Goal: Task Accomplishment & Management: Use online tool/utility

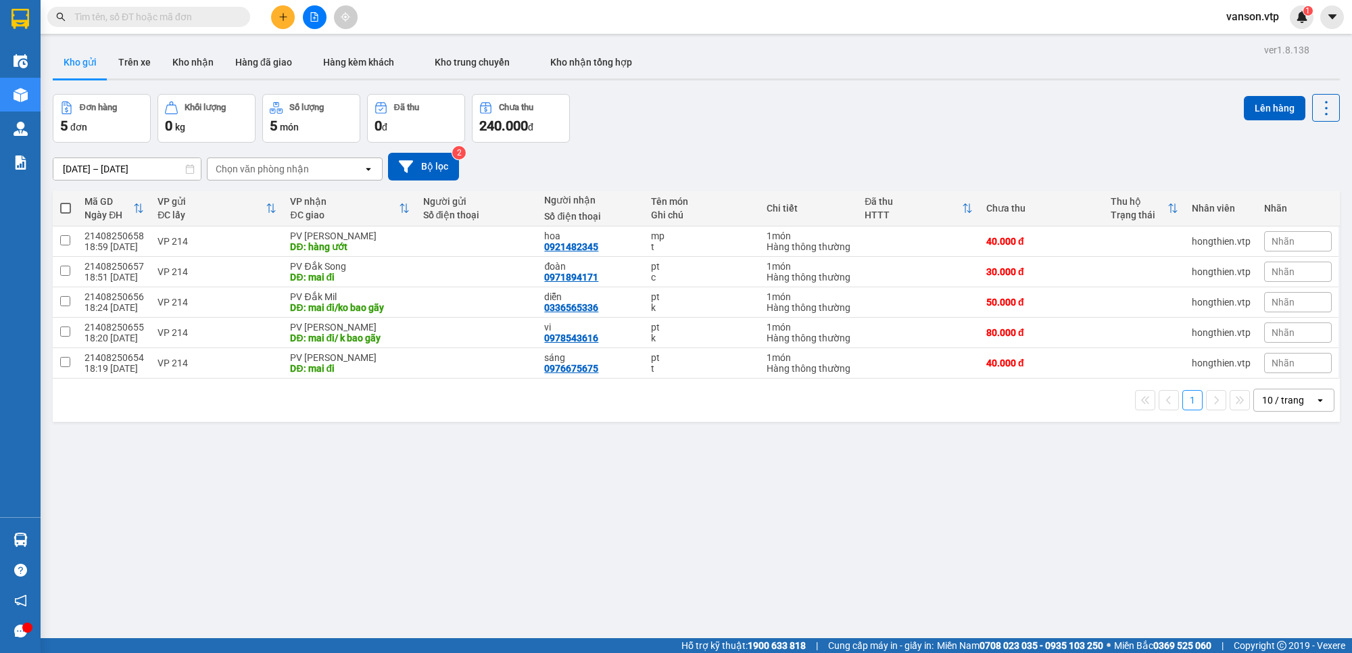
click at [1253, 18] on span "vanson.vtp" at bounding box center [1253, 16] width 74 height 17
click at [1251, 39] on span "Đăng xuất" at bounding box center [1265, 41] width 57 height 15
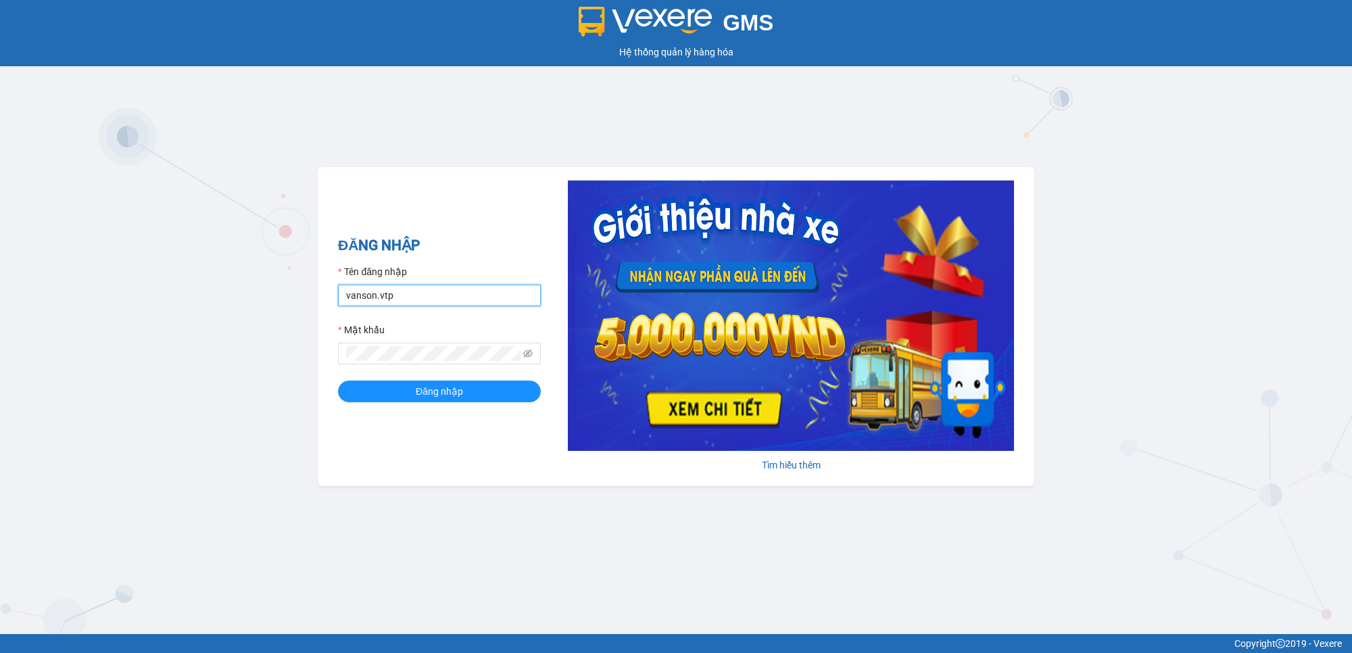
click at [457, 301] on input "vanson.vtp" at bounding box center [439, 296] width 203 height 22
drag, startPoint x: 410, startPoint y: 298, endPoint x: 333, endPoint y: 306, distance: 77.5
click at [333, 306] on div "ĐĂNG NHẬP Tên đăng nhập vanson.vtp Mật khẩu Đăng nhập [PERSON_NAME] thêm" at bounding box center [676, 326] width 717 height 319
type input "buithithutrang.vtp"
click at [338, 381] on button "Đăng nhập" at bounding box center [439, 392] width 203 height 22
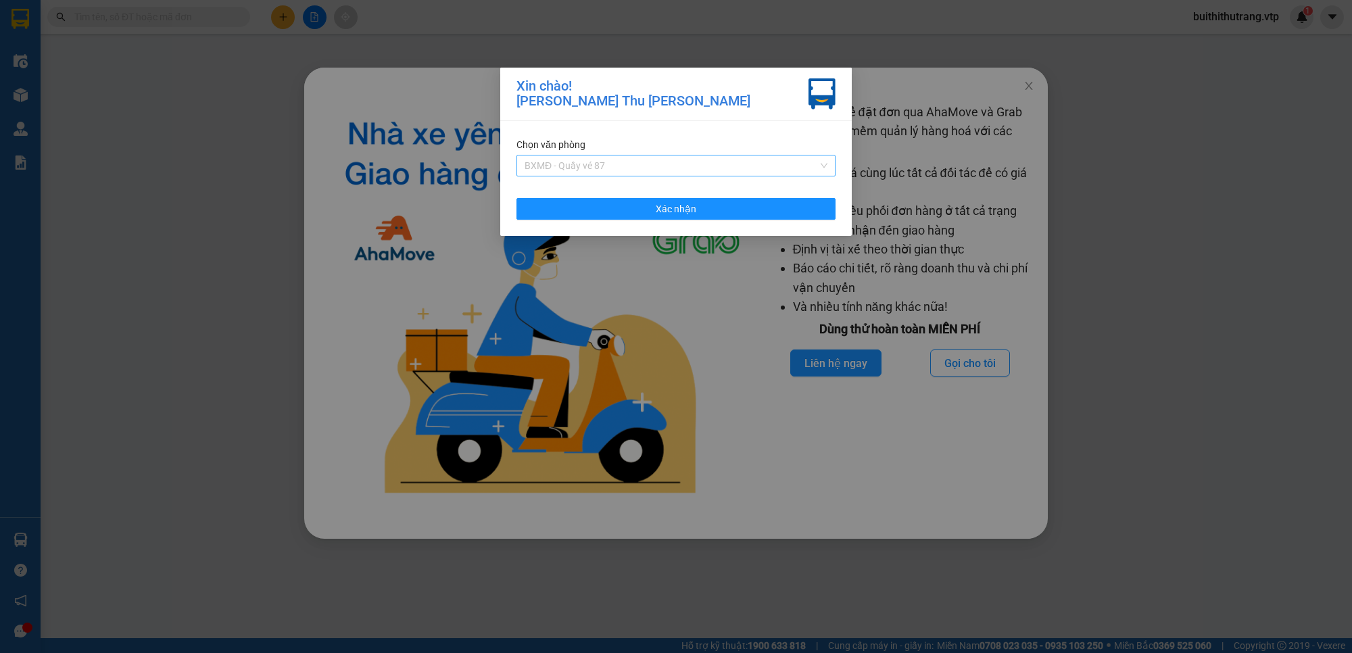
click at [747, 166] on span "BXMĐ - Quầy vé 87" at bounding box center [676, 165] width 303 height 20
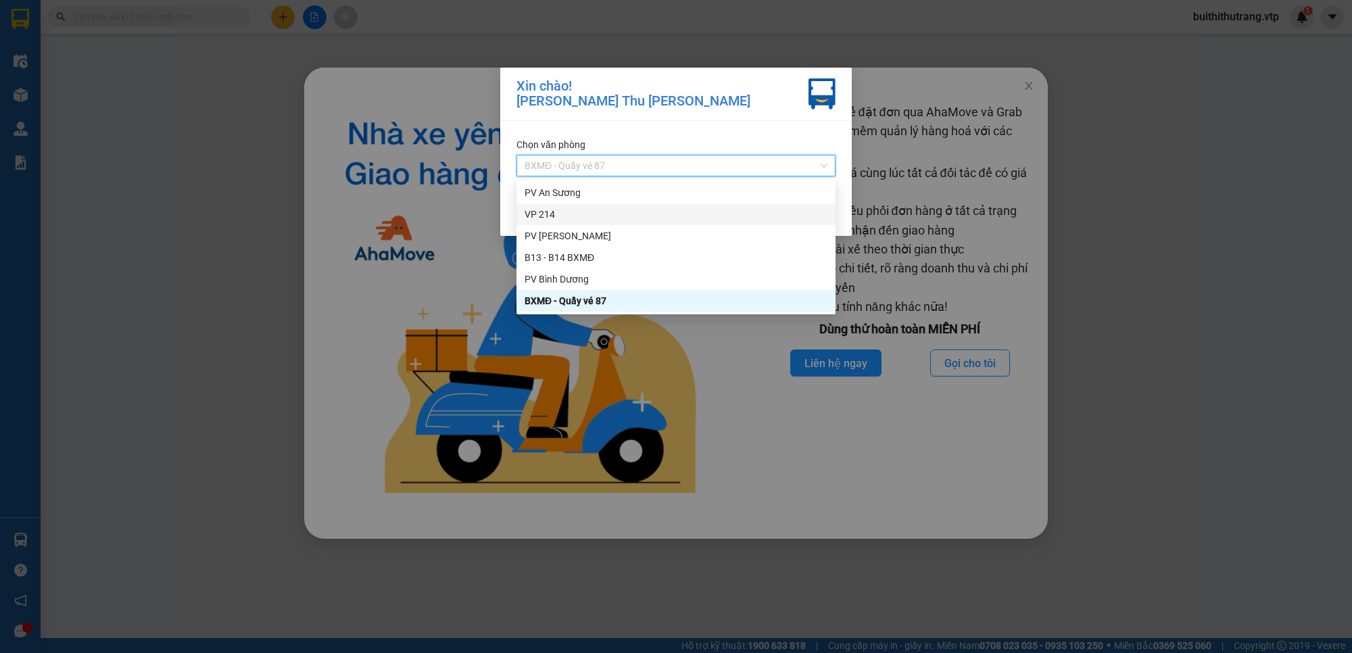
click at [715, 210] on div "VP 214" at bounding box center [676, 214] width 303 height 15
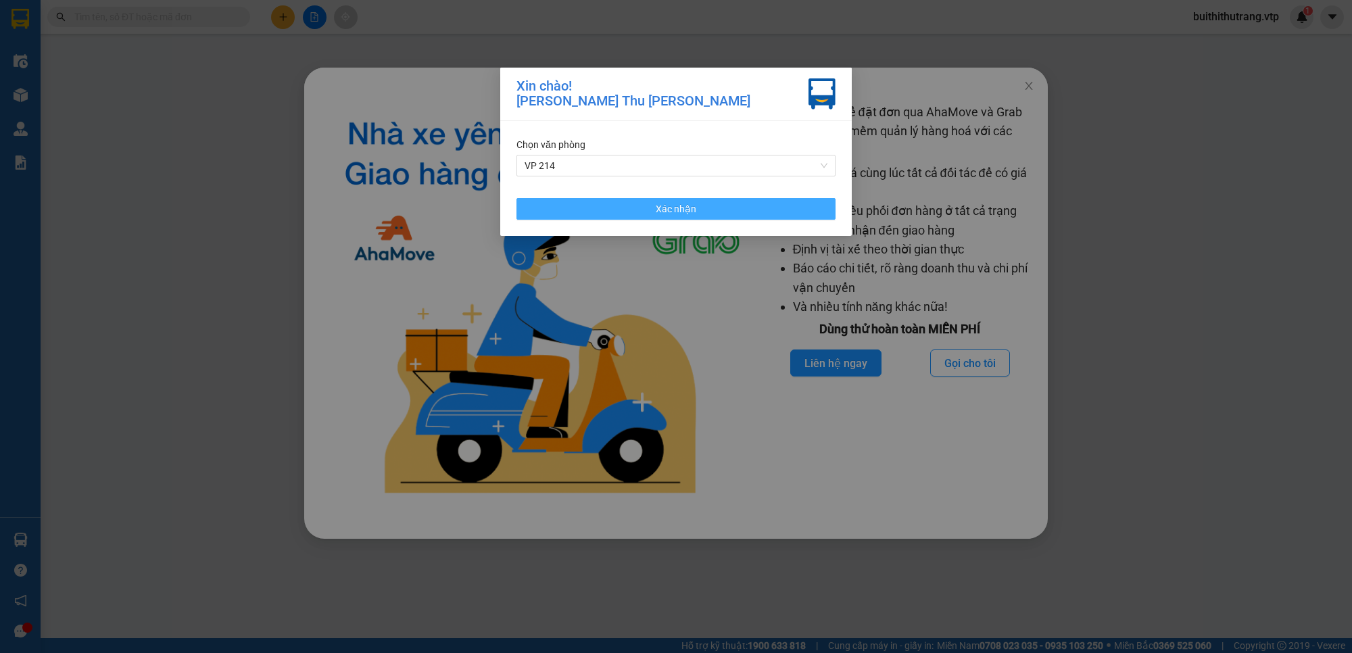
click at [775, 211] on button "Xác nhận" at bounding box center [676, 209] width 319 height 22
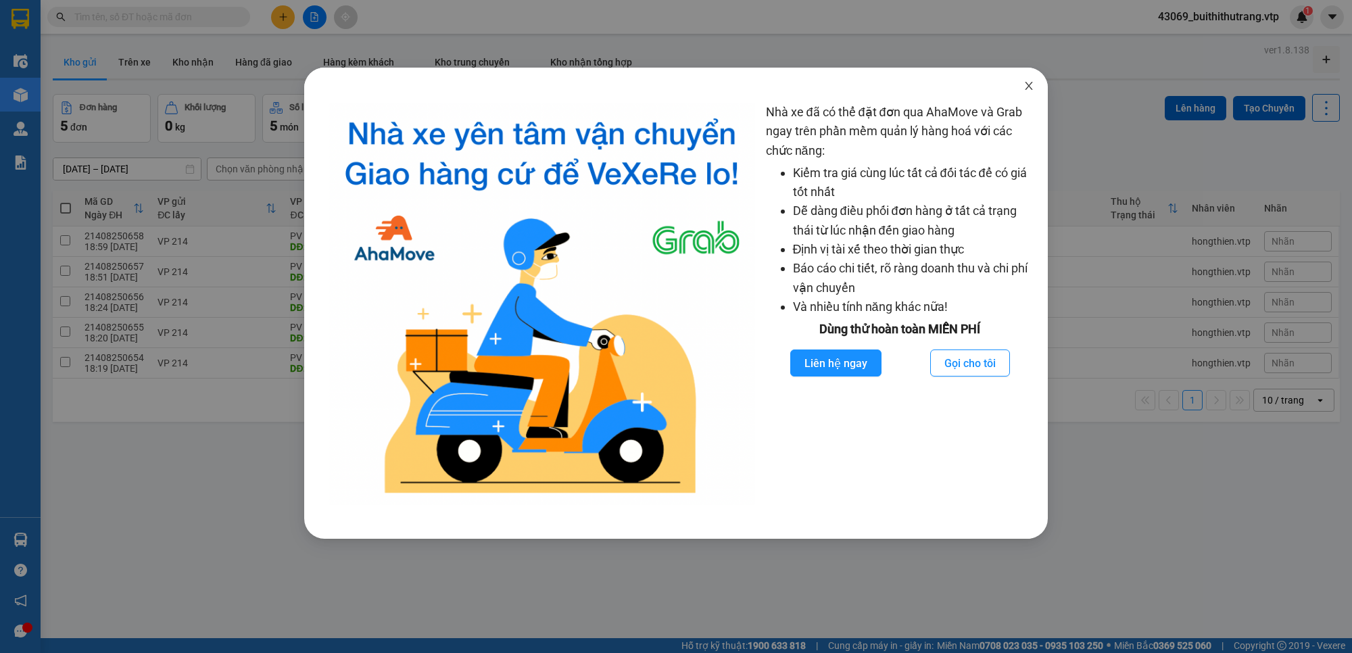
click at [1026, 82] on icon "close" at bounding box center [1029, 85] width 11 height 11
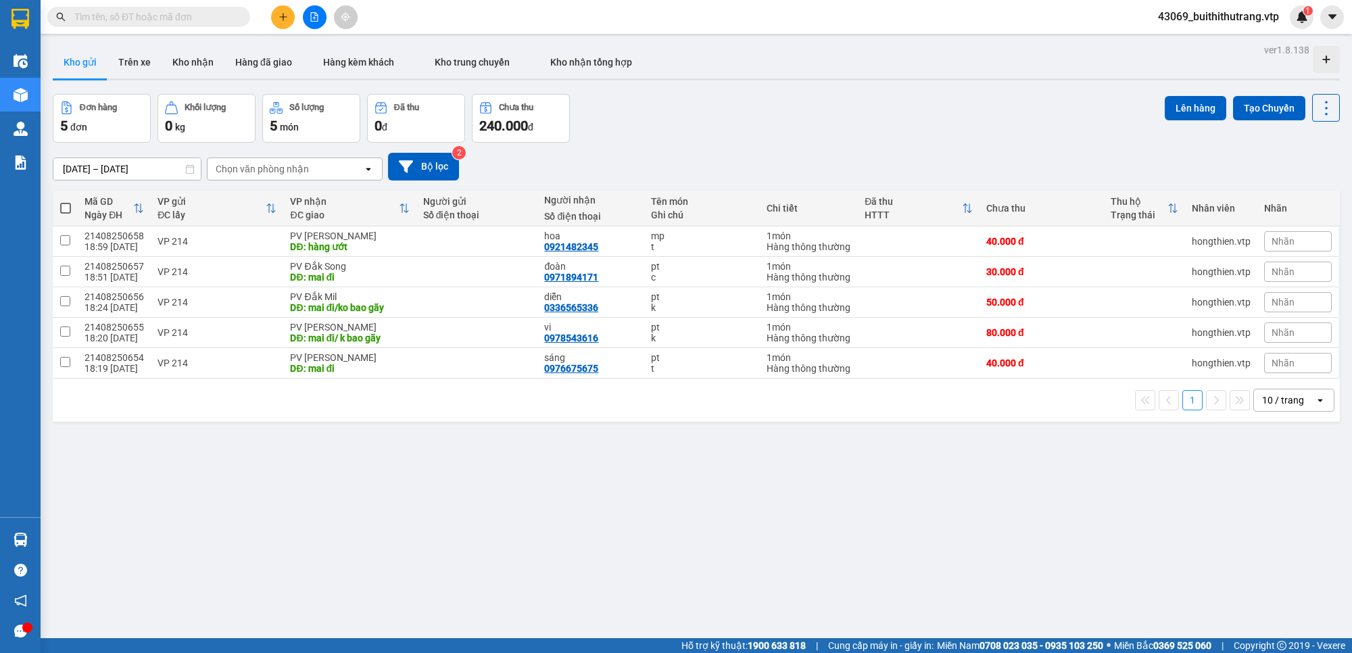
click at [128, 14] on input "text" at bounding box center [154, 16] width 160 height 15
paste input "250456"
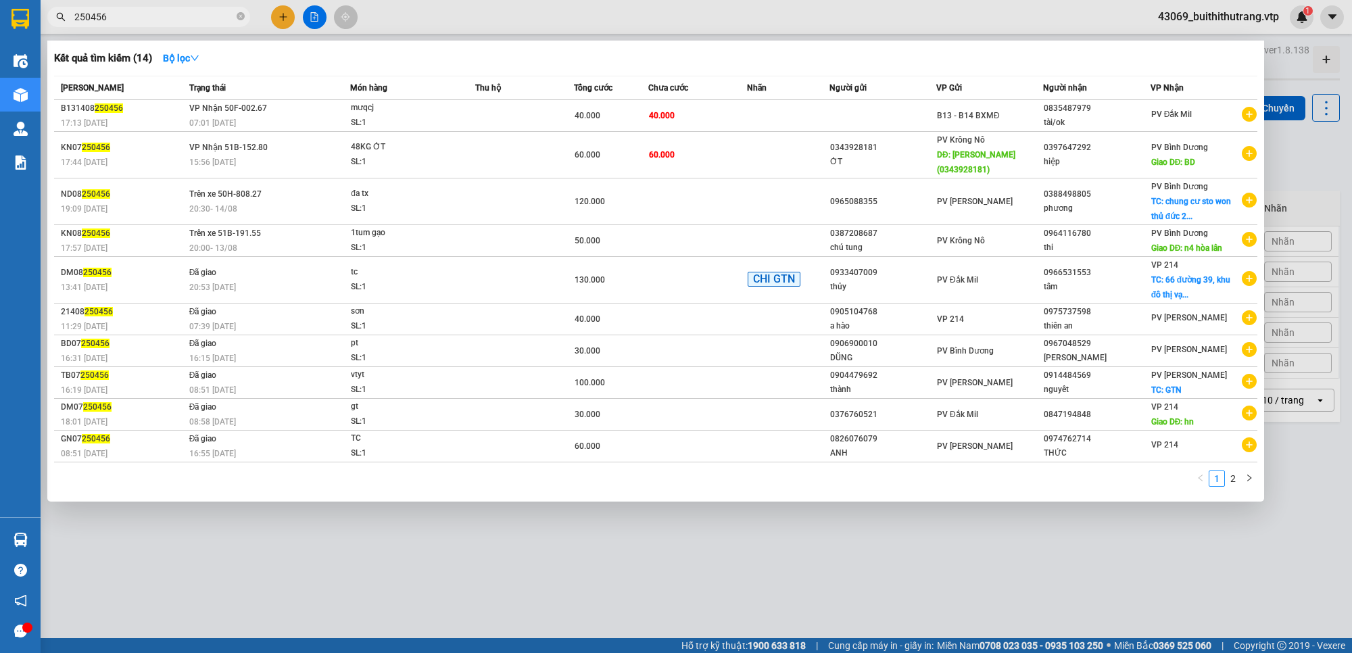
drag, startPoint x: 130, startPoint y: 19, endPoint x: 39, endPoint y: 38, distance: 93.9
click at [39, 38] on section "Kết quả [PERSON_NAME] ( 14 ) Bộ lọc Mã ĐH Trạng thái Món hàng Thu hộ Tổng [PERS…" at bounding box center [676, 326] width 1352 height 653
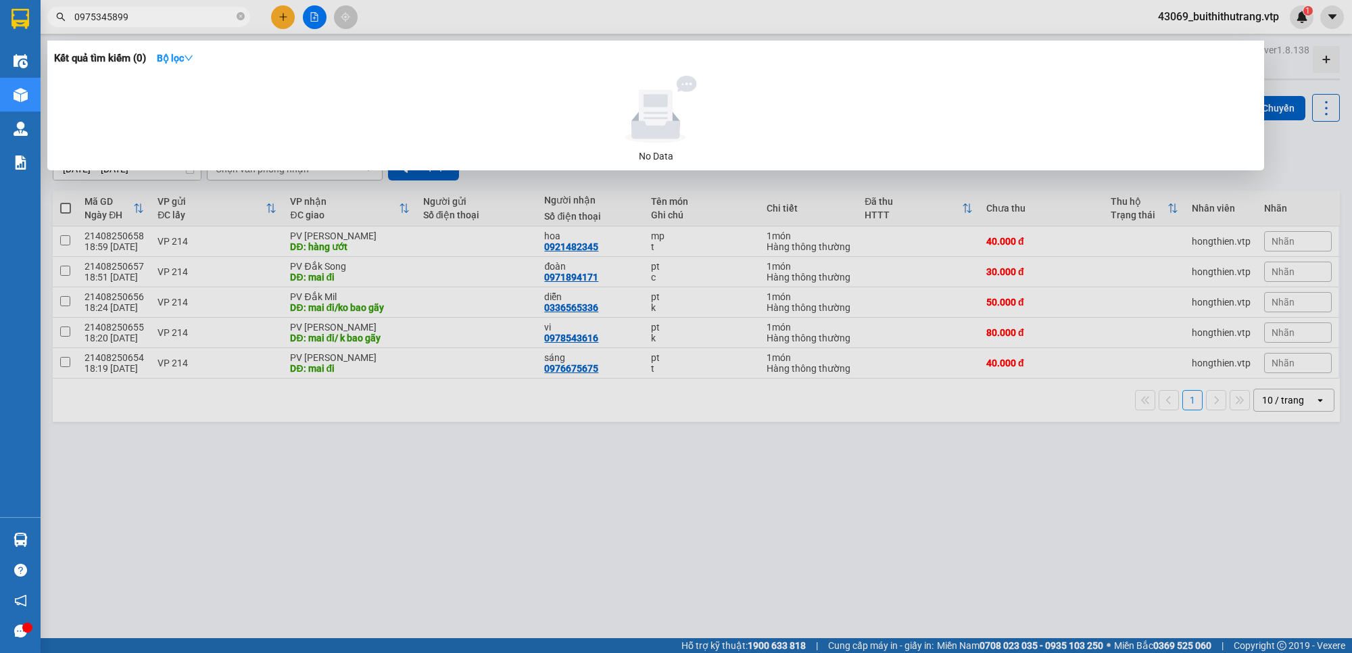
click at [619, 562] on div at bounding box center [676, 326] width 1352 height 653
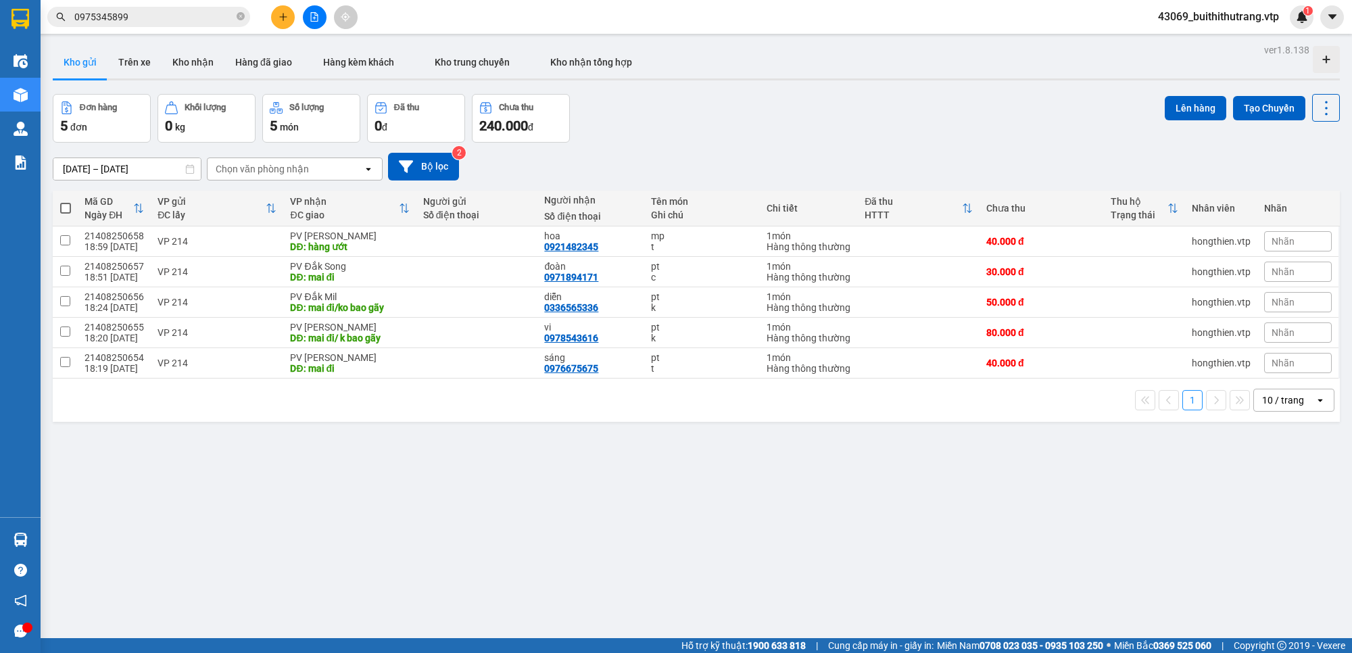
click at [160, 14] on input "0975345899" at bounding box center [154, 16] width 160 height 15
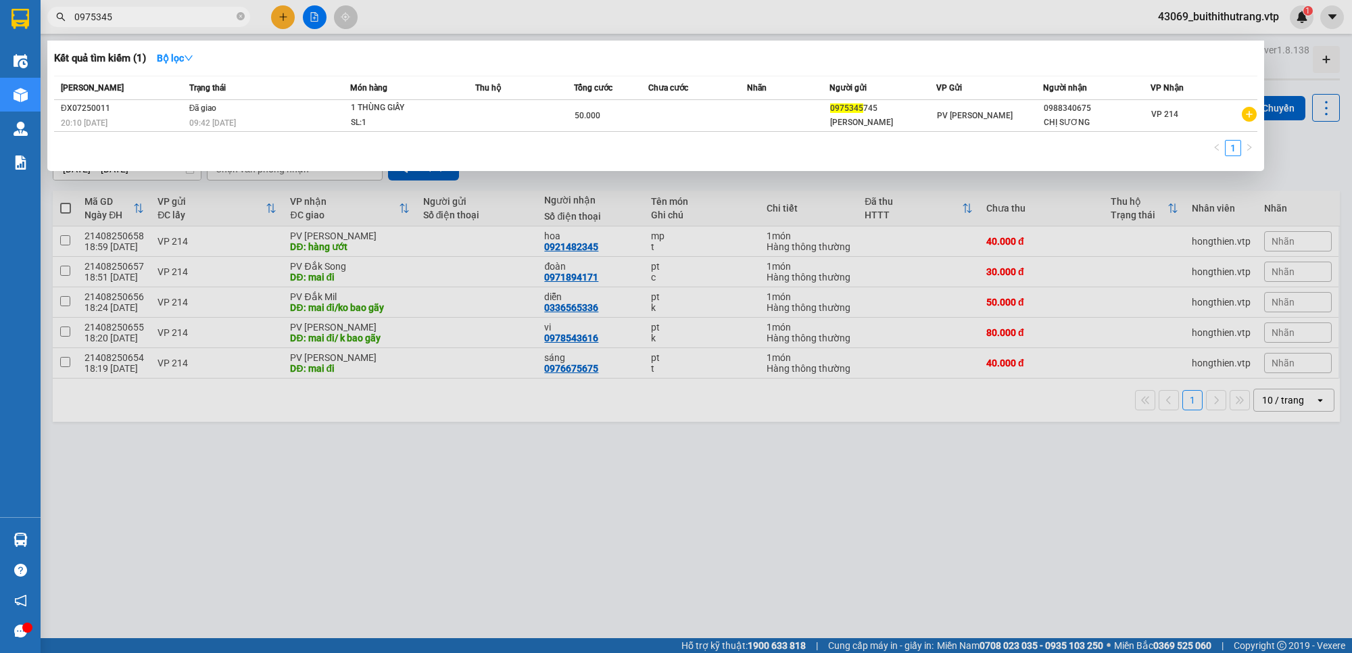
drag, startPoint x: 85, startPoint y: 25, endPoint x: 78, endPoint y: 27, distance: 7.1
click at [78, 27] on div "Kết quả [PERSON_NAME] ( 1 ) Bộ lọc Mã ĐH Trạng thái Món hàng Thu hộ Tổng [PERSO…" at bounding box center [132, 17] width 264 height 24
type input "0"
type input "0395722968"
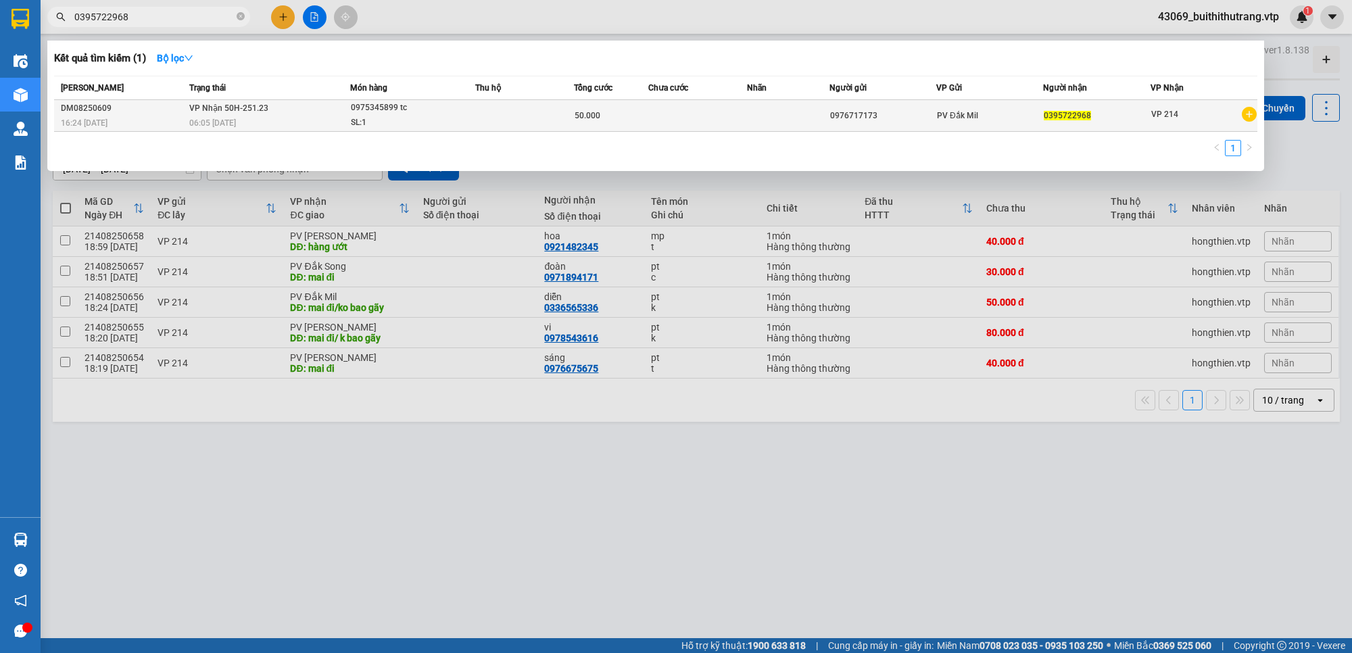
click at [762, 120] on td at bounding box center [788, 116] width 82 height 32
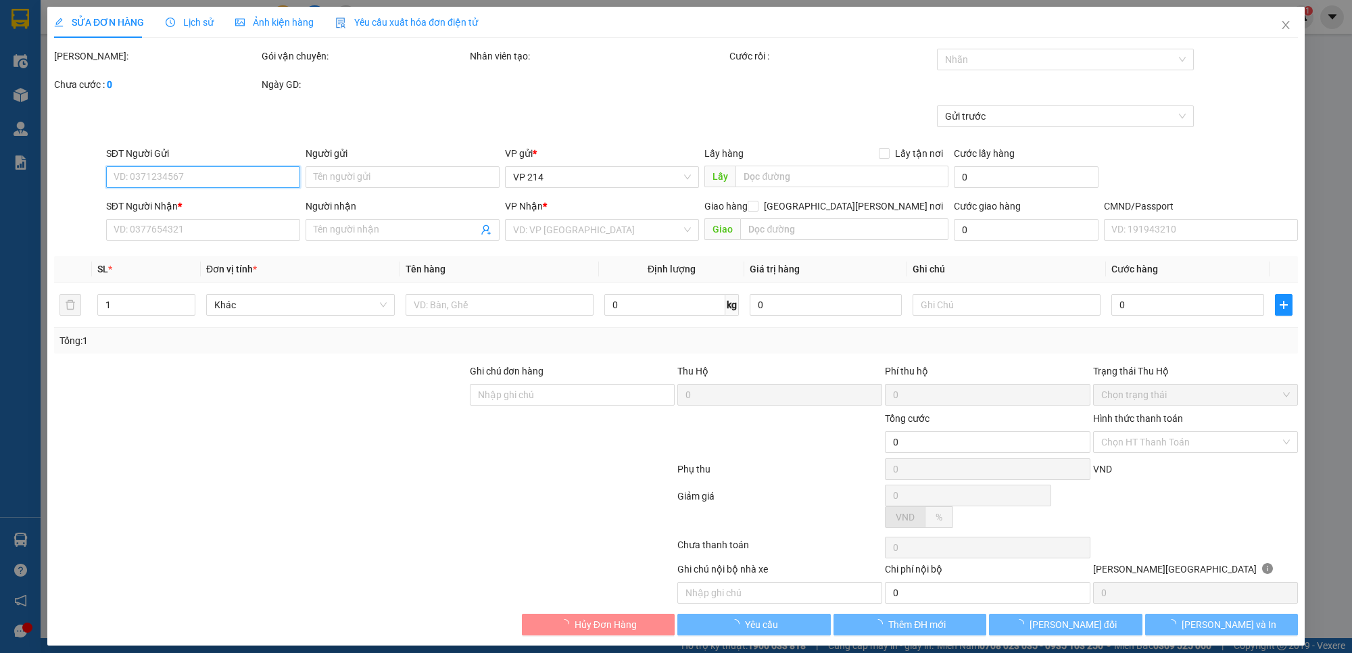
type input "0976717173"
type input "0395722968"
type input "50.000"
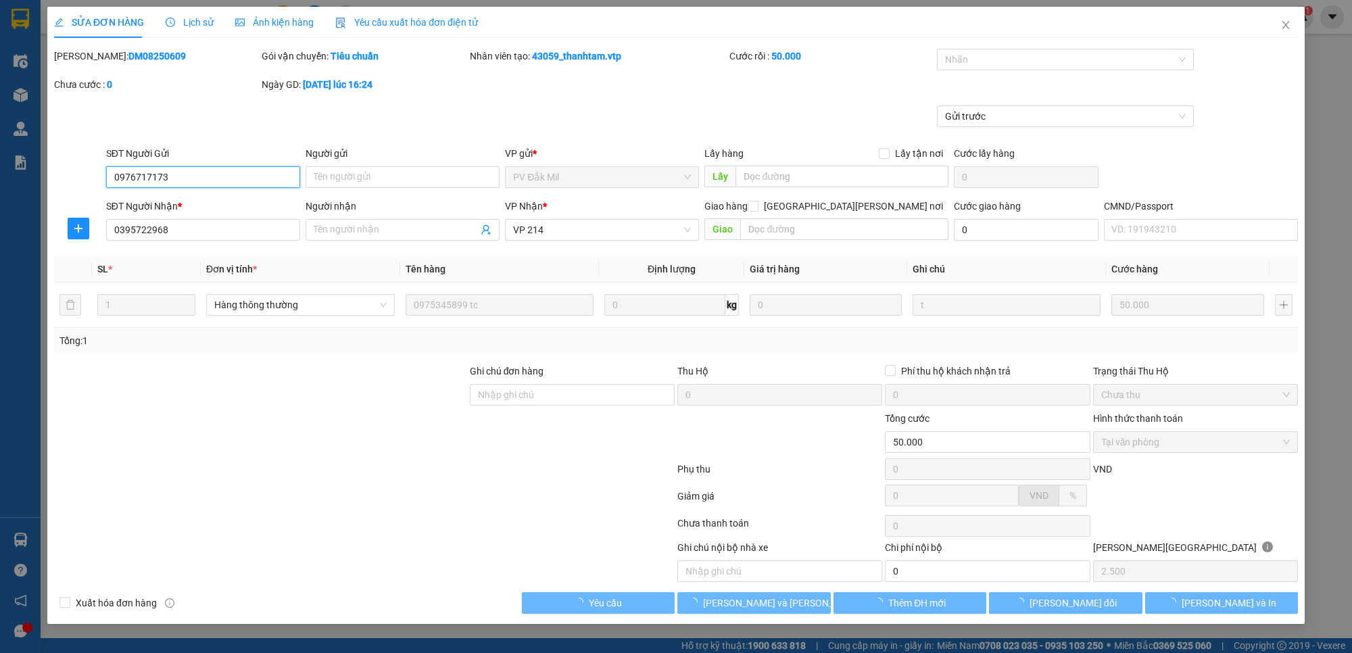
type input "2.500"
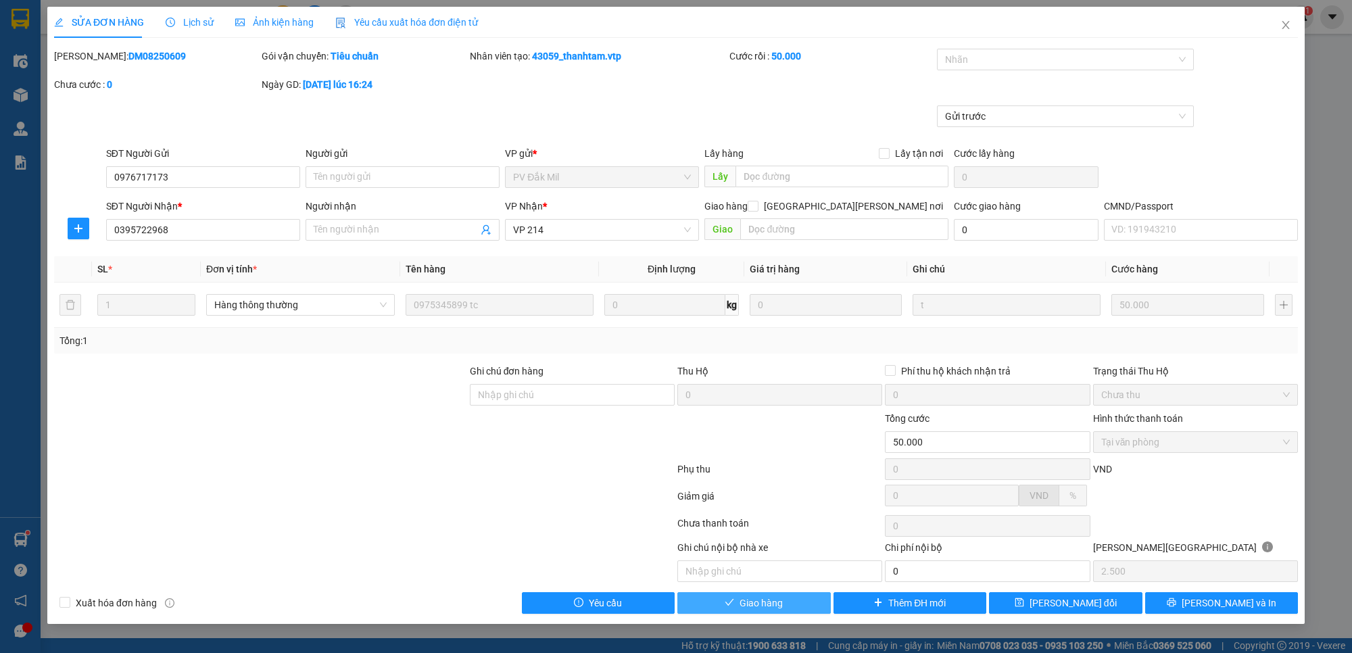
click at [789, 603] on button "Giao hàng" at bounding box center [753, 603] width 153 height 22
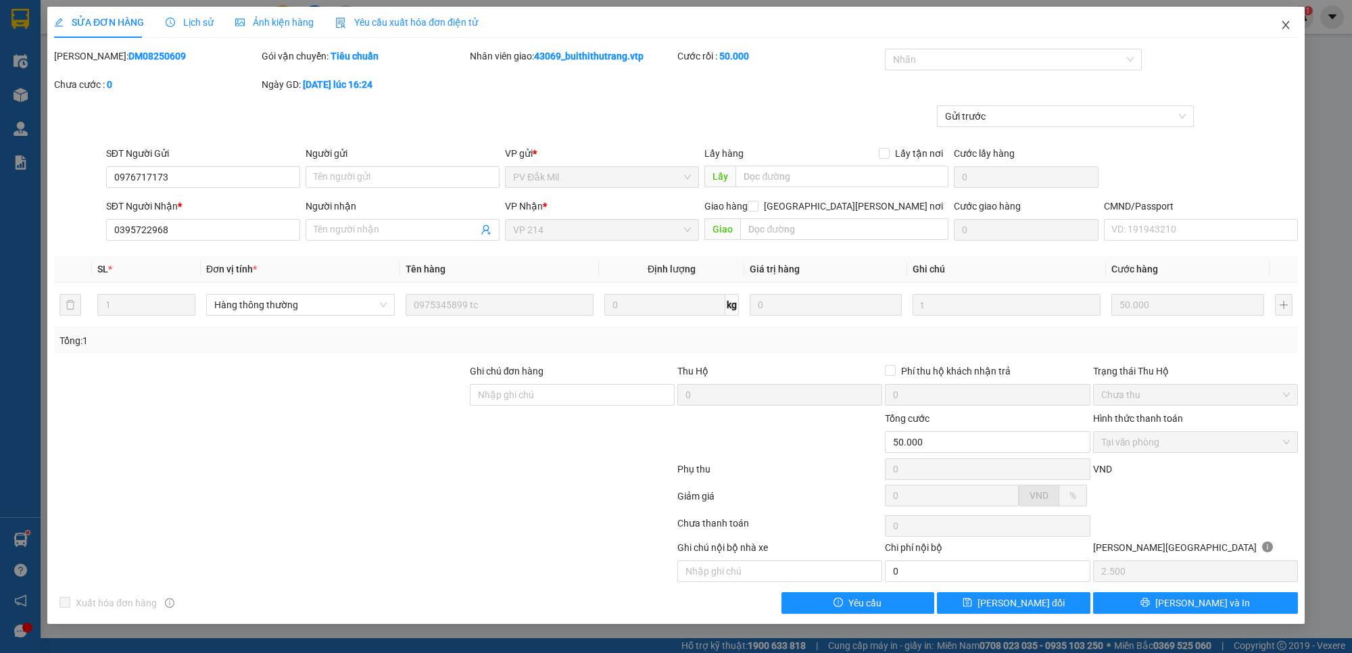
click at [1285, 20] on icon "close" at bounding box center [1285, 25] width 11 height 11
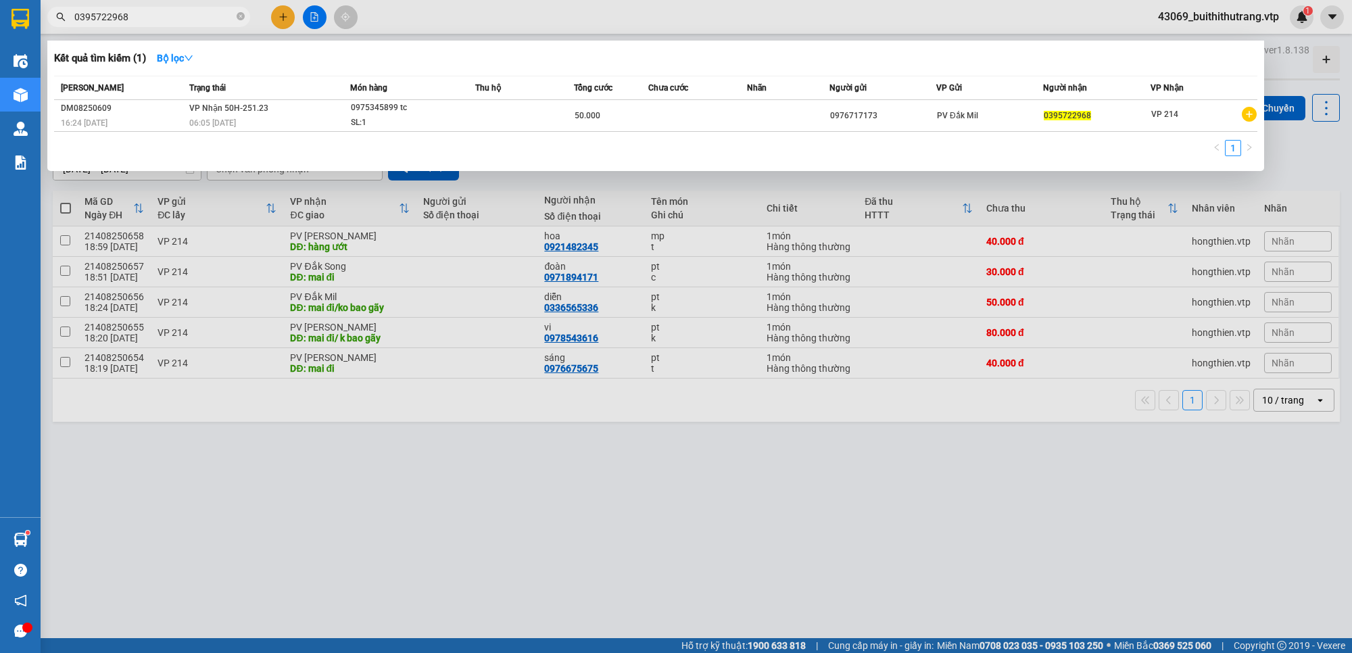
drag, startPoint x: 143, startPoint y: 16, endPoint x: 61, endPoint y: 16, distance: 81.8
click at [61, 16] on div "0395722968" at bounding box center [132, 17] width 264 height 20
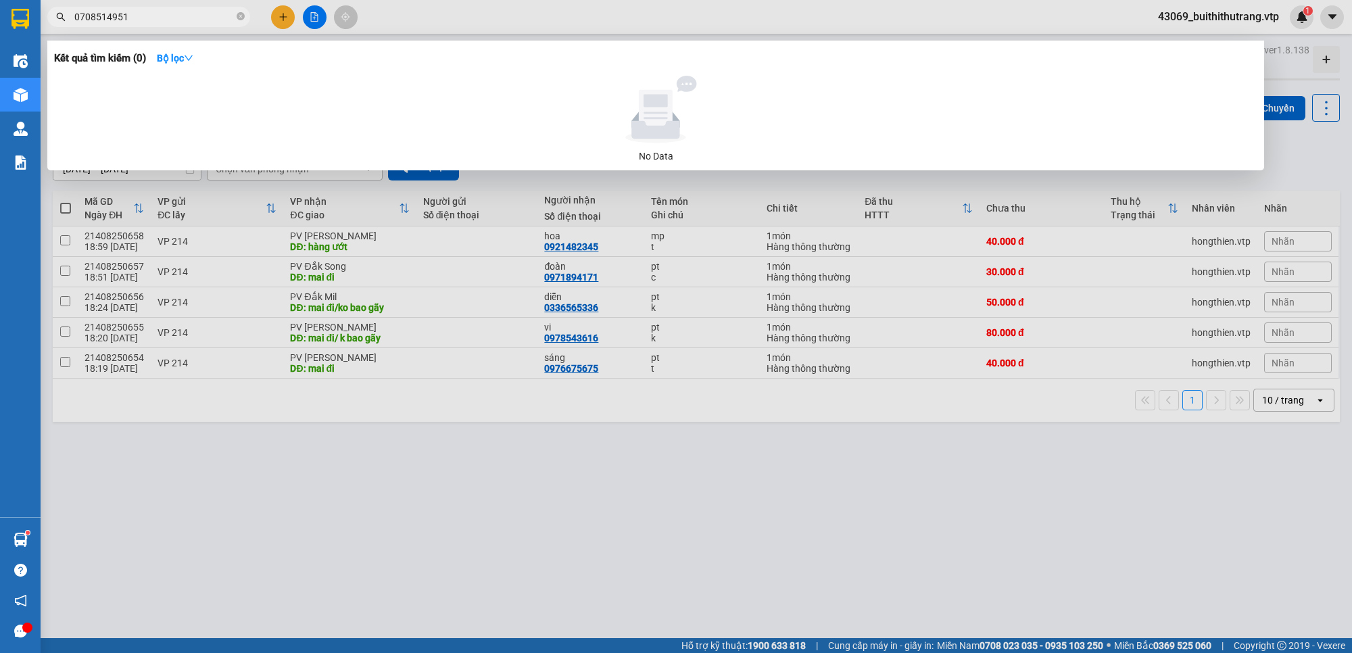
drag, startPoint x: 139, startPoint y: 15, endPoint x: 10, endPoint y: 24, distance: 128.8
click at [26, 24] on section "Kết quả [PERSON_NAME] ( 0 ) Bộ lọc No Data 0708514951 43069_buithithutrang.vtp …" at bounding box center [676, 326] width 1352 height 653
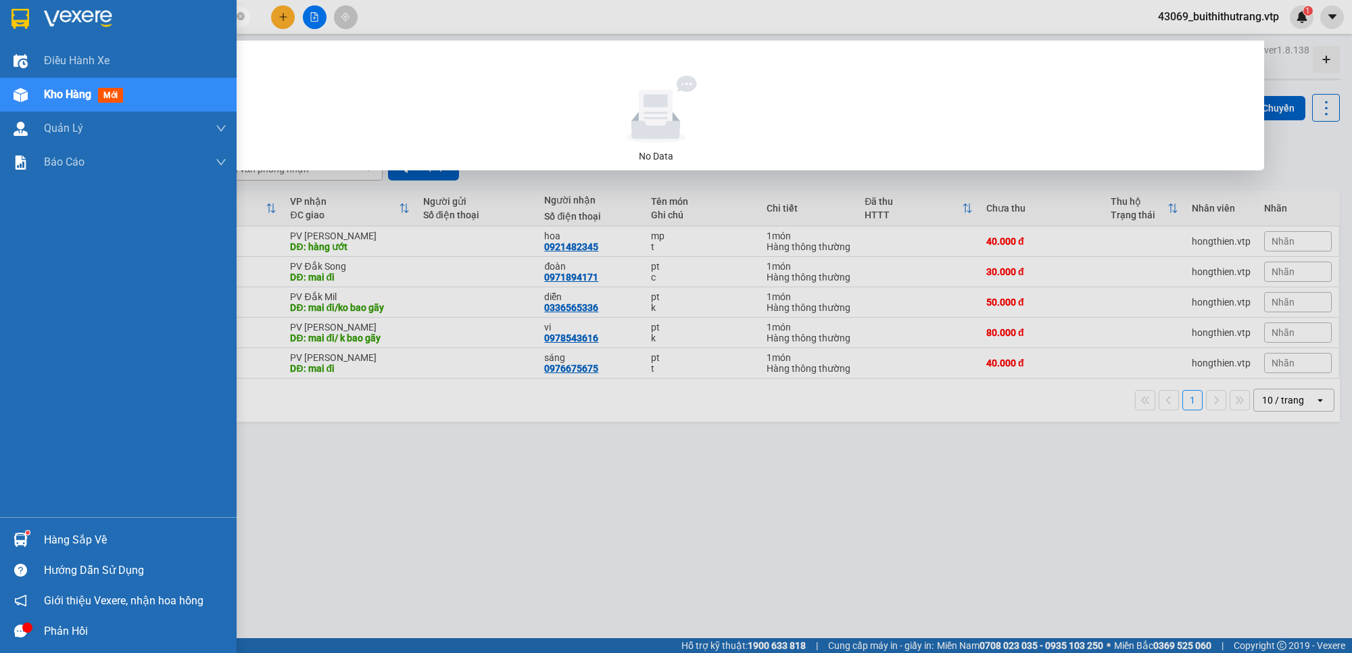
type input "0936176870"
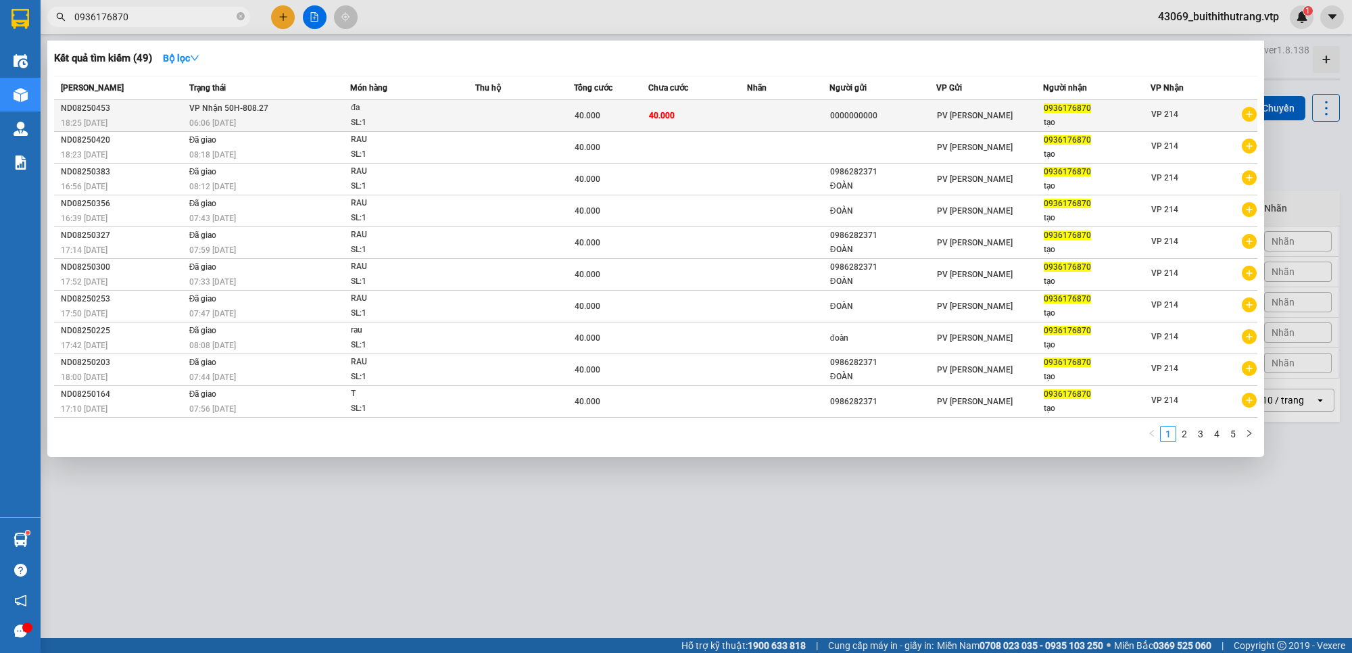
click at [901, 116] on div "0000000000" at bounding box center [882, 116] width 105 height 14
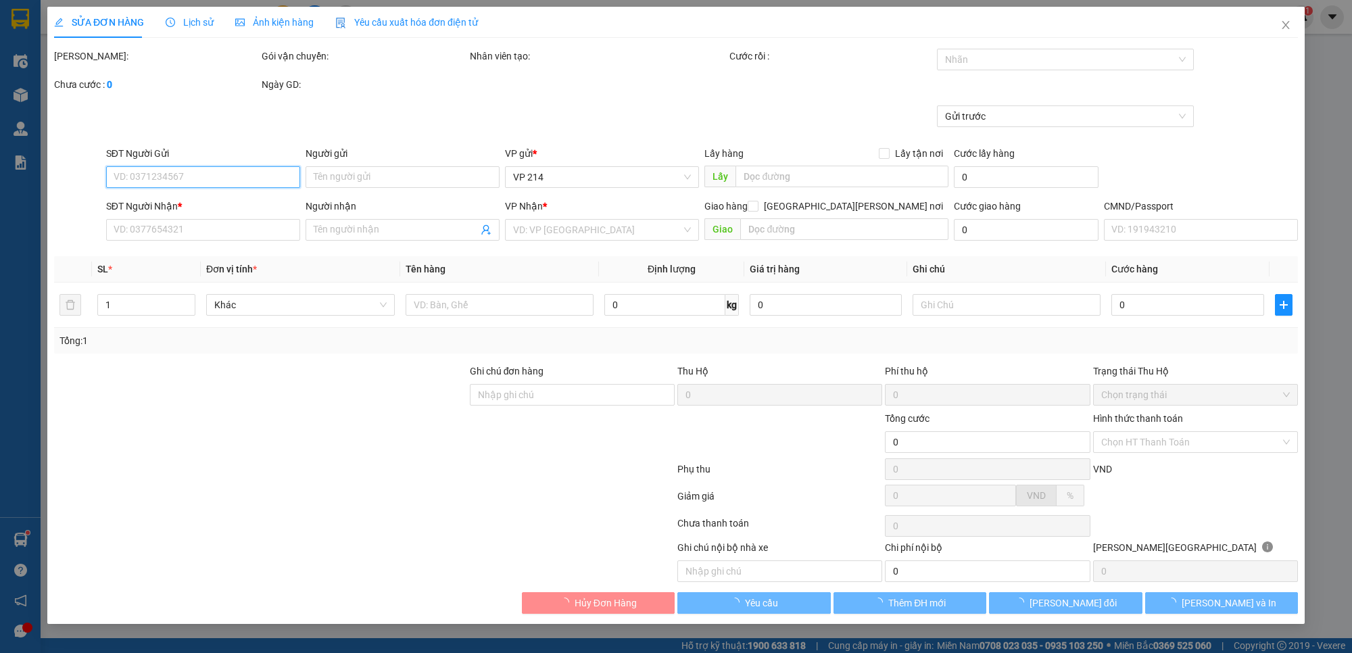
type input "2.000"
type input "0000000000"
type input "0936176870"
type input "tạo"
type input "40.000"
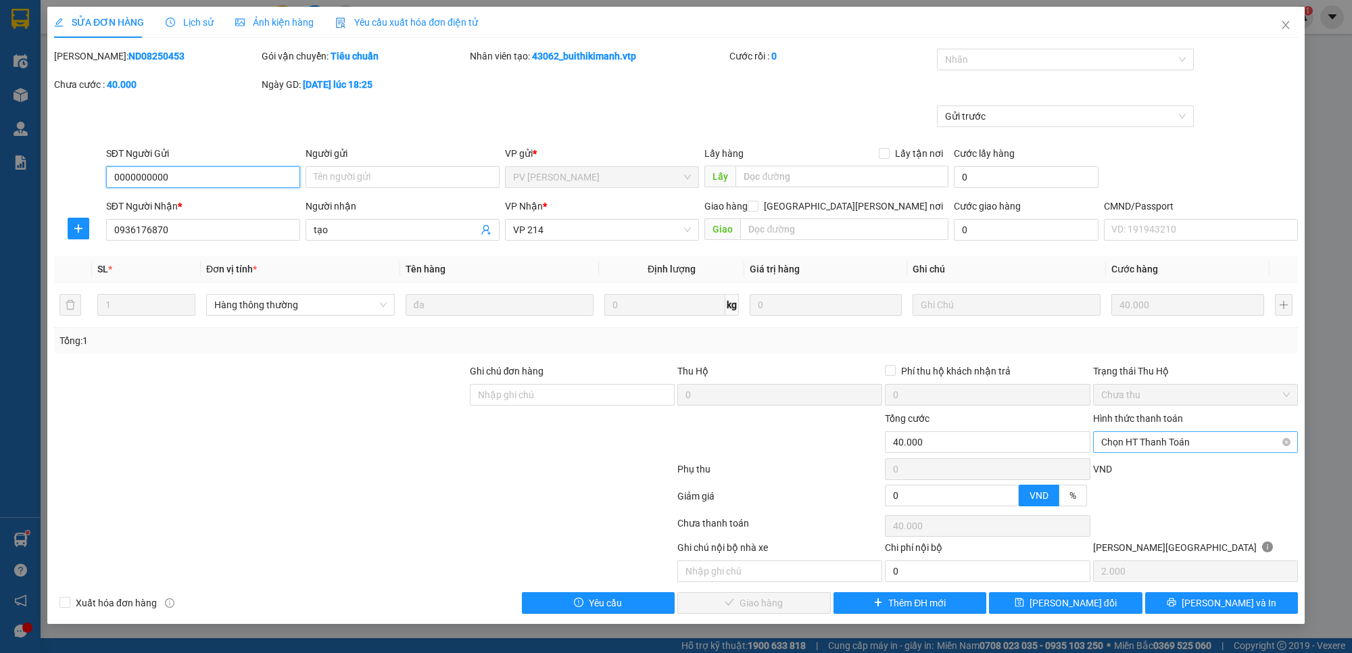
click at [1163, 433] on span "Chọn HT Thanh Toán" at bounding box center [1195, 442] width 189 height 20
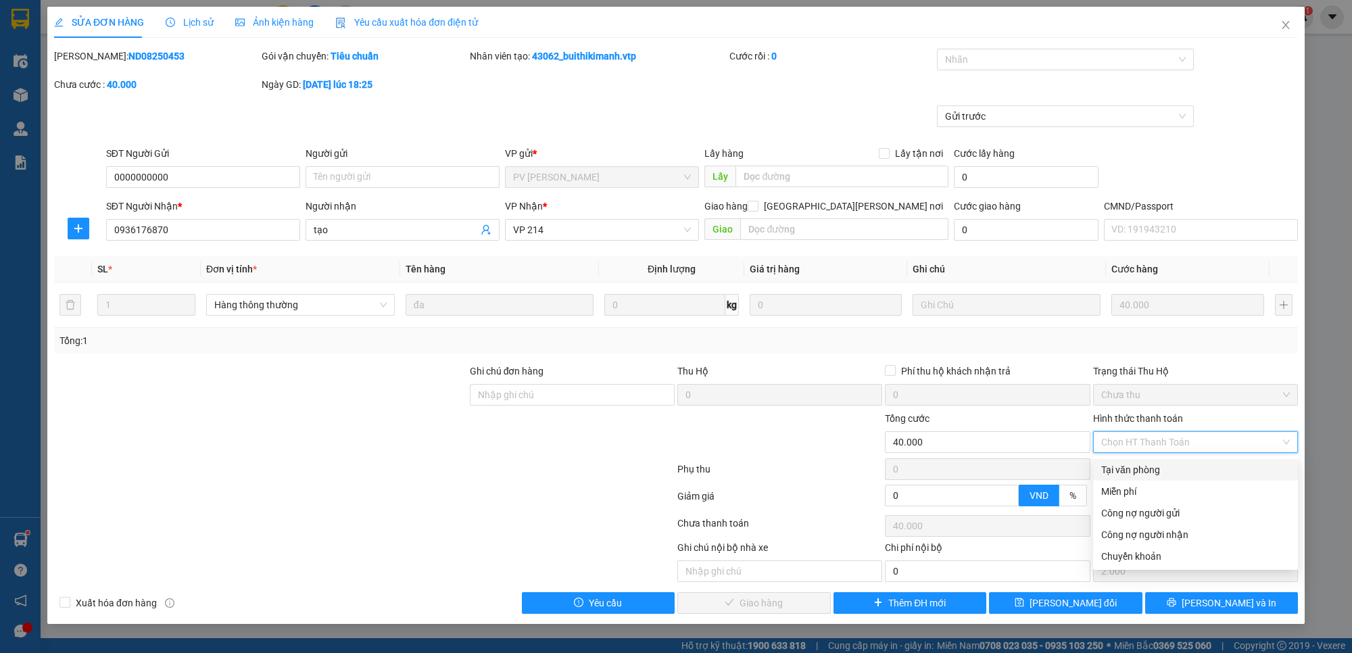
click at [1138, 471] on div "Tại văn phòng" at bounding box center [1195, 469] width 189 height 15
type input "0"
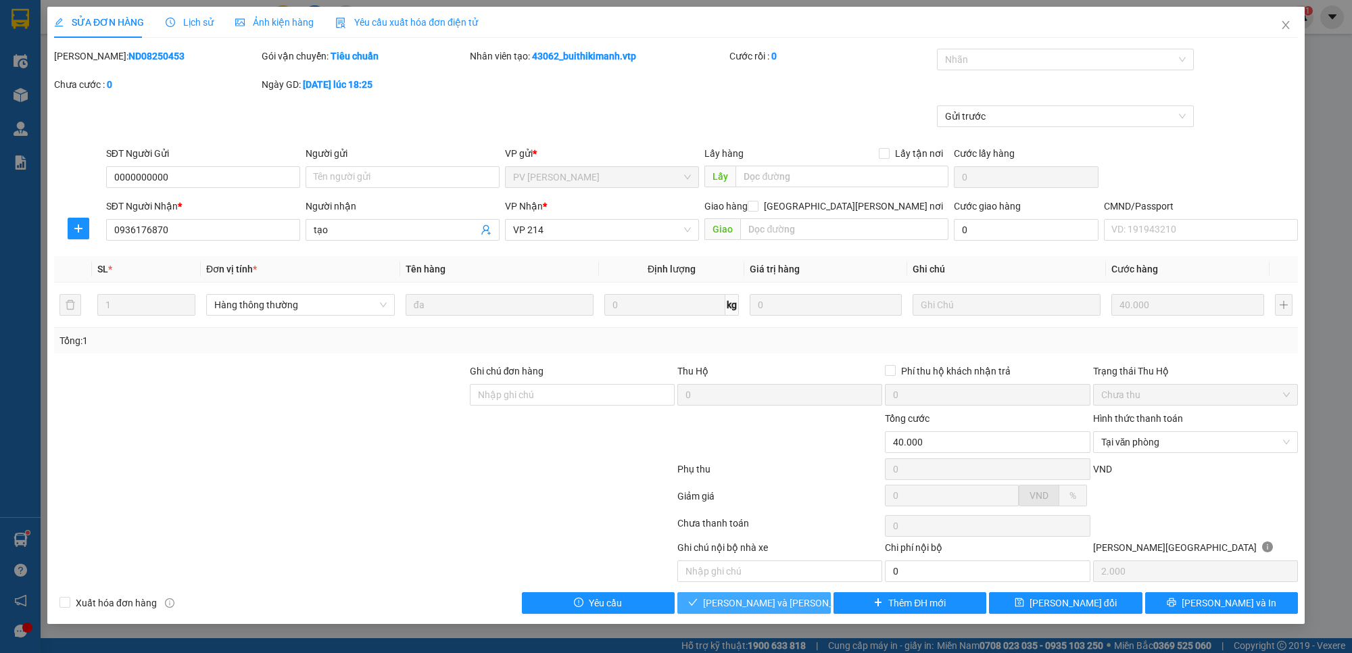
click at [780, 600] on span "[PERSON_NAME] và [PERSON_NAME] hàng" at bounding box center [794, 603] width 183 height 15
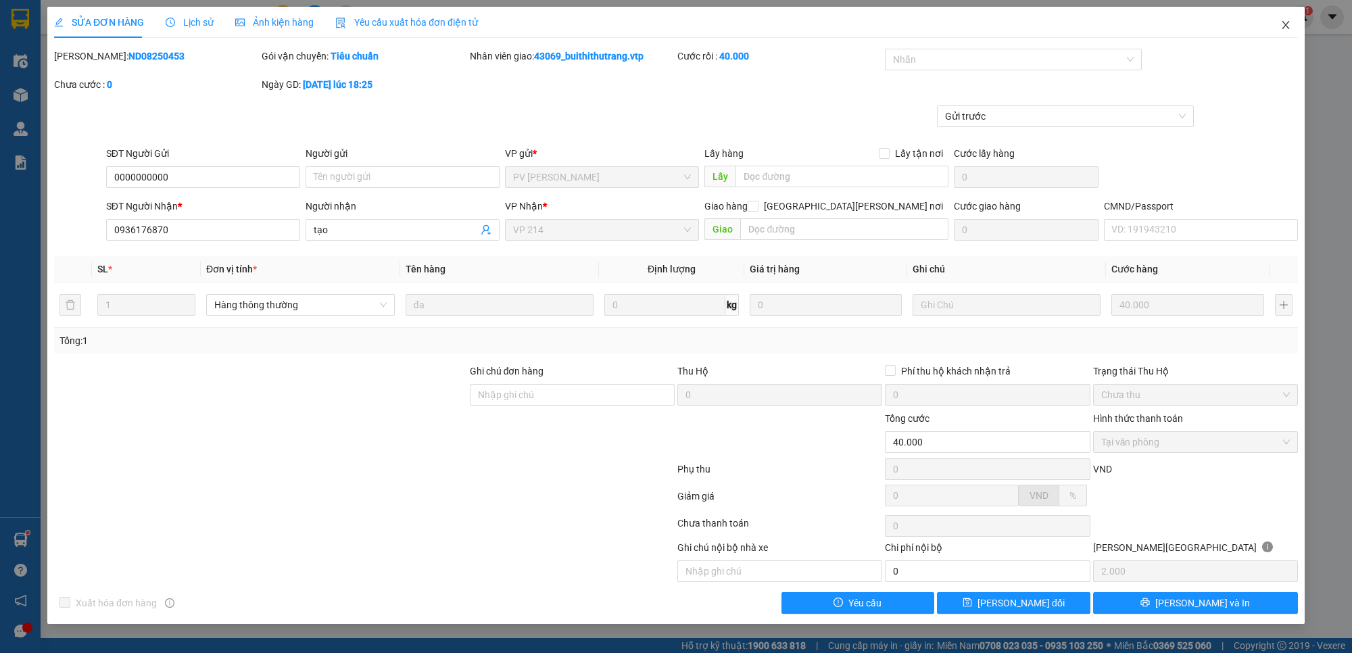
click at [1289, 25] on icon "close" at bounding box center [1285, 25] width 11 height 11
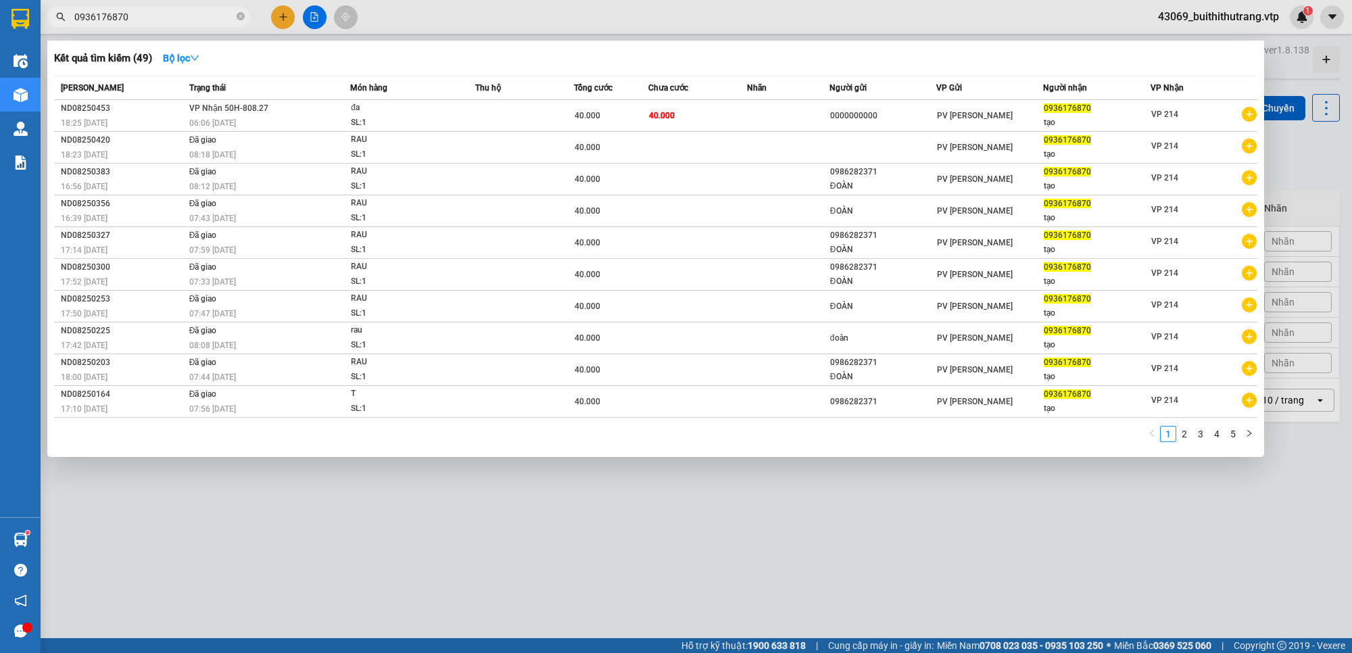
drag, startPoint x: 139, startPoint y: 19, endPoint x: 28, endPoint y: 16, distance: 110.9
click at [28, 16] on section "Kết quả [PERSON_NAME] ( 49 ) Bộ lọc Mã ĐH Trạng thái Món hàng Thu hộ Tổng [PERS…" at bounding box center [676, 326] width 1352 height 653
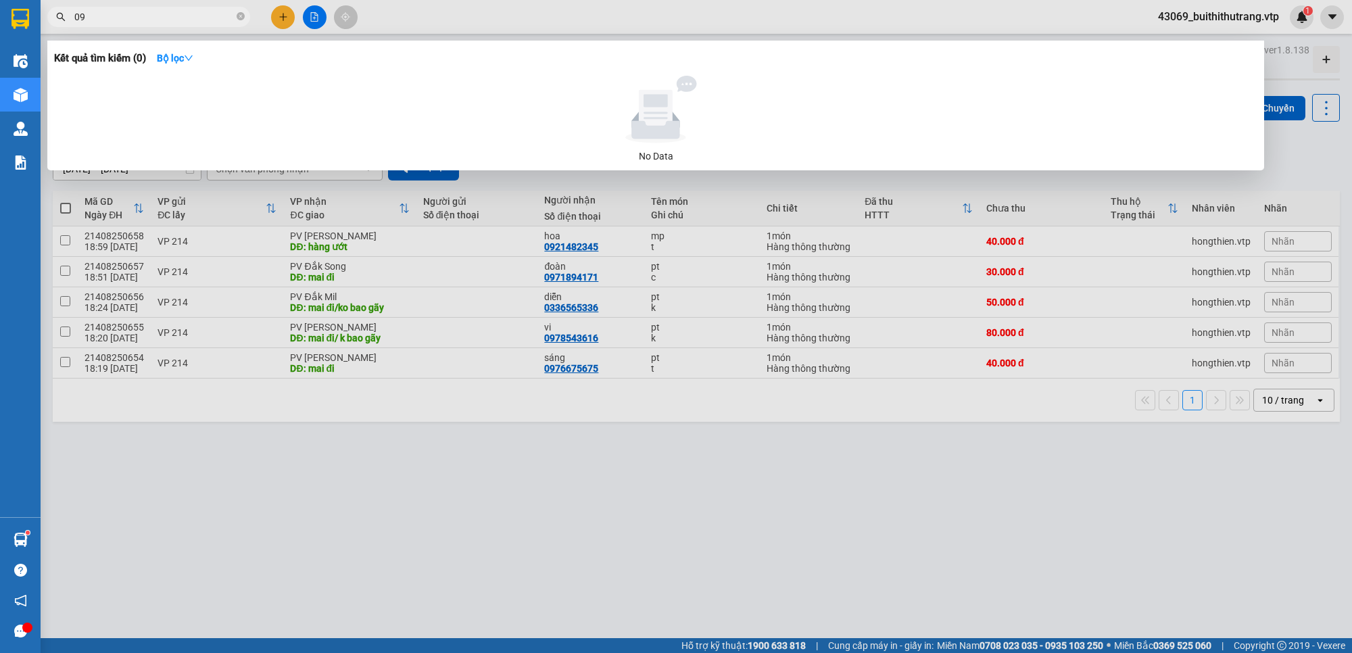
type input "0"
drag, startPoint x: 154, startPoint y: 17, endPoint x: 57, endPoint y: 18, distance: 96.7
click at [57, 18] on div "0945848948" at bounding box center [132, 17] width 264 height 20
click at [844, 527] on div at bounding box center [676, 326] width 1352 height 653
drag, startPoint x: 132, startPoint y: 19, endPoint x: 71, endPoint y: 24, distance: 61.0
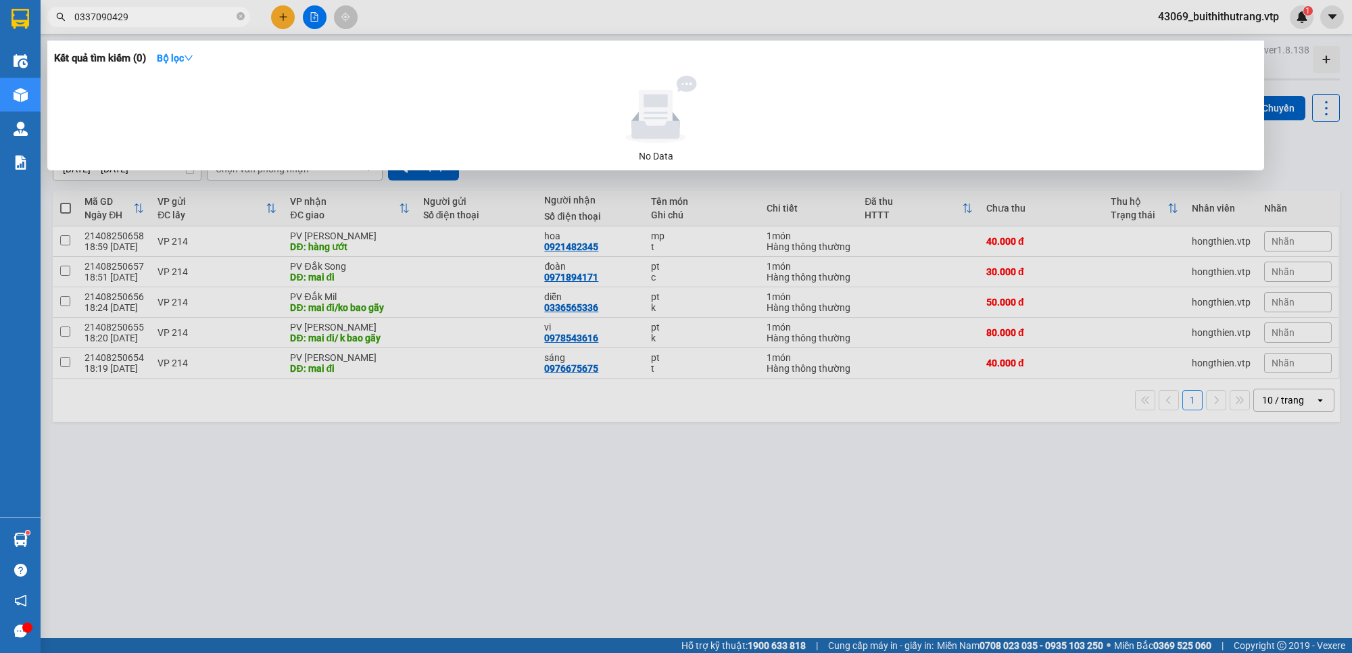
click at [72, 24] on span "0337090429" at bounding box center [148, 17] width 203 height 20
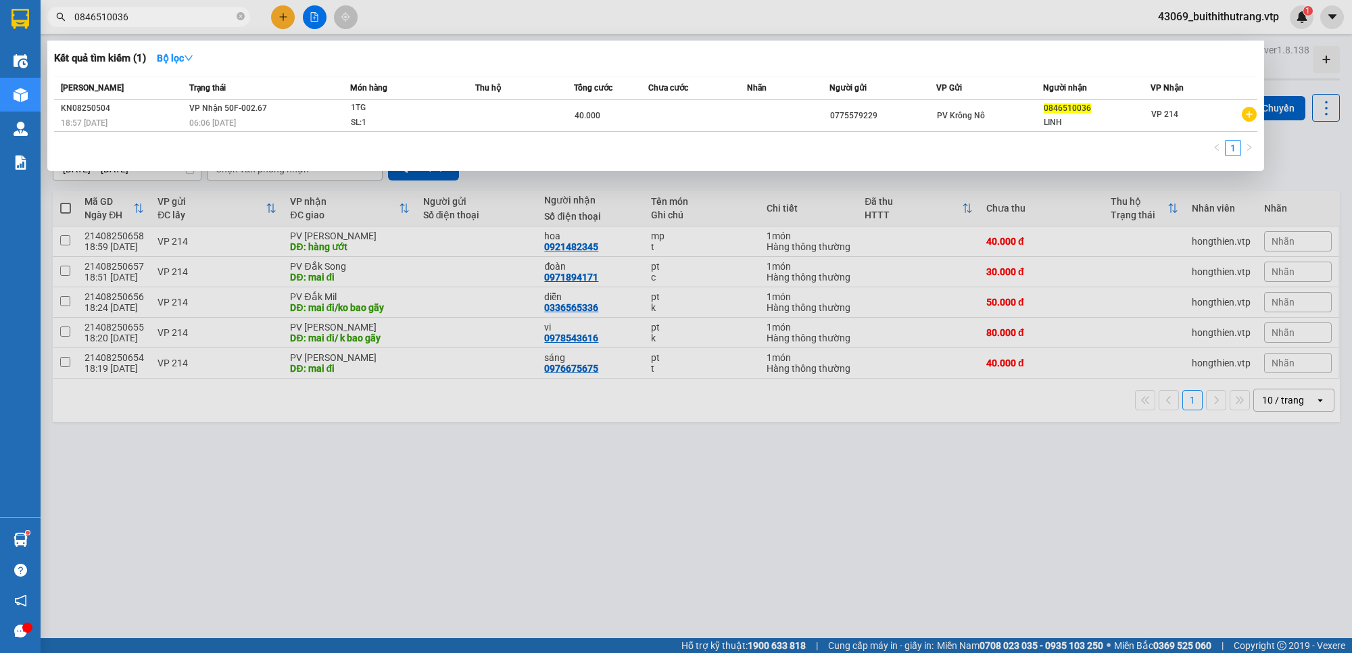
type input "0846510036"
click at [924, 132] on div "[PERSON_NAME] thái Món hàng Thu hộ Tổng [PERSON_NAME] [PERSON_NAME] Người gửi V…" at bounding box center [655, 120] width 1203 height 89
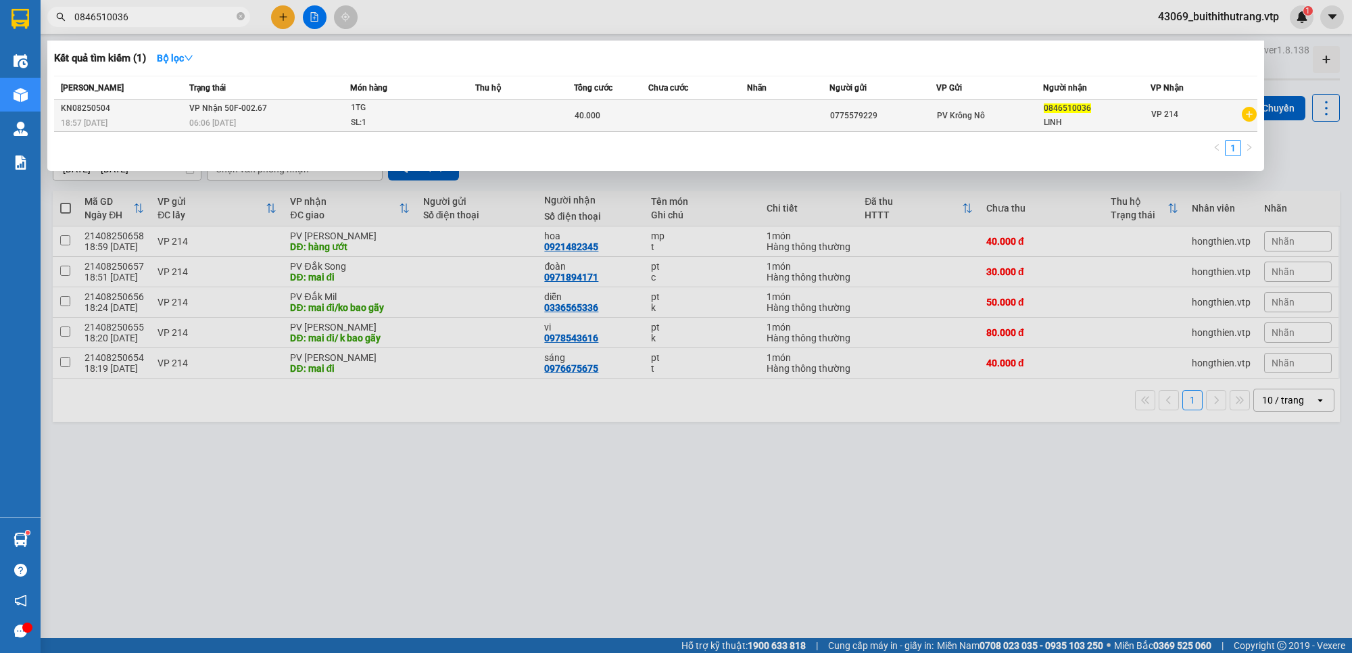
click at [652, 117] on td at bounding box center [697, 116] width 99 height 32
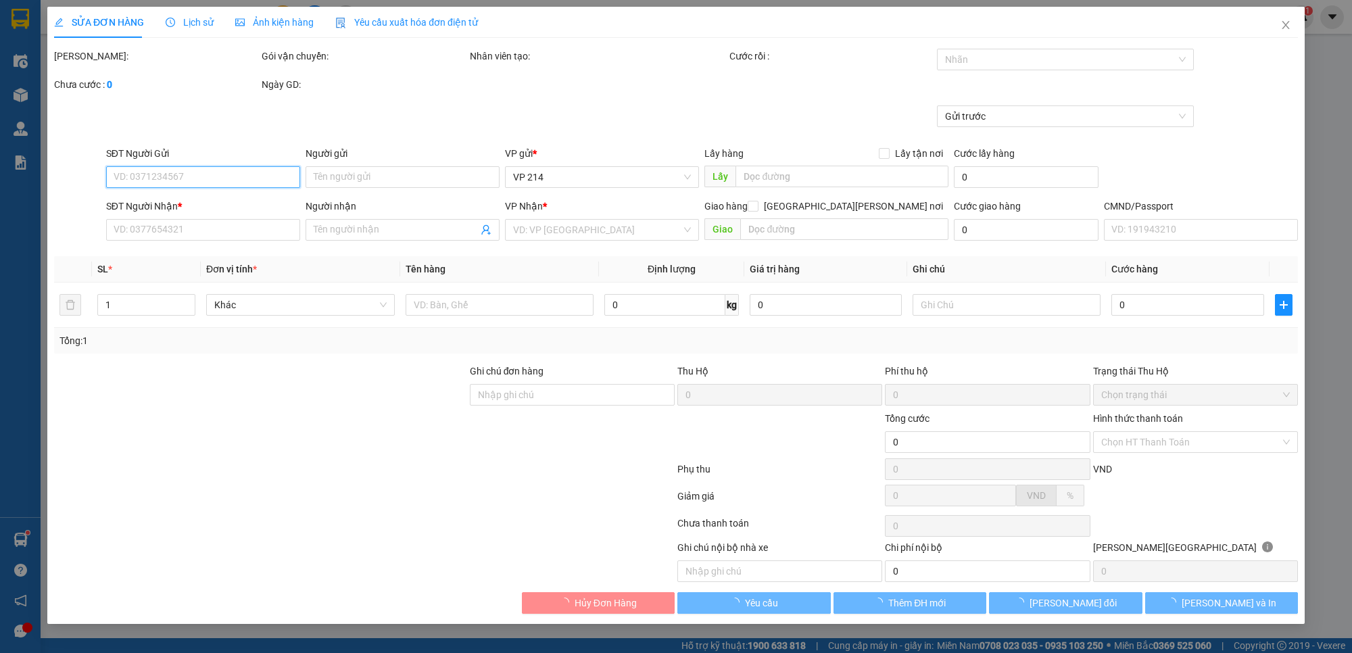
type input "0775579229"
type input "0846510036"
type input "LINH"
type input "40.000"
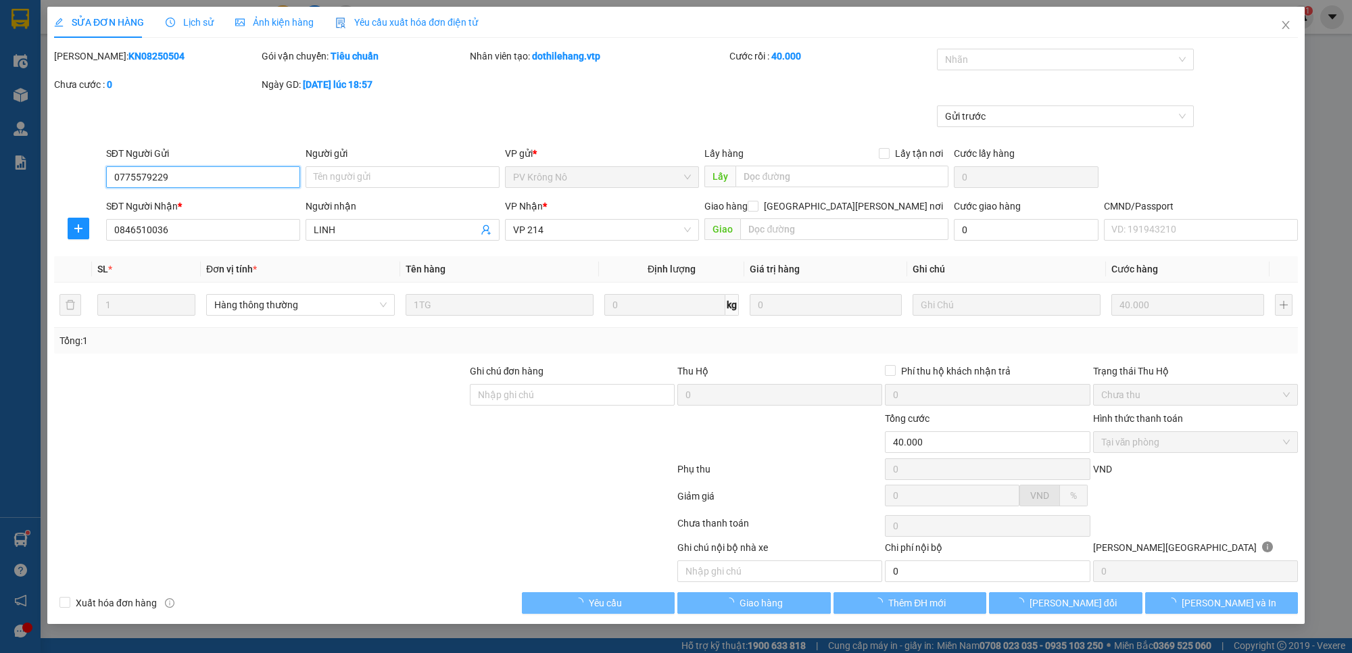
type input "2.000"
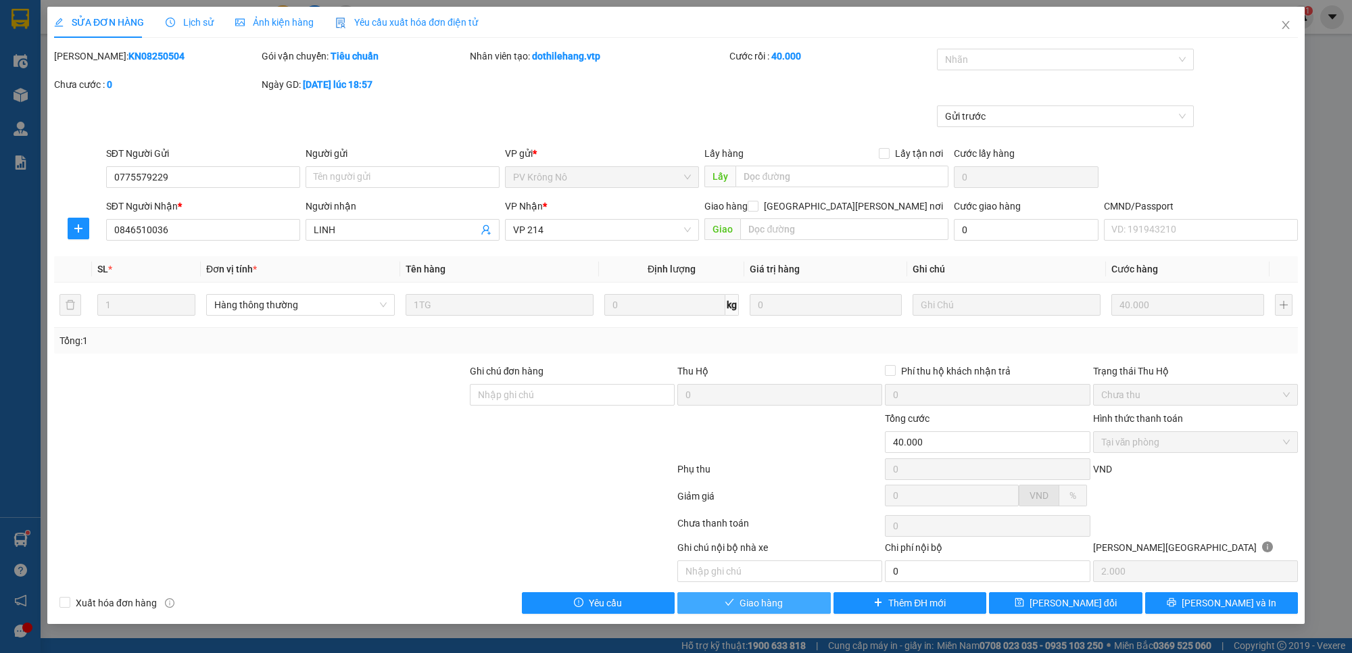
click at [788, 602] on button "Giao hàng" at bounding box center [753, 603] width 153 height 22
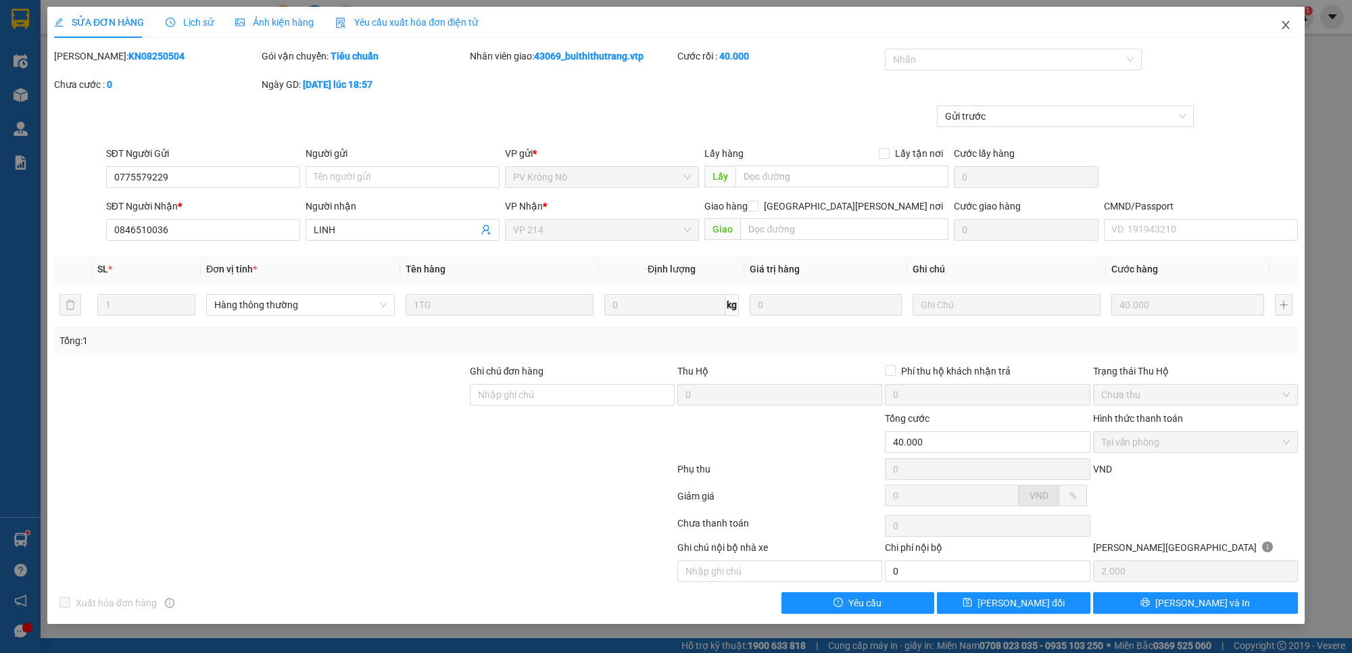
click at [1283, 25] on icon "close" at bounding box center [1285, 25] width 11 height 11
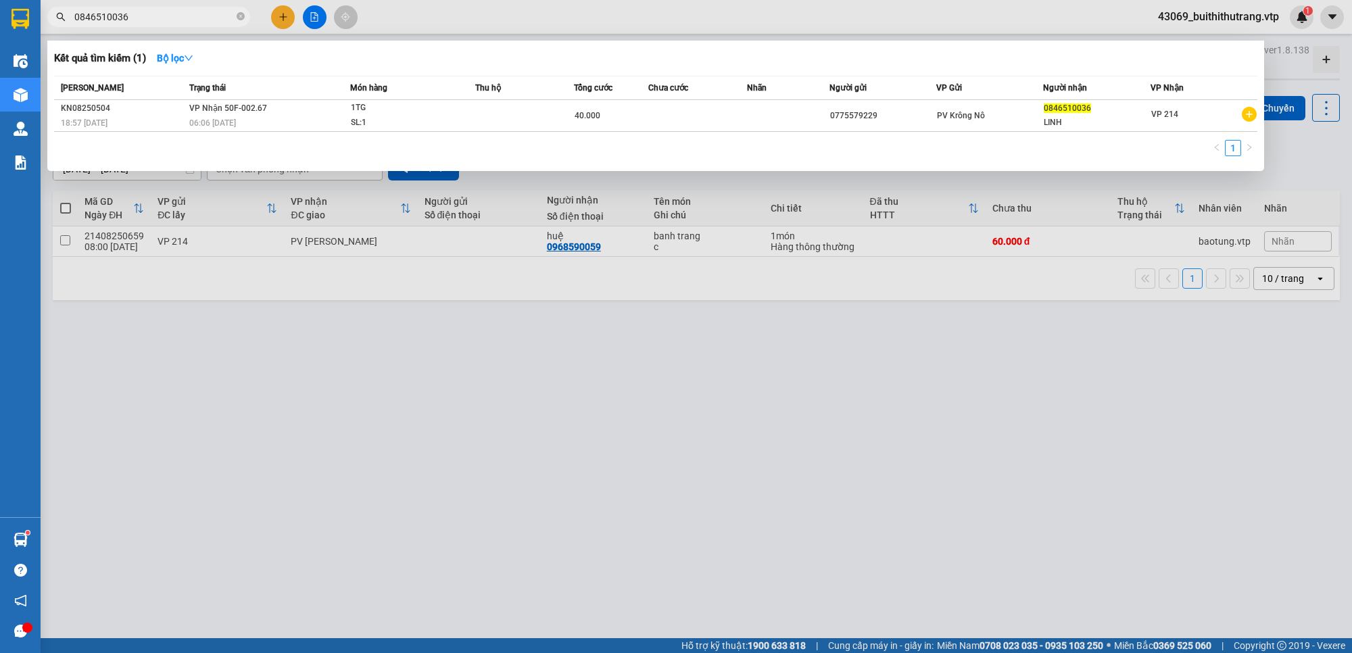
drag, startPoint x: 139, startPoint y: 19, endPoint x: 46, endPoint y: 34, distance: 93.9
click at [56, 29] on div "Kết quả [PERSON_NAME] ( 1 ) Bộ lọc Mã ĐH Trạng thái Món hàng Thu hộ Tổng [PERSO…" at bounding box center [132, 17] width 264 height 24
type input "0355720290"
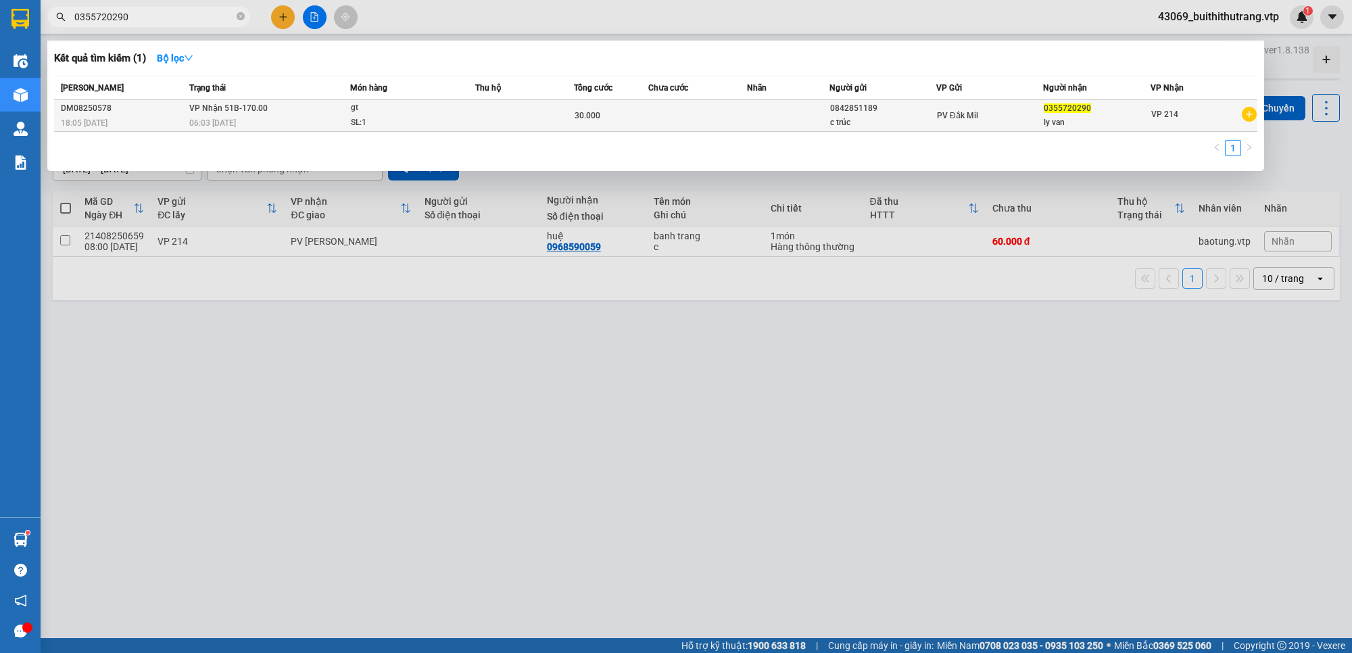
click at [1016, 125] on td "PV Đắk Mil" at bounding box center [989, 116] width 107 height 32
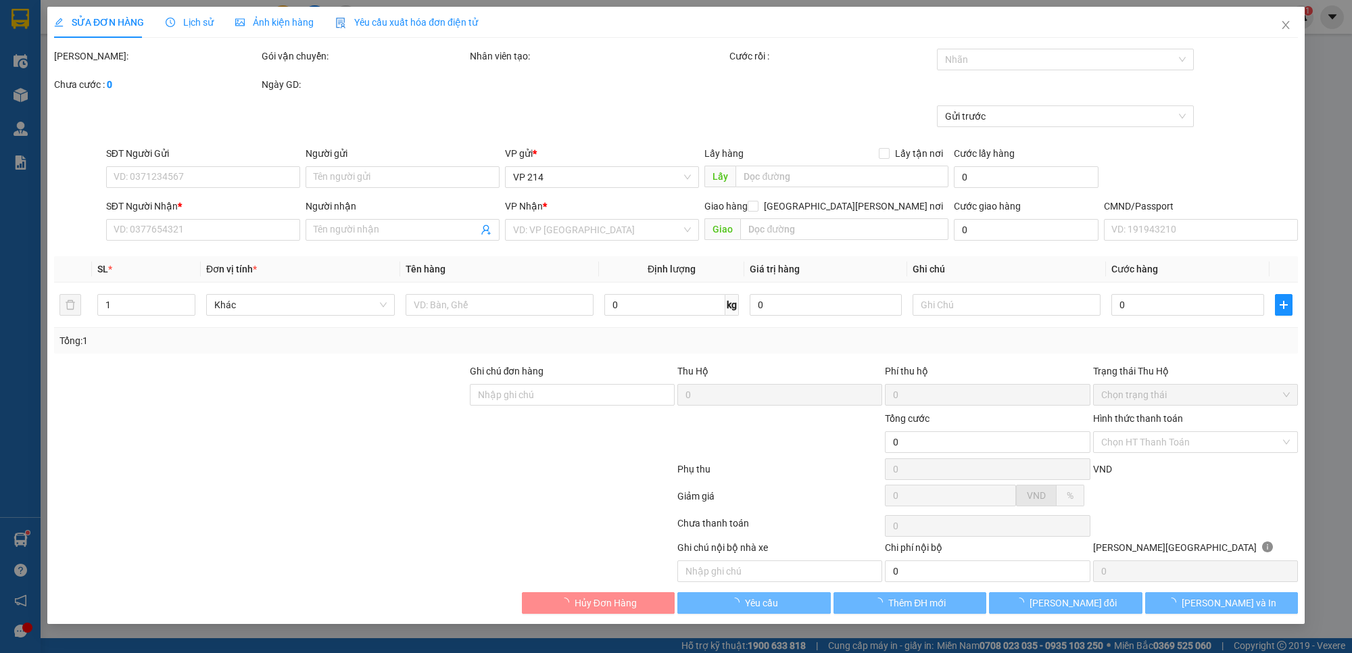
type input "0842851189"
type input "c trúc"
type input "0355720290"
type input "ly van"
type input "30.000"
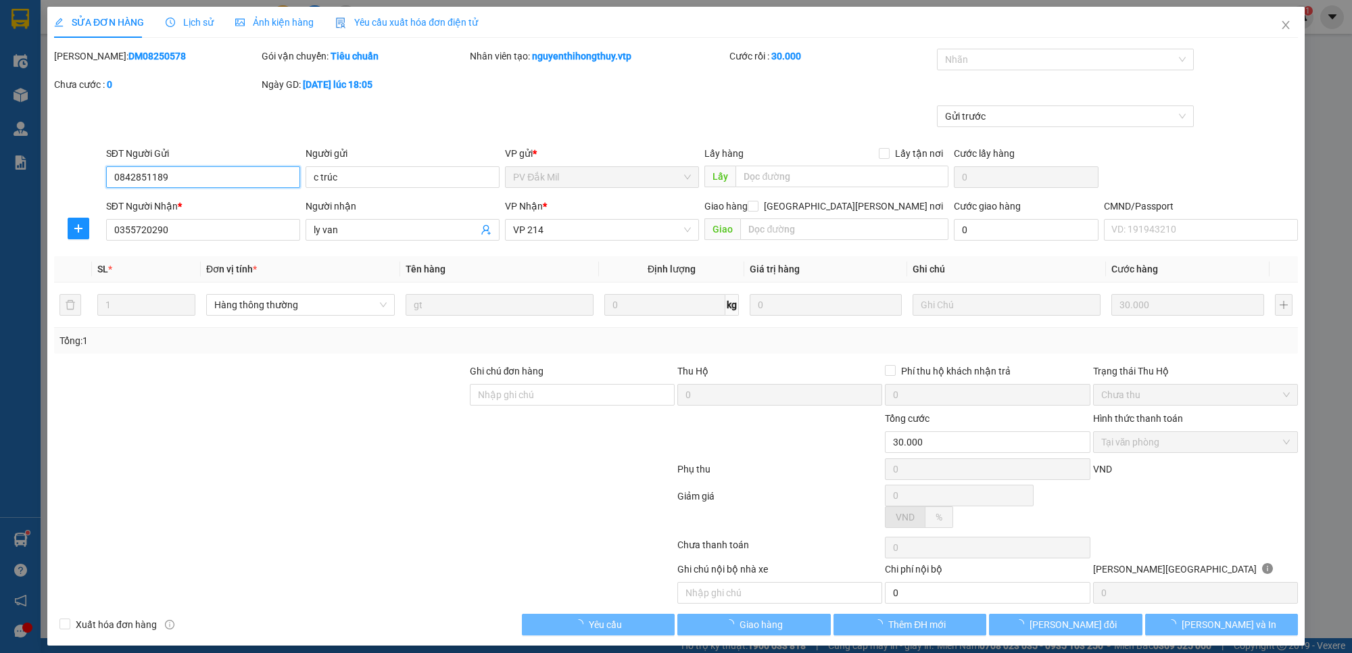
type input "1.500"
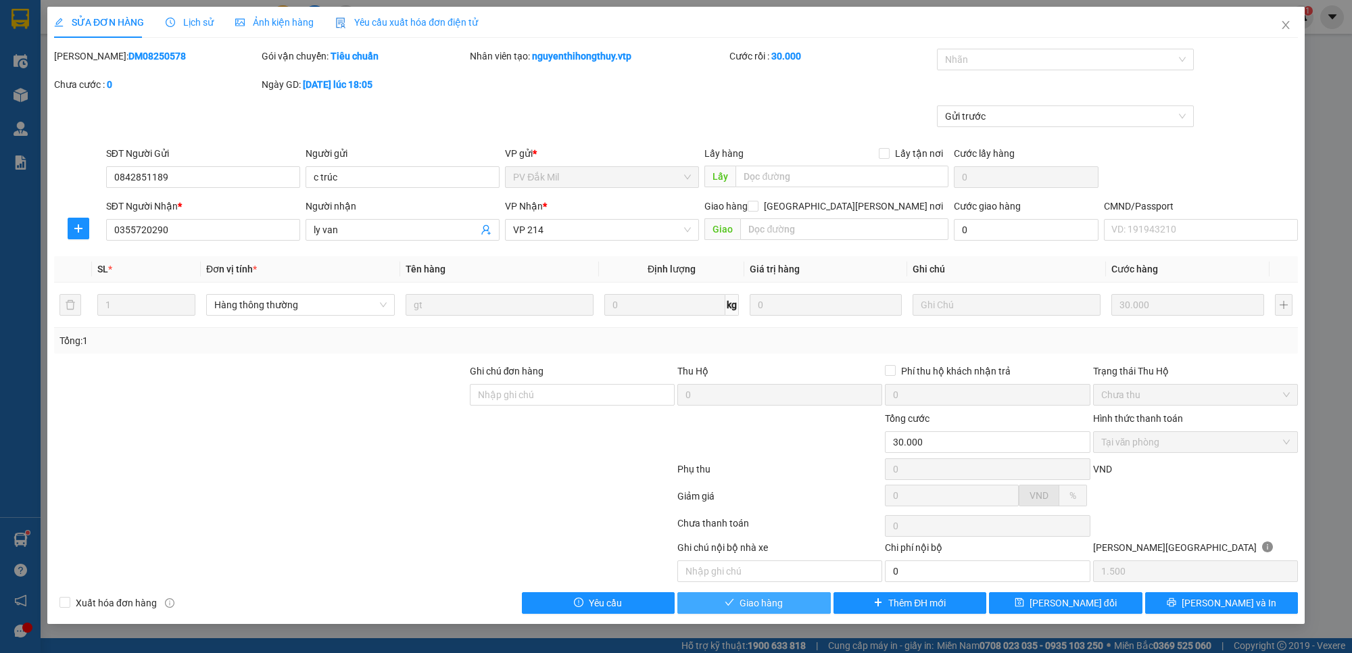
click at [792, 609] on button "Giao hàng" at bounding box center [753, 603] width 153 height 22
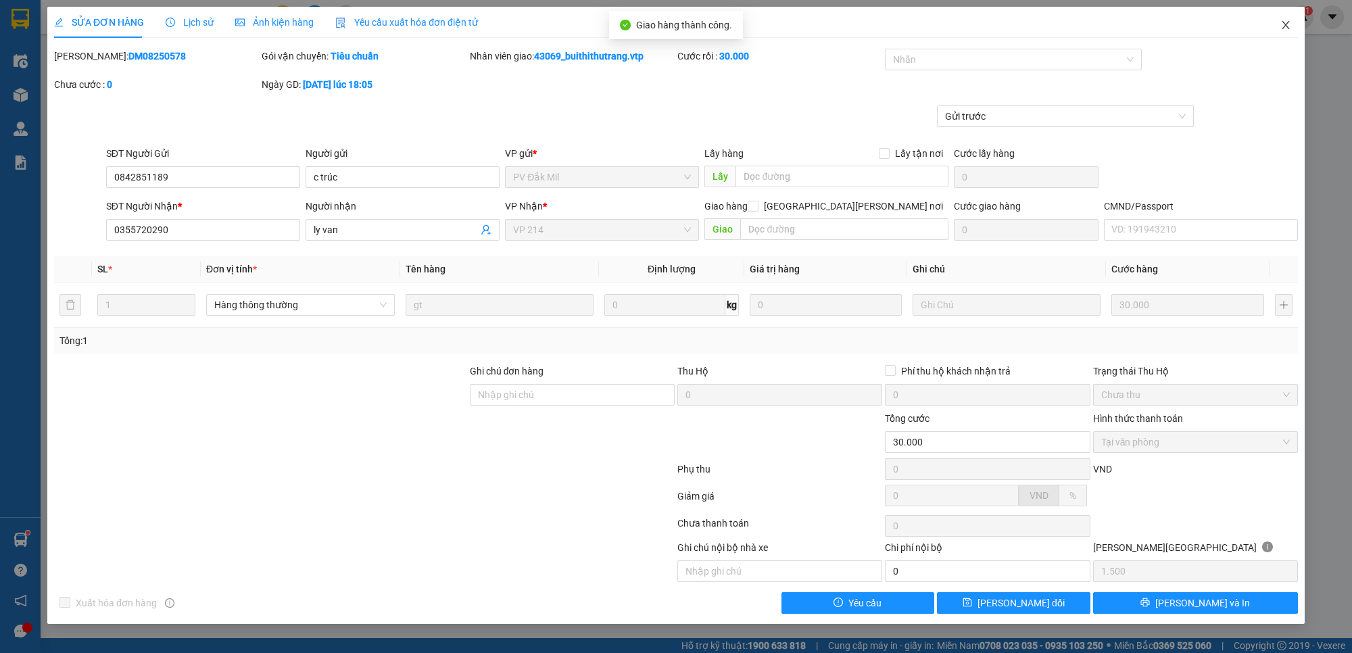
click at [1289, 22] on icon "close" at bounding box center [1285, 25] width 7 height 8
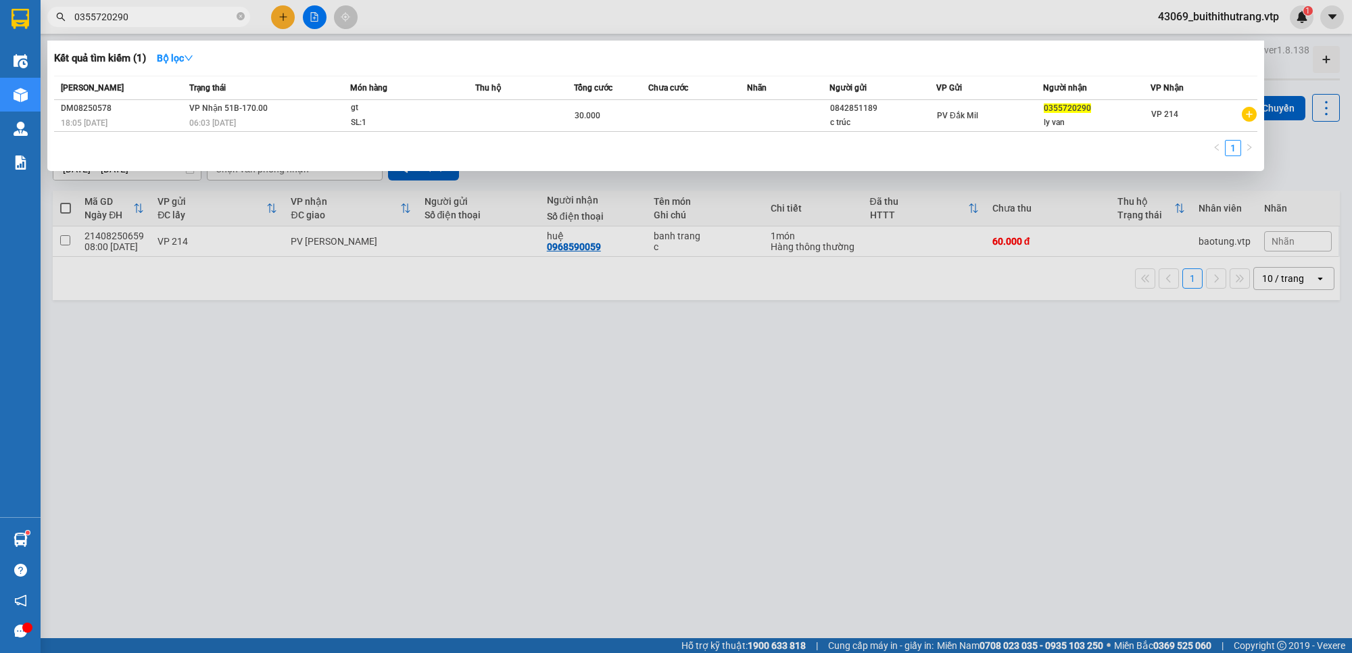
drag, startPoint x: 134, startPoint y: 18, endPoint x: 83, endPoint y: 17, distance: 50.7
click at [83, 17] on input "0355720290" at bounding box center [154, 16] width 160 height 15
type input "0"
type input "0976447368"
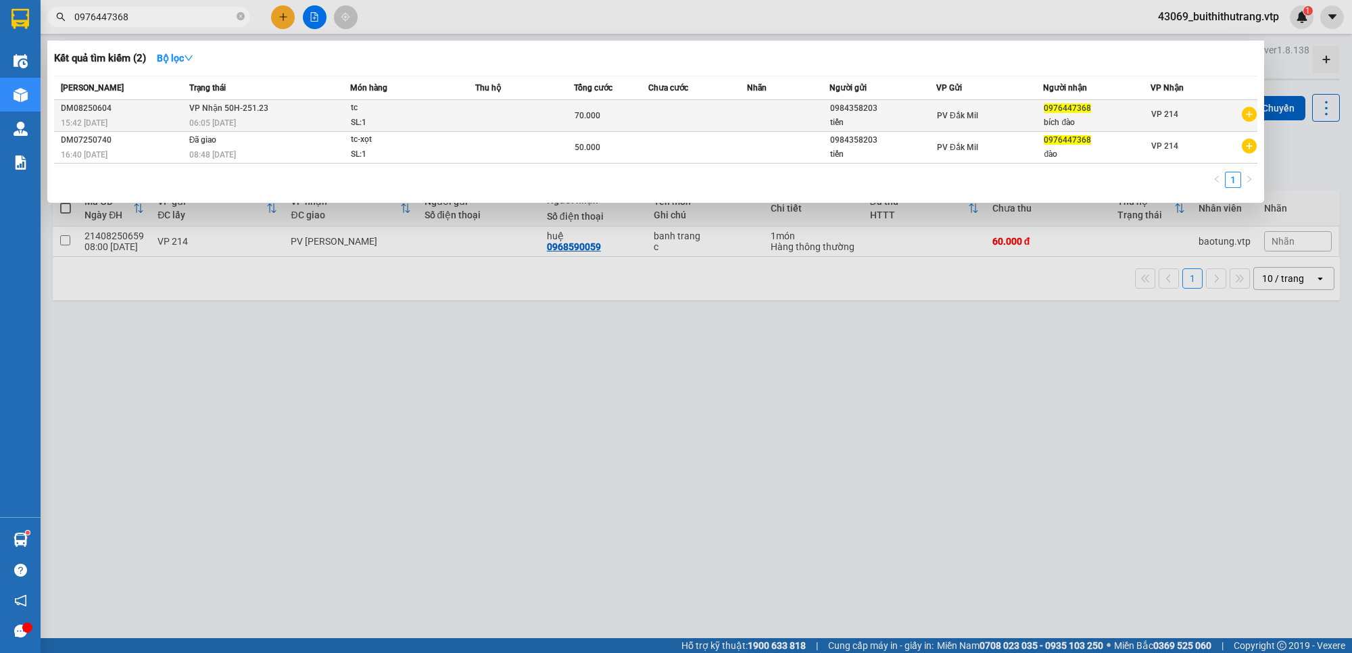
click at [746, 113] on td at bounding box center [697, 116] width 99 height 32
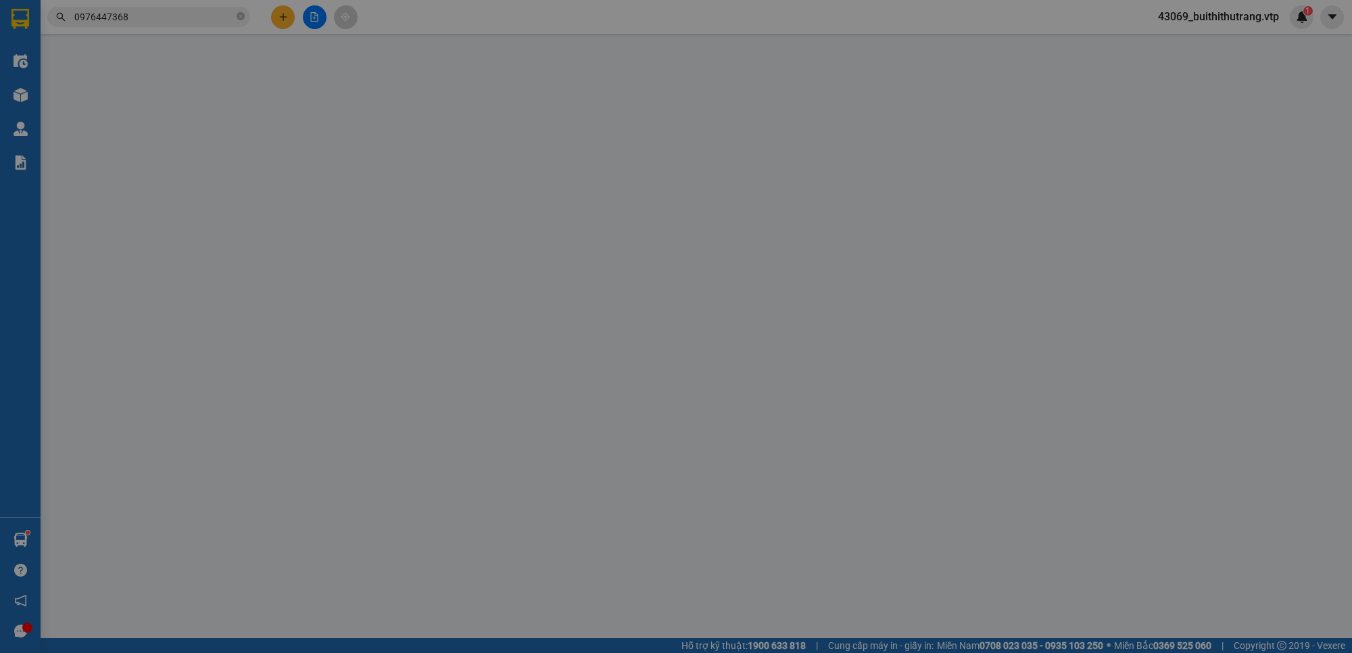
type input "0984358203"
type input "tiến"
type input "0976447368"
type input "bích đào"
type input "70.000"
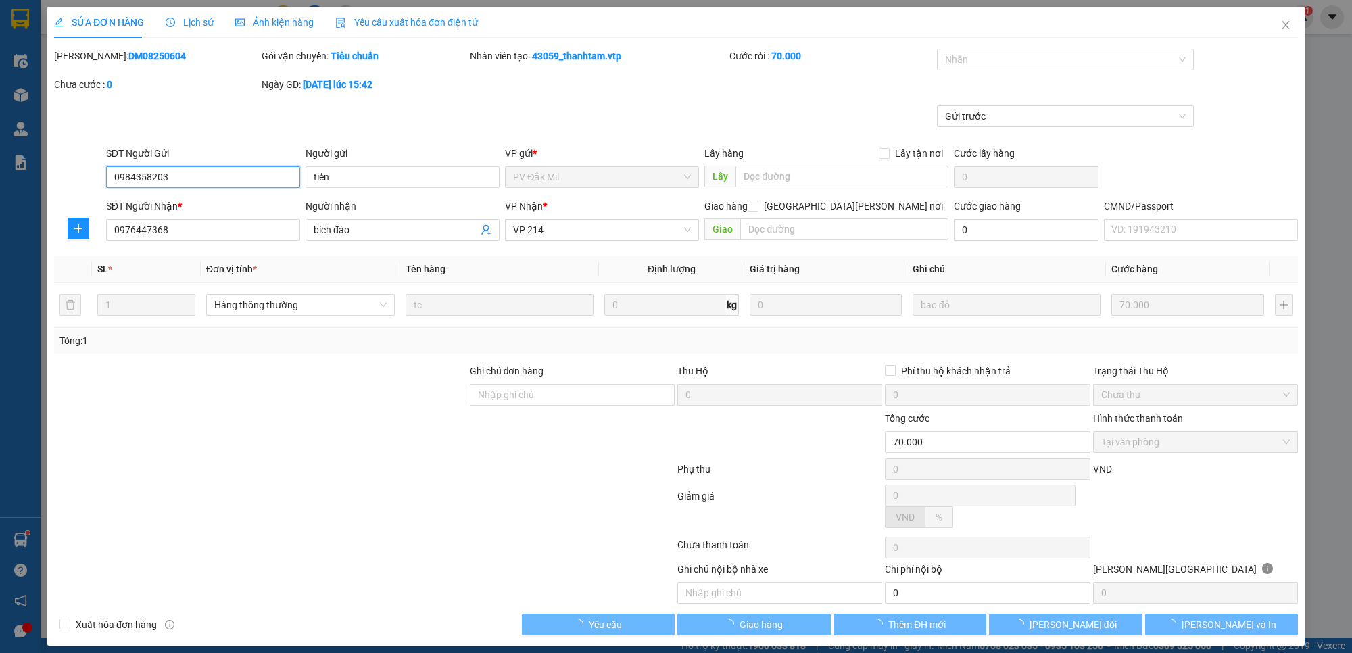
type input "3.500"
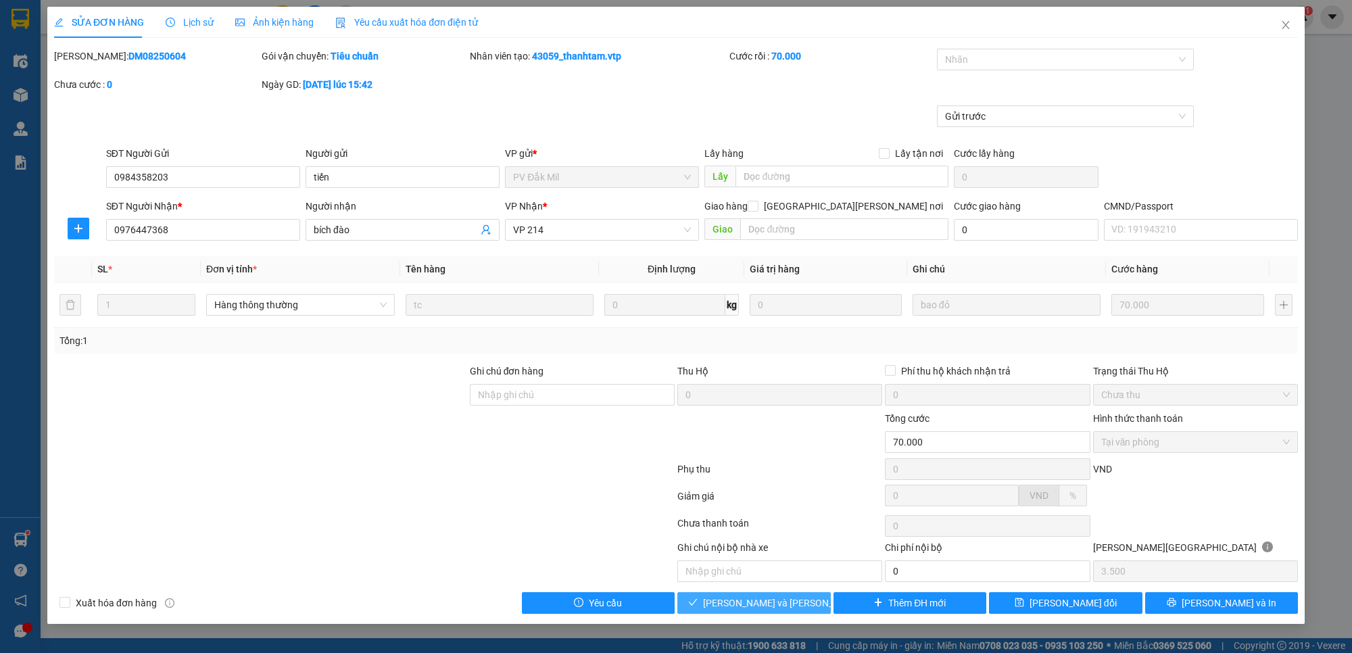
click at [737, 602] on span "[PERSON_NAME] và [PERSON_NAME] hàng" at bounding box center [794, 603] width 183 height 15
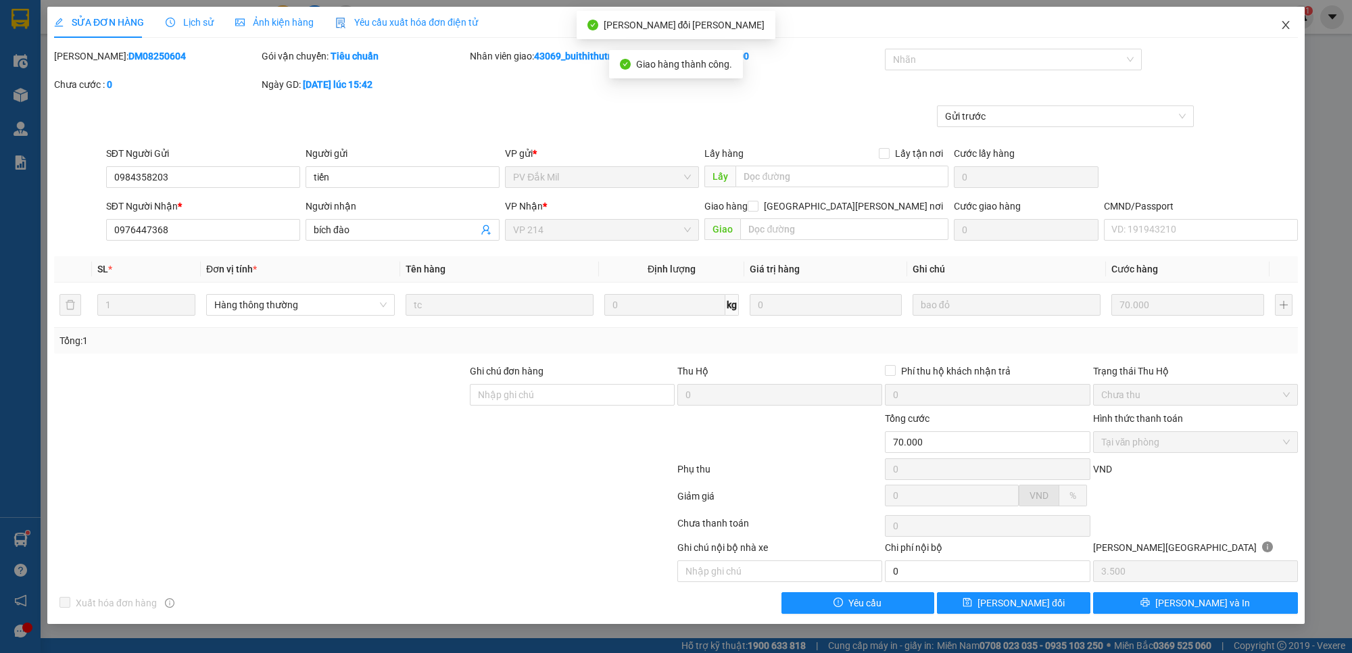
click at [1283, 25] on icon "close" at bounding box center [1285, 25] width 11 height 11
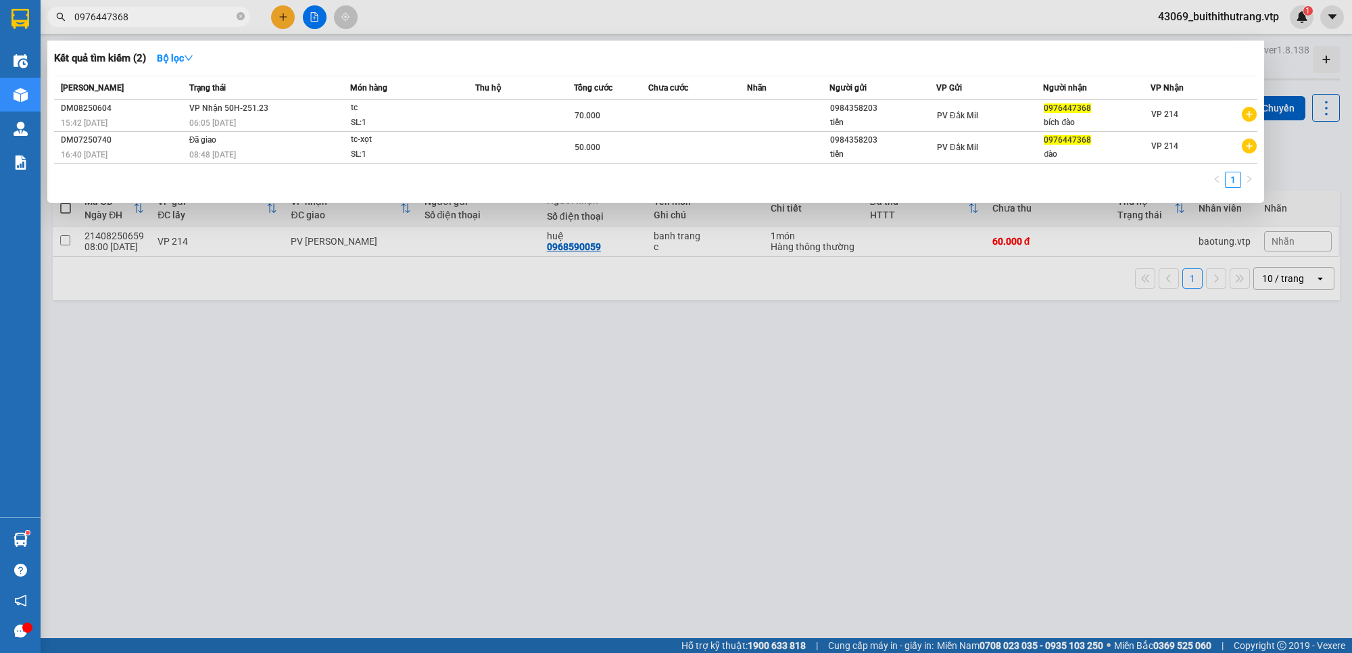
drag, startPoint x: 149, startPoint y: 10, endPoint x: 32, endPoint y: 32, distance: 119.6
click at [34, 32] on section "Kết quả [PERSON_NAME] ( 2 ) Bộ lọc Mã ĐH Trạng thái Món hàng Thu hộ Tổng [PERSO…" at bounding box center [676, 326] width 1352 height 653
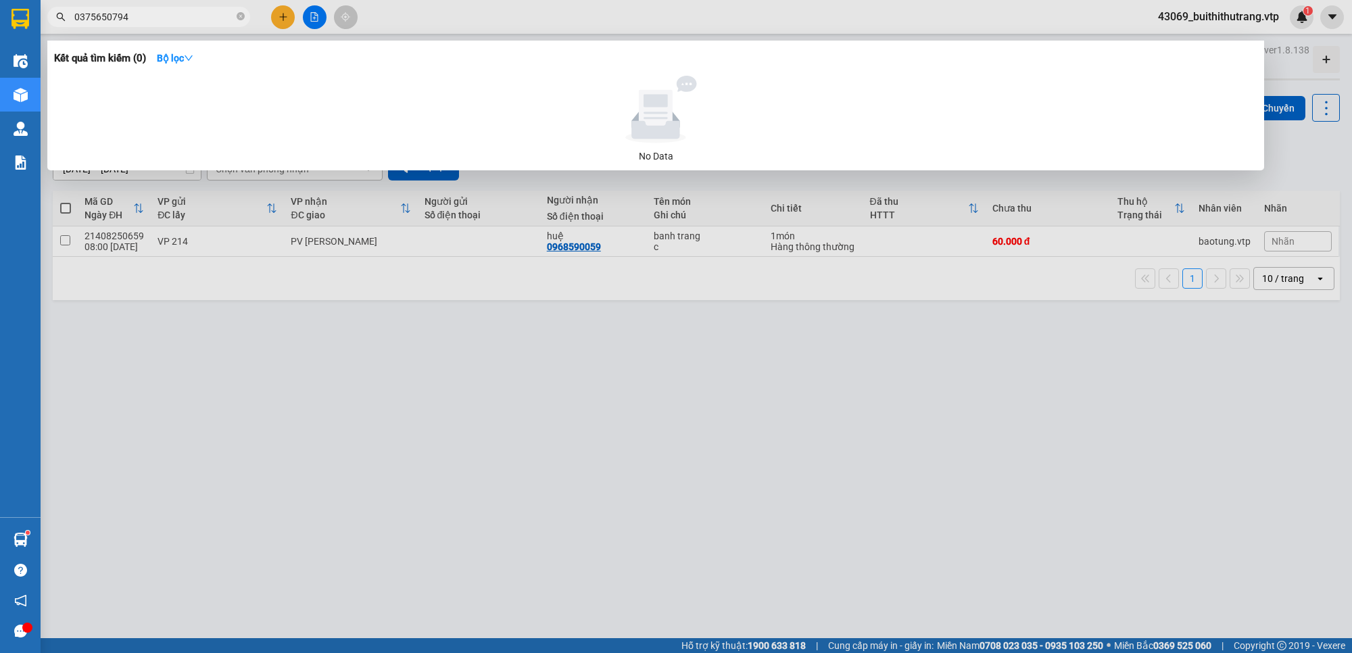
drag, startPoint x: 144, startPoint y: 14, endPoint x: 61, endPoint y: 24, distance: 83.9
click at [61, 24] on span "0375650794" at bounding box center [148, 17] width 203 height 20
type input "0903942199"
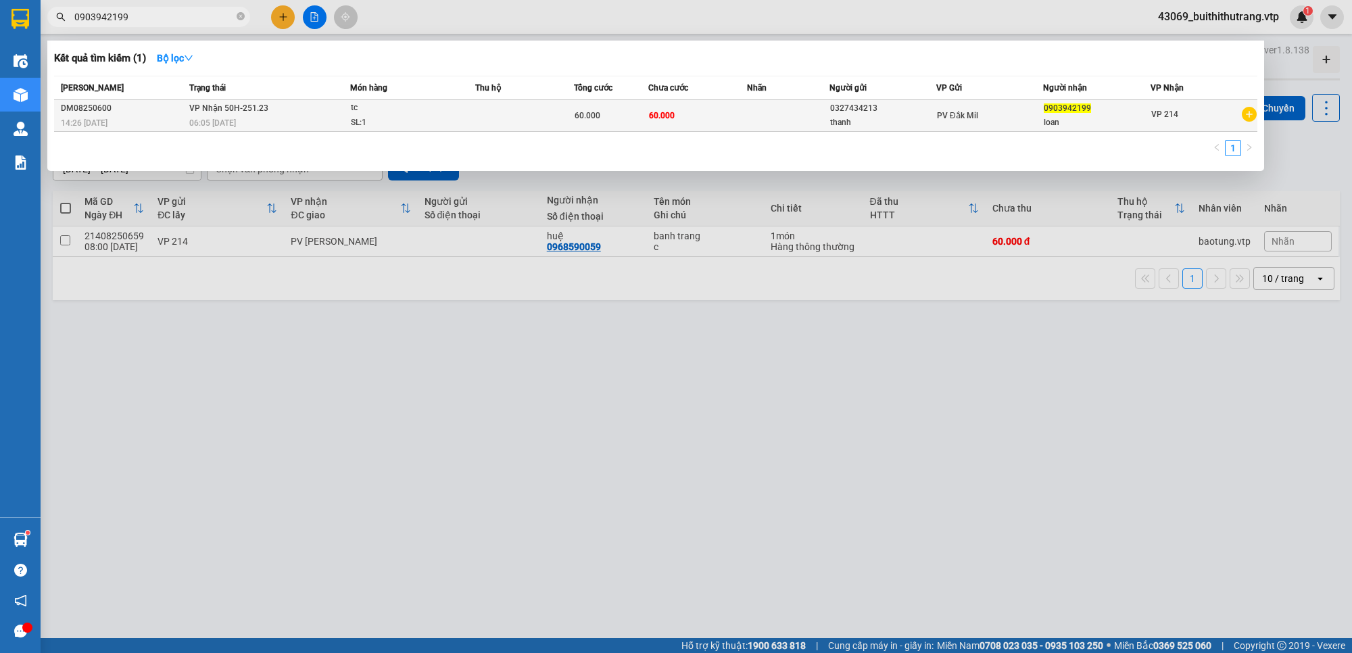
click at [1060, 113] on div "0903942199" at bounding box center [1096, 108] width 105 height 14
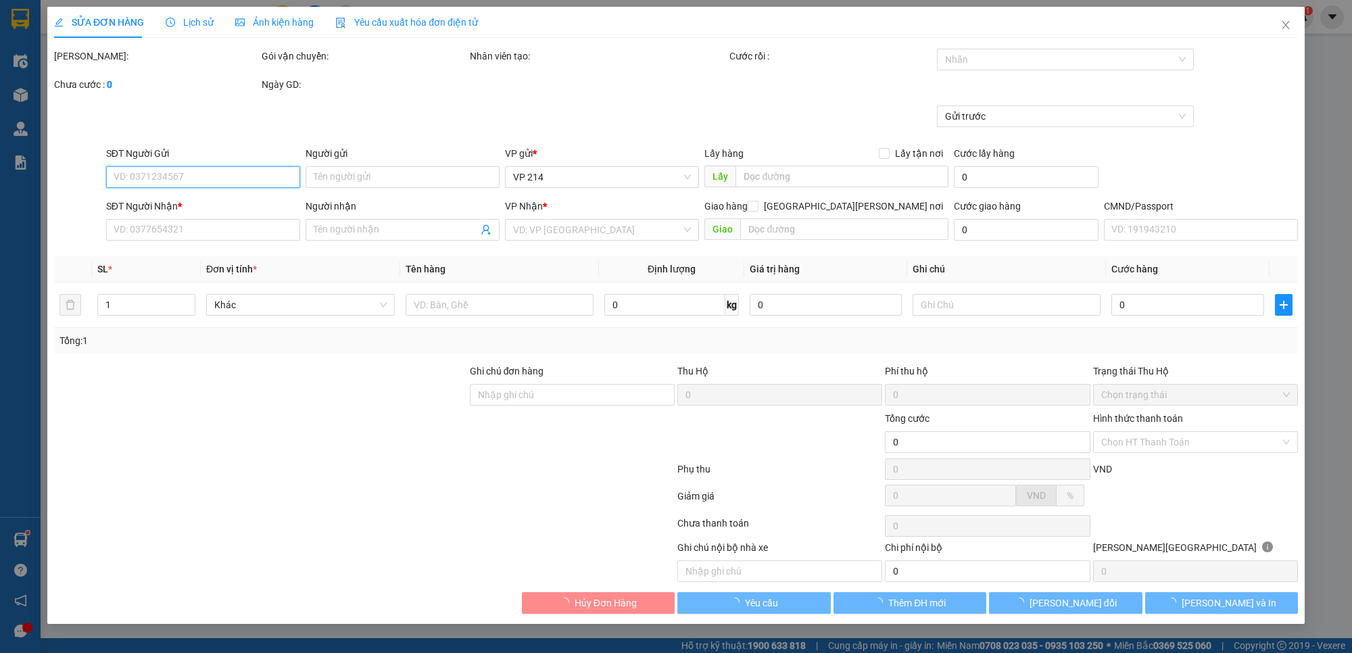
type input "3.000"
type input "0327434213"
type input "thanh"
type input "0903942199"
type input "loan"
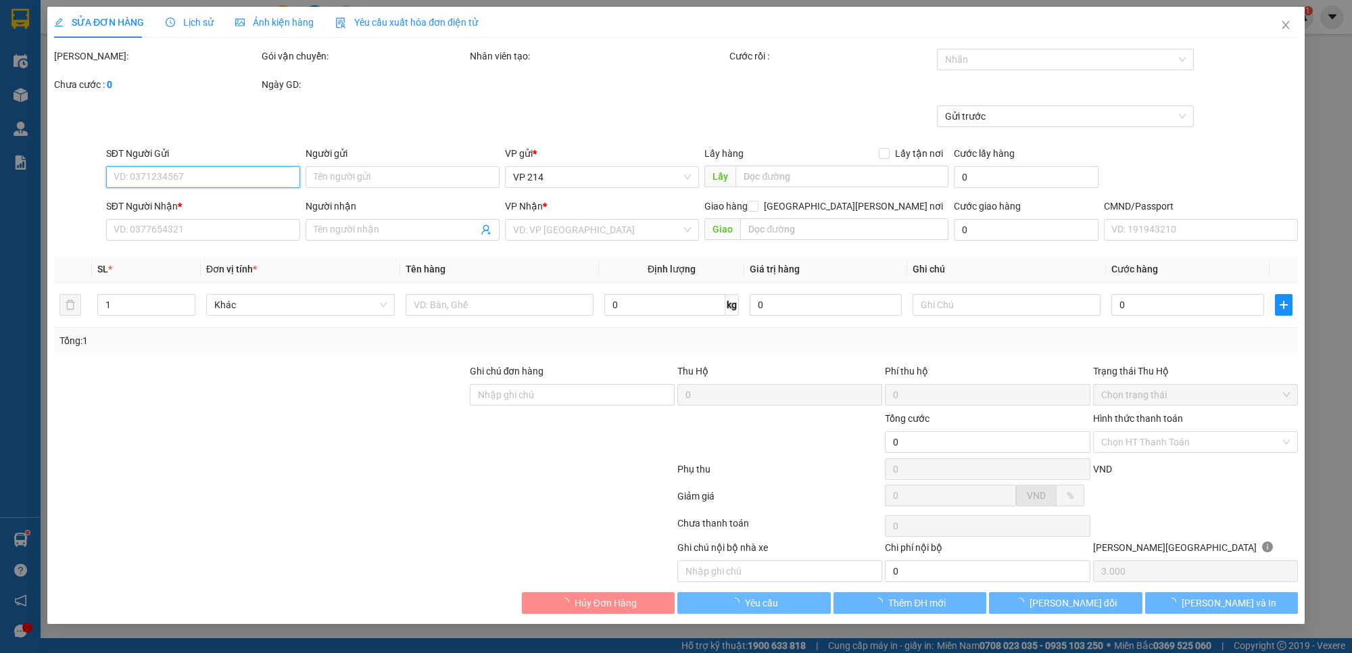
type input "60.000"
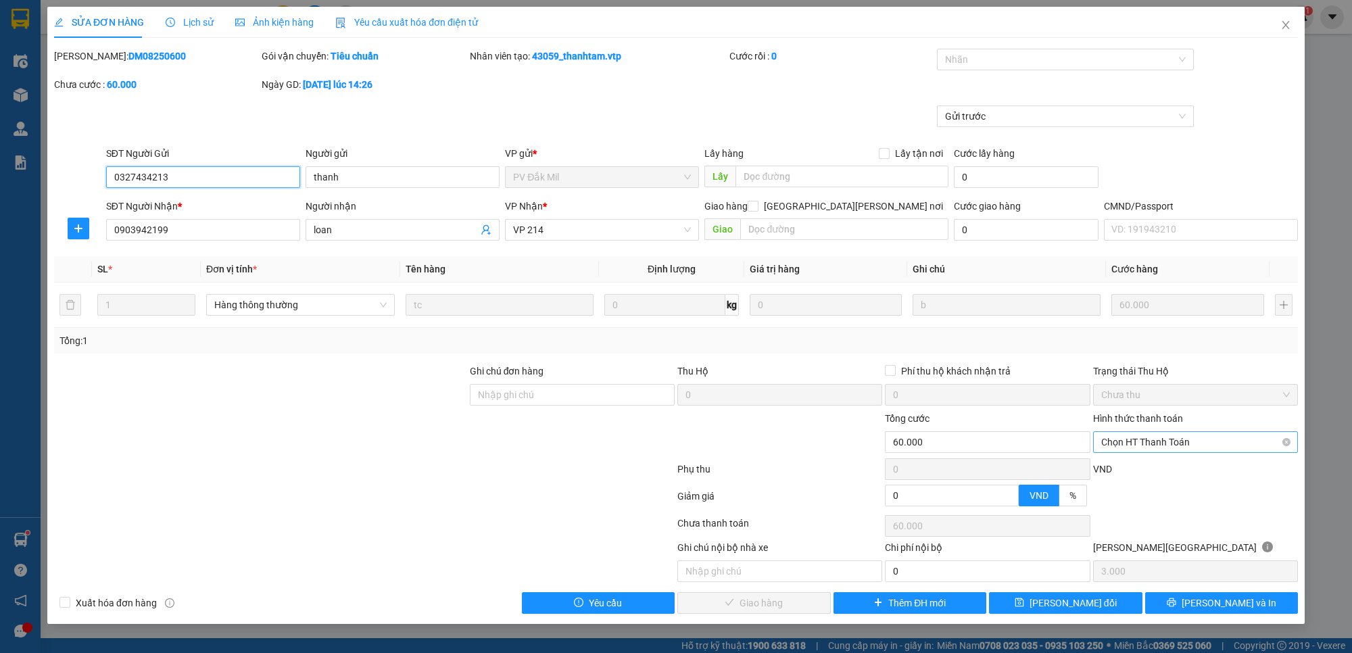
click at [1187, 446] on span "Chọn HT Thanh Toán" at bounding box center [1195, 442] width 189 height 20
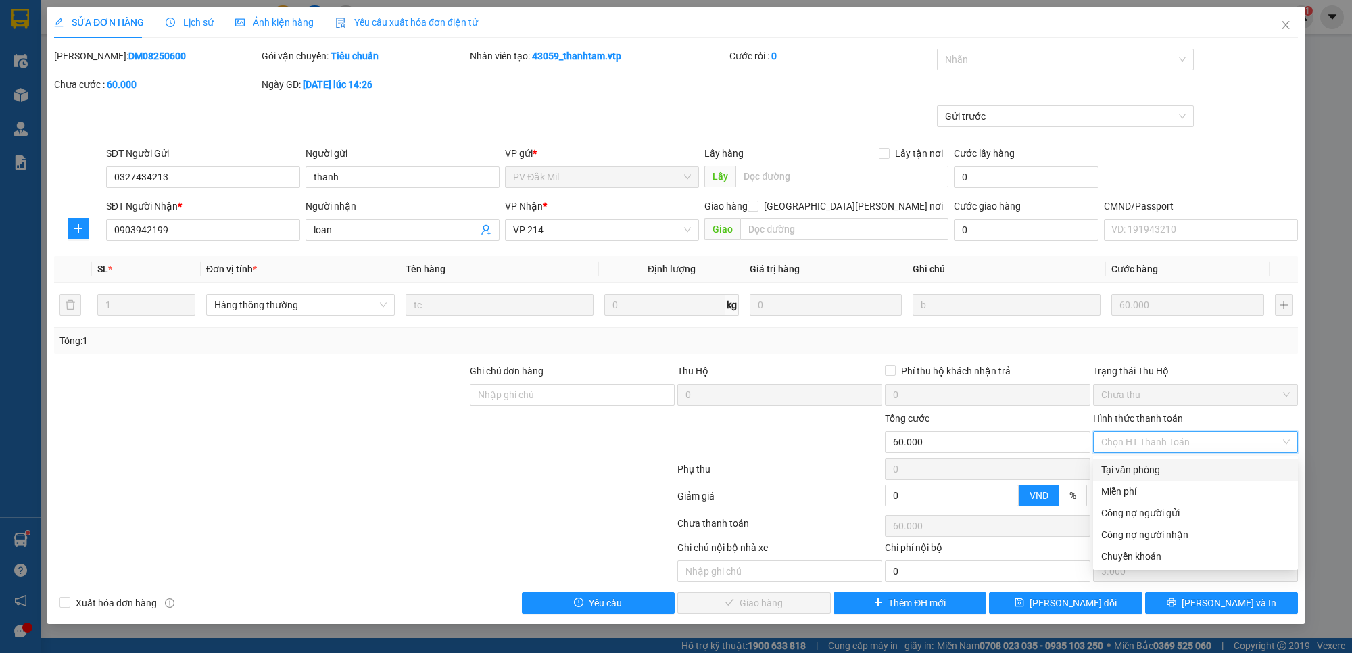
click at [1180, 467] on div "Tại văn phòng" at bounding box center [1195, 469] width 189 height 15
type input "0"
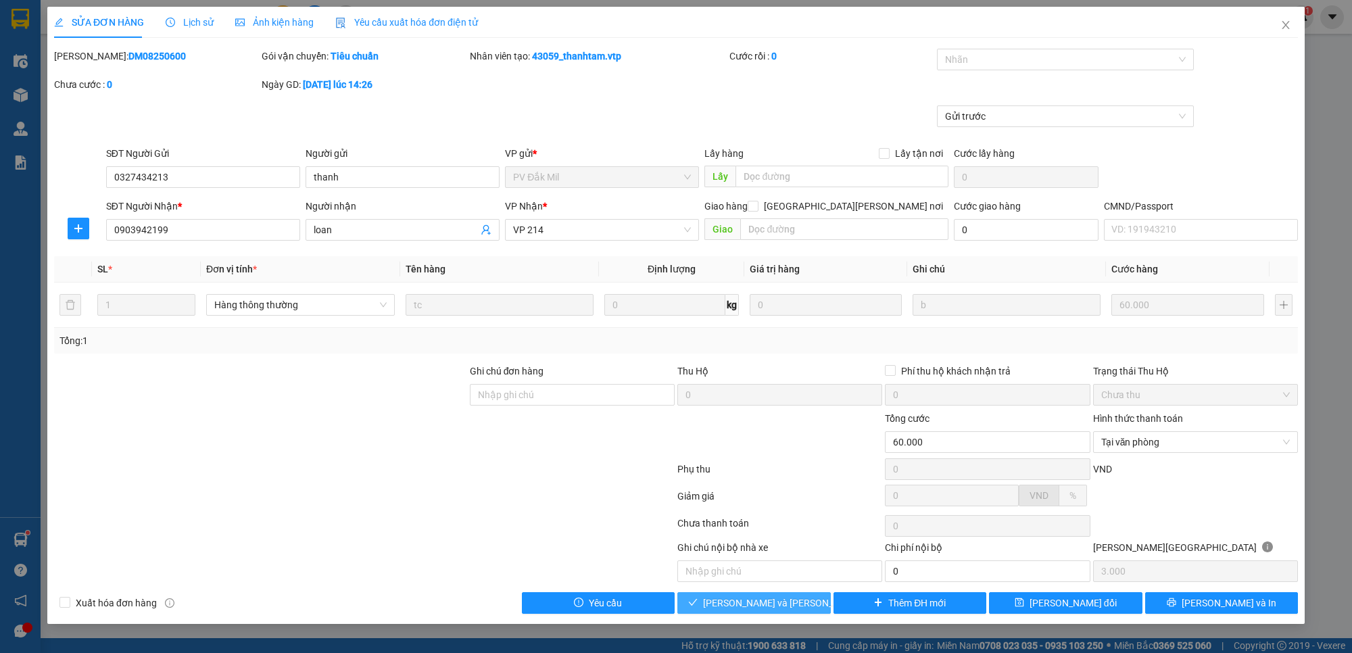
click at [796, 597] on span "[PERSON_NAME] và [PERSON_NAME] hàng" at bounding box center [794, 603] width 183 height 15
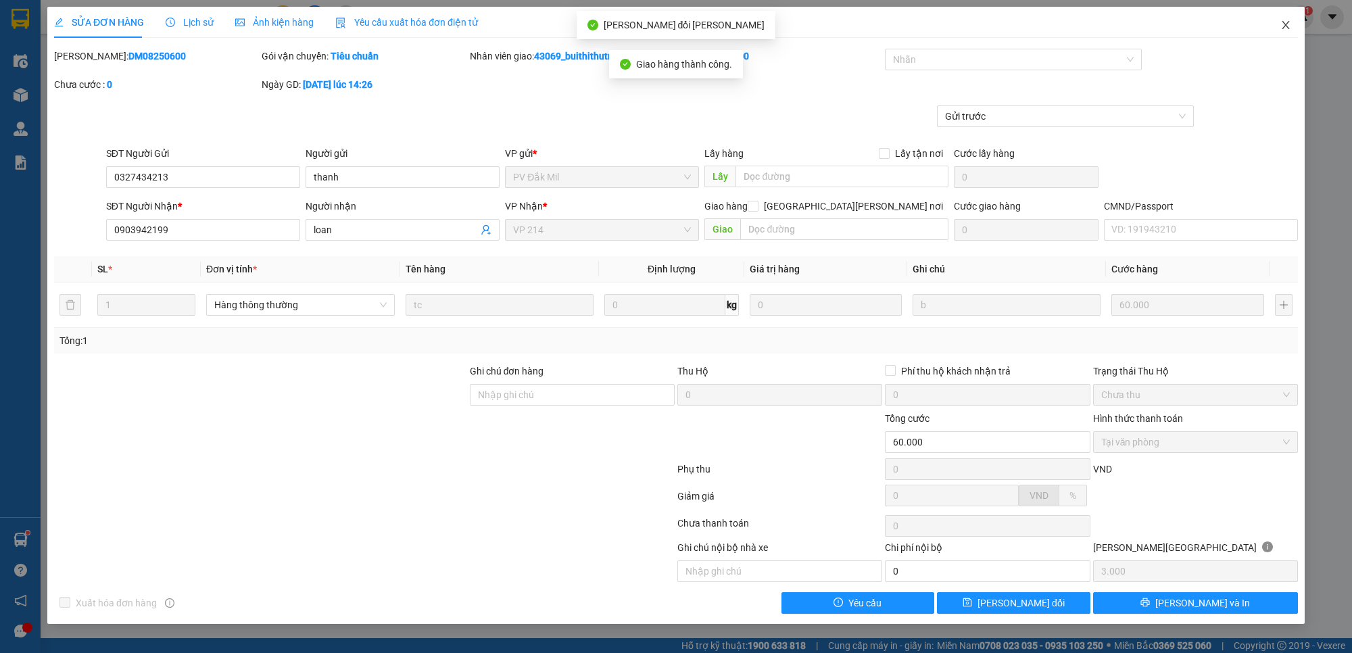
click at [1285, 25] on icon "close" at bounding box center [1285, 25] width 11 height 11
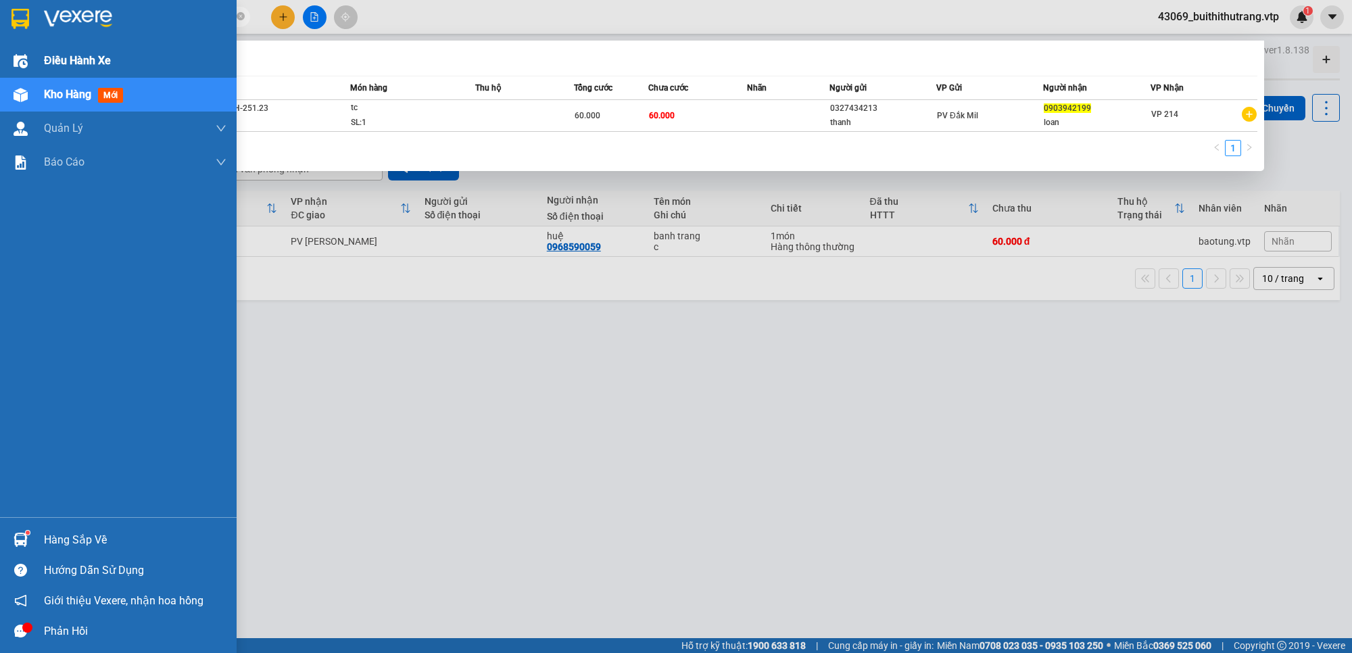
drag, startPoint x: 134, startPoint y: 18, endPoint x: 0, endPoint y: 46, distance: 136.8
click at [21, 35] on section "Kết quả [PERSON_NAME] ( 1 ) Bộ lọc Mã ĐH Trạng thái Món hàng Thu hộ Tổng [PERSO…" at bounding box center [676, 326] width 1352 height 653
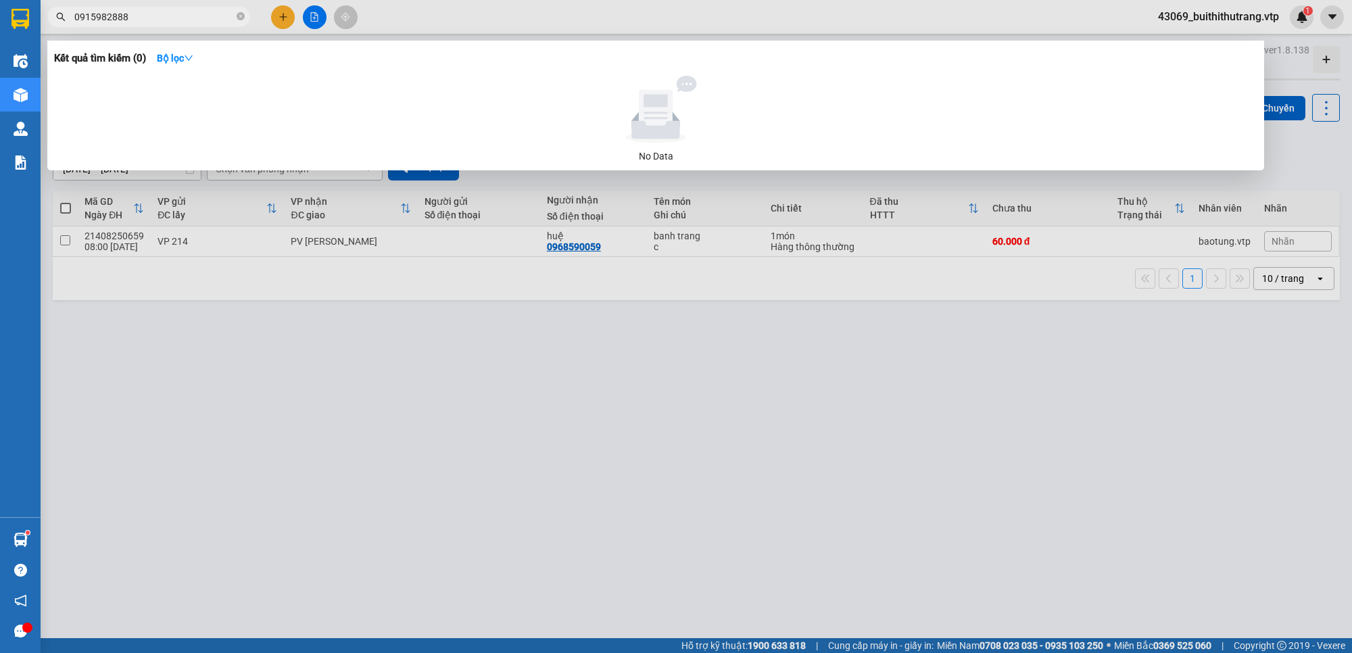
drag, startPoint x: 137, startPoint y: 22, endPoint x: 51, endPoint y: 29, distance: 86.2
click at [69, 28] on div "Kết quả [PERSON_NAME] ( 0 ) Bộ lọc No Data 0915982888" at bounding box center [132, 17] width 264 height 24
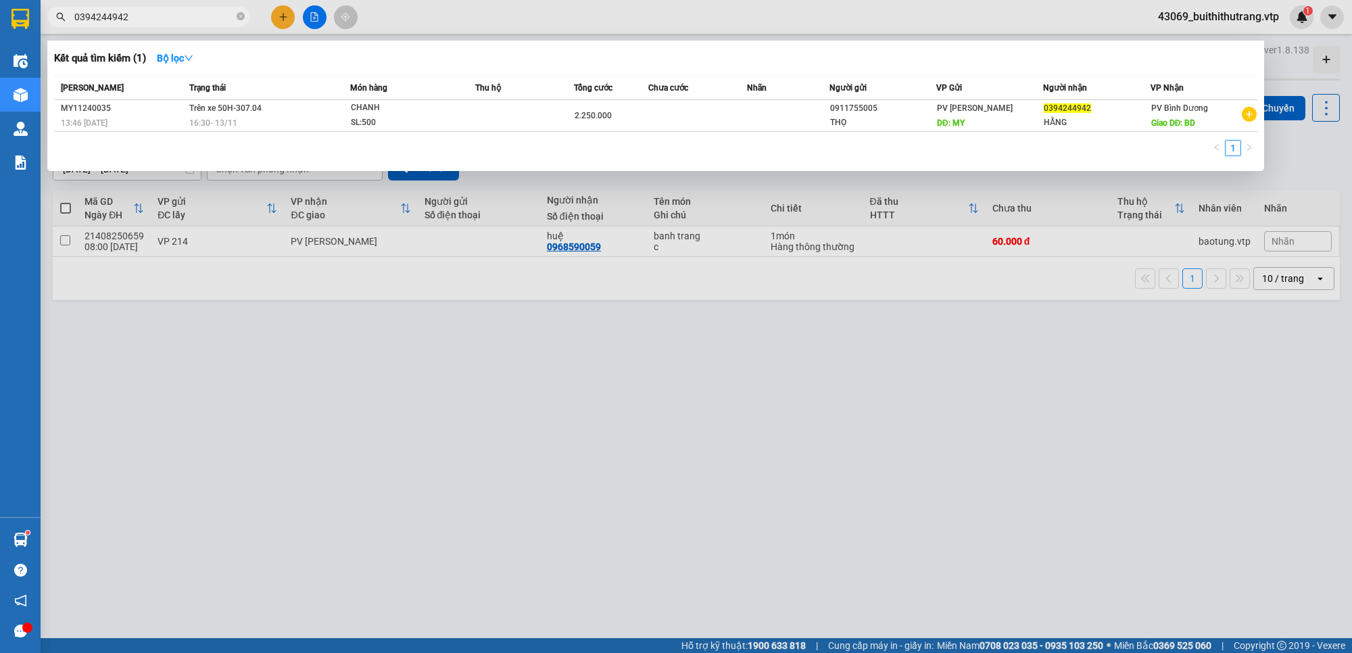
drag, startPoint x: 140, startPoint y: 18, endPoint x: 49, endPoint y: 25, distance: 90.9
click at [49, 25] on div "0394244942" at bounding box center [132, 17] width 264 height 20
type input "0796897087"
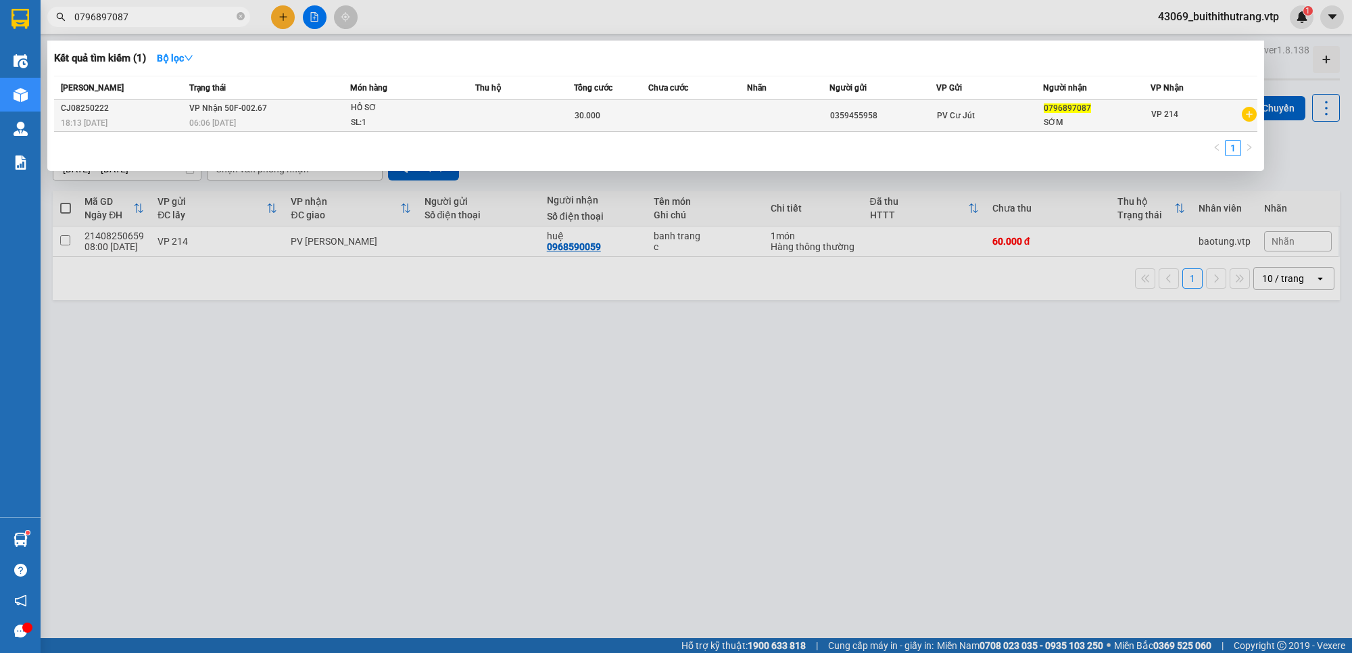
click at [1036, 127] on td "PV Cư Jút" at bounding box center [989, 116] width 107 height 32
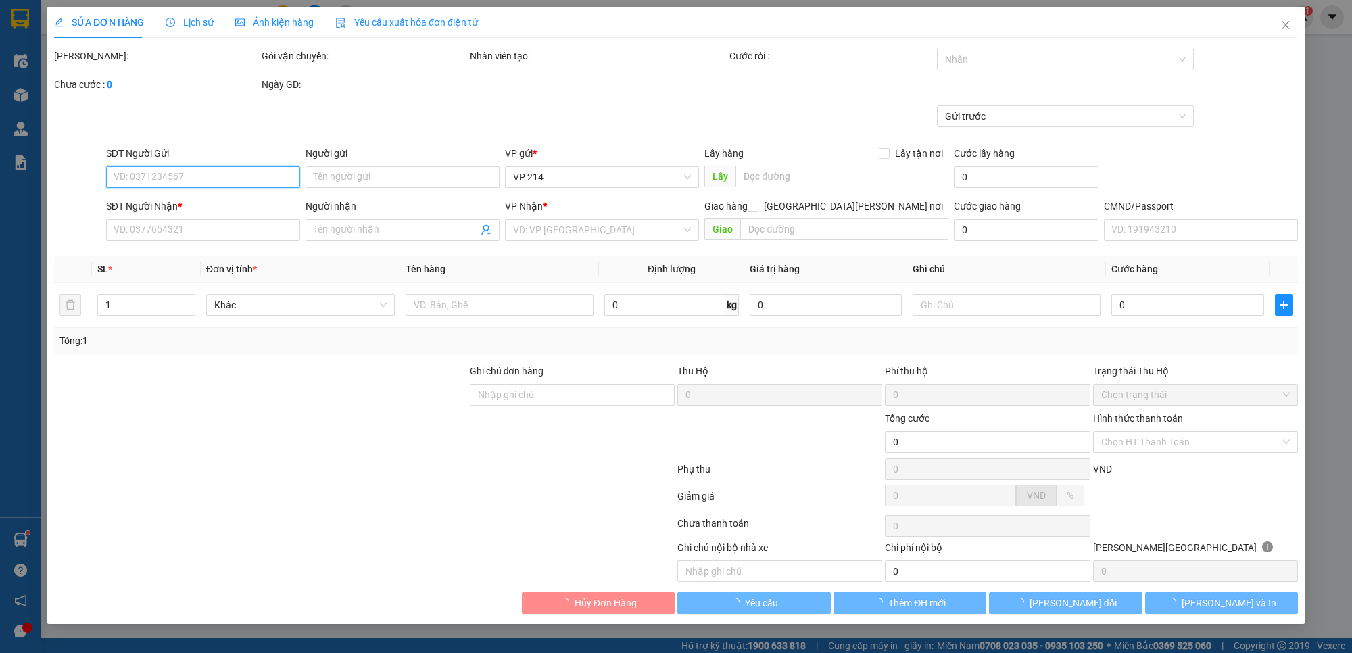
type input "0359455958"
type input "0796897087"
type input "SỚM"
type input "30.000"
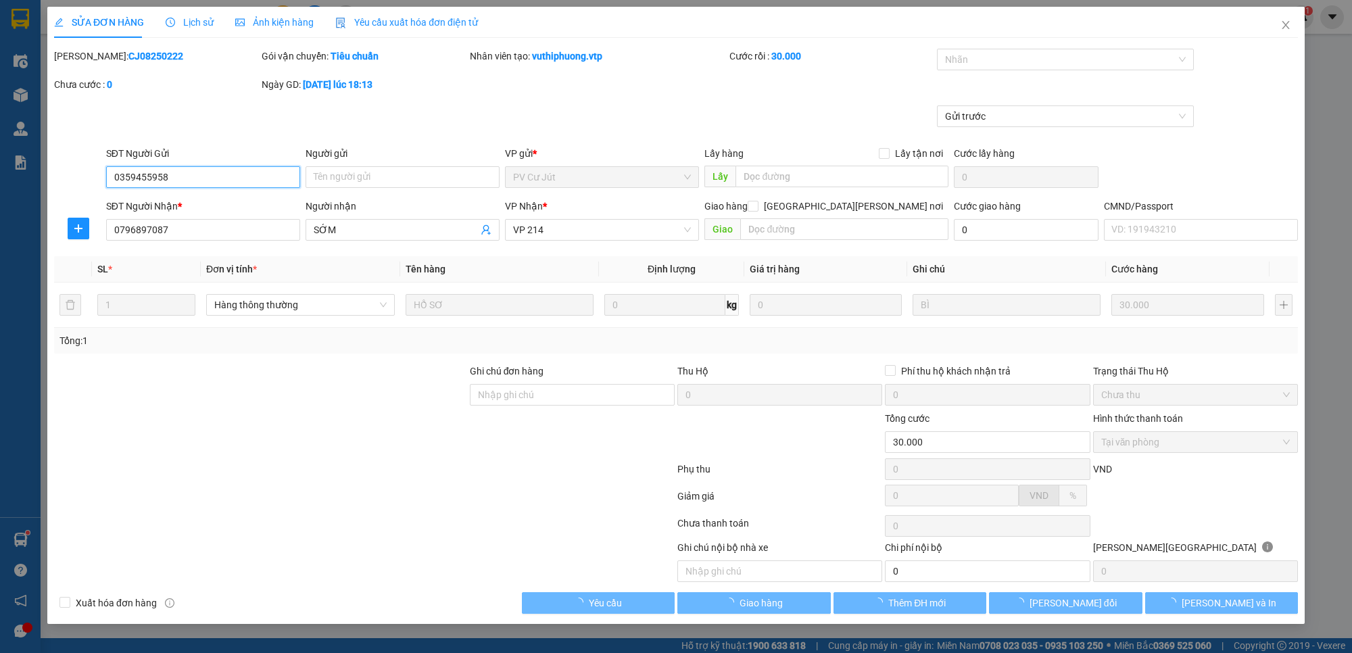
type input "1.500"
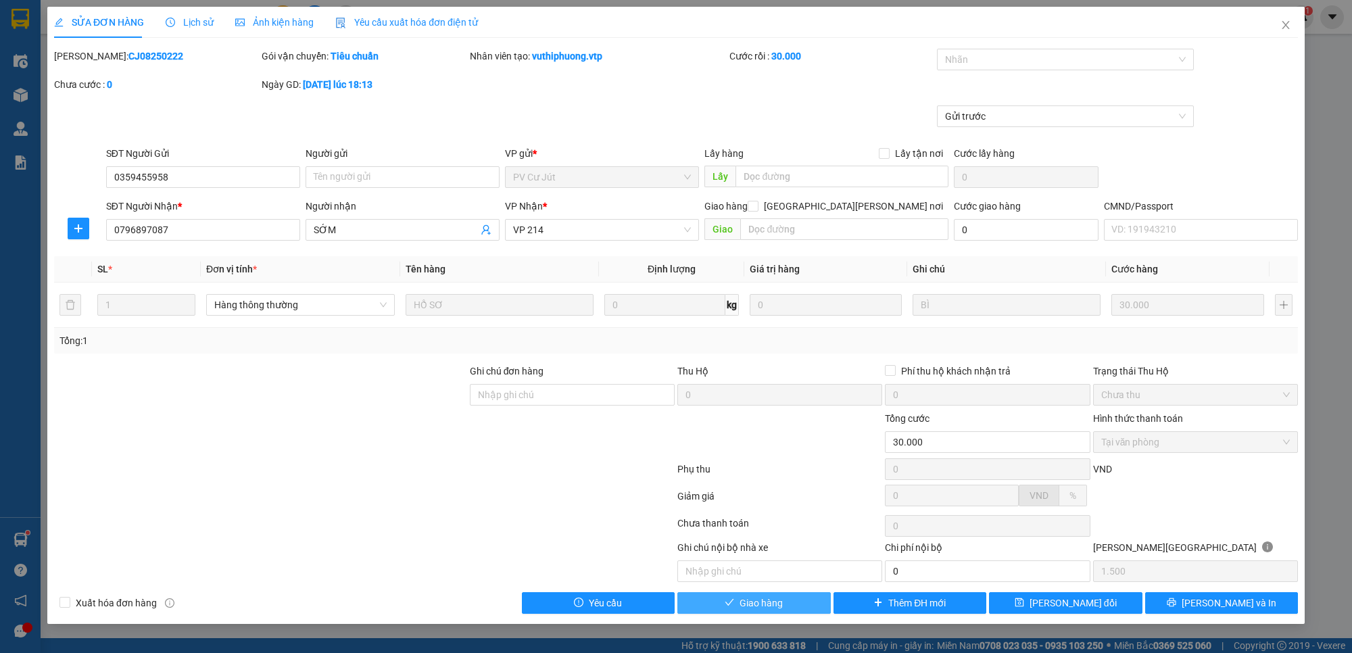
click at [792, 609] on button "Giao hàng" at bounding box center [753, 603] width 153 height 22
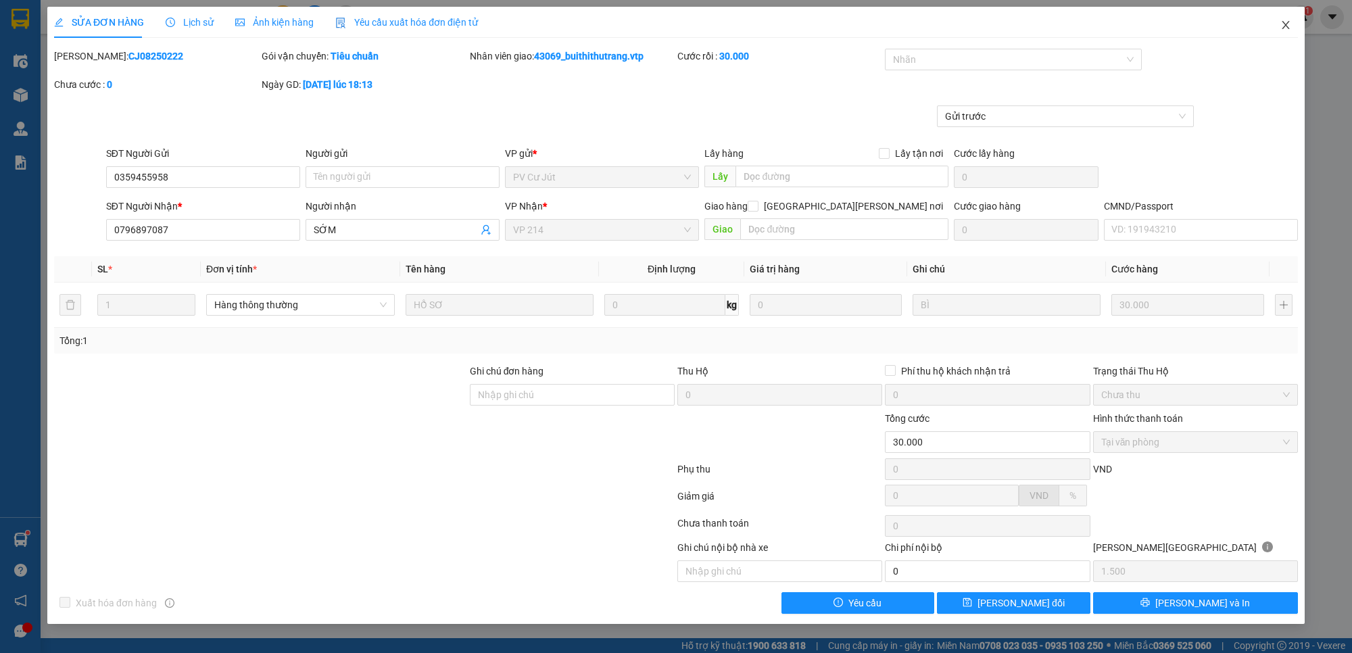
click at [1289, 24] on icon "close" at bounding box center [1285, 25] width 11 height 11
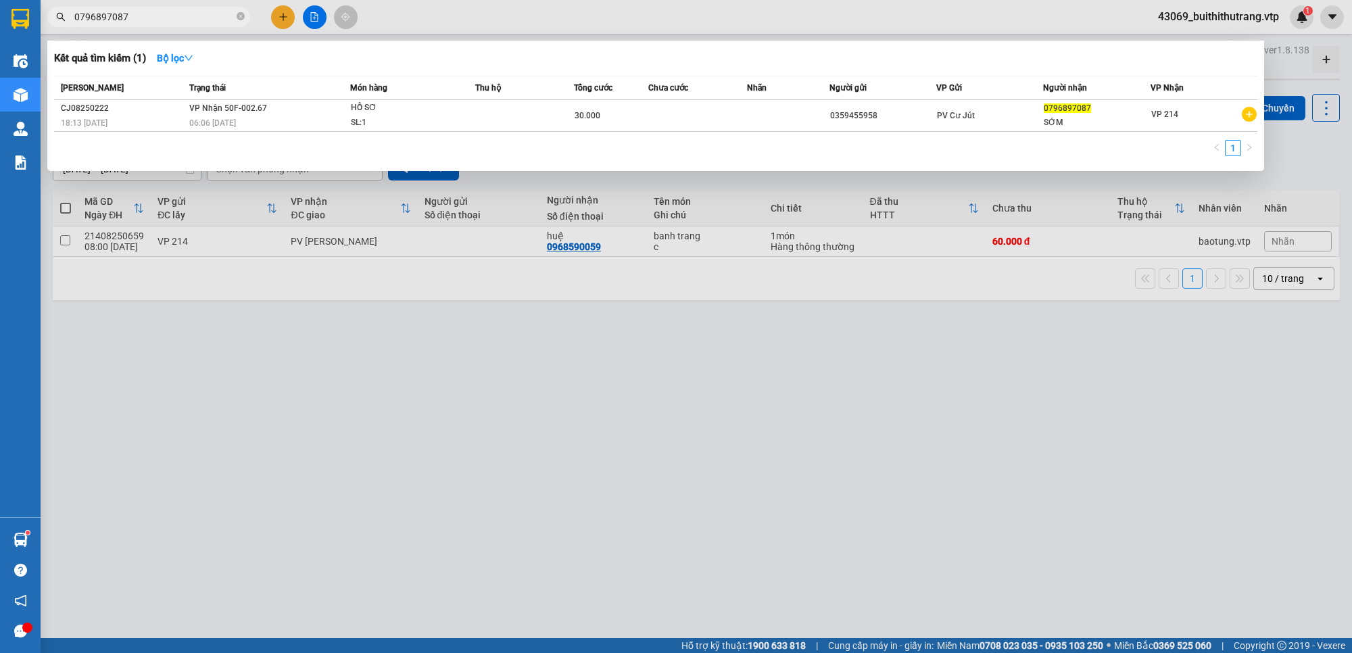
drag, startPoint x: 142, startPoint y: 21, endPoint x: 18, endPoint y: 12, distance: 124.7
click at [45, 9] on div "0796897087" at bounding box center [132, 17] width 264 height 20
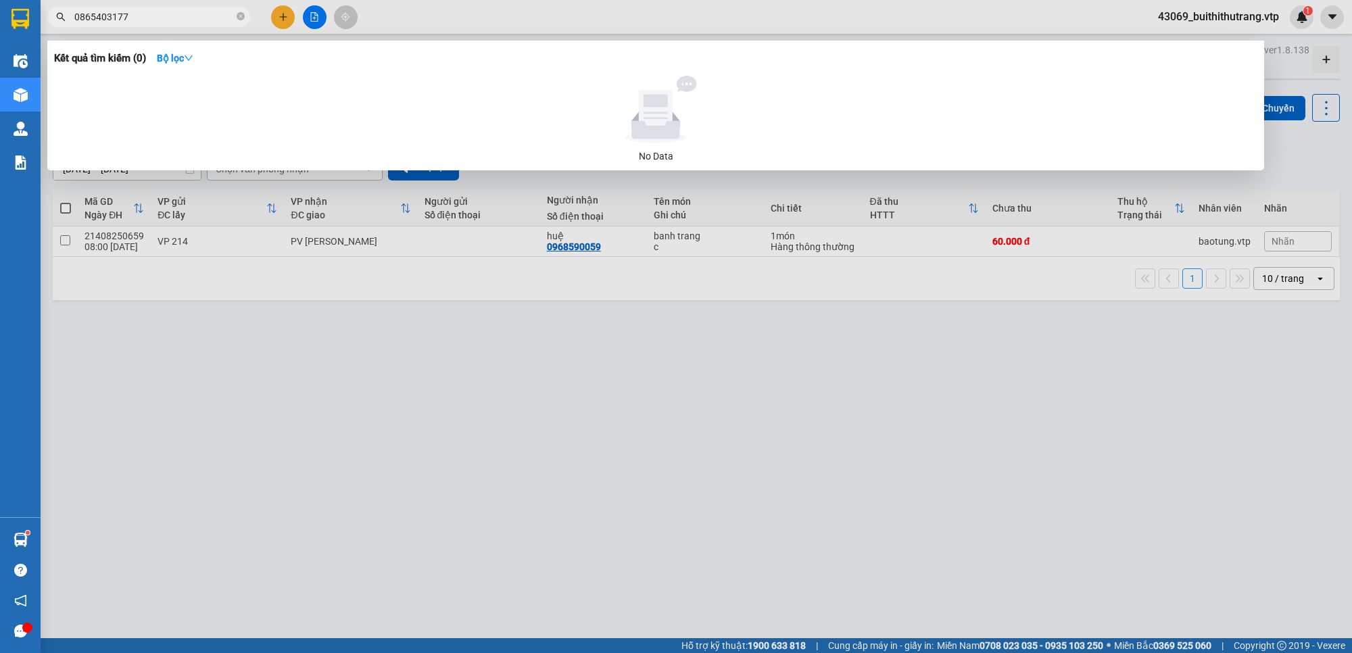
drag, startPoint x: 135, startPoint y: 18, endPoint x: 66, endPoint y: 32, distance: 71.2
click at [68, 28] on div "Kết quả [PERSON_NAME] ( 0 ) Bộ lọc No Data 0865403177" at bounding box center [132, 17] width 264 height 24
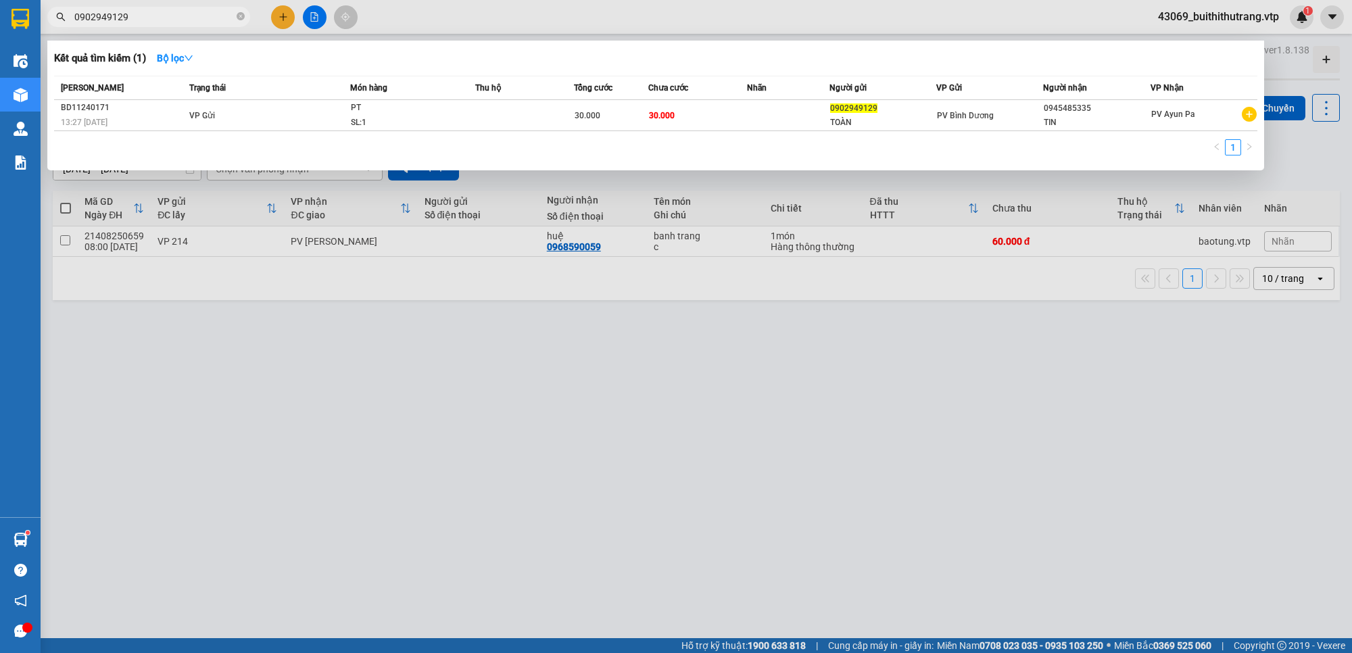
drag, startPoint x: 147, startPoint y: 18, endPoint x: 47, endPoint y: 28, distance: 100.0
click at [47, 28] on div "Kết quả [PERSON_NAME] ( 1 ) Bộ lọc Mã ĐH Trạng thái Món hàng Thu hộ Tổng [PERSO…" at bounding box center [132, 17] width 264 height 24
type input "0333119945"
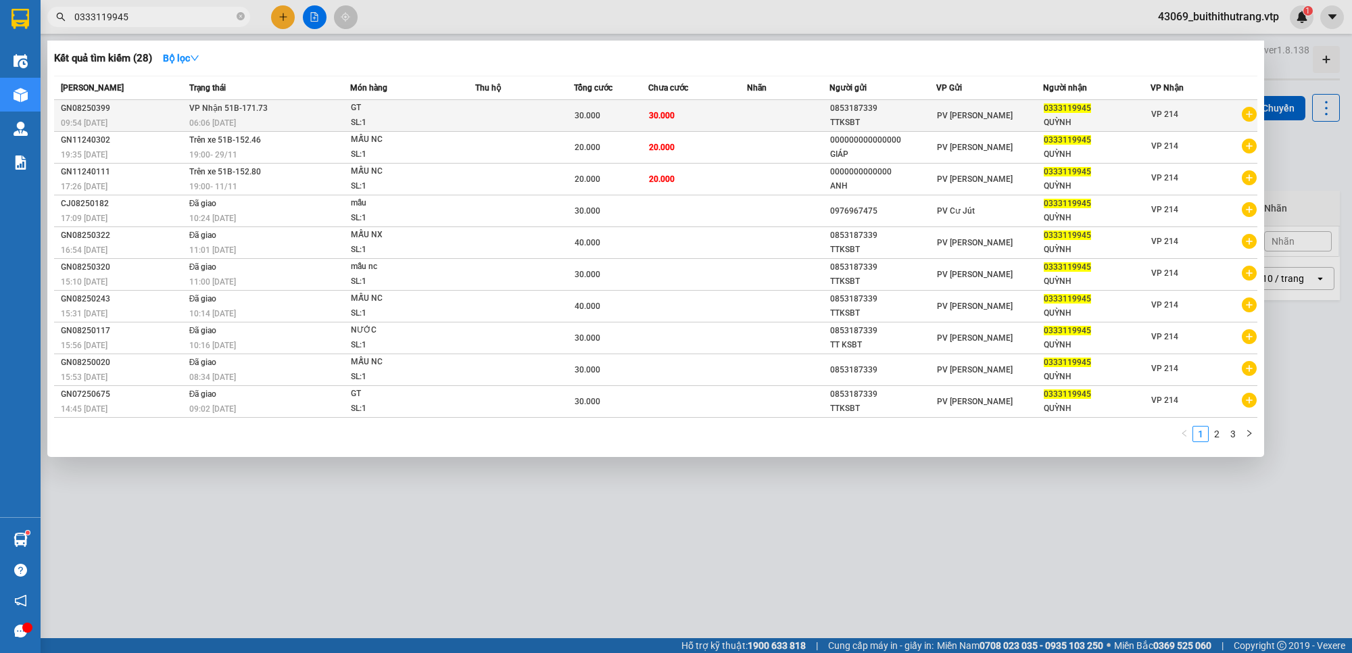
click at [822, 118] on td at bounding box center [788, 116] width 82 height 32
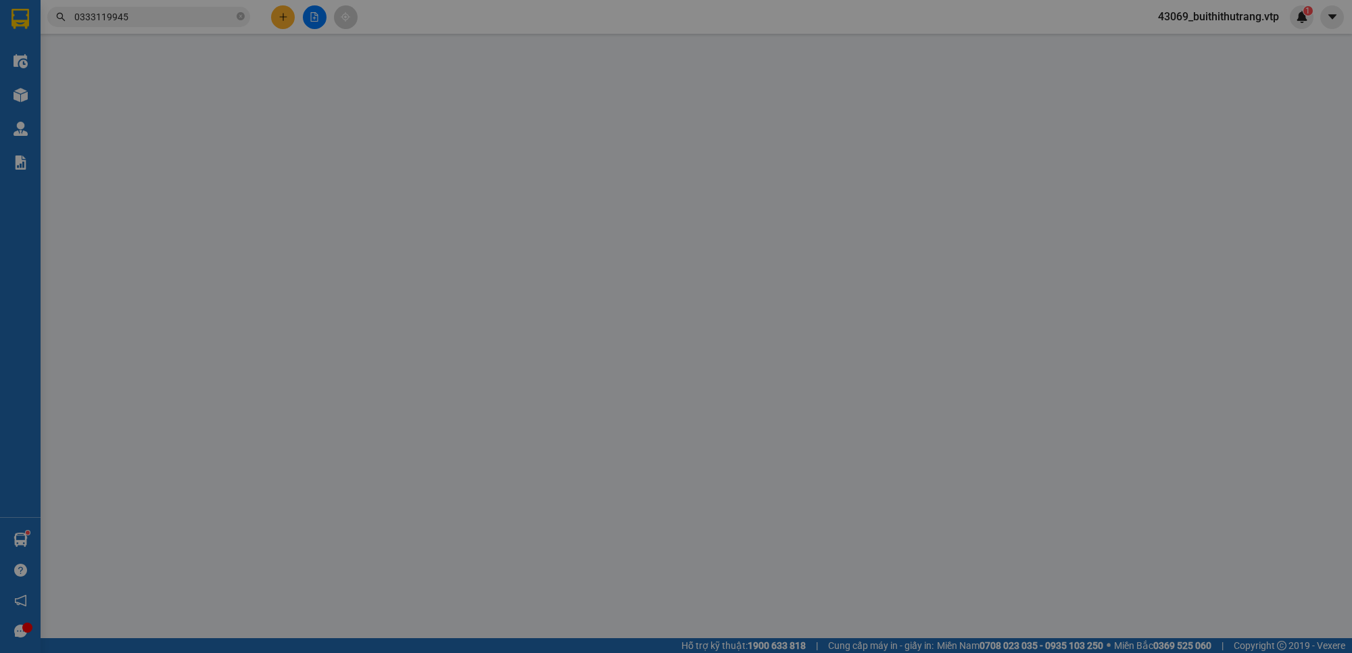
type input "0853187339"
type input "TTKSBT"
type input "0333119945"
type input "QUỲNH"
type input "30.000"
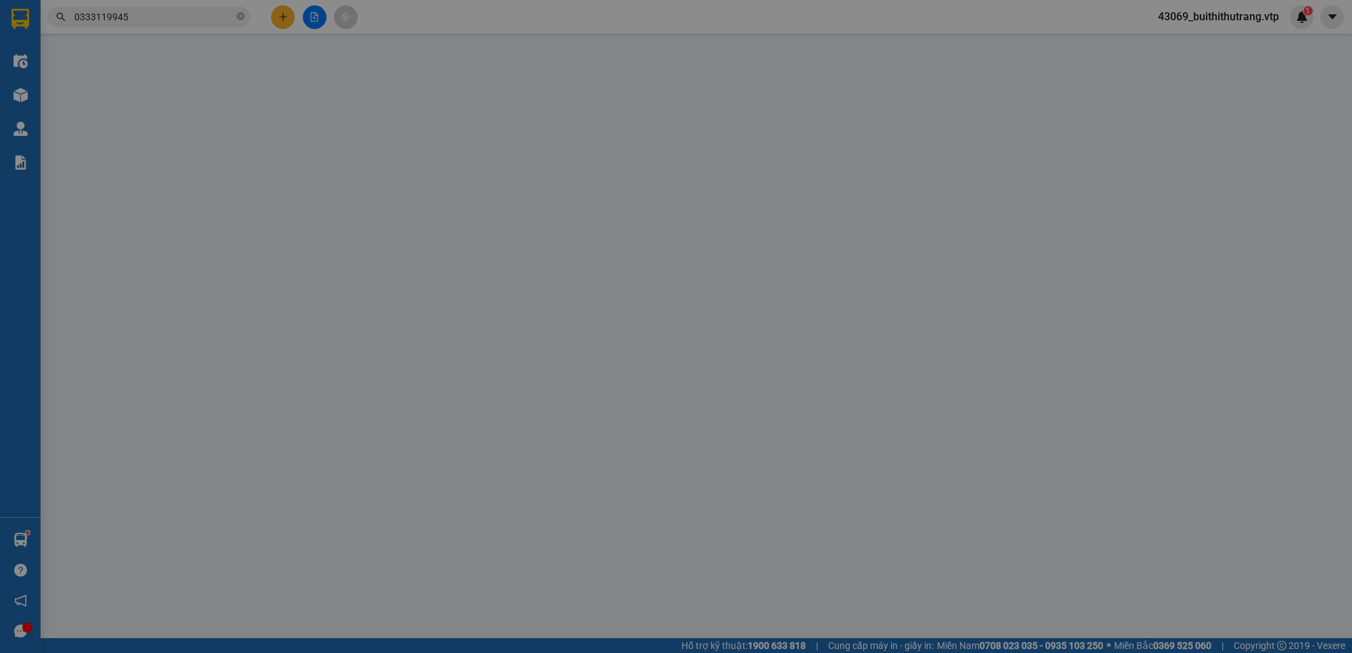
type input "30.000"
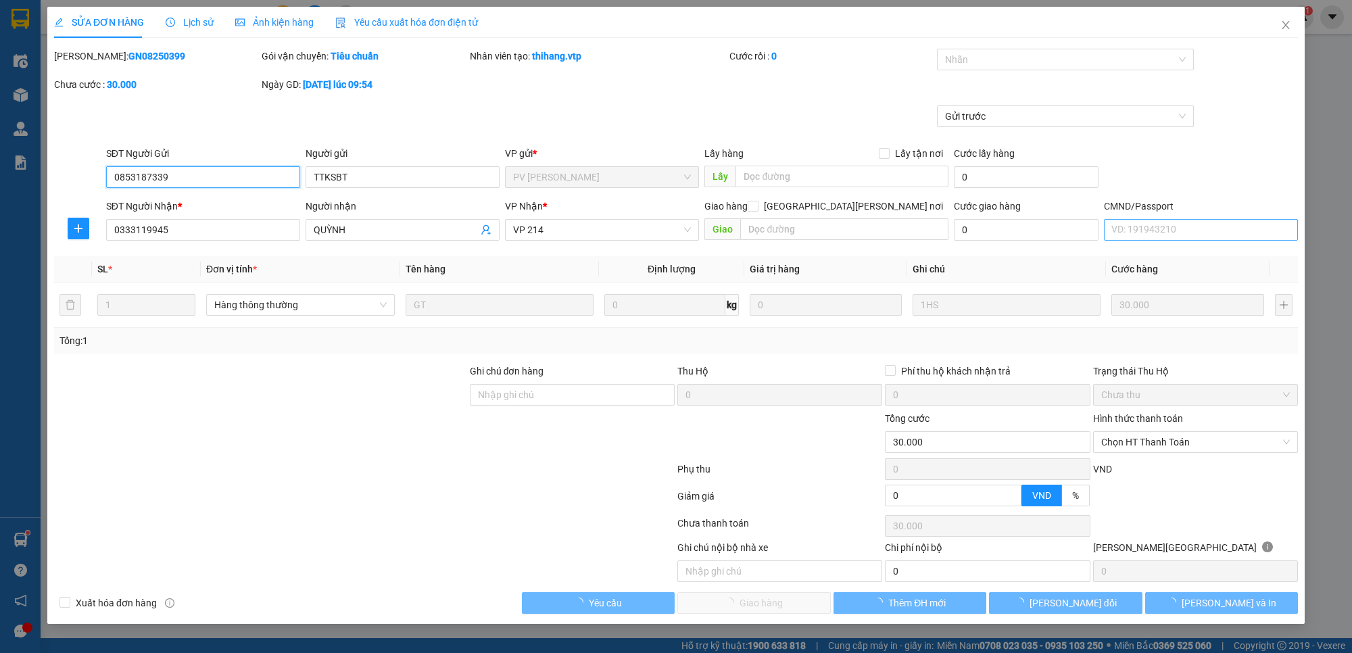
type input "1.500"
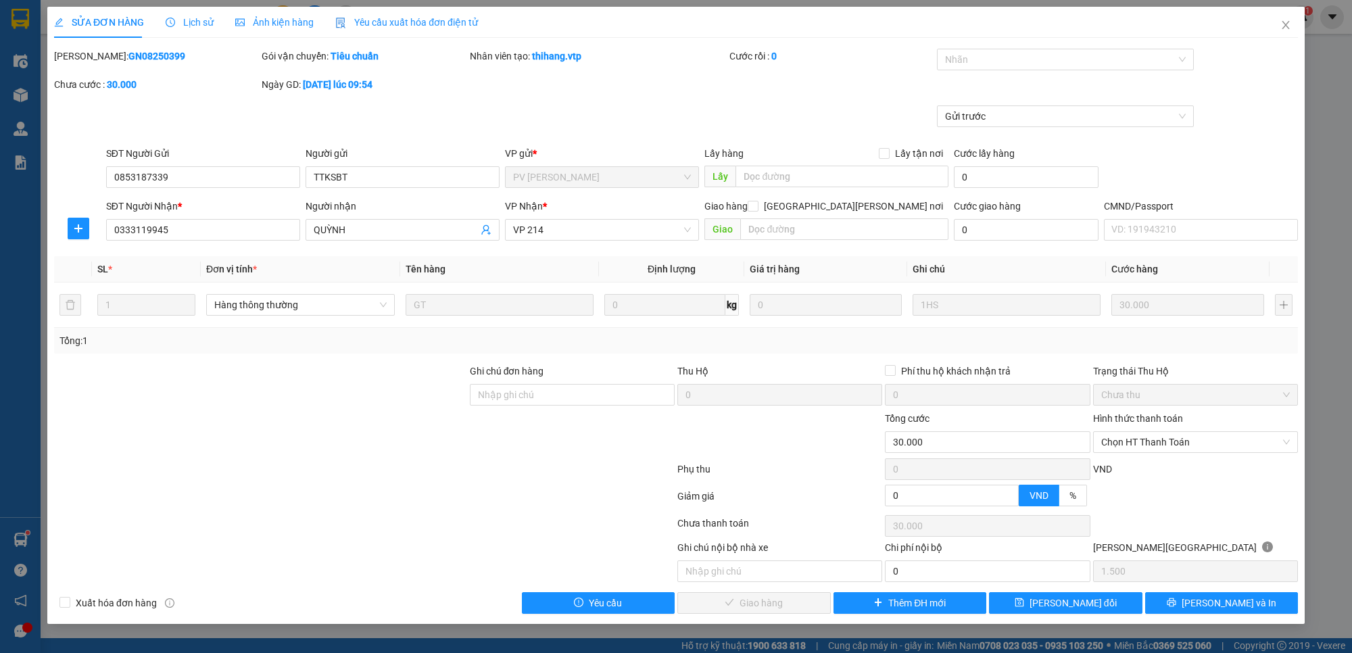
drag, startPoint x: 1316, startPoint y: 34, endPoint x: 1351, endPoint y: 54, distance: 40.0
click at [1195, 437] on span "Chọn HT Thanh Toán" at bounding box center [1195, 442] width 189 height 20
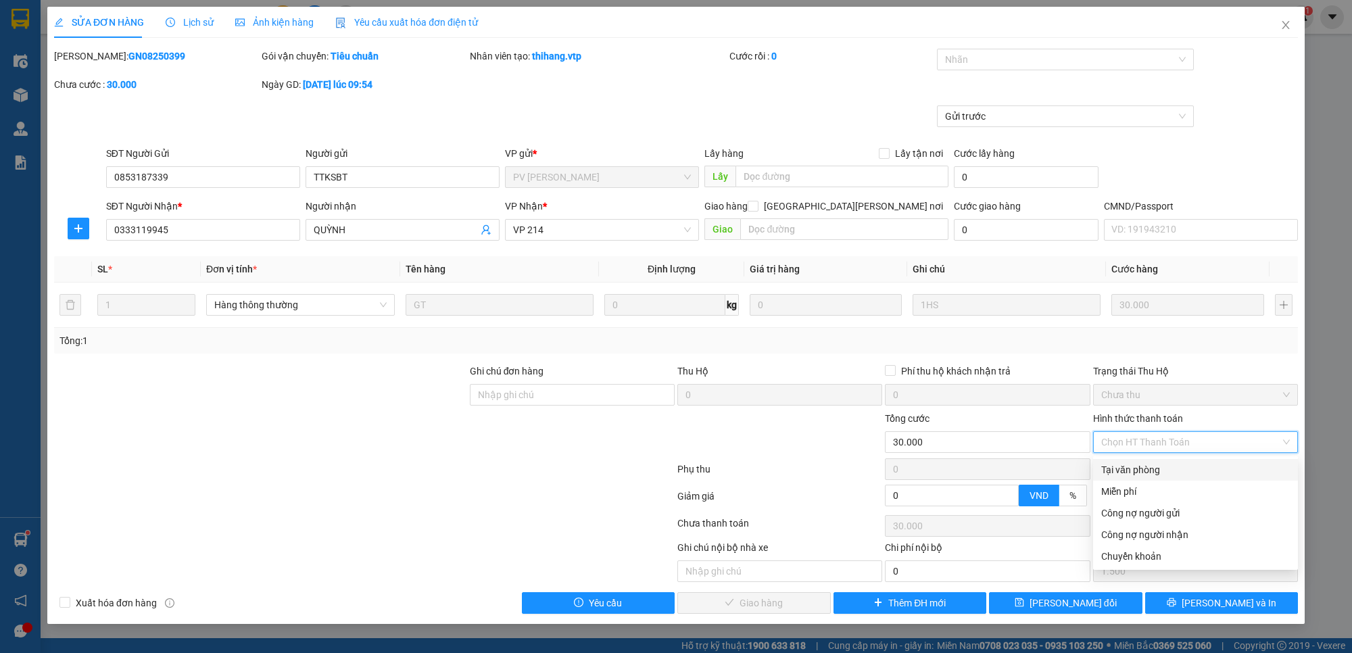
click at [1200, 470] on div "Tại văn phòng" at bounding box center [1195, 469] width 189 height 15
type input "0"
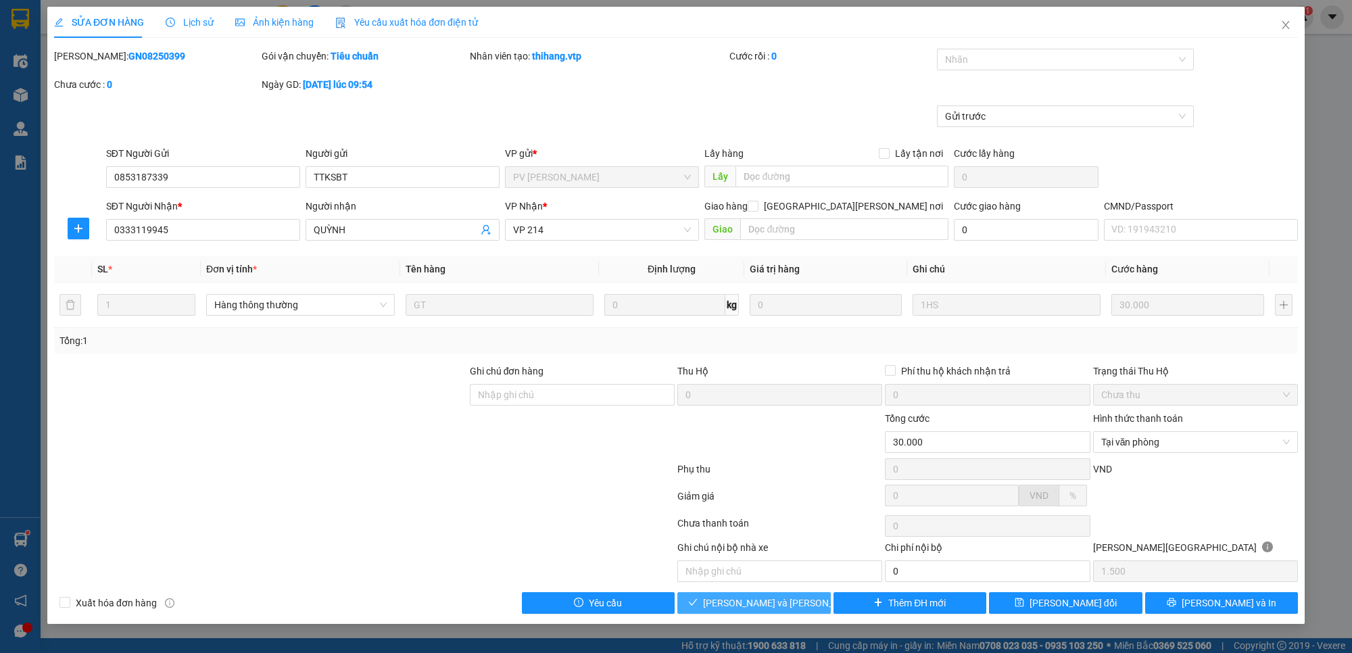
click at [794, 605] on span "[PERSON_NAME] và [PERSON_NAME] hàng" at bounding box center [794, 603] width 183 height 15
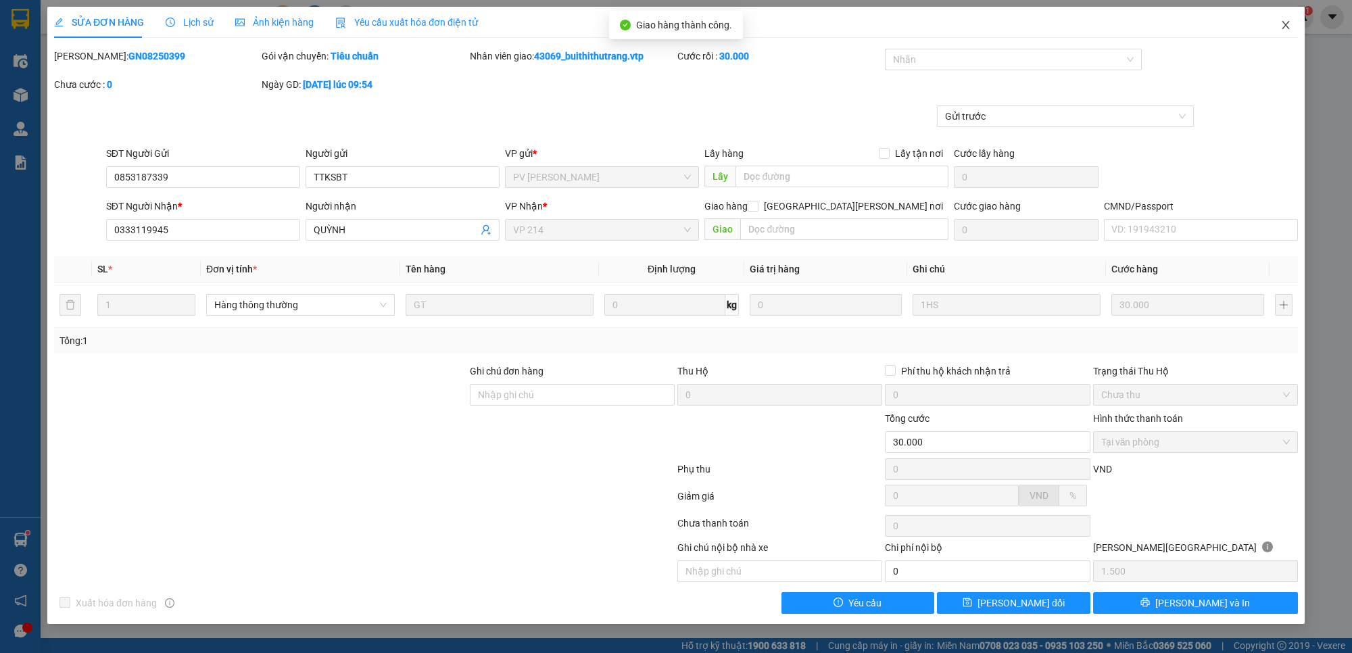
click at [1285, 20] on icon "close" at bounding box center [1285, 25] width 11 height 11
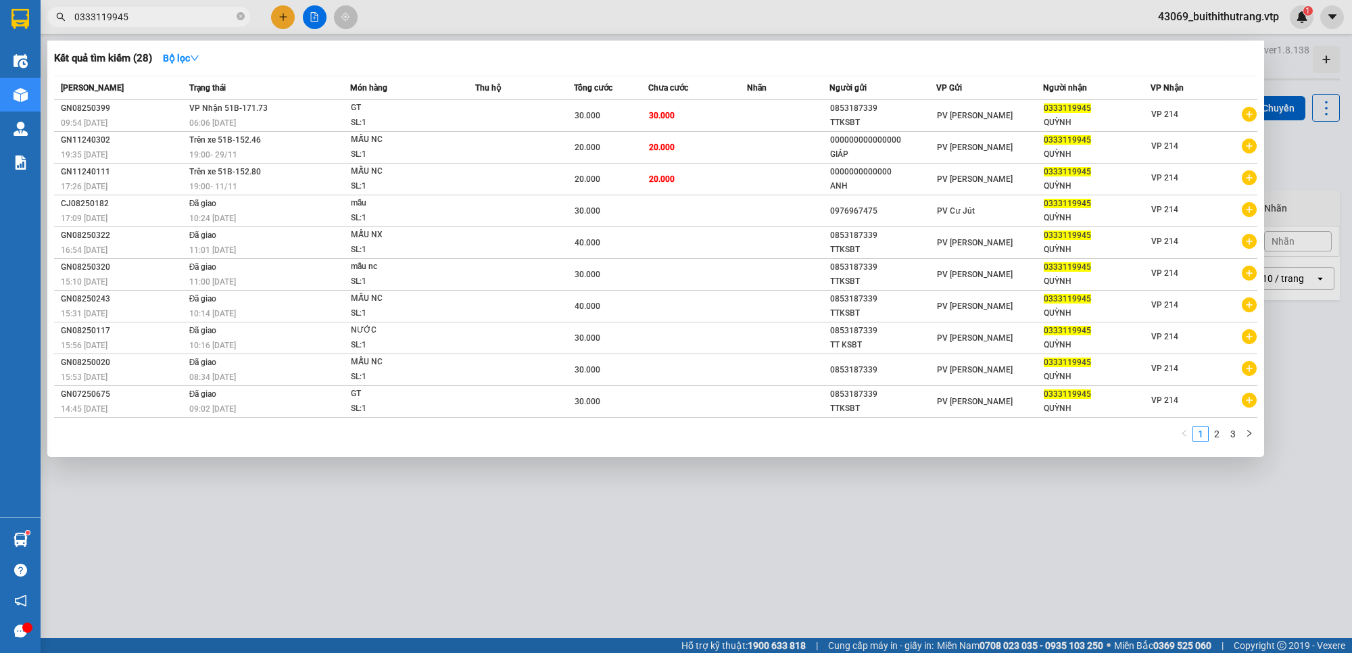
drag, startPoint x: 139, startPoint y: 22, endPoint x: 58, endPoint y: 17, distance: 80.6
click at [58, 17] on div "0333119945" at bounding box center [132, 17] width 264 height 20
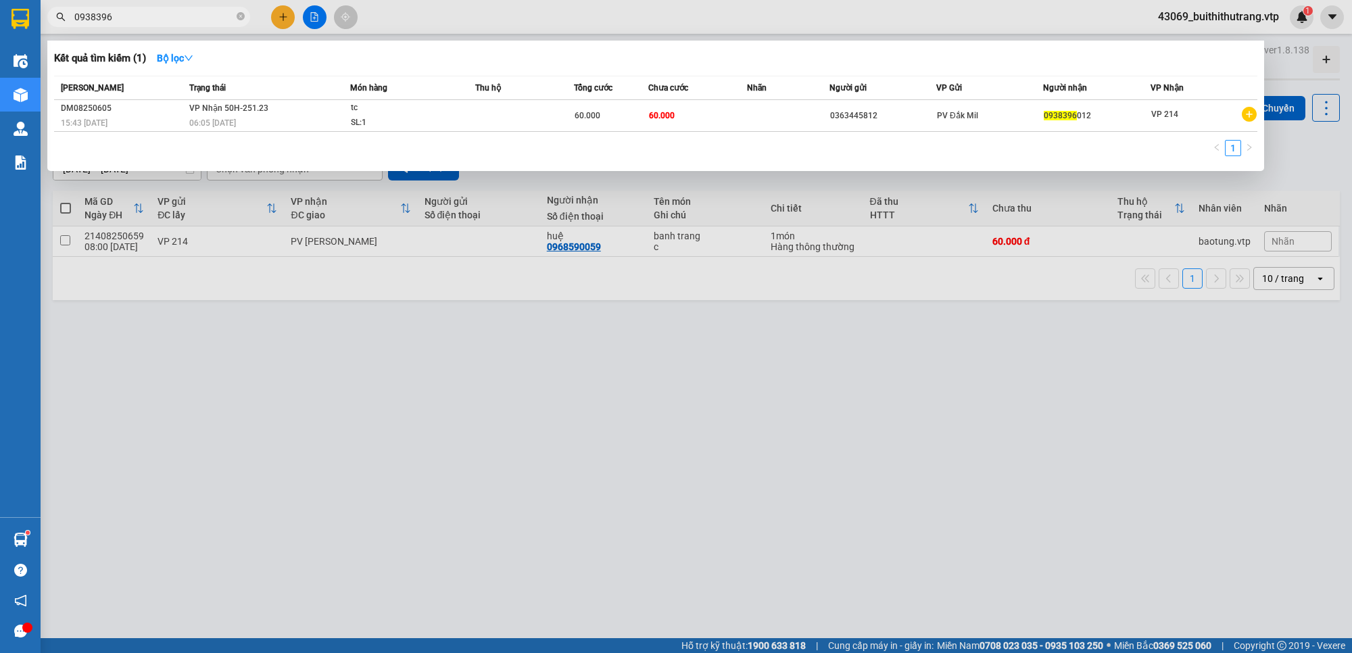
drag, startPoint x: 125, startPoint y: 22, endPoint x: 10, endPoint y: 42, distance: 116.6
click at [53, 29] on div "Kết quả [PERSON_NAME] ( 1 ) Bộ lọc Mã ĐH Trạng thái Món hàng Thu hộ Tổng [PERSO…" at bounding box center [132, 17] width 264 height 24
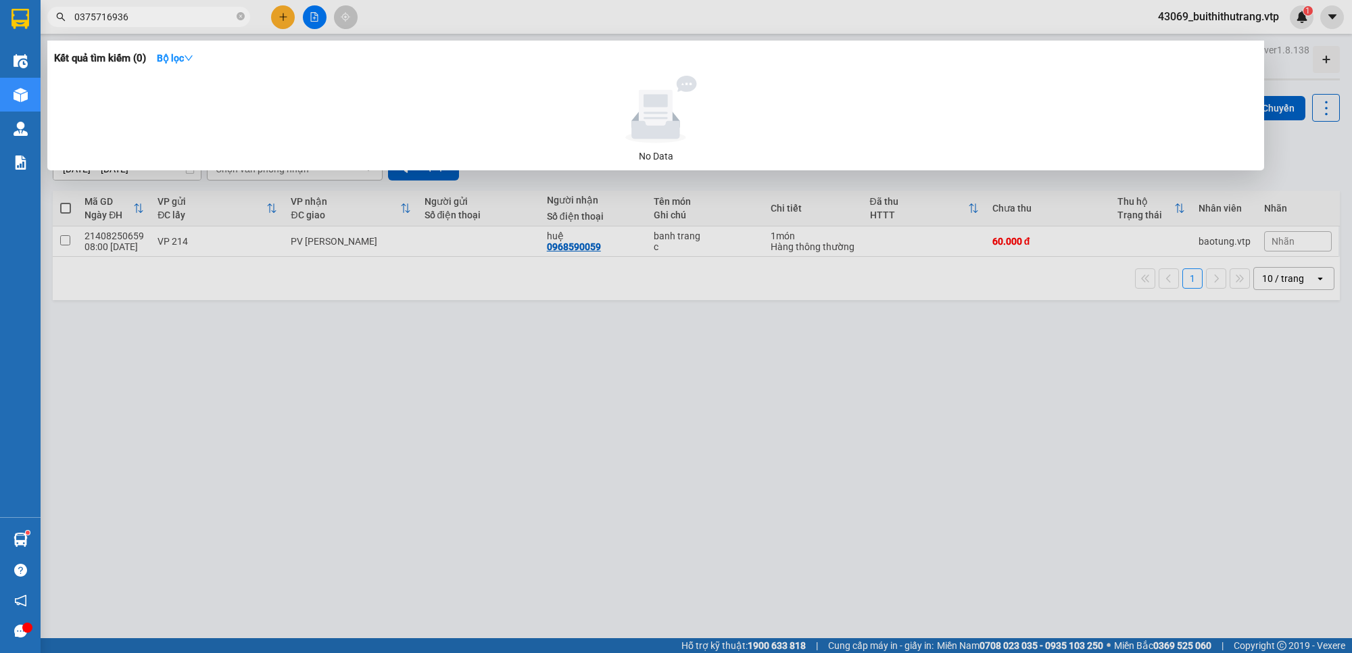
click at [92, 19] on input "0375716936" at bounding box center [154, 16] width 160 height 15
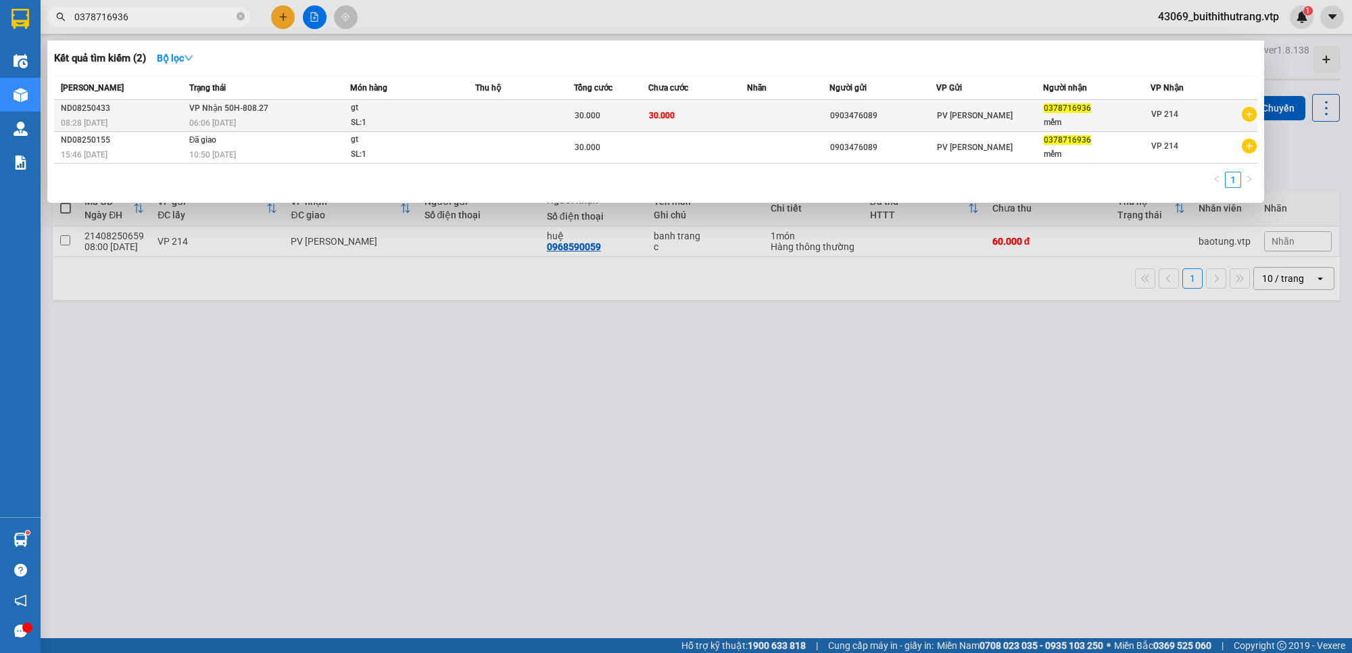
type input "0378716936"
click at [1070, 110] on span "0378716936" at bounding box center [1067, 107] width 47 height 9
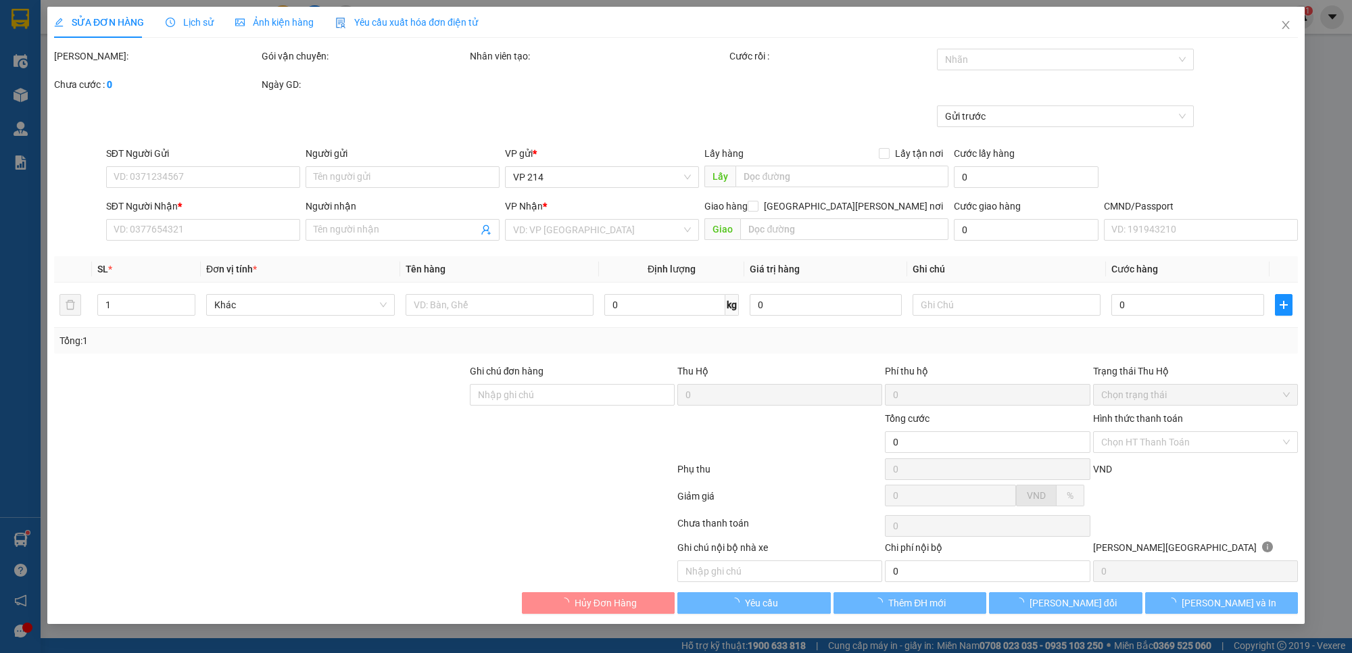
type input "0903476089"
type input "0378716936"
type input "mếm"
type input "30.000"
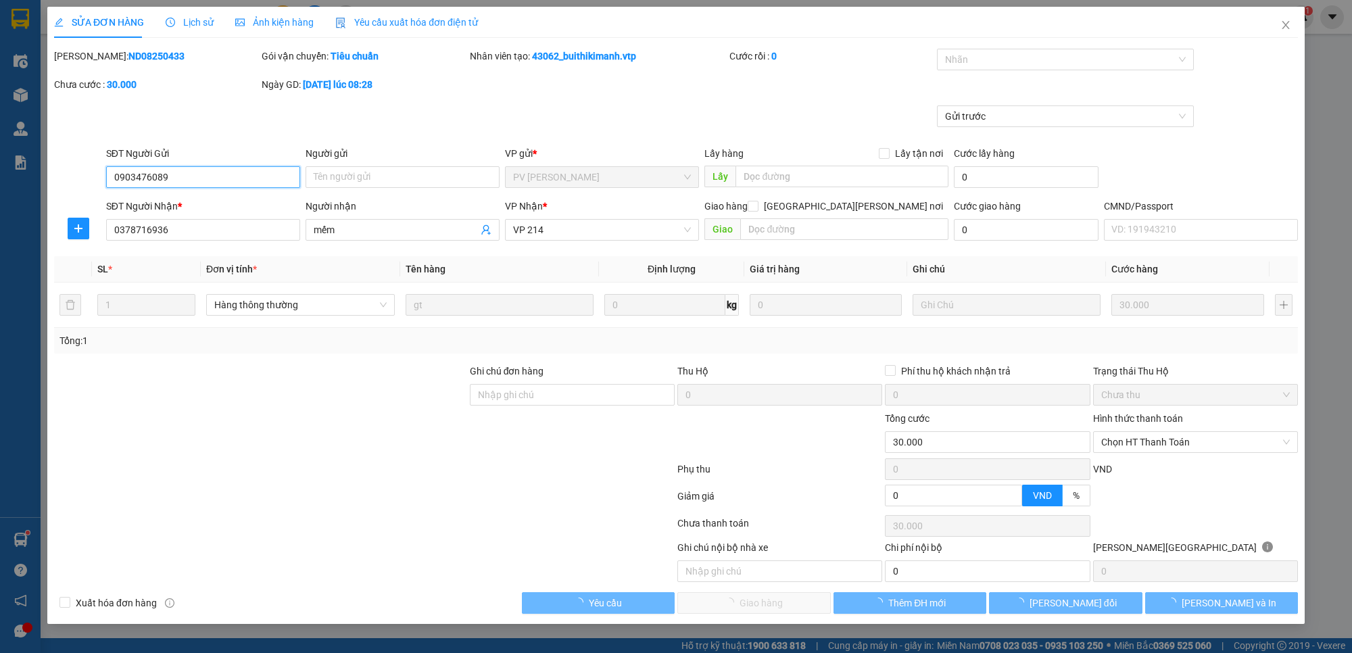
type input "1.500"
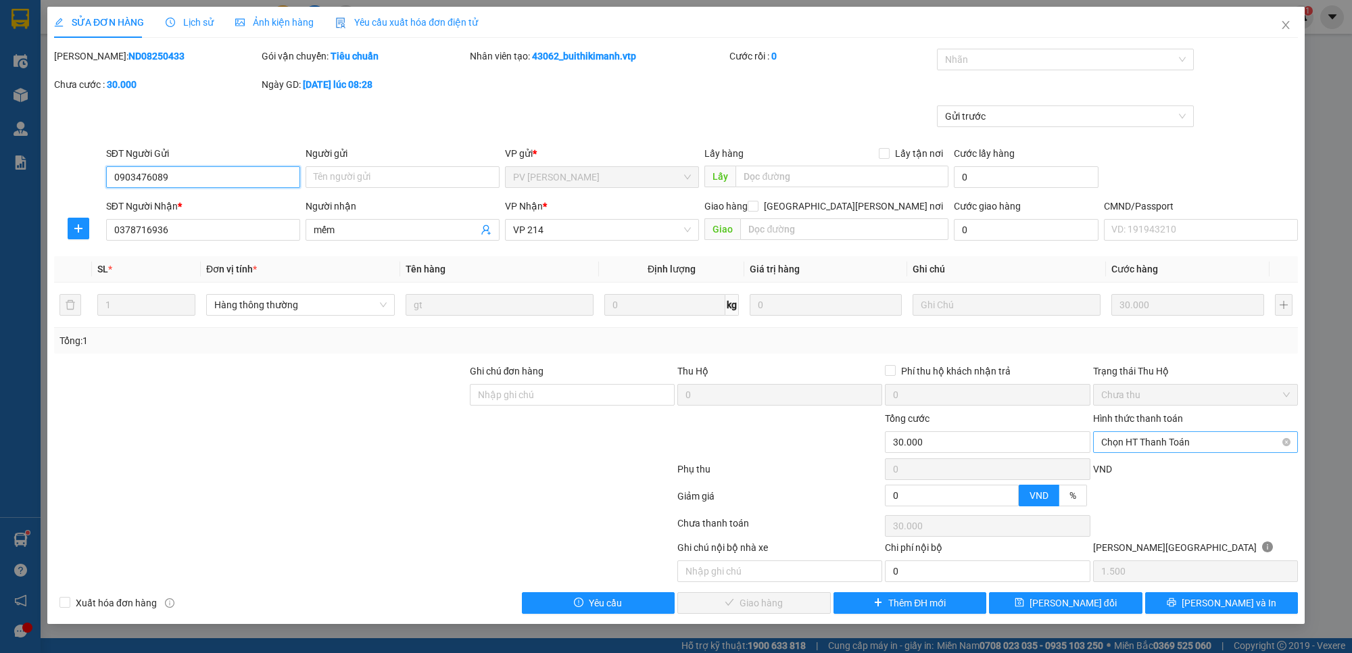
click at [1209, 444] on span "Chọn HT Thanh Toán" at bounding box center [1195, 442] width 189 height 20
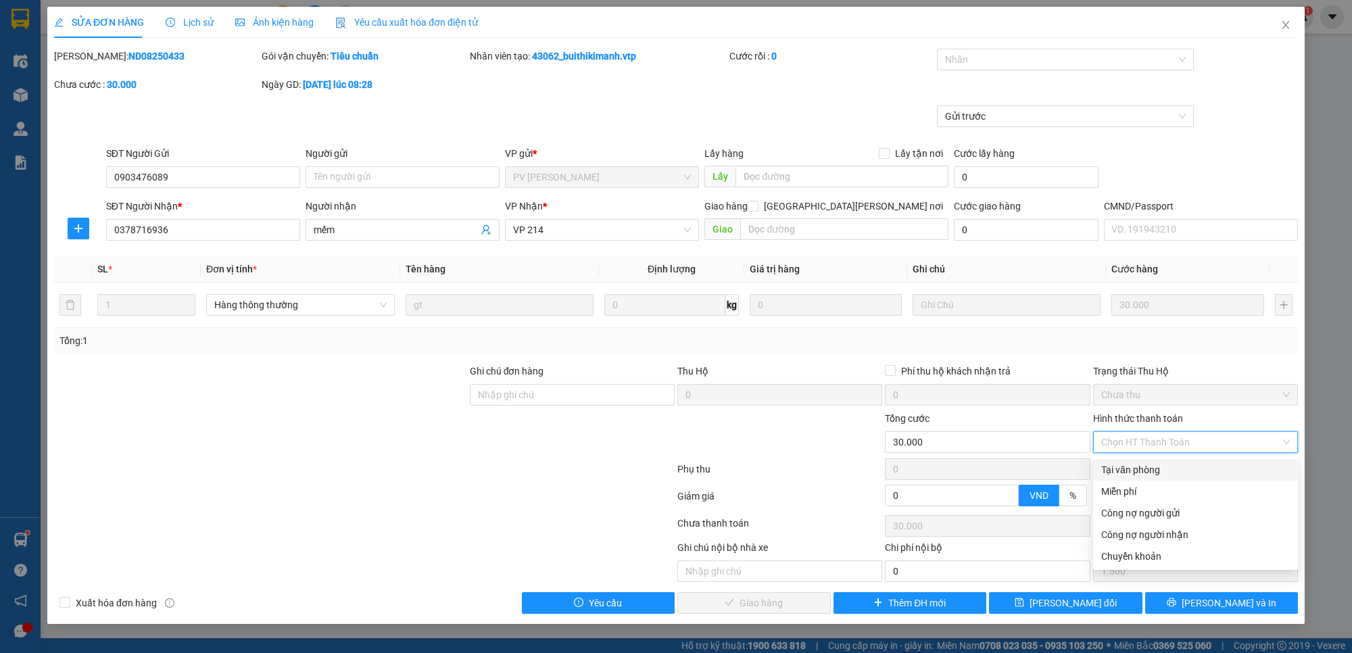
click at [1184, 464] on div "Tại văn phòng" at bounding box center [1195, 469] width 189 height 15
type input "0"
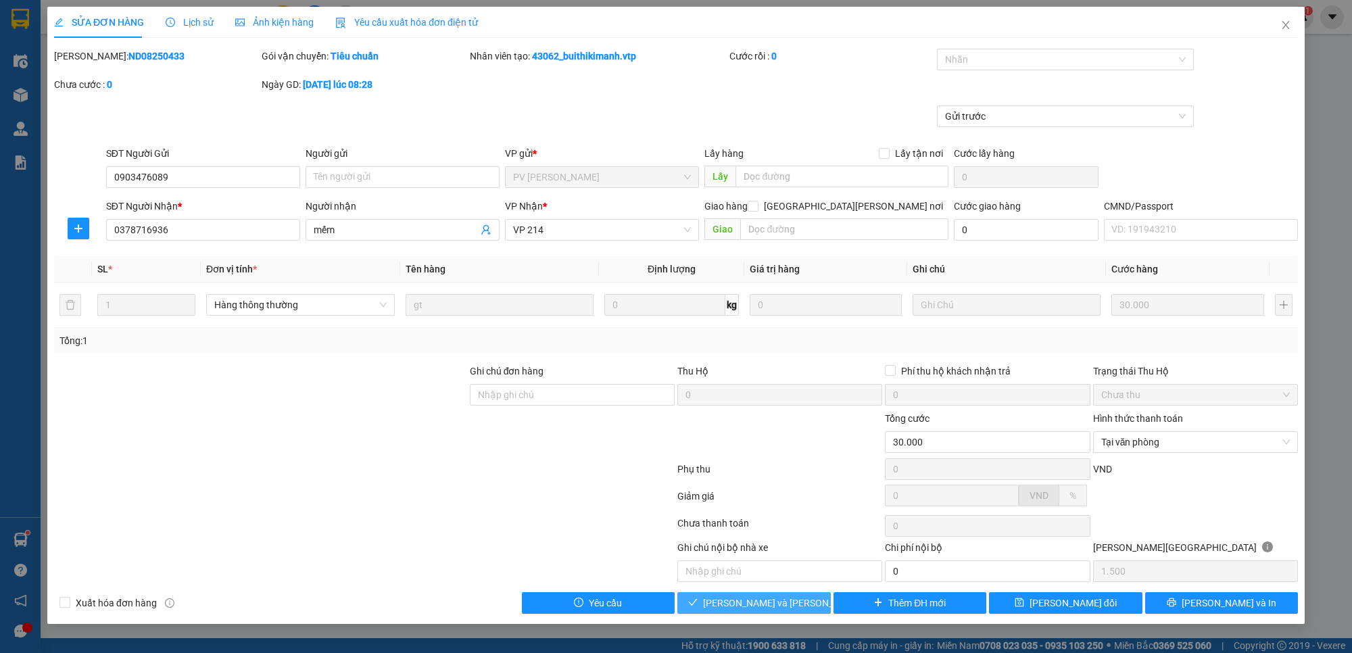
click at [798, 603] on span "[PERSON_NAME] và [PERSON_NAME] hàng" at bounding box center [794, 603] width 183 height 15
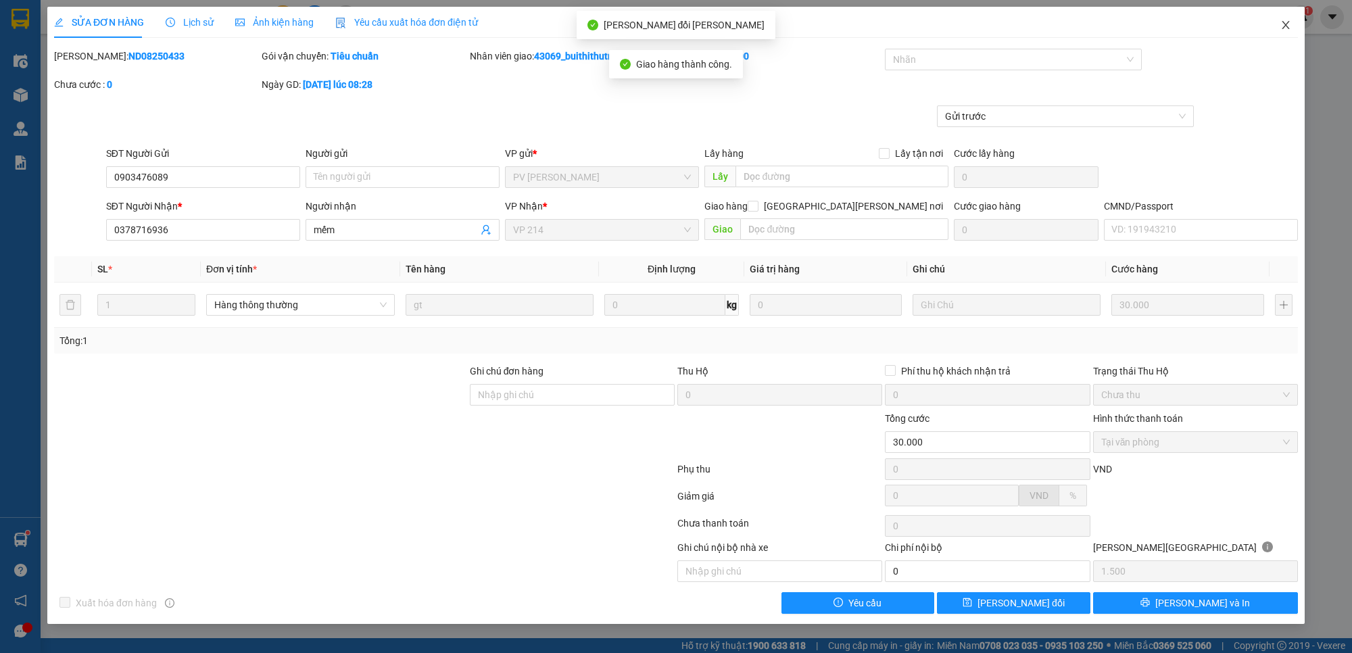
click at [1289, 27] on icon "close" at bounding box center [1285, 25] width 11 height 11
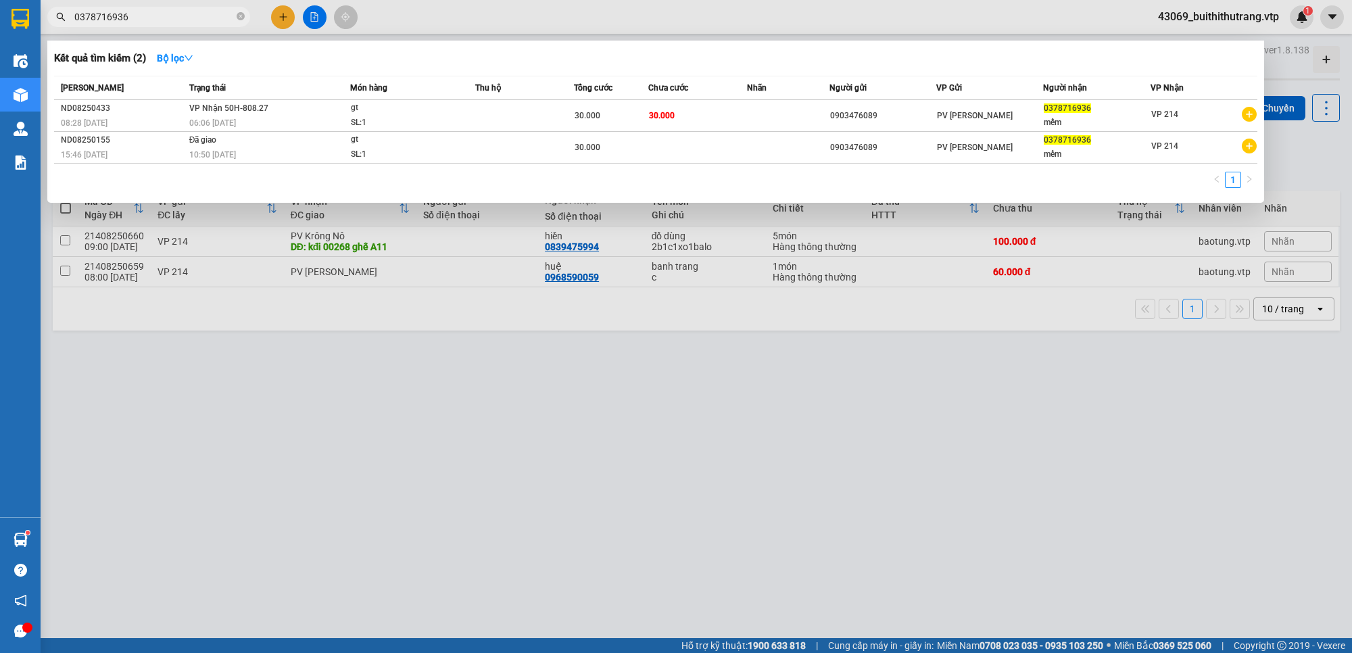
drag, startPoint x: 143, startPoint y: 20, endPoint x: 62, endPoint y: 22, distance: 80.5
click at [63, 20] on div "0378716936" at bounding box center [132, 17] width 264 height 20
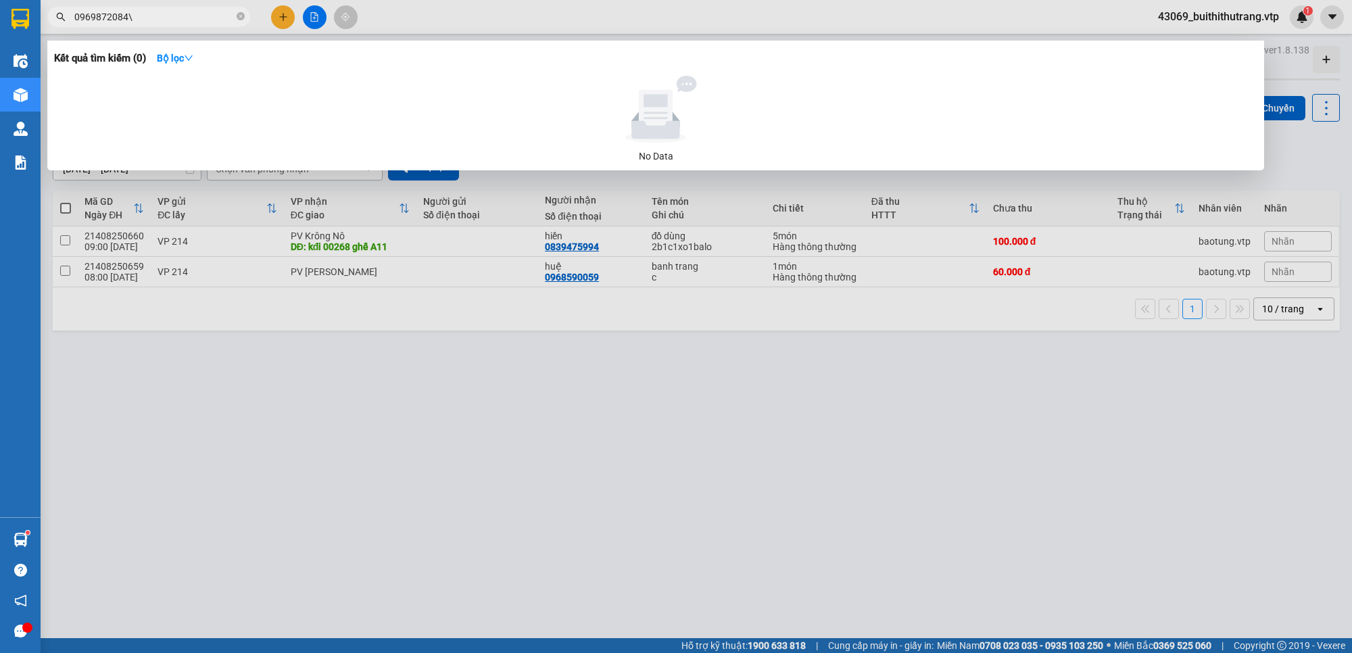
click at [146, 15] on input "0969872084\" at bounding box center [154, 16] width 160 height 15
drag, startPoint x: 153, startPoint y: 21, endPoint x: 59, endPoint y: 35, distance: 95.7
click at [57, 29] on div "Kết quả [PERSON_NAME] ( 0 ) Bộ lọc No Data 0969872084" at bounding box center [132, 17] width 264 height 24
click at [156, 17] on input "0905298085" at bounding box center [154, 16] width 160 height 15
type input "0"
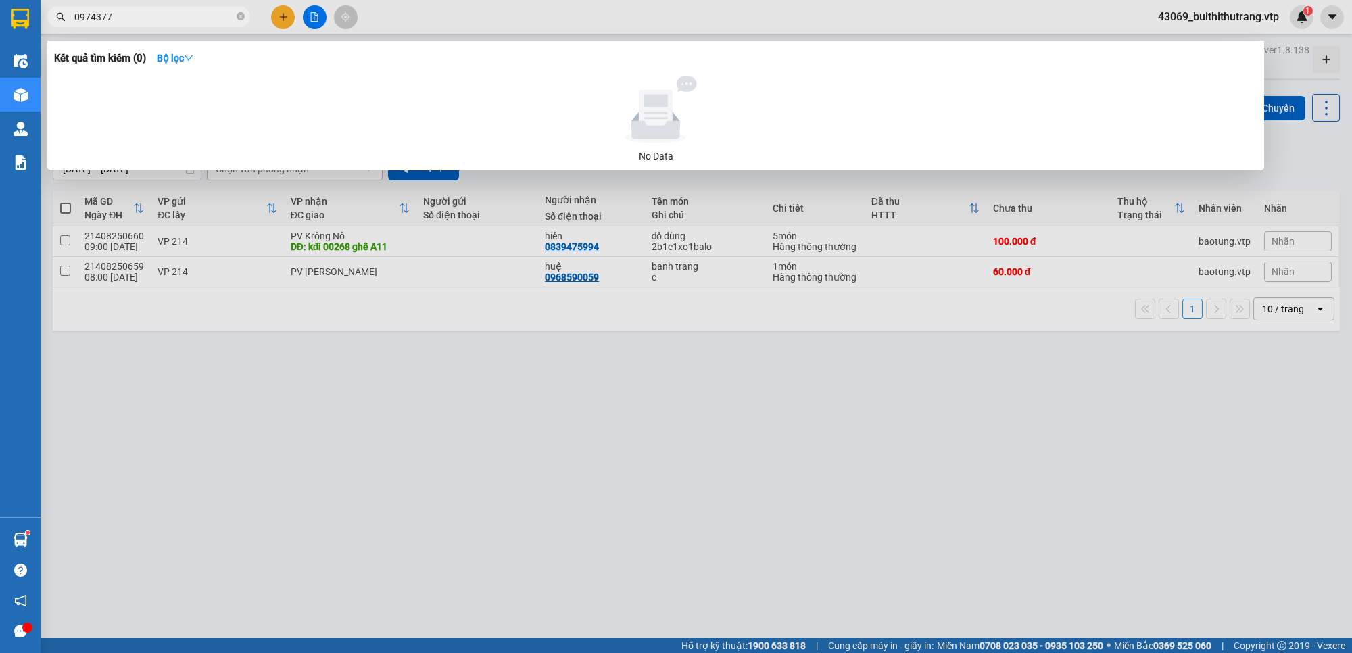
drag, startPoint x: 113, startPoint y: 14, endPoint x: 39, endPoint y: 27, distance: 75.5
click at [39, 27] on section "Kết quả [PERSON_NAME] ( 0 ) Bộ lọc No Data 0974377 43069_buithithutrang.vtp 1 Đ…" at bounding box center [676, 326] width 1352 height 653
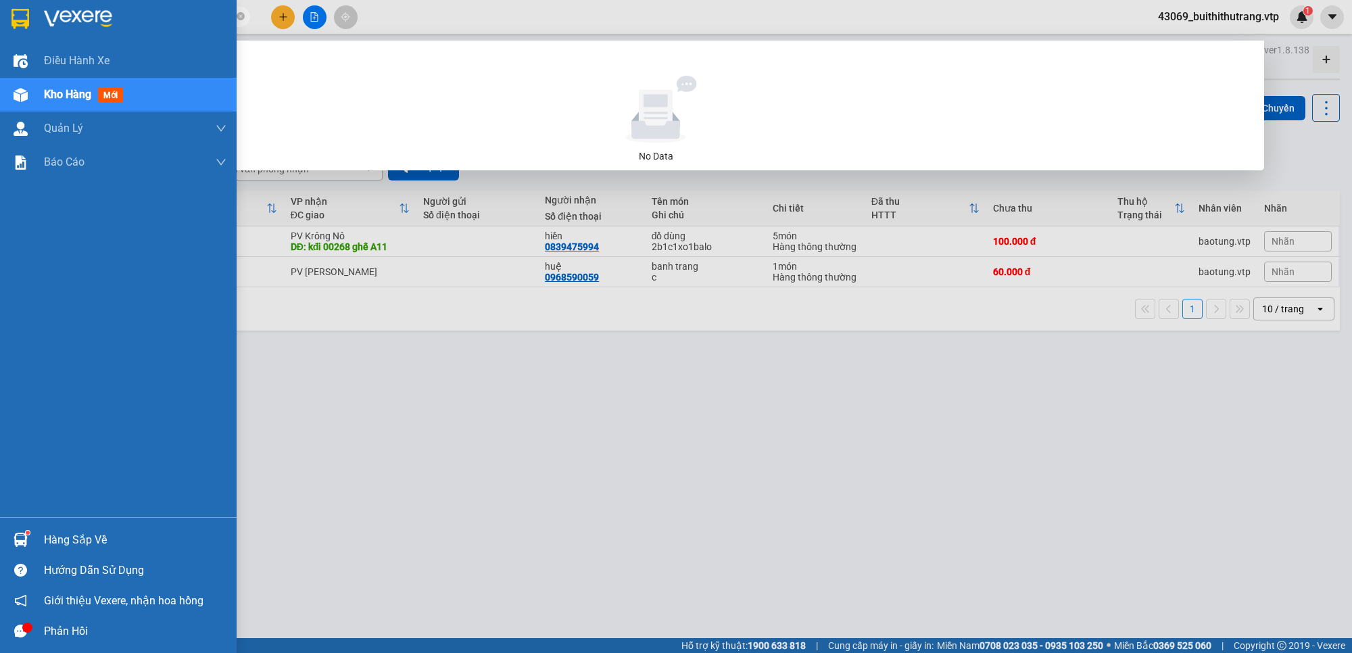
type input "0832426263"
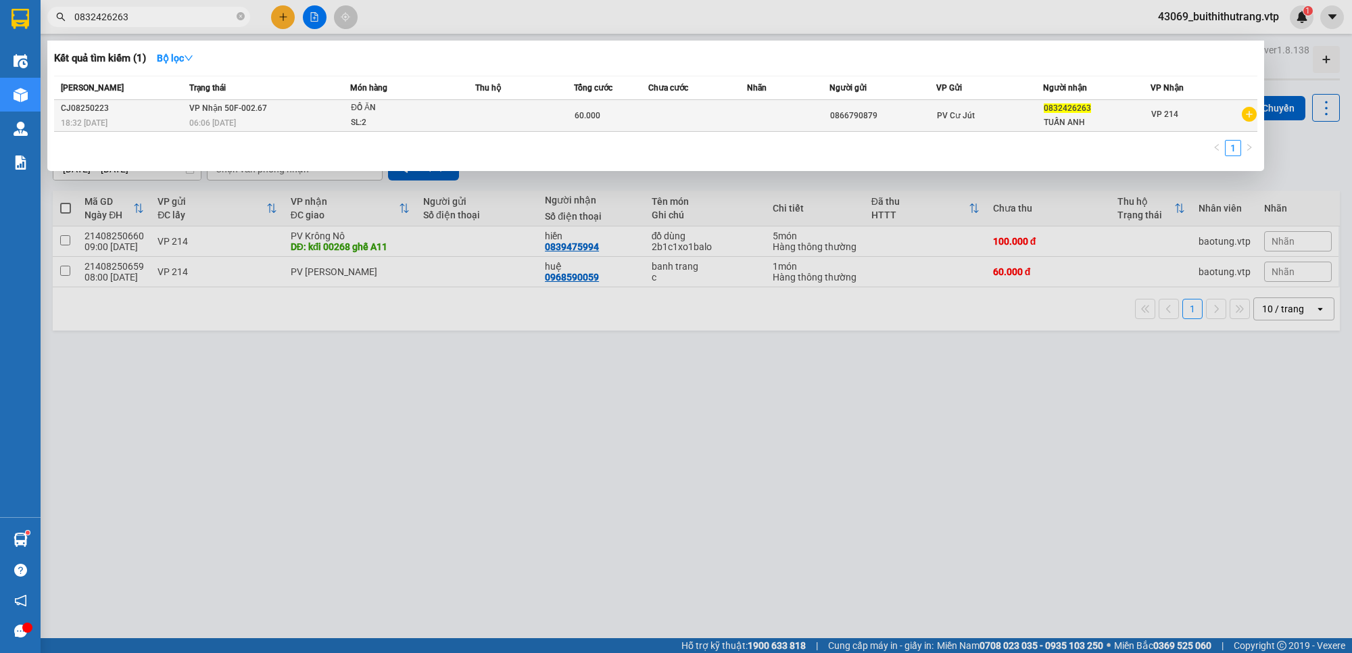
click at [808, 115] on td at bounding box center [788, 116] width 82 height 32
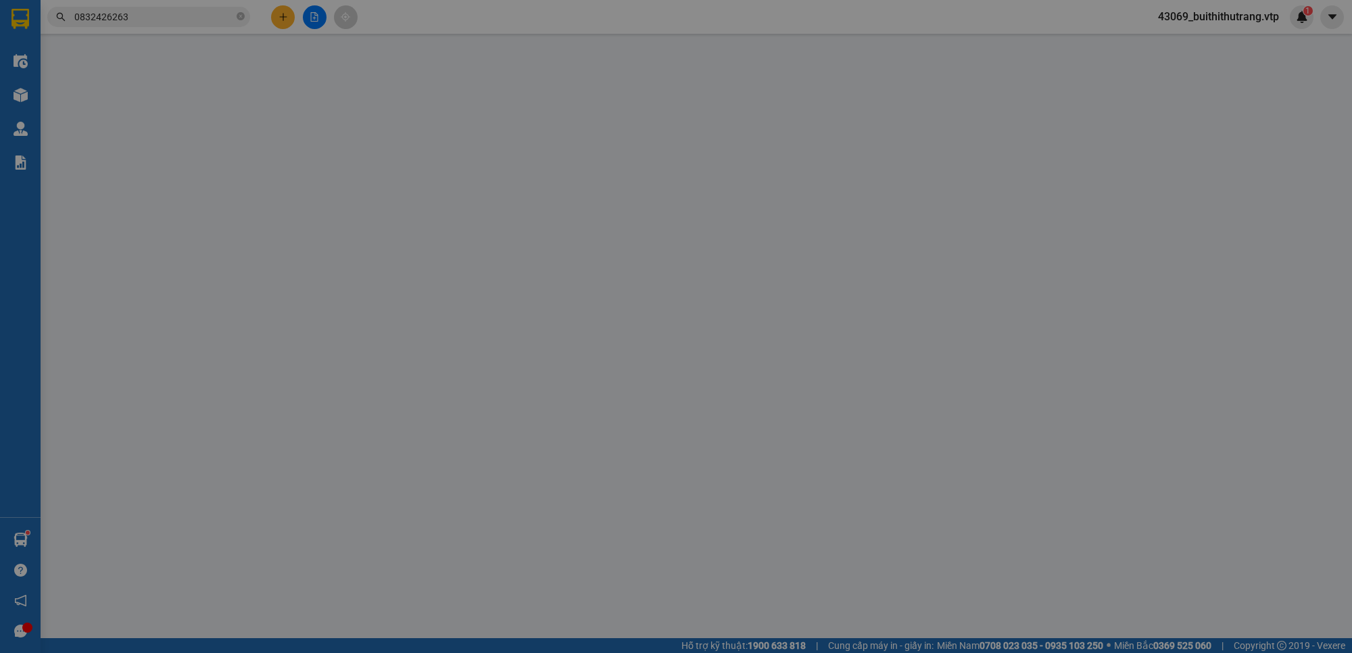
type input "3.000"
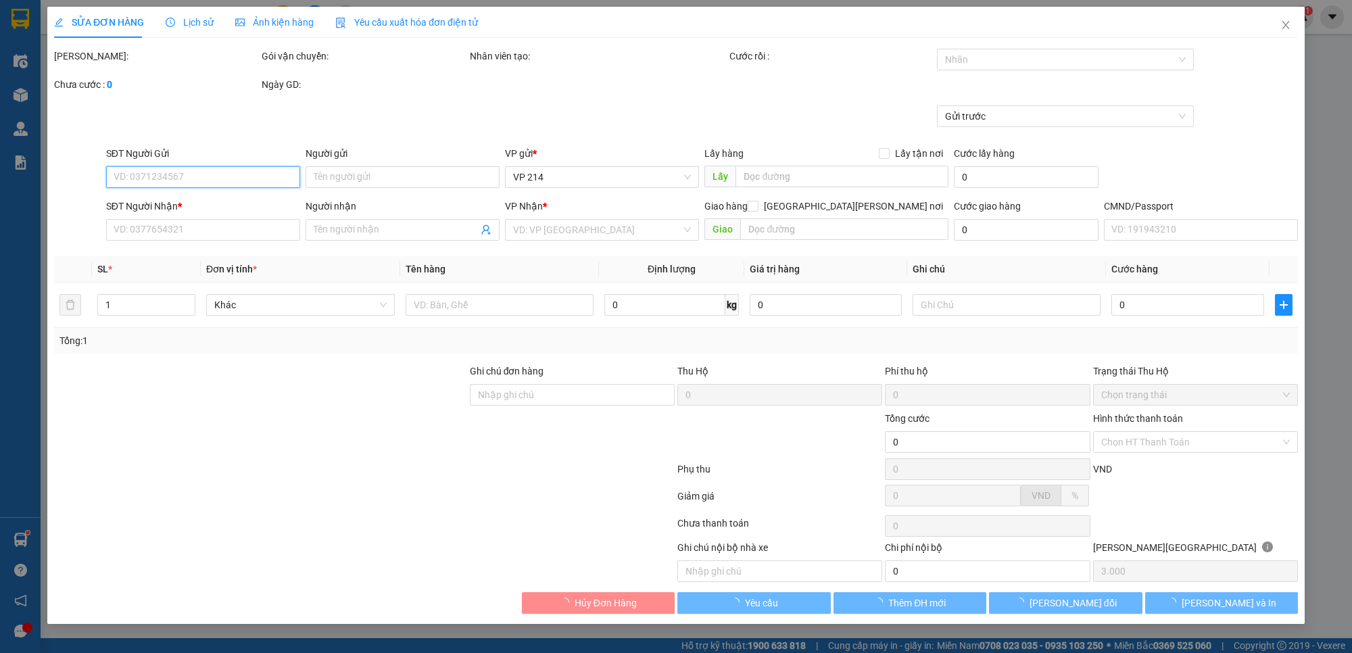
type input "0866790879"
type input "0832426263"
type input "TUẤN ANH"
type input "60.000"
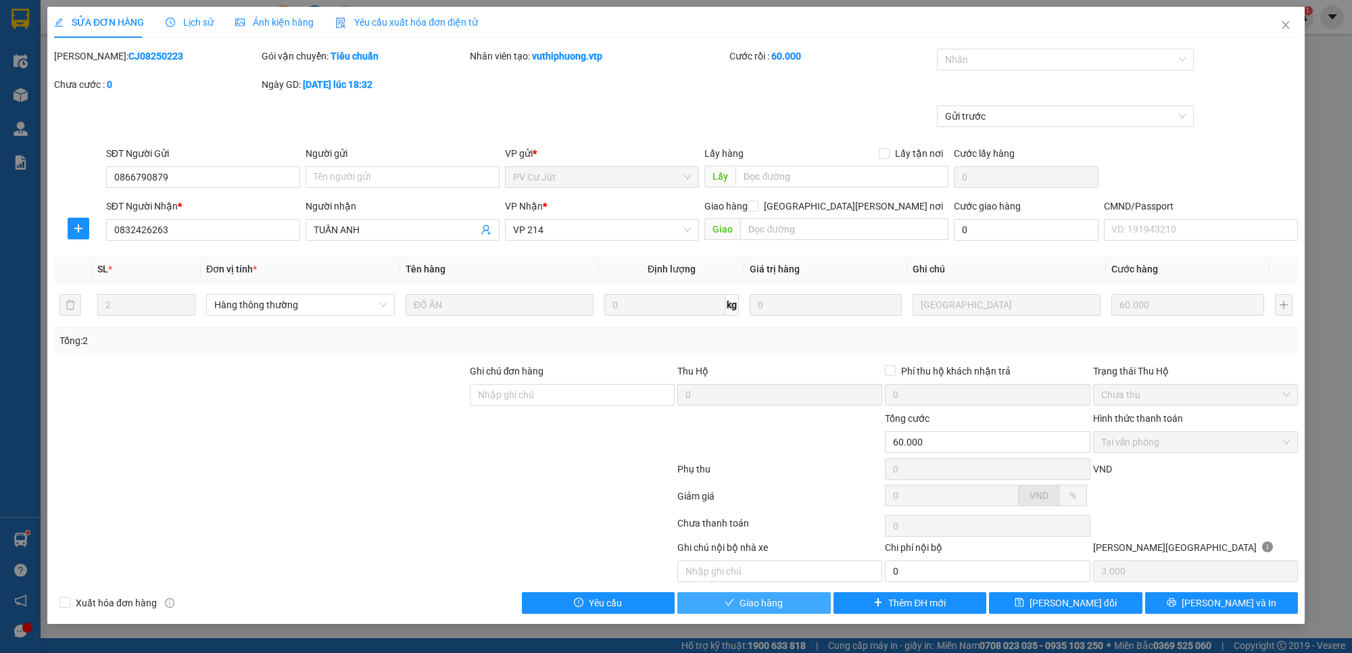
click at [771, 602] on span "Giao hàng" at bounding box center [761, 603] width 43 height 15
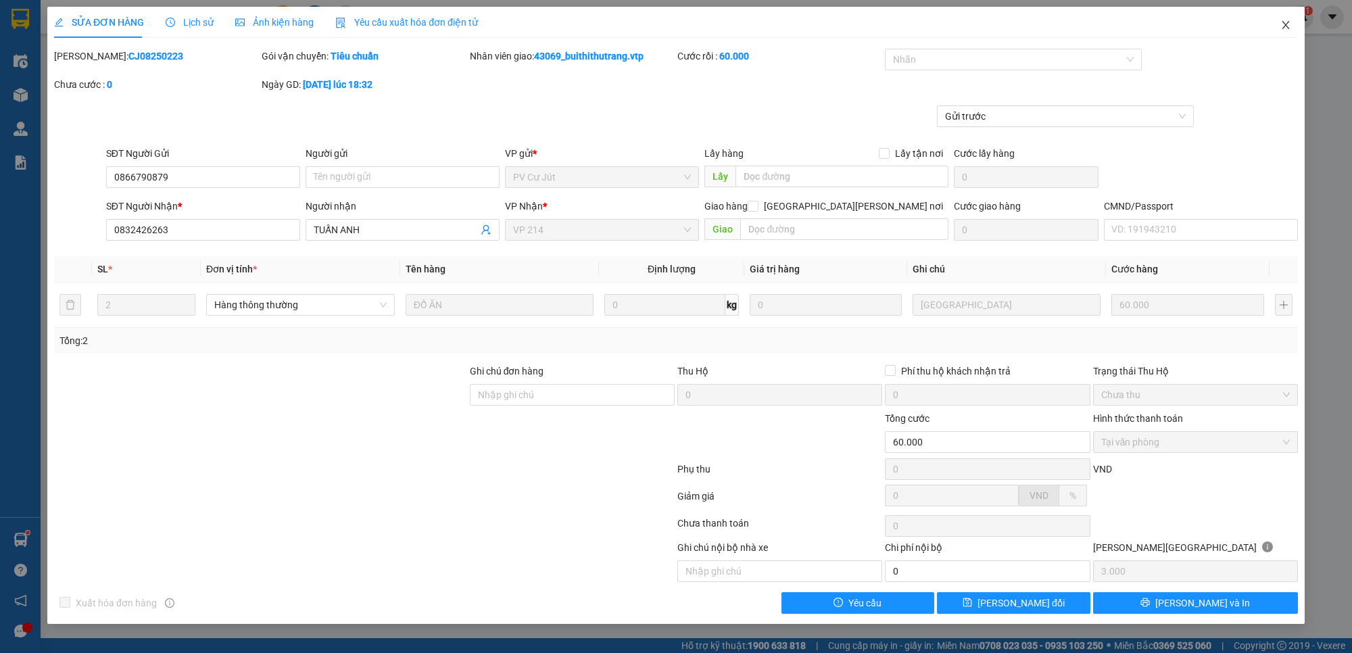
click at [1289, 28] on icon "close" at bounding box center [1285, 25] width 11 height 11
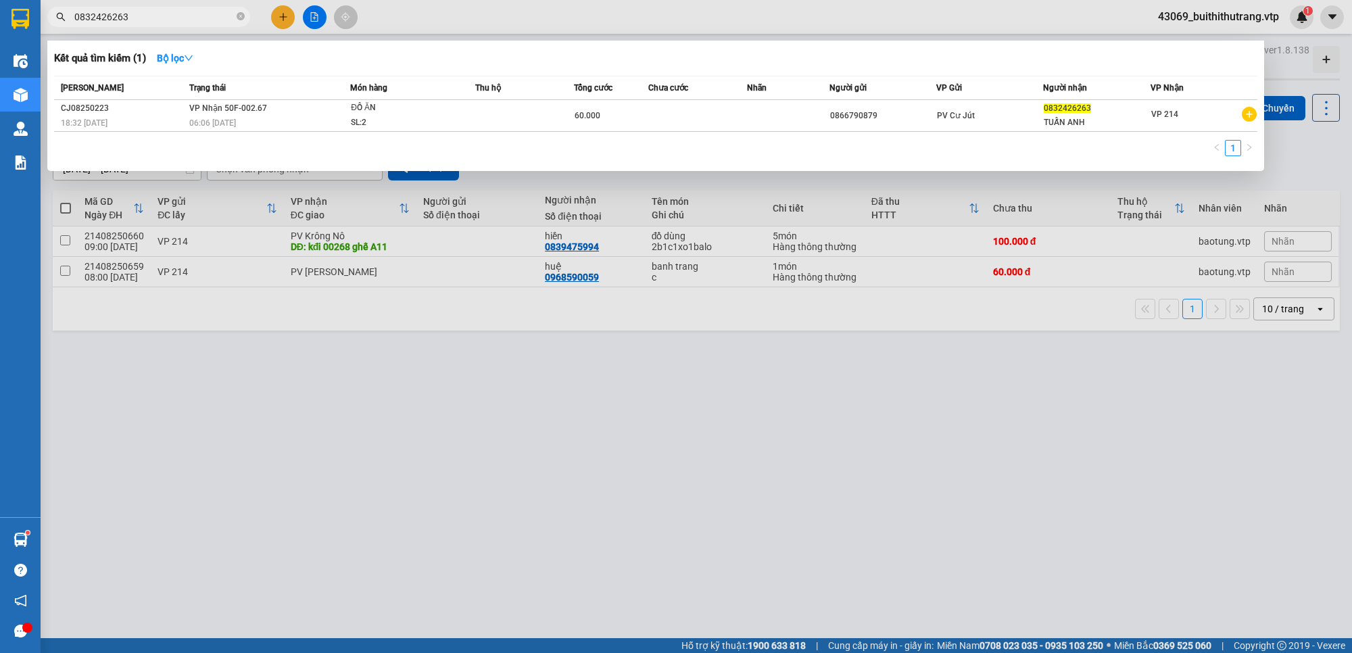
drag, startPoint x: 139, startPoint y: 18, endPoint x: 0, endPoint y: 47, distance: 142.3
click at [0, 30] on section "Kết quả [PERSON_NAME] ( 1 ) Bộ lọc Mã ĐH Trạng thái Món hàng Thu hộ Tổng [PERSO…" at bounding box center [676, 326] width 1352 height 653
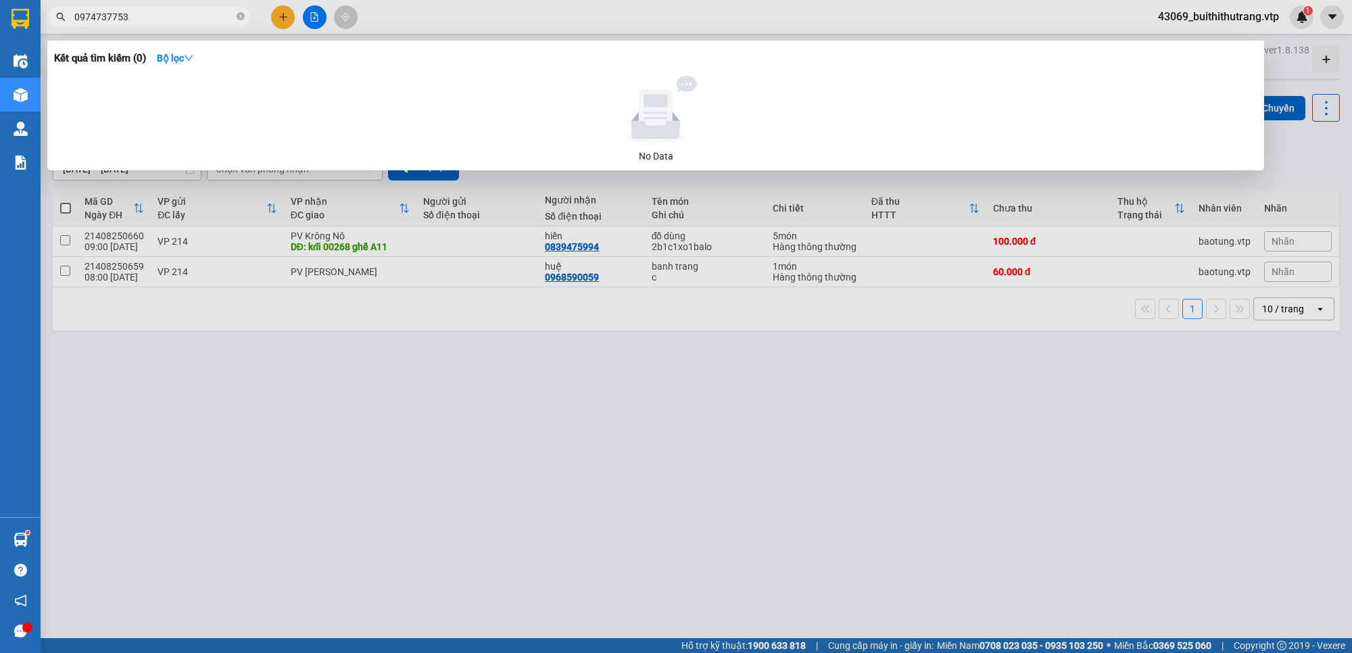
drag, startPoint x: 137, startPoint y: 12, endPoint x: 0, endPoint y: 39, distance: 139.8
click at [2, 28] on section "Kết quả [PERSON_NAME] ( 0 ) Bộ lọc No Data 0974737753 43069_buithithutrang.vtp …" at bounding box center [676, 326] width 1352 height 653
click at [157, 15] on input "0986986604" at bounding box center [154, 16] width 160 height 15
drag, startPoint x: 134, startPoint y: 15, endPoint x: 29, endPoint y: 42, distance: 108.2
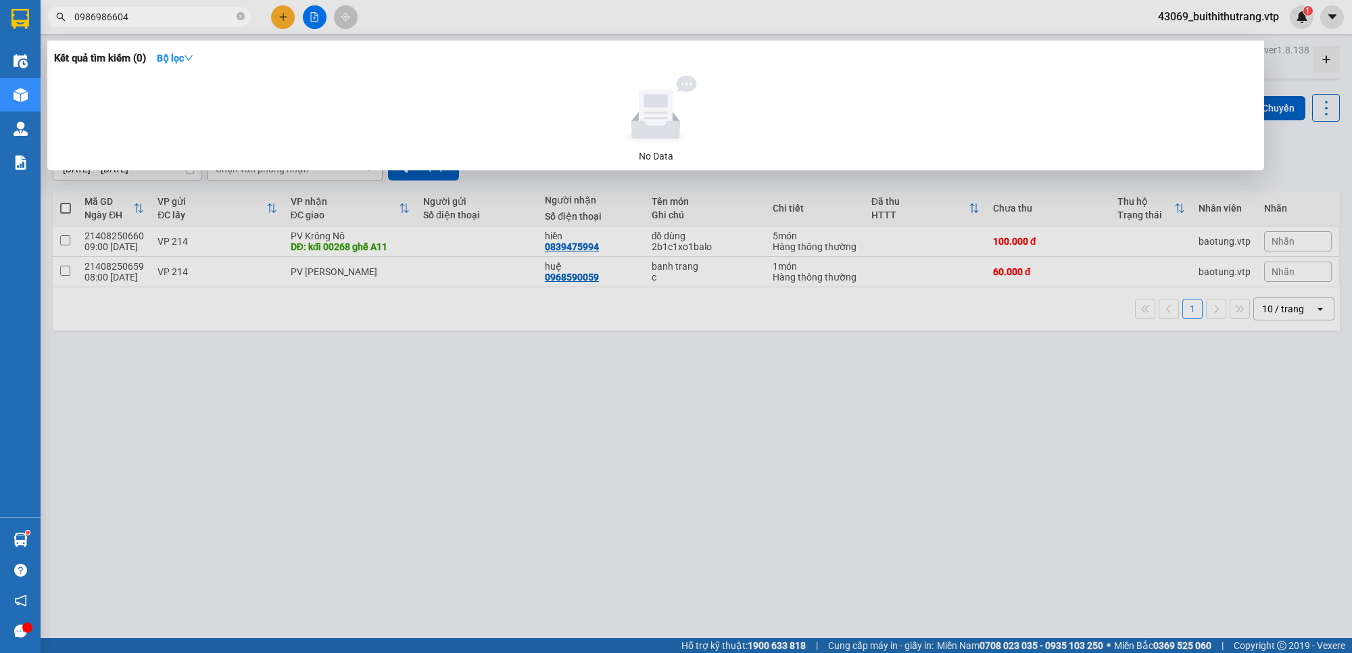
click at [41, 29] on div "Kết quả [PERSON_NAME] ( 0 ) Bộ lọc No Data 0986986604" at bounding box center [132, 17] width 264 height 24
click at [163, 18] on input "09052930385" at bounding box center [154, 16] width 160 height 15
click at [119, 16] on input "09052930385" at bounding box center [154, 16] width 160 height 15
type input "0905293085"
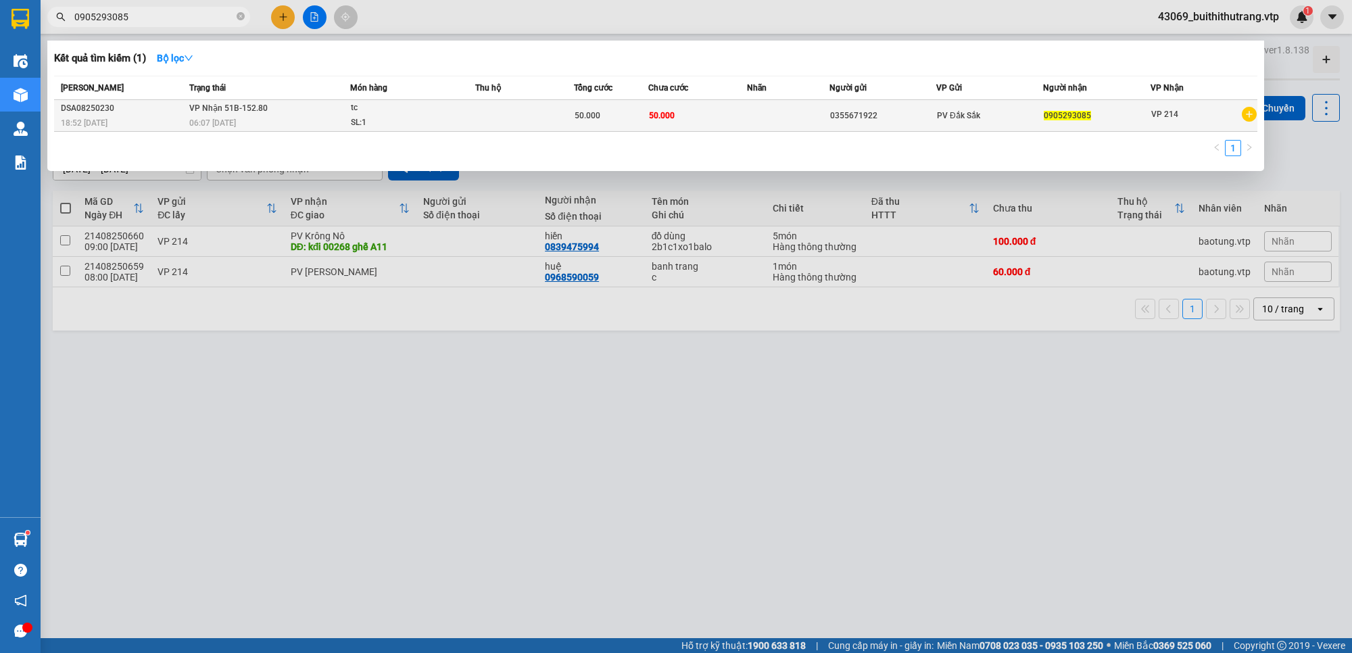
click at [1049, 122] on div "0905293085" at bounding box center [1096, 116] width 105 height 14
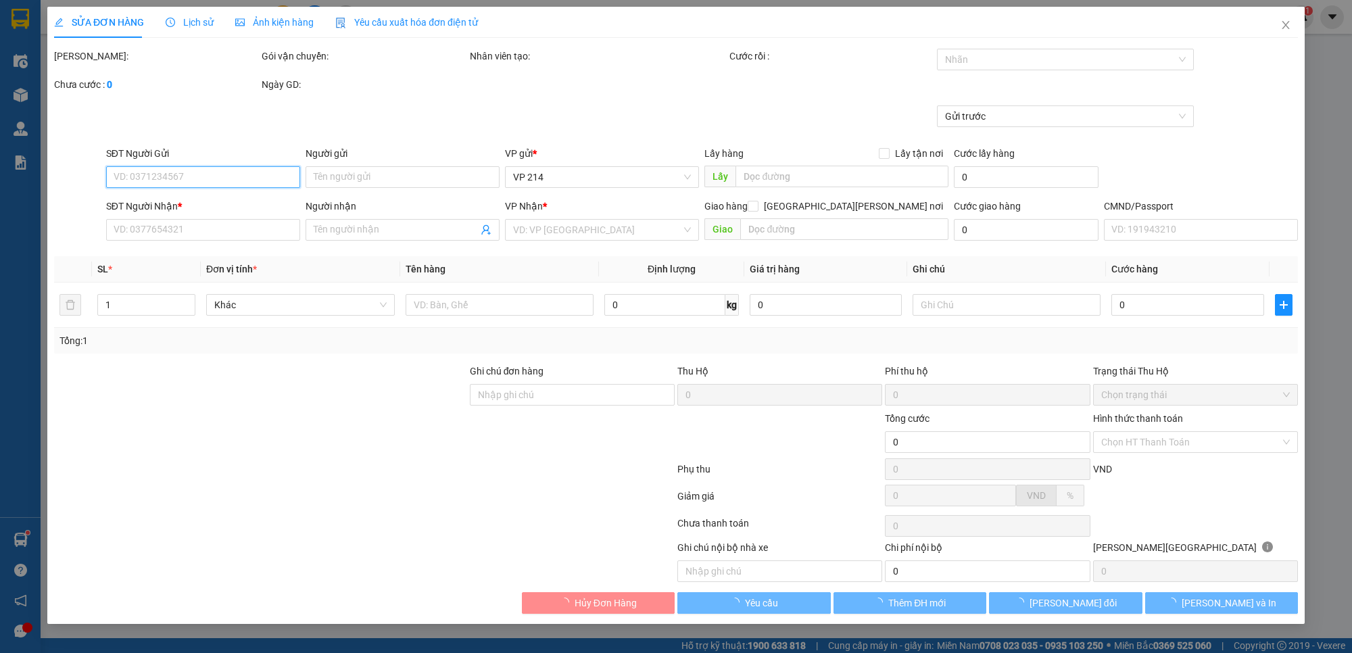
type input "2.500"
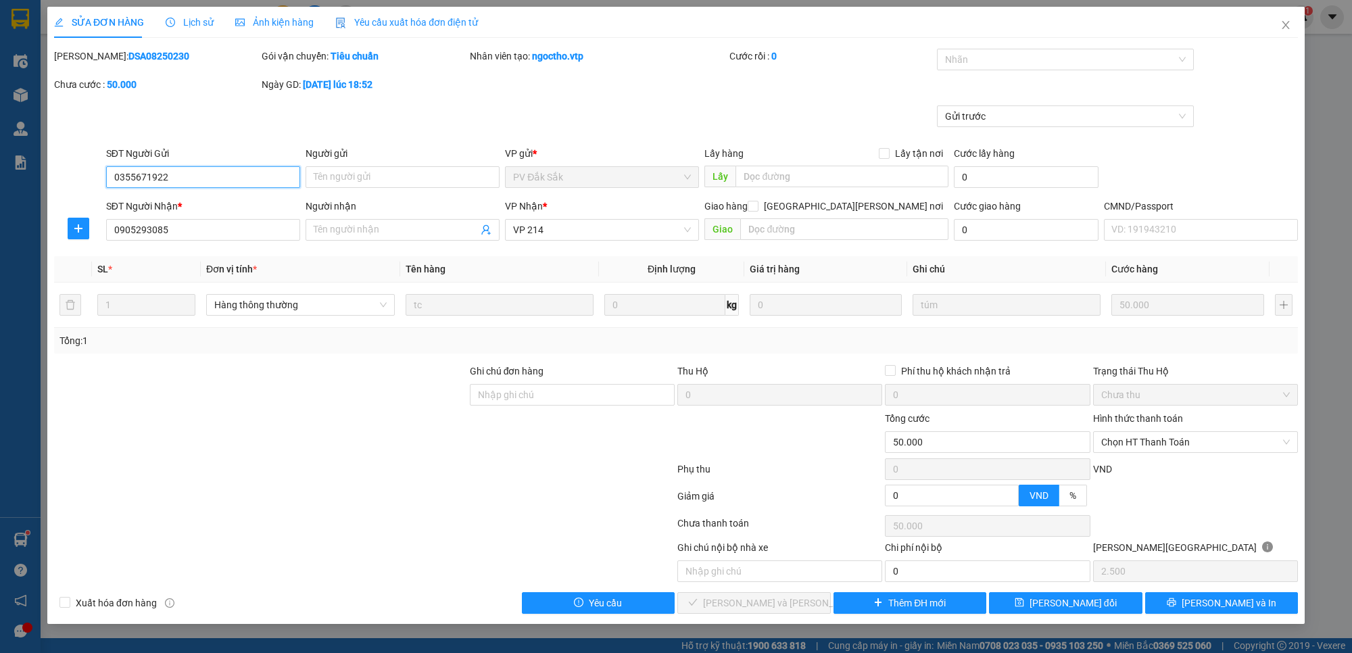
type input "0355671922"
type input "0905293085"
type input "50.000"
click at [1282, 24] on icon "close" at bounding box center [1285, 25] width 11 height 11
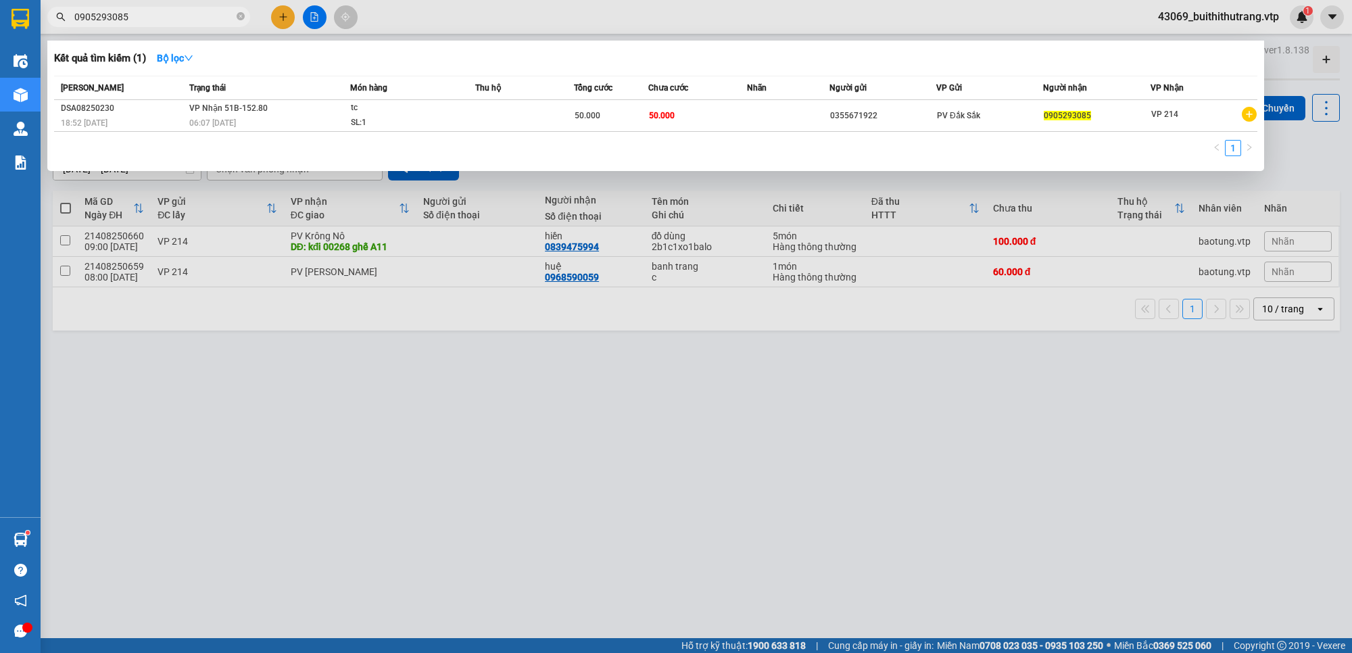
click at [179, 18] on input "0905293085" at bounding box center [154, 16] width 160 height 15
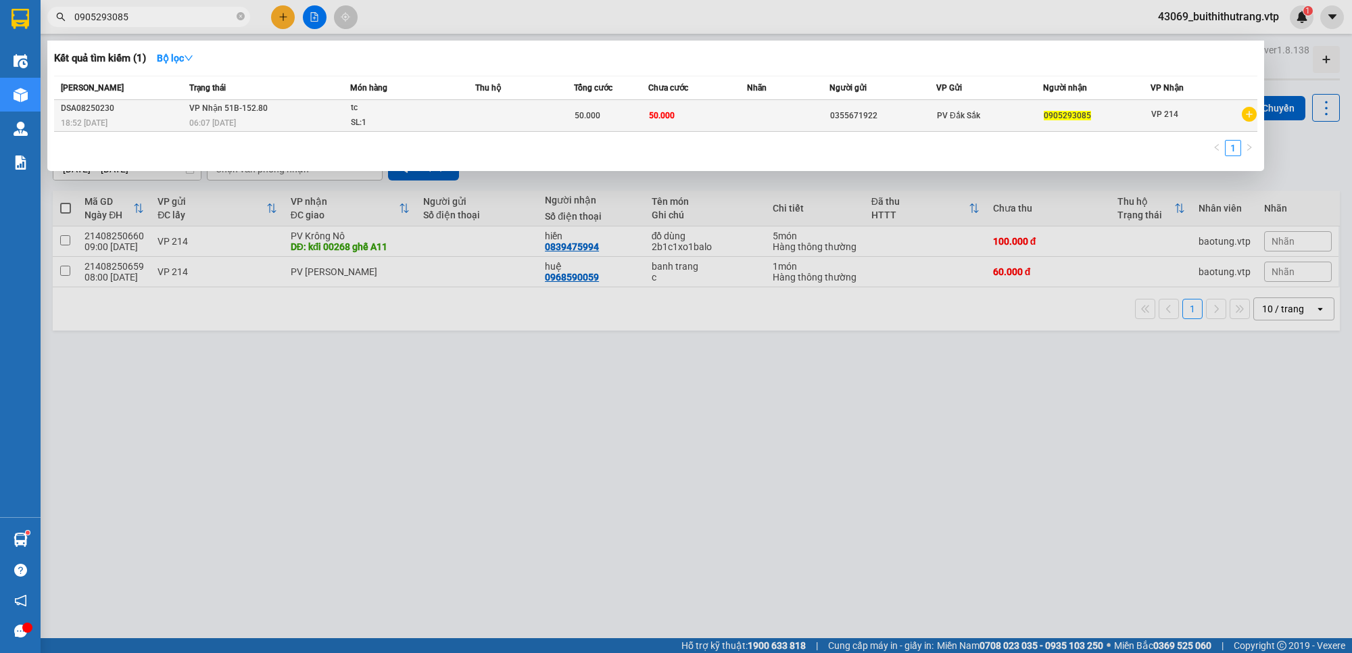
click at [637, 115] on div "50.000" at bounding box center [611, 115] width 73 height 15
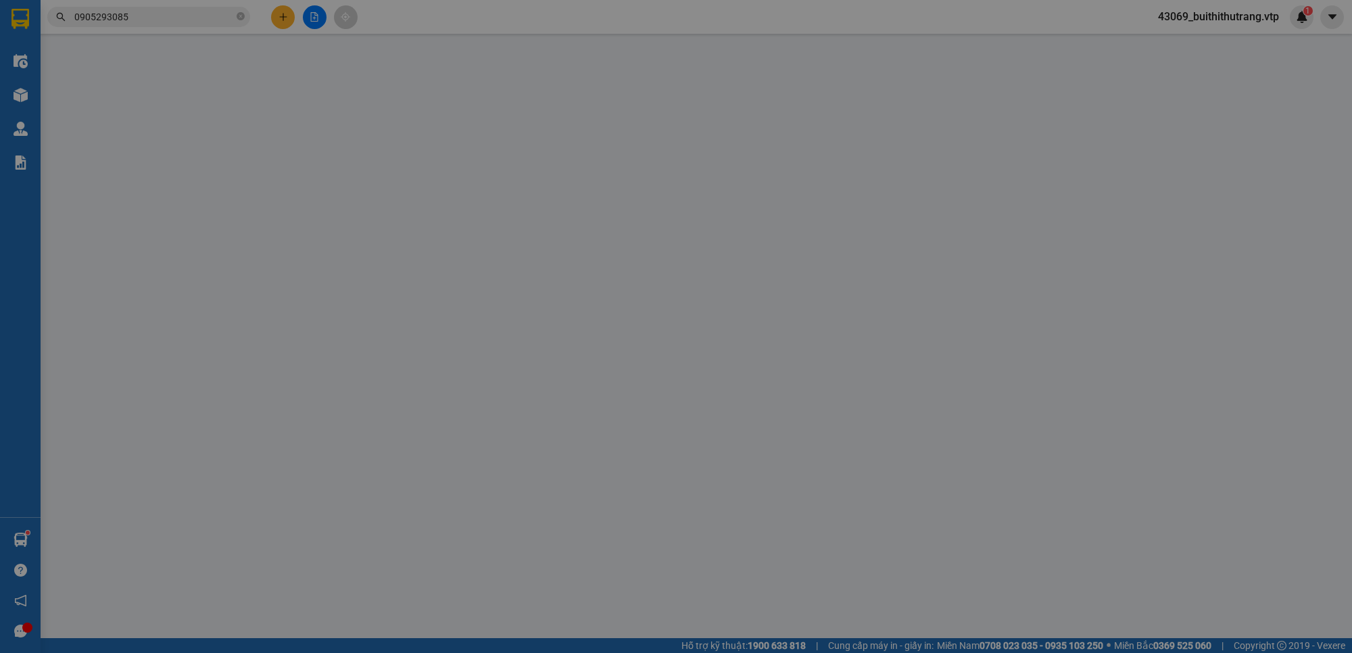
type input "0355671922"
type input "0905293085"
type input "50.000"
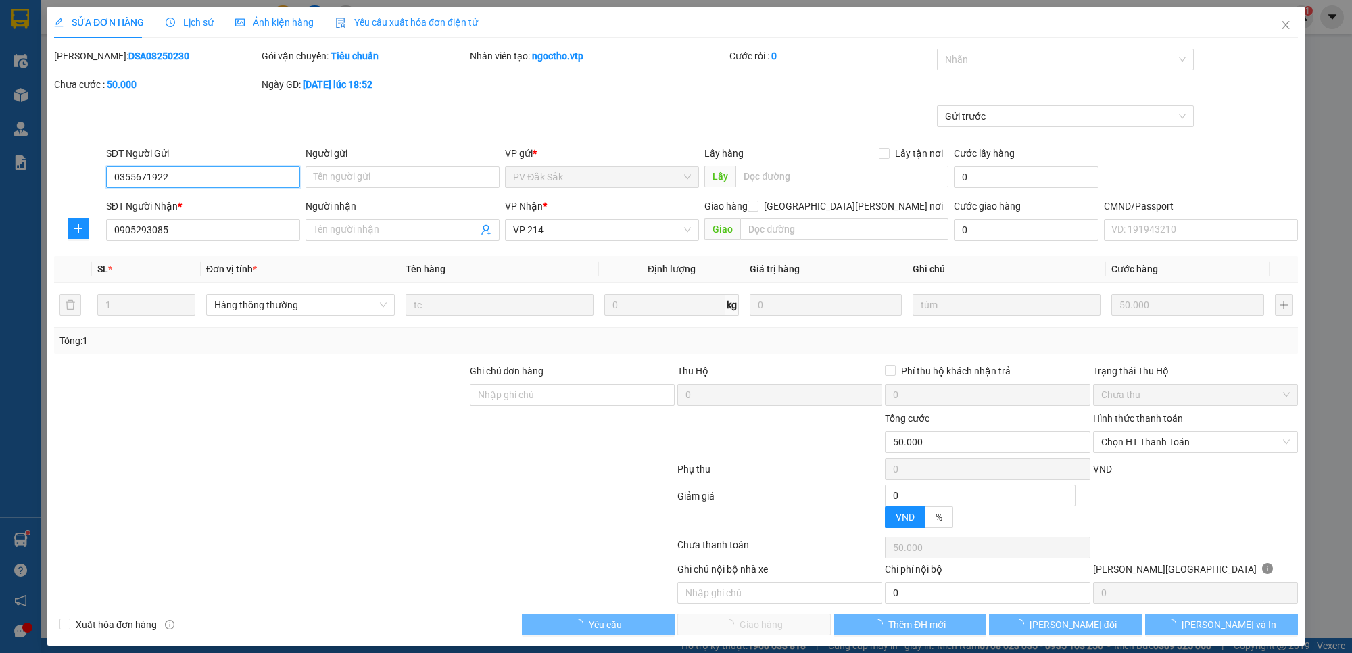
type input "2.500"
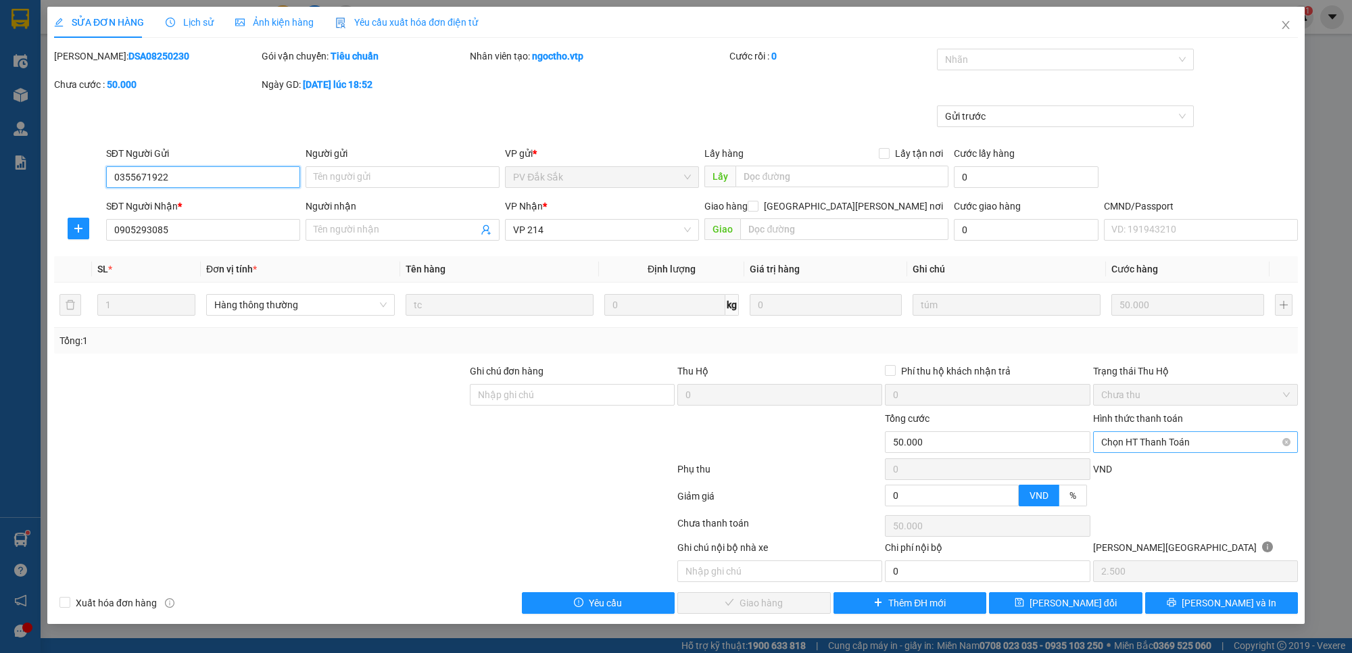
click at [1232, 438] on span "Chọn HT Thanh Toán" at bounding box center [1195, 442] width 189 height 20
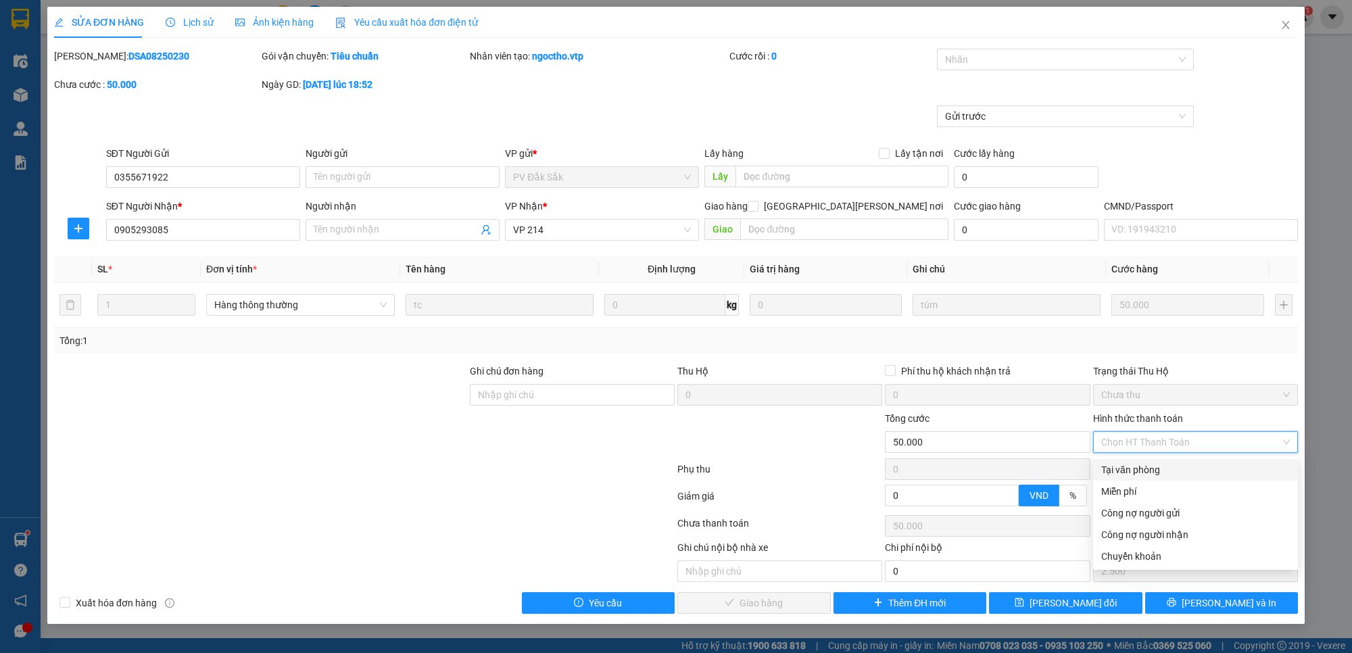
click at [1195, 464] on div "Tại văn phòng" at bounding box center [1195, 469] width 189 height 15
type input "0"
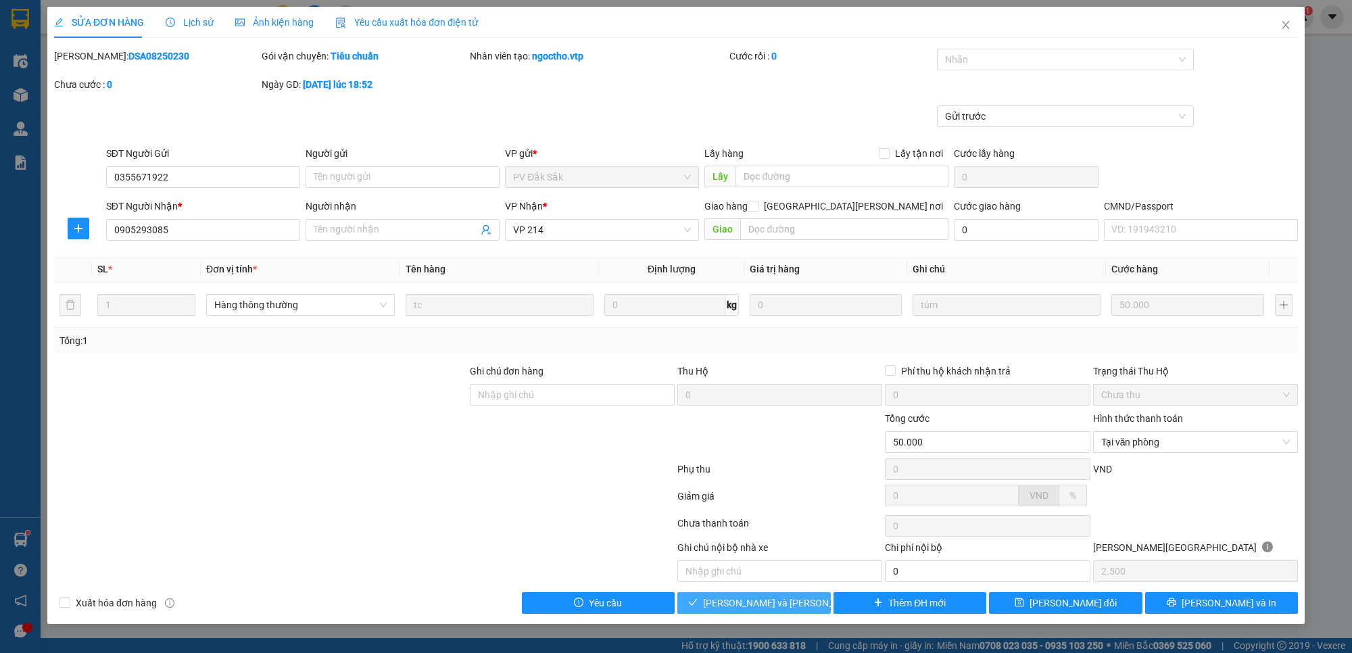
click at [786, 605] on span "[PERSON_NAME] và [PERSON_NAME] hàng" at bounding box center [794, 603] width 183 height 15
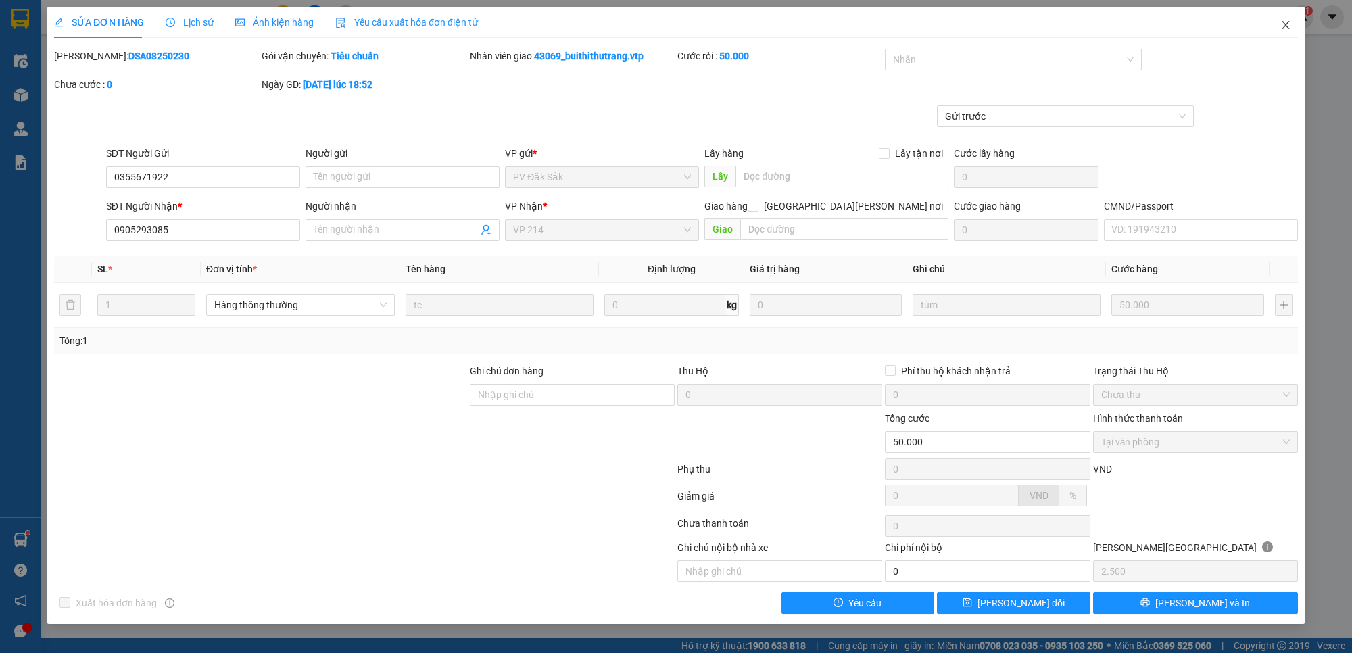
drag, startPoint x: 1290, startPoint y: 25, endPoint x: 633, endPoint y: 4, distance: 657.5
click at [1290, 25] on icon "close" at bounding box center [1285, 25] width 11 height 11
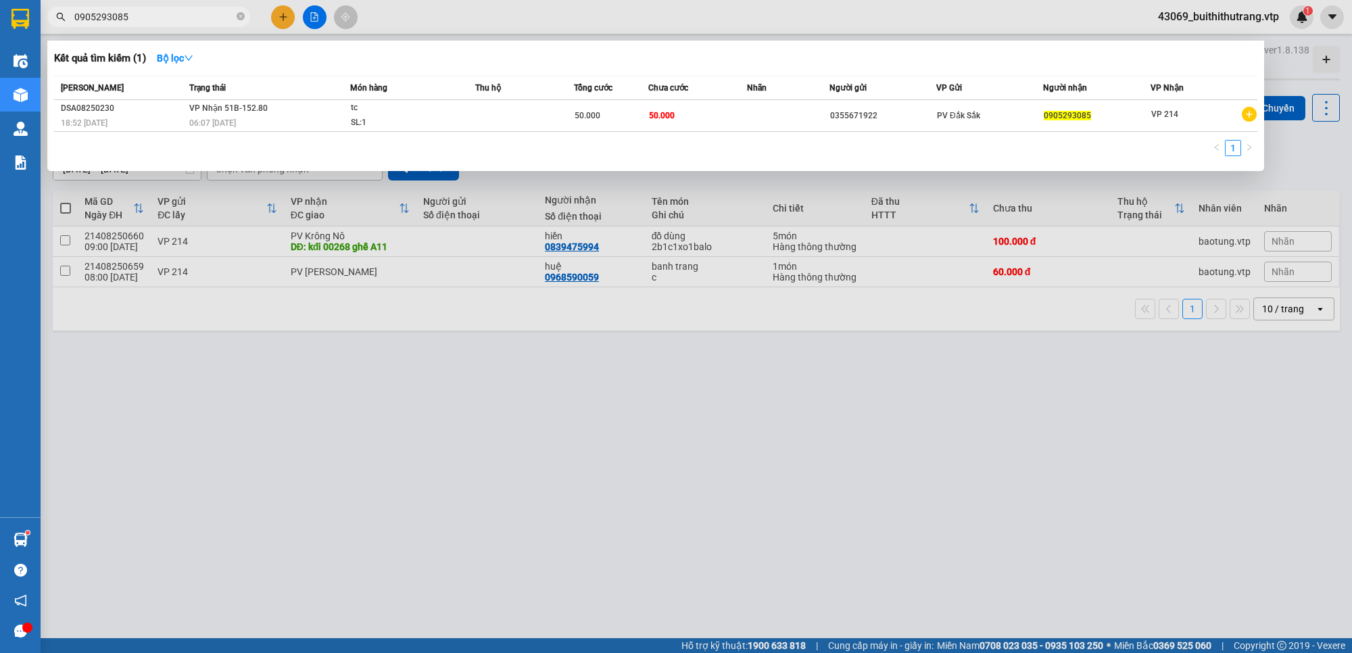
drag, startPoint x: 139, startPoint y: 7, endPoint x: 54, endPoint y: 20, distance: 85.5
click at [54, 20] on span "0905293085" at bounding box center [148, 17] width 203 height 20
click at [130, 22] on input "0905293085" at bounding box center [154, 16] width 160 height 15
drag, startPoint x: 129, startPoint y: 22, endPoint x: 65, endPoint y: 14, distance: 64.7
click at [65, 14] on div "0905293085" at bounding box center [132, 17] width 264 height 20
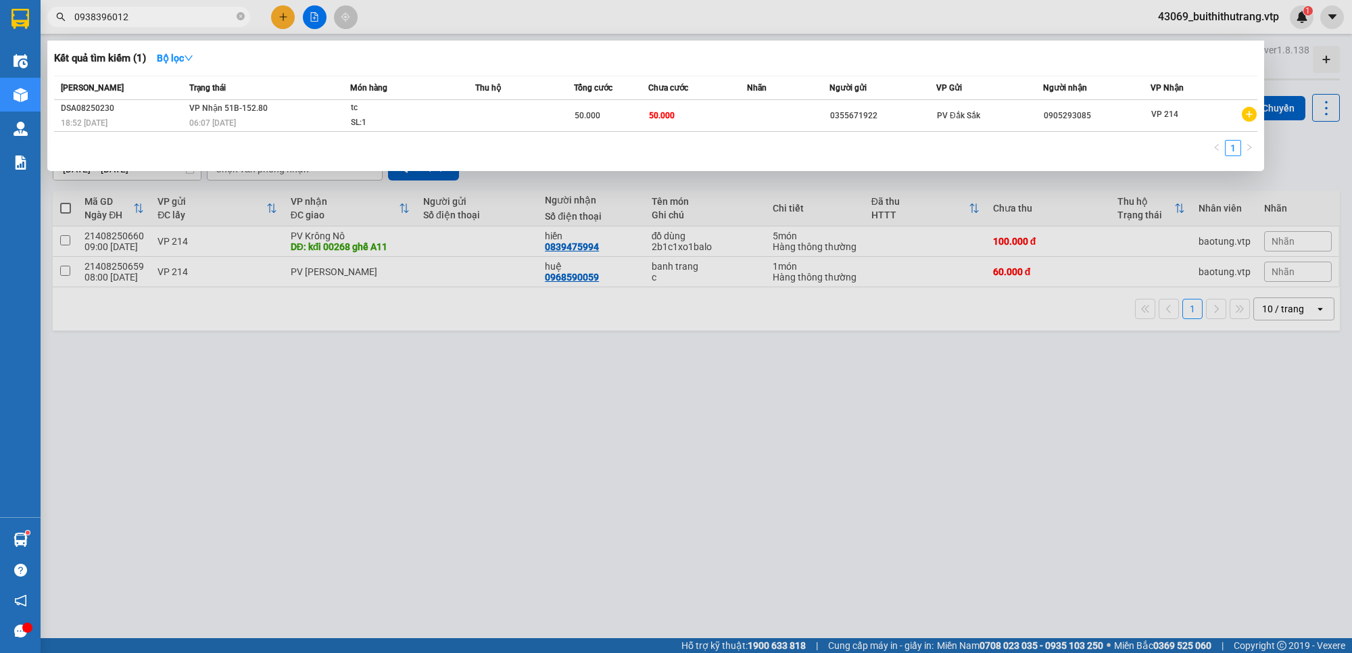
type input "0938396012"
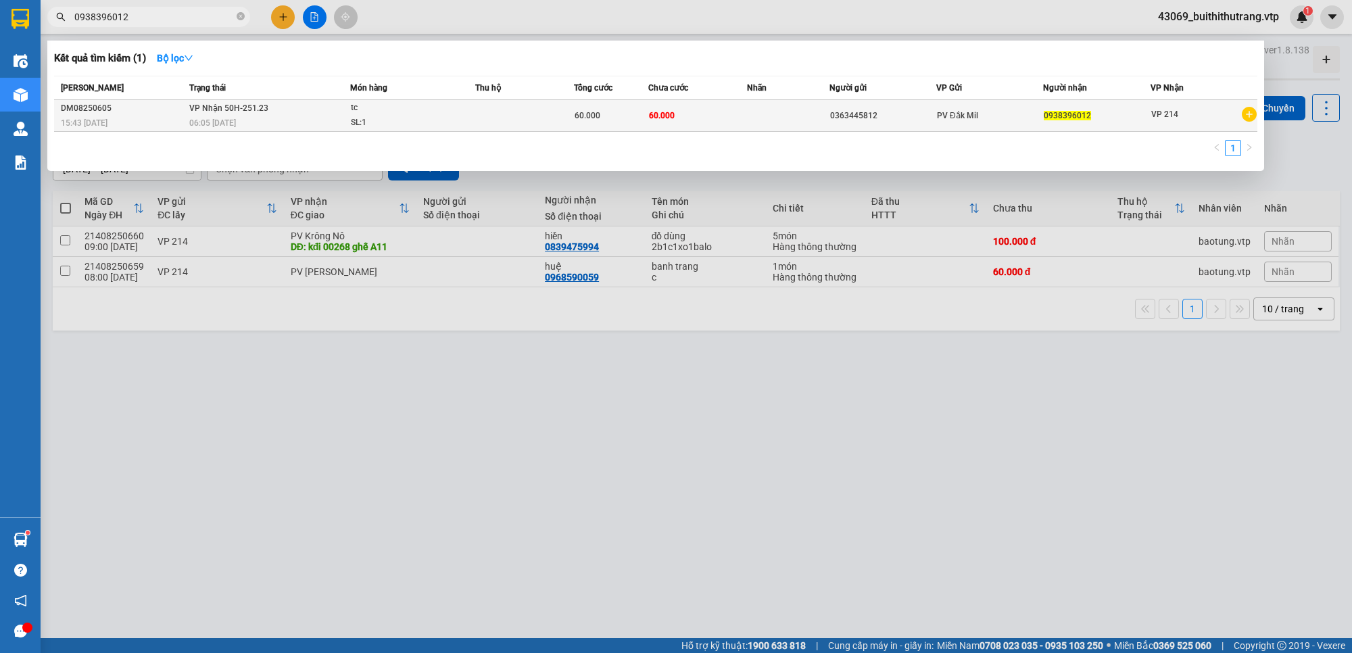
click at [984, 114] on div "PV Đắk Mil" at bounding box center [989, 115] width 105 height 15
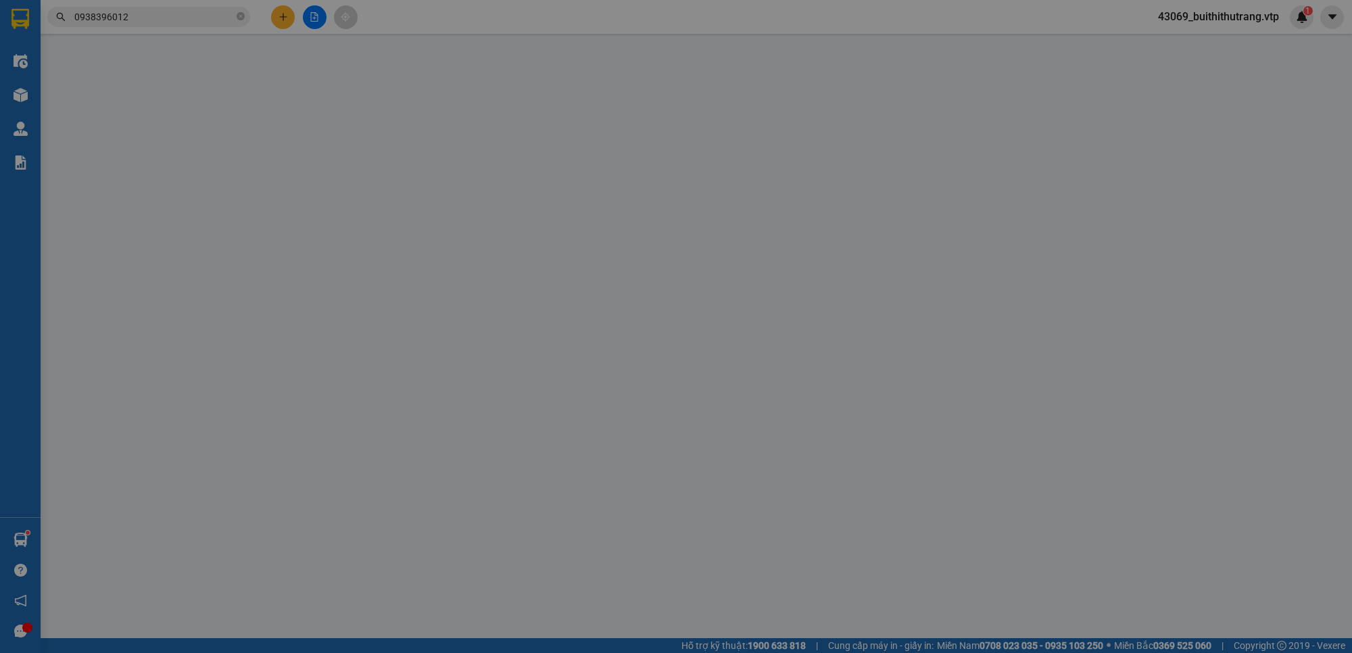
type input "0363445812"
type input "0938396012"
type input "60.000"
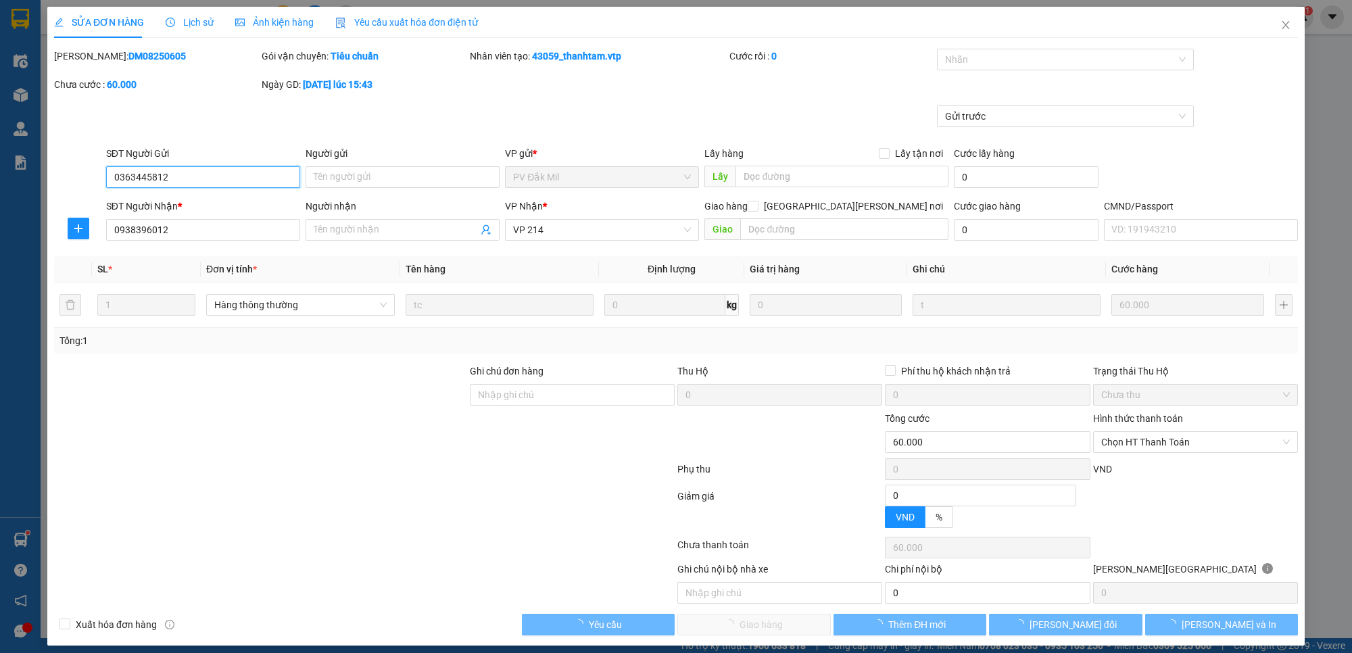
type input "3.000"
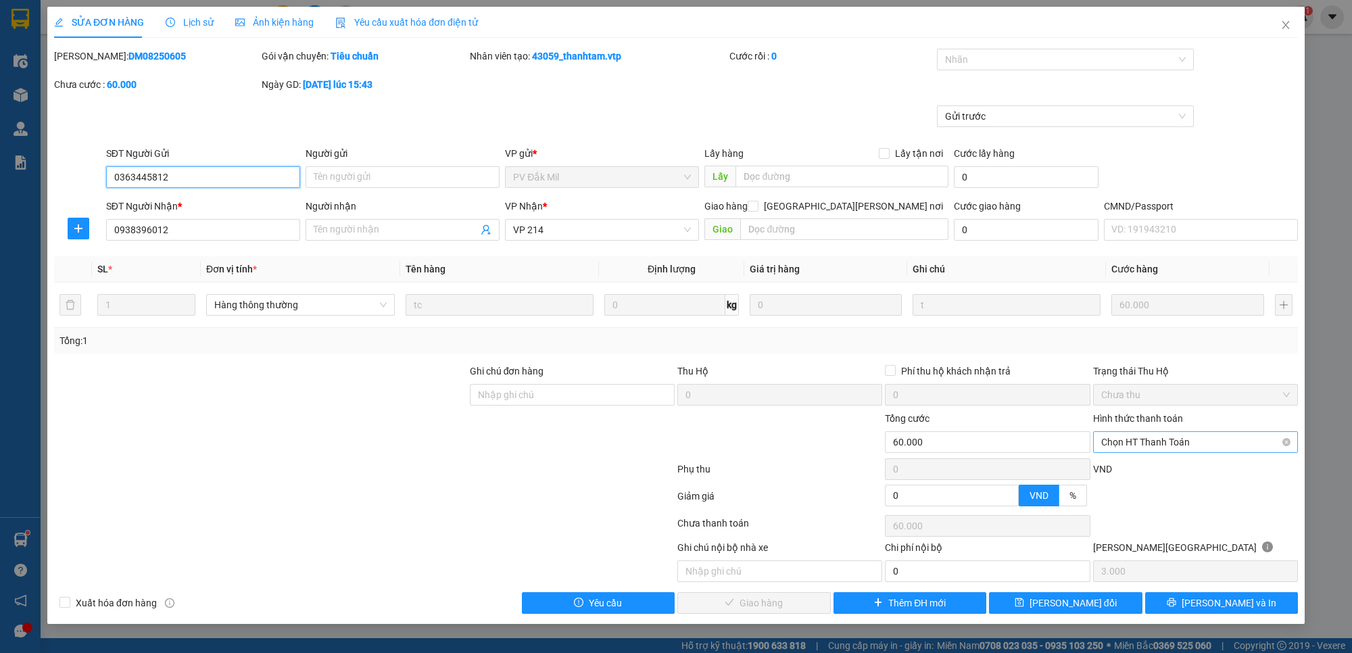
click at [1224, 440] on span "Chọn HT Thanh Toán" at bounding box center [1195, 442] width 189 height 20
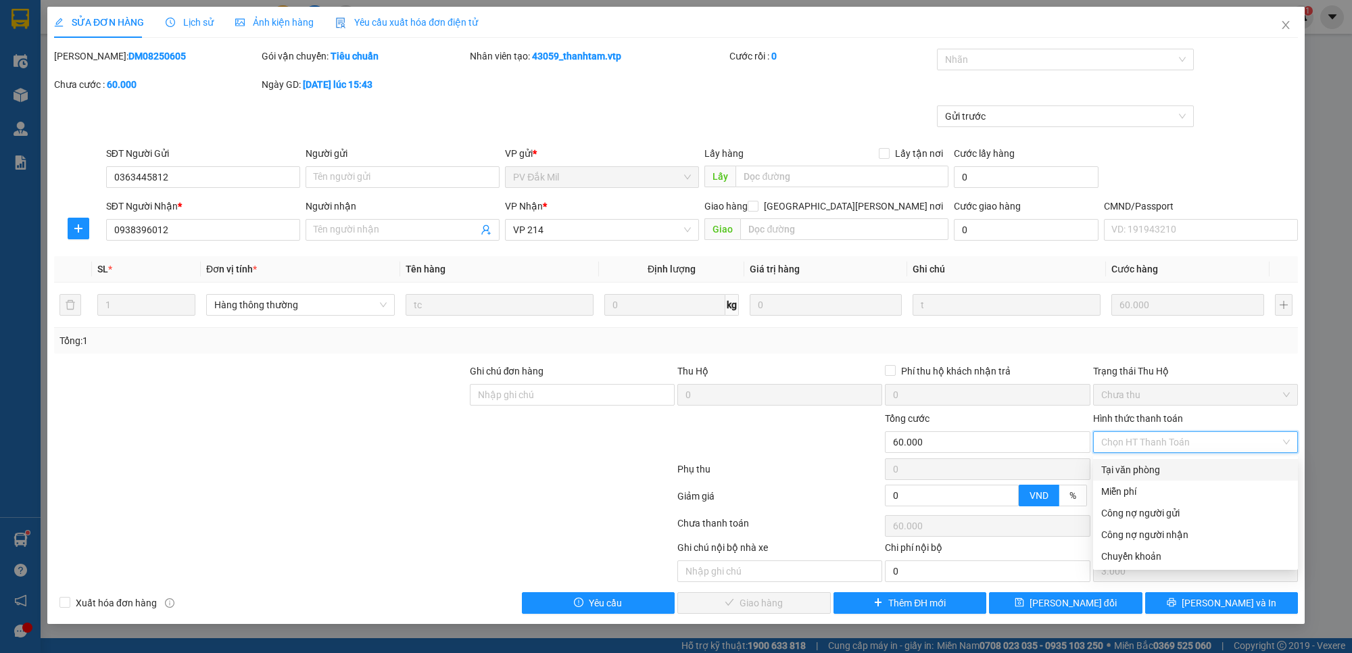
drag, startPoint x: 1199, startPoint y: 471, endPoint x: 1208, endPoint y: 478, distance: 11.6
click at [1198, 472] on div "Tại văn phòng" at bounding box center [1195, 469] width 189 height 15
type input "0"
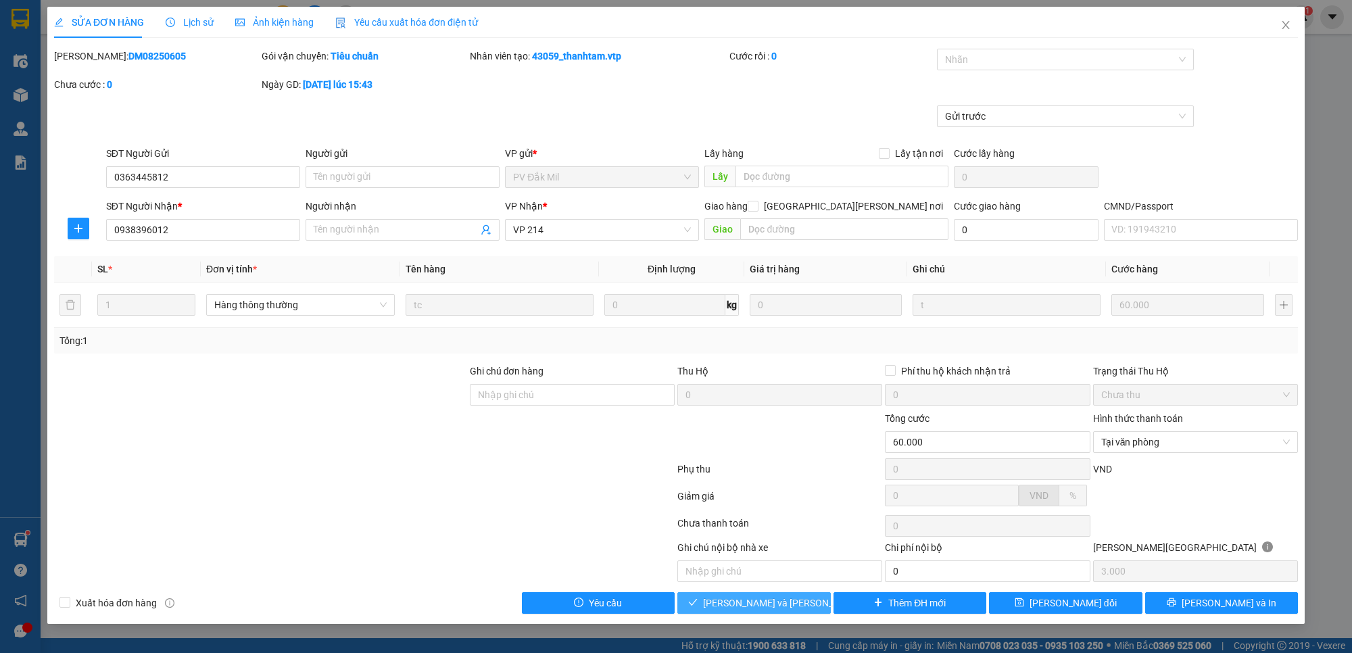
click at [799, 606] on button "[PERSON_NAME] và [PERSON_NAME] hàng" at bounding box center [753, 603] width 153 height 22
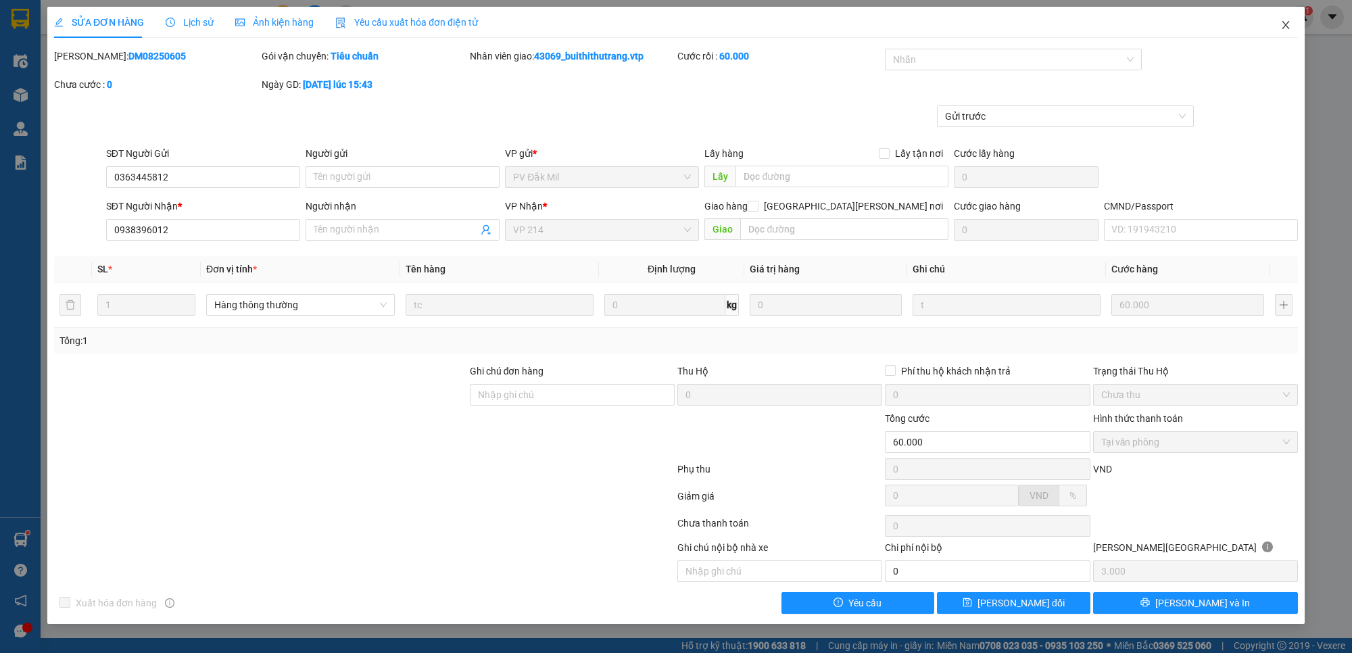
click at [1282, 22] on icon "close" at bounding box center [1285, 25] width 11 height 11
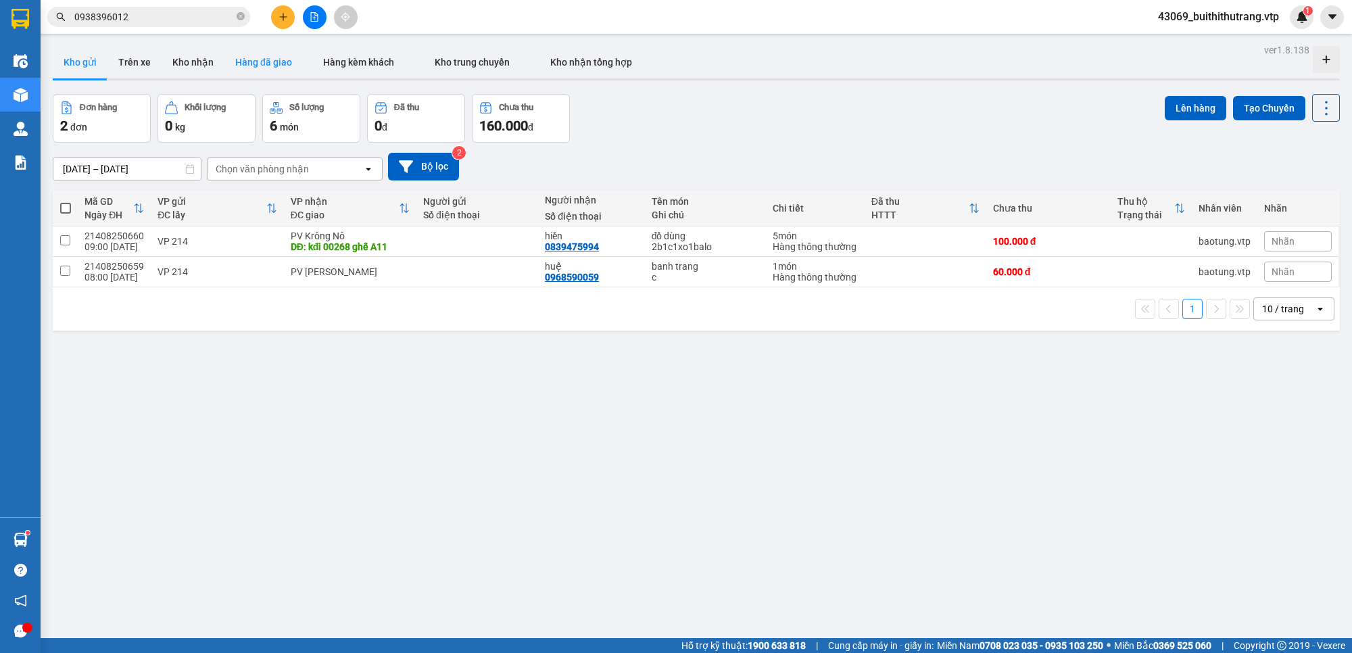
click at [266, 63] on button "Hàng đã giao" at bounding box center [263, 62] width 78 height 32
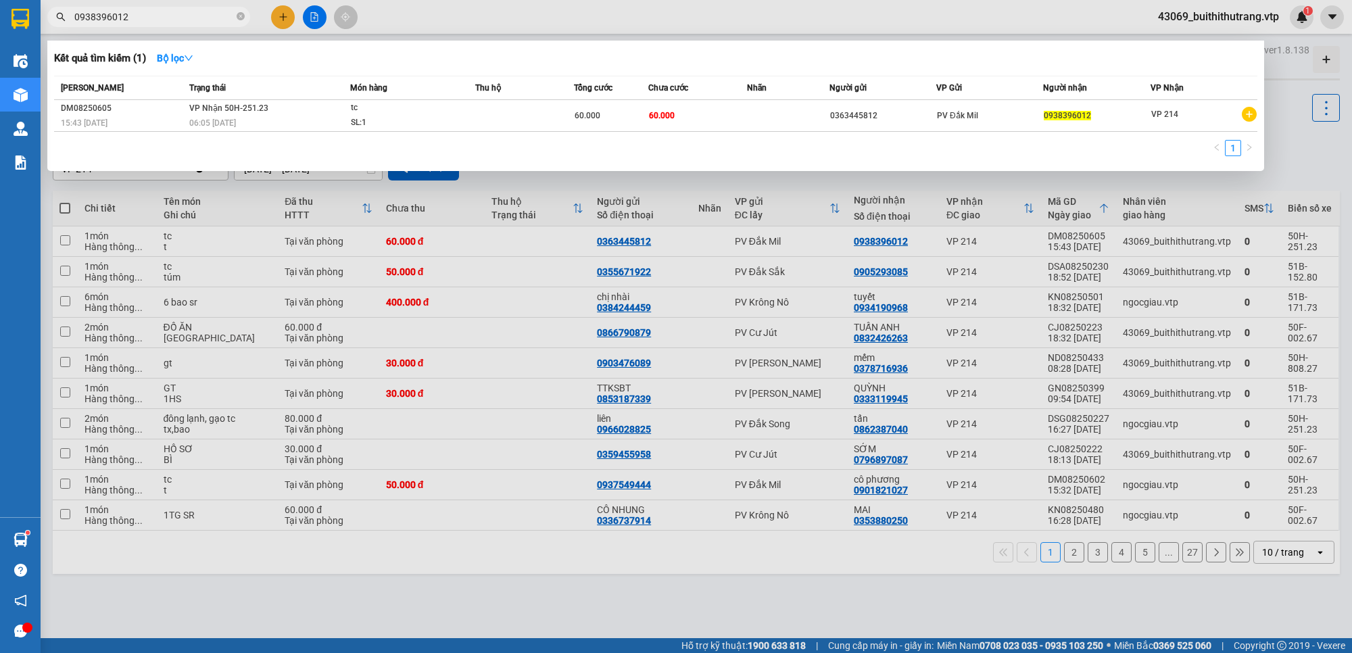
drag, startPoint x: 133, startPoint y: 15, endPoint x: 49, endPoint y: 21, distance: 84.1
click at [49, 21] on span "0938396012" at bounding box center [148, 17] width 203 height 20
type input "0917516056"
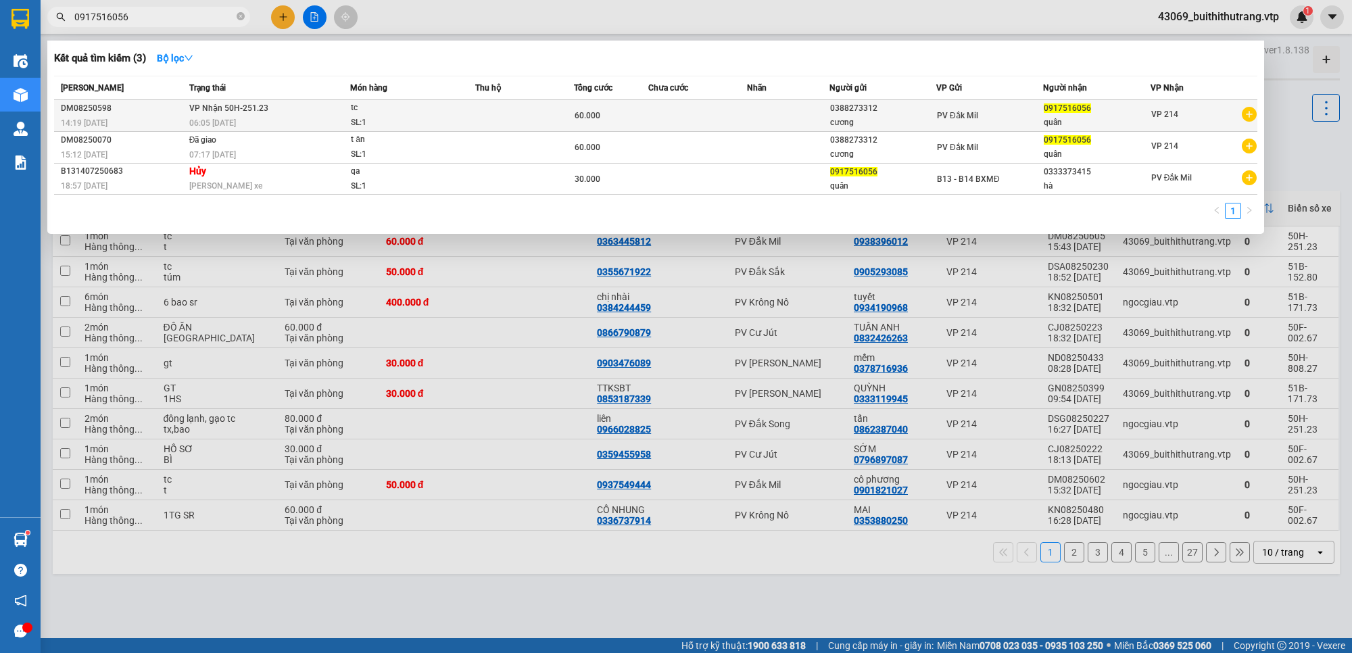
click at [1030, 120] on div "PV Đắk Mil" at bounding box center [989, 115] width 105 height 15
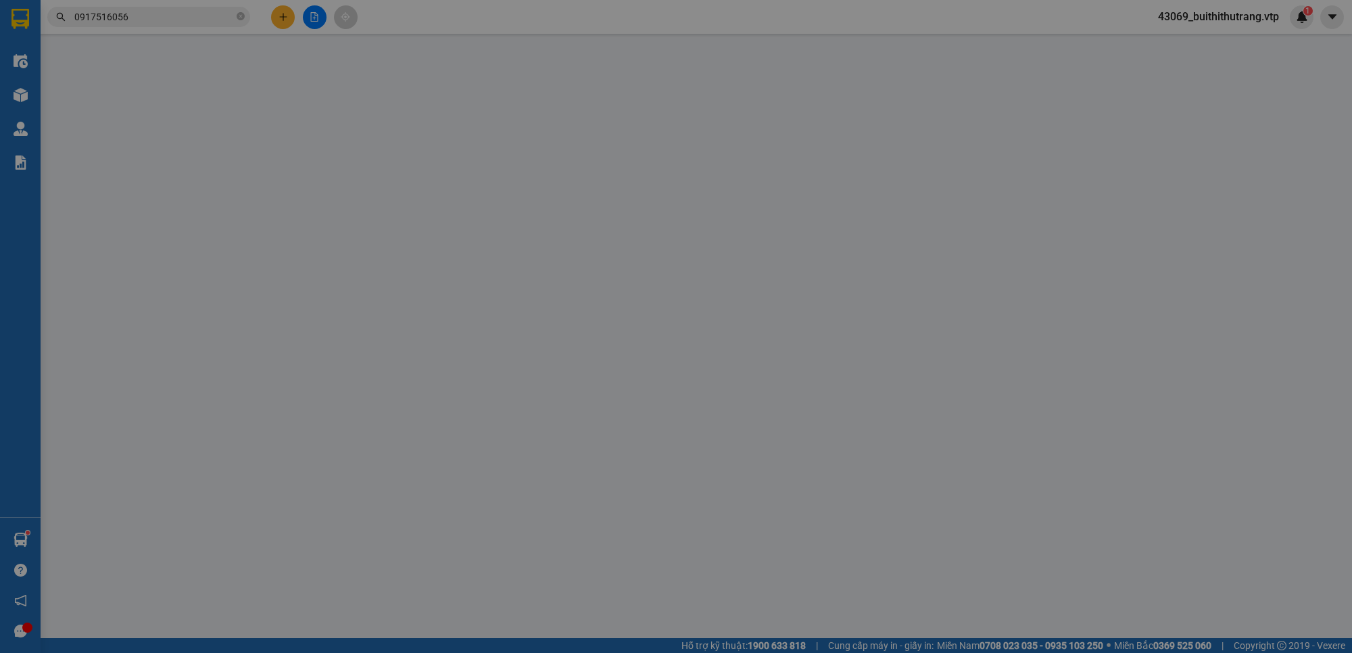
type input "0388273312"
type input "cương"
type input "0917516056"
type input "quân"
type input "60.000"
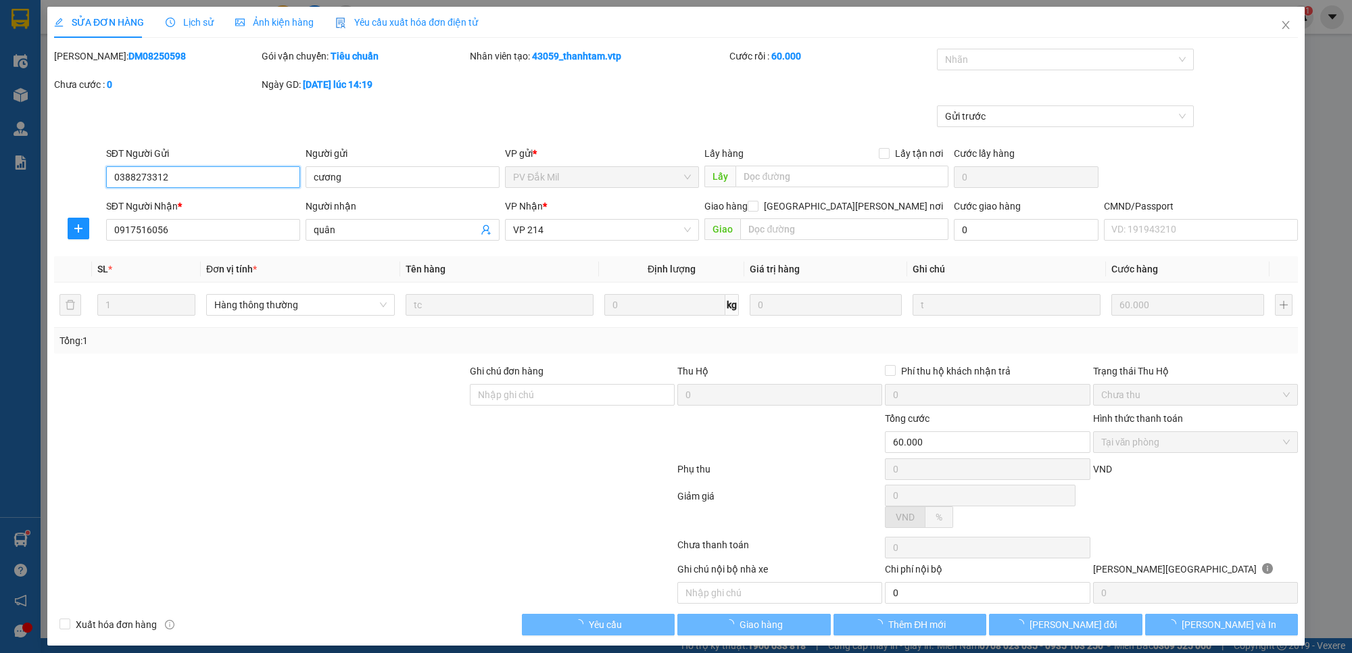
type input "3.000"
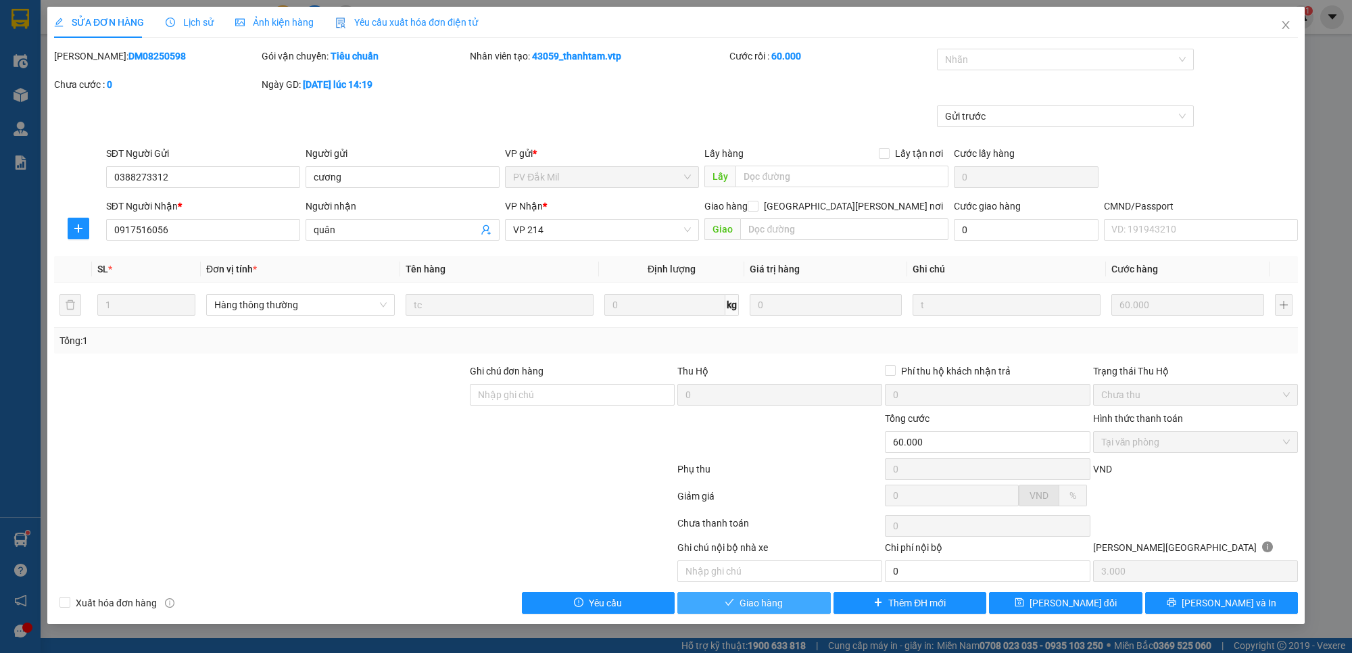
click at [794, 612] on button "Giao hàng" at bounding box center [753, 603] width 153 height 22
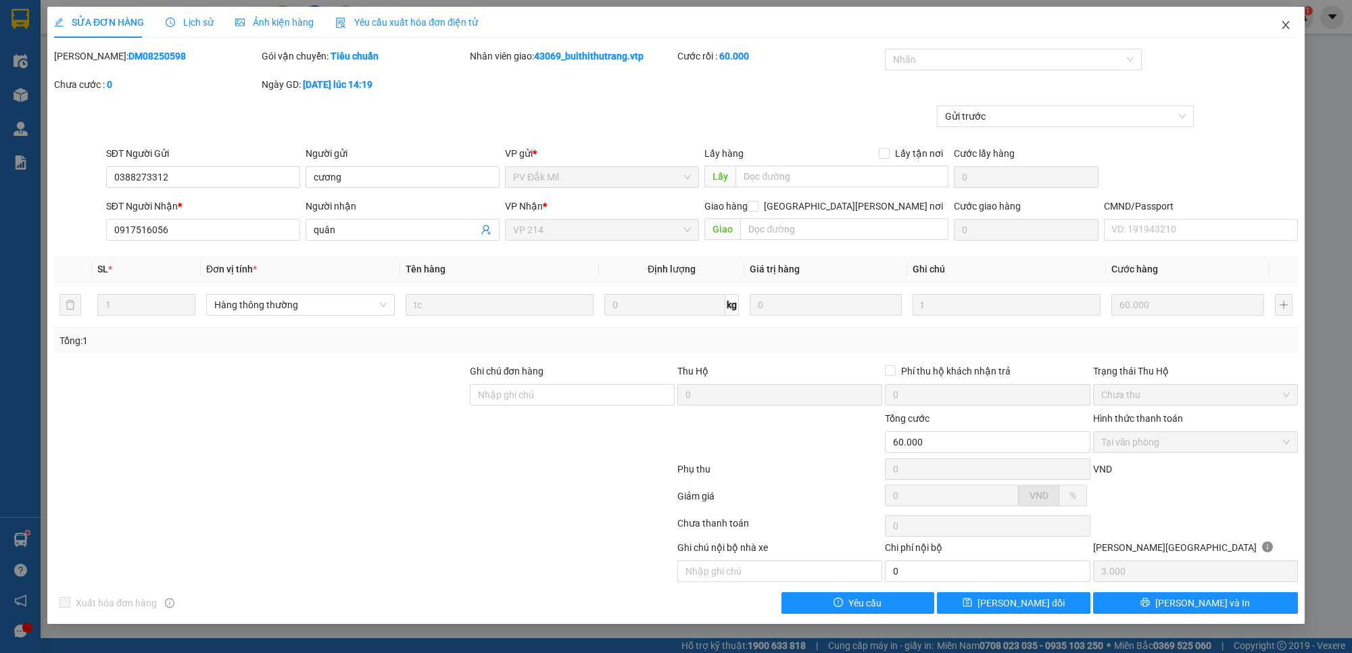
click at [1283, 25] on icon "close" at bounding box center [1285, 25] width 11 height 11
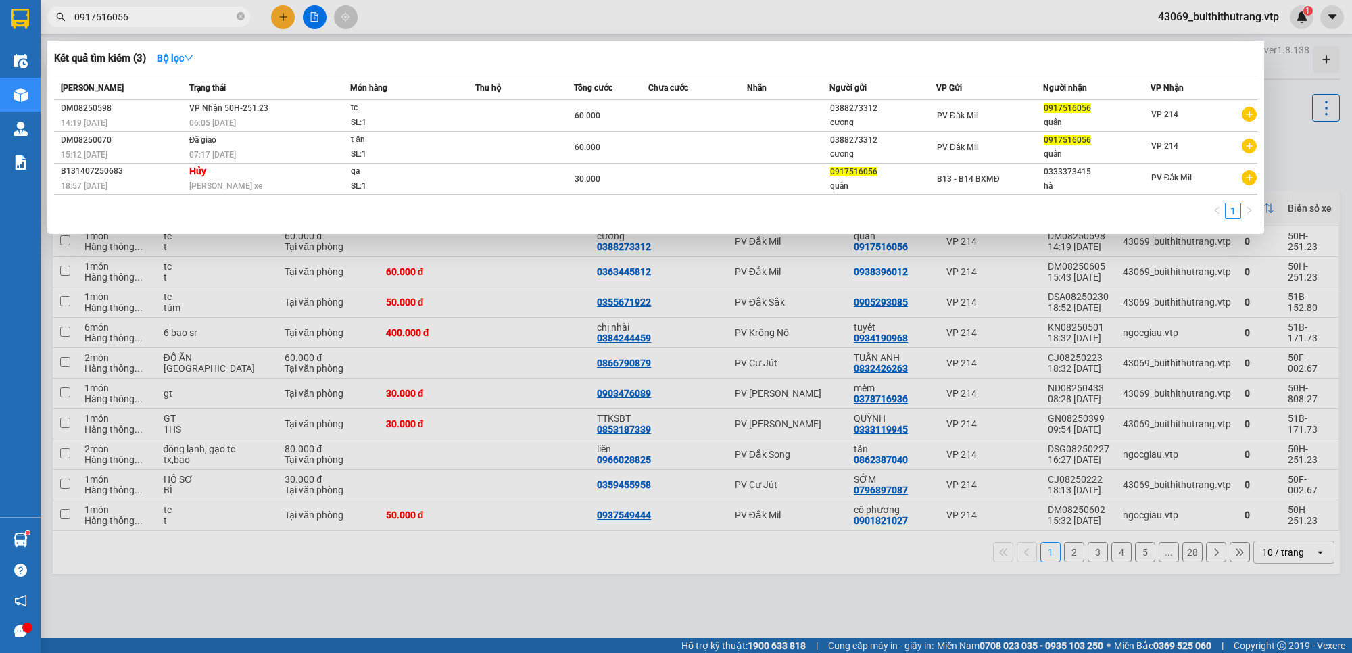
click at [143, 18] on input "0917516056" at bounding box center [154, 16] width 160 height 15
type input "0"
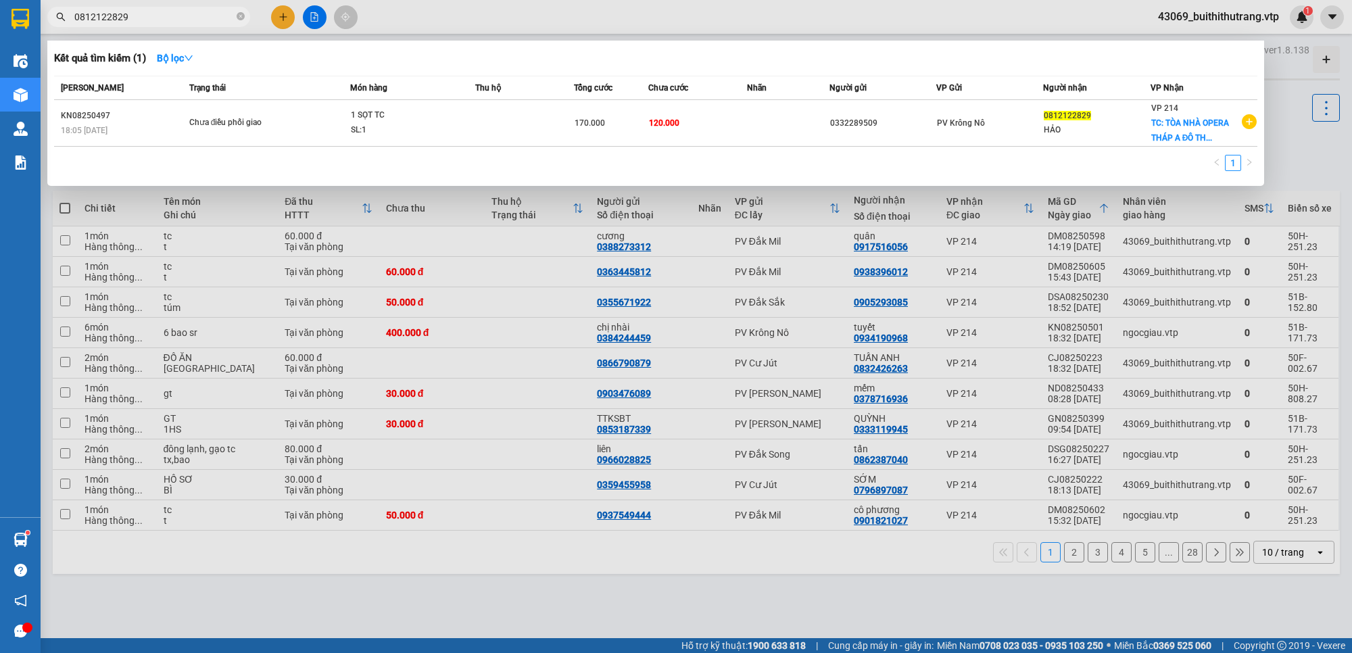
drag, startPoint x: 130, startPoint y: 16, endPoint x: 74, endPoint y: 31, distance: 58.2
click at [75, 29] on div "Kết quả [PERSON_NAME] ( 1 ) Bộ lọc Mã ĐH Trạng thái Món hàng Thu hộ Tổng [PERSO…" at bounding box center [132, 17] width 264 height 24
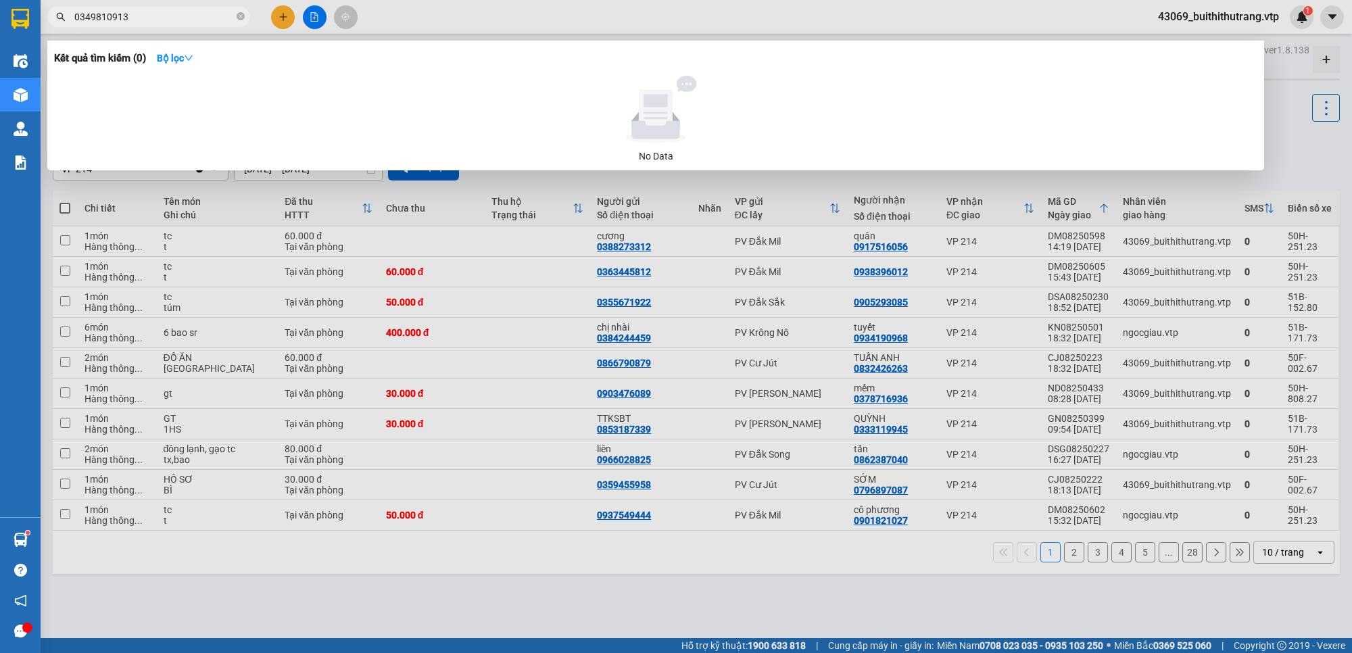
drag, startPoint x: 149, startPoint y: 18, endPoint x: 28, endPoint y: 32, distance: 121.3
click at [53, 29] on div "Kết quả [PERSON_NAME] ( 0 ) Bộ lọc No Data 0349810913" at bounding box center [132, 17] width 264 height 24
drag, startPoint x: 136, startPoint y: 18, endPoint x: 4, endPoint y: 28, distance: 132.3
click at [22, 25] on section "Kết quả [PERSON_NAME] ( 0 ) Bộ lọc No Data 0933442291 43069_buithithutrang.vtp …" at bounding box center [676, 326] width 1352 height 653
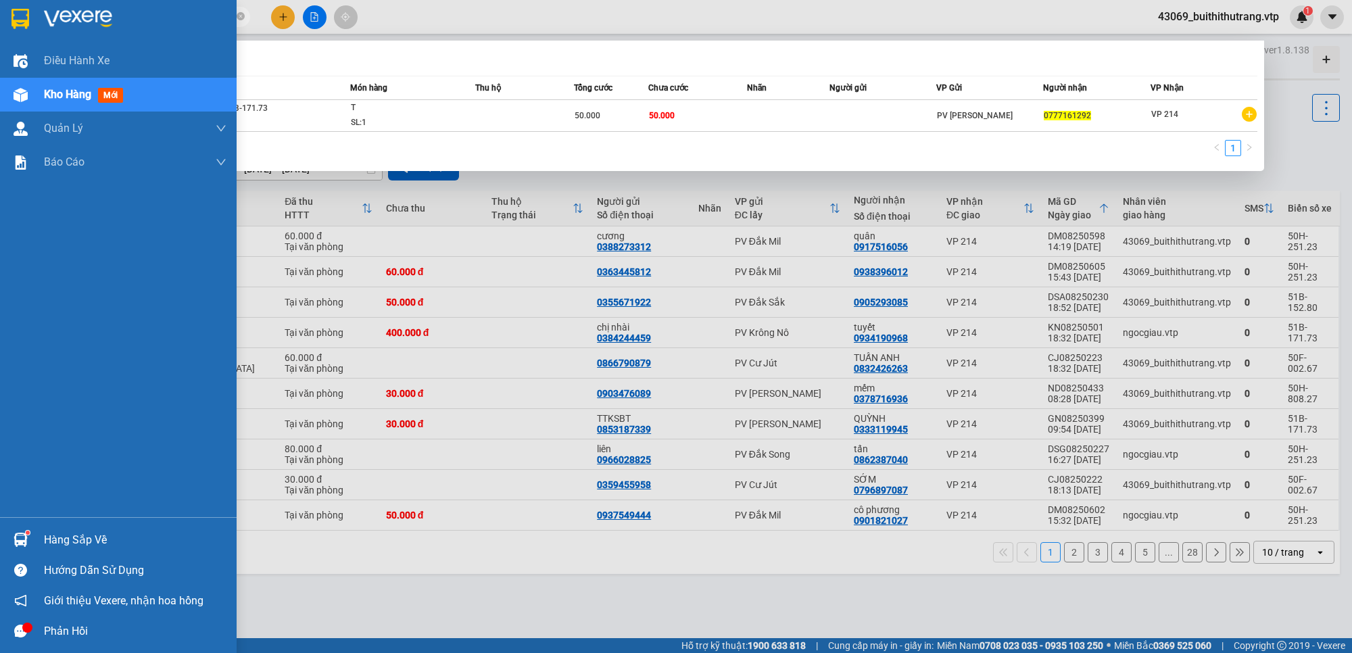
type input "0777161292"
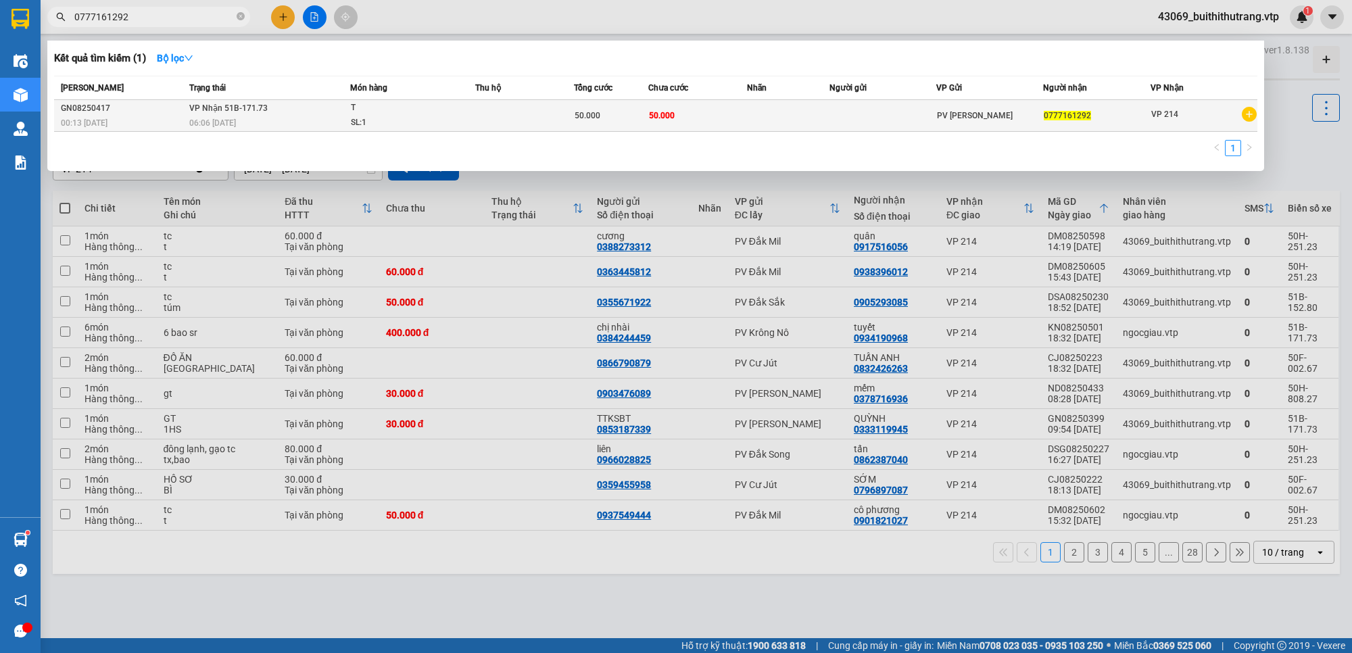
click at [915, 105] on td at bounding box center [883, 116] width 107 height 32
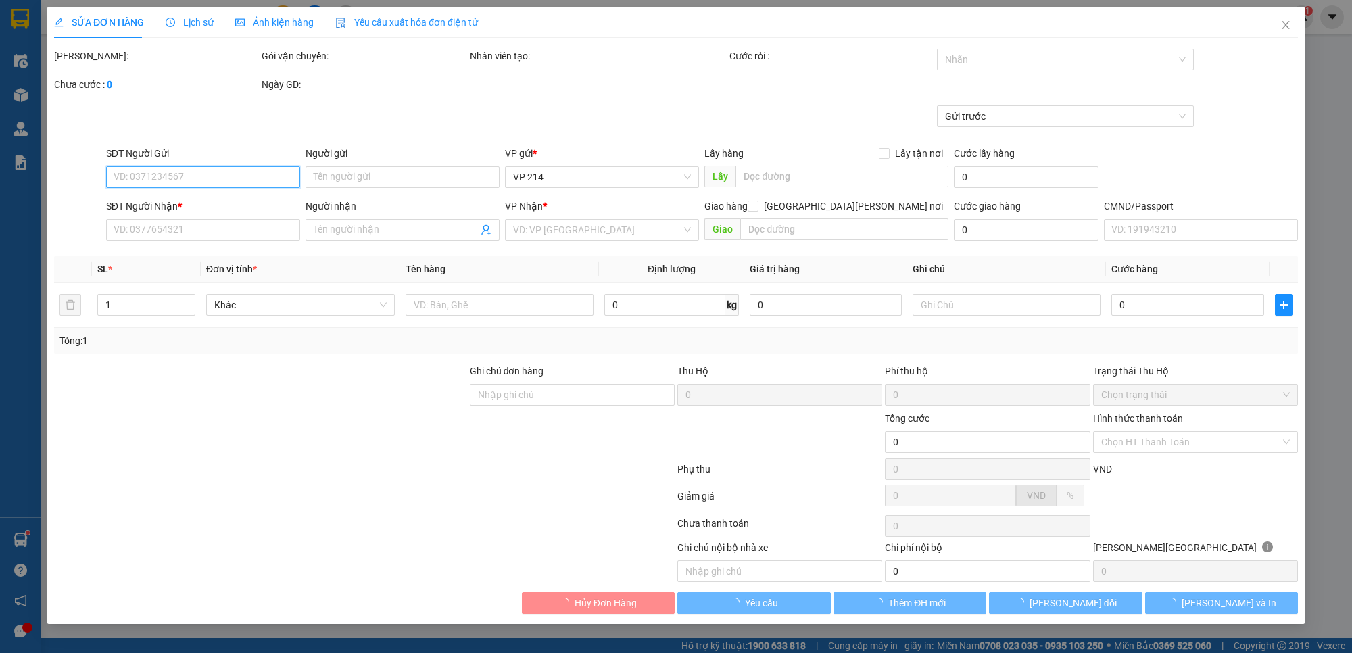
type input "0777161292"
type input "50.000"
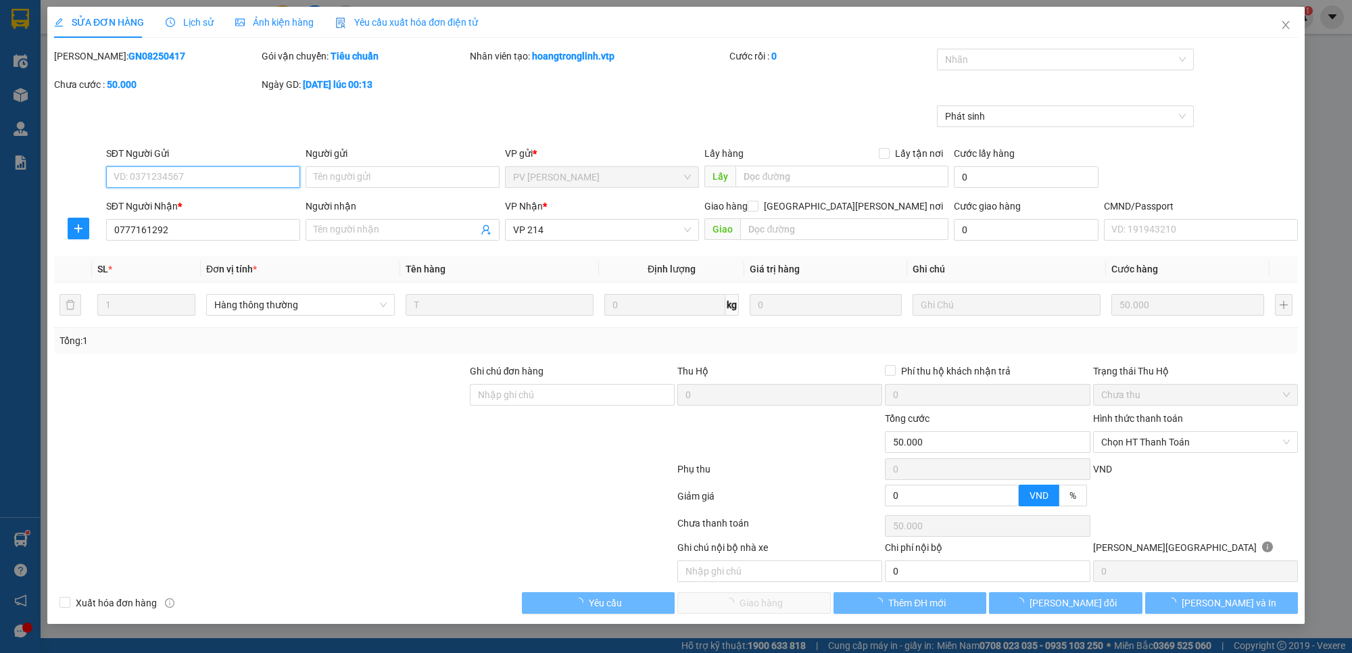
type input "10.000"
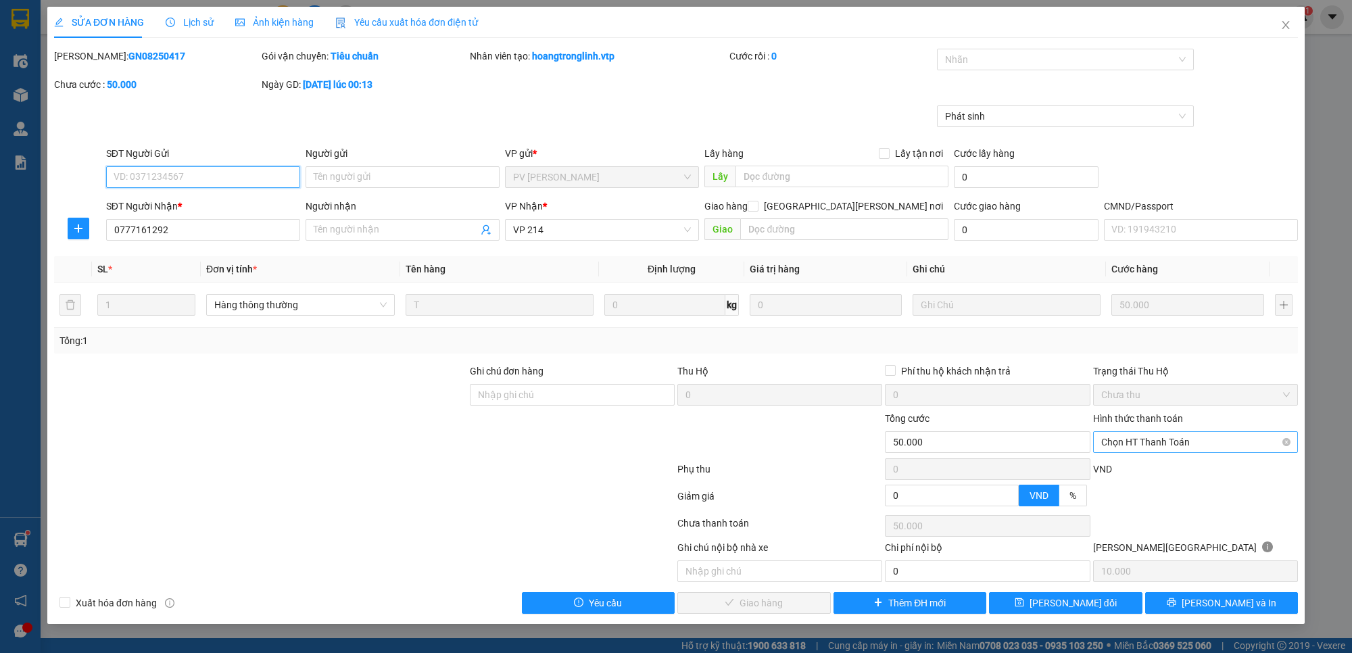
click at [1245, 445] on span "Chọn HT Thanh Toán" at bounding box center [1195, 442] width 189 height 20
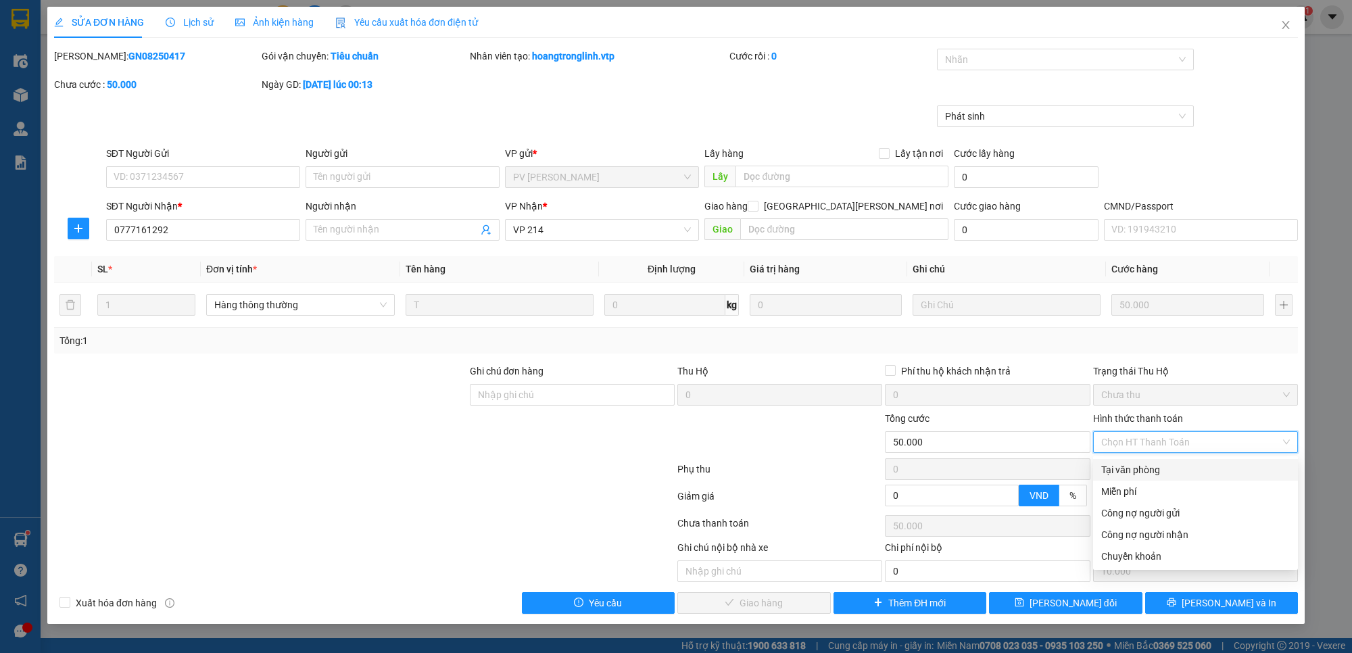
click at [1207, 467] on div "Tại văn phòng" at bounding box center [1195, 469] width 189 height 15
type input "0"
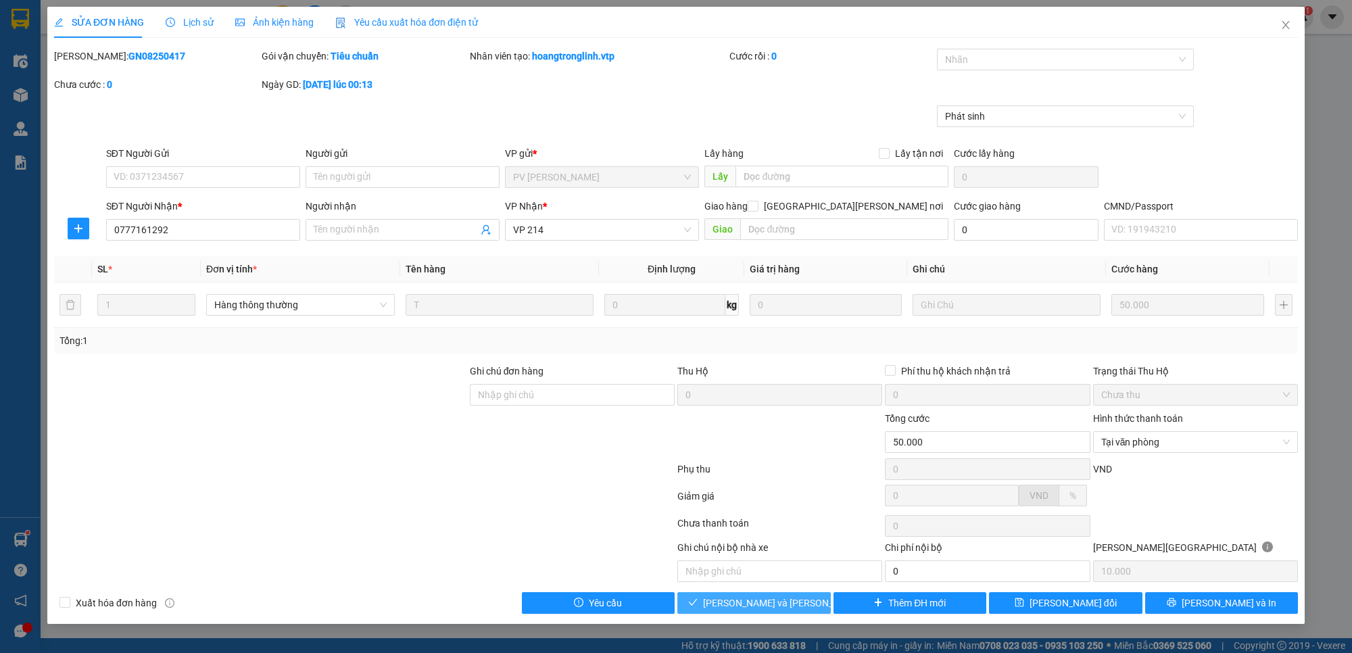
click at [795, 610] on span "[PERSON_NAME] và [PERSON_NAME] hàng" at bounding box center [794, 603] width 183 height 15
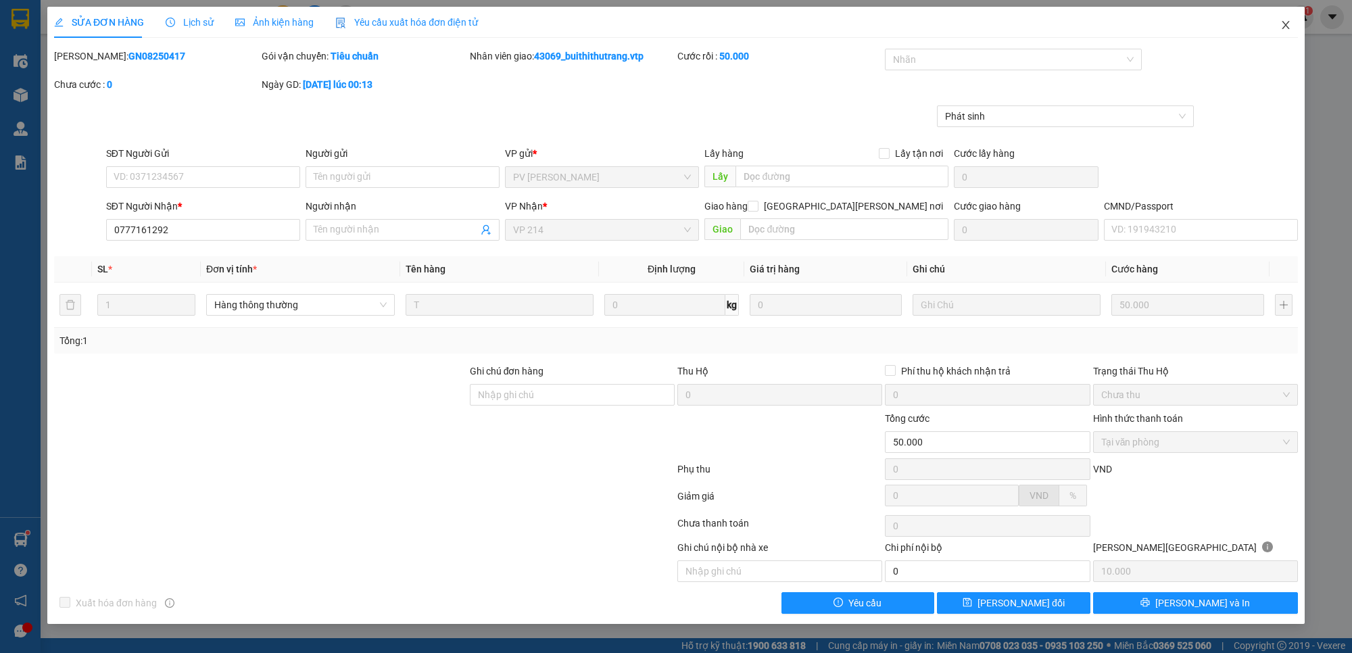
click at [1281, 28] on icon "close" at bounding box center [1285, 25] width 11 height 11
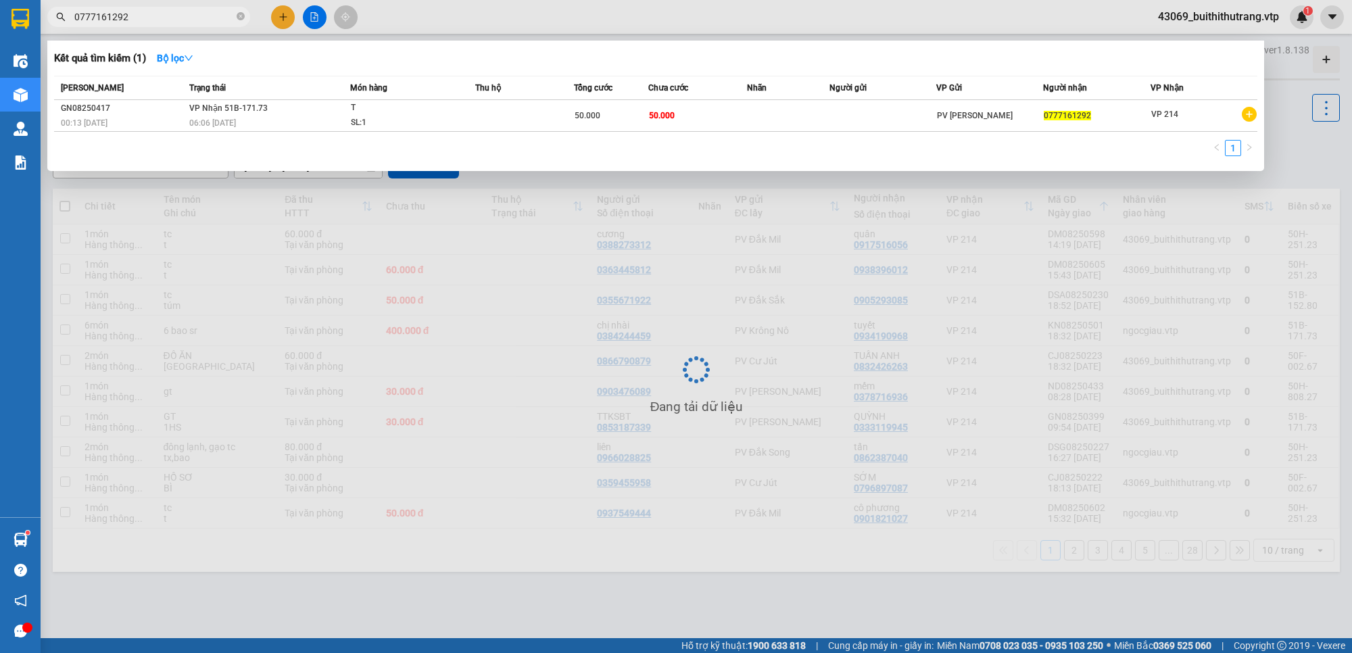
drag, startPoint x: 139, startPoint y: 14, endPoint x: 73, endPoint y: 18, distance: 66.4
click at [73, 18] on span "0777161292" at bounding box center [148, 17] width 203 height 20
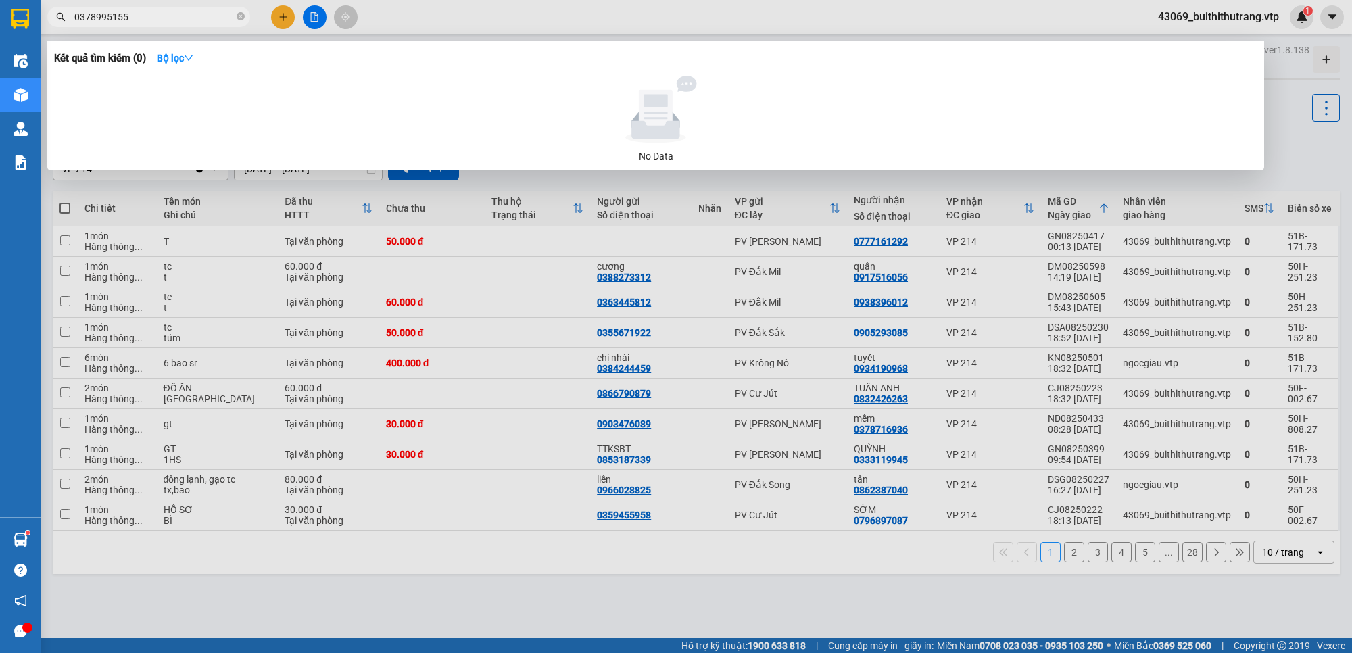
click at [173, 18] on input "0378995155" at bounding box center [154, 16] width 160 height 15
drag, startPoint x: 139, startPoint y: 22, endPoint x: 52, endPoint y: 27, distance: 86.7
click at [53, 27] on div "Kết quả [PERSON_NAME] ( 0 ) Bộ lọc No Data 0378995155" at bounding box center [132, 17] width 264 height 24
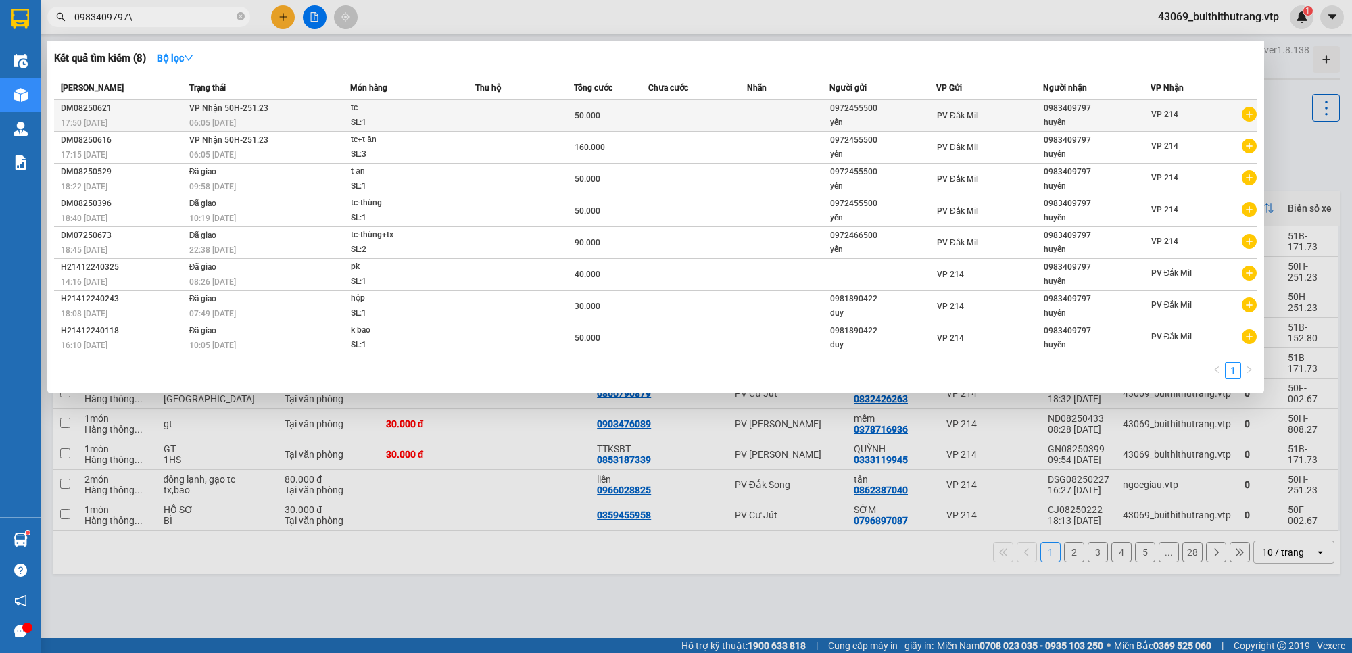
type input "0983409797\"
click at [974, 120] on span "PV Đắk Mil" at bounding box center [957, 115] width 41 height 9
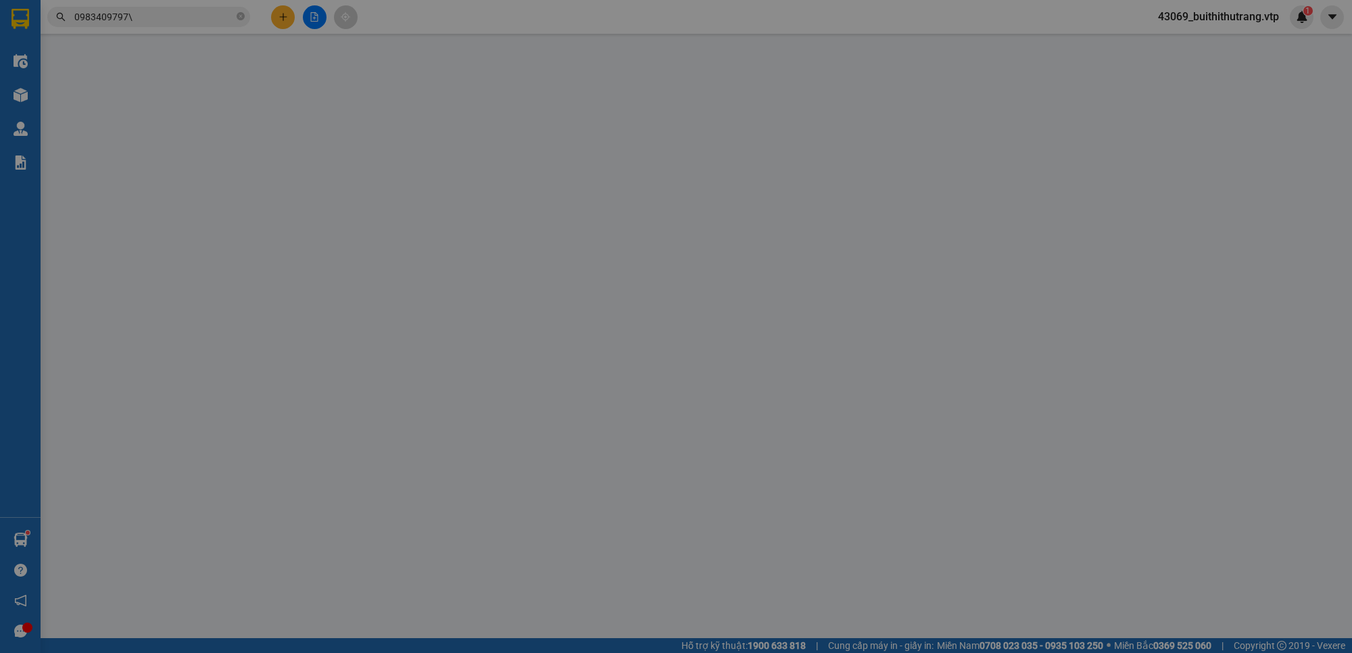
type input "0972455500"
type input "yến"
type input "0983409797"
type input "huyền"
type input "50.000"
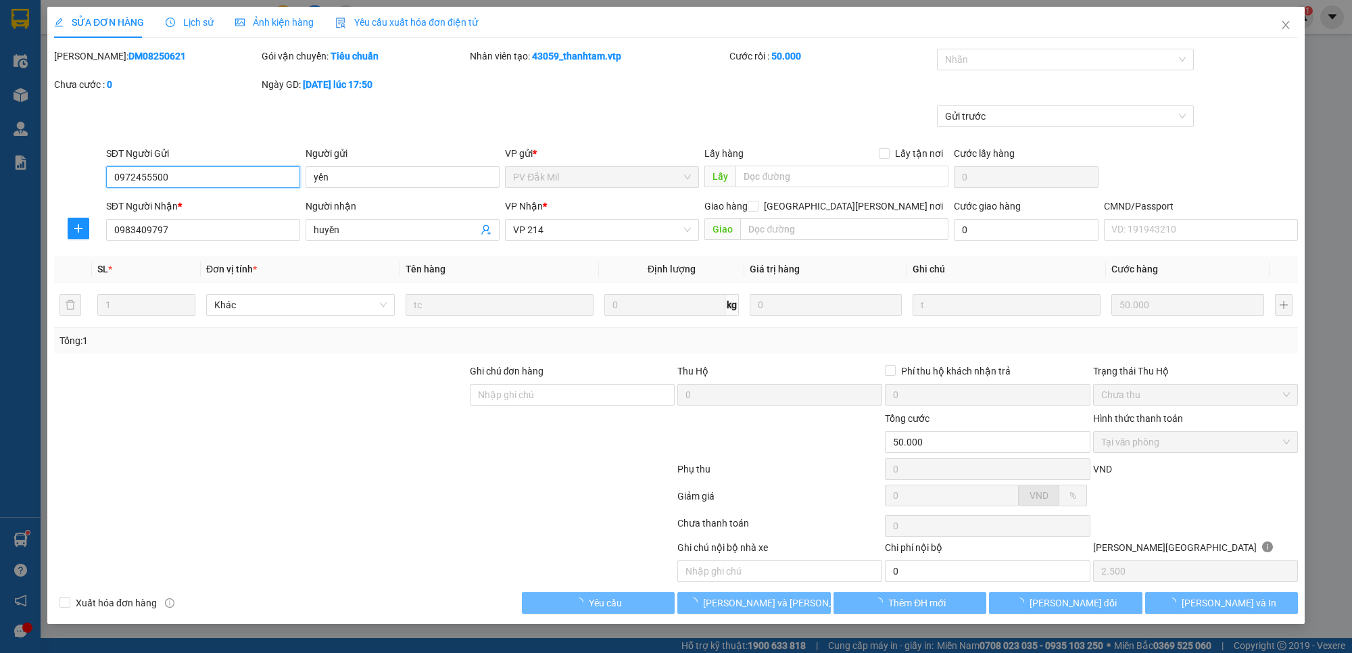
type input "2.500"
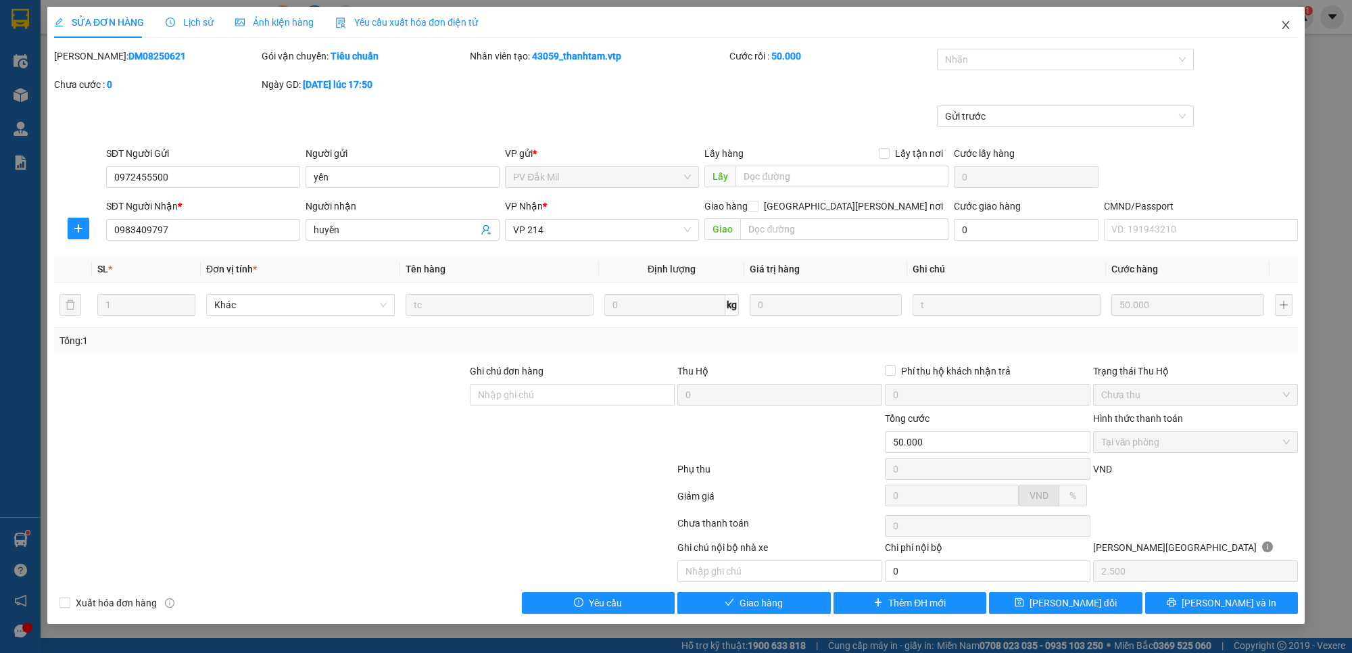
click at [1286, 28] on icon "close" at bounding box center [1285, 25] width 11 height 11
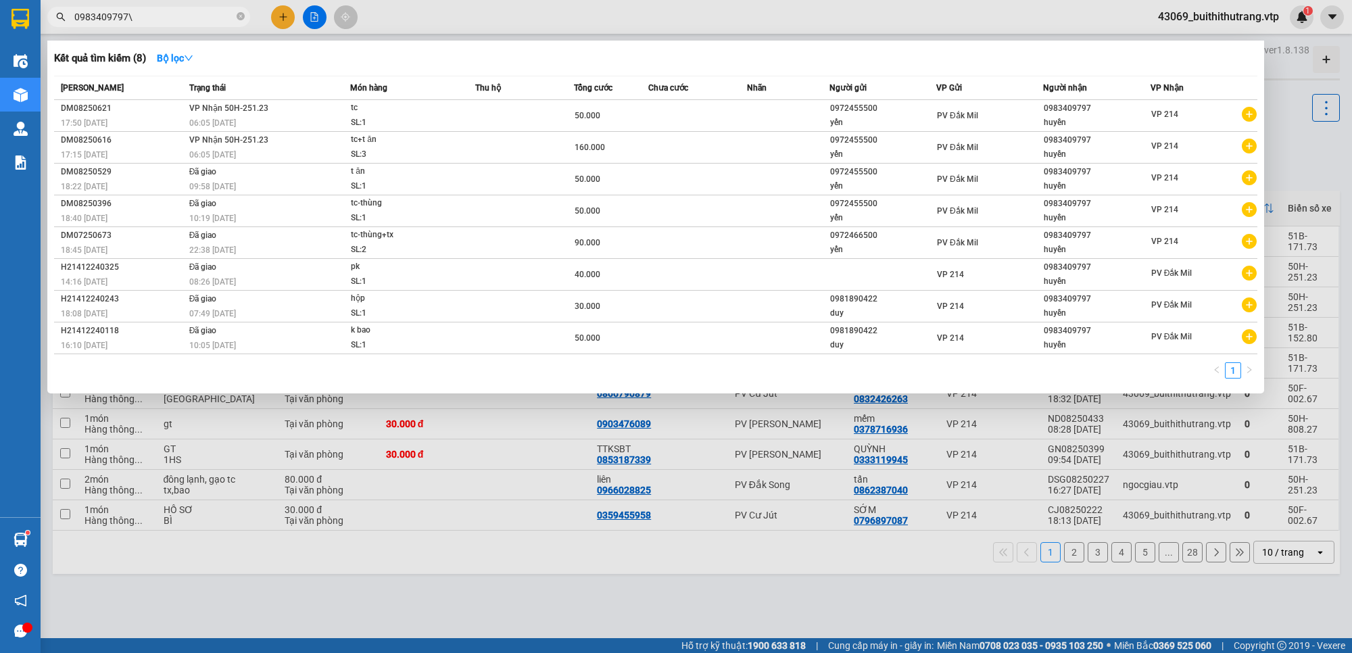
click at [137, 11] on input "0983409797\" at bounding box center [154, 16] width 160 height 15
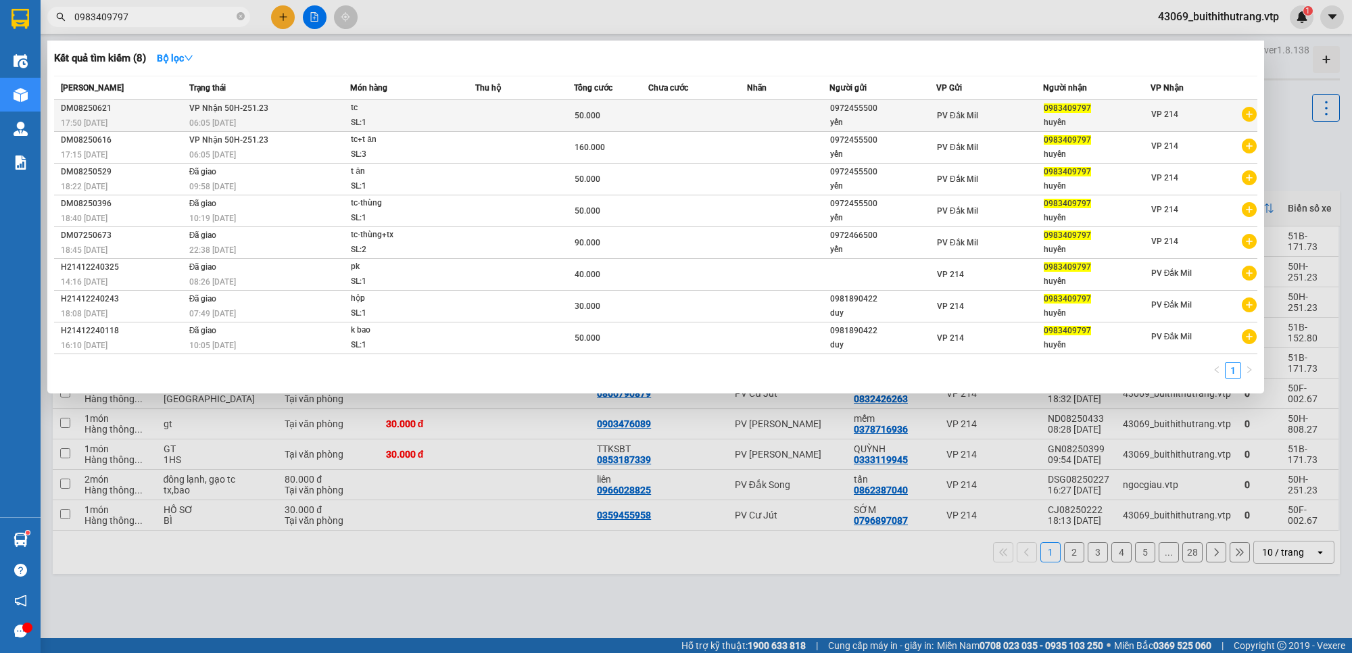
type input "0983409797"
click at [763, 118] on td at bounding box center [788, 116] width 82 height 32
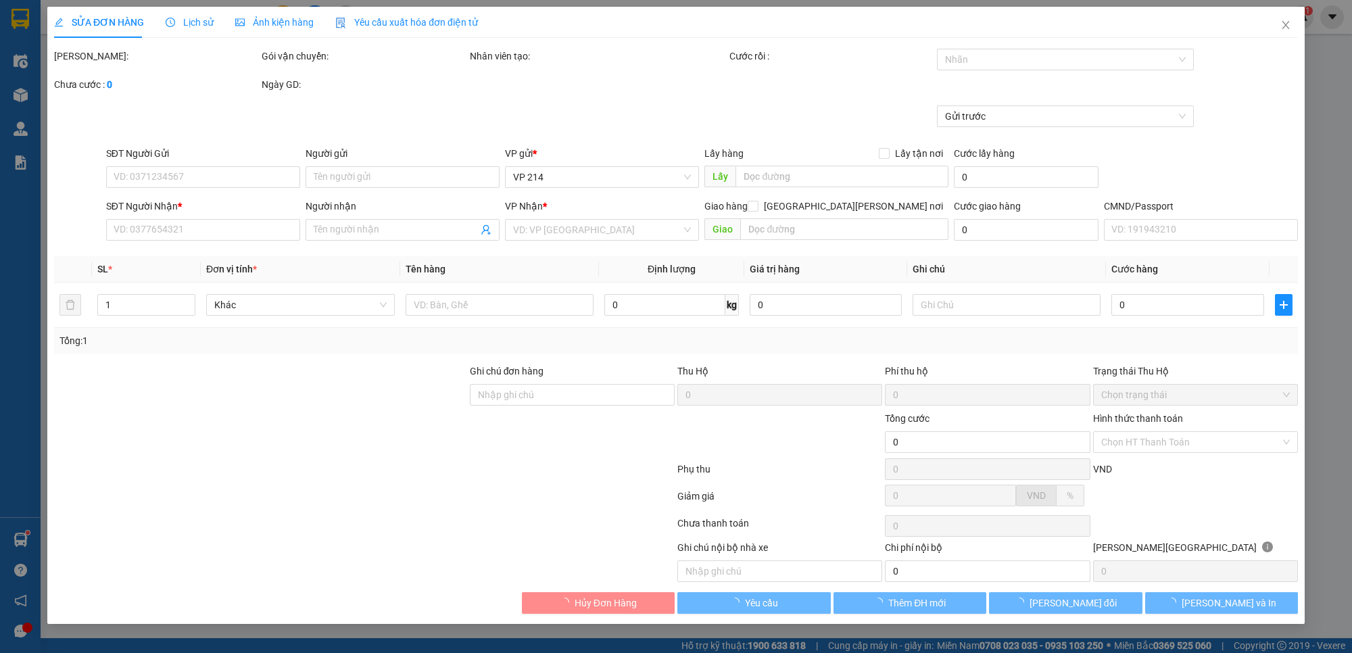
type input "0972455500"
type input "yến"
type input "0983409797"
type input "huyền"
type input "50.000"
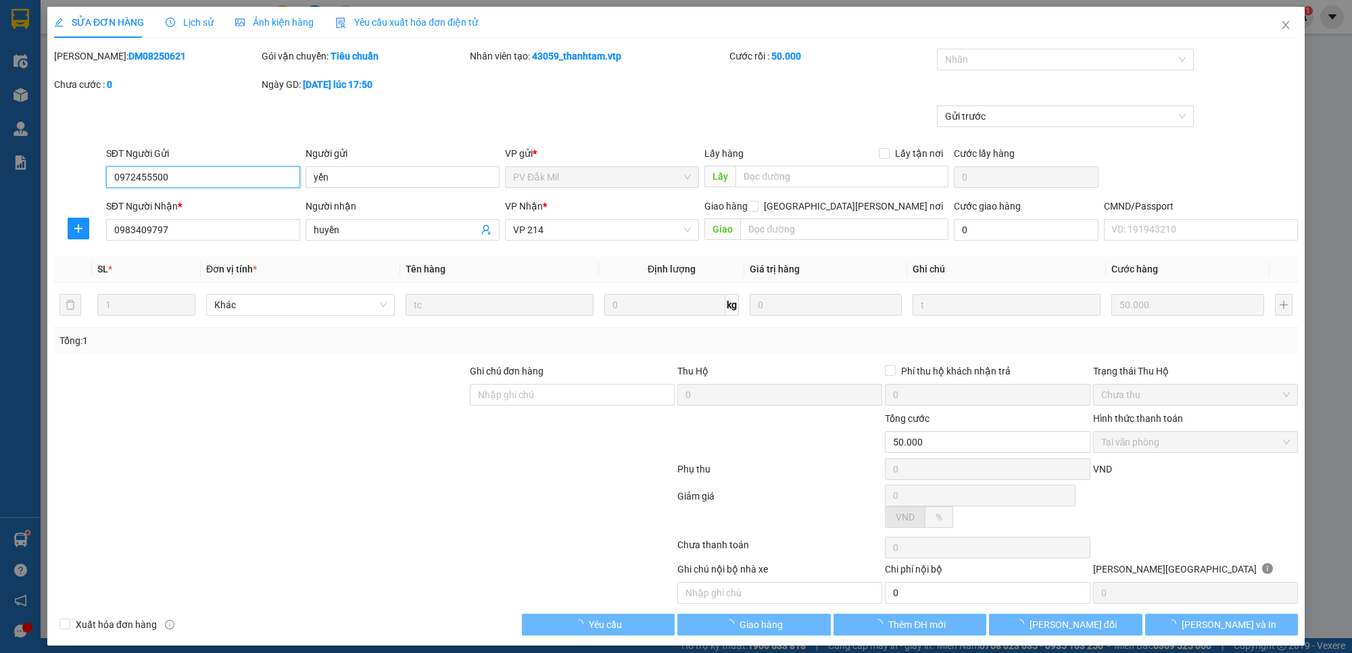
type input "2.500"
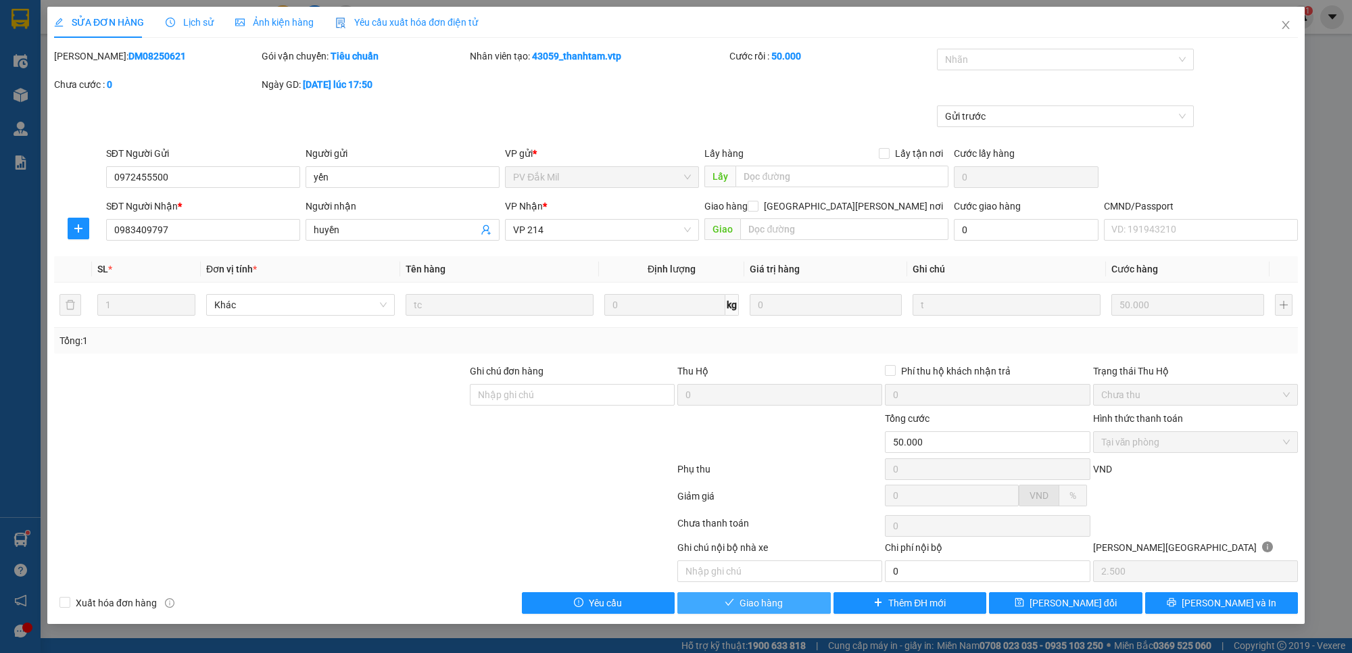
click at [782, 610] on span "Giao hàng" at bounding box center [761, 603] width 43 height 15
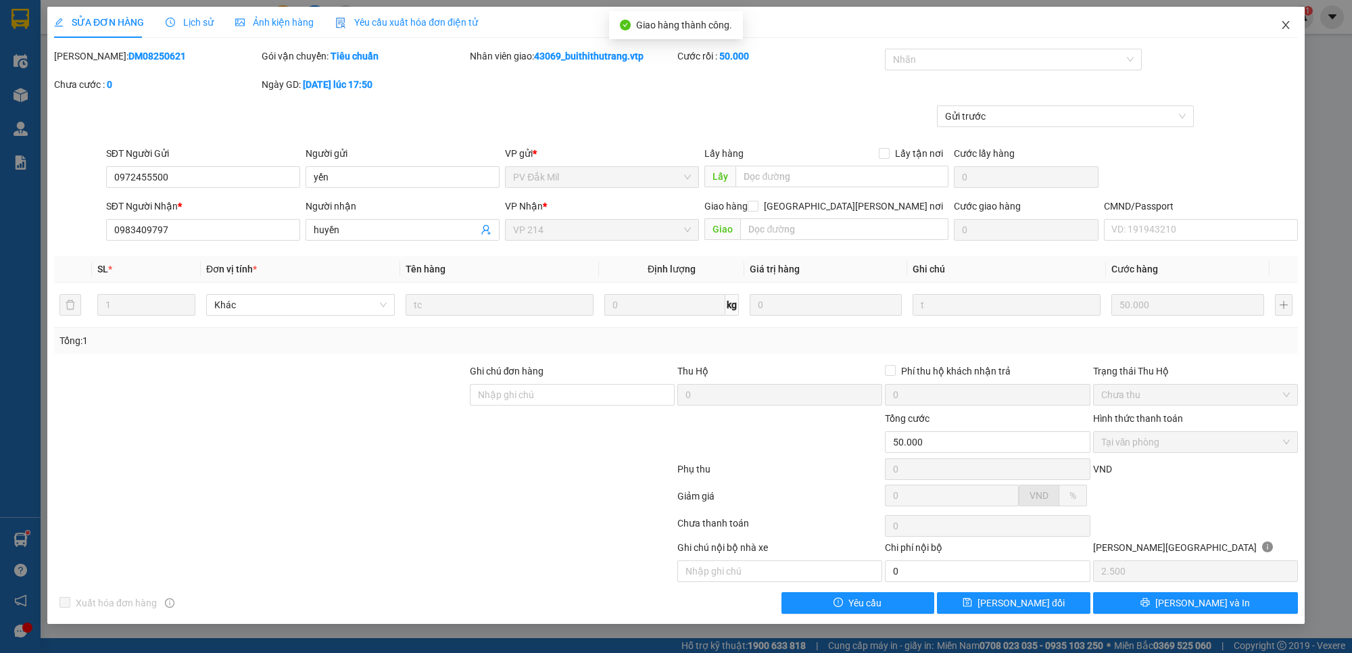
click at [1283, 22] on icon "close" at bounding box center [1285, 25] width 7 height 8
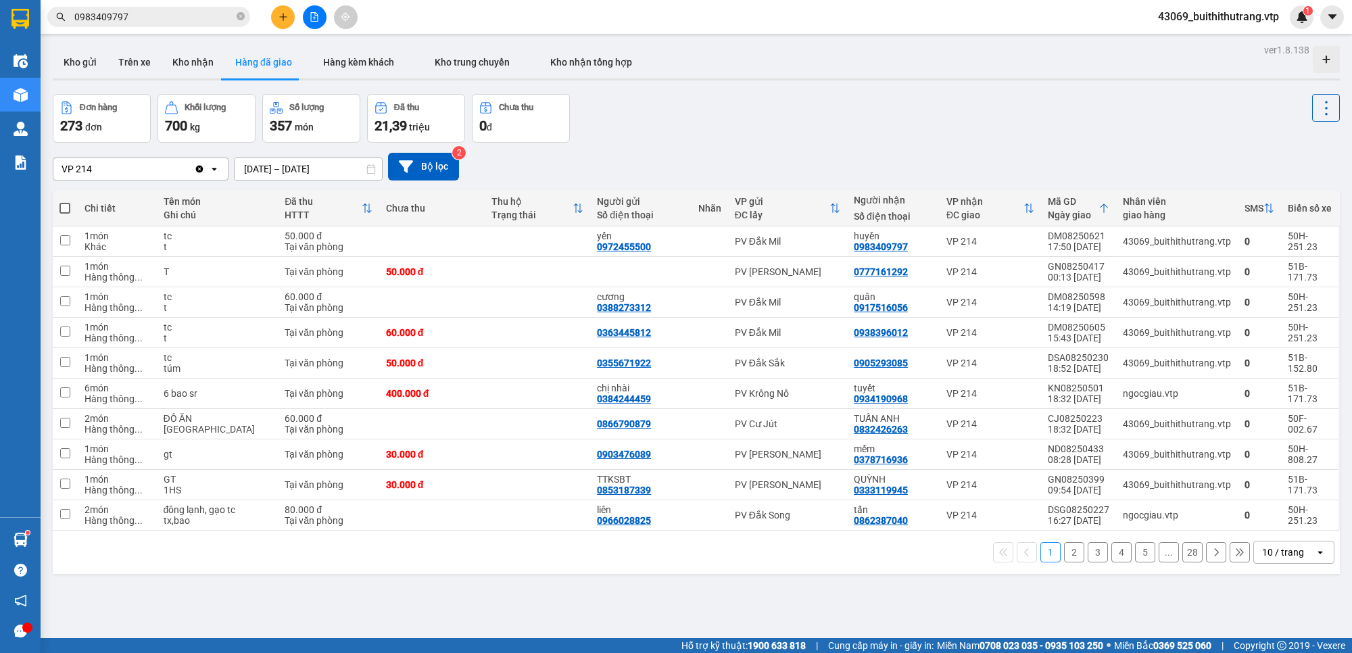
click at [152, 18] on input "0983409797" at bounding box center [154, 16] width 160 height 15
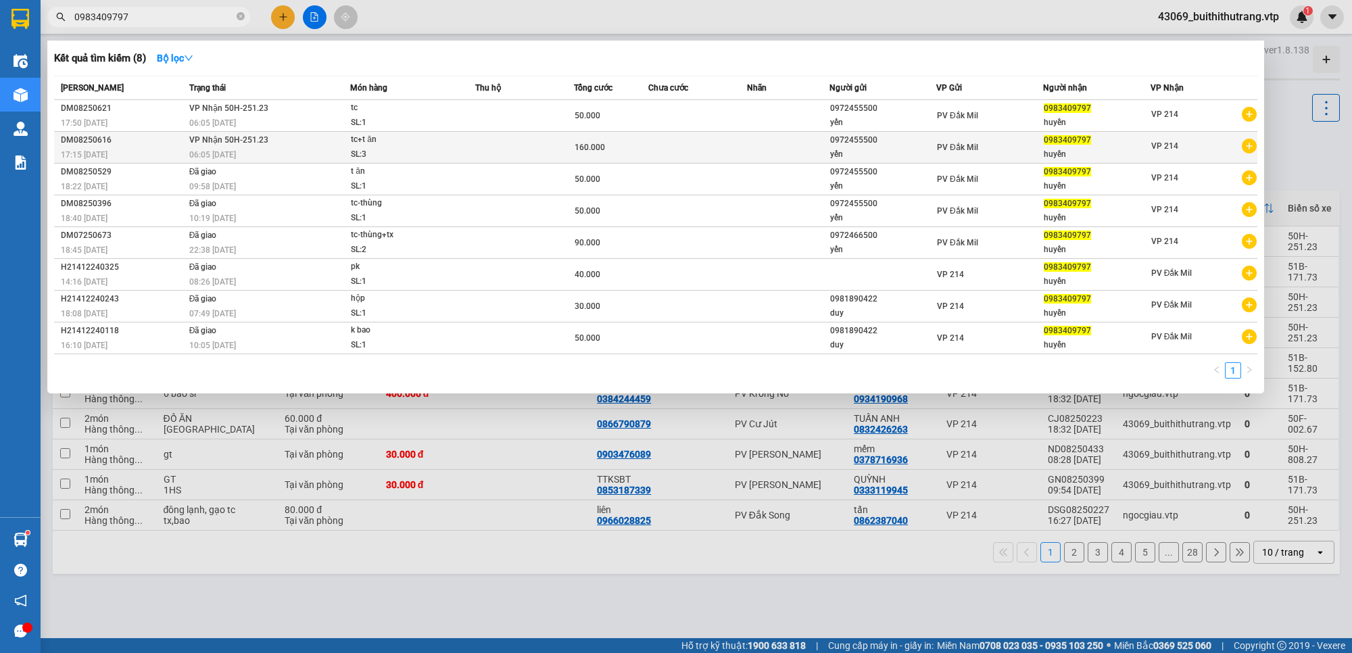
click at [751, 149] on td at bounding box center [788, 148] width 82 height 32
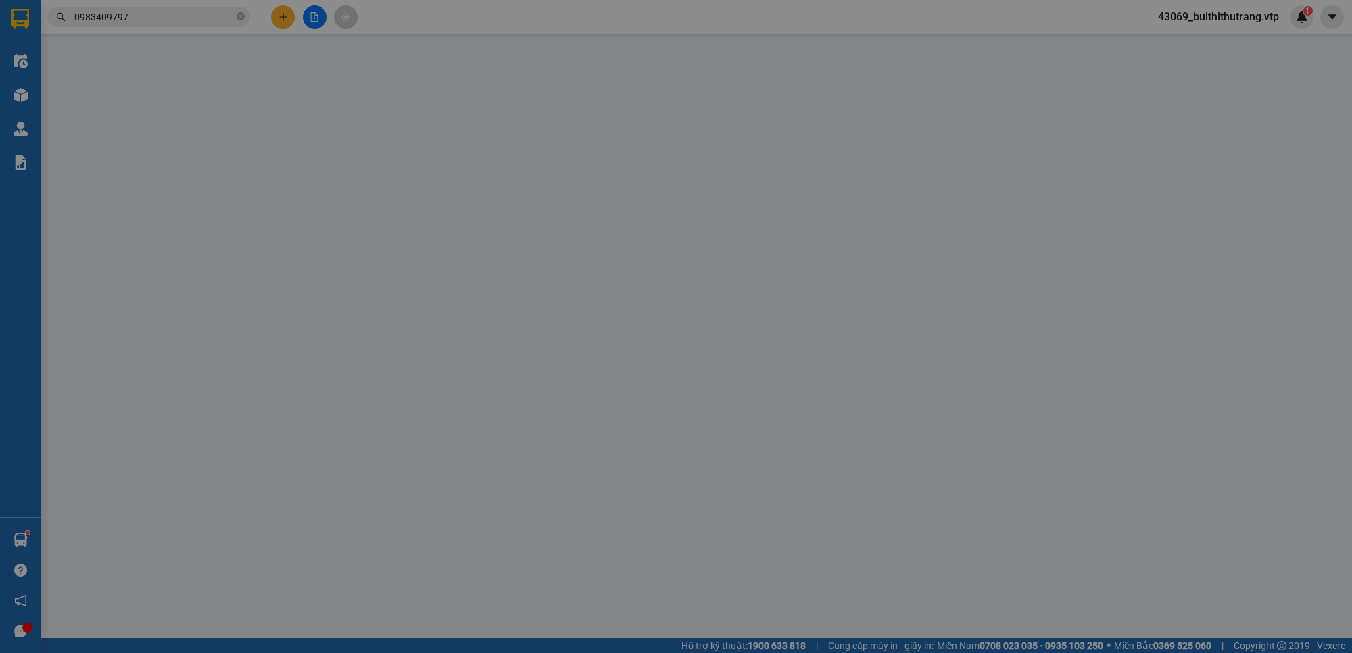
type input "0972455500"
type input "yến"
type input "0983409797"
type input "huyền"
type input "160.000"
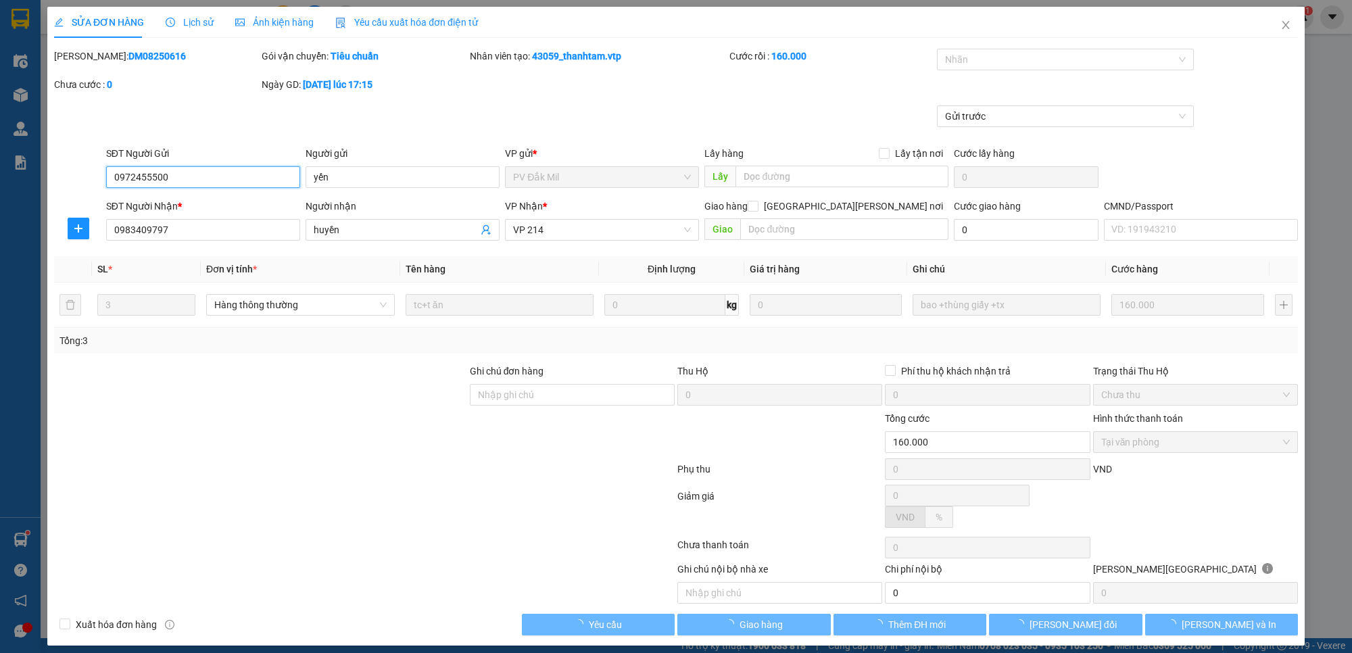
type input "8.000"
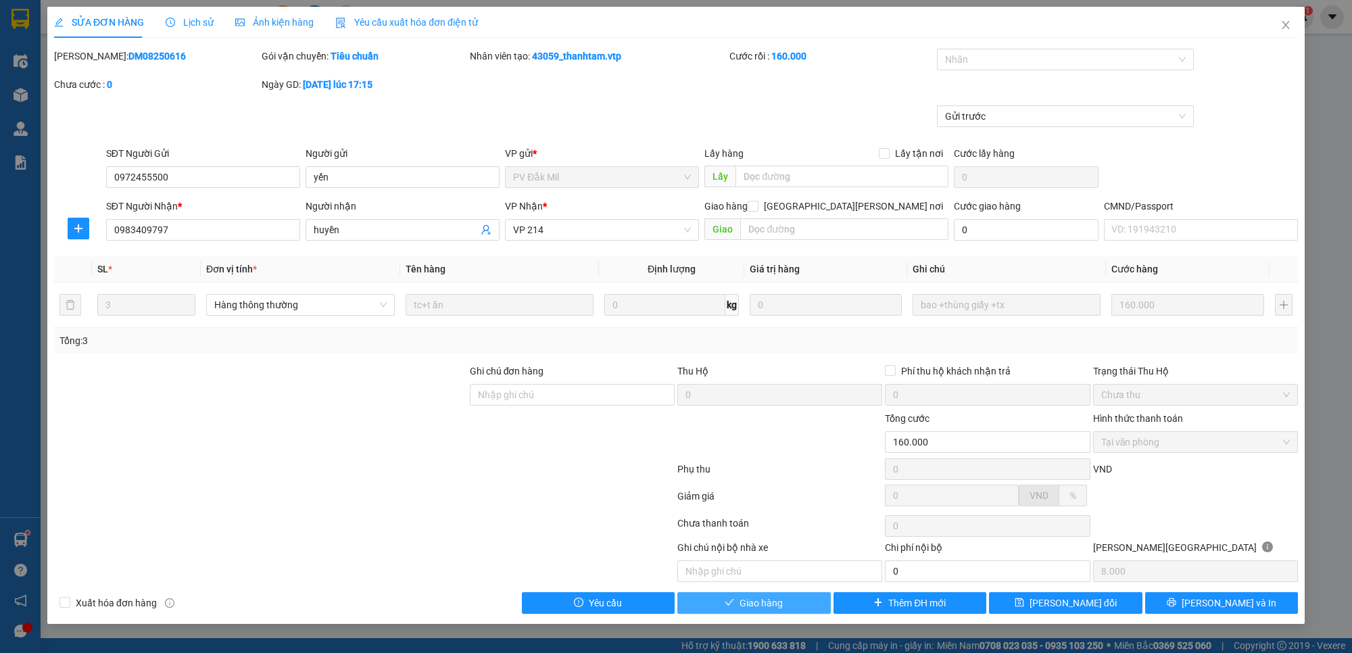
click at [796, 600] on button "Giao hàng" at bounding box center [753, 603] width 153 height 22
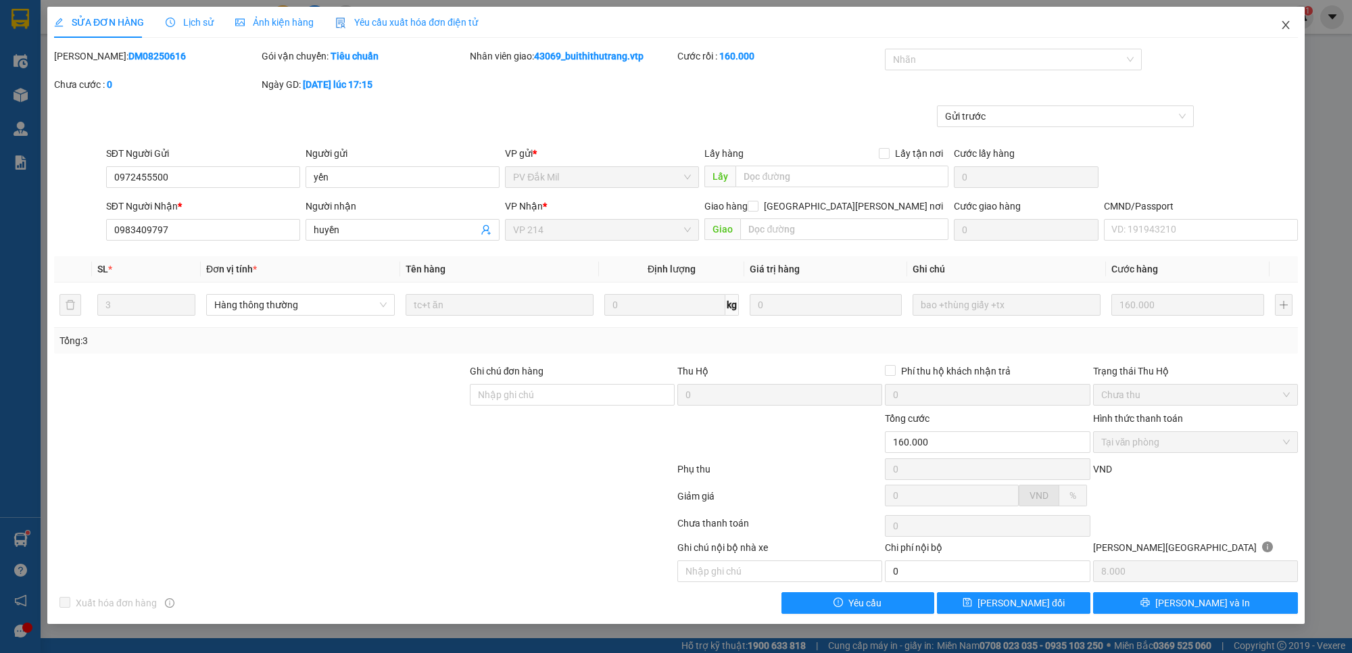
click at [1288, 24] on icon "close" at bounding box center [1285, 25] width 7 height 8
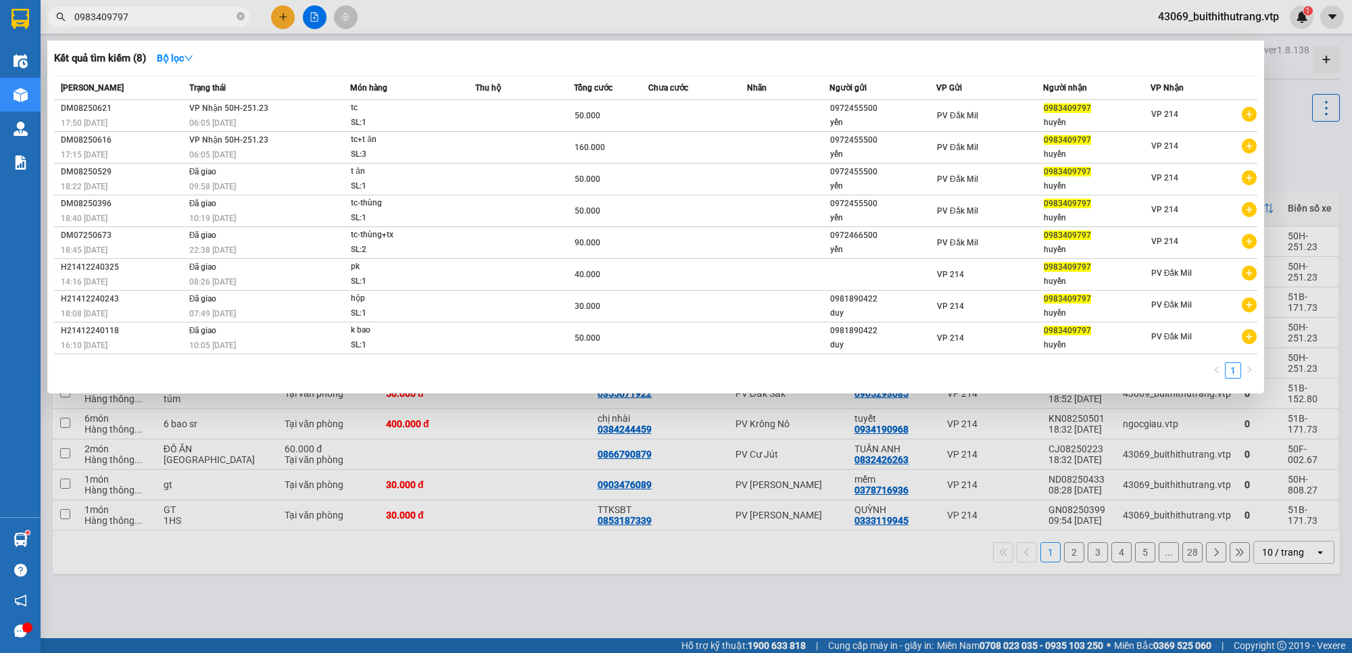
drag, startPoint x: 143, startPoint y: 21, endPoint x: 72, endPoint y: 24, distance: 71.0
click at [72, 24] on span "0983409797" at bounding box center [148, 17] width 203 height 20
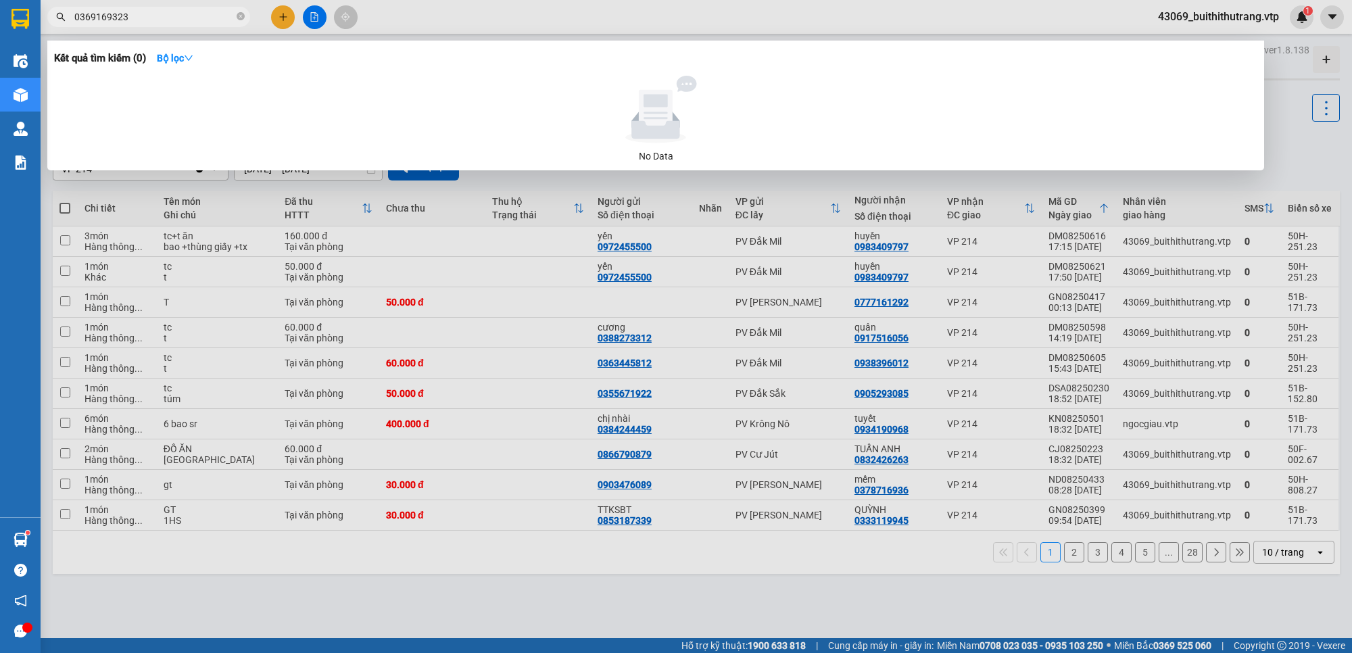
drag, startPoint x: 142, startPoint y: 18, endPoint x: 49, endPoint y: 14, distance: 93.4
click at [49, 14] on span "0369169323" at bounding box center [148, 17] width 203 height 20
type input "0982112071"
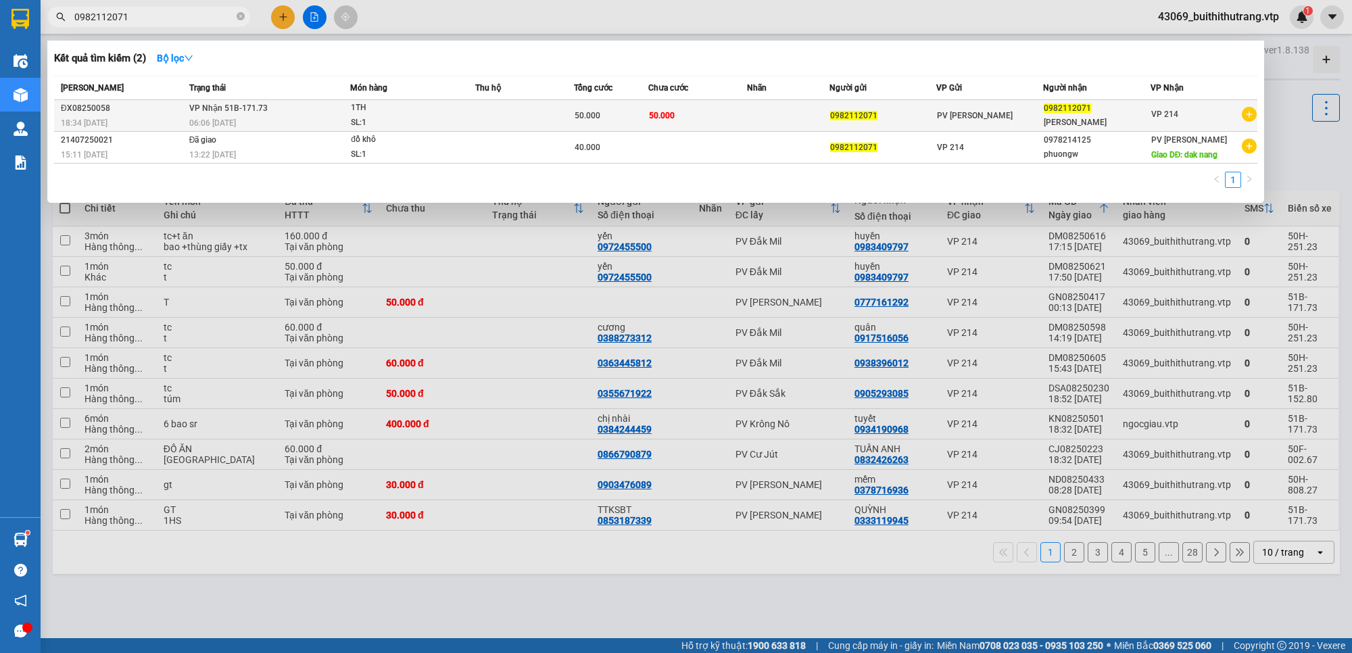
click at [965, 122] on div "PV [PERSON_NAME]" at bounding box center [989, 115] width 105 height 15
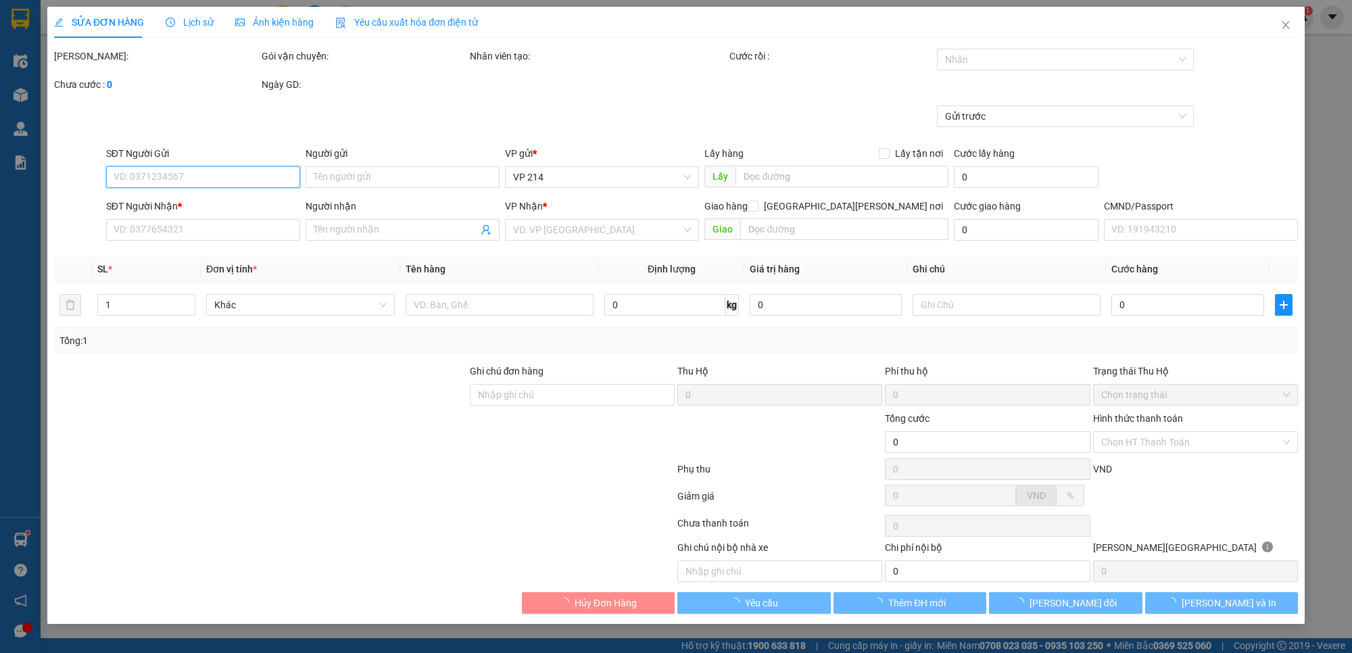
type input "0982112071"
type input "[PERSON_NAME]"
type input "50.000"
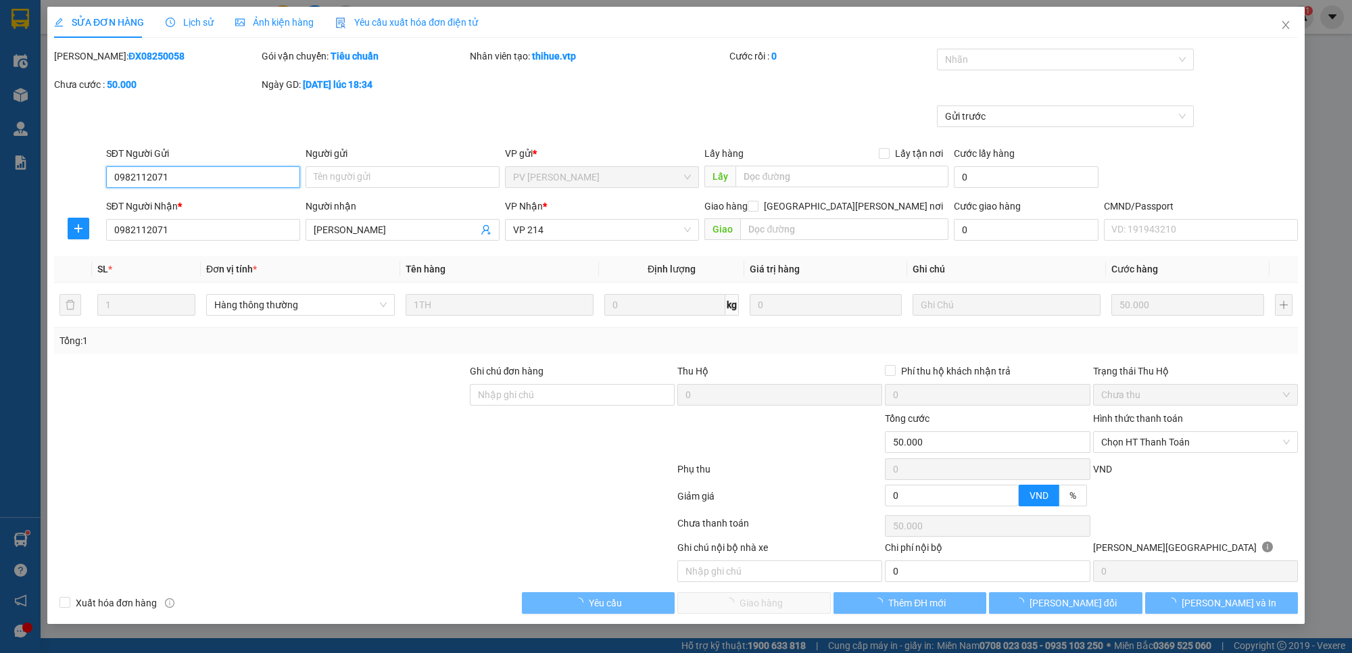
type input "2.500"
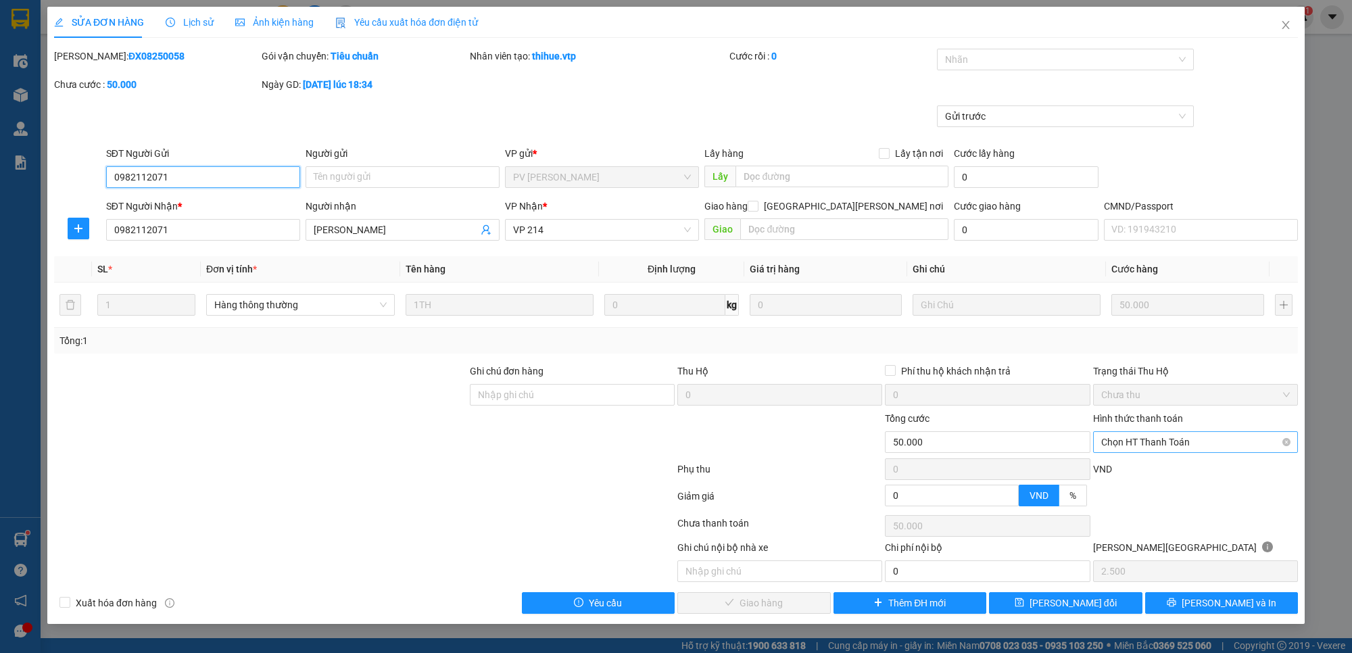
click at [1134, 448] on span "Chọn HT Thanh Toán" at bounding box center [1195, 442] width 189 height 20
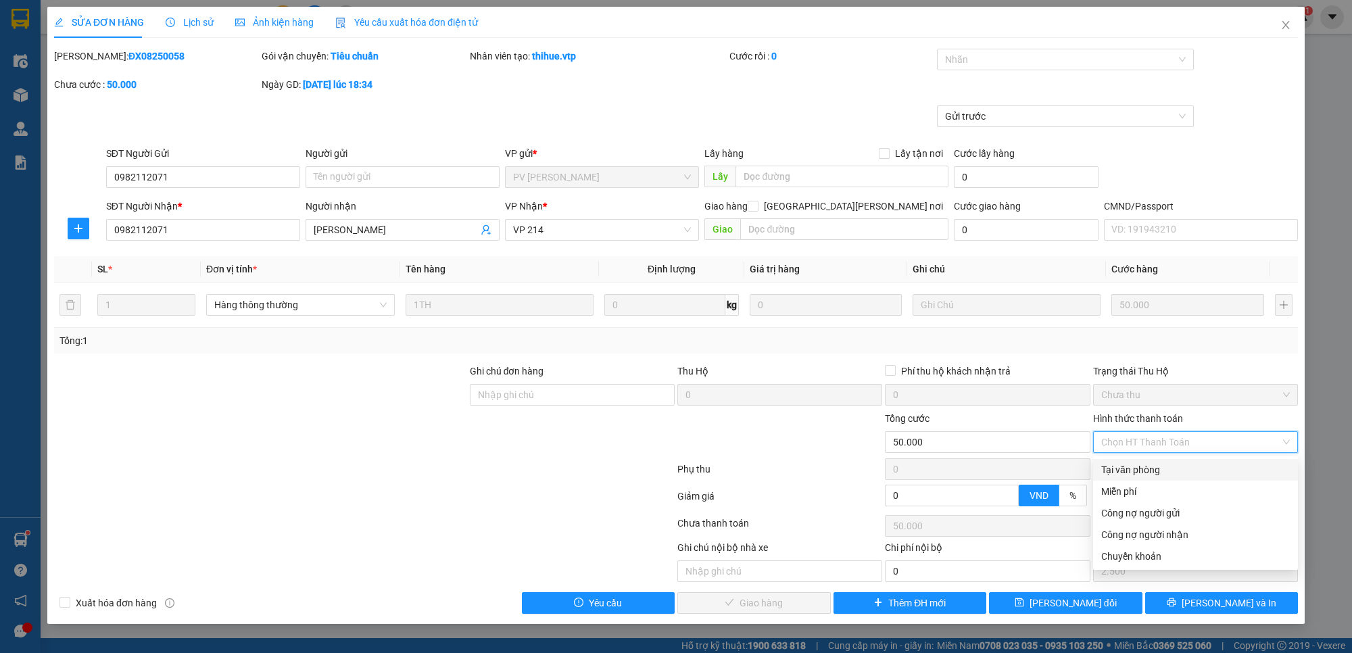
click at [1144, 477] on div "Tại văn phòng" at bounding box center [1195, 470] width 205 height 22
type input "0"
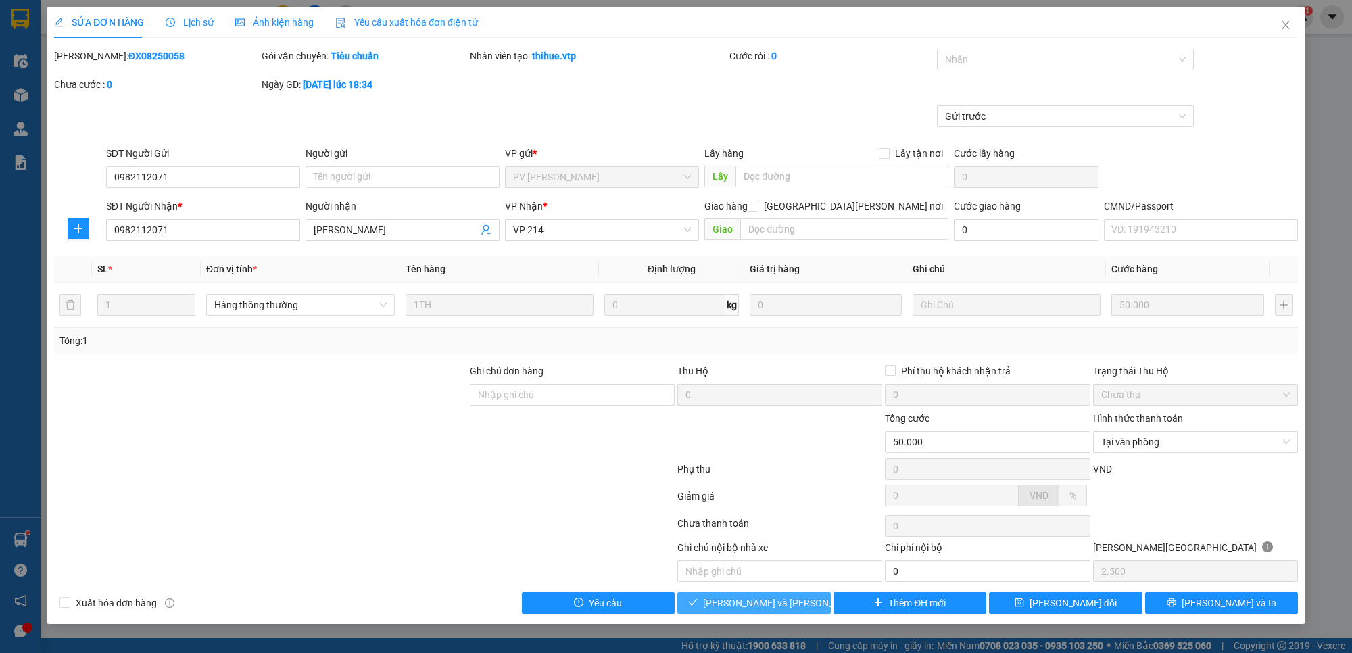
click at [785, 600] on span "[PERSON_NAME] và [PERSON_NAME] hàng" at bounding box center [794, 603] width 183 height 15
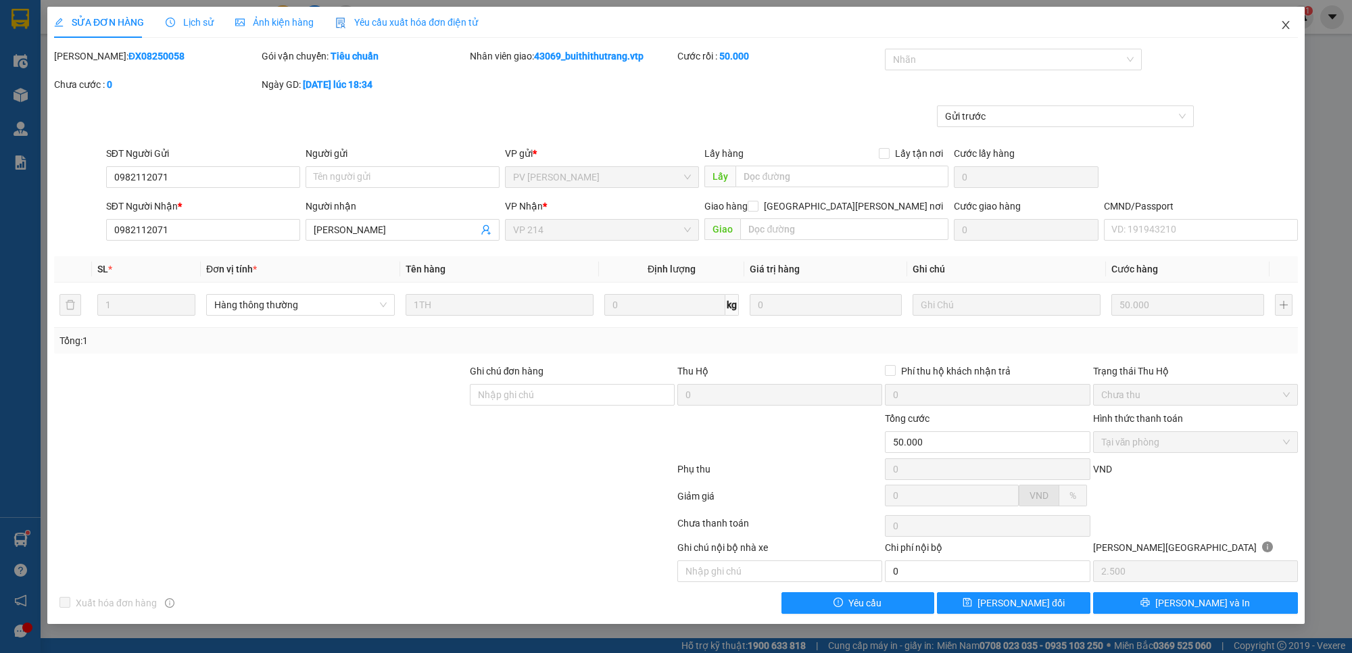
click at [1283, 24] on icon "close" at bounding box center [1285, 25] width 11 height 11
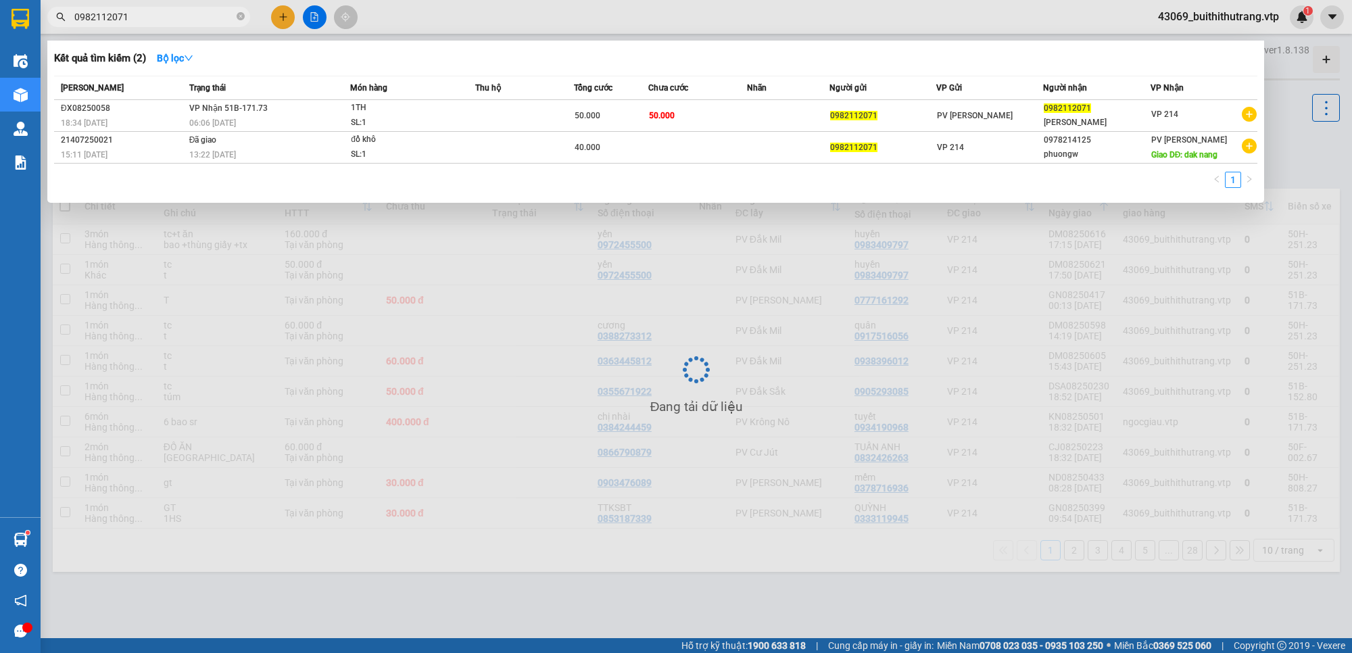
drag, startPoint x: 133, startPoint y: 14, endPoint x: 42, endPoint y: 24, distance: 91.2
click at [42, 24] on div "0982112071" at bounding box center [132, 17] width 264 height 20
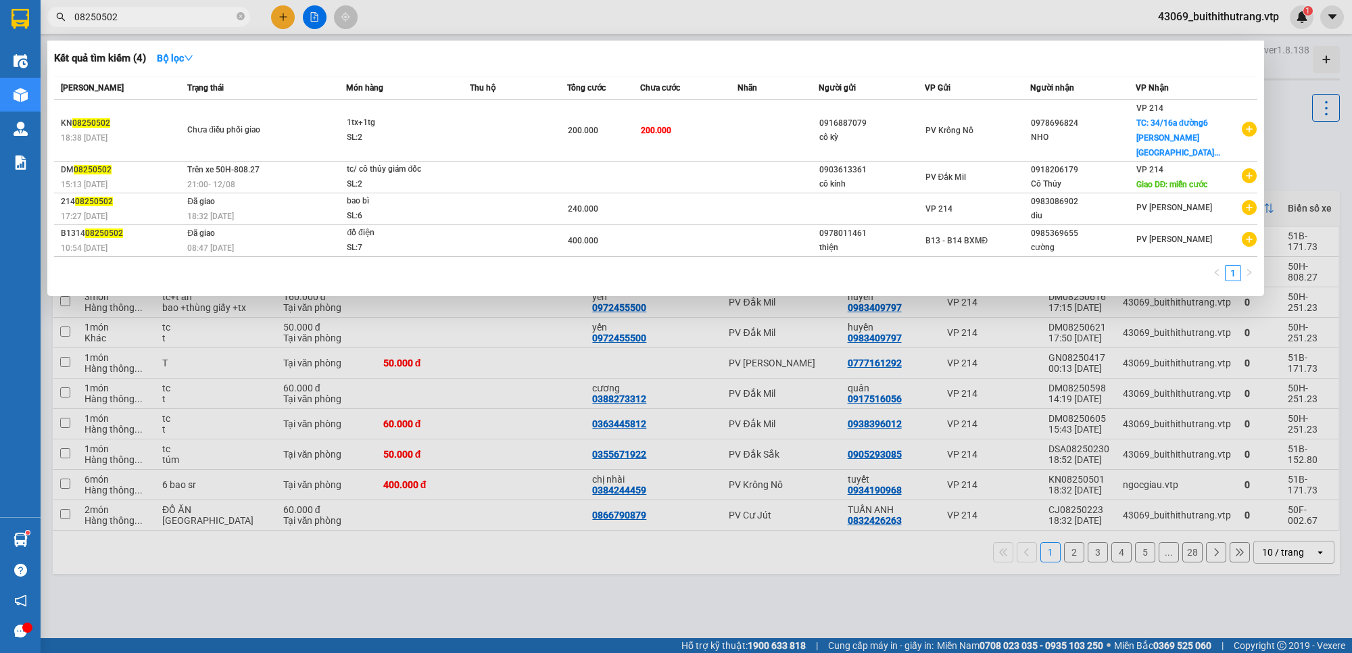
drag, startPoint x: 129, startPoint y: 16, endPoint x: 68, endPoint y: 24, distance: 62.1
click at [68, 24] on span "08250502" at bounding box center [148, 17] width 203 height 20
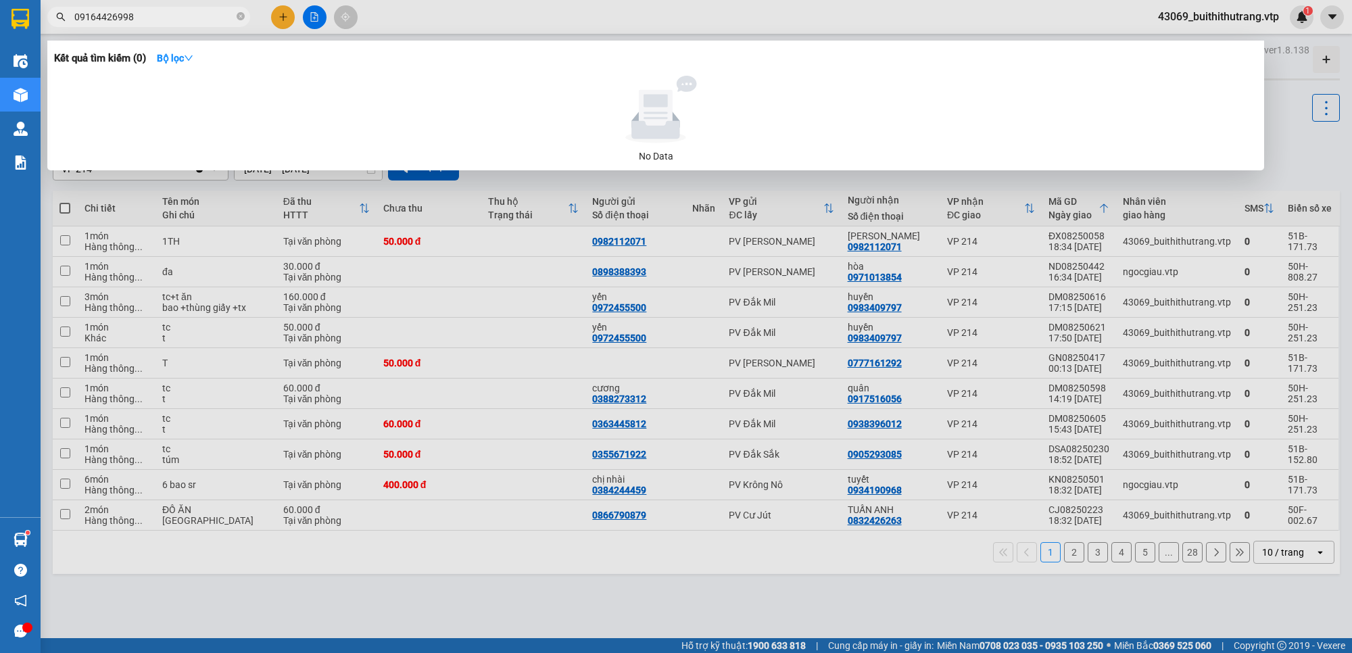
click at [115, 22] on input "09164426998" at bounding box center [154, 16] width 160 height 15
type input "0916442998"
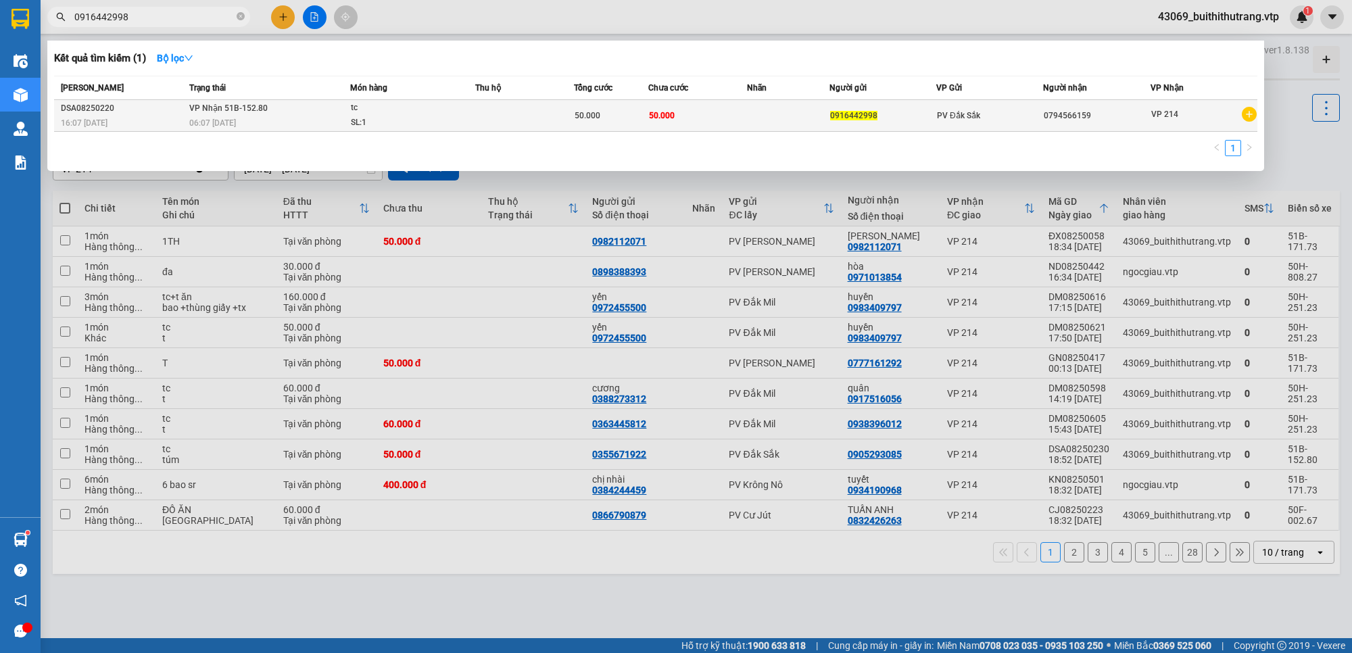
click at [1057, 119] on div "0794566159" at bounding box center [1096, 116] width 105 height 14
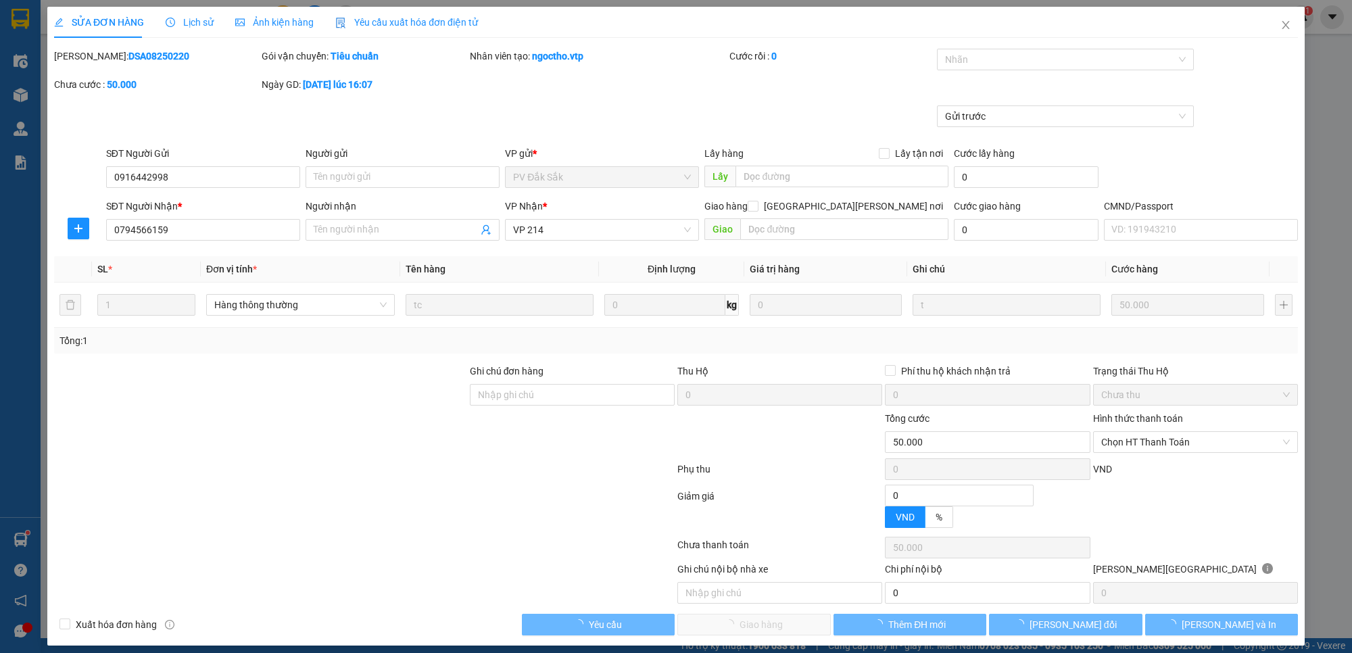
type input "0916442998"
type input "0794566159"
type input "50.000"
type input "2.500"
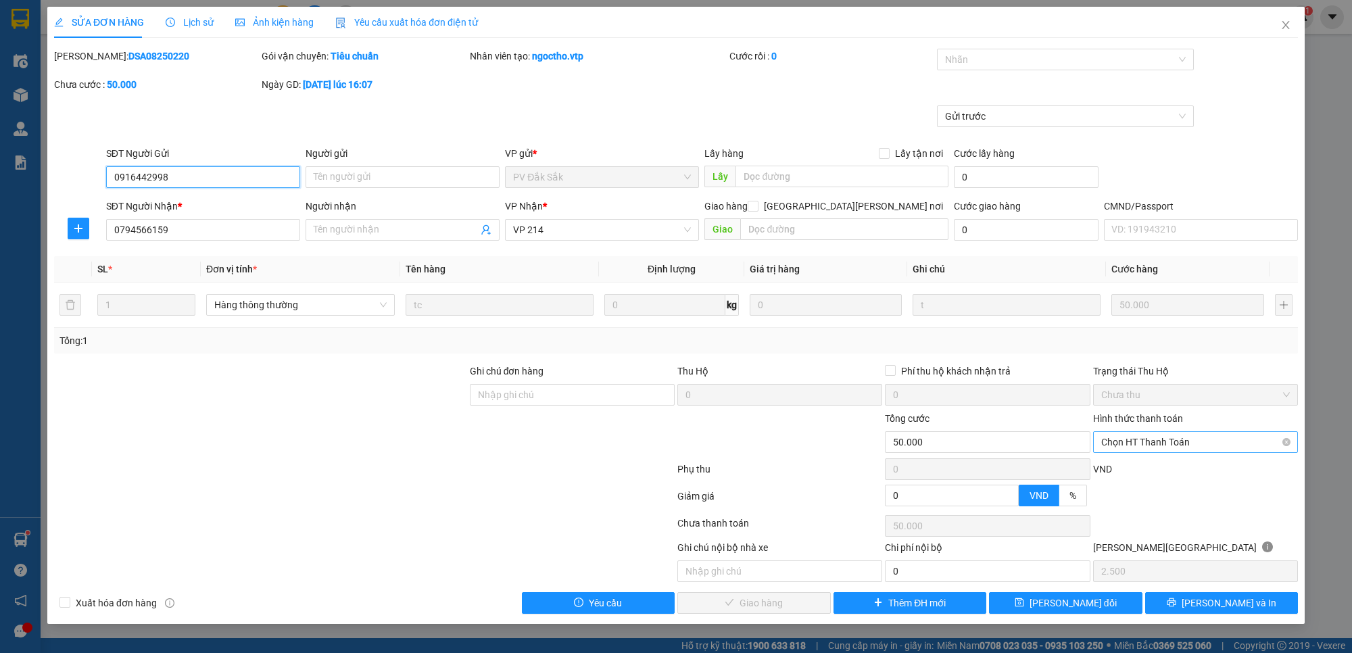
click at [1220, 445] on span "Chọn HT Thanh Toán" at bounding box center [1195, 442] width 189 height 20
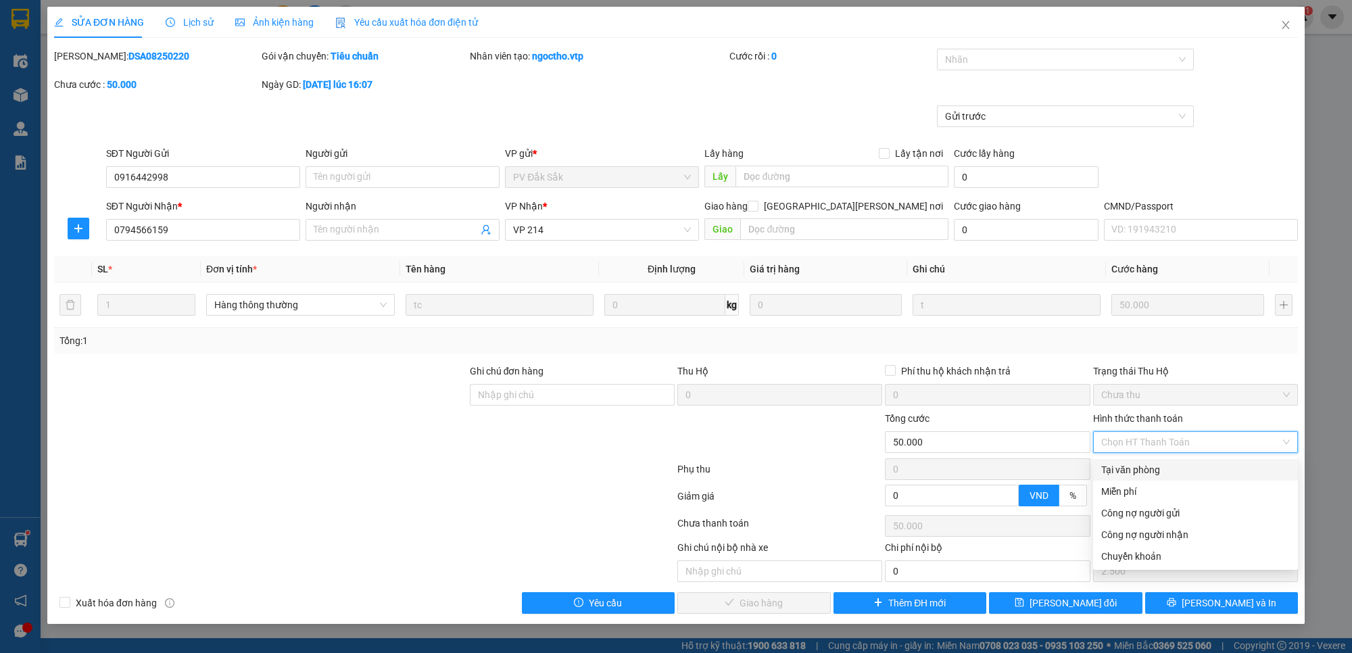
click at [1203, 465] on div "Tại văn phòng" at bounding box center [1195, 469] width 189 height 15
type input "0"
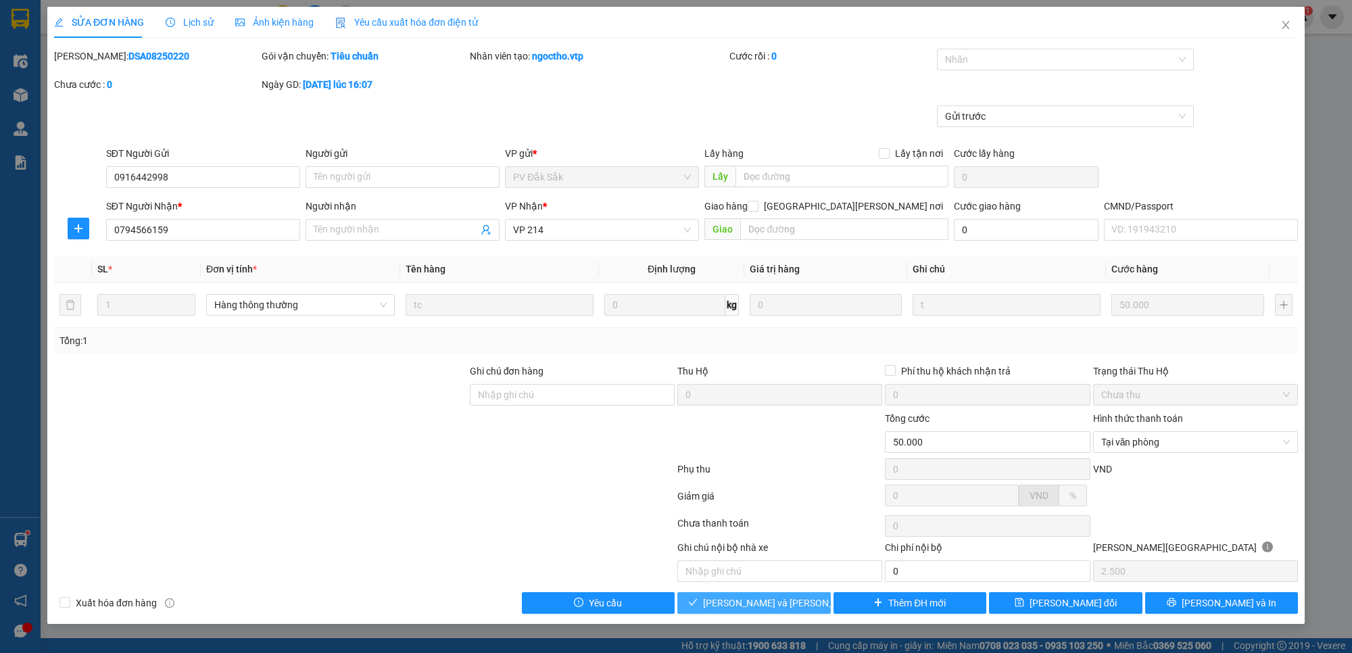
click at [805, 606] on button "[PERSON_NAME] và [PERSON_NAME] hàng" at bounding box center [753, 603] width 153 height 22
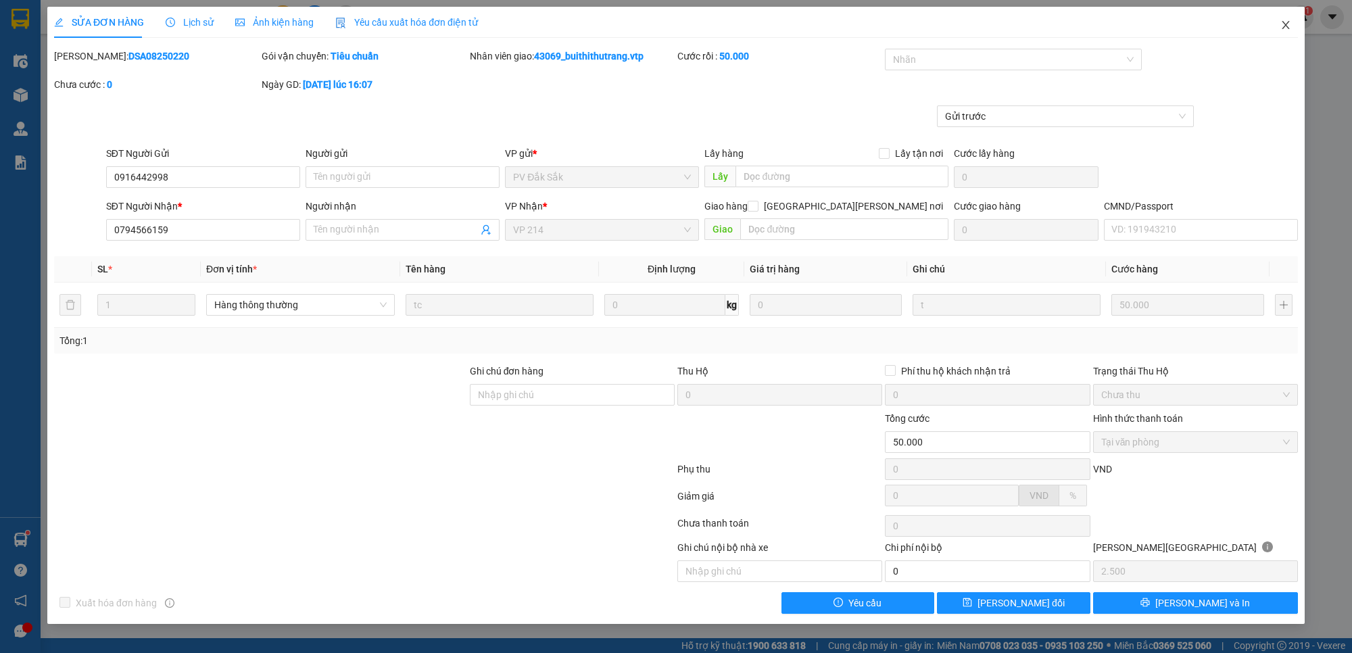
click at [1287, 21] on icon "close" at bounding box center [1285, 25] width 11 height 11
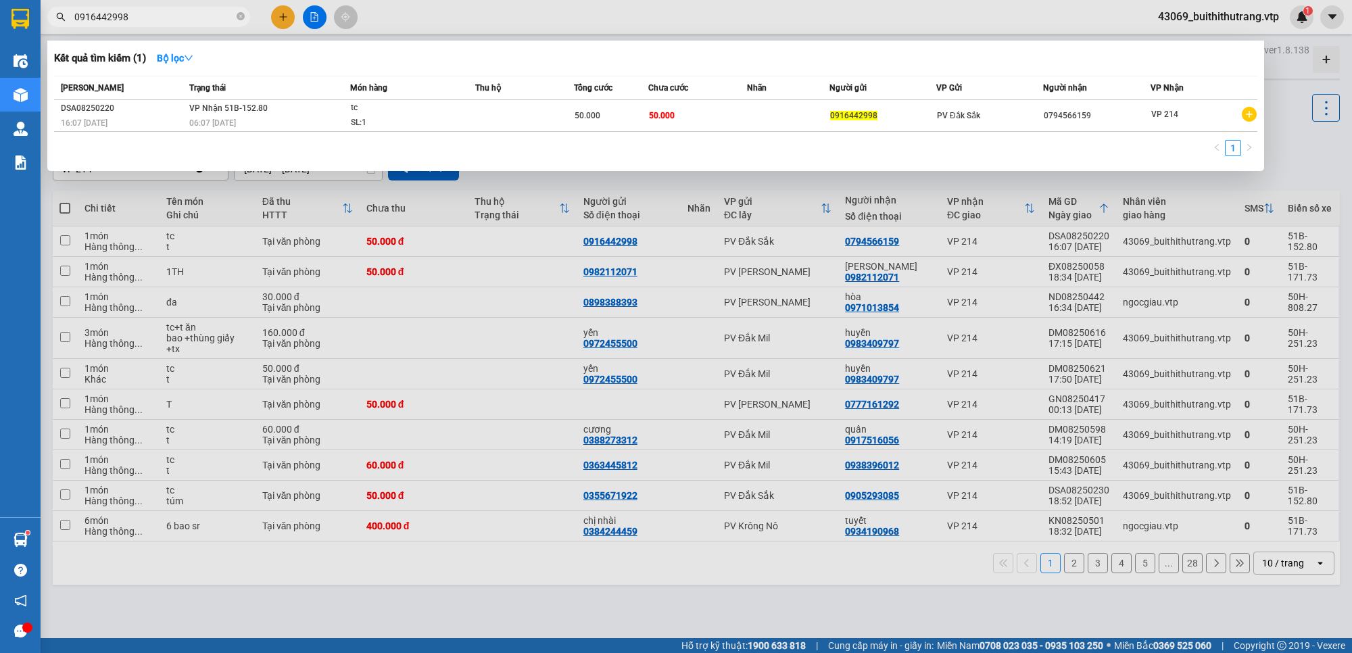
drag, startPoint x: 153, startPoint y: 20, endPoint x: 71, endPoint y: 34, distance: 83.0
click at [76, 29] on div "Kết quả [PERSON_NAME] ( 1 ) Bộ lọc Mã ĐH Trạng thái Món hàng Thu hộ Tổng [PERSO…" at bounding box center [132, 17] width 264 height 24
type input "0949477443"
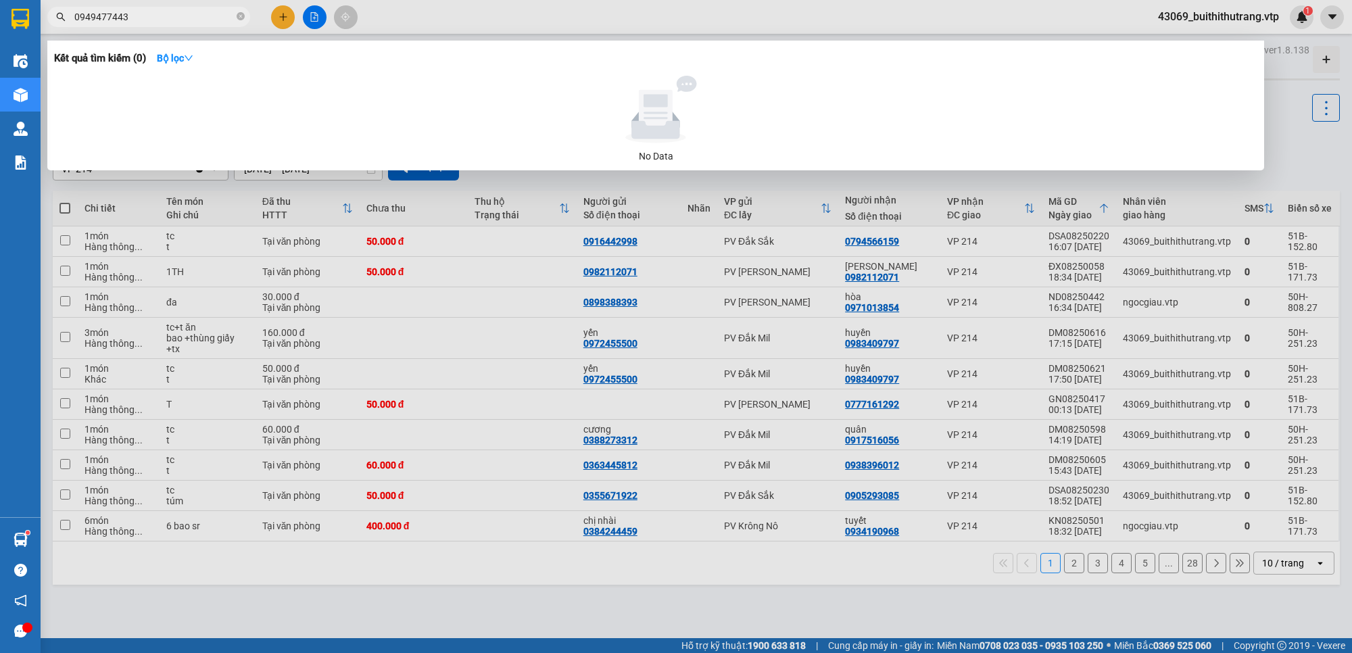
drag, startPoint x: 129, startPoint y: 15, endPoint x: 68, endPoint y: 27, distance: 62.1
click at [72, 26] on span "0949477443" at bounding box center [148, 17] width 203 height 20
drag, startPoint x: 135, startPoint y: 16, endPoint x: 64, endPoint y: 30, distance: 72.5
click at [64, 29] on div "Kết quả [PERSON_NAME] ( 0 ) Bộ lọc No Data 0865098079" at bounding box center [132, 17] width 264 height 24
drag, startPoint x: 141, startPoint y: 19, endPoint x: 69, endPoint y: 38, distance: 74.1
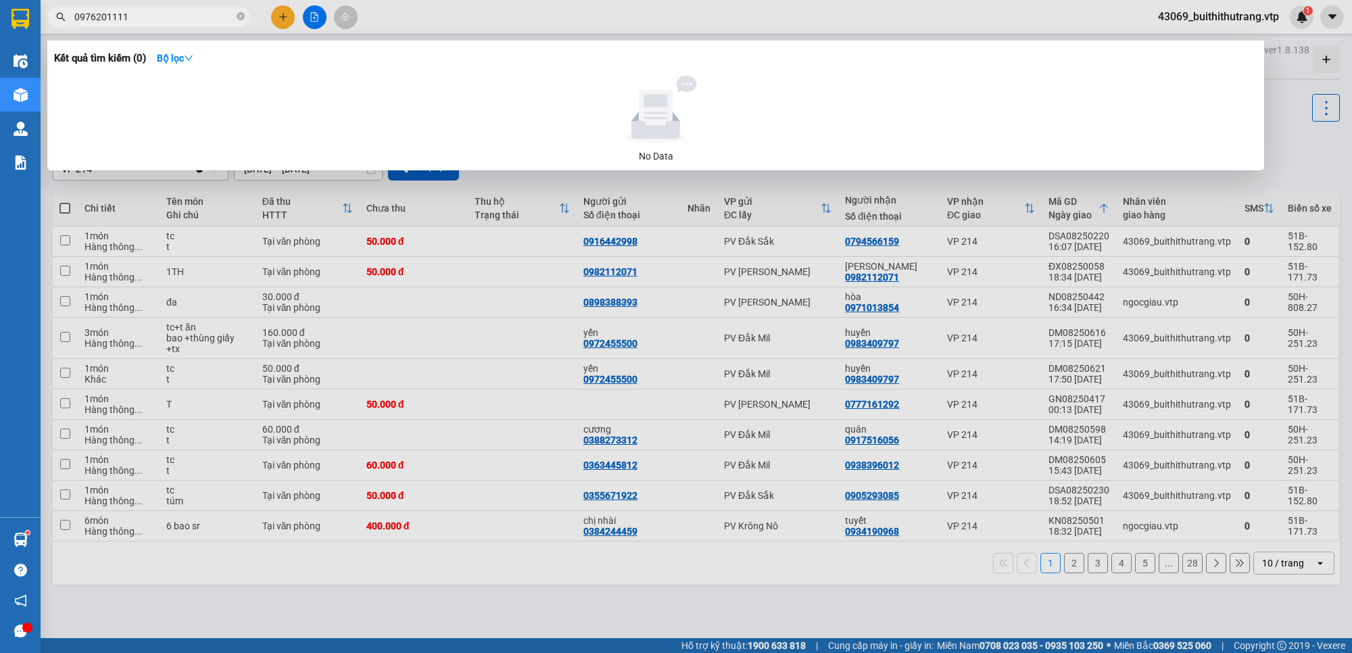
click at [69, 29] on div "Kết quả [PERSON_NAME] ( 0 ) Bộ lọc No Data 0976201111" at bounding box center [132, 17] width 264 height 24
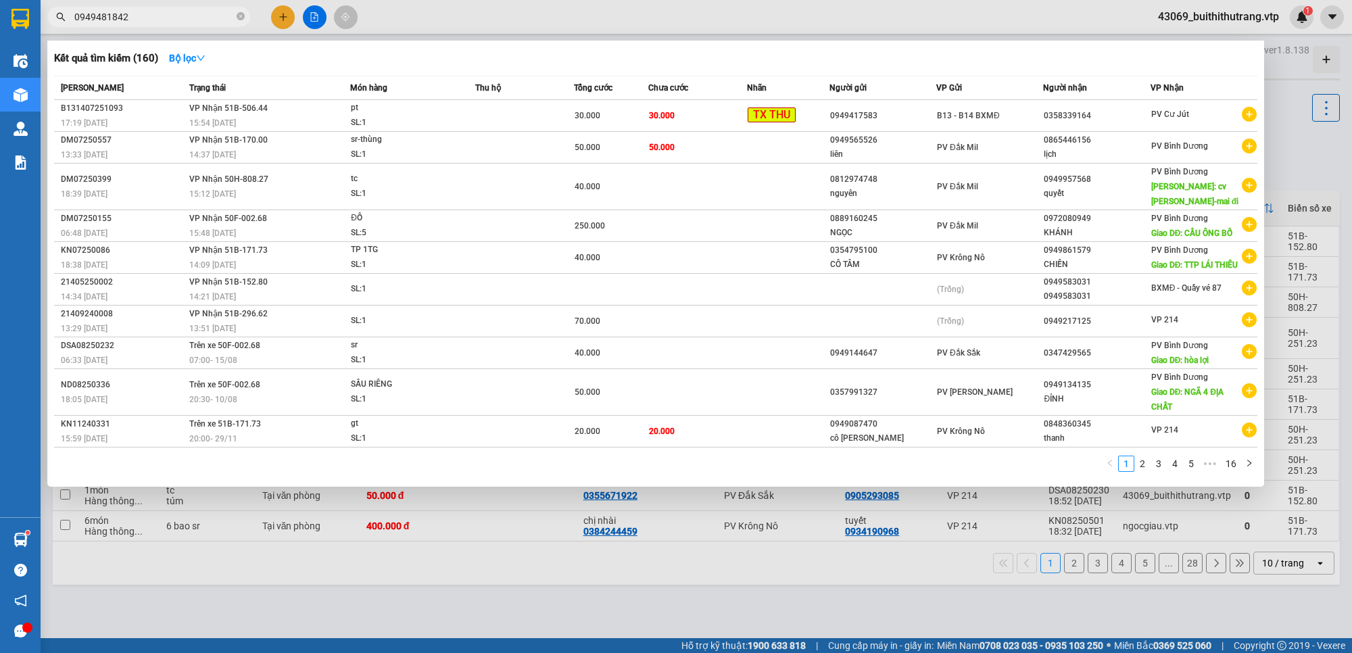
type input "0949481842"
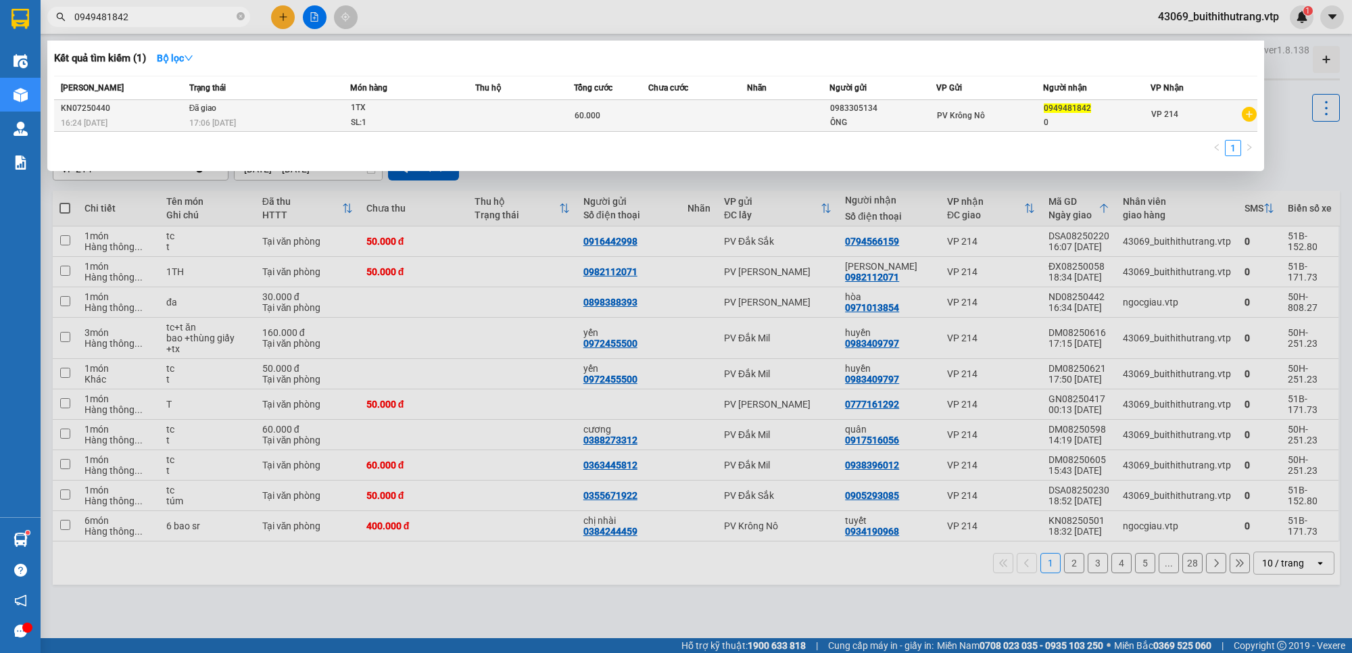
click at [469, 118] on span "1TX SL: 1" at bounding box center [413, 115] width 124 height 29
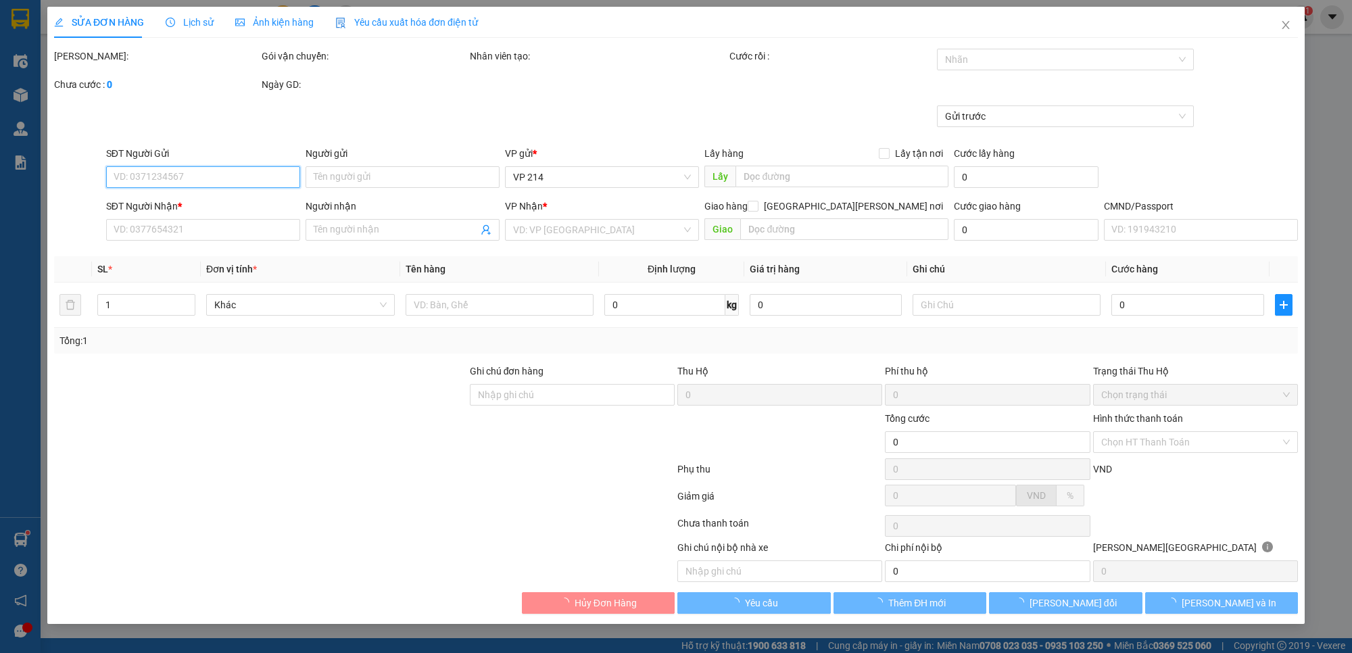
type input "0983305134"
type input "ÔNG"
type input "0949481842"
type input "0"
type input "60.000"
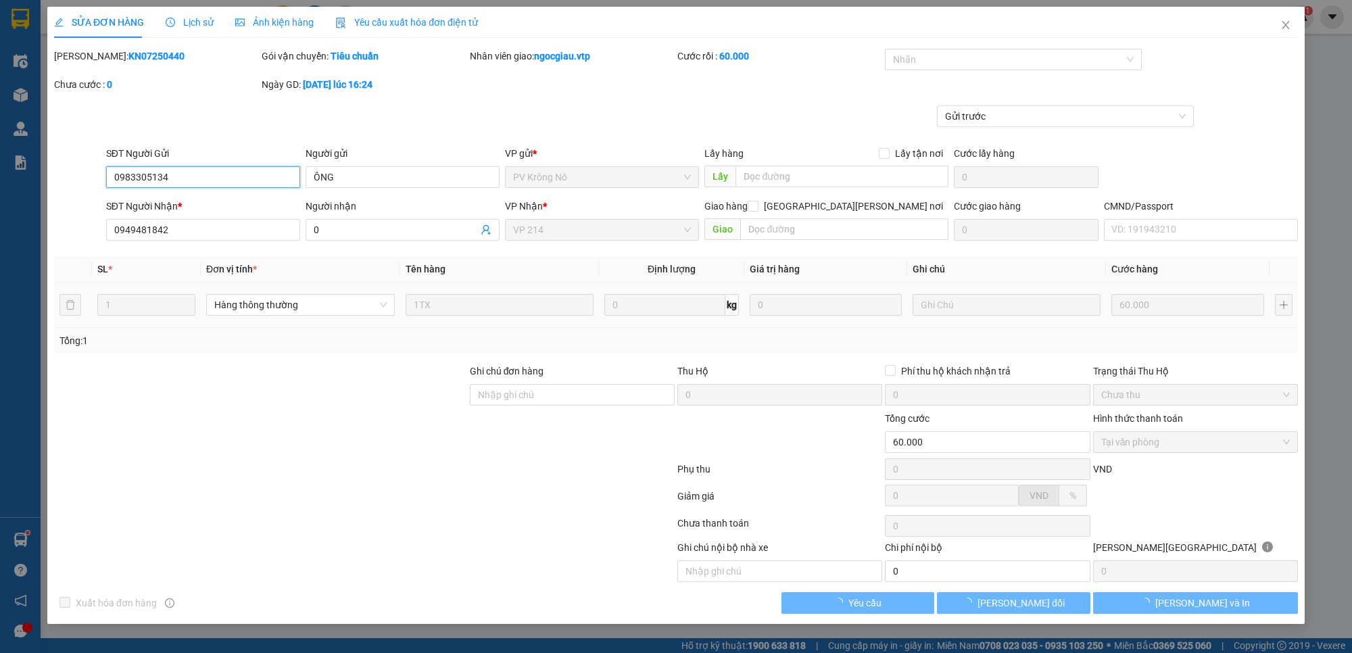
type input "3.000"
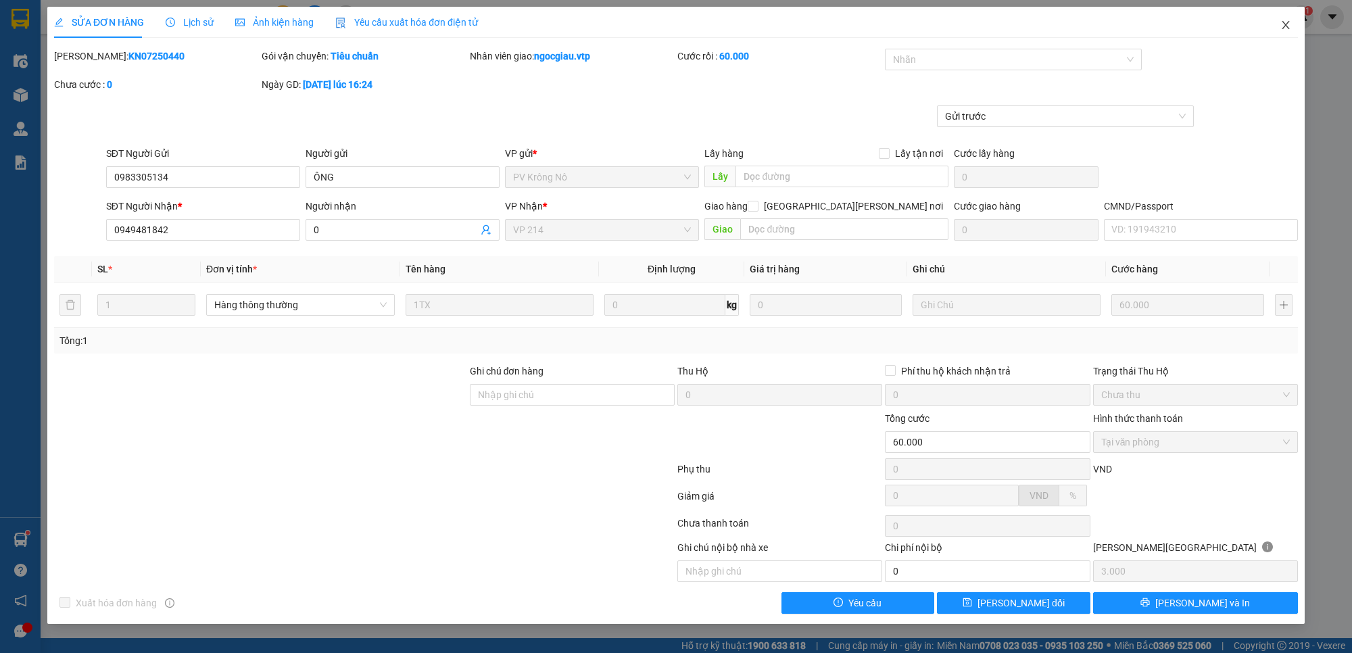
click at [1286, 24] on icon "close" at bounding box center [1285, 25] width 7 height 8
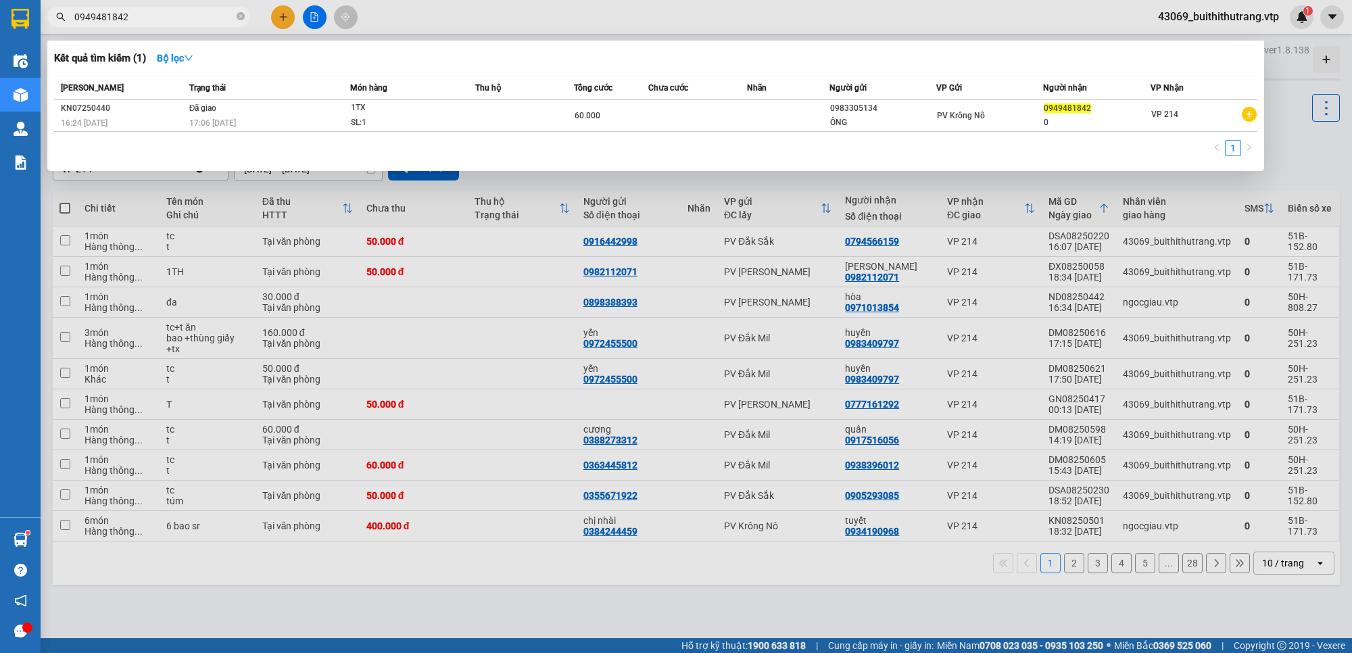
drag, startPoint x: 139, startPoint y: 14, endPoint x: 57, endPoint y: 28, distance: 82.2
click at [57, 28] on div "Kết quả [PERSON_NAME] ( 1 ) Bộ lọc Mã ĐH Trạng thái Món hàng Thu hộ Tổng [PERSO…" at bounding box center [132, 17] width 264 height 24
type input "0978974427"
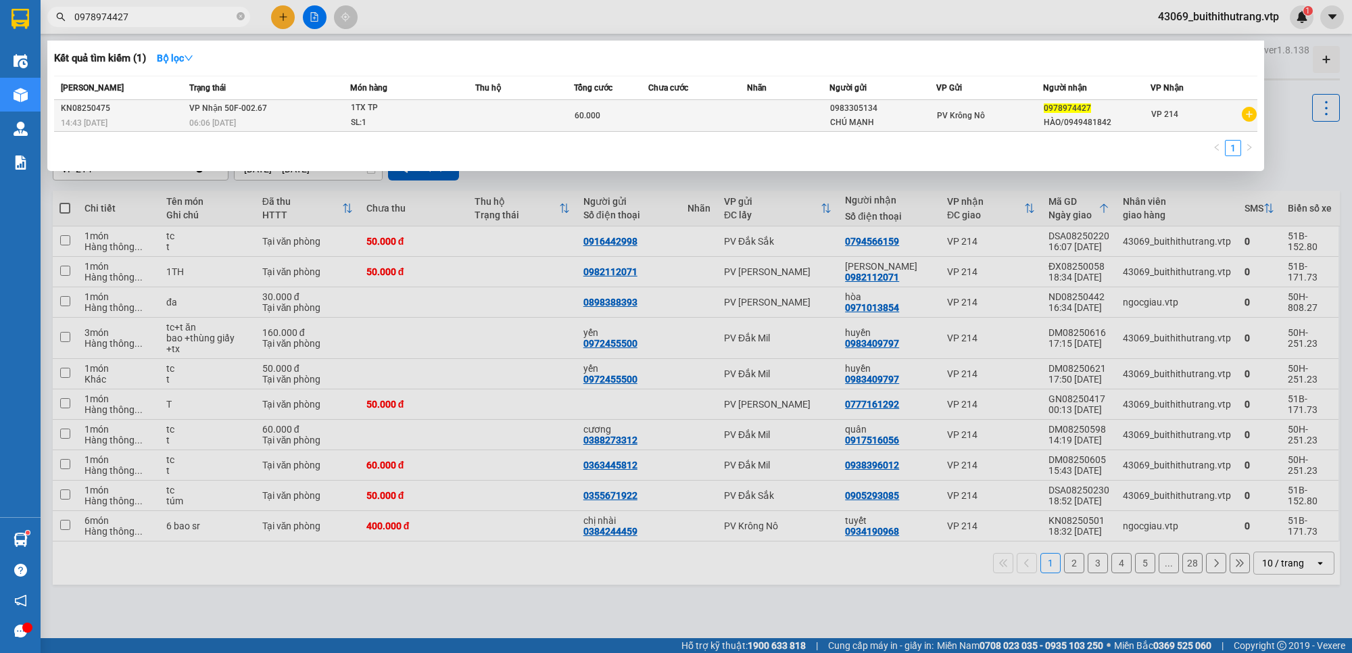
click at [705, 110] on td at bounding box center [697, 116] width 99 height 32
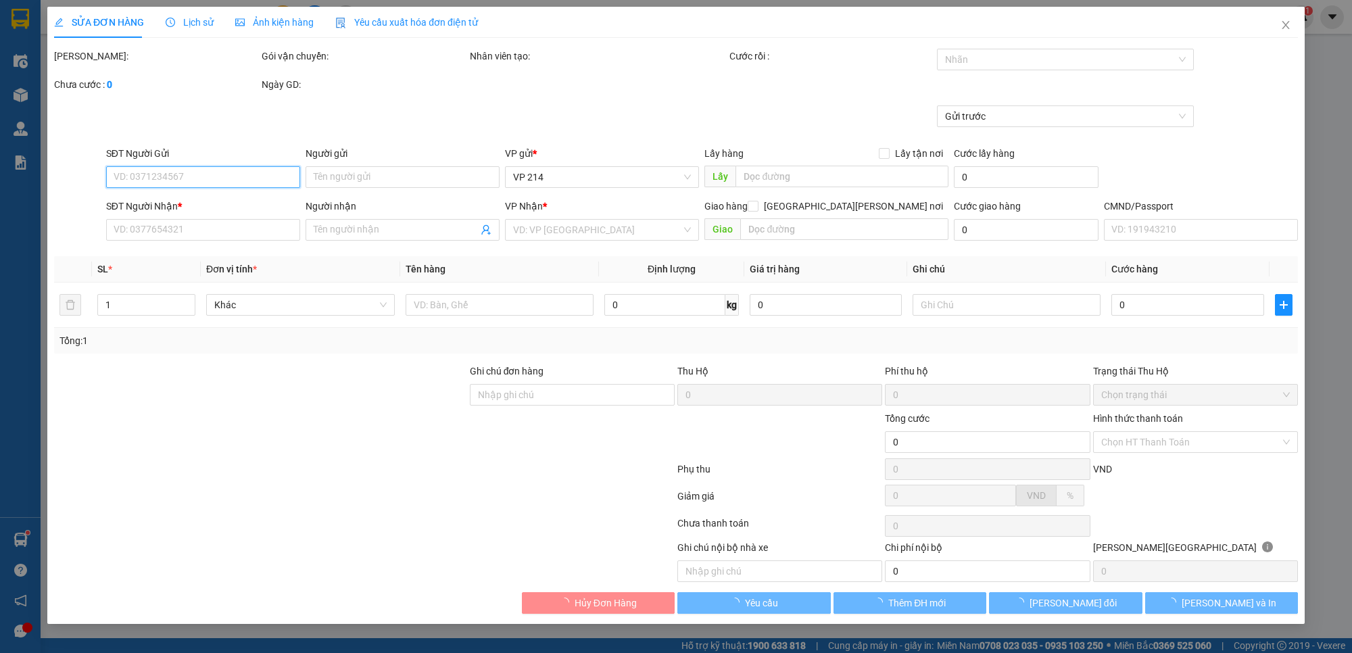
type input "0983305134"
type input "CHÚ MẠNH"
type input "0978974427"
type input "HÀO/0949481842"
type input "60.000"
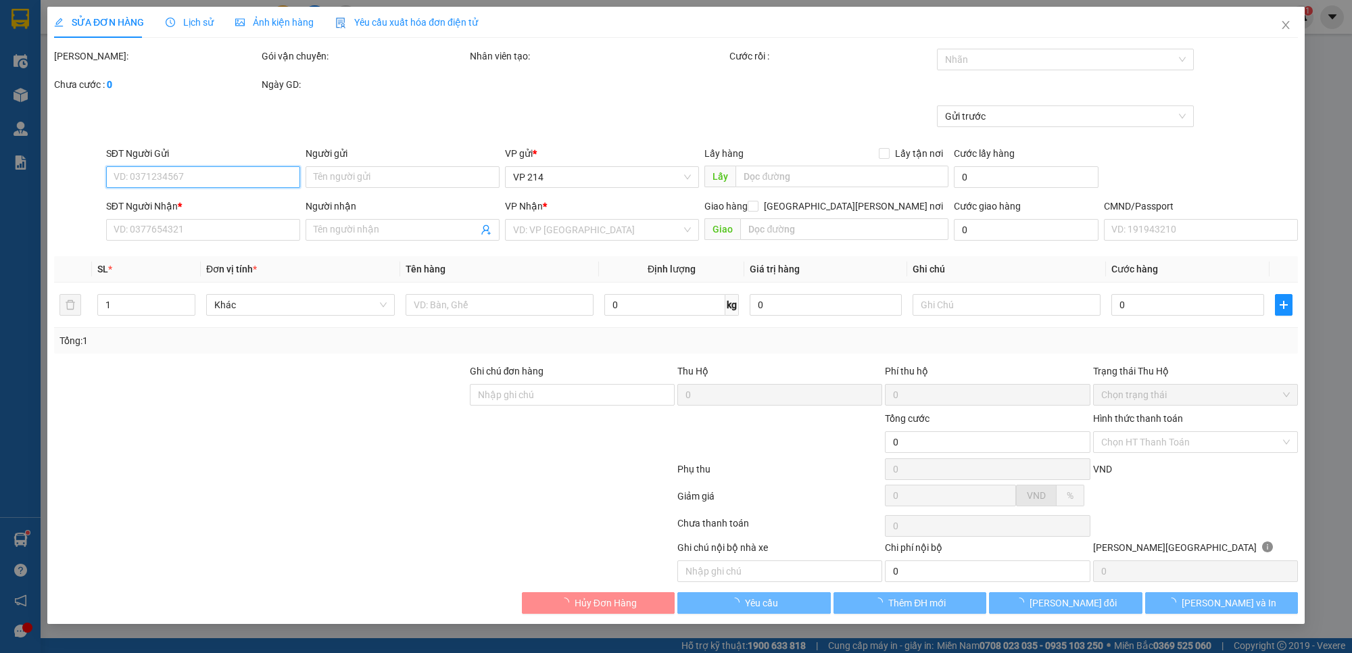
type input "3.000"
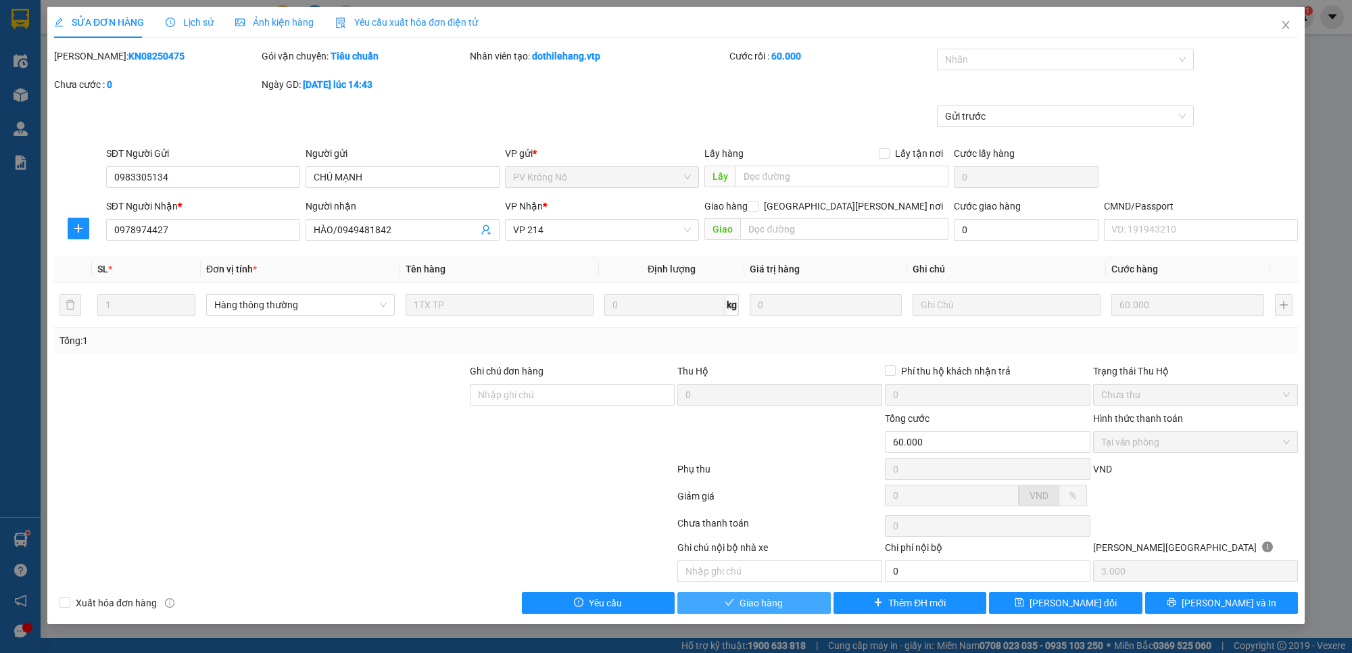
click at [775, 602] on span "Giao hàng" at bounding box center [761, 603] width 43 height 15
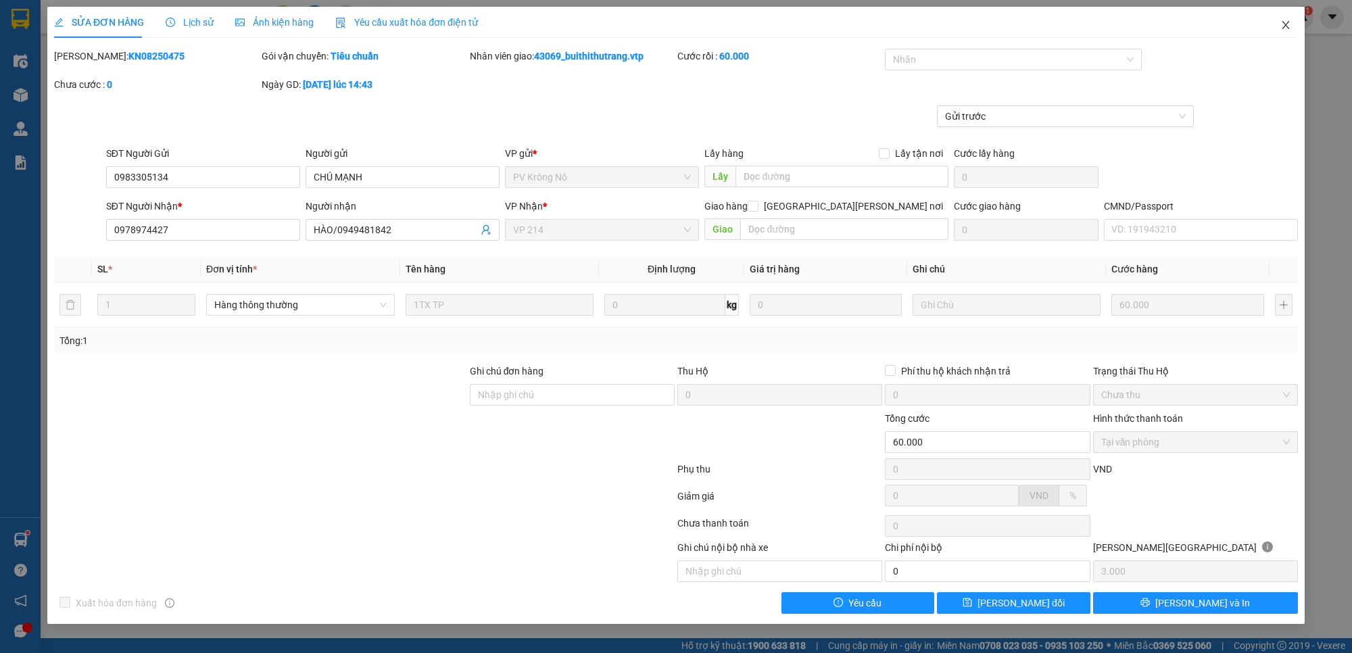
click at [1286, 25] on icon "close" at bounding box center [1285, 25] width 7 height 8
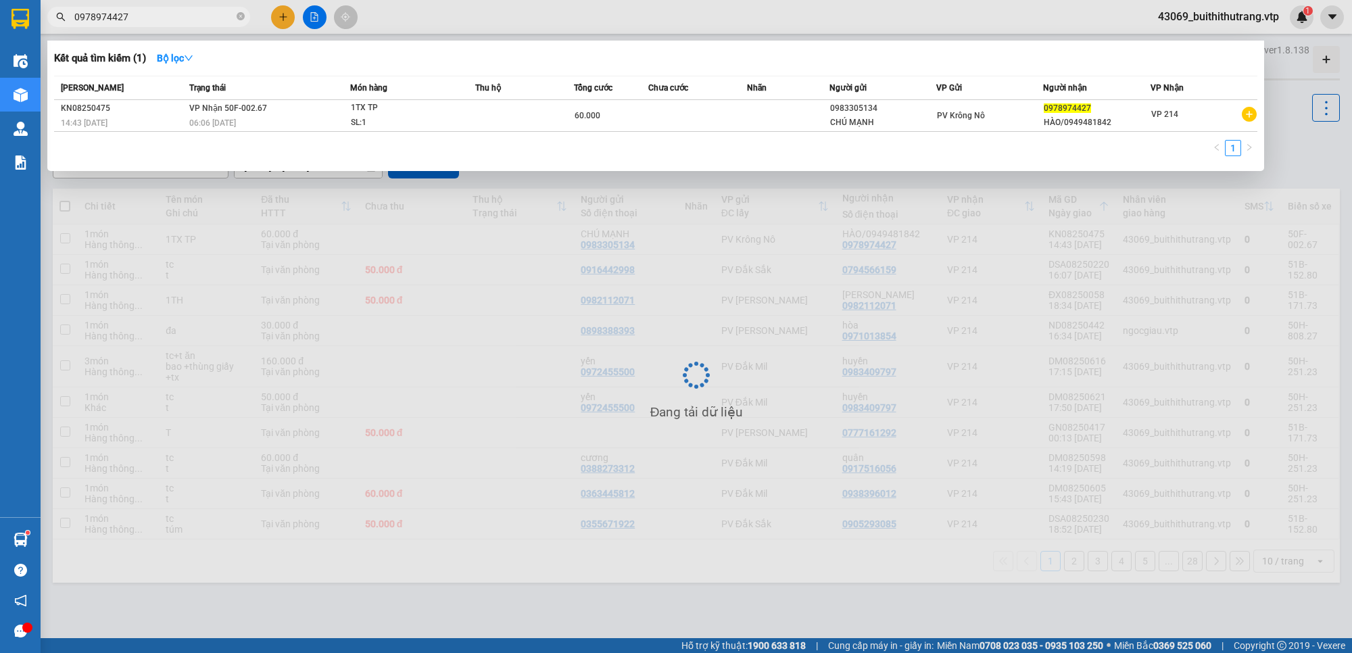
drag, startPoint x: 140, startPoint y: 21, endPoint x: 25, endPoint y: 17, distance: 115.0
click at [25, 17] on section "Kết quả [PERSON_NAME] ( 1 ) Bộ lọc Mã ĐH Trạng thái Món hàng Thu hộ Tổng [PERSO…" at bounding box center [676, 326] width 1352 height 653
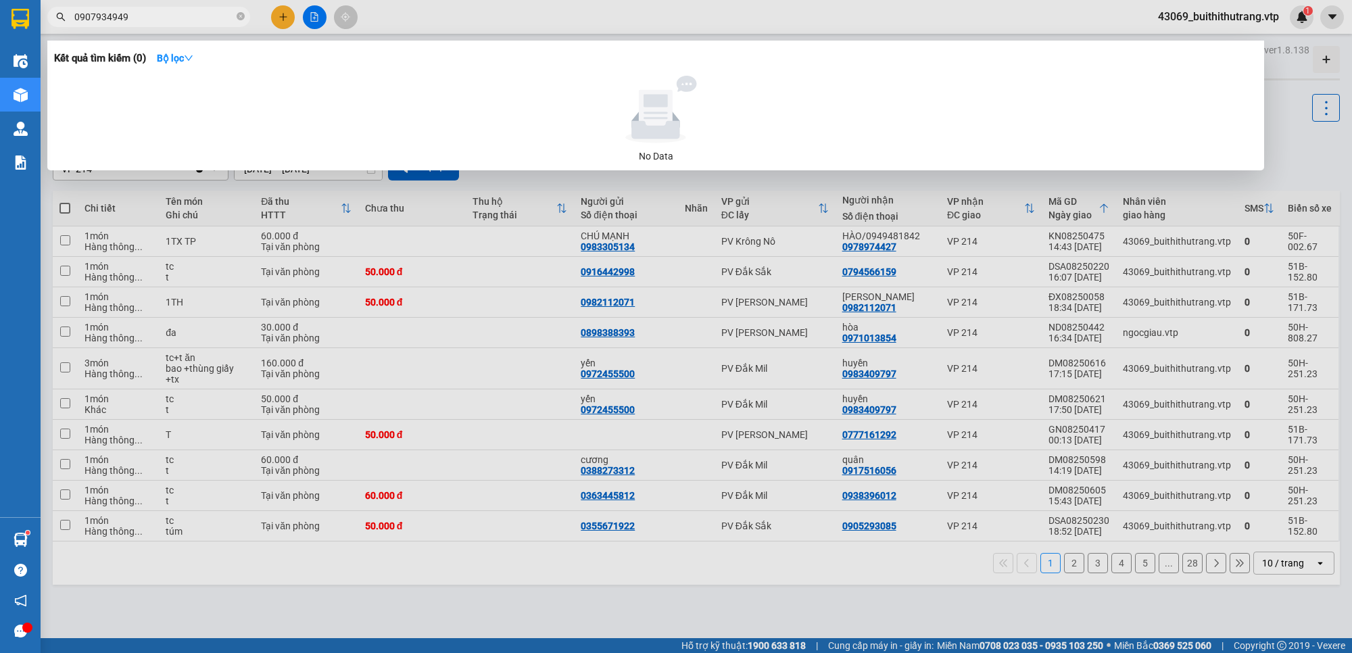
drag, startPoint x: 128, startPoint y: 19, endPoint x: 39, endPoint y: 39, distance: 91.5
click at [39, 39] on section "Kết quả [PERSON_NAME] ( 0 ) Bộ lọc No Data 0907934949 43069_buithithutrang.vtp …" at bounding box center [676, 326] width 1352 height 653
drag, startPoint x: 135, startPoint y: 15, endPoint x: 0, endPoint y: 25, distance: 135.6
click at [12, 22] on section "Kết quả [PERSON_NAME] ( 0 ) Bộ lọc No Data 0375402052 43069_buithithutrang.vtp …" at bounding box center [676, 326] width 1352 height 653
drag, startPoint x: 137, startPoint y: 17, endPoint x: 45, endPoint y: 26, distance: 92.4
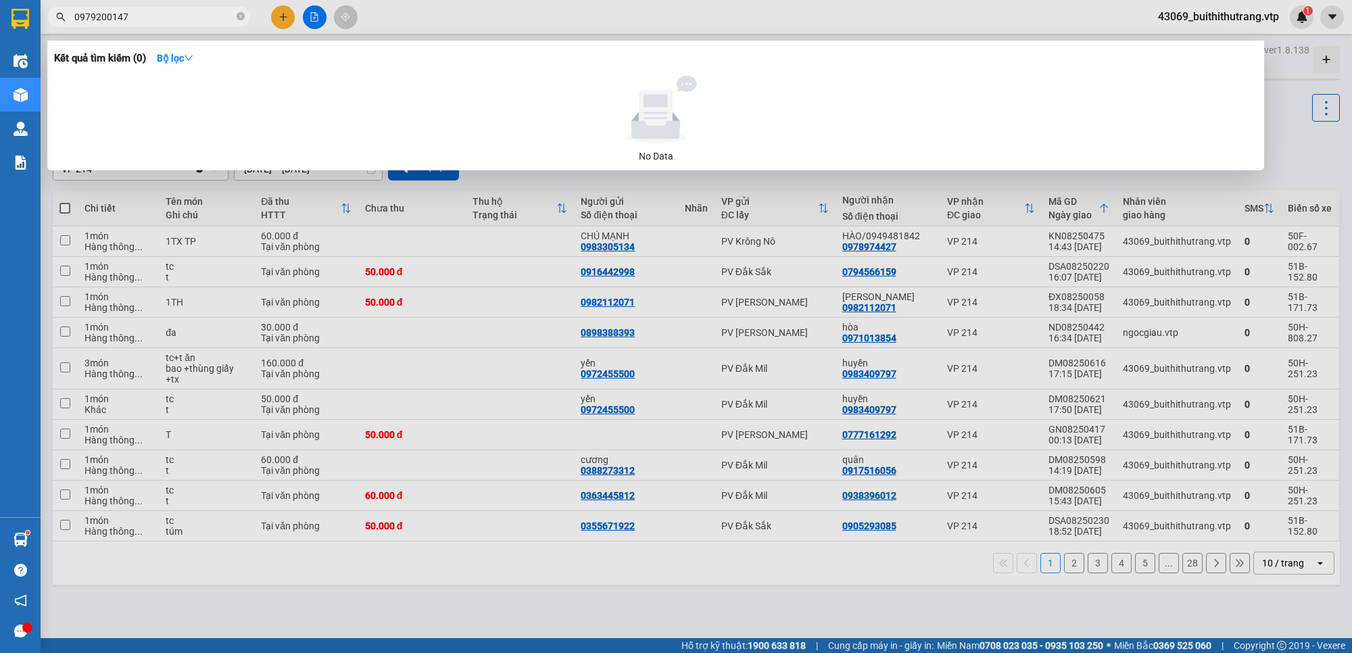
click at [45, 26] on div "0979200147" at bounding box center [132, 17] width 264 height 20
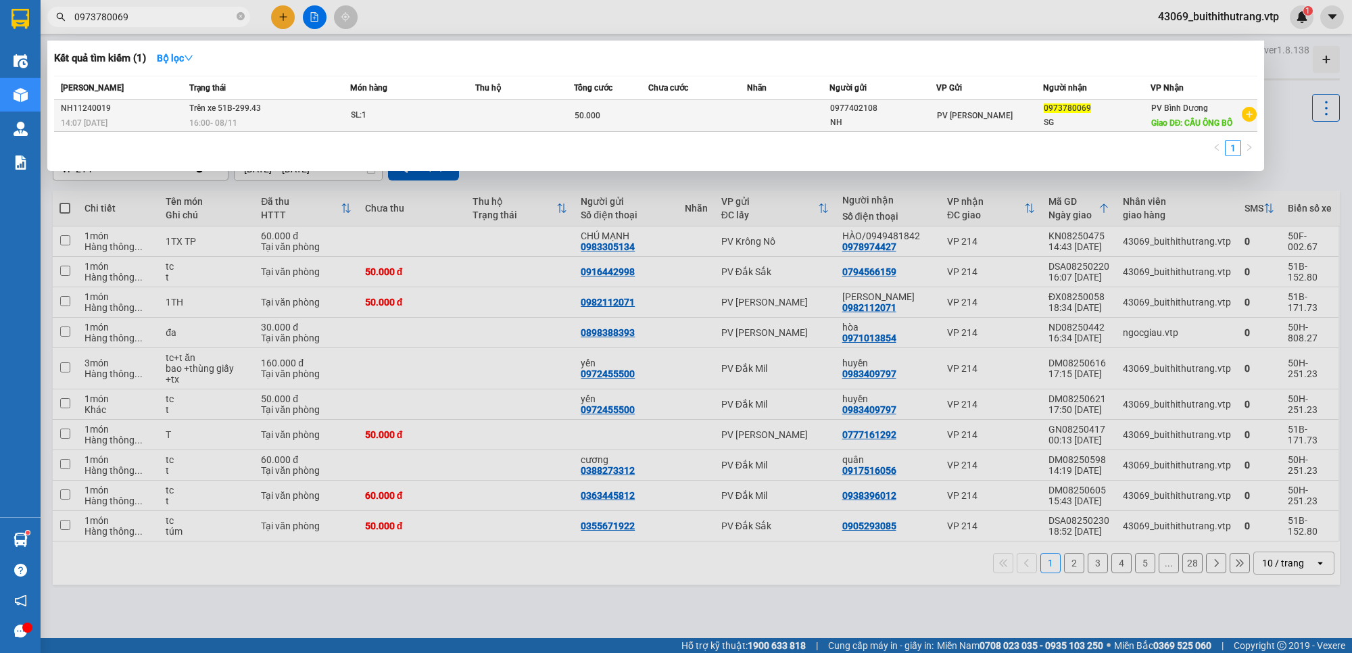
click at [894, 123] on div "NH" at bounding box center [882, 123] width 105 height 14
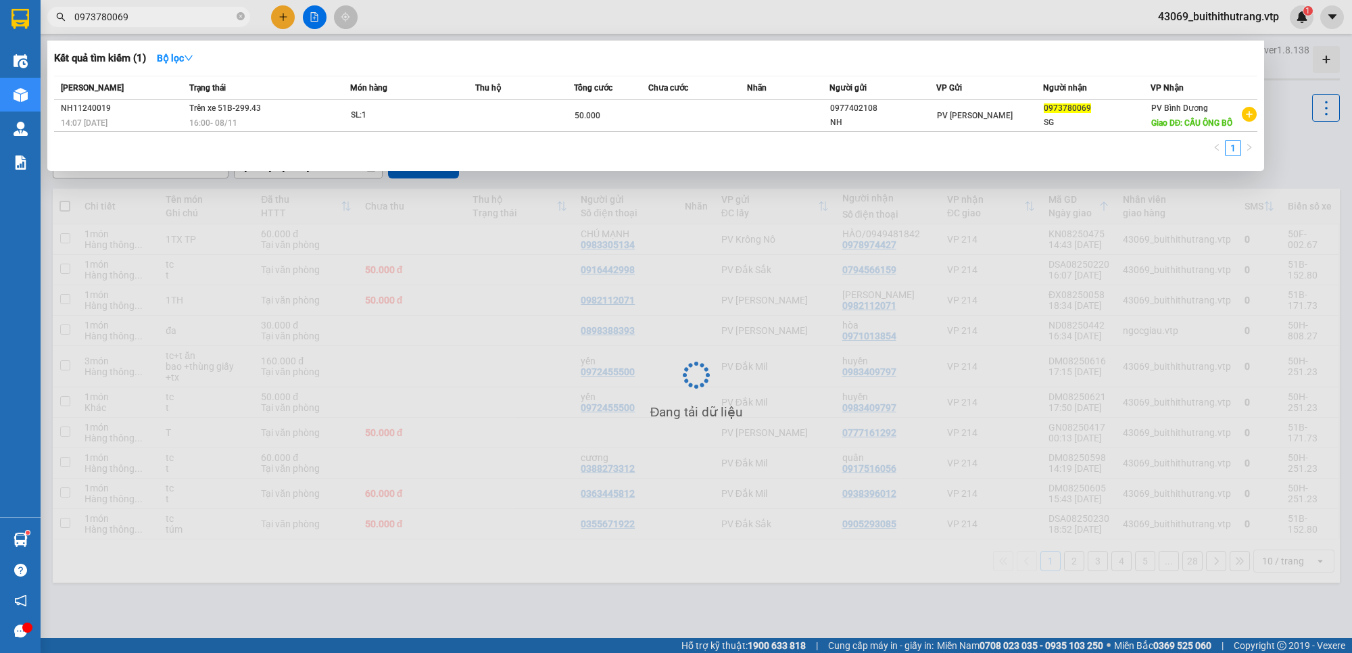
click at [141, 22] on input "0973780069" at bounding box center [154, 16] width 160 height 15
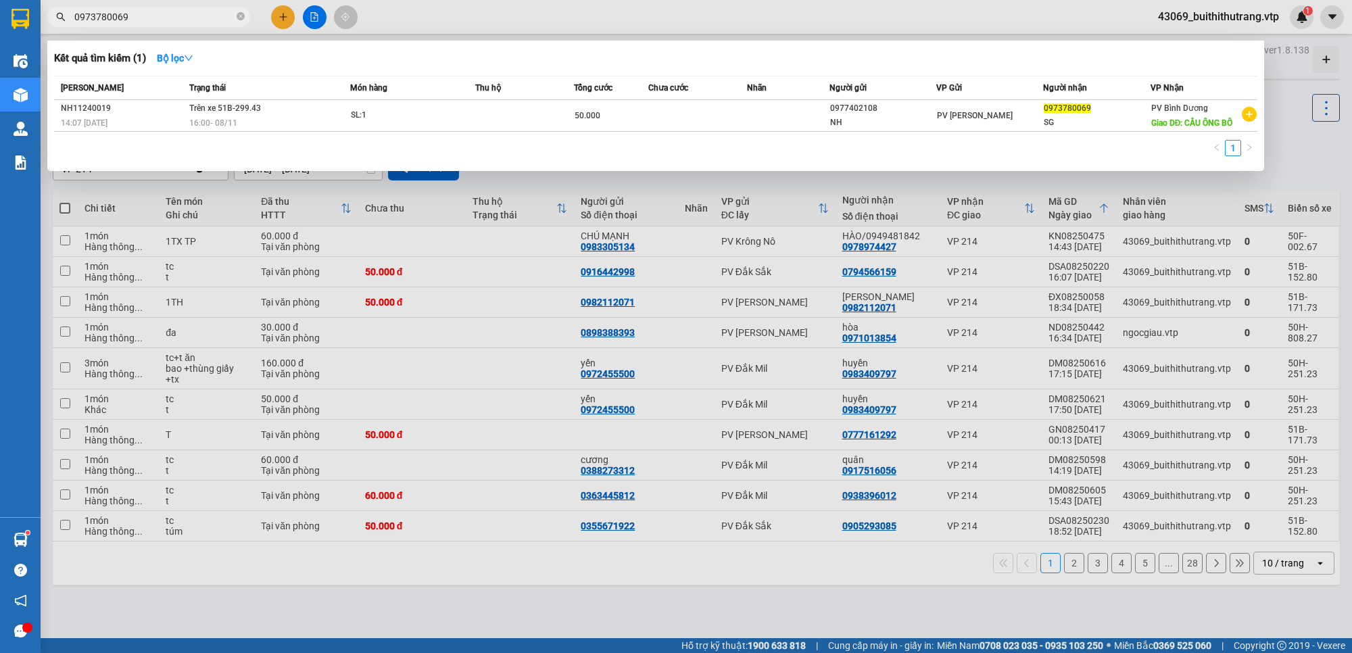
drag, startPoint x: 141, startPoint y: 19, endPoint x: 49, endPoint y: 30, distance: 92.0
click at [49, 29] on div "Kết quả [PERSON_NAME] ( 1 ) Bộ lọc Mã ĐH Trạng thái Món hàng Thu hộ Tổng [PERSO…" at bounding box center [132, 17] width 264 height 24
type input "0961926135"
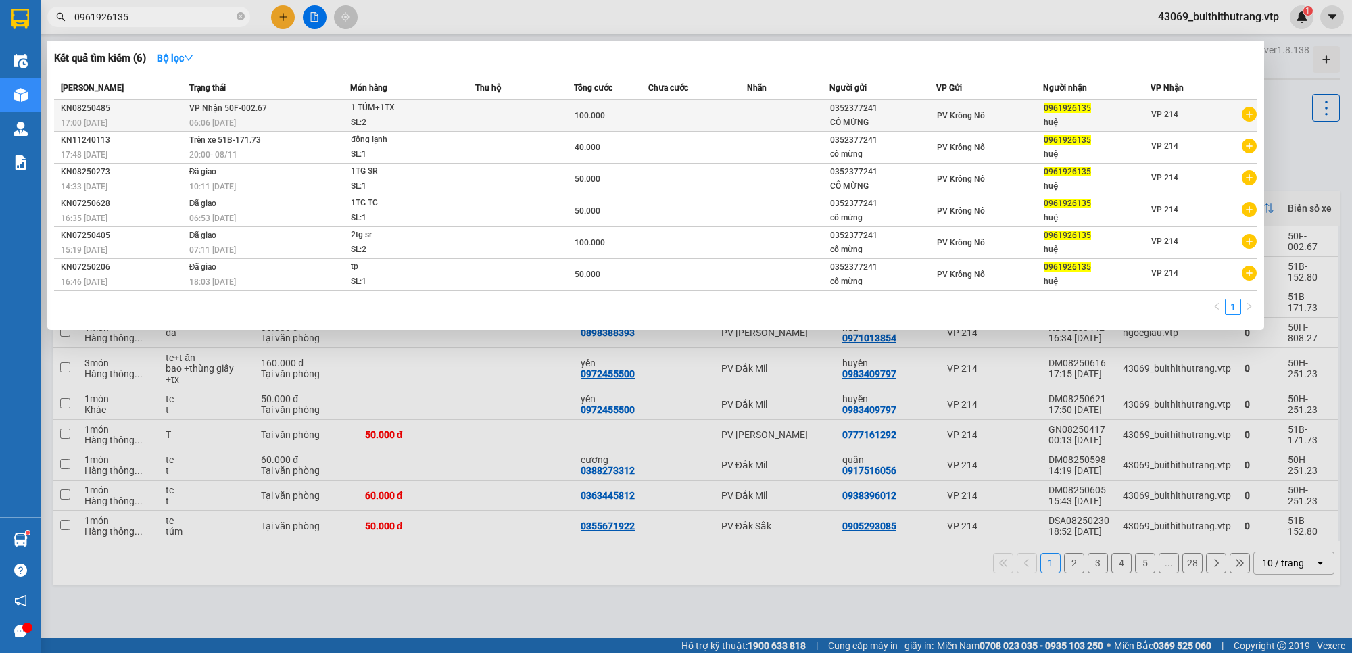
click at [1057, 120] on div "huệ" at bounding box center [1096, 123] width 105 height 14
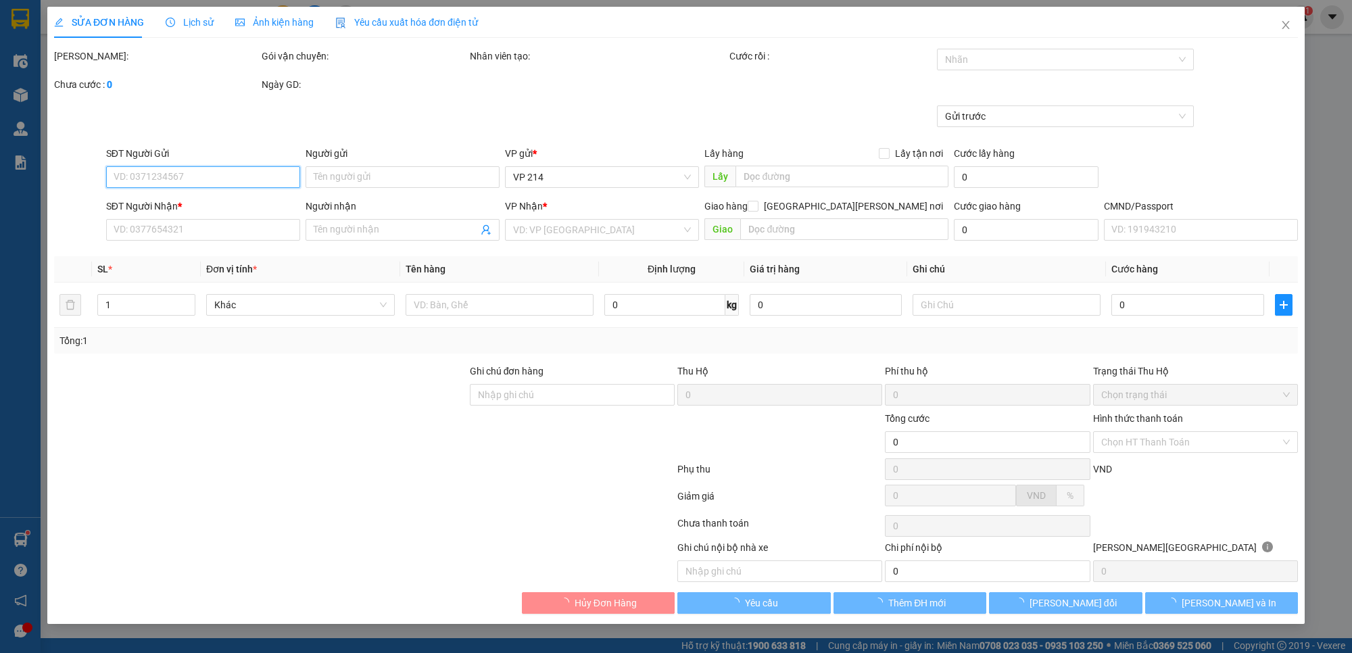
type input "0352377241"
type input "CÔ MỪNG"
type input "0961926135"
type input "huệ"
type input "100.000"
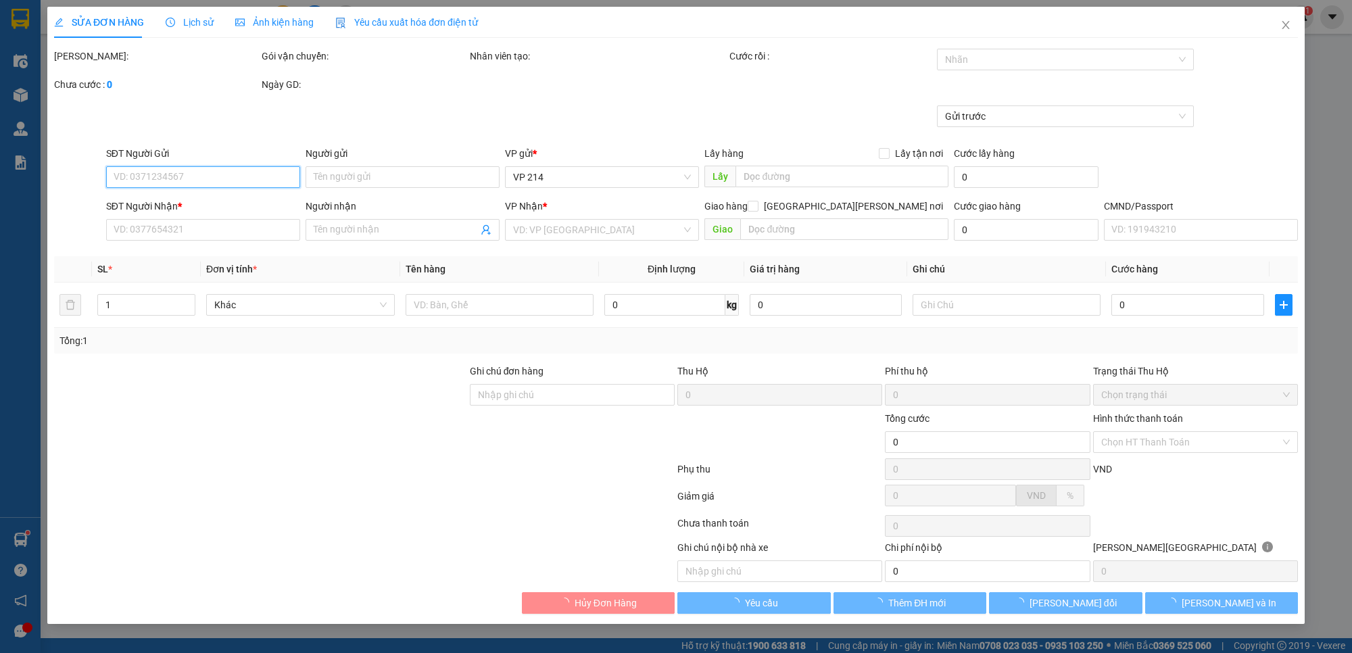
type input "5.000"
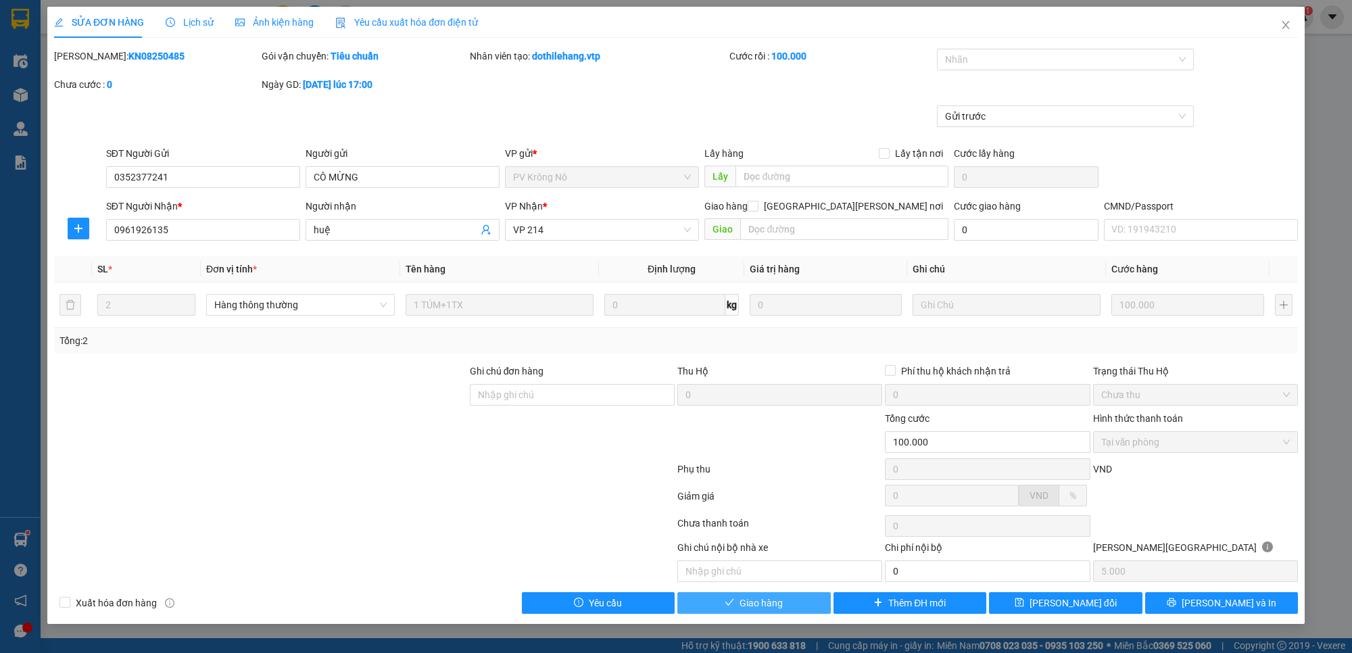
click at [744, 598] on span "Giao hàng" at bounding box center [761, 603] width 43 height 15
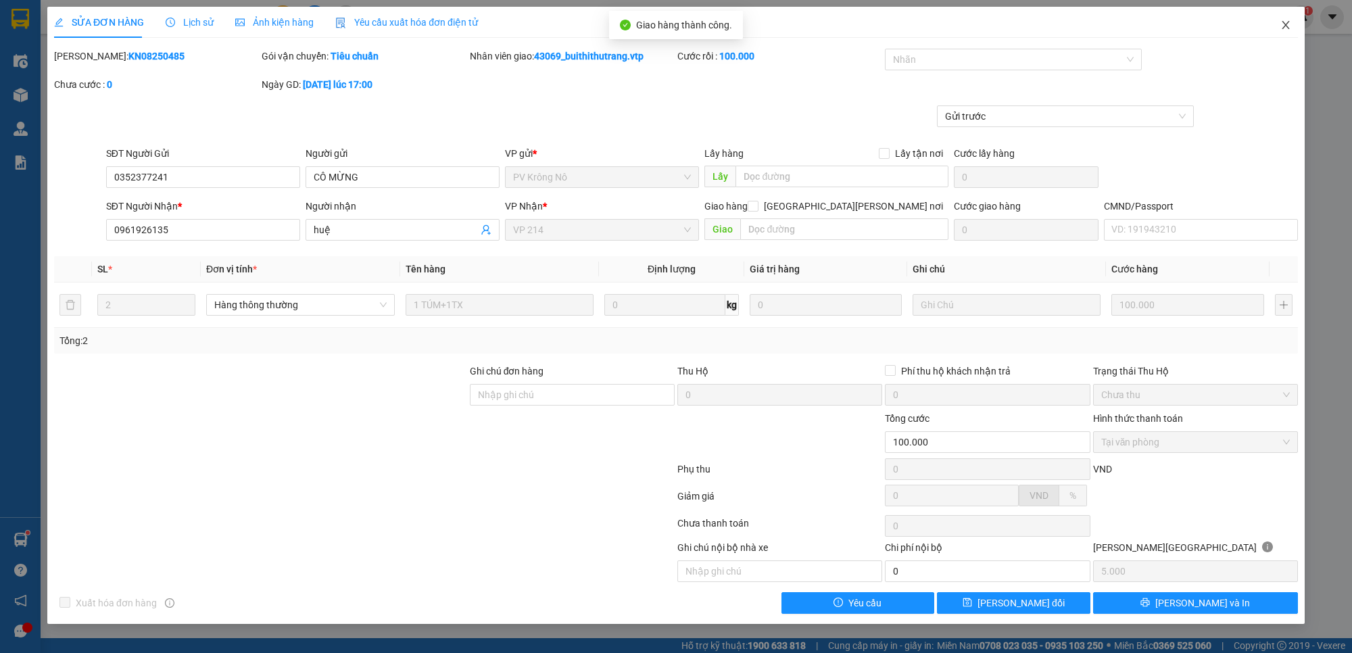
click at [1289, 27] on icon "close" at bounding box center [1285, 25] width 11 height 11
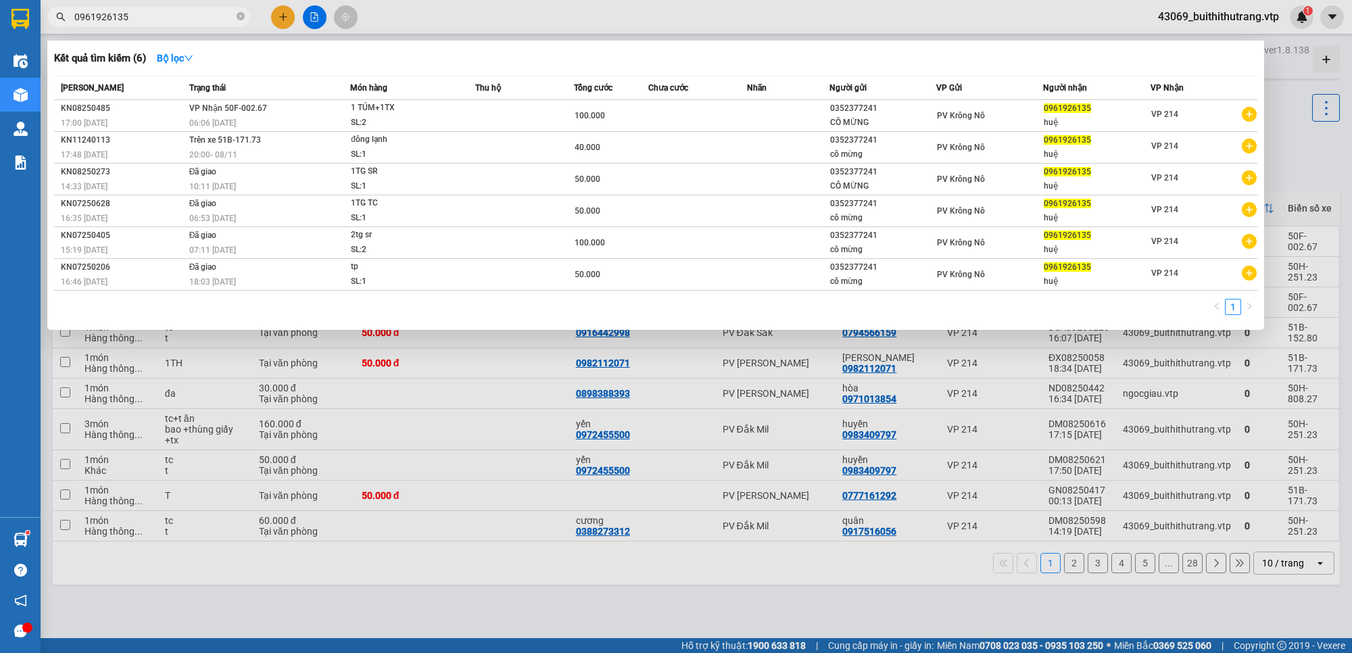
drag, startPoint x: 141, startPoint y: 22, endPoint x: 46, endPoint y: 49, distance: 98.4
click at [51, 29] on div "Kết quả [PERSON_NAME] ( 6 ) Bộ lọc Mã ĐH Trạng thái Món hàng Thu hộ Tổng [PERSO…" at bounding box center [132, 17] width 264 height 24
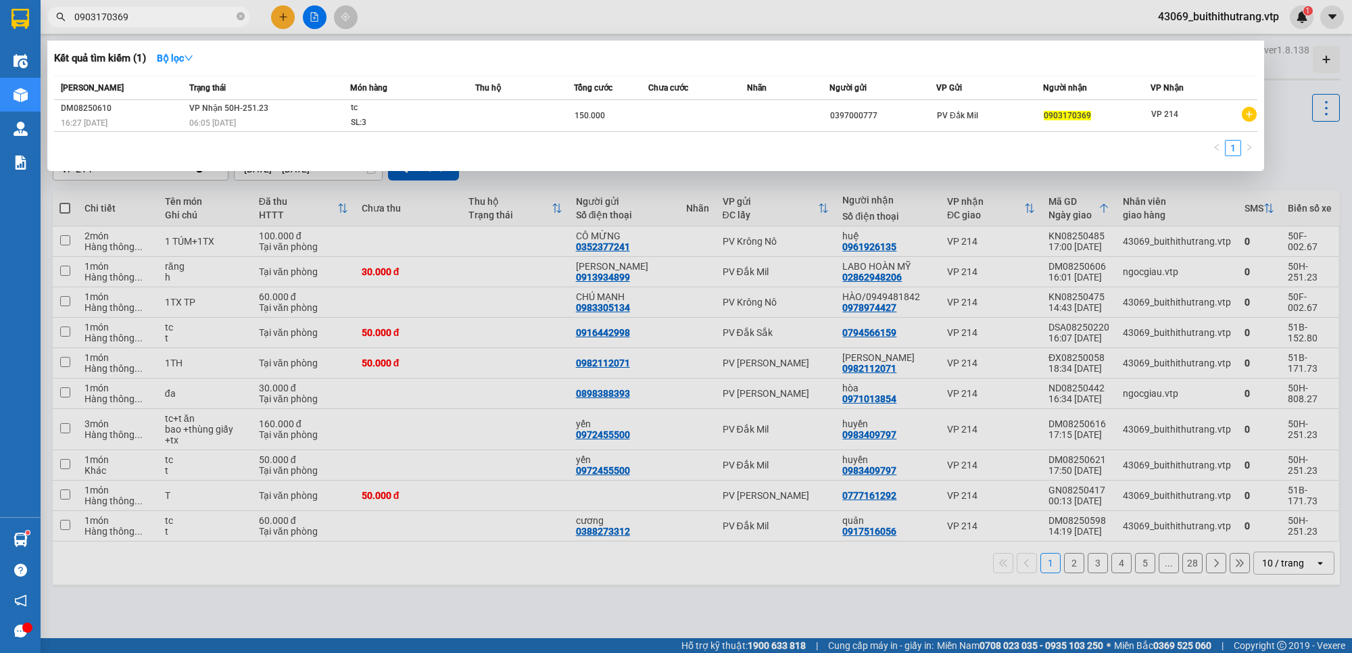
type input "0903170369"
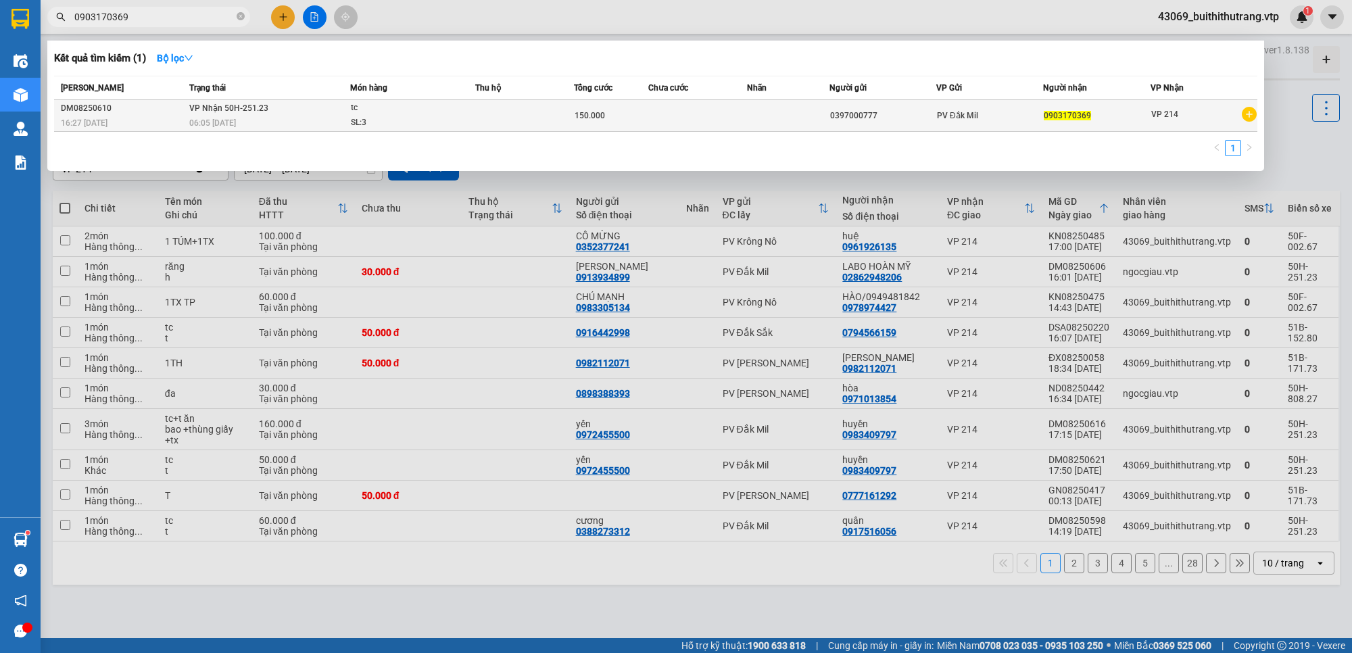
click at [761, 119] on td at bounding box center [788, 116] width 82 height 32
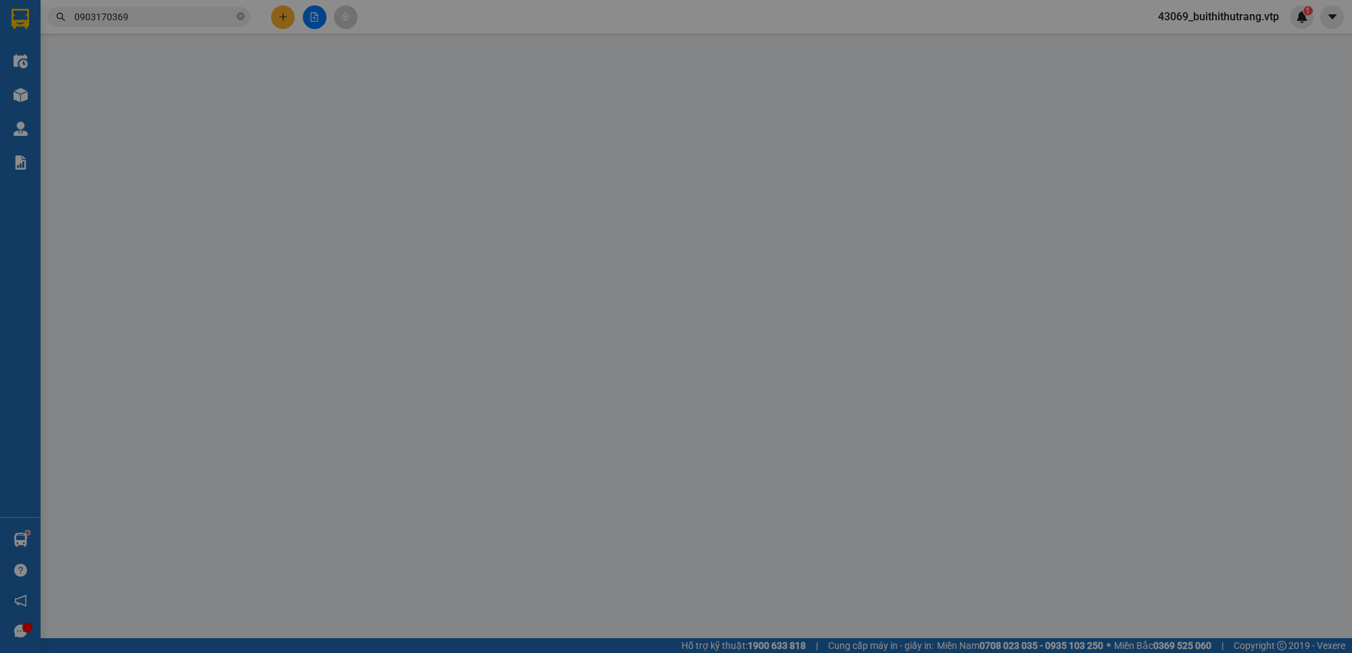
type input "0397000777"
type input "0903170369"
type input "150.000"
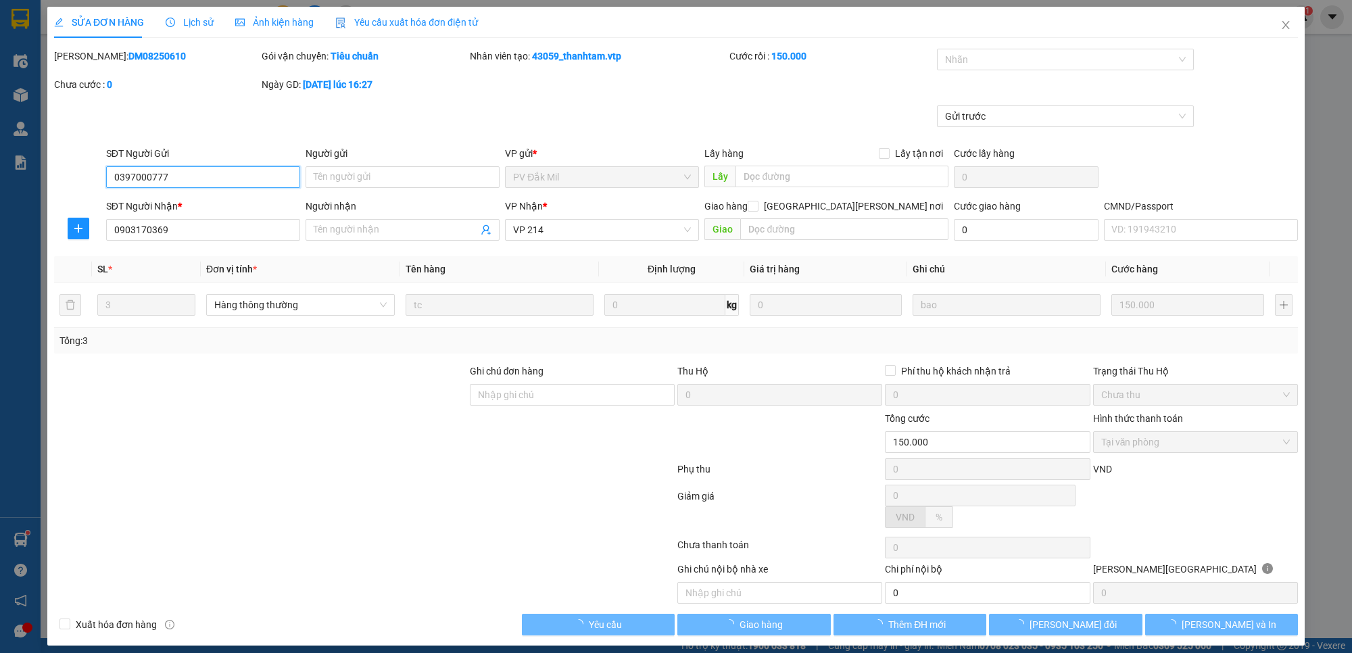
type input "7.500"
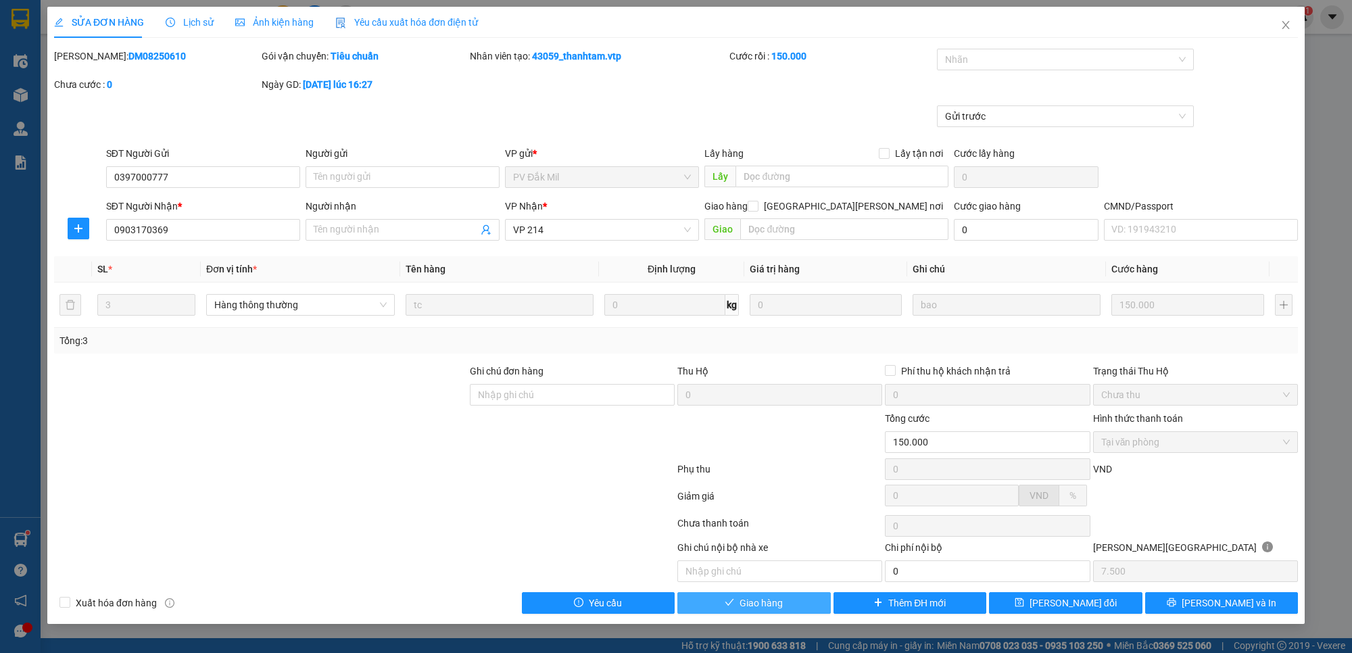
click at [748, 600] on span "Giao hàng" at bounding box center [761, 603] width 43 height 15
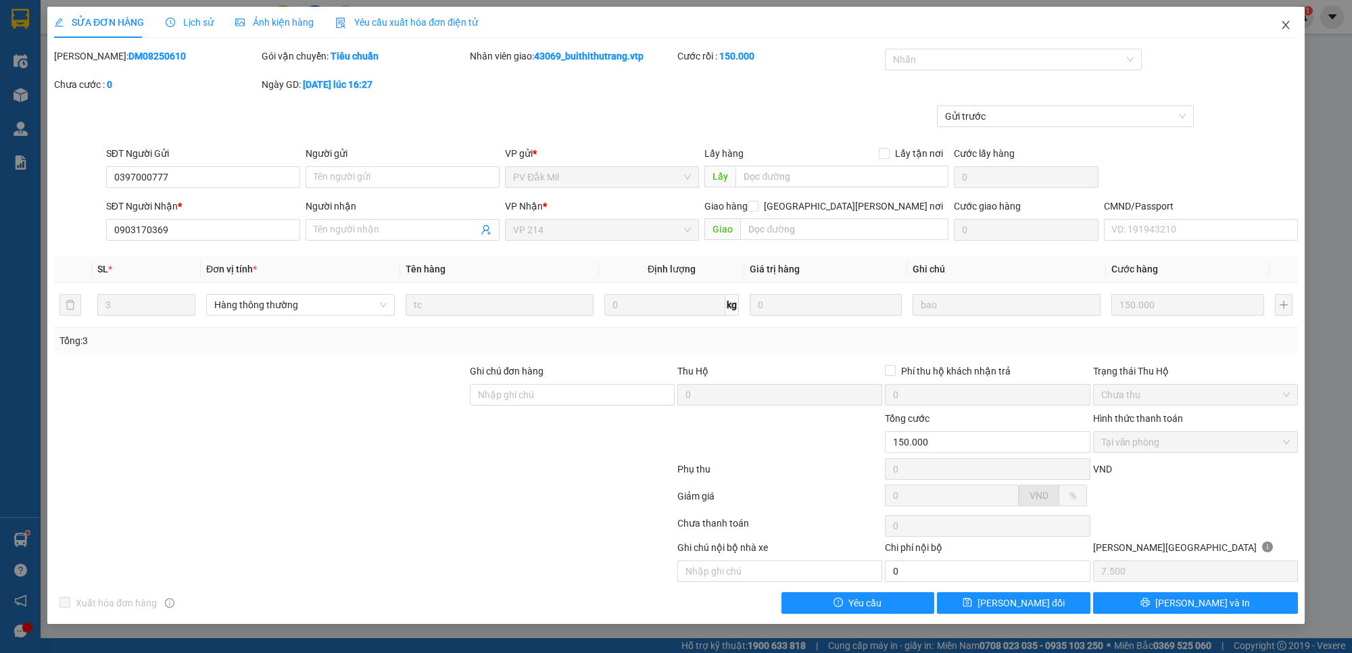
click at [1285, 28] on icon "close" at bounding box center [1285, 25] width 11 height 11
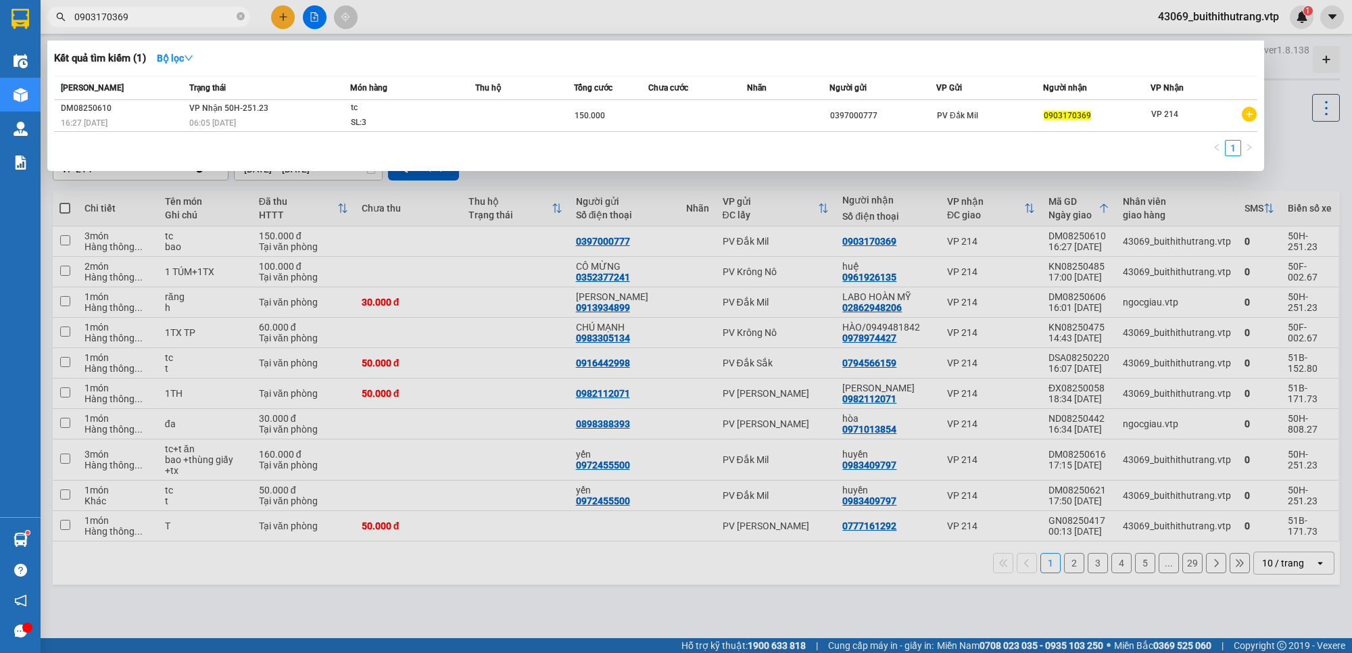
drag, startPoint x: 134, startPoint y: 16, endPoint x: 28, endPoint y: 24, distance: 106.5
click at [30, 22] on section "Kết quả [PERSON_NAME] ( 1 ) Bộ lọc Mã ĐH Trạng thái Món hàng Thu hộ Tổng [PERSO…" at bounding box center [676, 326] width 1352 height 653
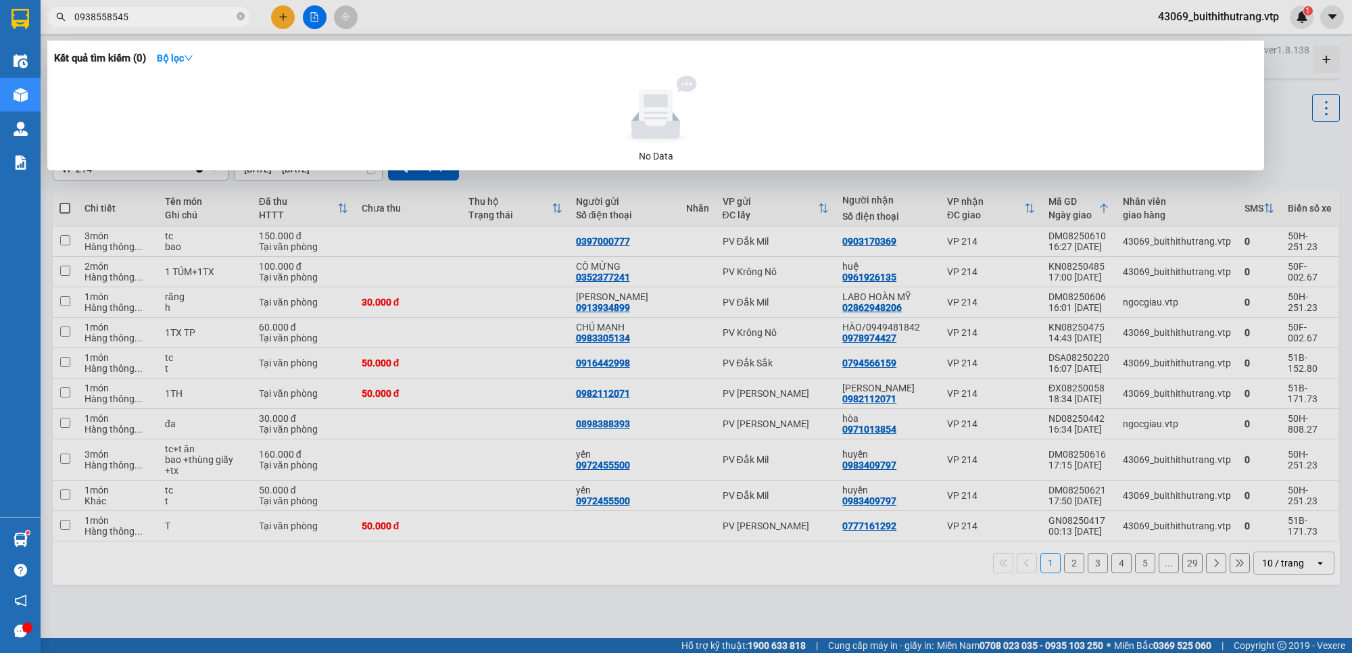
drag, startPoint x: 137, startPoint y: 18, endPoint x: 26, endPoint y: 43, distance: 113.5
click at [27, 42] on section "Kết quả [PERSON_NAME] ( 0 ) Bộ lọc No Data 0938558545 43069_buithithutrang.vtp …" at bounding box center [676, 326] width 1352 height 653
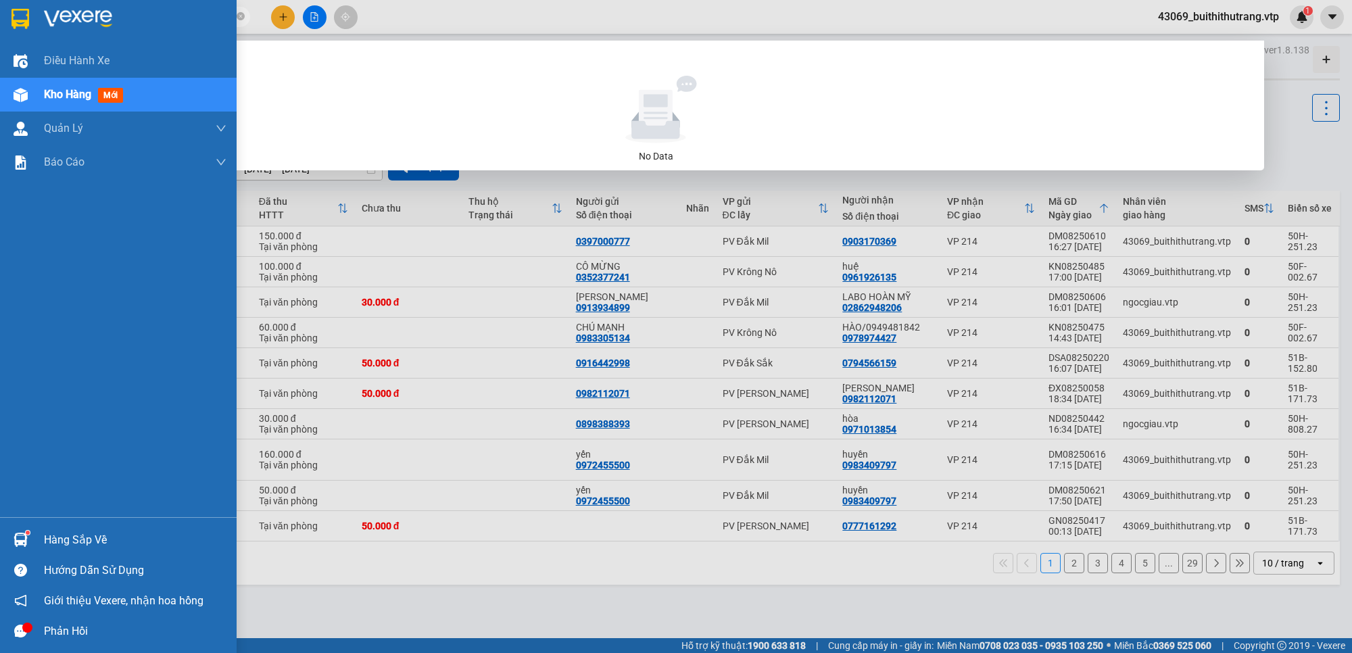
type input "0933246317"
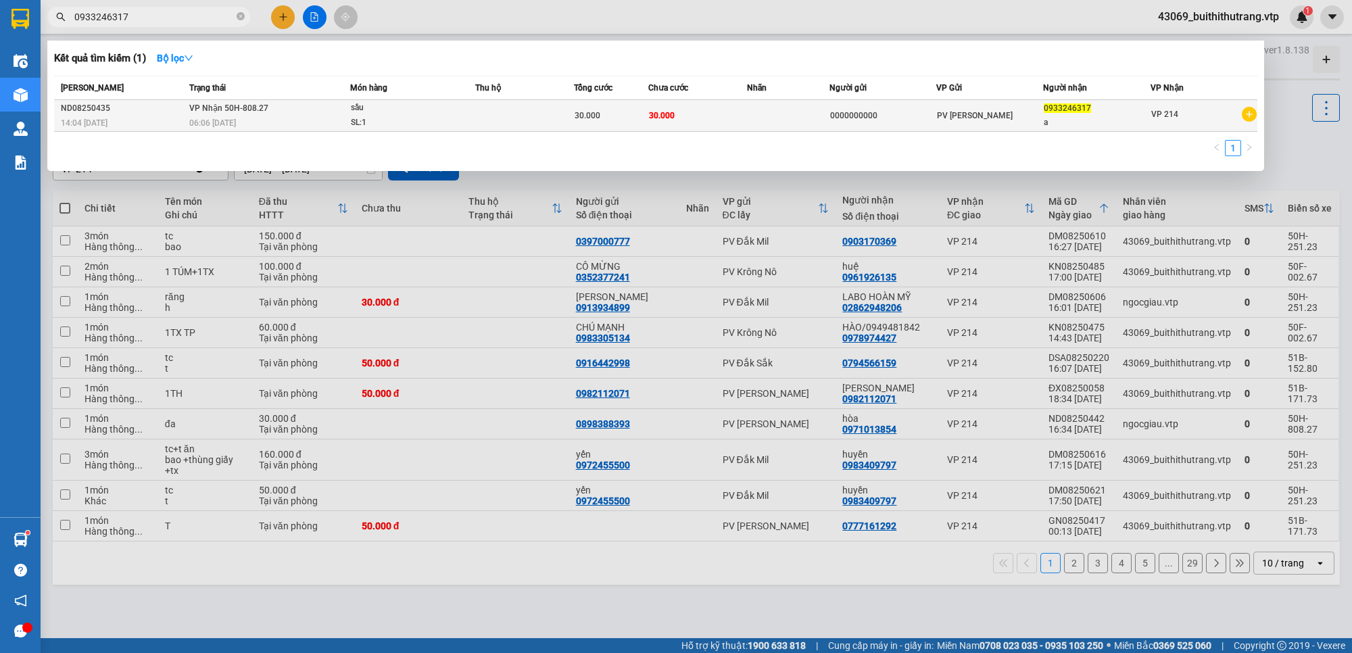
click at [1084, 114] on div "0933246317" at bounding box center [1096, 108] width 105 height 14
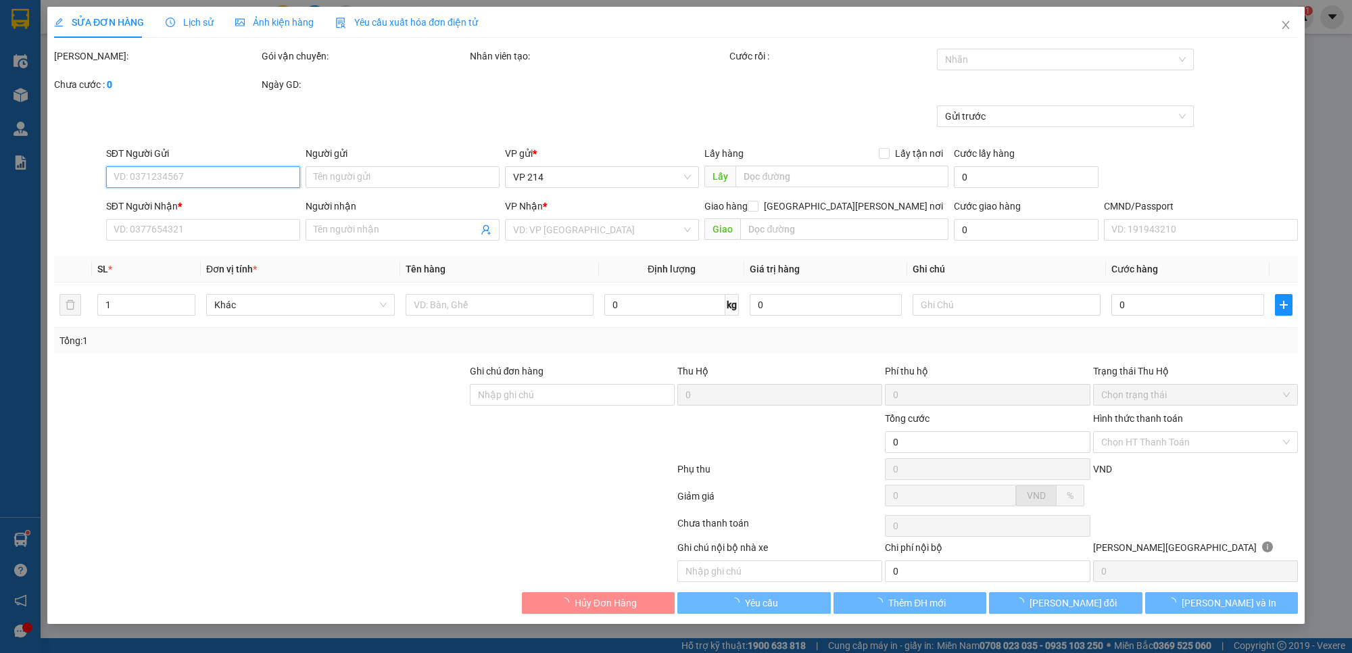
type input "0000000000"
type input "0933246317"
type input "a"
type input "30.000"
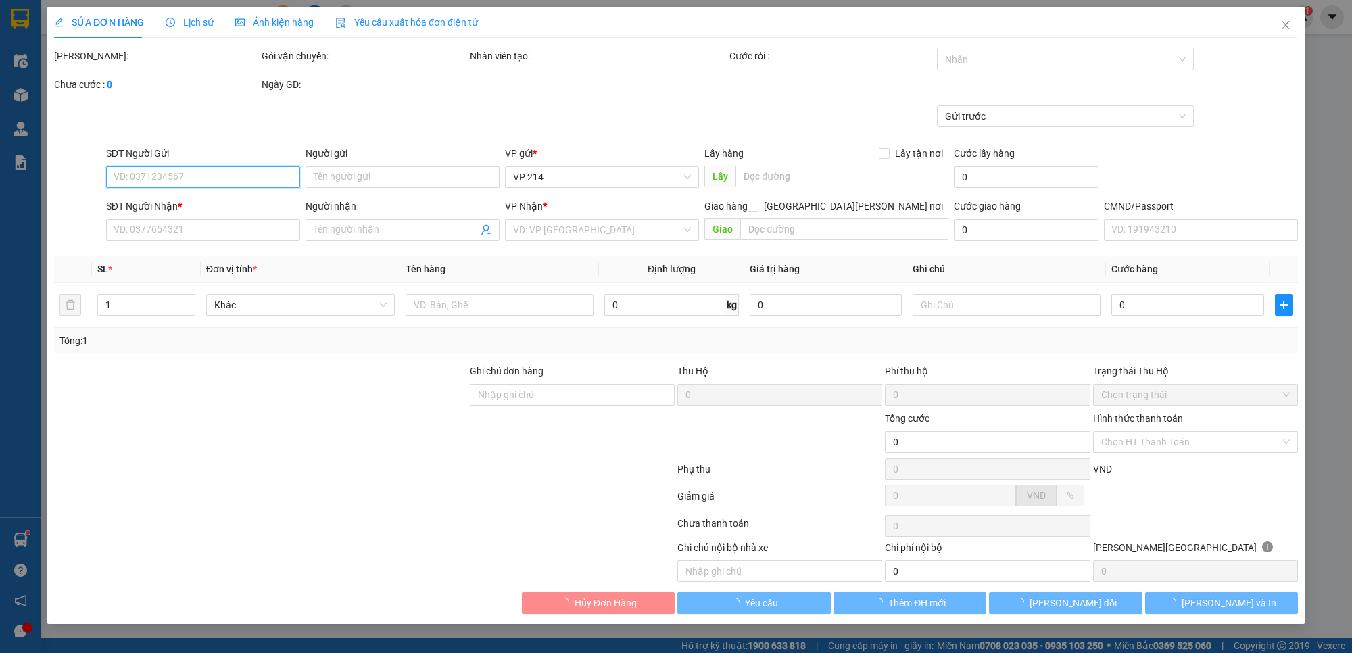
type input "1.500"
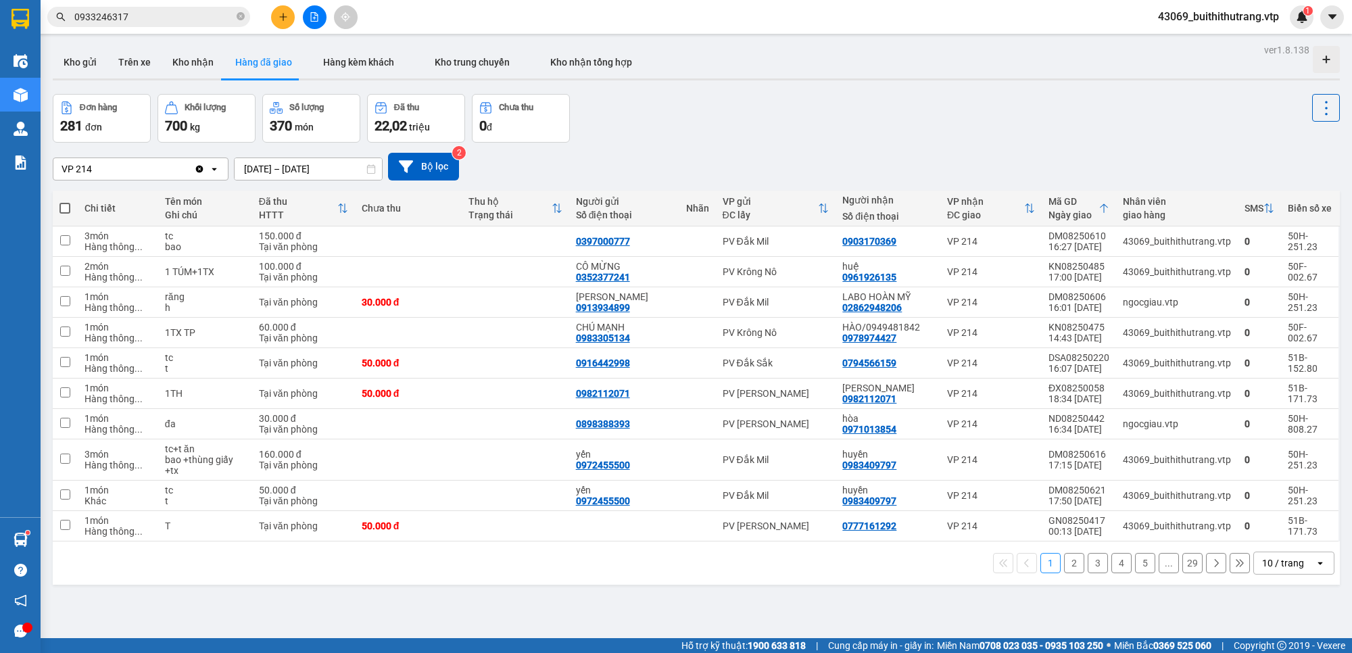
click at [176, 15] on input "0933246317" at bounding box center [154, 16] width 160 height 15
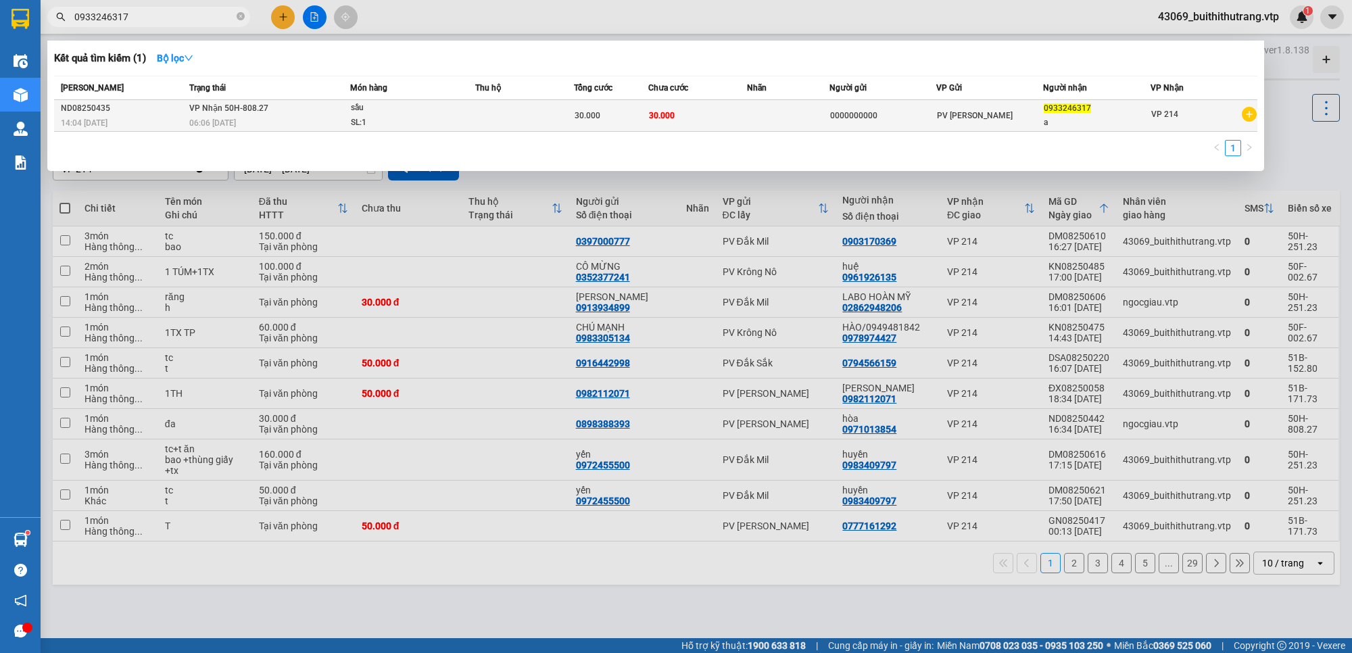
click at [480, 127] on td at bounding box center [524, 116] width 99 height 32
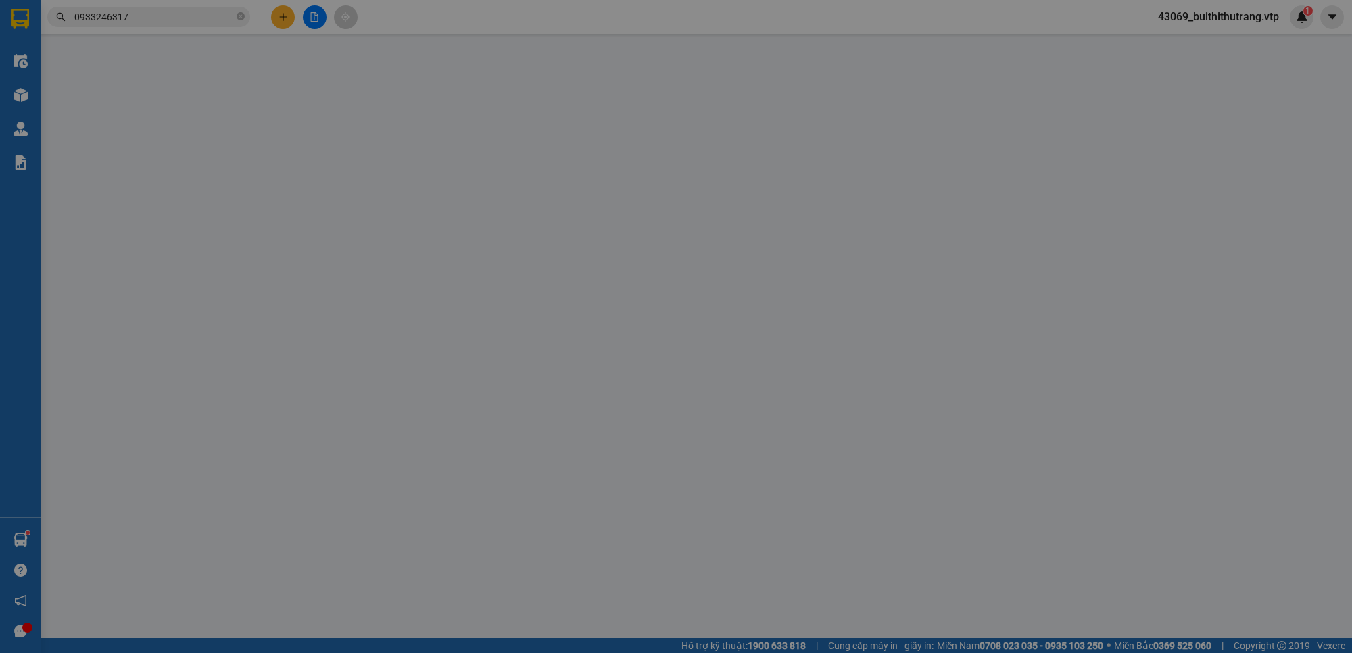
type input "0000000000"
type input "0933246317"
type input "a"
type input "30.000"
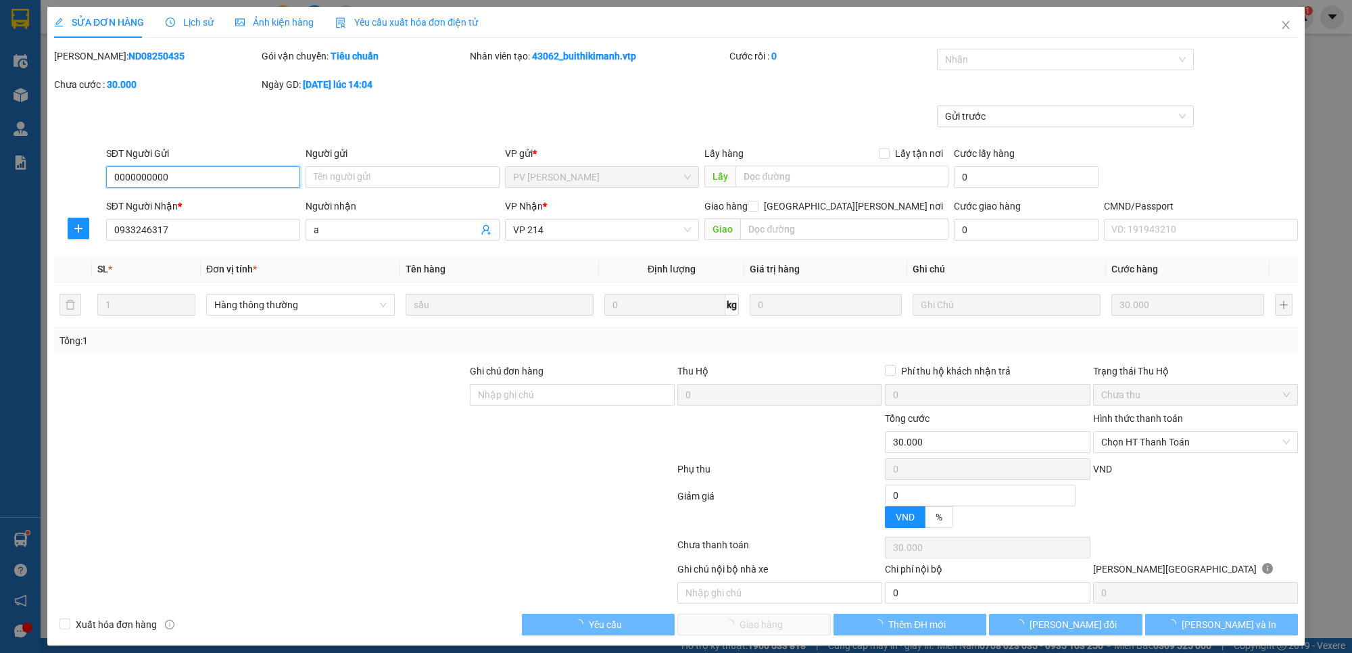
type input "1.500"
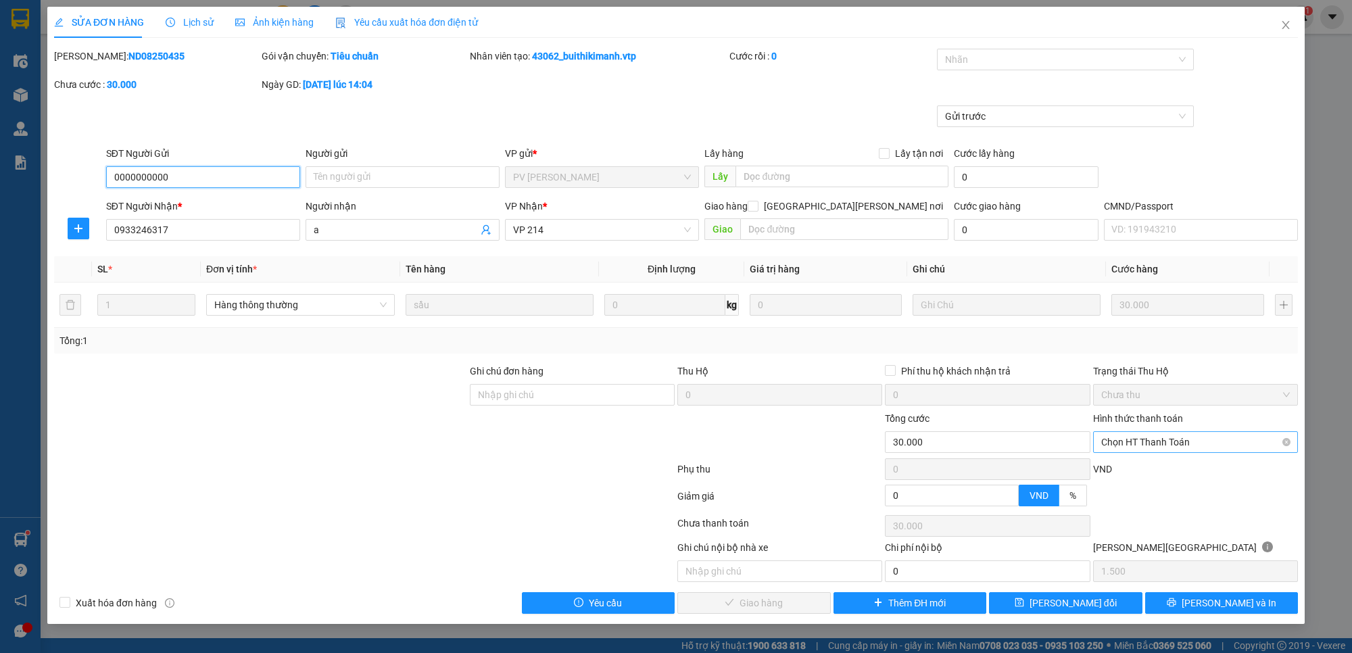
click at [1211, 443] on span "Chọn HT Thanh Toán" at bounding box center [1195, 442] width 189 height 20
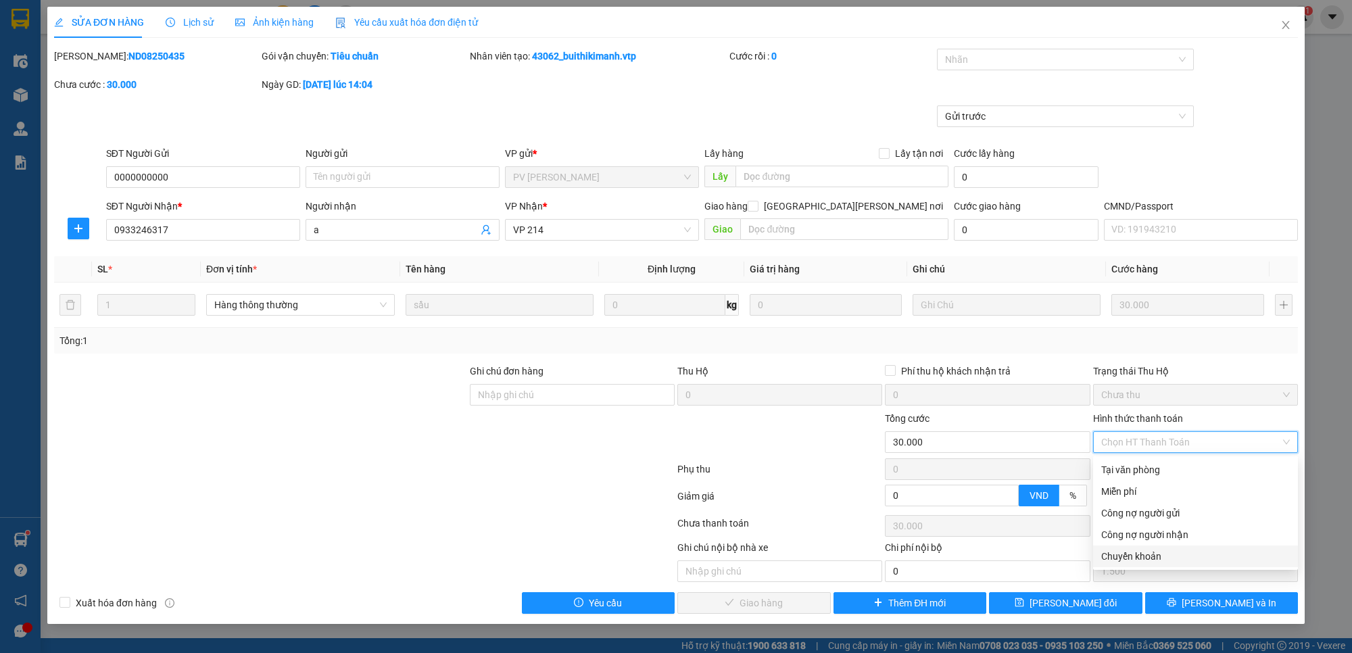
click at [1178, 555] on div "Chuyển khoản" at bounding box center [1195, 556] width 189 height 15
type input "0"
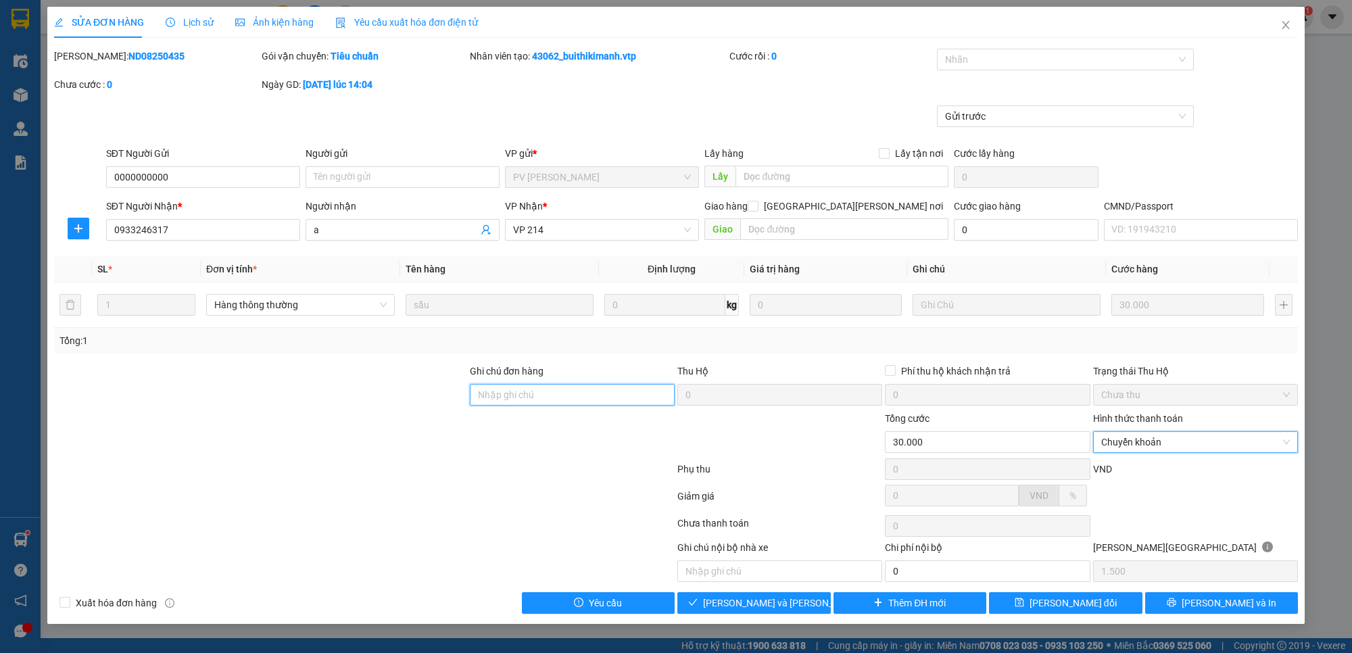
click at [570, 396] on input "Ghi chú đơn hàng" at bounding box center [572, 395] width 205 height 22
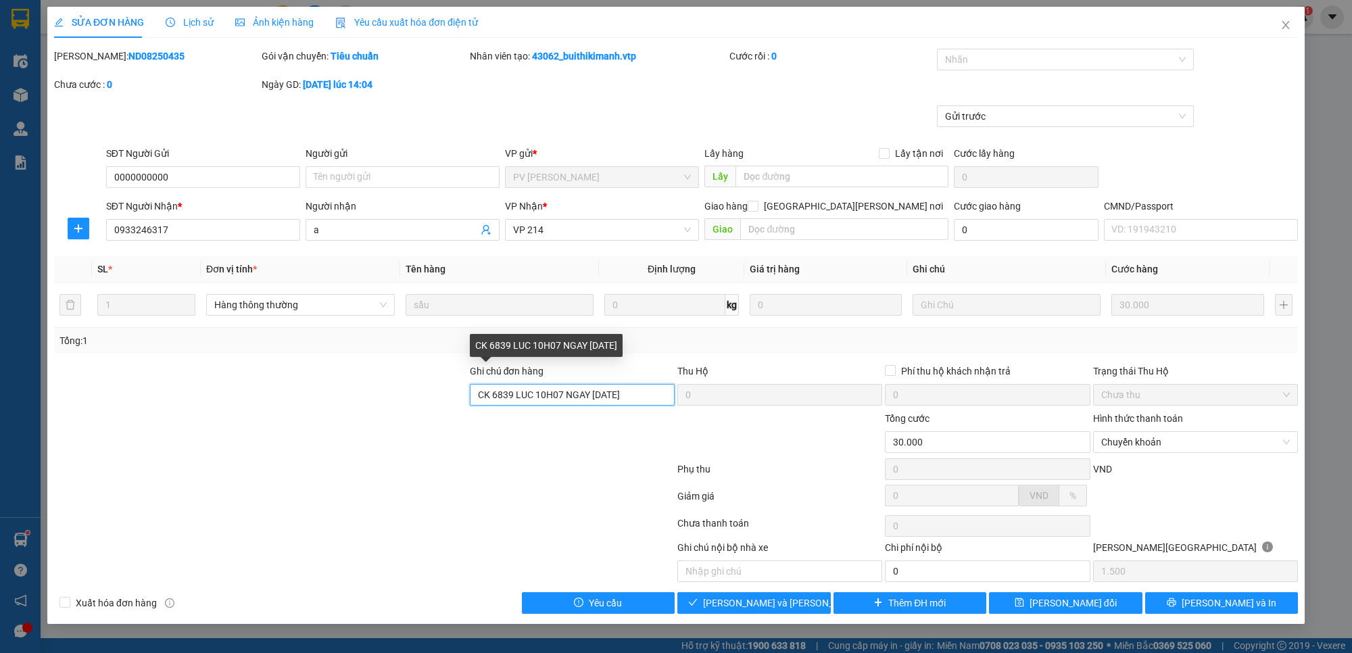
click at [596, 398] on input "CK 6839 LUC 10H07 NGAY 25/08/2025" at bounding box center [572, 395] width 205 height 22
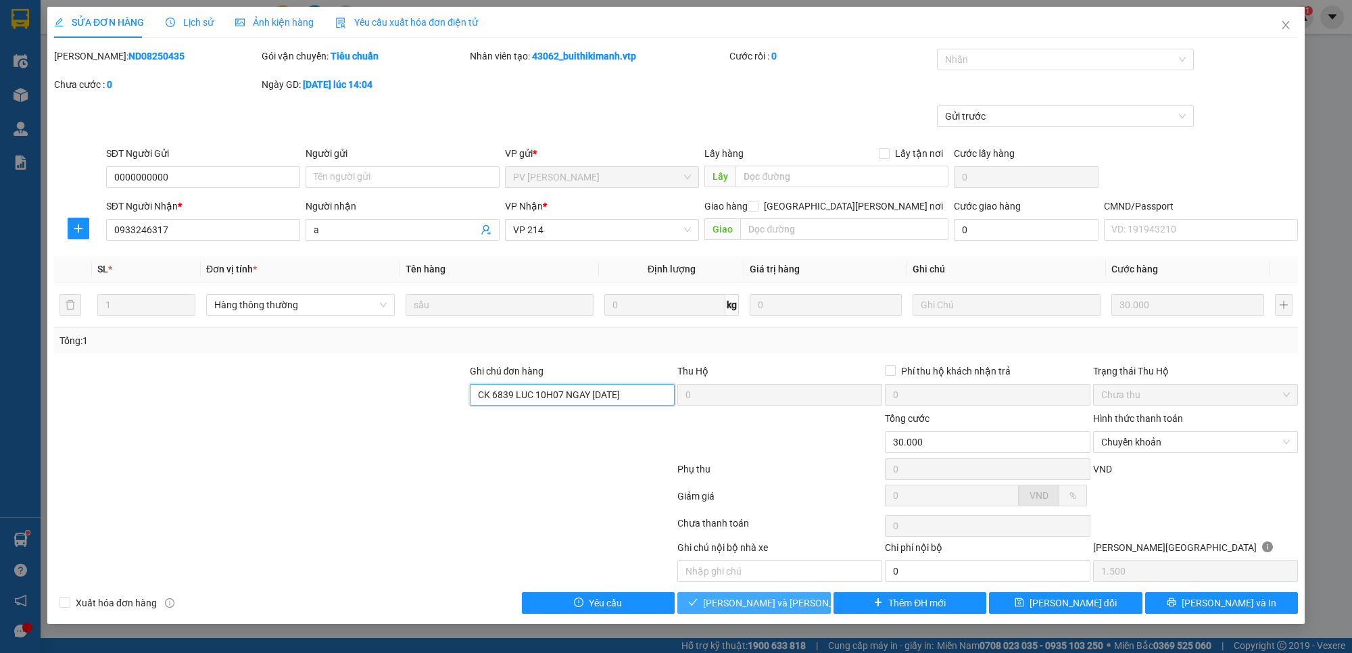
type input "CK 6839 LUC 10H07 NGAY 15/08/2025"
drag, startPoint x: 773, startPoint y: 608, endPoint x: 788, endPoint y: 636, distance: 31.8
click at [773, 609] on span "[PERSON_NAME] và [PERSON_NAME] hàng" at bounding box center [794, 603] width 183 height 15
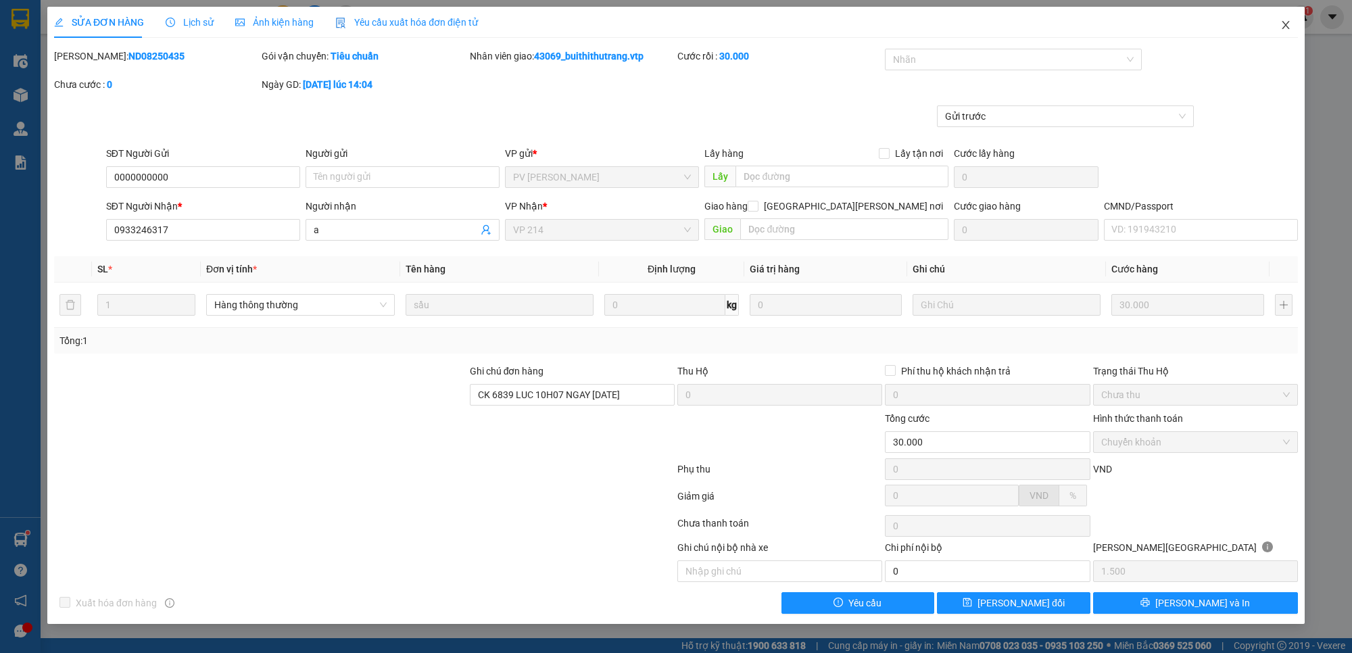
click at [1285, 24] on icon "close" at bounding box center [1285, 25] width 7 height 8
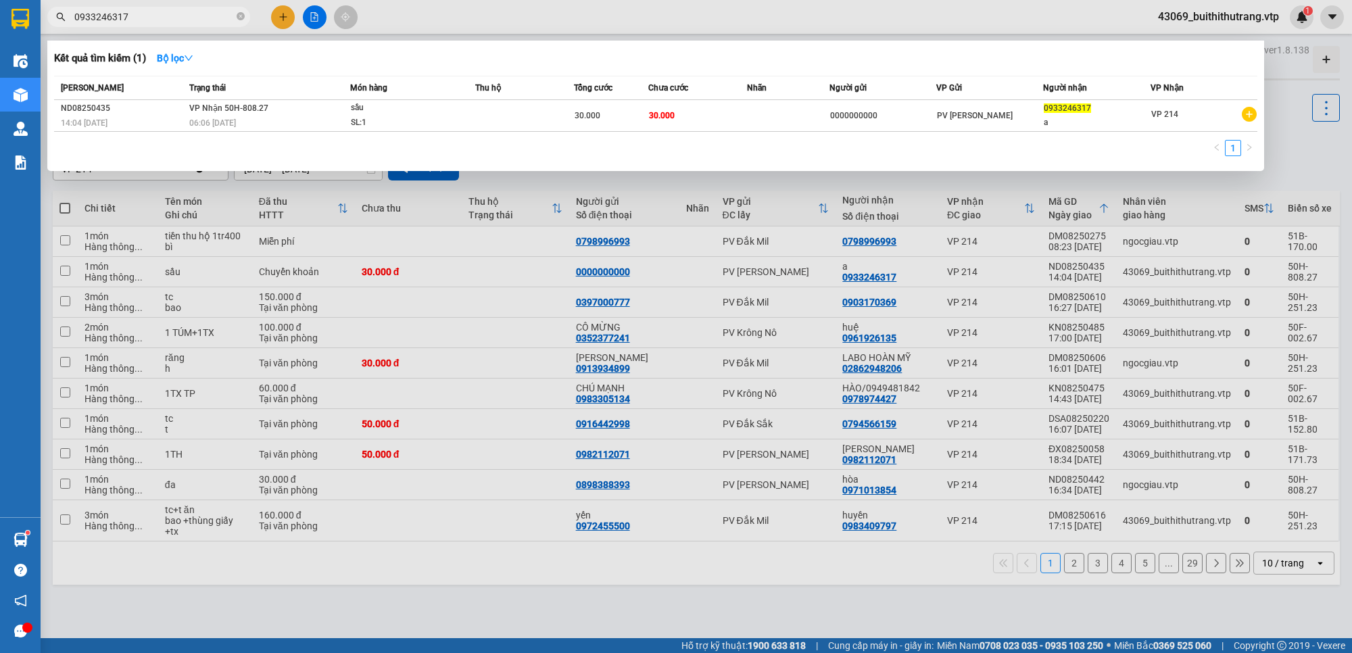
drag, startPoint x: 135, startPoint y: 16, endPoint x: 58, endPoint y: 32, distance: 78.9
click at [58, 29] on div "Kết quả tìm kiếm ( 1 ) Bộ lọc Mã ĐH Trạng thái Món hàng Thu hộ Tổng cước Chưa c…" at bounding box center [132, 17] width 264 height 24
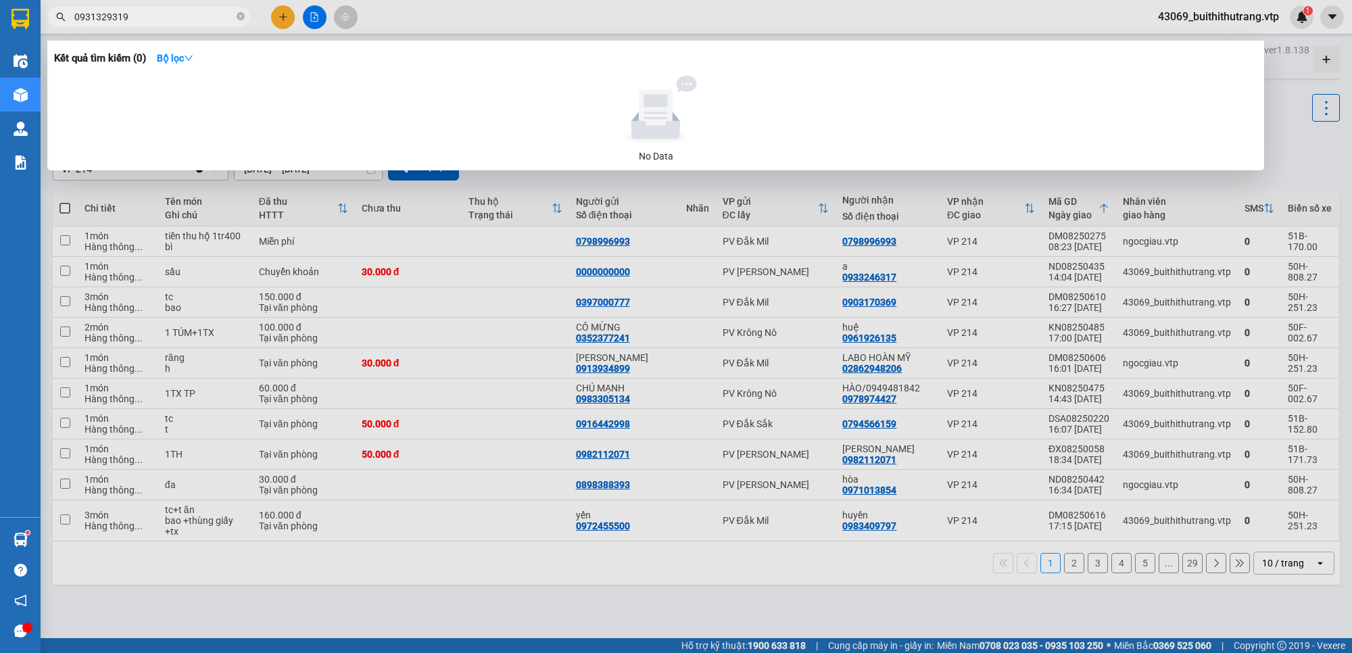
drag, startPoint x: 137, startPoint y: 22, endPoint x: 12, endPoint y: 38, distance: 126.1
click at [16, 38] on section "Kết quả tìm kiếm ( 0 ) Bộ lọc No Data 0931329319 43069_buithithutrang.vtp 1 Điề…" at bounding box center [676, 326] width 1352 height 653
drag, startPoint x: 140, startPoint y: 19, endPoint x: 39, endPoint y: 31, distance: 101.5
click at [39, 31] on section "Kết quả tìm kiếm ( 0 ) Bộ lọc No Data 0396400732 43069_buithithutrang.vtp 1 Điề…" at bounding box center [676, 326] width 1352 height 653
drag, startPoint x: 130, startPoint y: 12, endPoint x: 80, endPoint y: 25, distance: 52.3
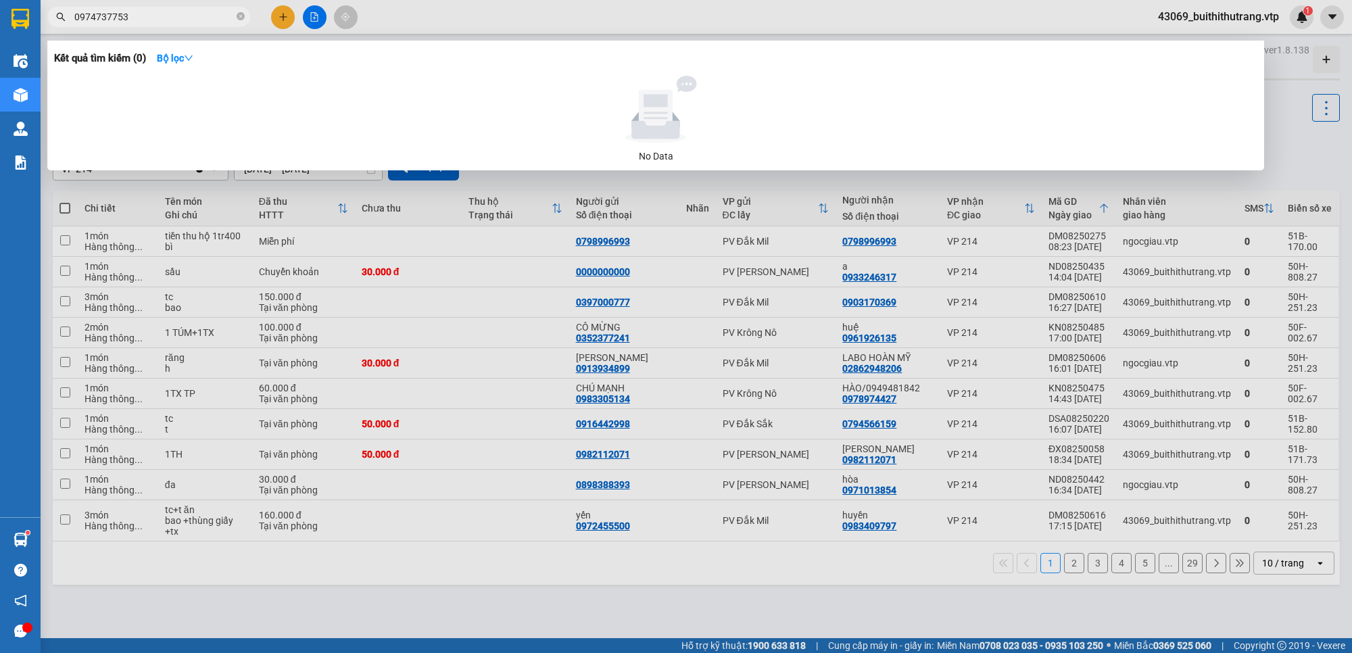
click at [80, 25] on span "0974737753" at bounding box center [148, 17] width 203 height 20
click at [78, 17] on input "00961820922" at bounding box center [154, 16] width 160 height 15
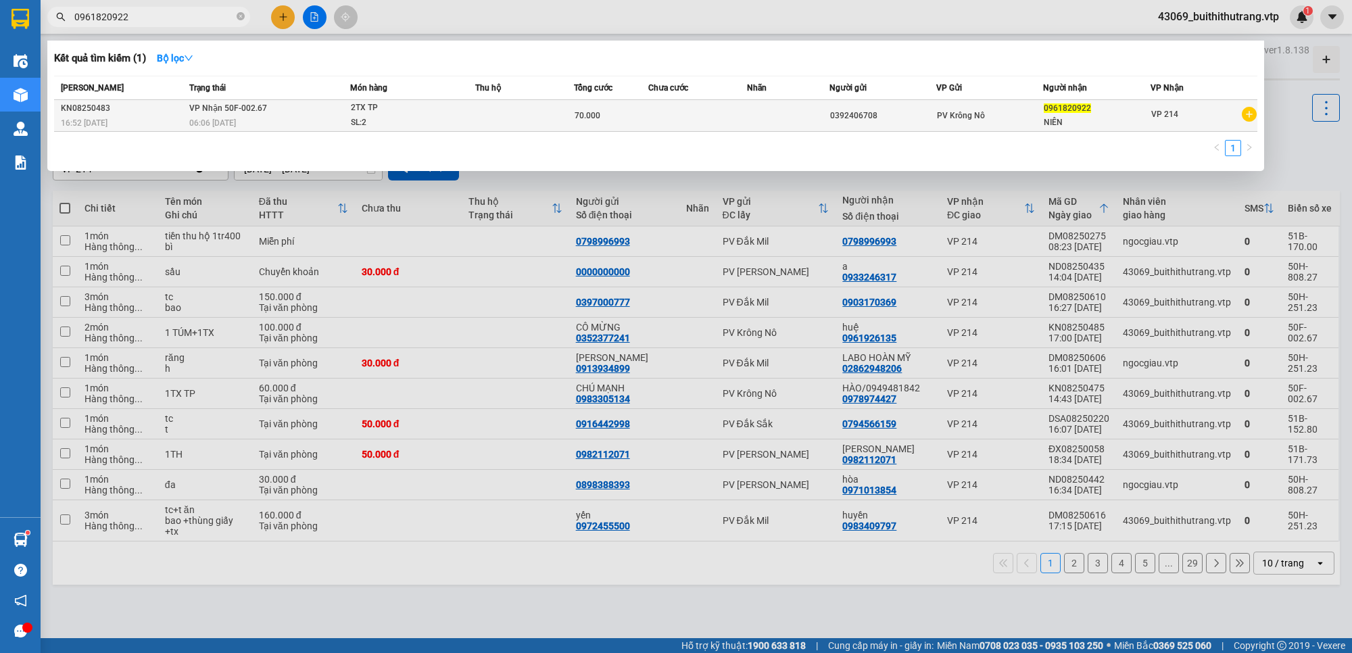
type input "0961820922"
click at [1132, 114] on div "0961820922" at bounding box center [1096, 108] width 105 height 14
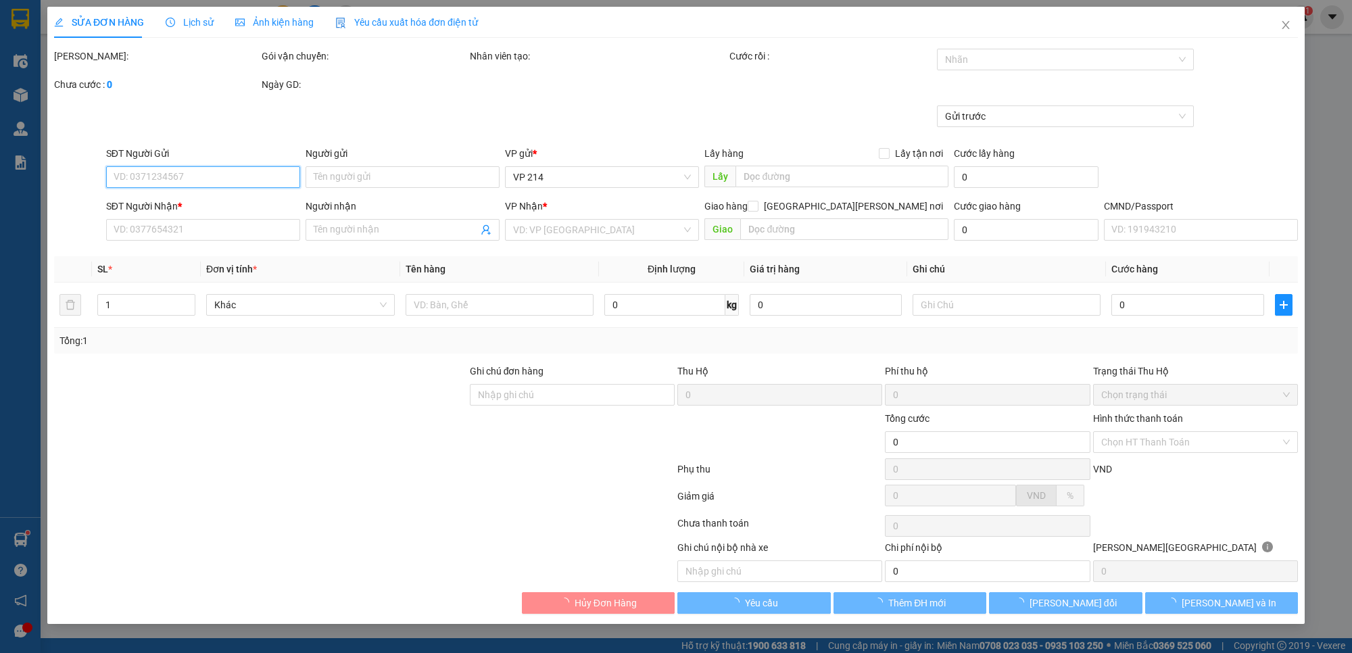
type input "0392406708"
type input "0961820922"
type input "NIÊN"
type input "70.000"
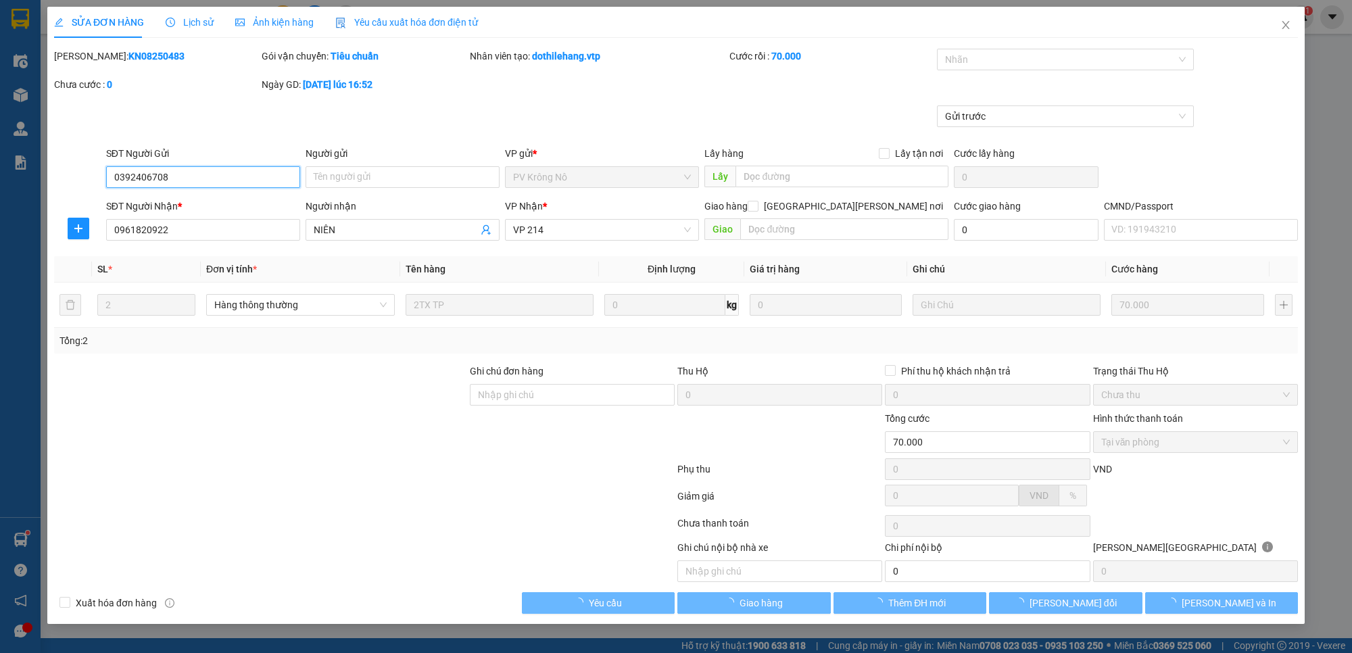
type input "3.500"
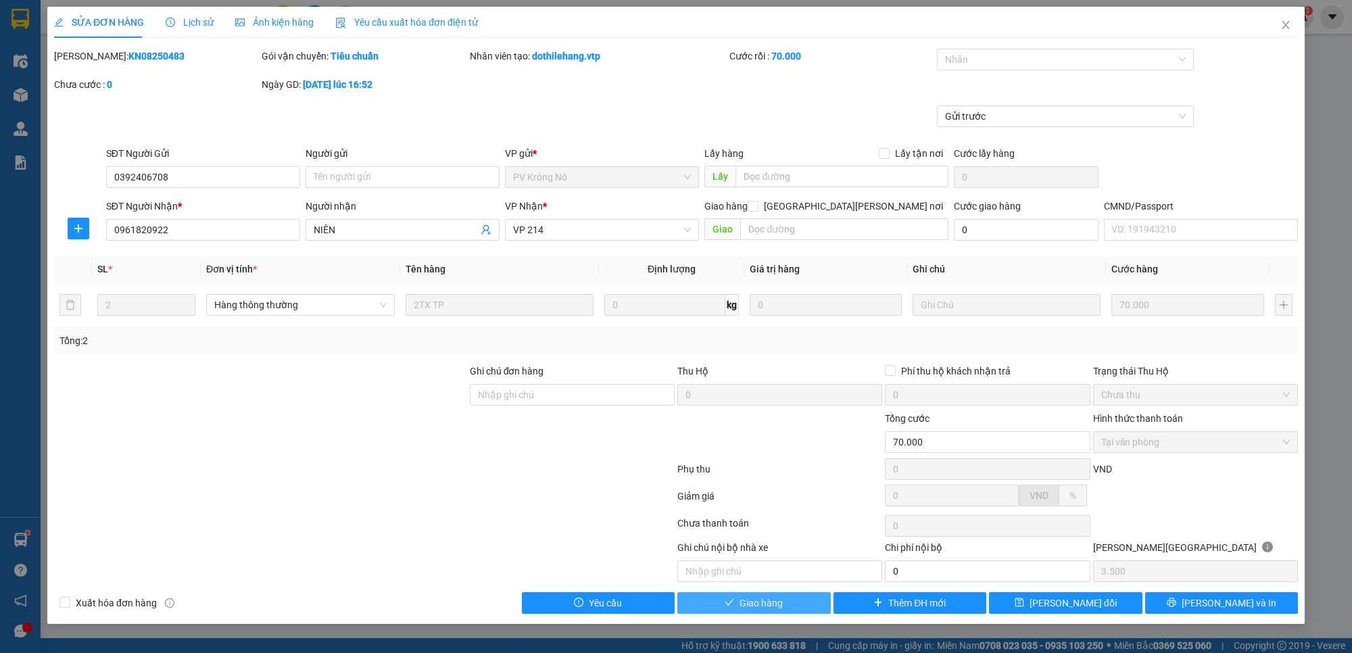
click at [775, 606] on span "Giao hàng" at bounding box center [761, 603] width 43 height 15
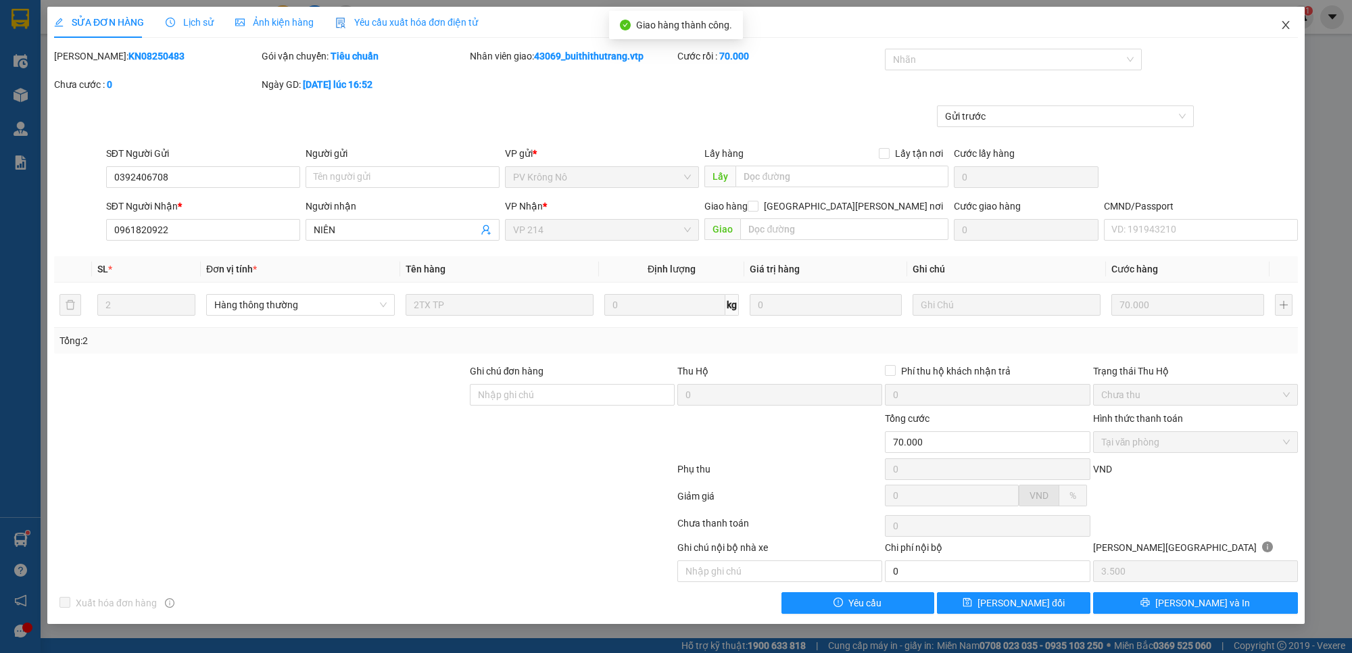
click at [1285, 24] on icon "close" at bounding box center [1285, 25] width 11 height 11
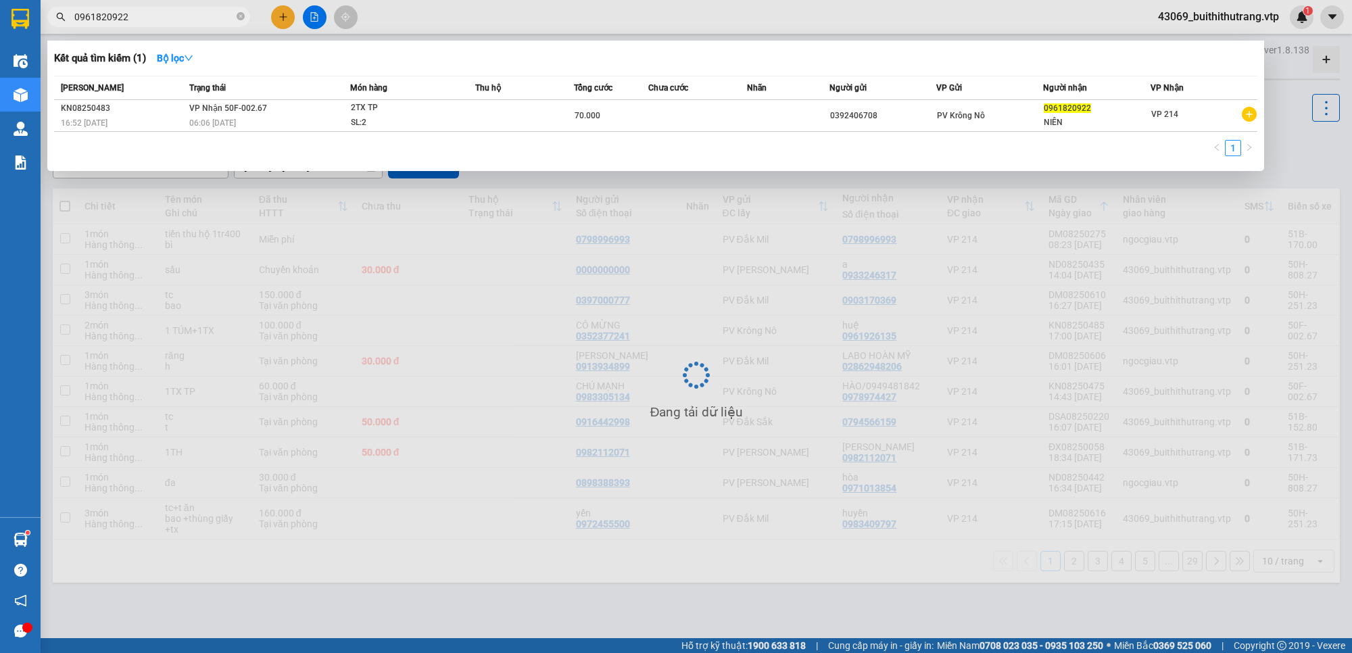
drag, startPoint x: 137, startPoint y: 15, endPoint x: 51, endPoint y: 10, distance: 86.7
click at [51, 10] on span "0961820922" at bounding box center [148, 17] width 203 height 20
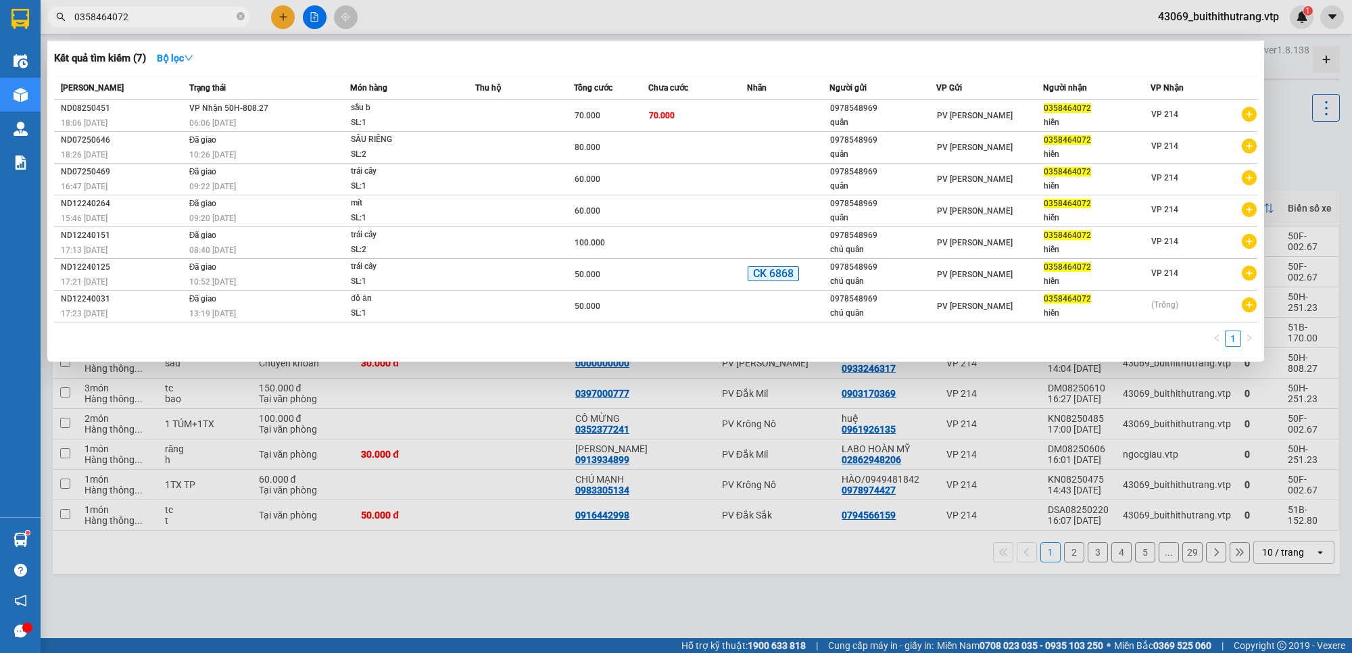
type input "0358464072"
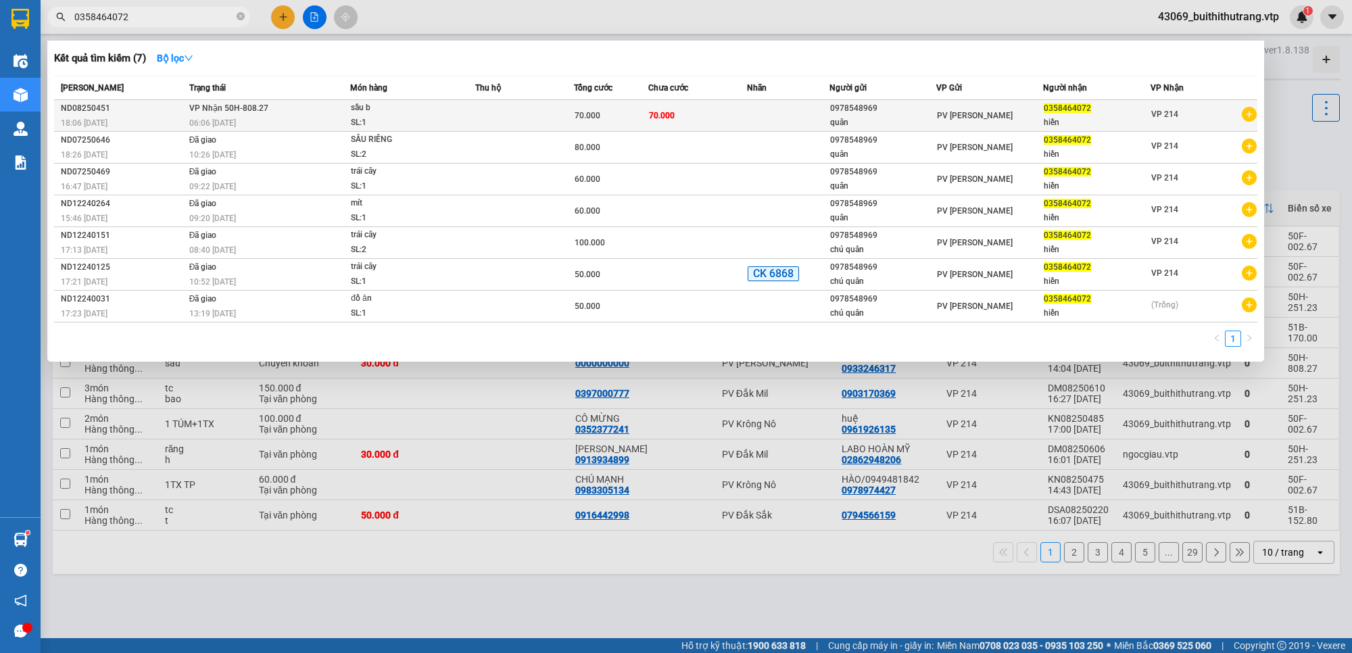
click at [1018, 114] on div "PV [PERSON_NAME]" at bounding box center [989, 115] width 105 height 15
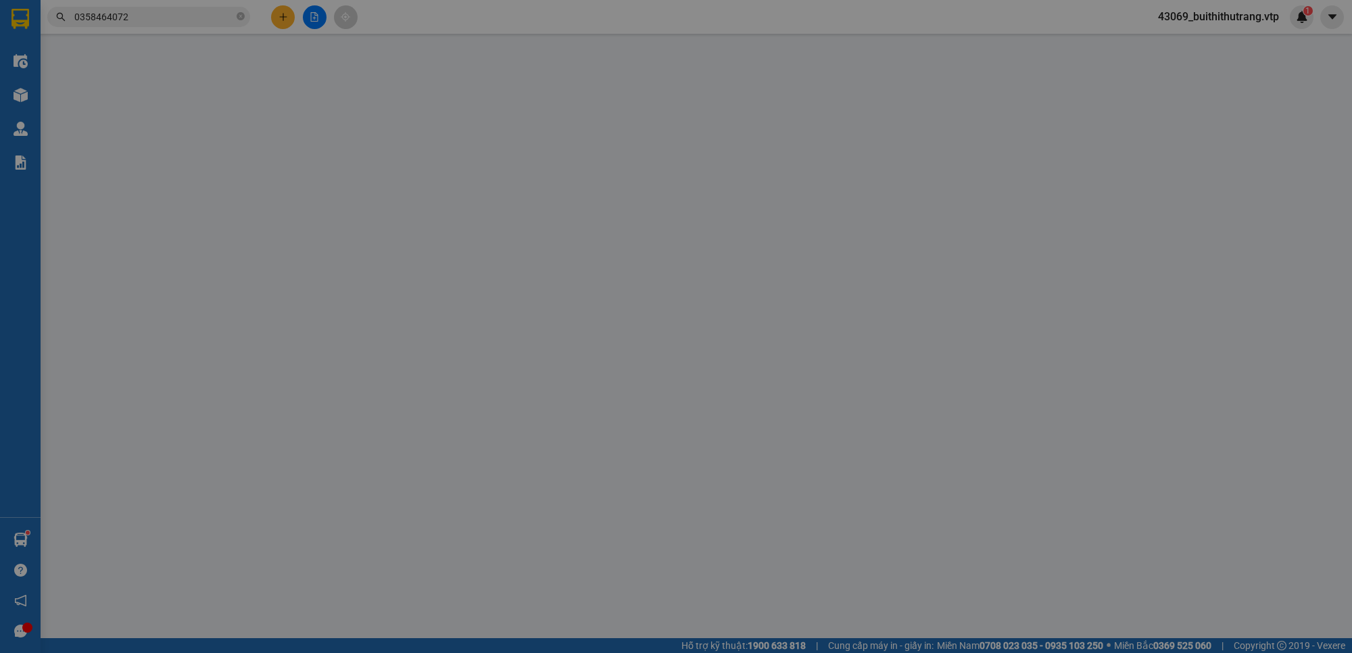
type input "0978548969"
type input "quân"
type input "0358464072"
type input "hiền"
type input "70.000"
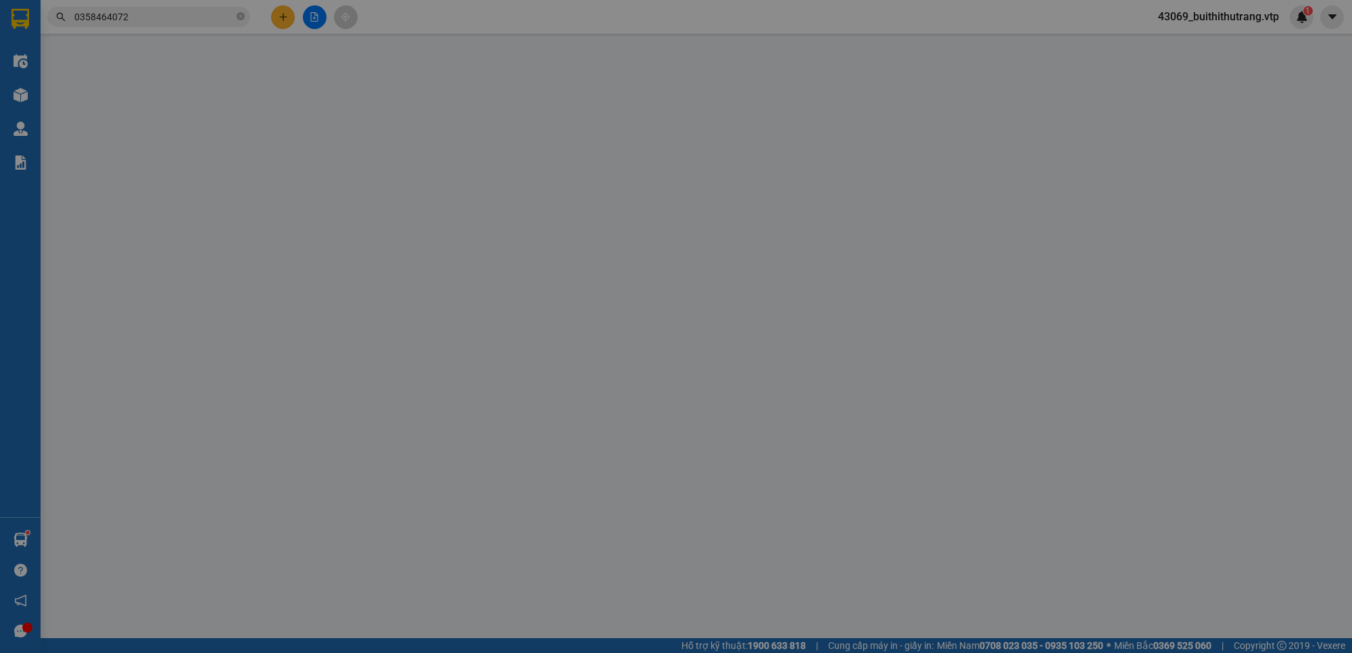
type input "70.000"
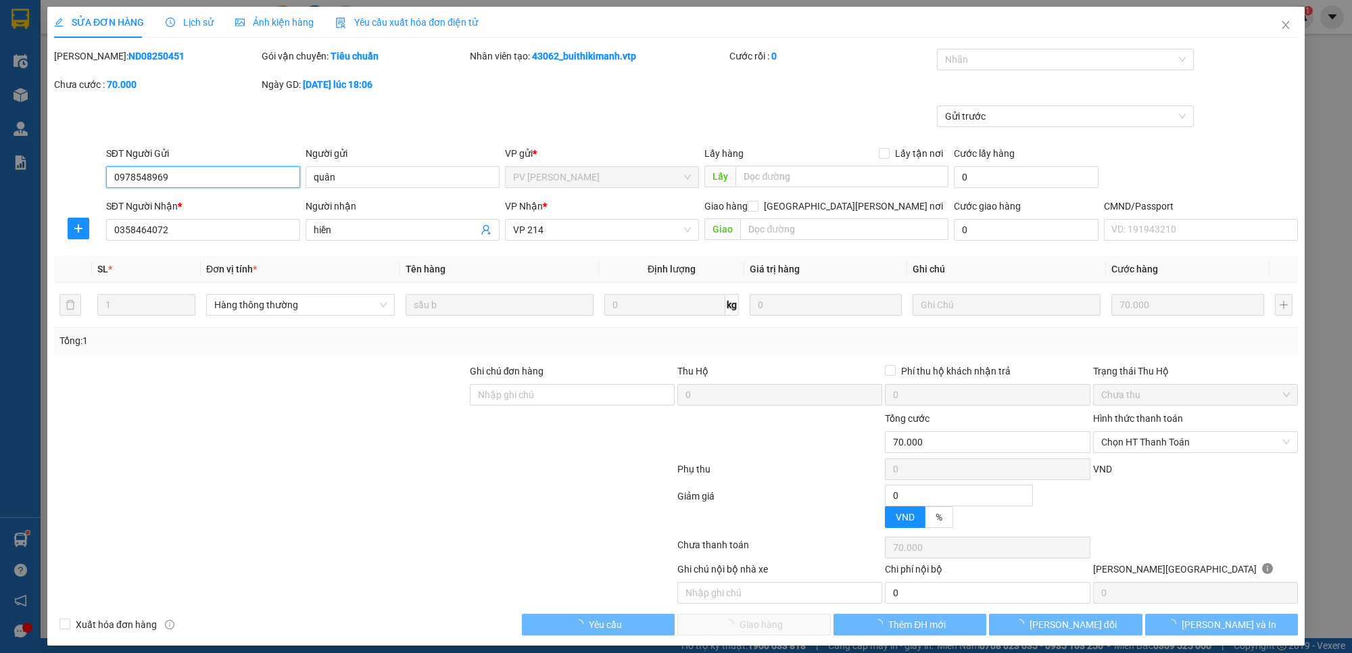
type input "3.500"
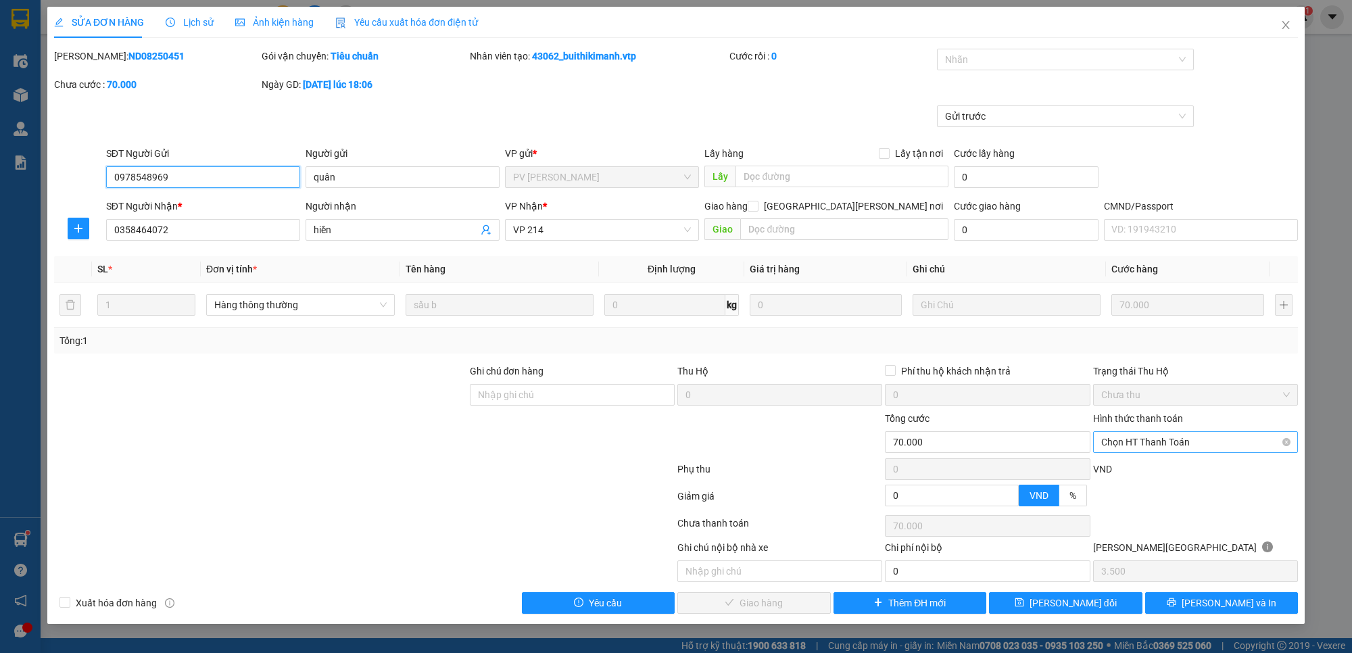
click at [1190, 435] on span "Chọn HT Thanh Toán" at bounding box center [1195, 442] width 189 height 20
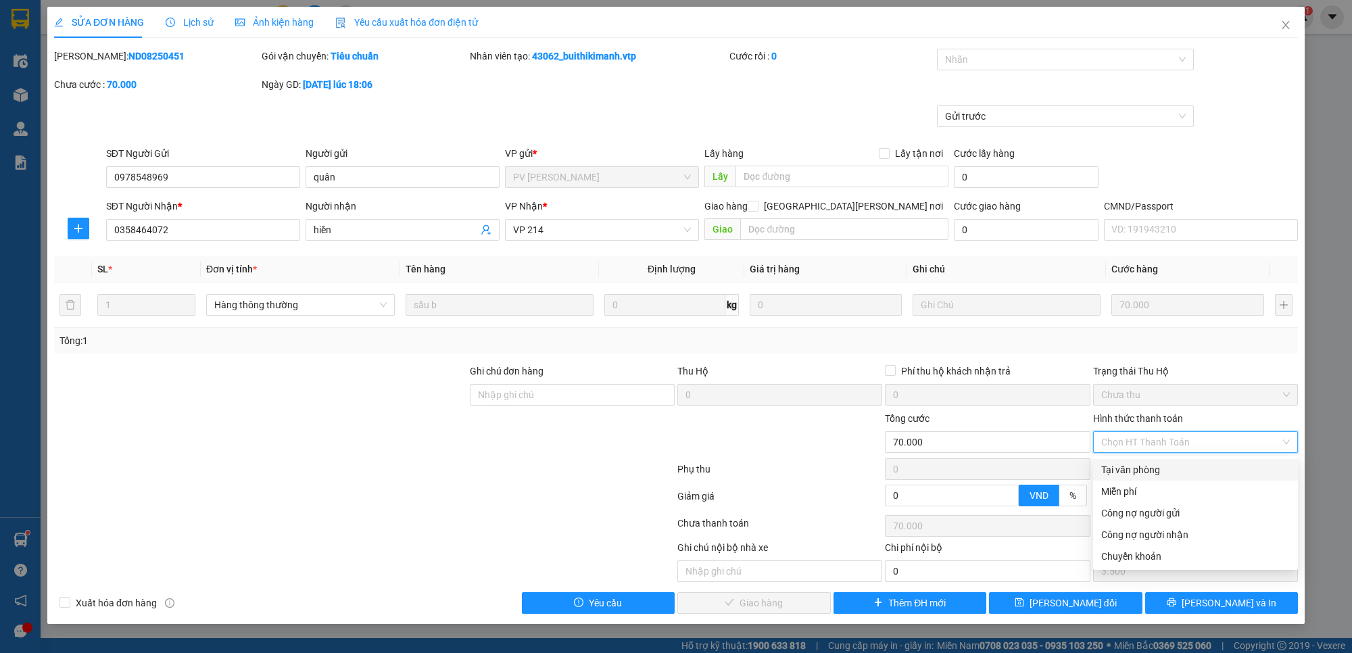
click at [1180, 464] on div "Tại văn phòng" at bounding box center [1195, 469] width 189 height 15
type input "0"
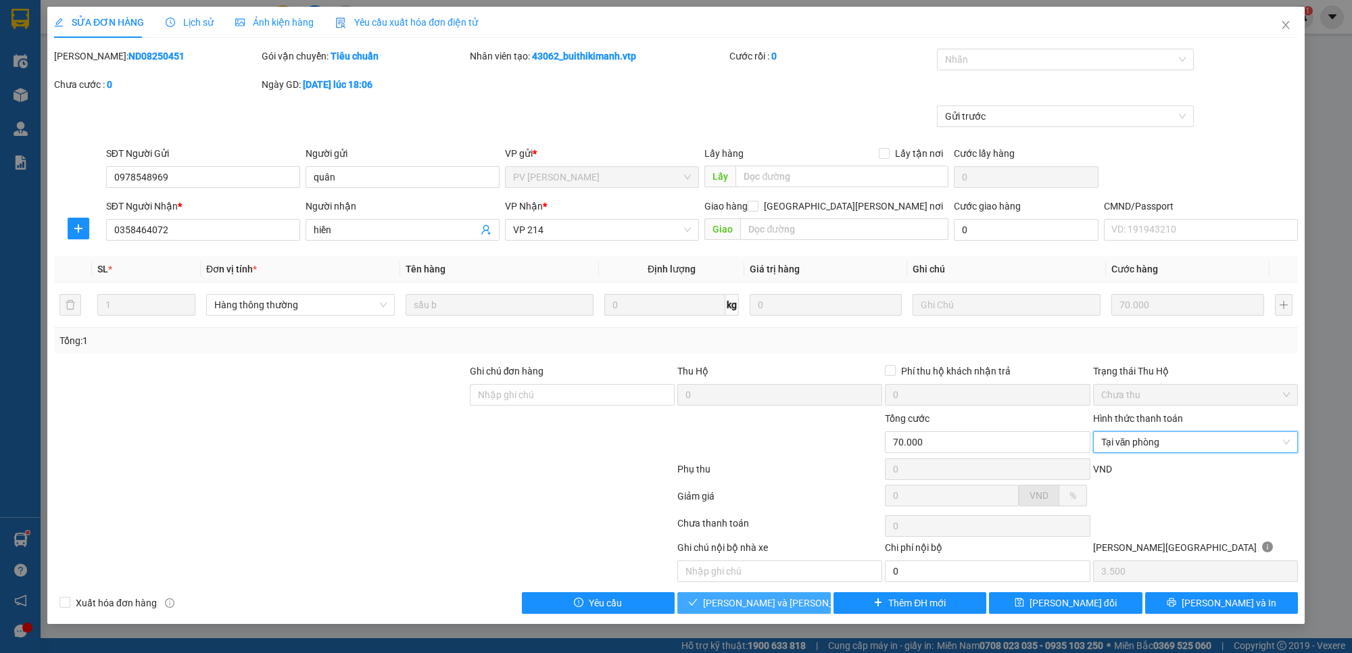
click at [806, 600] on button "[PERSON_NAME] và [PERSON_NAME] hàng" at bounding box center [753, 603] width 153 height 22
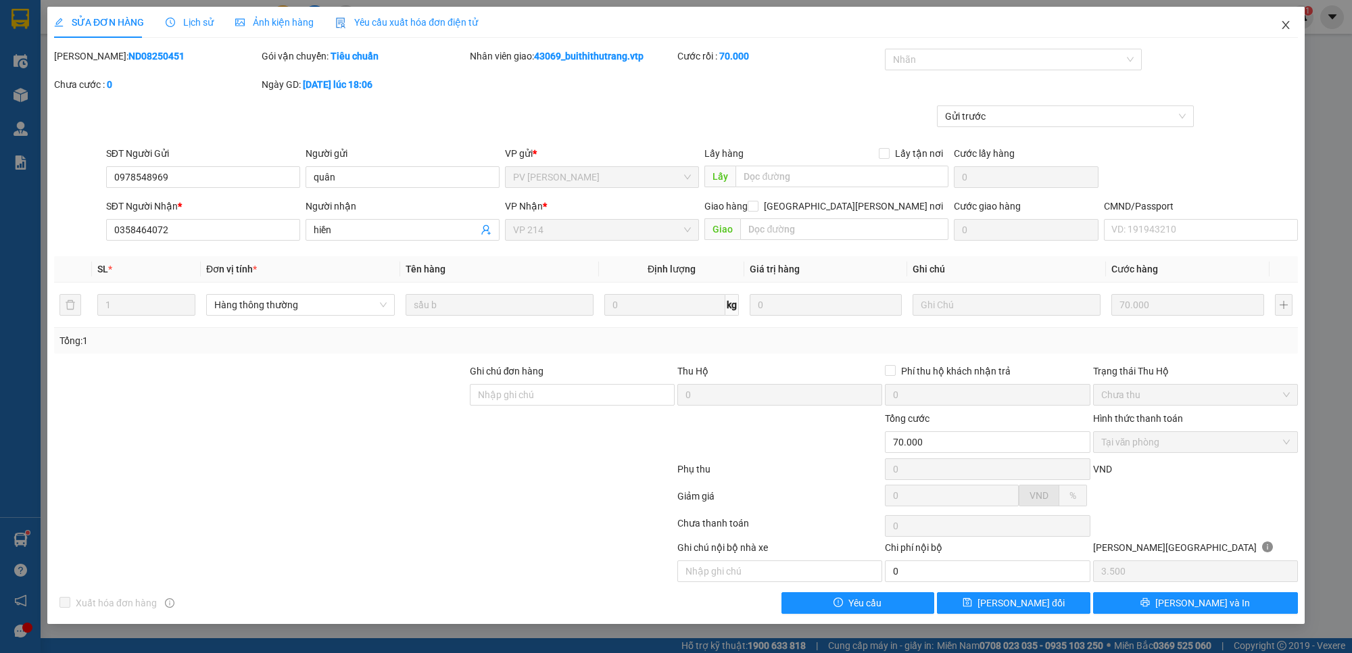
click at [1285, 32] on span "Close" at bounding box center [1286, 26] width 38 height 38
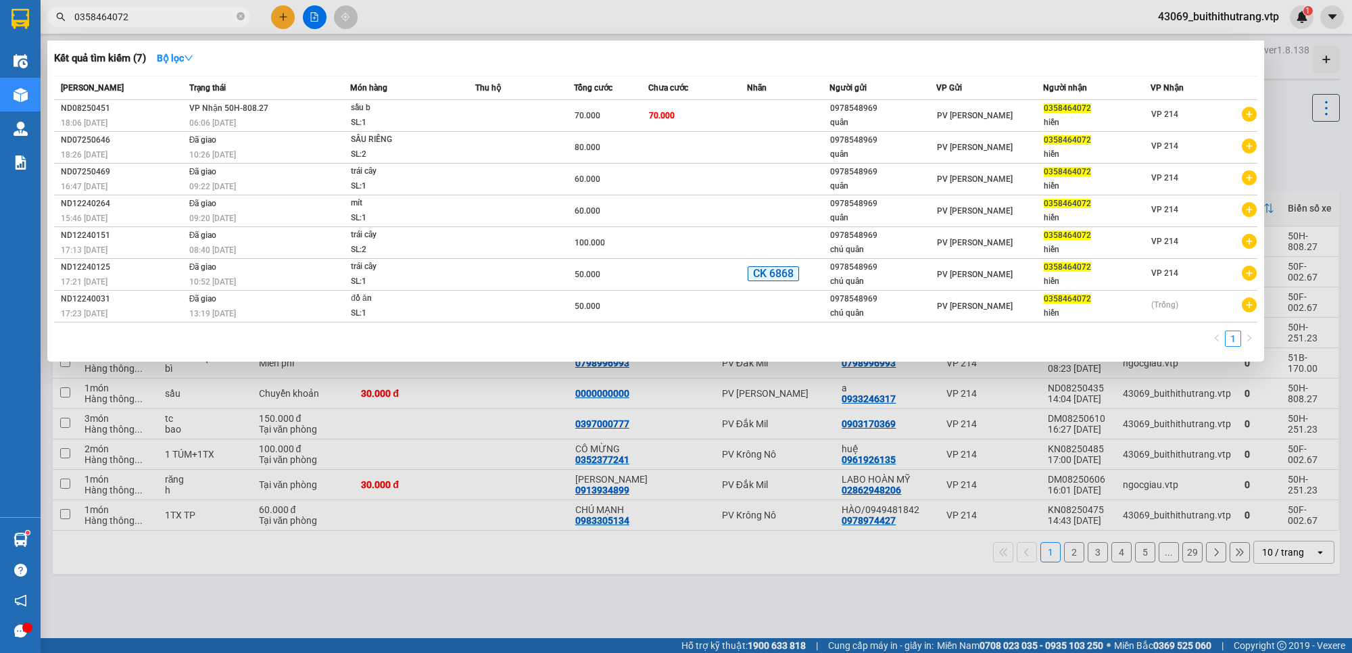
drag, startPoint x: 141, startPoint y: 21, endPoint x: 76, endPoint y: 28, distance: 65.3
click at [78, 26] on span "0358464072" at bounding box center [148, 17] width 203 height 20
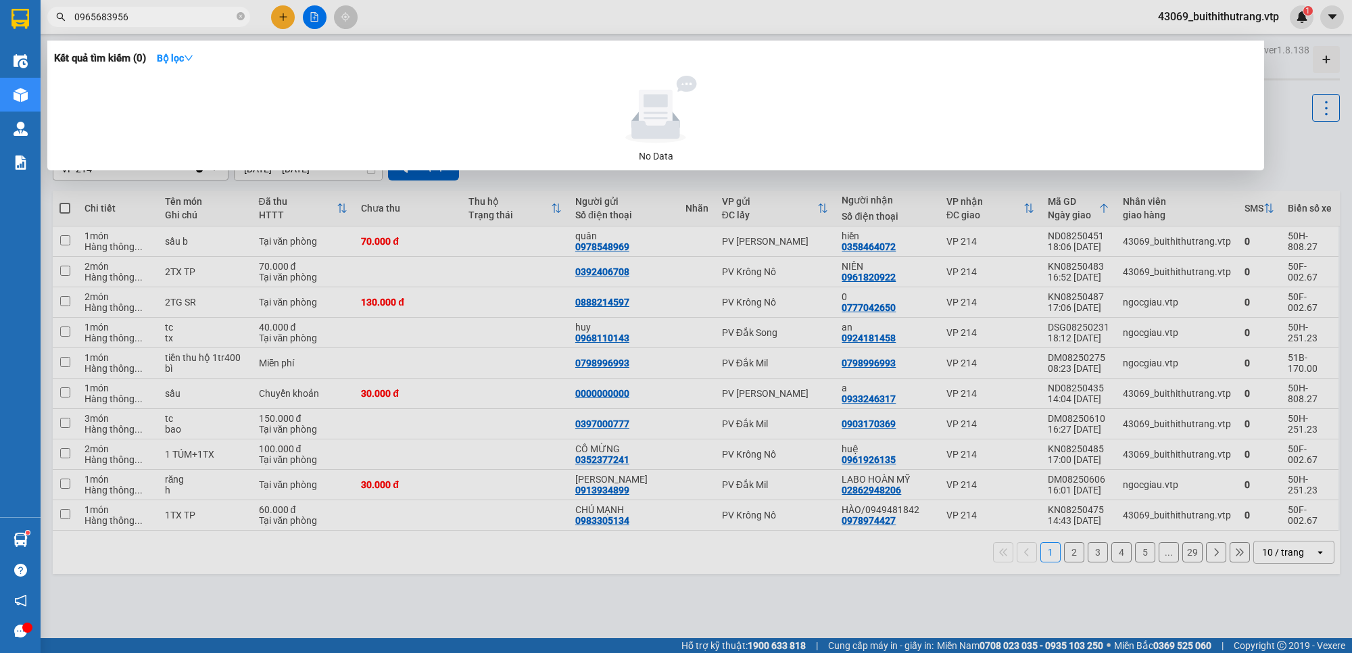
drag, startPoint x: 127, startPoint y: 14, endPoint x: 66, endPoint y: 28, distance: 62.3
click at [66, 28] on div "Kết quả tìm kiếm ( 0 ) Bộ lọc No Data 0965683956" at bounding box center [132, 17] width 264 height 24
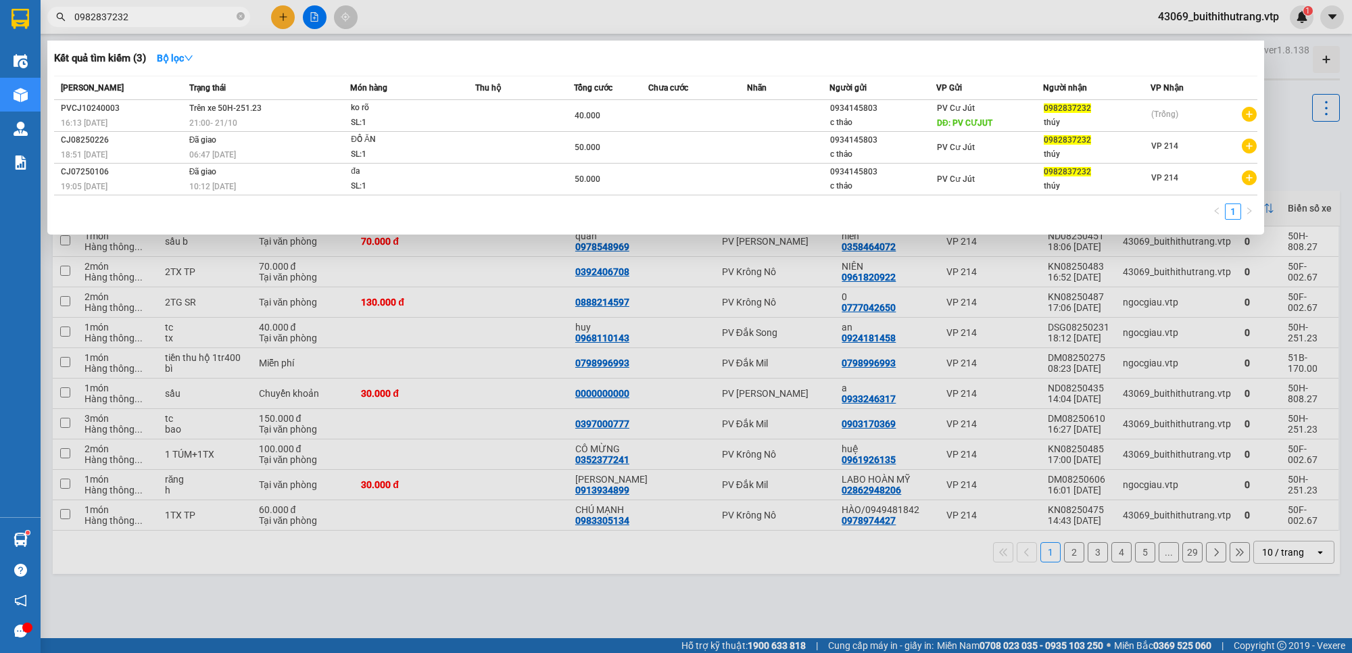
drag, startPoint x: 130, startPoint y: 15, endPoint x: 25, endPoint y: 36, distance: 107.5
click at [36, 35] on section "Kết quả tìm kiếm ( 3 ) Bộ lọc Mã ĐH Trạng thái Món hàng Thu hộ Tổng cước Chưa c…" at bounding box center [676, 326] width 1352 height 653
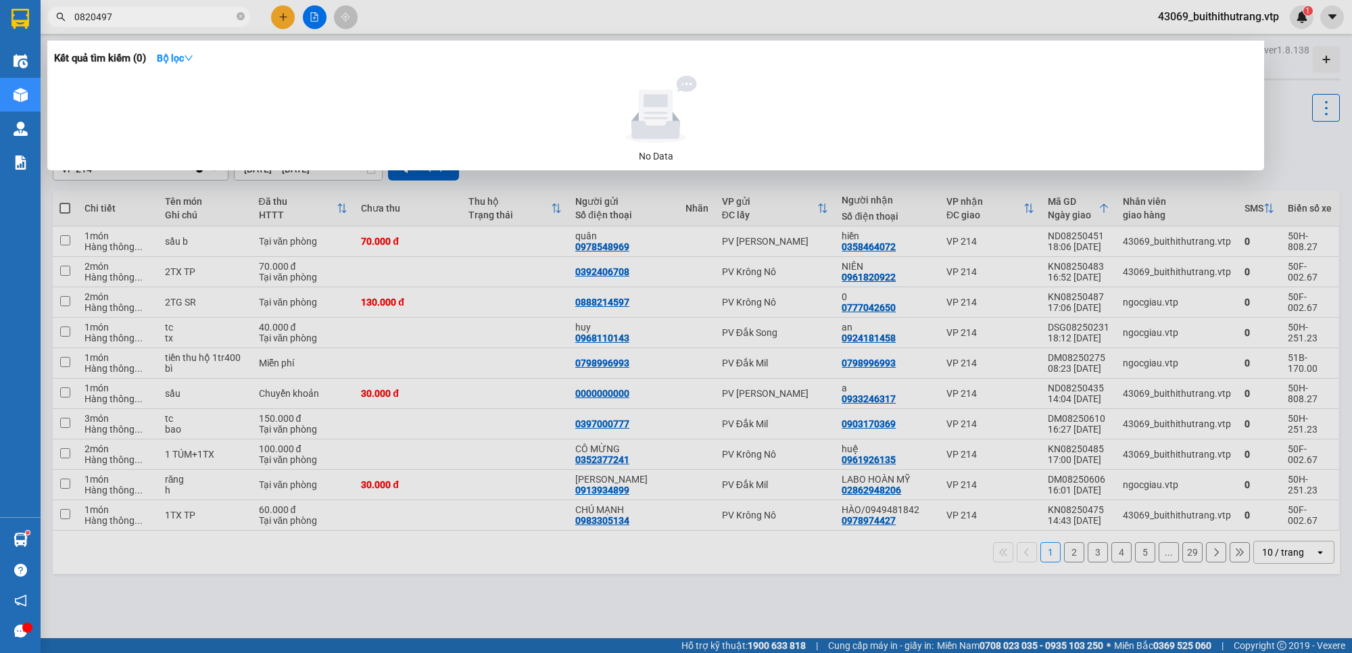
click at [86, 17] on input "0820497" at bounding box center [154, 16] width 160 height 15
type input "0"
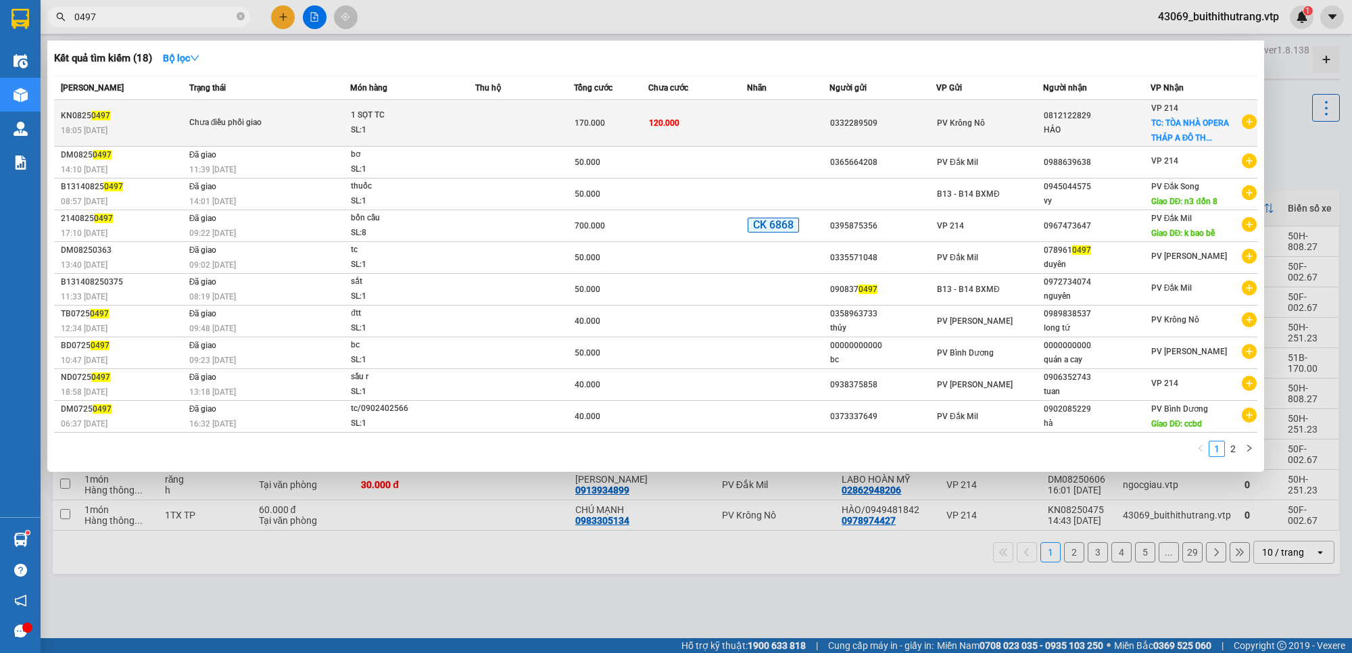
type input "0497"
click at [1182, 137] on span "TC: TÒA NHÀ OPERA THÁP A ĐÔ TH..." at bounding box center [1190, 130] width 78 height 24
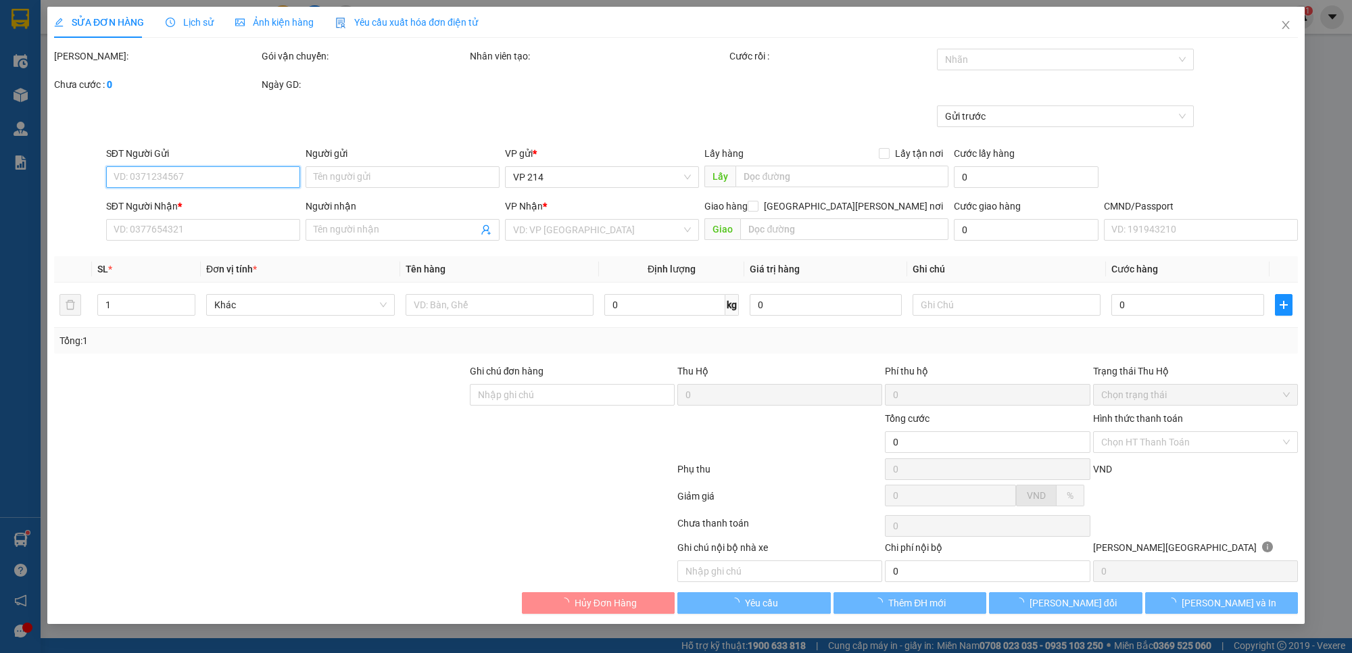
type input "0332289509"
type input "0812122829"
type input "HẢO"
checkbox input "true"
type input "TÒA NHÀ OPERA THÁP A ĐÔ THỊ THỦ THIÊM,P AN KHÁNH,THỦ ĐỨC"
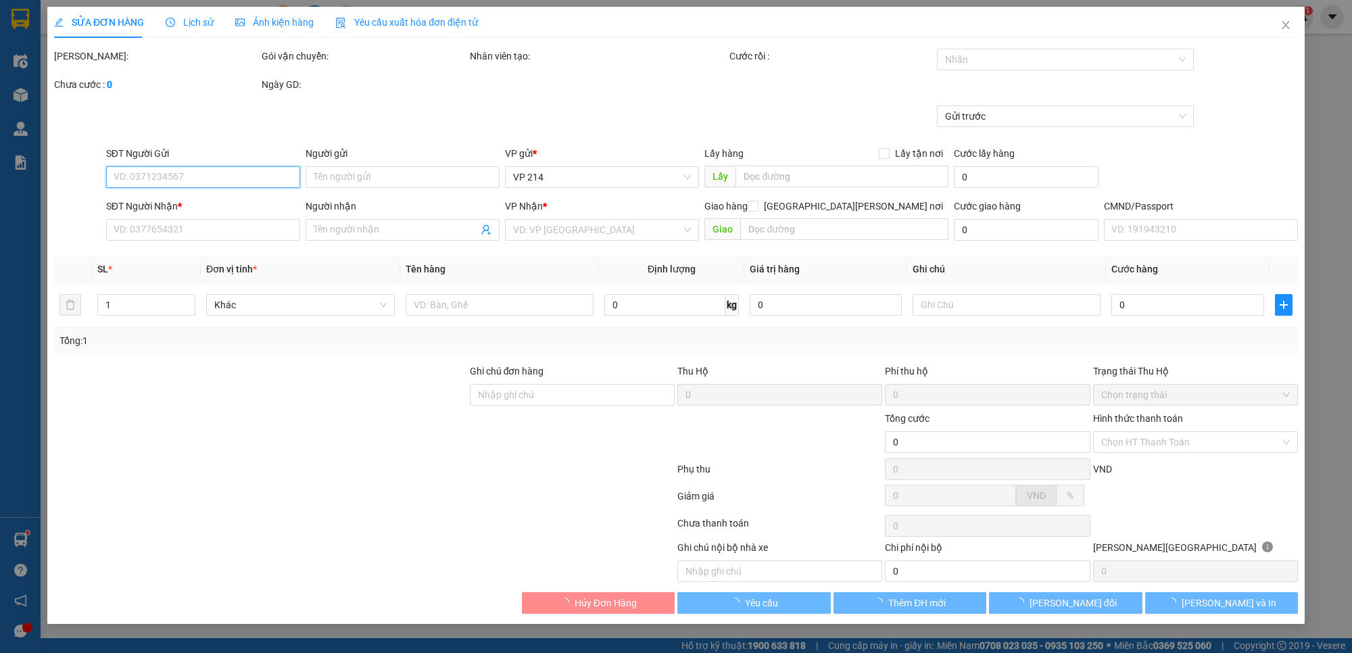
type input "170.000"
type input "50.000"
type input "120.000"
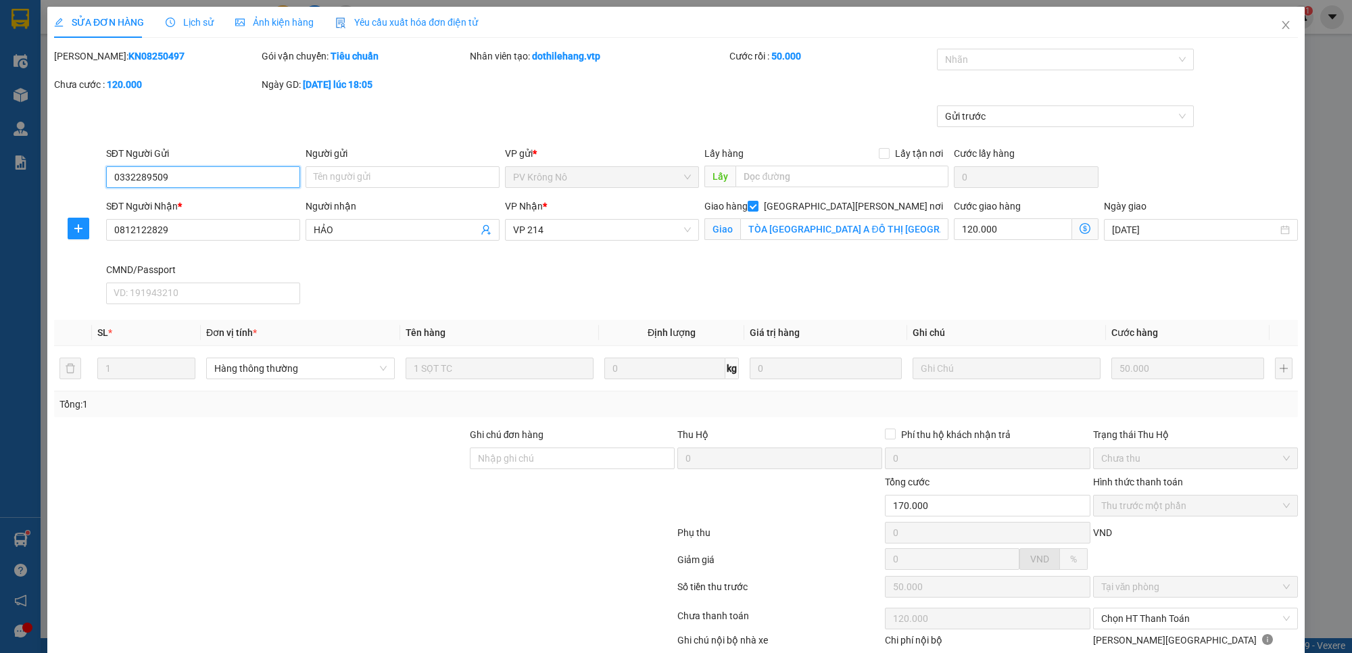
type input "2.500"
click at [806, 231] on input "TÒA NHÀ OPERA THÁP A ĐÔ THỊ THỦ THIÊM,P AN KHÁNH,THỦ ĐỨC" at bounding box center [844, 229] width 208 height 22
click at [1280, 21] on icon "close" at bounding box center [1285, 25] width 11 height 11
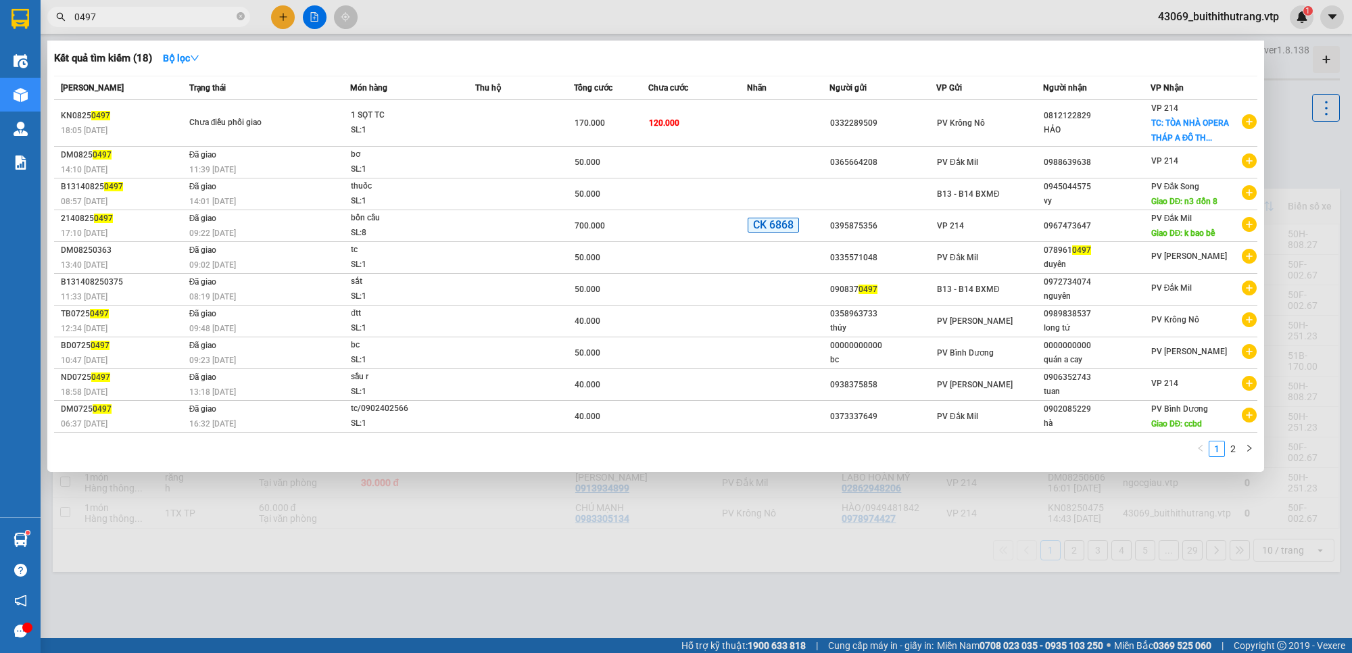
click at [153, 18] on input "0497" at bounding box center [154, 16] width 160 height 15
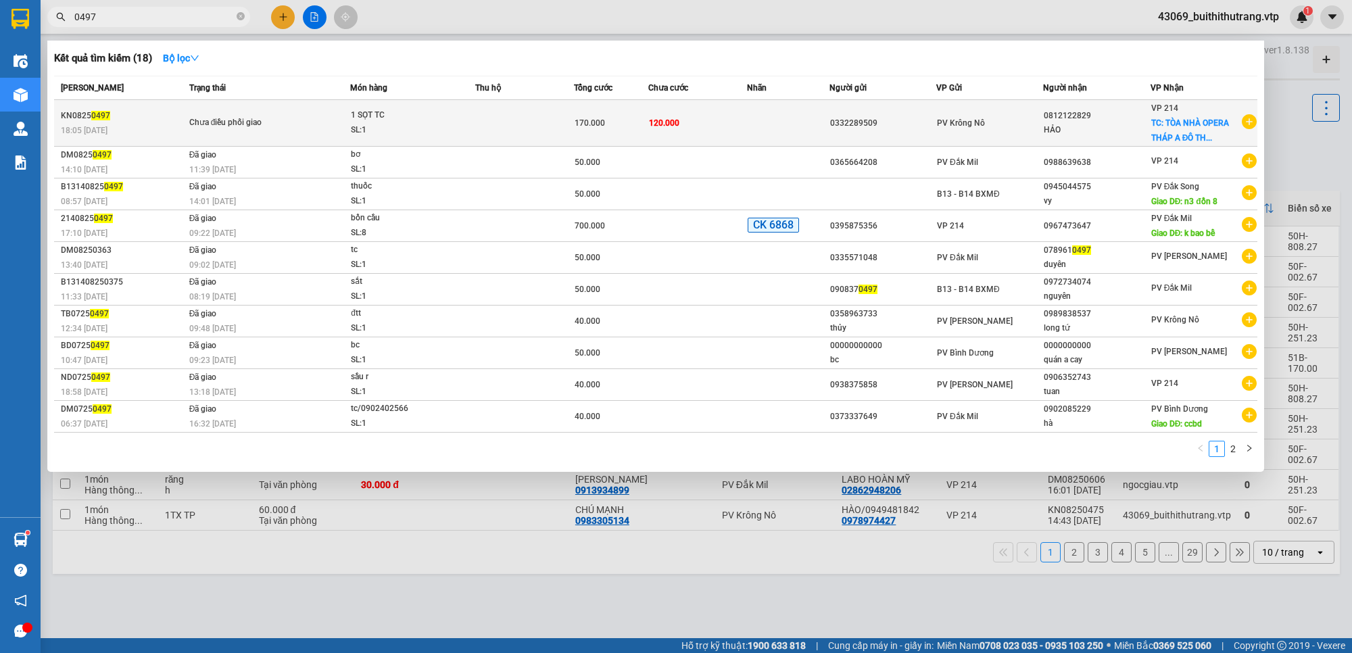
click at [890, 109] on td "0332289509" at bounding box center [883, 123] width 107 height 47
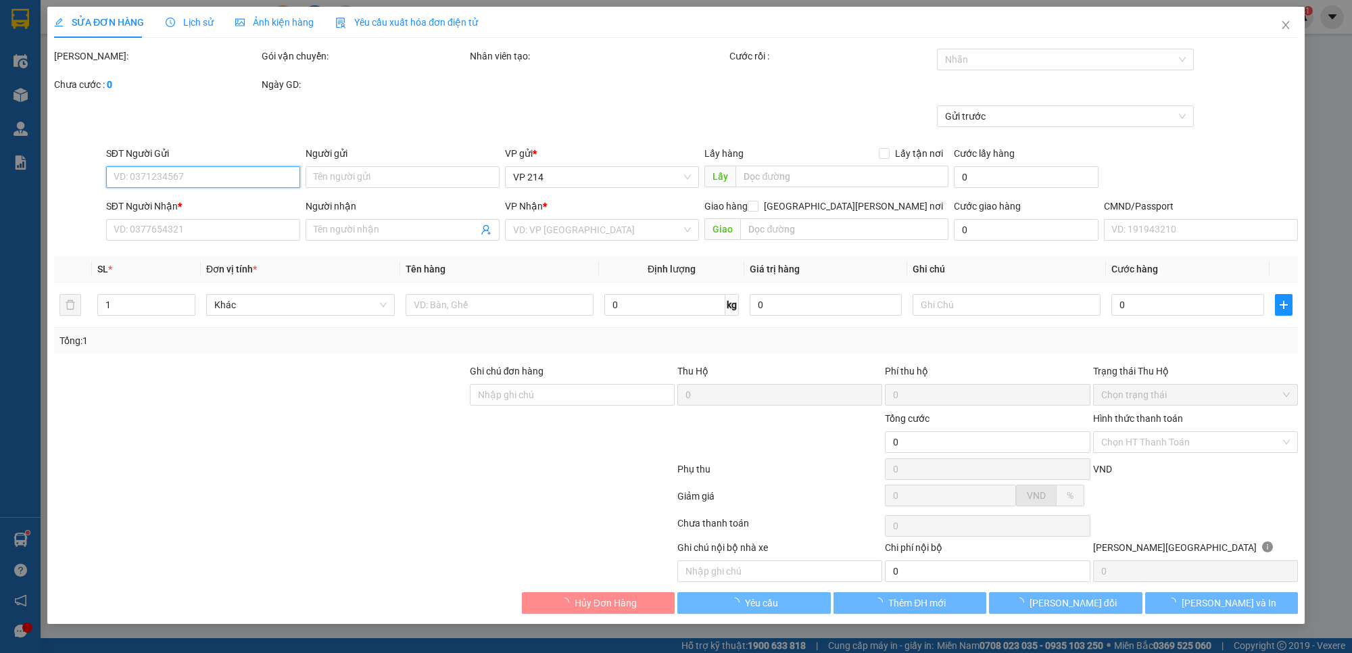
type input "2.500"
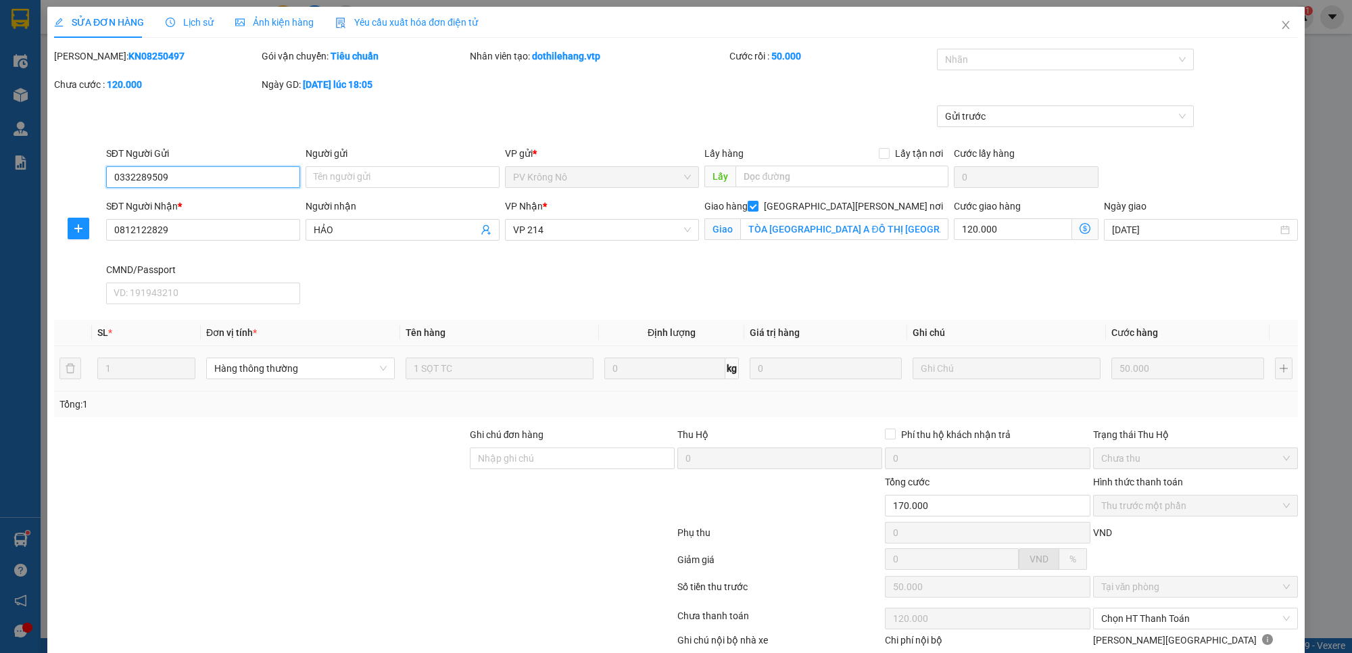
type input "0332289509"
type input "0812122829"
type input "HẢO"
checkbox input "true"
type input "TÒA NHÀ OPERA THÁP A ĐÔ THỊ THỦ THIÊM,P AN KHÁNH,THỦ ĐỨC"
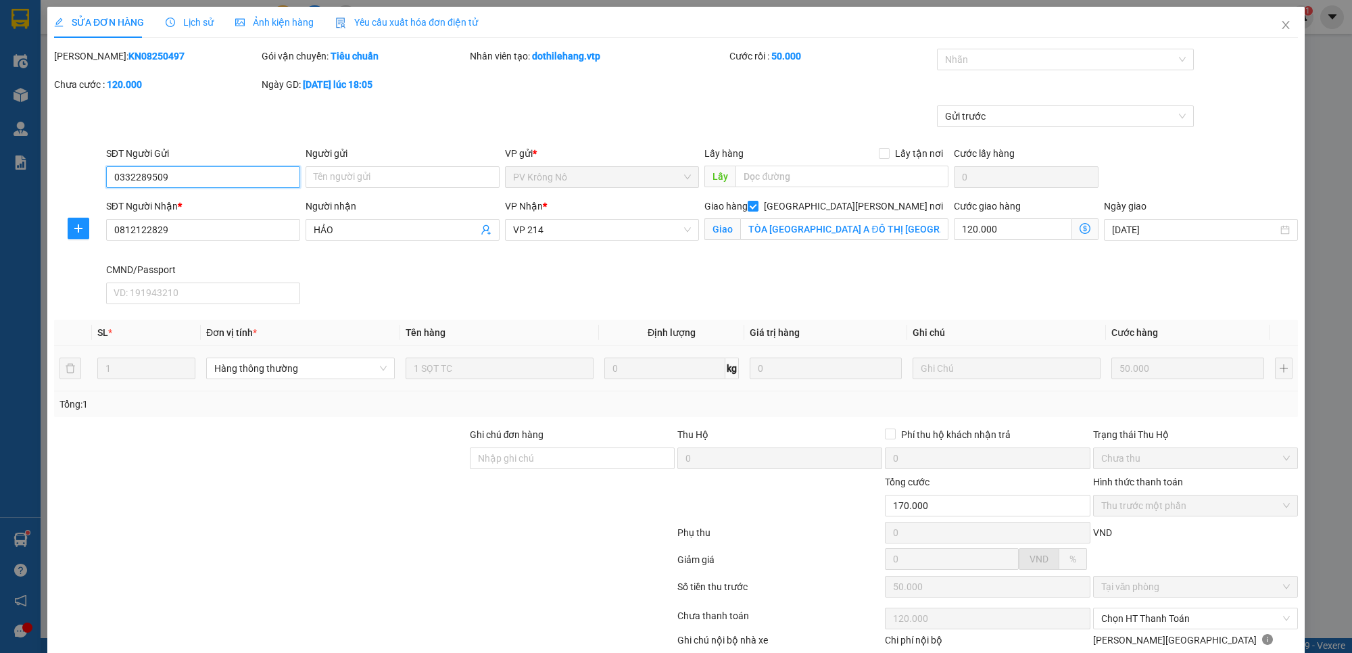
type input "170.000"
type input "50.000"
type input "120.000"
click at [1280, 24] on icon "close" at bounding box center [1285, 25] width 11 height 11
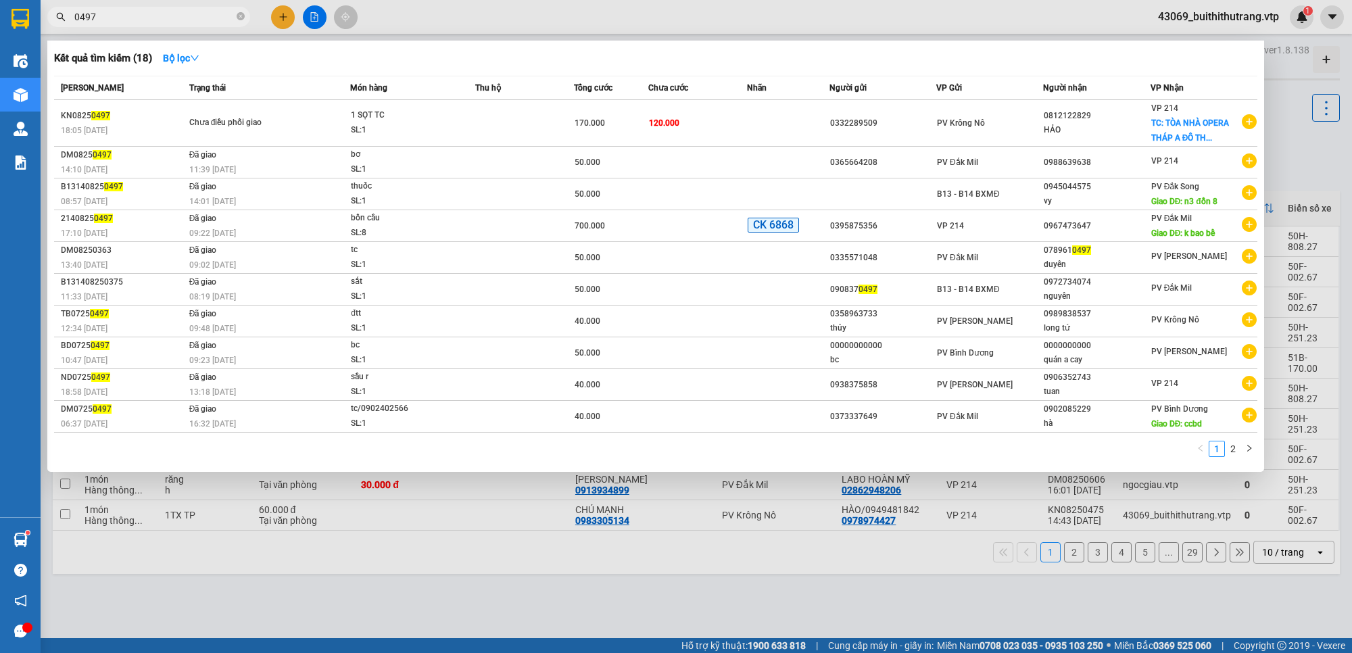
drag, startPoint x: 109, startPoint y: 16, endPoint x: 34, endPoint y: 34, distance: 77.2
click at [41, 29] on div "Kết quả tìm kiếm ( 18 ) Bộ lọc Mã ĐH Trạng thái Món hàng Thu hộ Tổng cước Chưa …" at bounding box center [132, 17] width 264 height 24
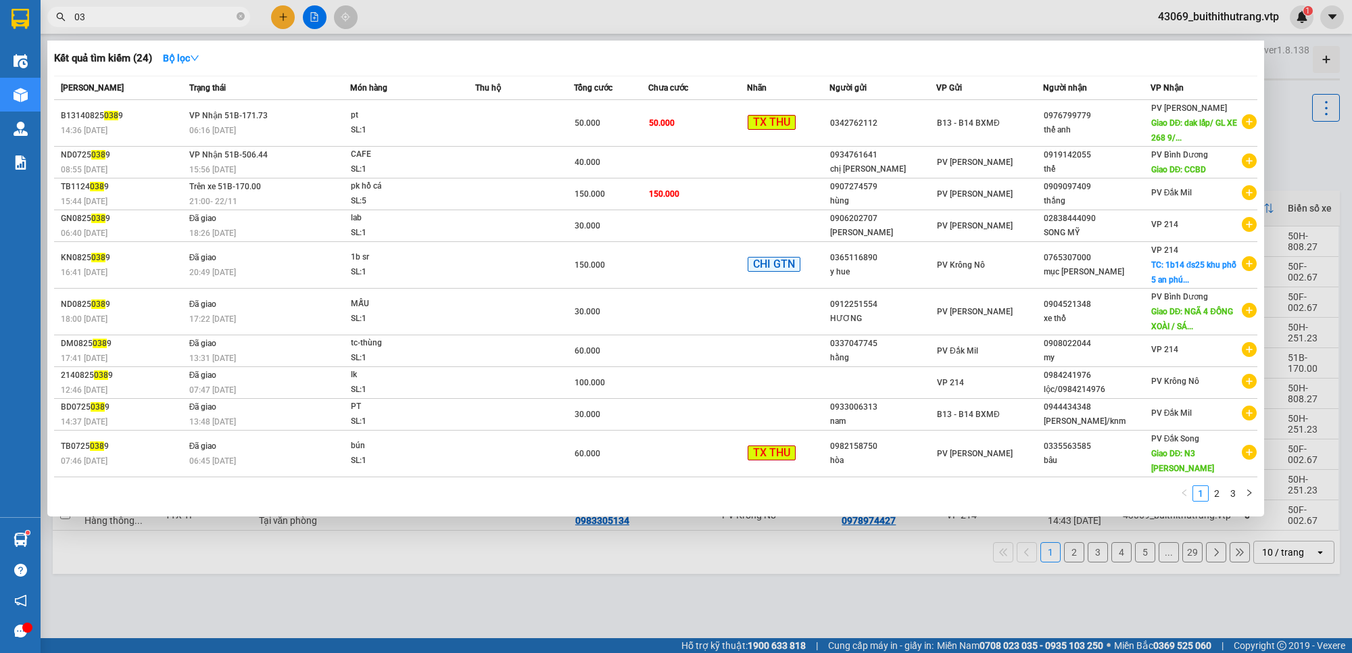
type input "0"
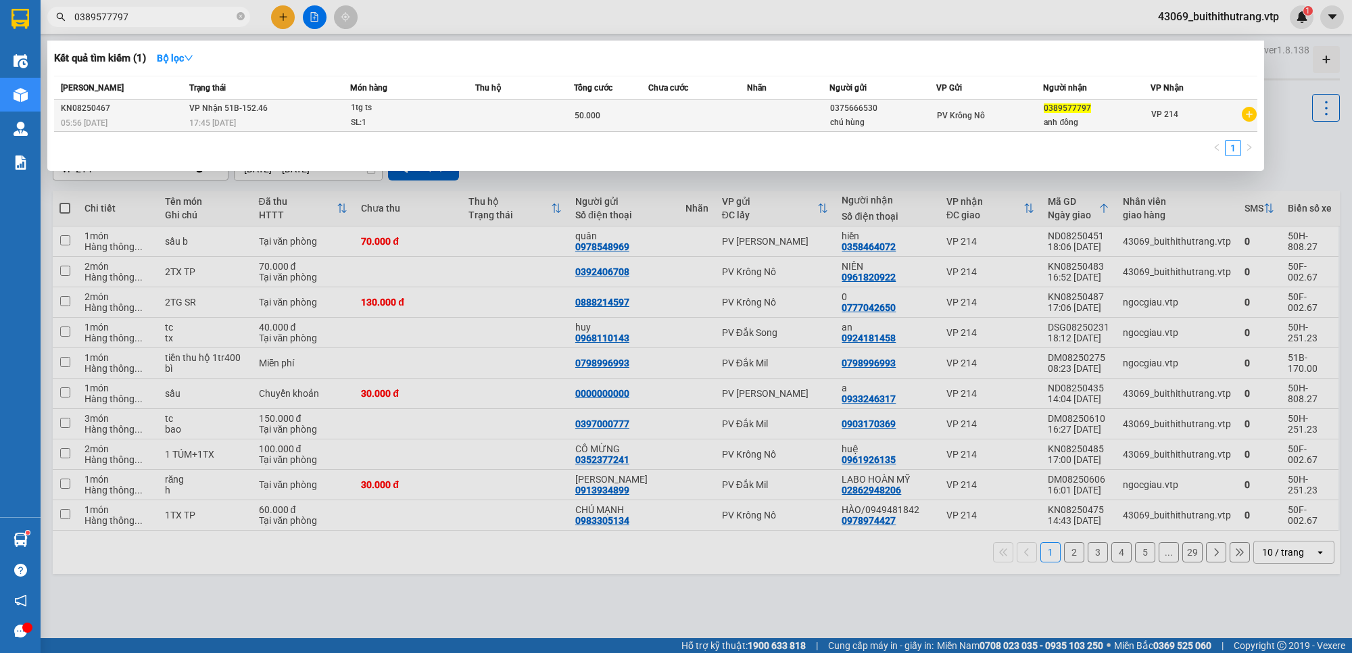
type input "0389577797"
click at [833, 123] on div "chú hùng" at bounding box center [882, 123] width 105 height 14
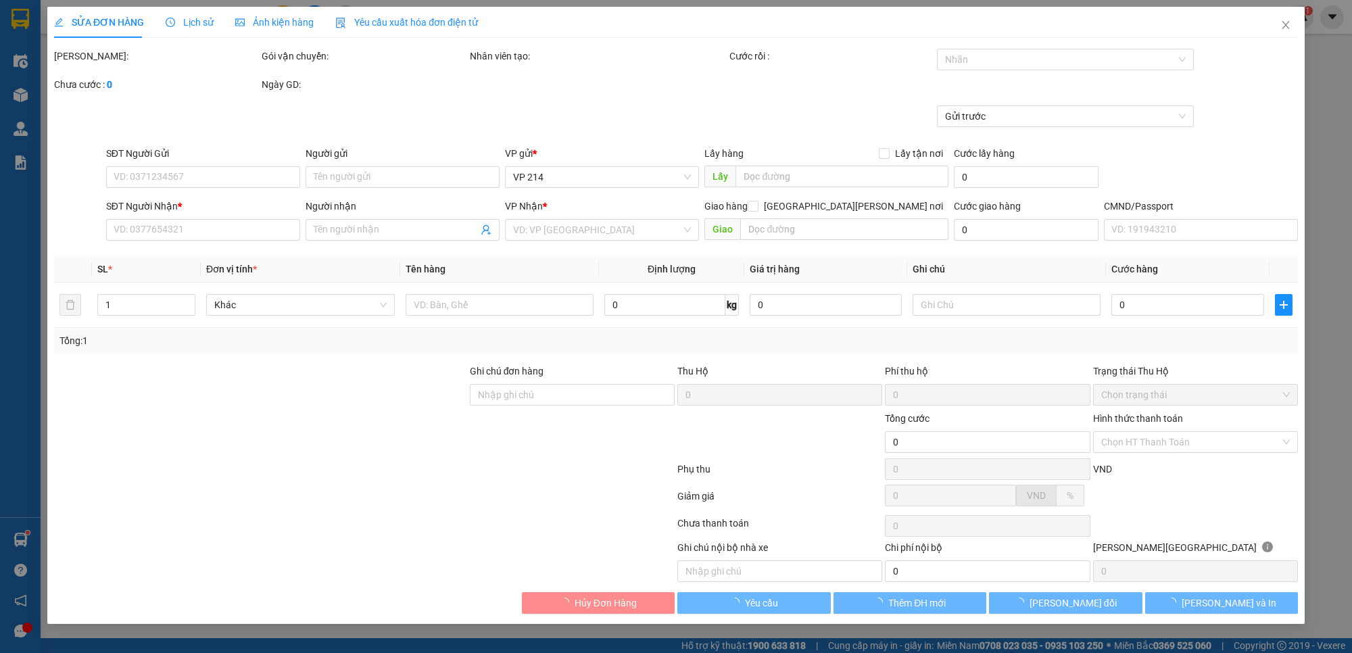
type input "2.500"
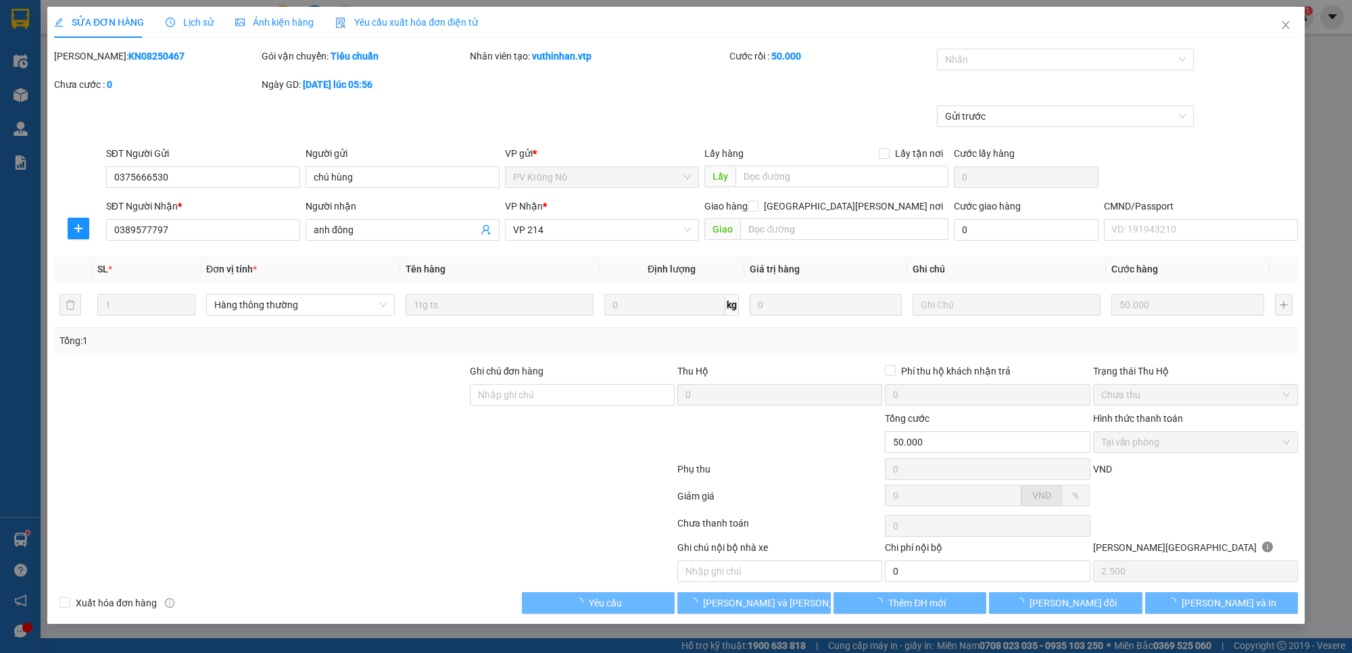
type input "0375666530"
type input "chú hùng"
type input "0389577797"
type input "anh đông"
type input "50.000"
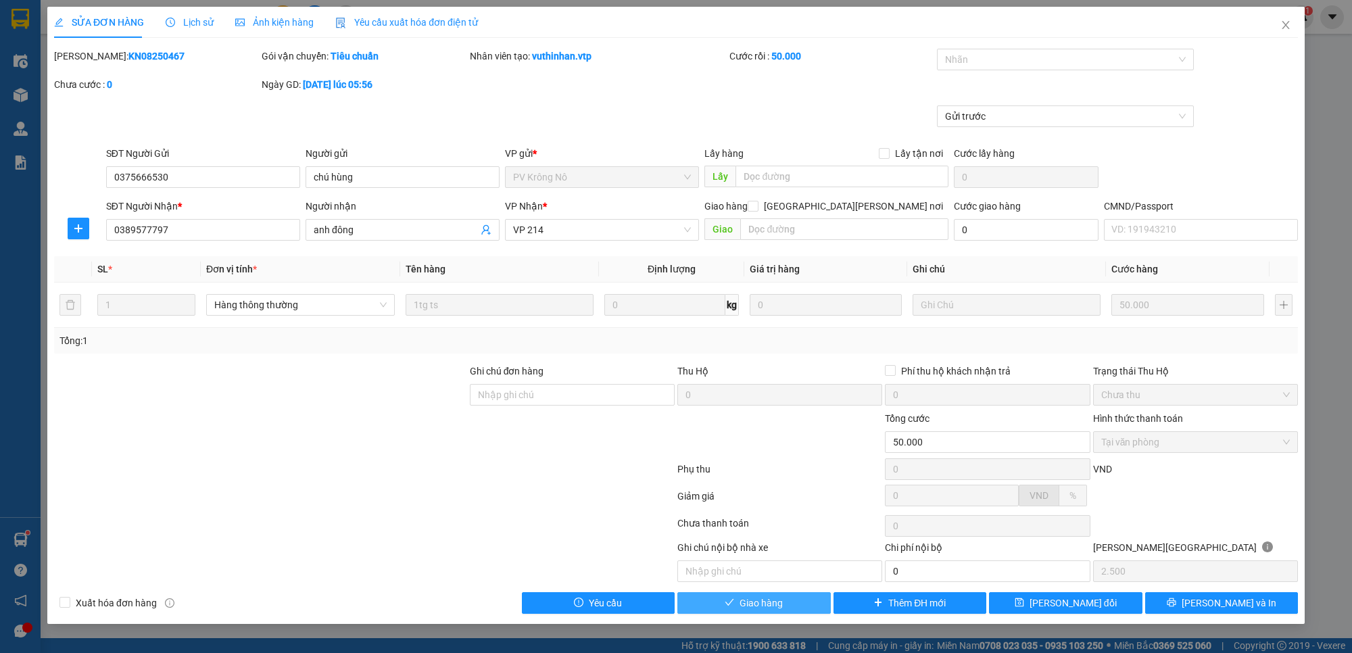
click at [777, 607] on span "Giao hàng" at bounding box center [761, 603] width 43 height 15
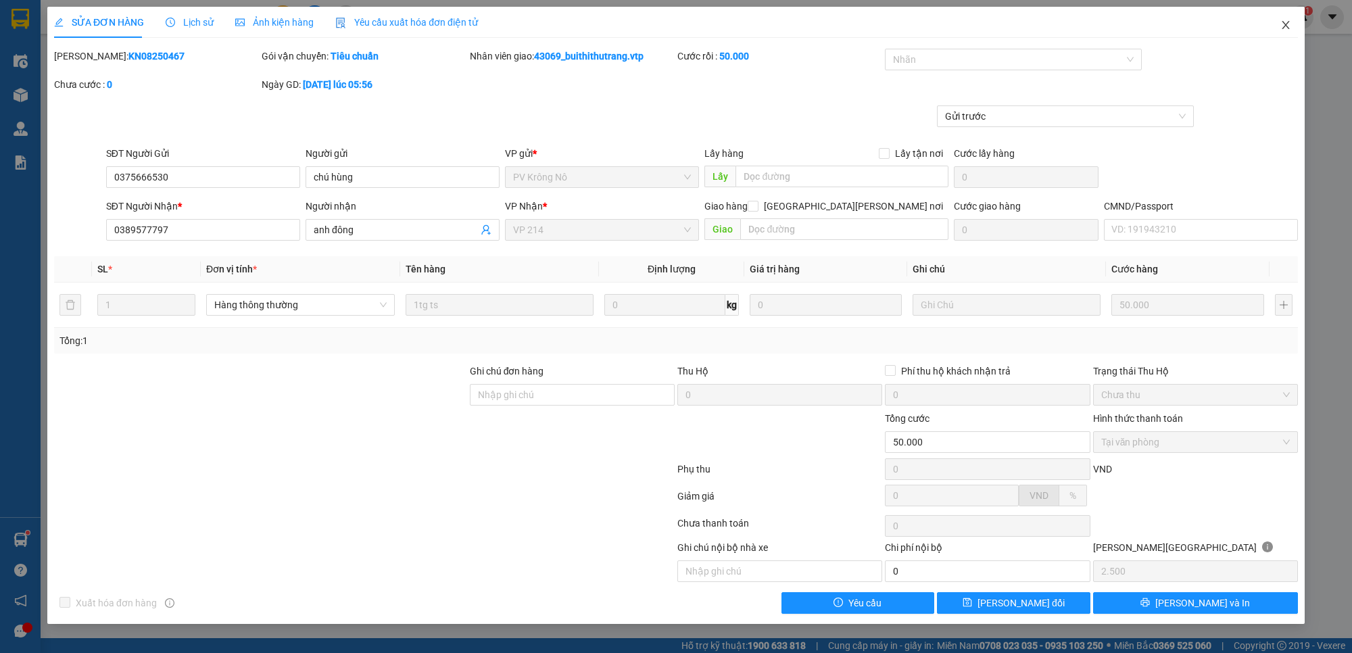
click at [1289, 29] on icon "close" at bounding box center [1285, 25] width 11 height 11
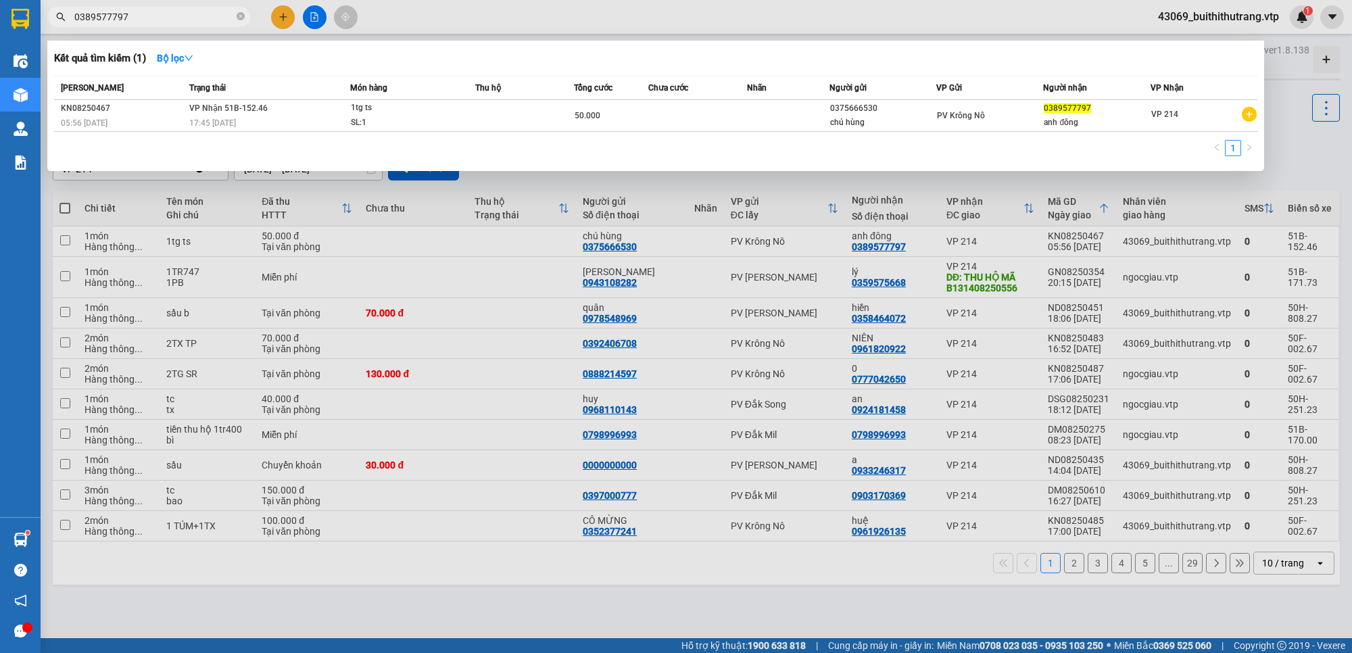
drag, startPoint x: 139, startPoint y: 22, endPoint x: 49, endPoint y: 44, distance: 92.6
click at [49, 29] on div "Kết quả tìm kiếm ( 1 ) Bộ lọc Mã ĐH Trạng thái Món hàng Thu hộ Tổng cước Chưa c…" at bounding box center [132, 17] width 264 height 24
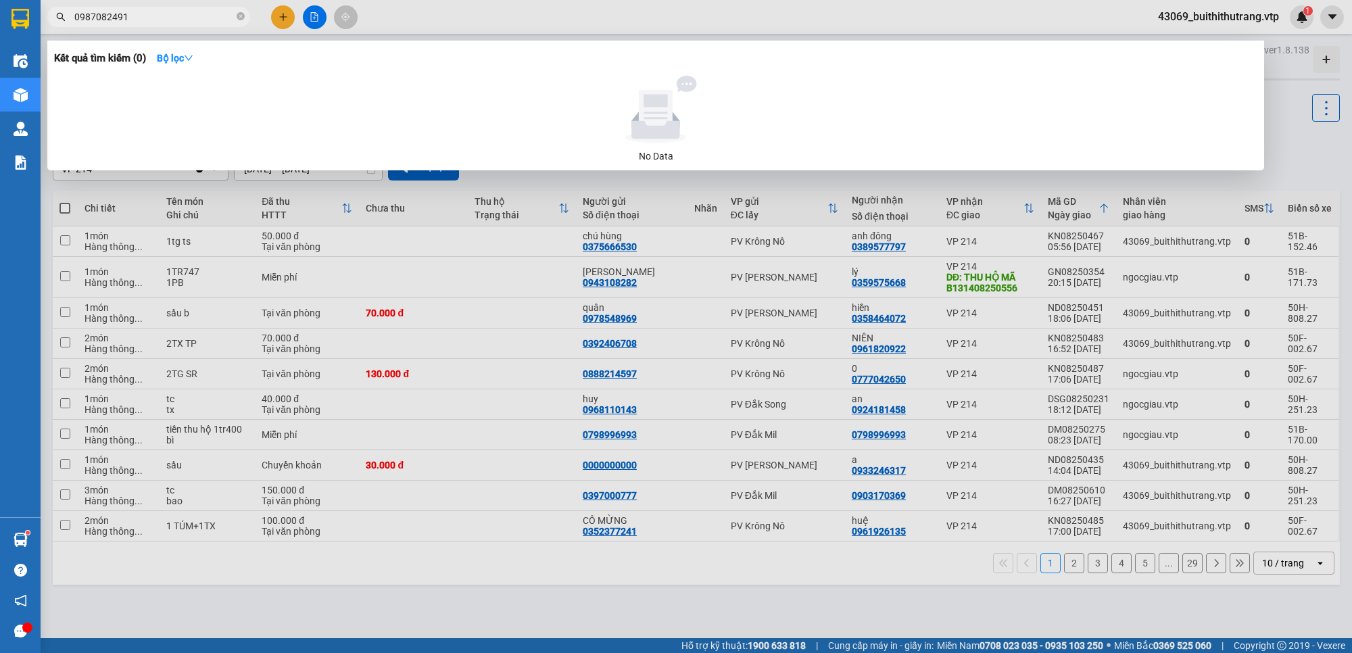
drag, startPoint x: 128, startPoint y: 18, endPoint x: 39, endPoint y: 25, distance: 89.6
click at [49, 24] on div "0987082491" at bounding box center [132, 17] width 264 height 20
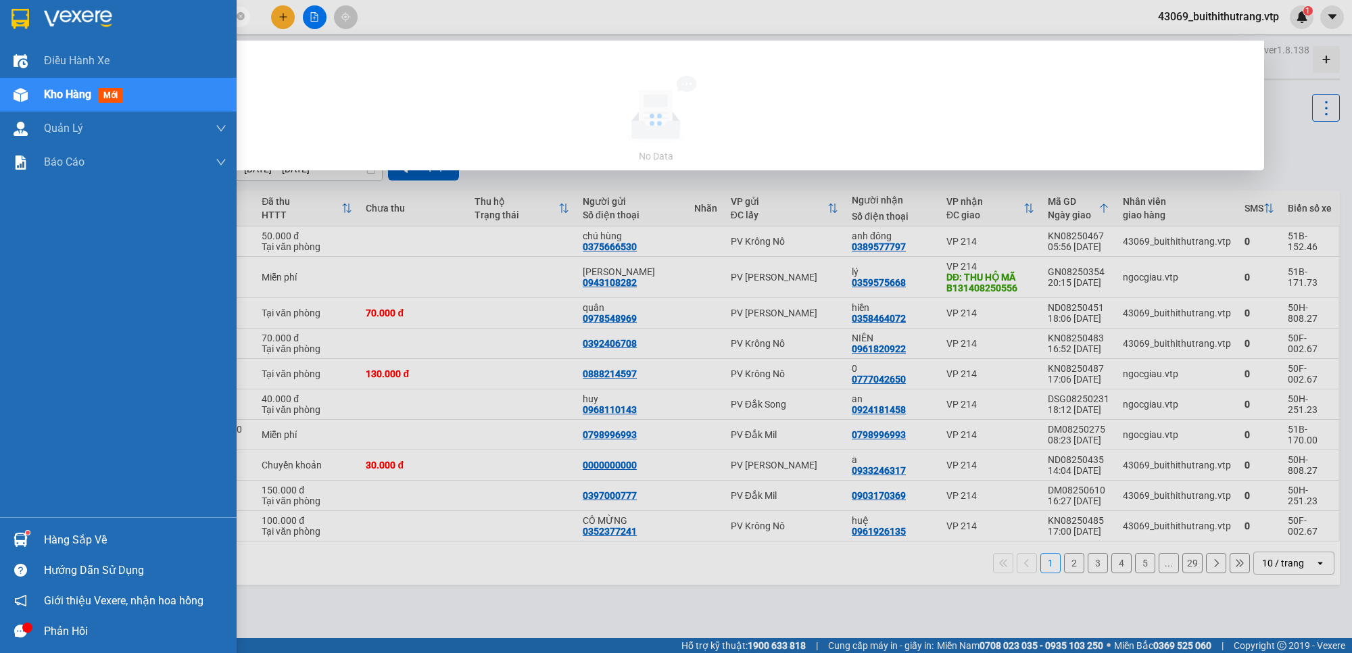
type input "0948371148"
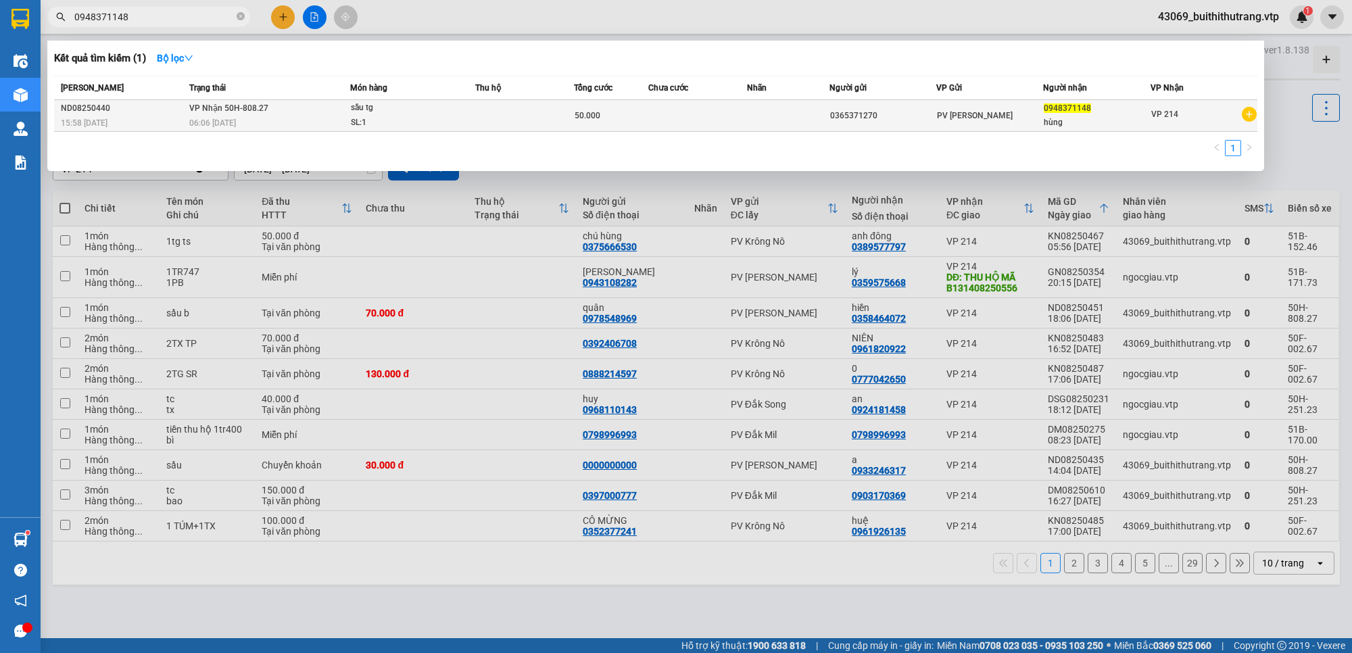
click at [955, 119] on span "PV [PERSON_NAME]" at bounding box center [975, 115] width 76 height 9
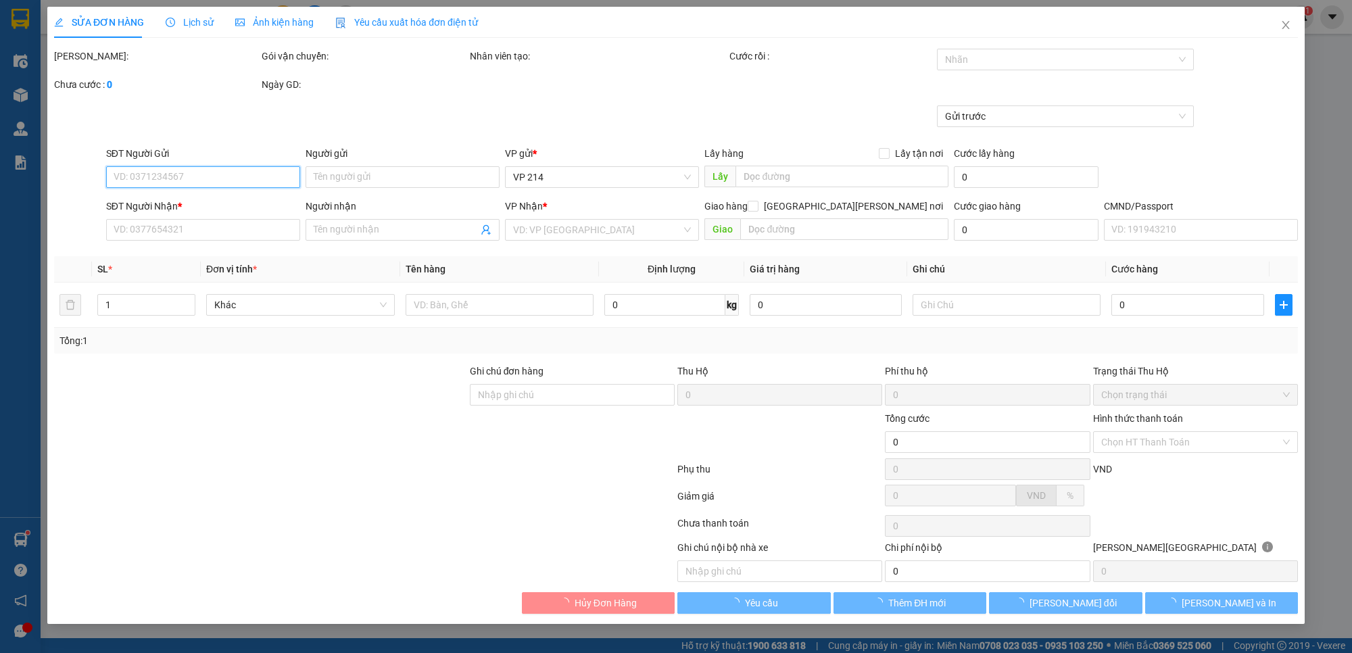
type input "2.500"
type input "0365371270"
type input "0948371148"
type input "hùng"
type input "50.000"
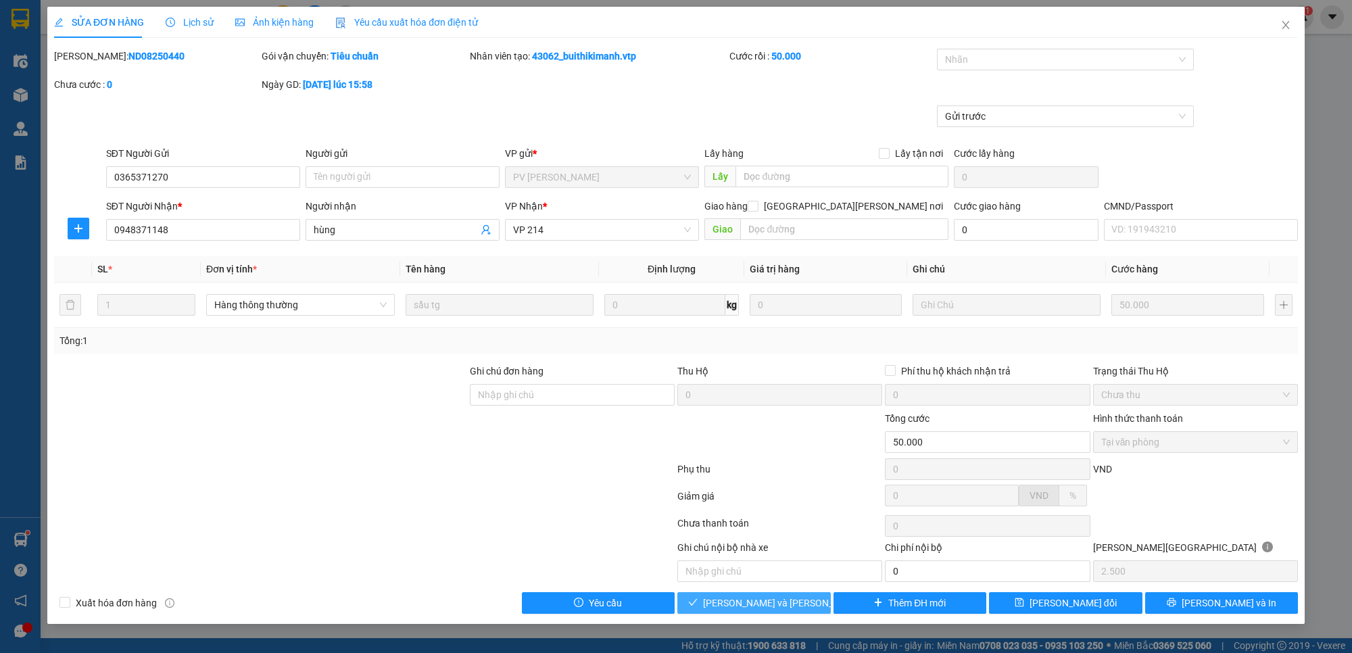
click at [782, 608] on span "[PERSON_NAME] và [PERSON_NAME] hàng" at bounding box center [794, 603] width 183 height 15
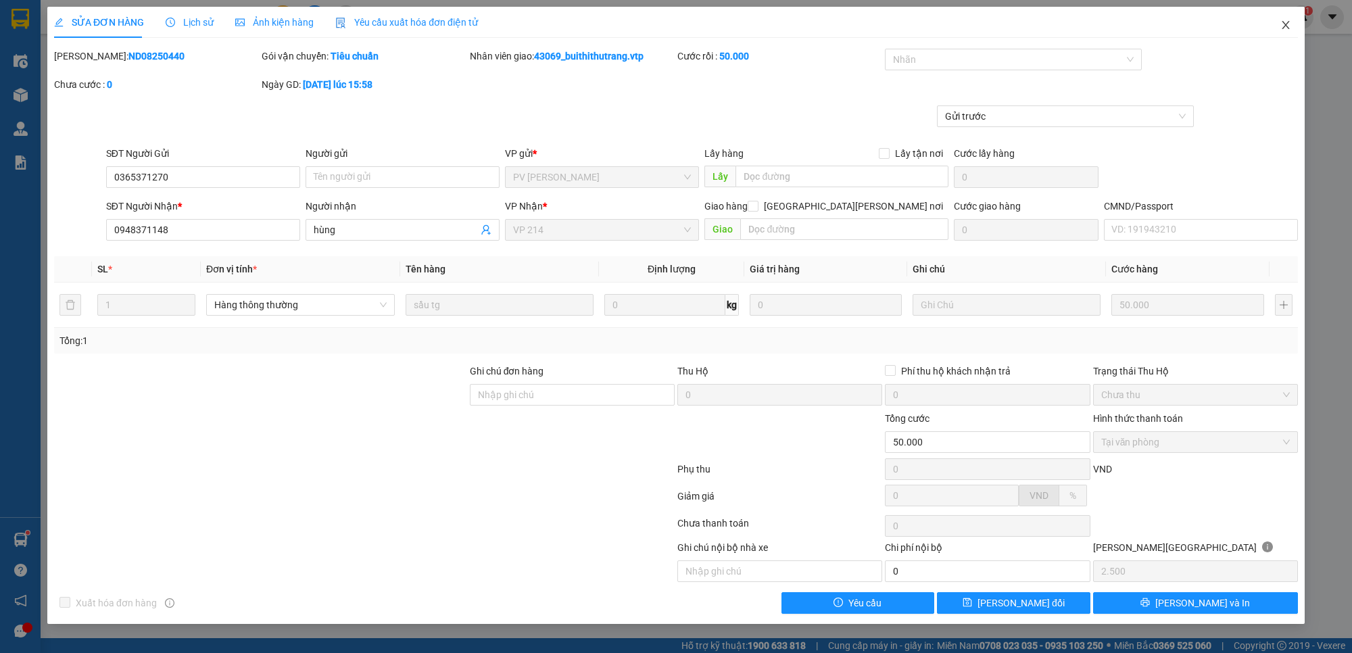
click at [1286, 25] on icon "close" at bounding box center [1285, 25] width 7 height 8
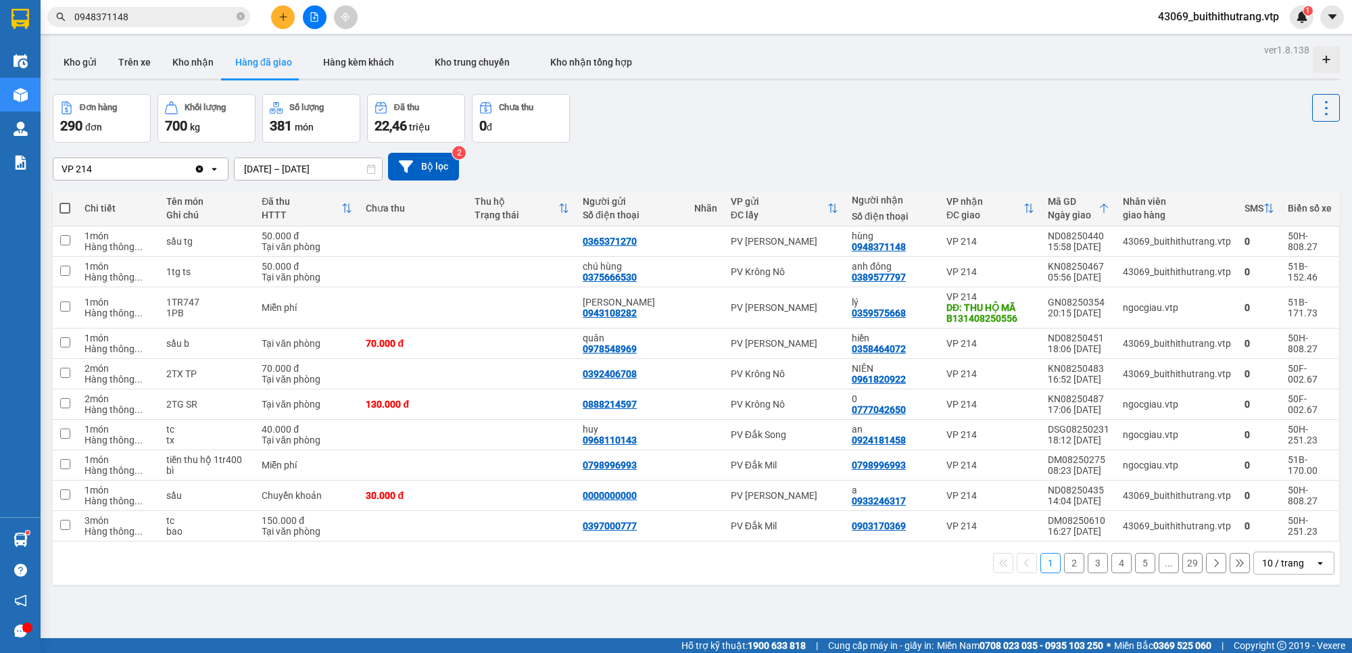
drag, startPoint x: 149, startPoint y: 22, endPoint x: 68, endPoint y: 32, distance: 82.4
click at [68, 29] on div "Kết quả tìm kiếm ( 1 ) Bộ lọc Mã ĐH Trạng thái Món hàng Thu hộ Tổng cước Chưa c…" at bounding box center [132, 17] width 264 height 24
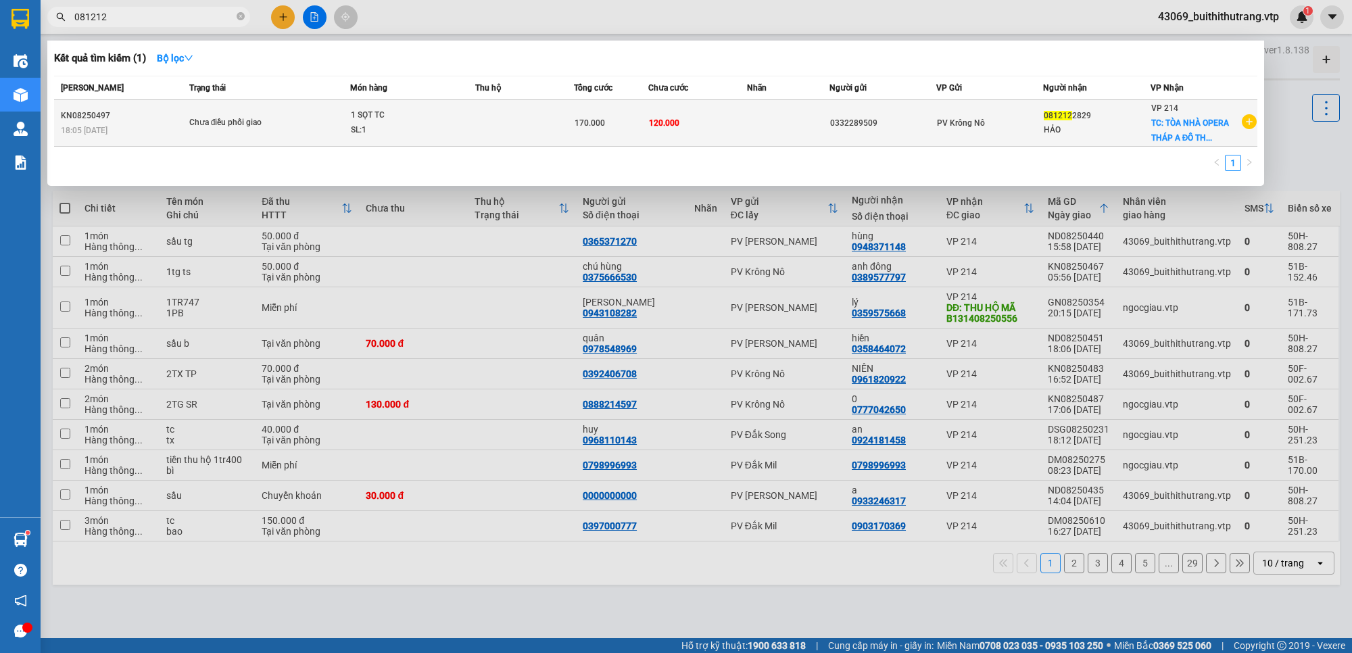
type input "081212"
click at [881, 137] on td "0332289509" at bounding box center [883, 123] width 107 height 47
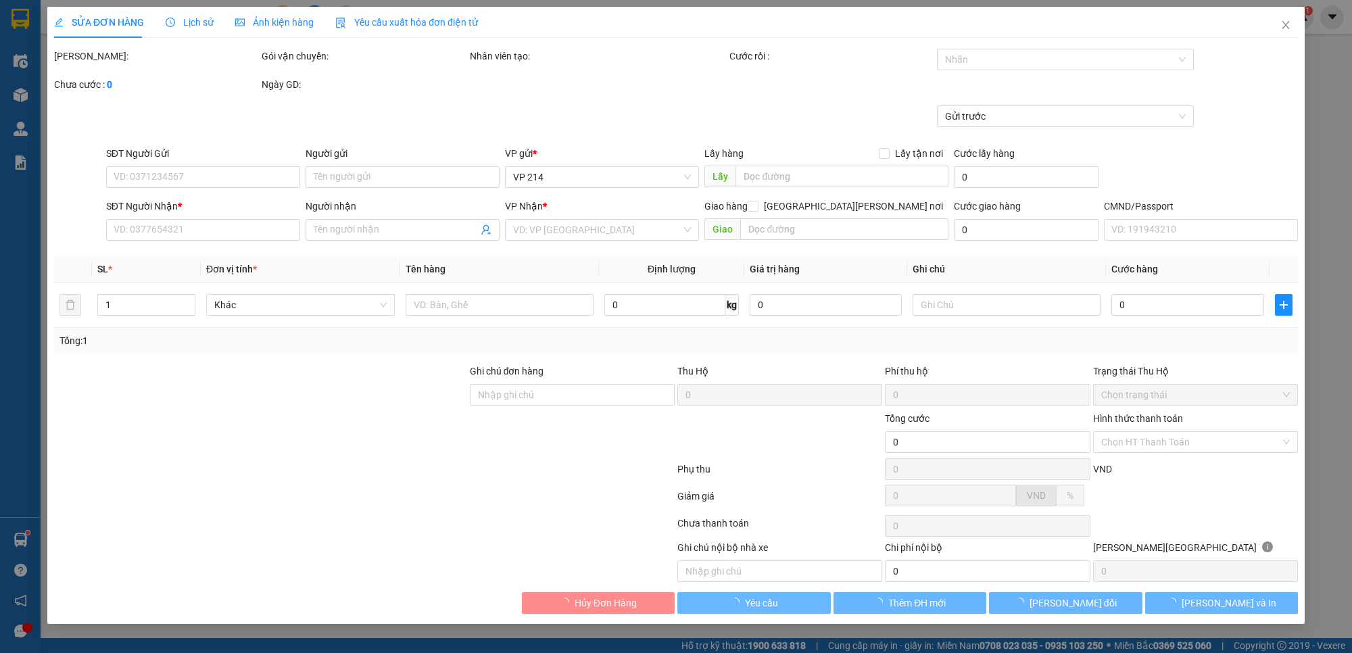
type input "0332289509"
type input "0812122829"
type input "HẢO"
checkbox input "true"
type input "TÒA NHÀ OPERA THÁP A ĐÔ THỊ THỦ THIÊM,P AN KHÁNH,THỦ ĐỨC"
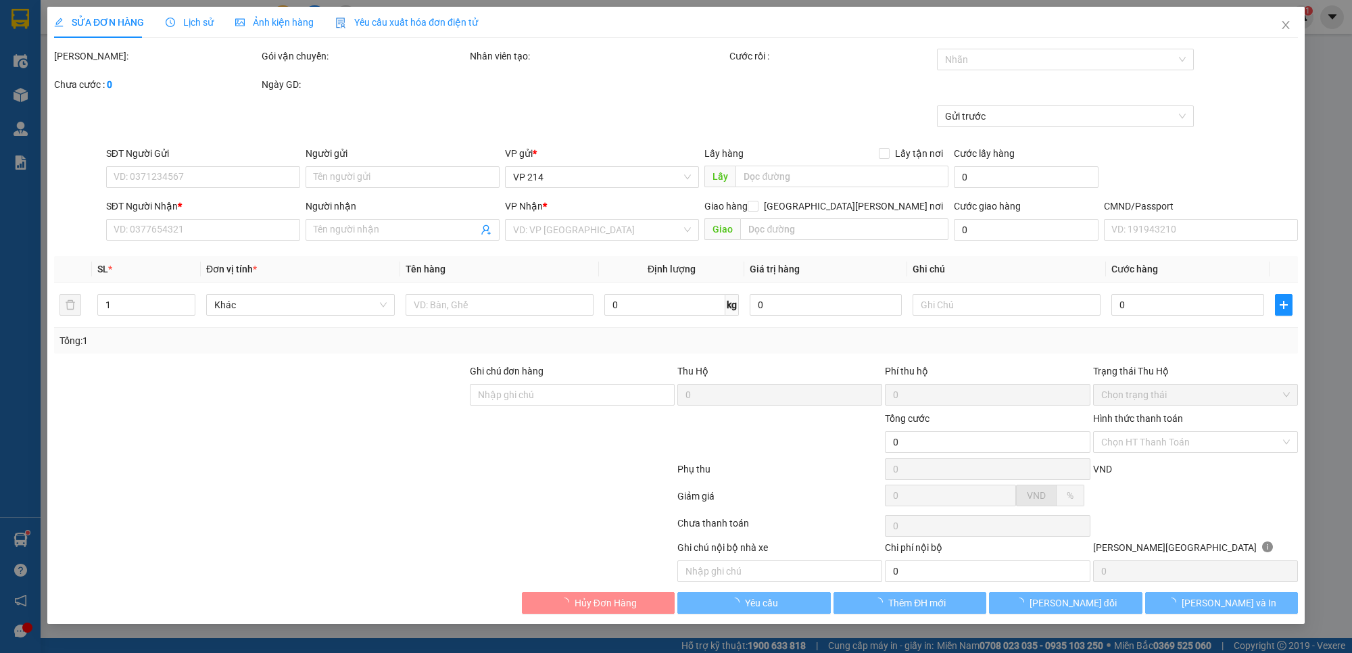
type input "170.000"
type input "50.000"
type input "120.000"
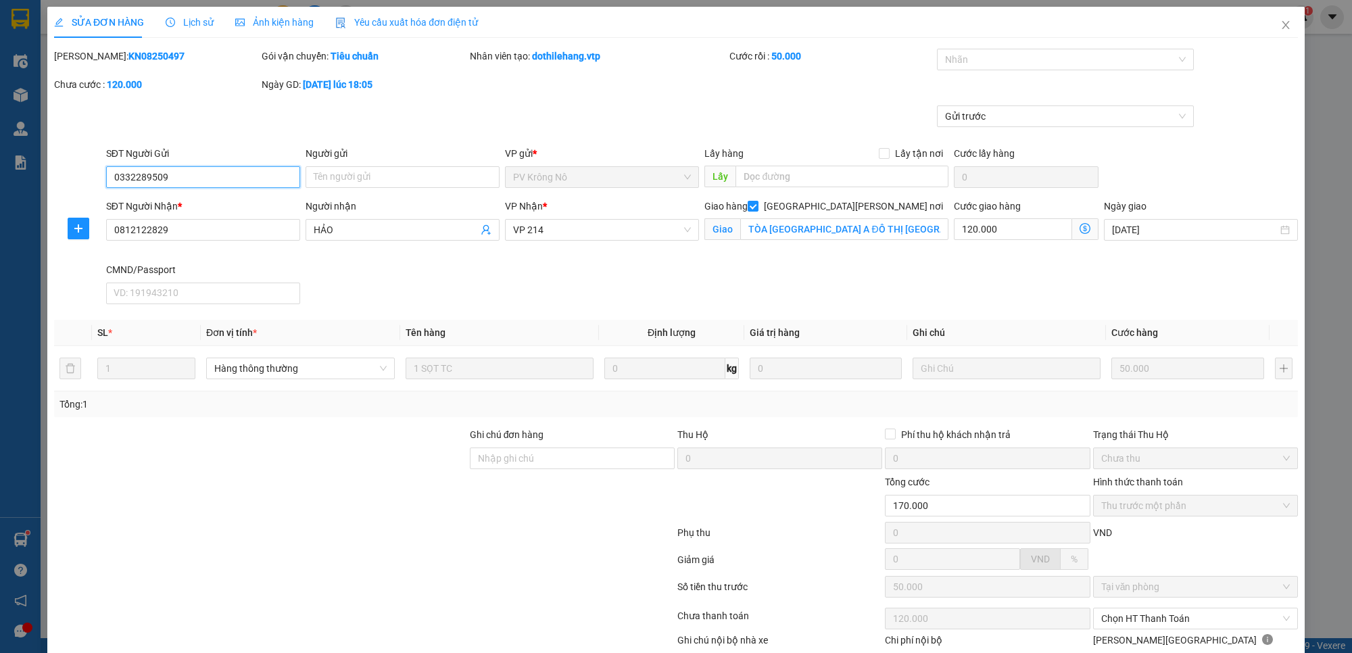
type input "2.500"
click at [771, 231] on input "TÒA NHÀ OPERA THÁP A ĐÔ THỊ THỦ THIÊM,P AN KHÁNH,THỦ ĐỨC" at bounding box center [844, 229] width 208 height 22
click at [746, 230] on input "TÒA NHÀ OPERA THÁP A ĐÔ THỊ THỦ THIÊM,P AN KHÁNH,THỦ ĐỨC" at bounding box center [844, 229] width 208 height 22
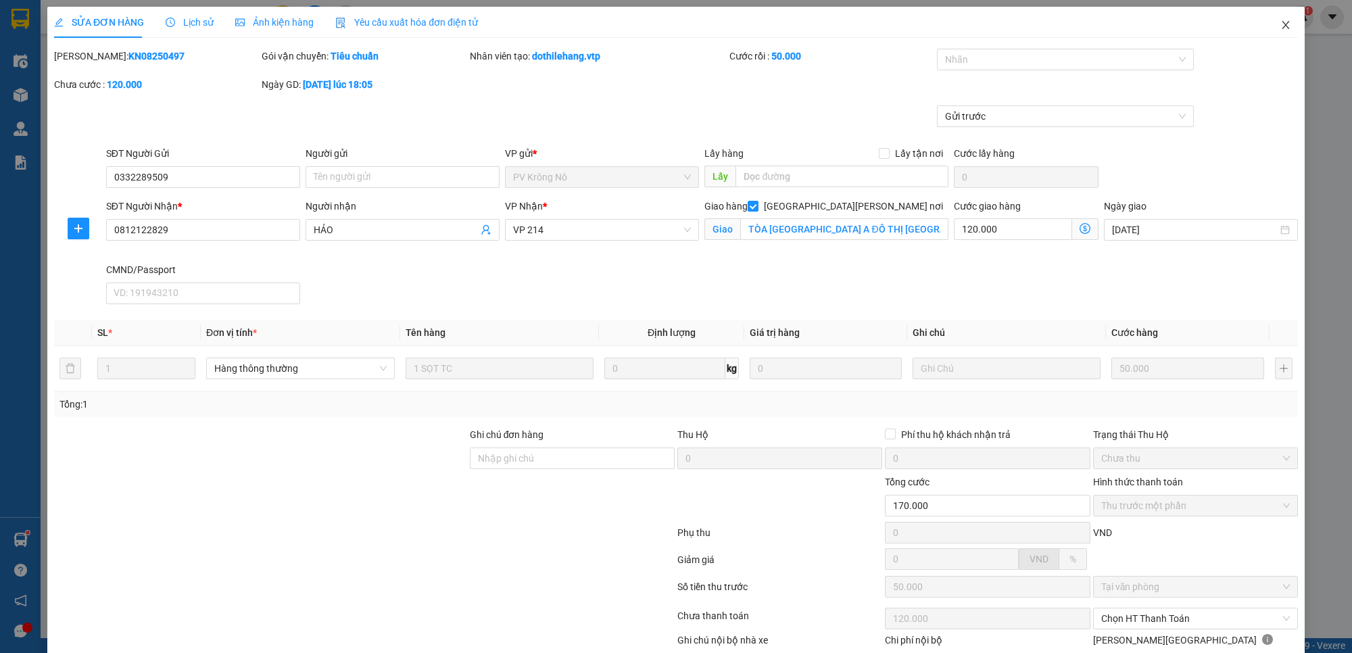
click at [1279, 25] on span "Close" at bounding box center [1286, 26] width 38 height 38
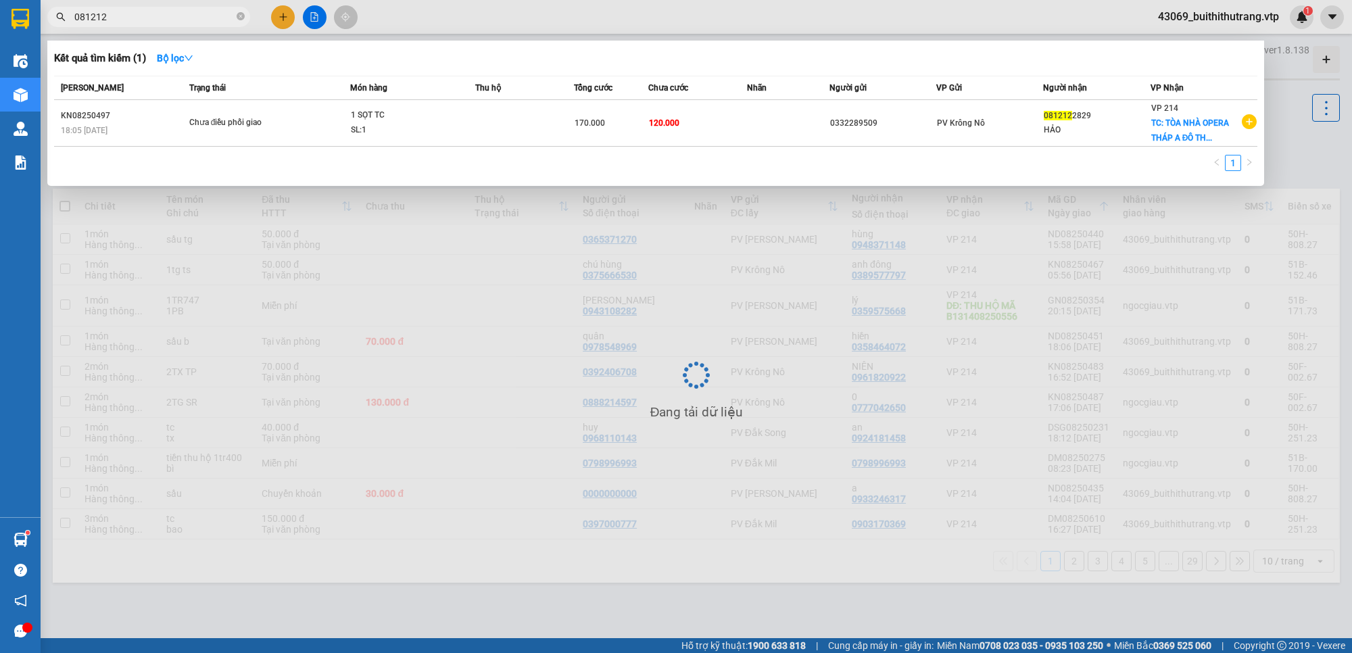
click at [126, 19] on input "081212" at bounding box center [154, 16] width 160 height 15
drag, startPoint x: 112, startPoint y: 18, endPoint x: 48, endPoint y: 22, distance: 64.4
click at [56, 21] on div "081212" at bounding box center [132, 17] width 264 height 20
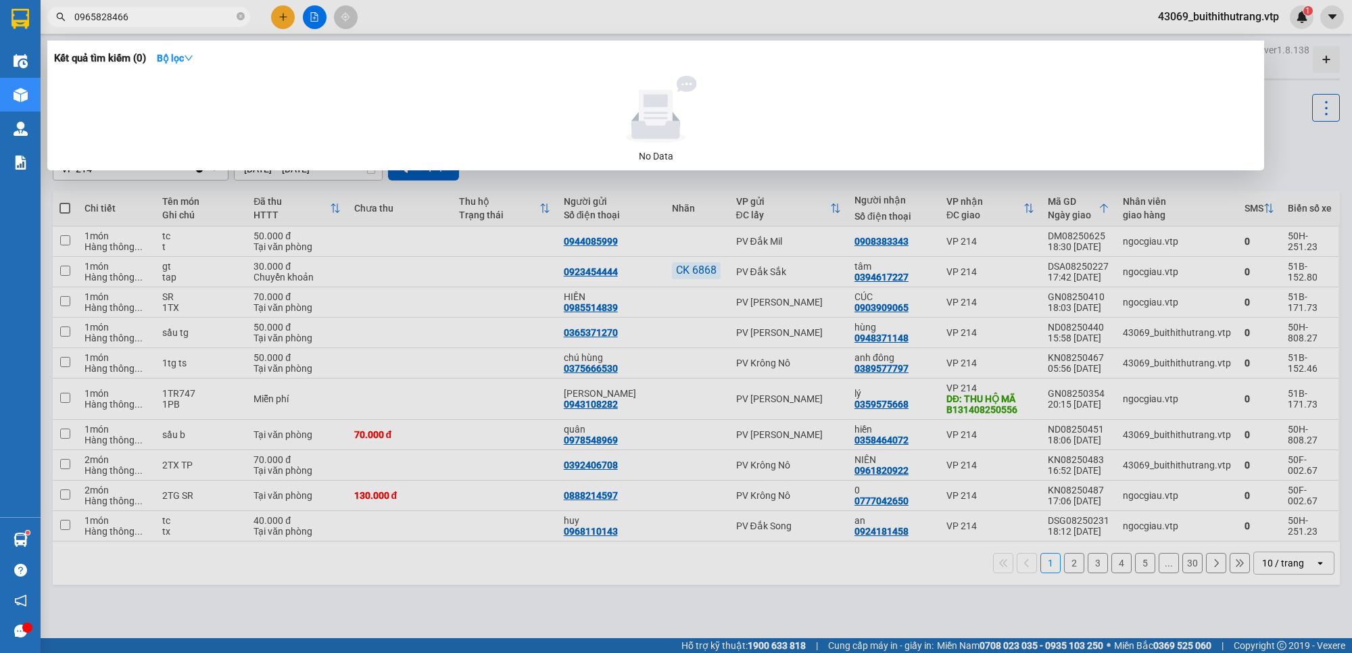
drag, startPoint x: 147, startPoint y: 19, endPoint x: 56, endPoint y: 31, distance: 91.4
click at [58, 29] on div "Kết quả tìm kiếm ( 0 ) Bộ lọc No Data 0965828466" at bounding box center [132, 17] width 264 height 24
click at [149, 22] on input "0902848490" at bounding box center [154, 16] width 160 height 15
drag, startPoint x: 150, startPoint y: 22, endPoint x: 83, endPoint y: 34, distance: 68.0
click at [83, 29] on div "Kết quả tìm kiếm ( 0 ) Bộ lọc No Data 0902848490" at bounding box center [132, 17] width 264 height 24
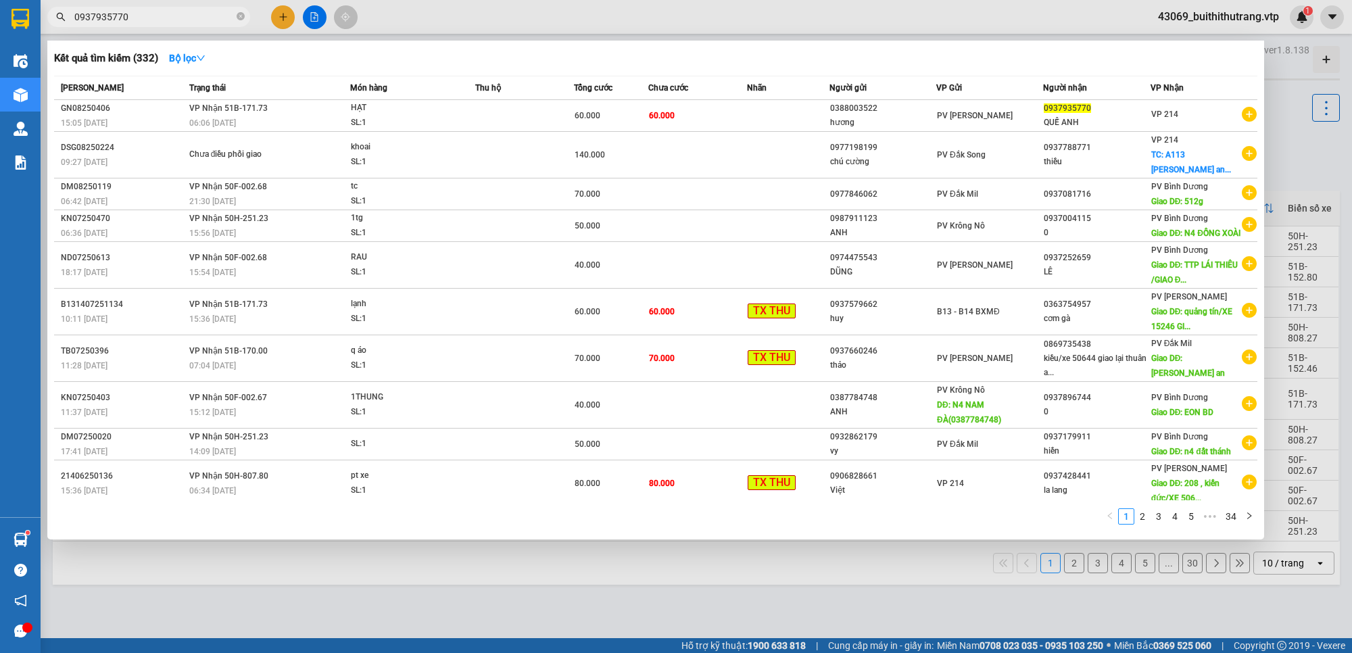
type input "0937935770"
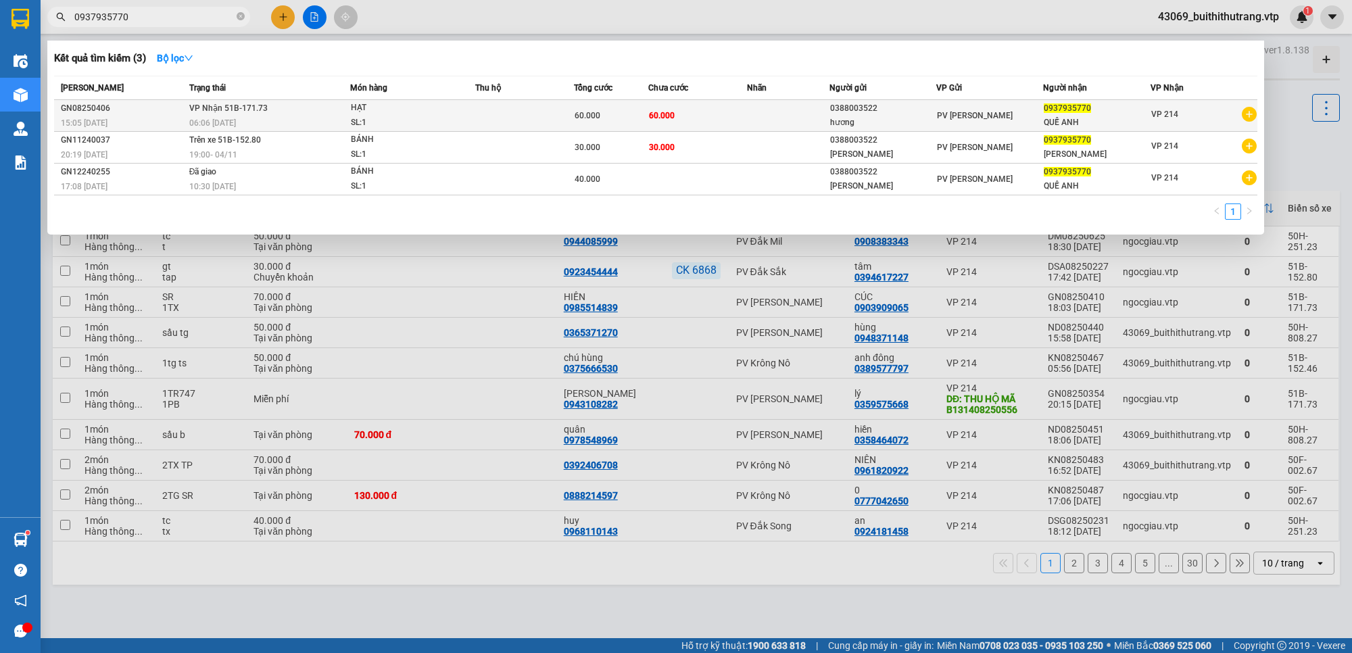
click at [729, 119] on td "60.000" at bounding box center [697, 116] width 99 height 32
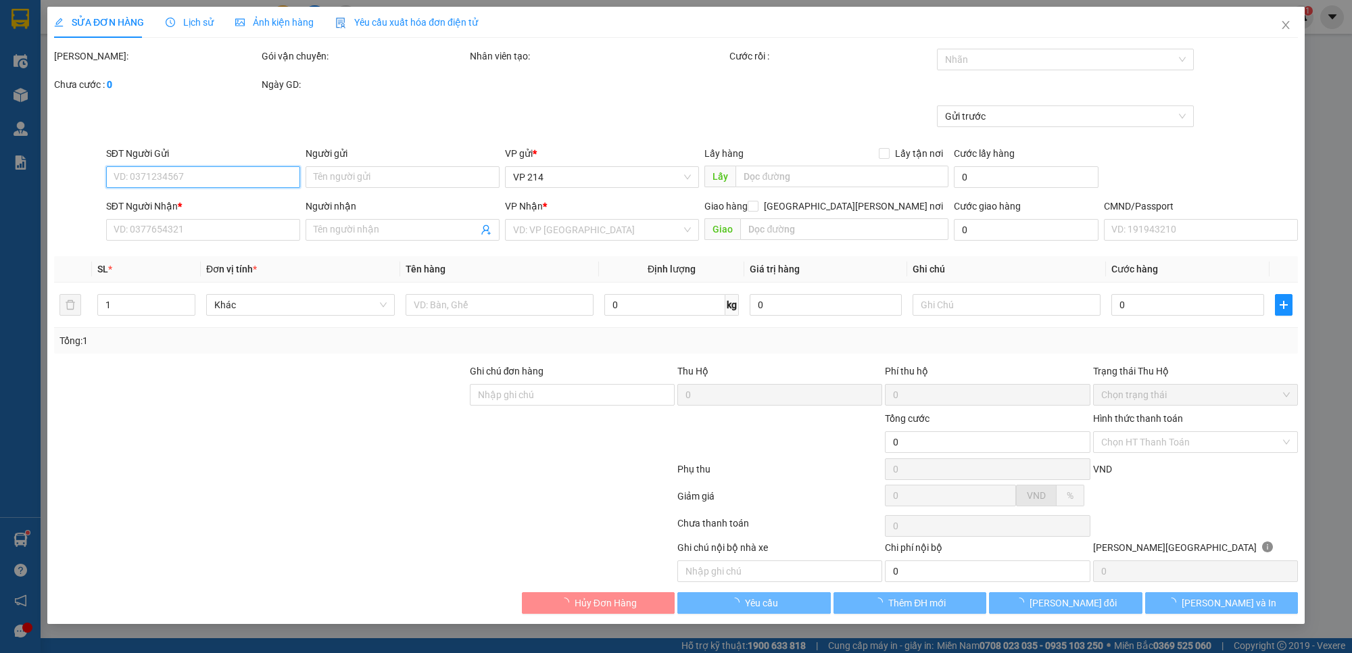
type input "0388003522"
type input "hương"
type input "0937935770"
type input "QUẾ ANH"
type input "60.000"
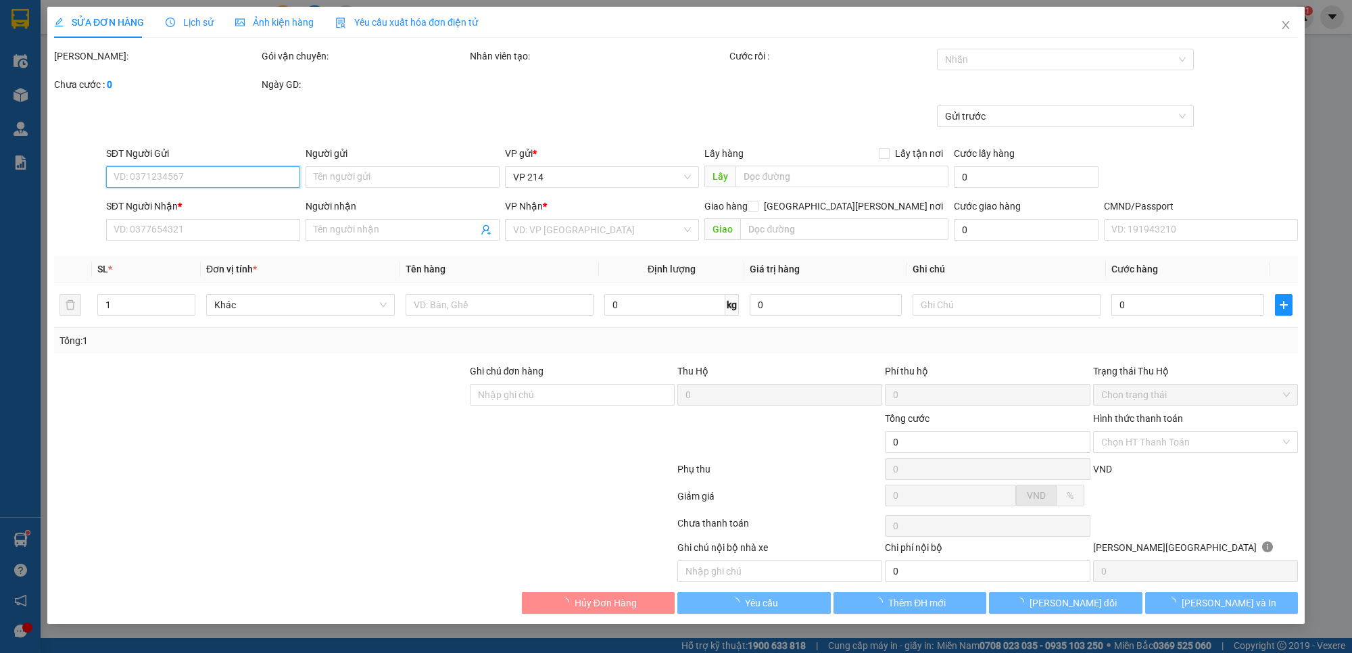
type input "60.000"
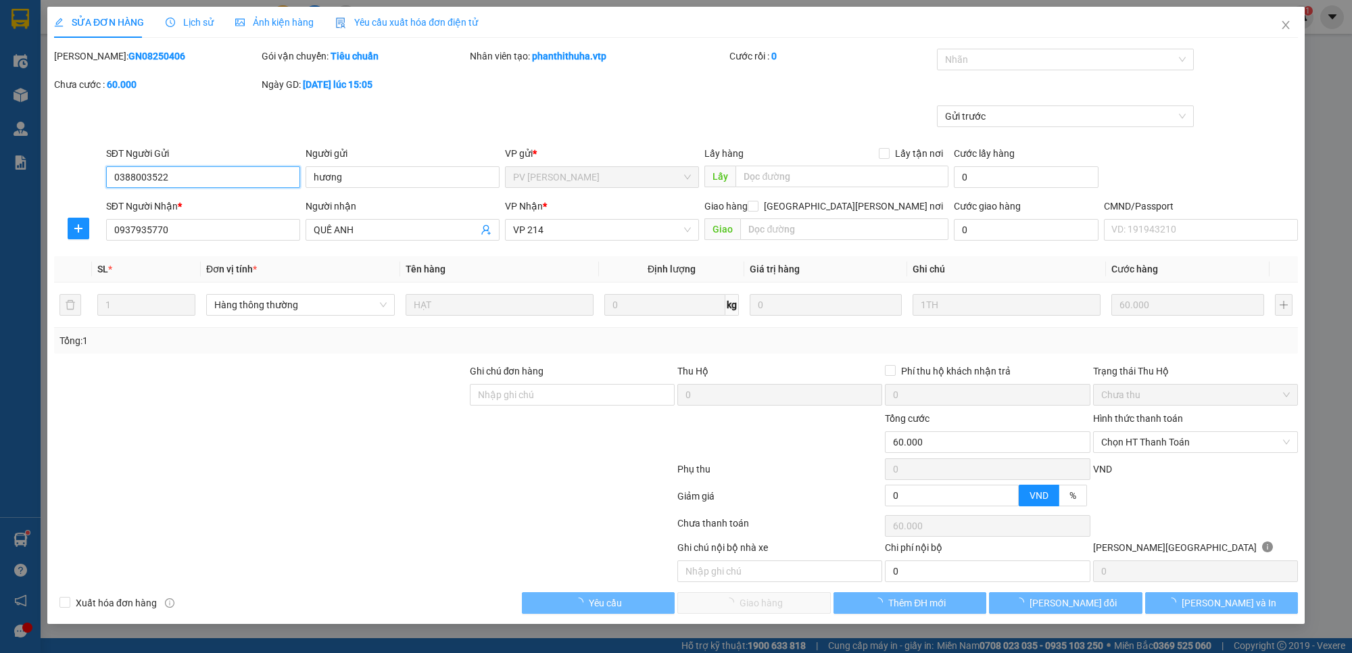
type input "3.000"
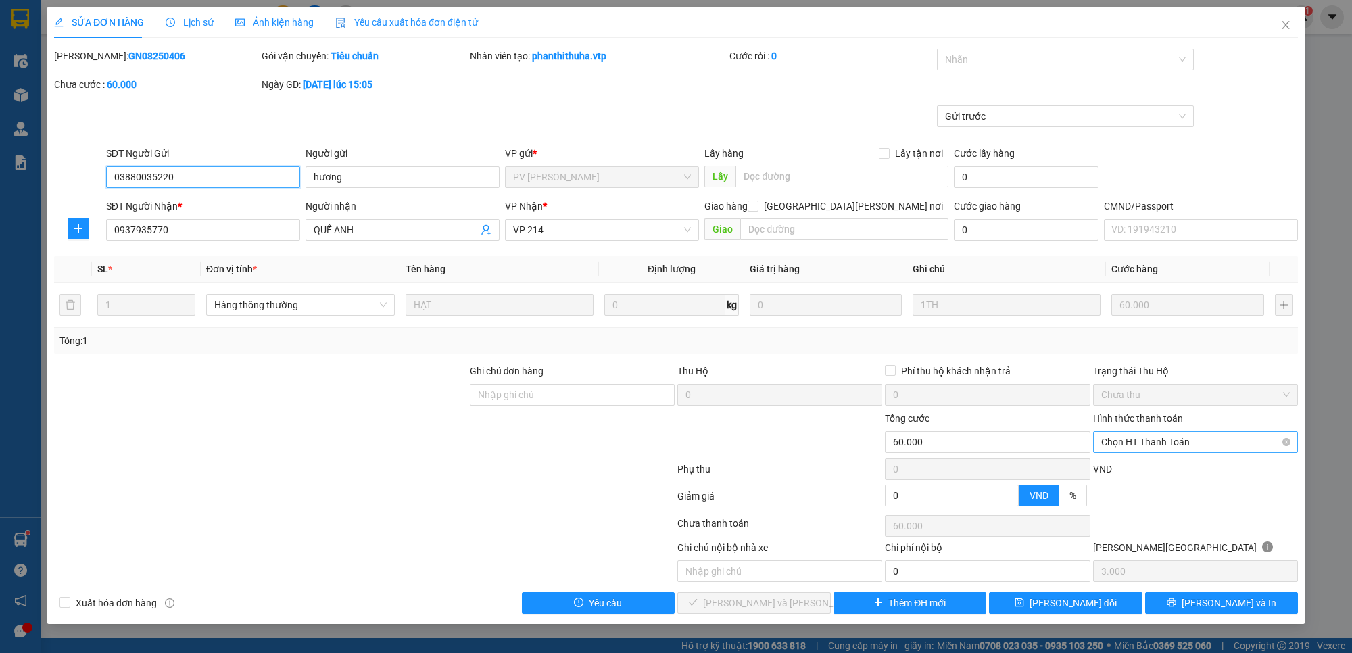
click at [1182, 440] on span "Chọn HT Thanh Toán" at bounding box center [1195, 442] width 189 height 20
type input "03880035220"
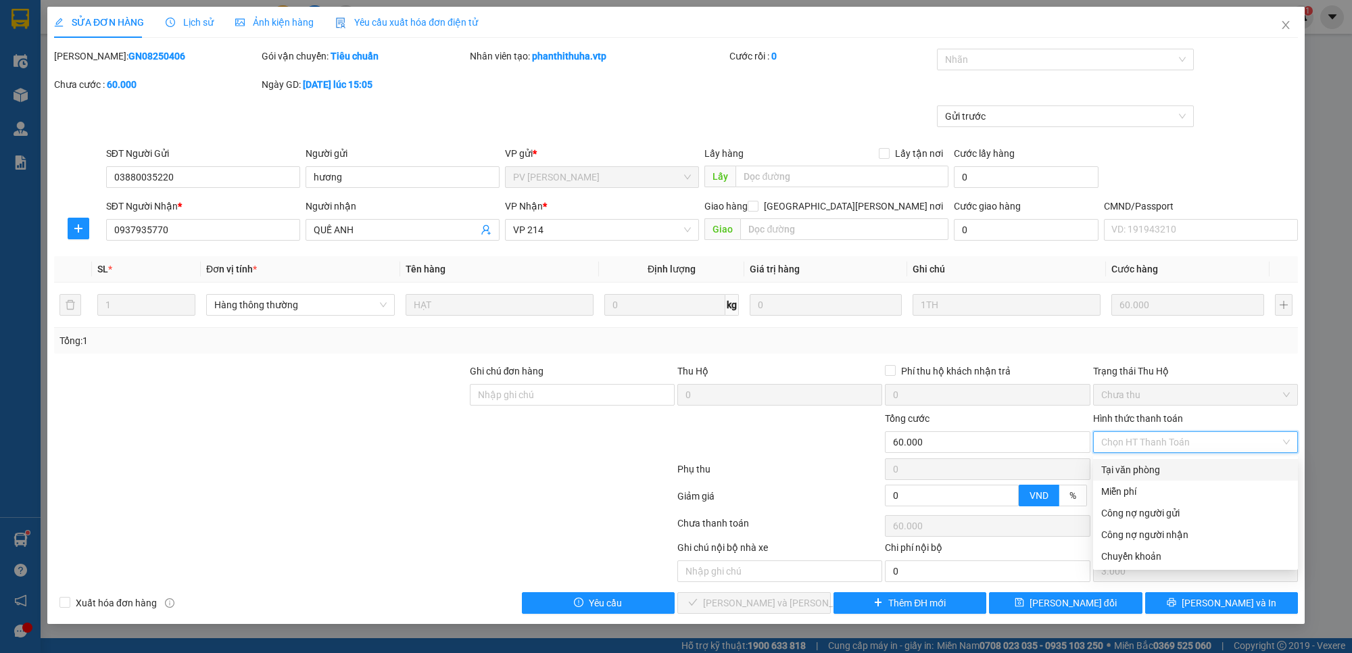
click at [1170, 477] on div "Tại văn phòng" at bounding box center [1195, 470] width 205 height 22
type input "0"
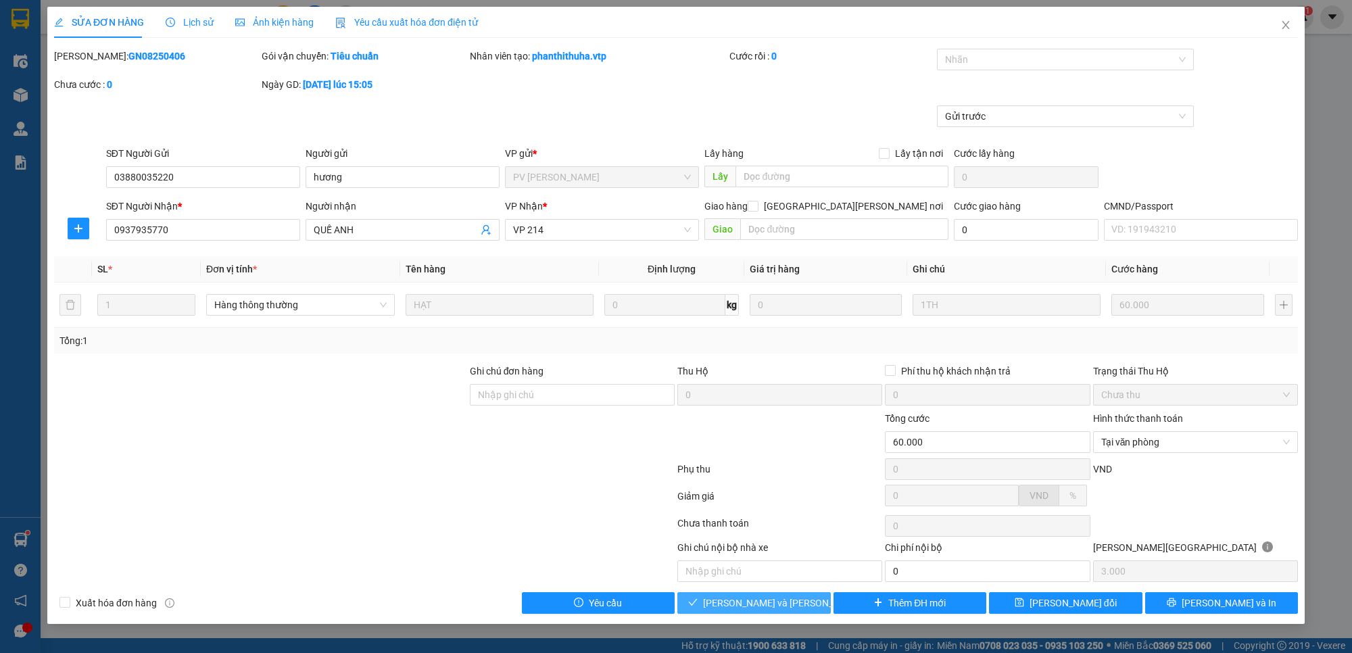
click at [798, 606] on span "[PERSON_NAME] và [PERSON_NAME] hàng" at bounding box center [794, 603] width 183 height 15
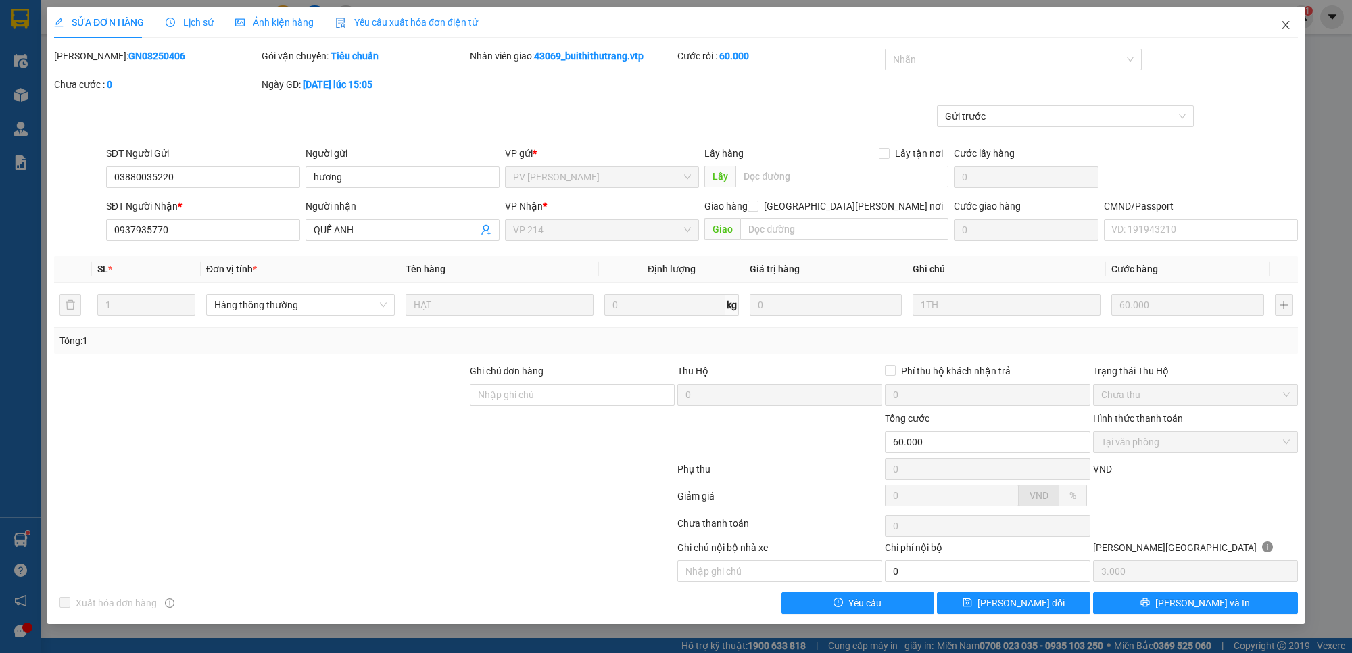
click at [1289, 26] on icon "close" at bounding box center [1285, 25] width 11 height 11
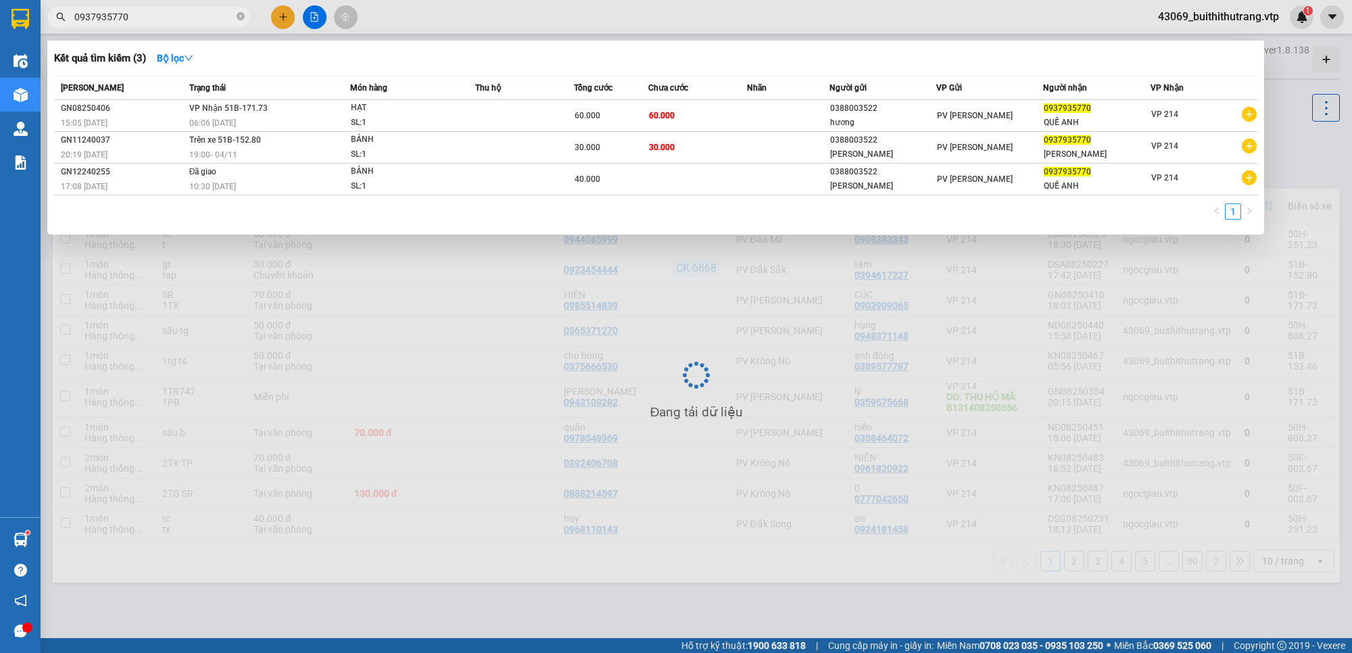
click at [137, 16] on input "0937935770" at bounding box center [154, 16] width 160 height 15
drag, startPoint x: 137, startPoint y: 16, endPoint x: 41, endPoint y: 16, distance: 96.7
click at [42, 16] on div "0937935770" at bounding box center [132, 17] width 264 height 20
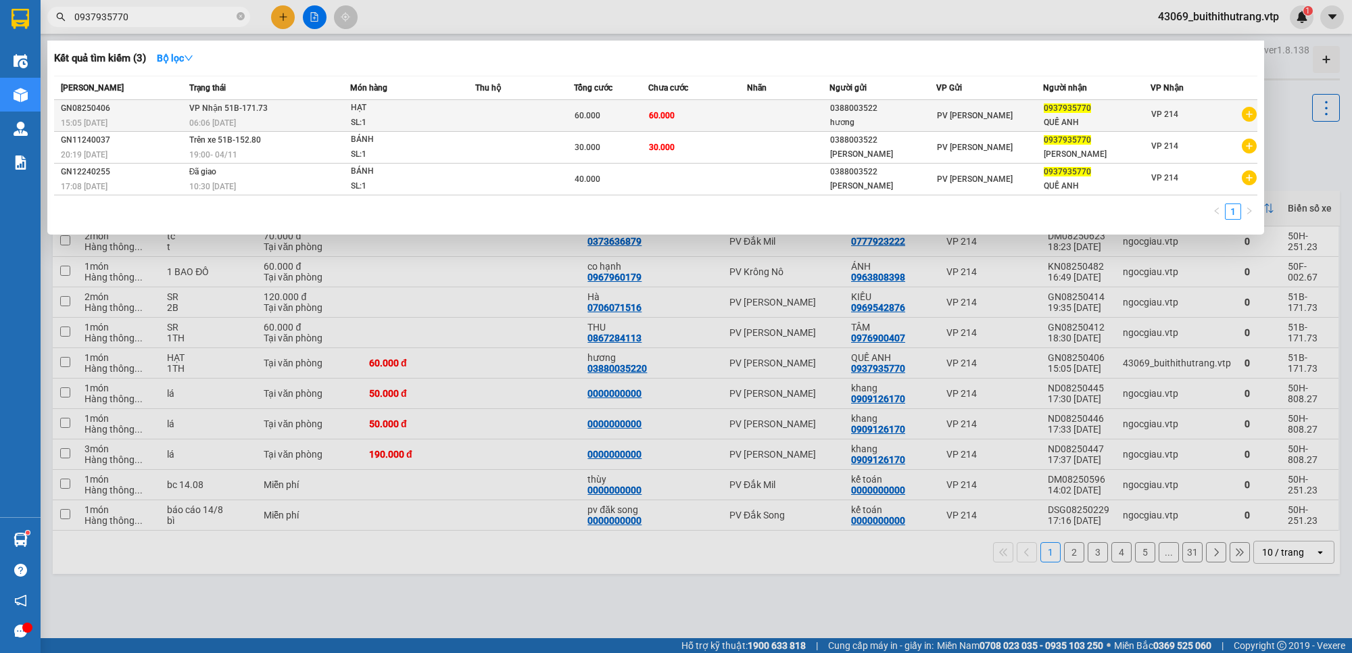
click at [746, 120] on td "60.000" at bounding box center [697, 116] width 99 height 32
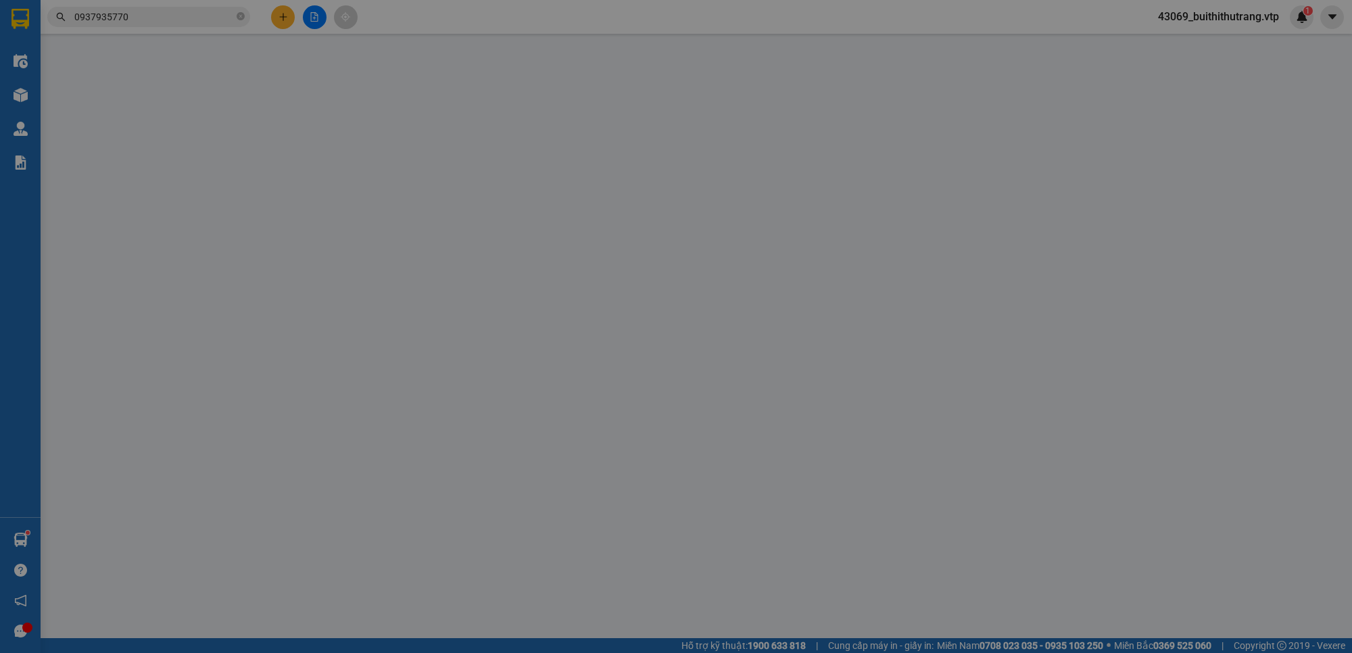
type input "03880035220"
type input "hương"
type input "0937935770"
type input "QUẾ ANH"
type input "60.000"
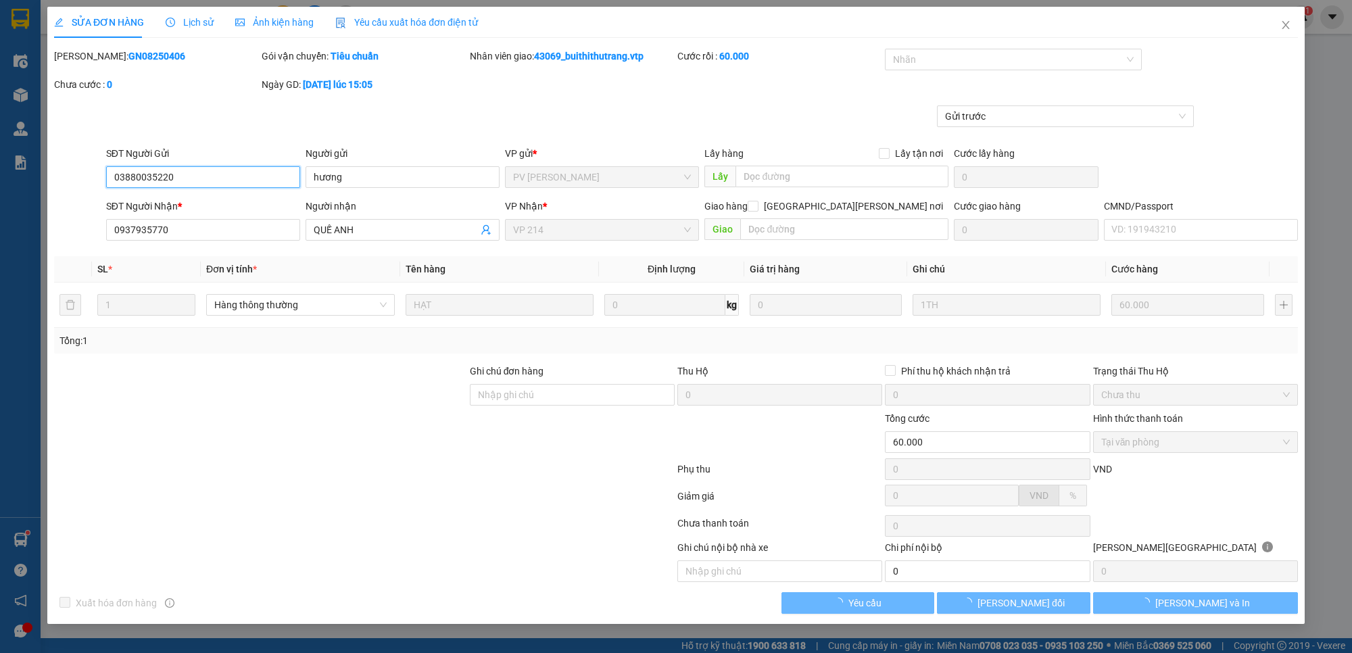
type input "3.000"
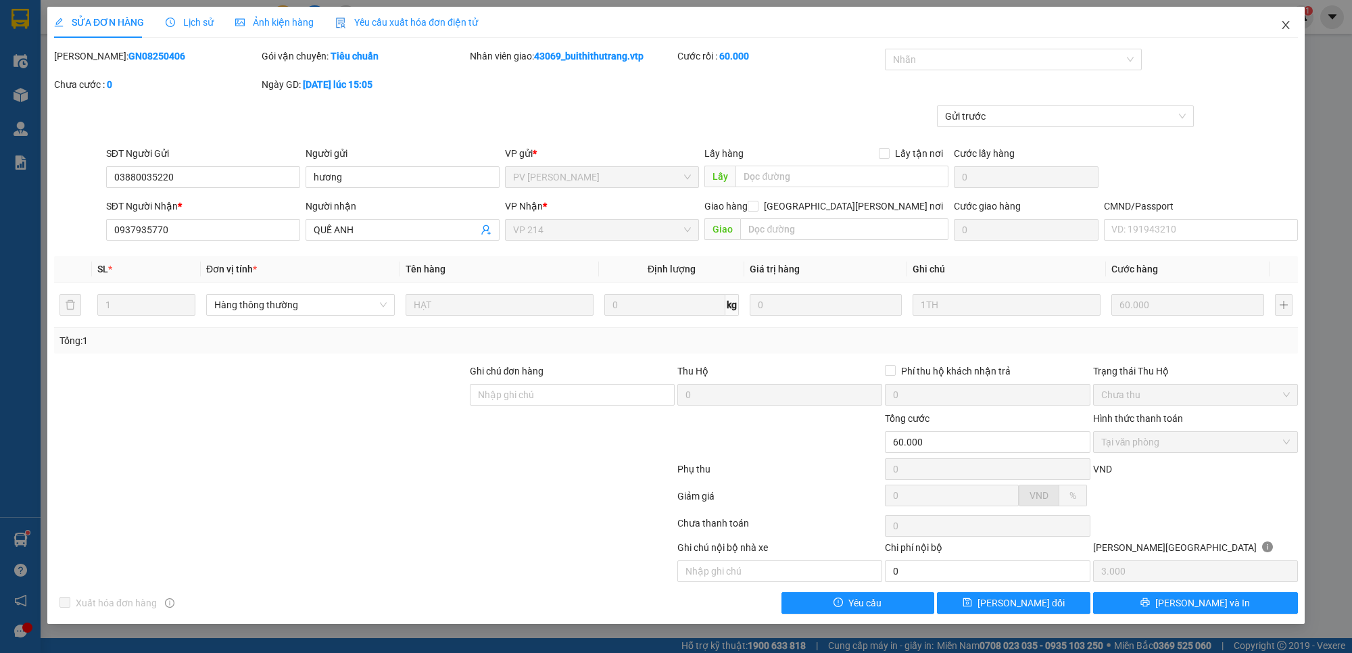
click at [1285, 22] on icon "close" at bounding box center [1285, 25] width 11 height 11
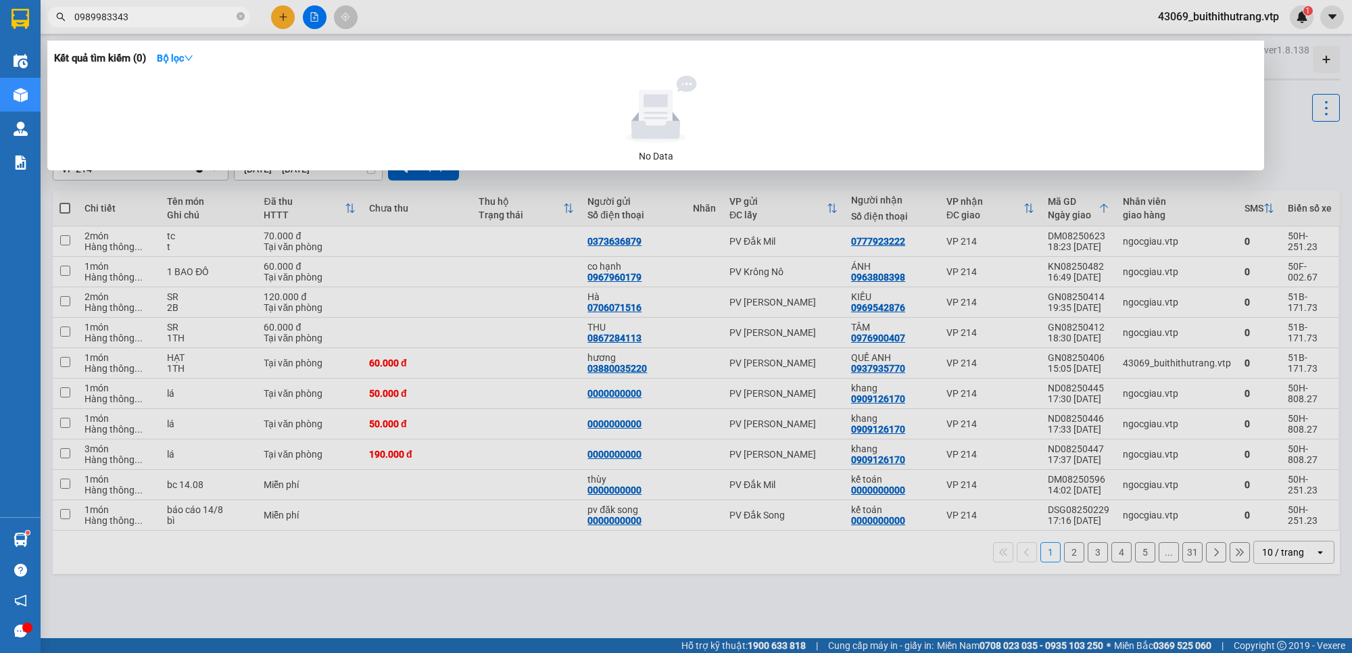
drag, startPoint x: 162, startPoint y: 21, endPoint x: 48, endPoint y: 35, distance: 115.1
click at [52, 29] on div "Kết quả tìm kiếm ( 0 ) Bộ lọc No Data 0989983343" at bounding box center [132, 17] width 264 height 24
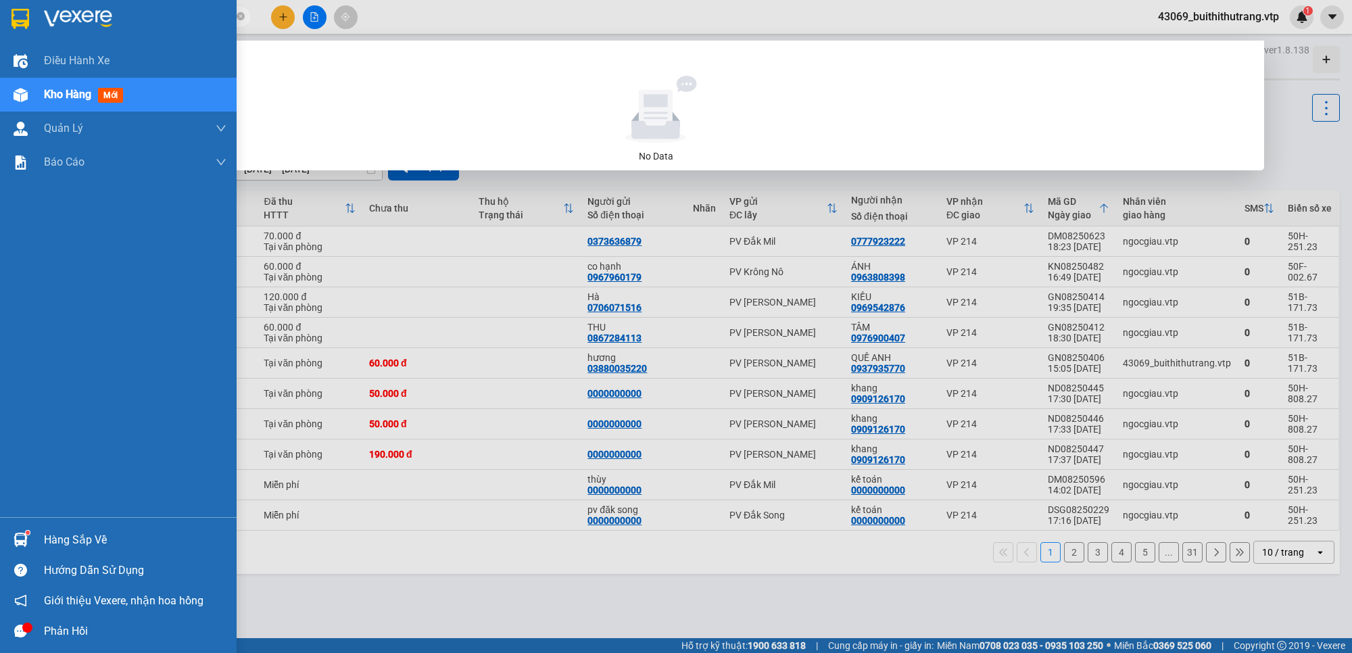
type input "0988529499"
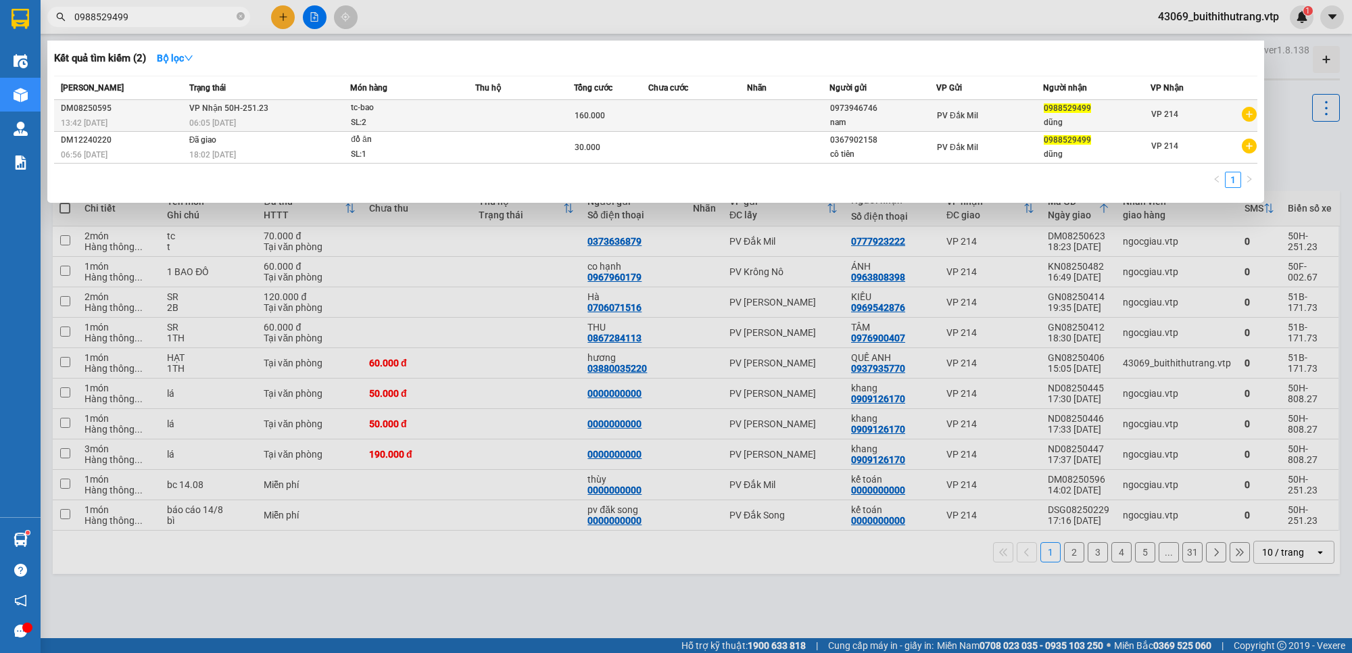
click at [1111, 120] on div "dũng" at bounding box center [1096, 123] width 105 height 14
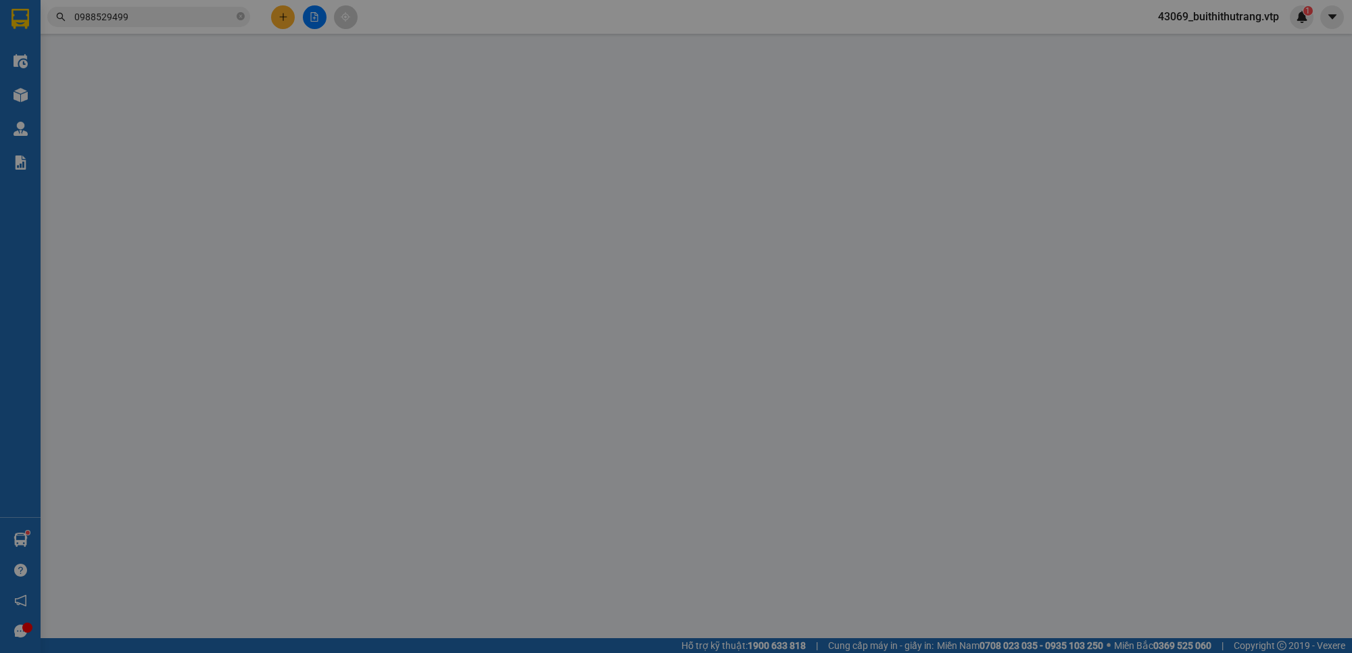
type input "8.000"
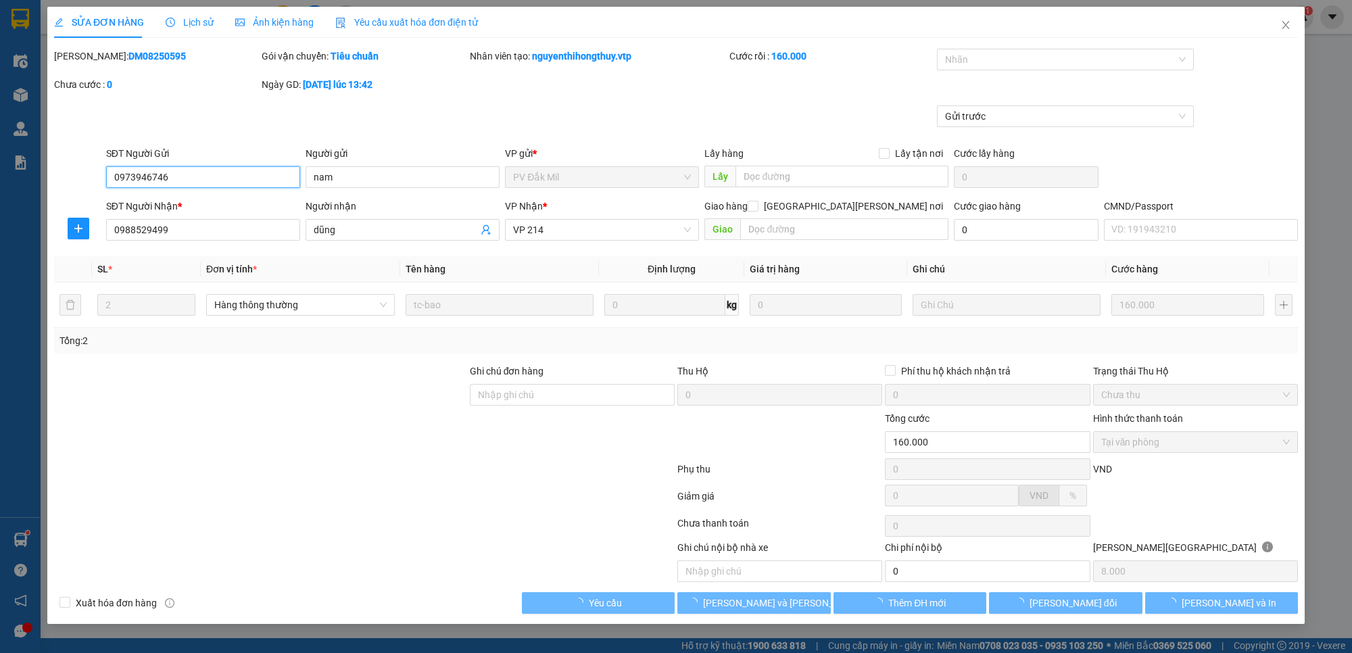
type input "0973946746"
type input "nam"
type input "0988529499"
type input "dũng"
type input "160.000"
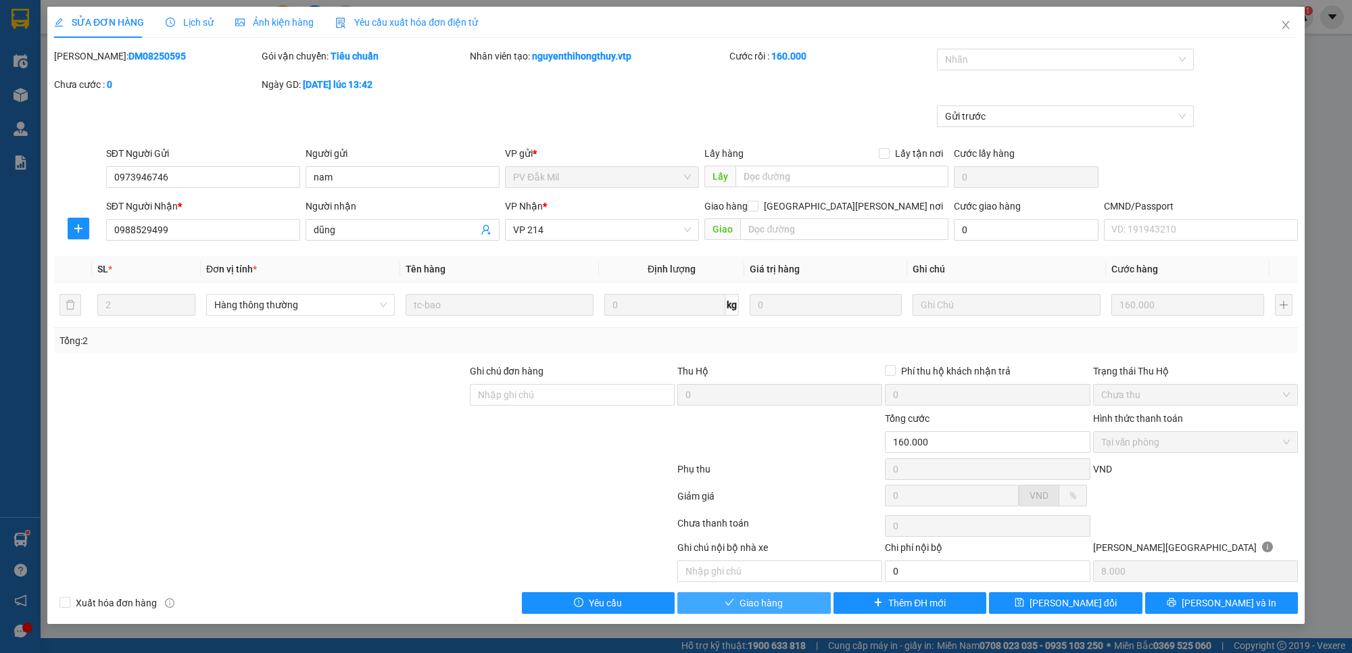
click at [795, 607] on button "Giao hàng" at bounding box center [753, 603] width 153 height 22
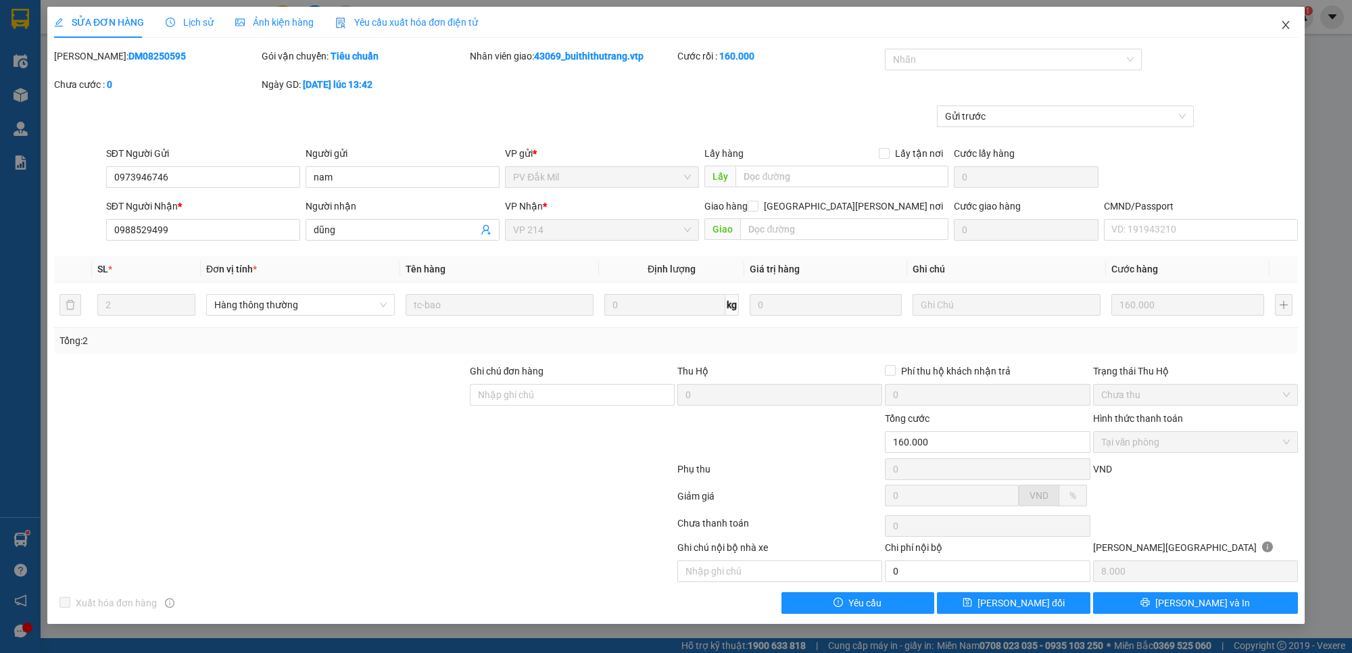
click at [1287, 27] on icon "close" at bounding box center [1285, 25] width 7 height 8
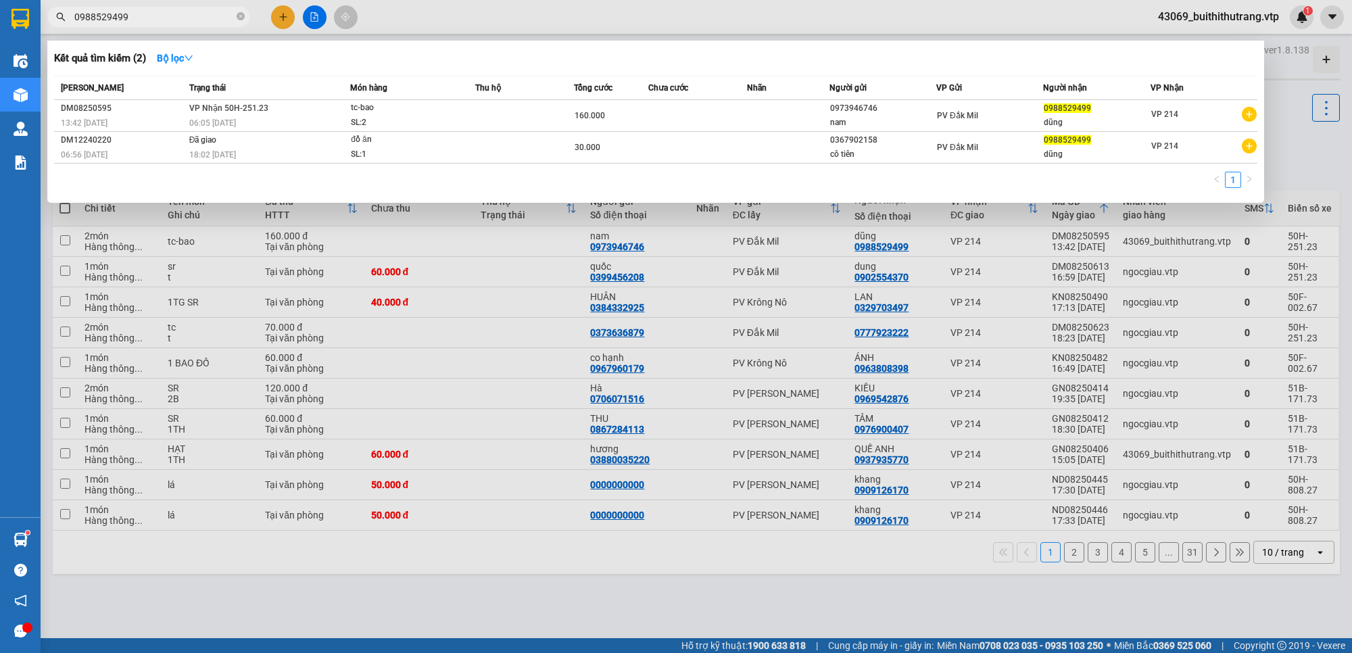
click at [150, 15] on input "0988529499" at bounding box center [154, 16] width 160 height 15
click at [1308, 180] on div at bounding box center [676, 326] width 1352 height 653
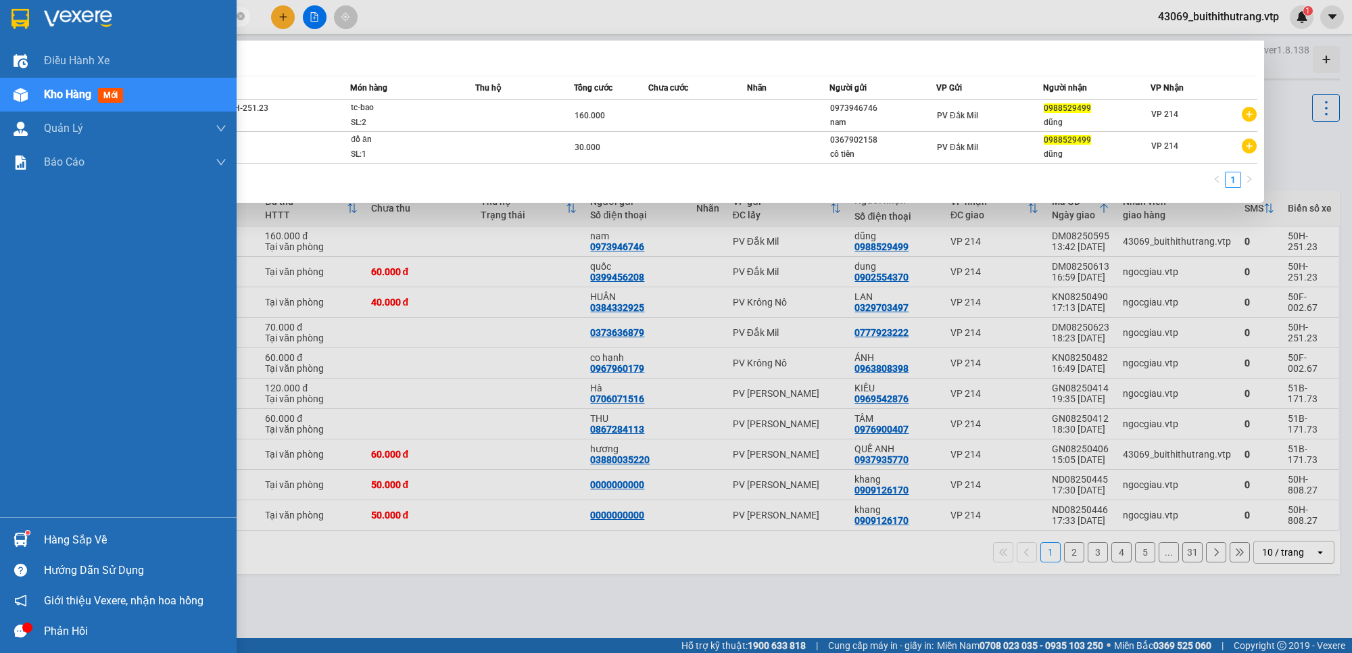
drag, startPoint x: 141, startPoint y: 19, endPoint x: 26, endPoint y: 31, distance: 115.6
click at [28, 30] on section "Kết quả tìm kiếm ( 2 ) Bộ lọc Mã ĐH Trạng thái Món hàng Thu hộ Tổng cước Chưa c…" at bounding box center [676, 326] width 1352 height 653
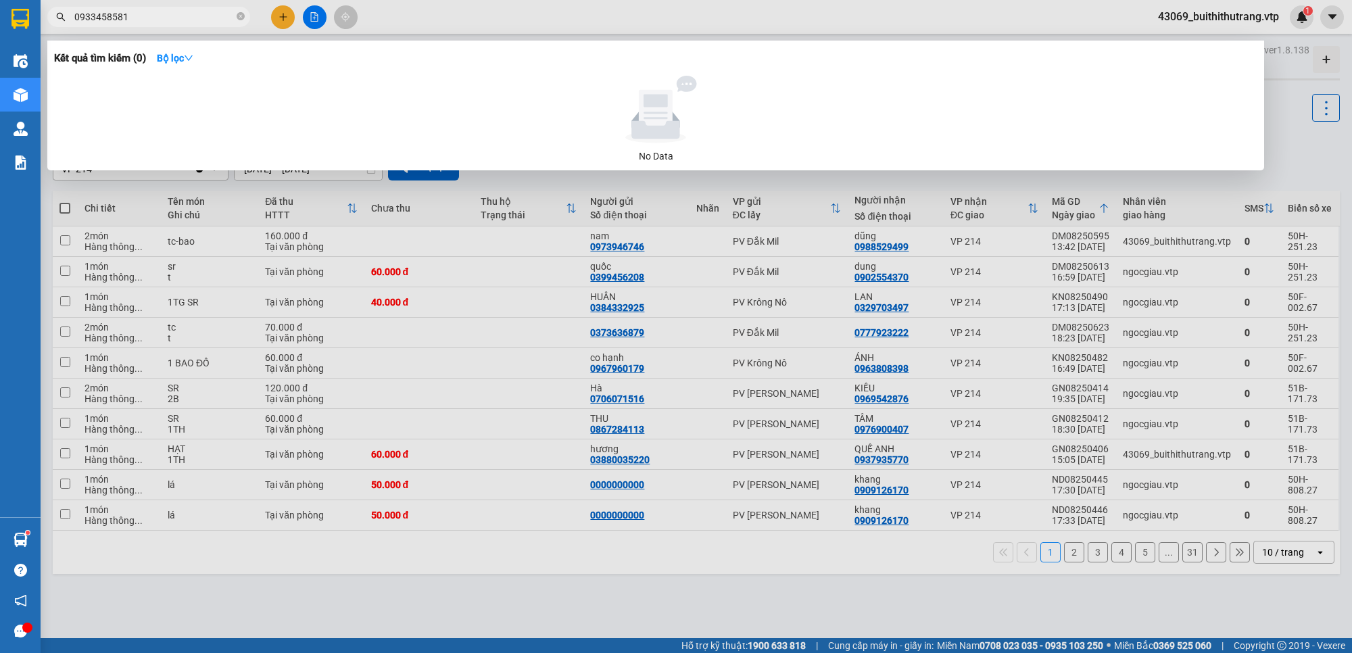
drag, startPoint x: 154, startPoint y: 14, endPoint x: 52, endPoint y: 31, distance: 103.6
click at [52, 29] on div "Kết quả tìm kiếm ( 0 ) Bộ lọc No Data 0933458581" at bounding box center [132, 17] width 264 height 24
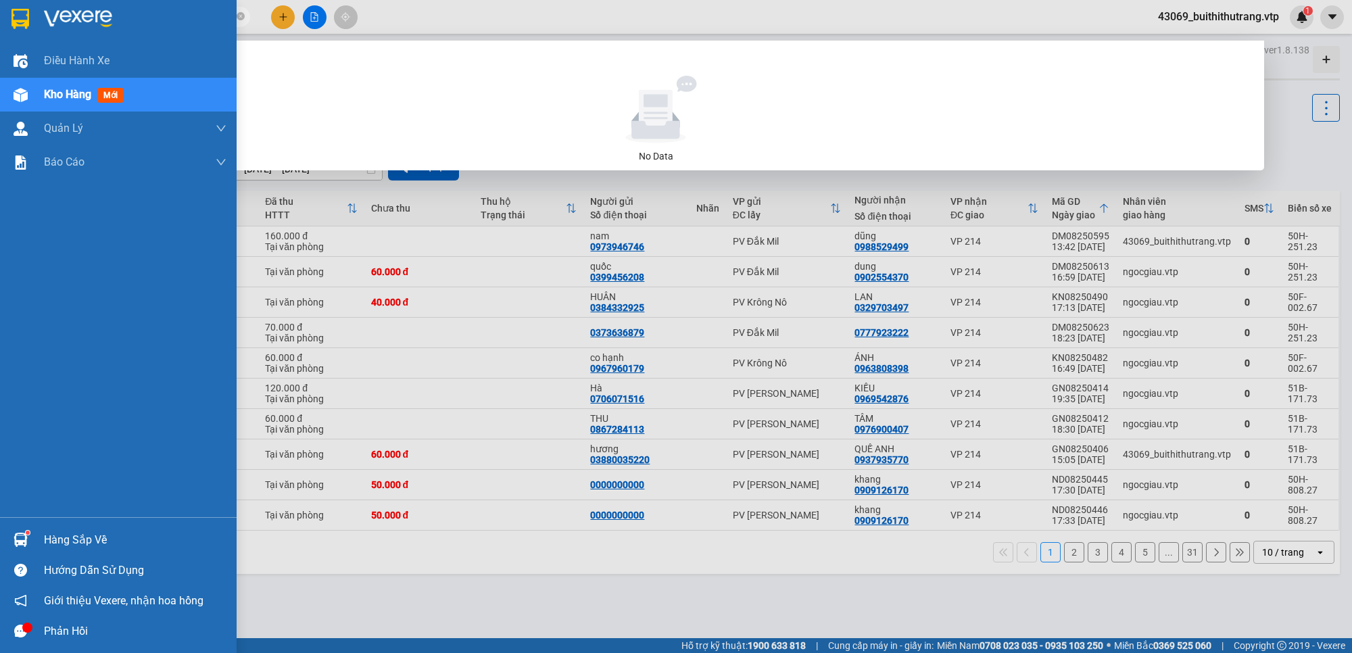
type input "0908100609"
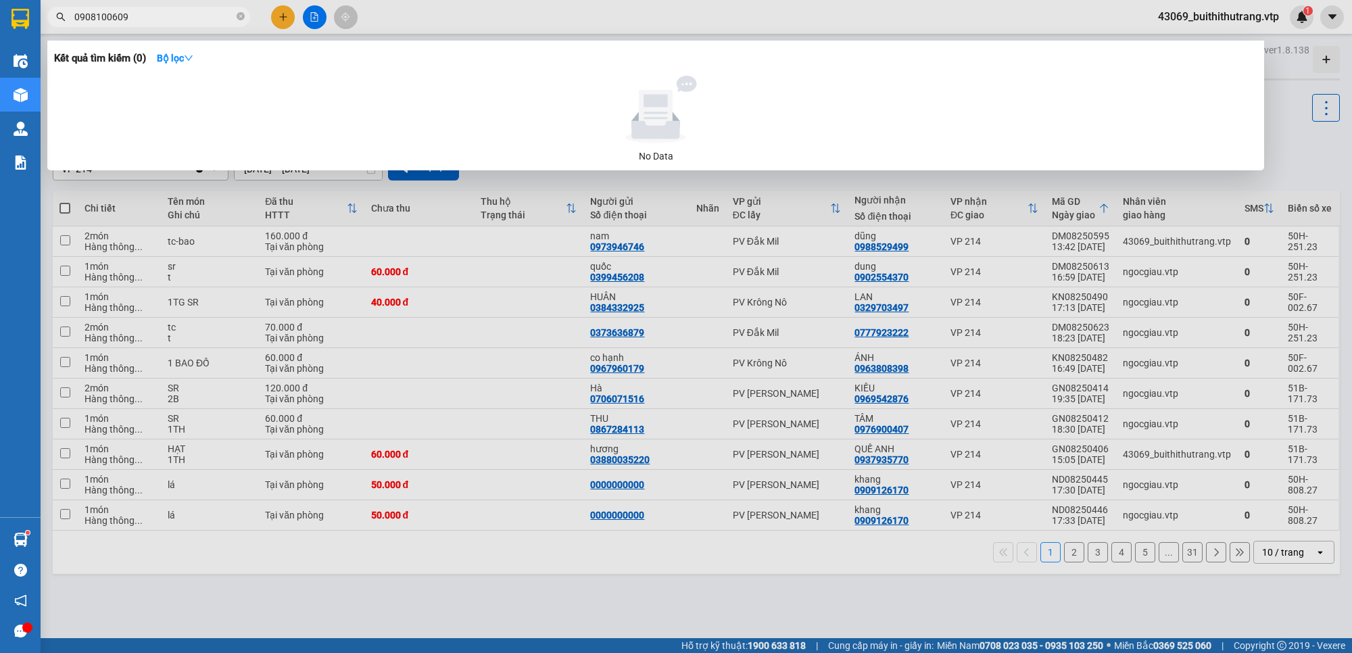
click at [169, 19] on input "0908100609" at bounding box center [154, 16] width 160 height 15
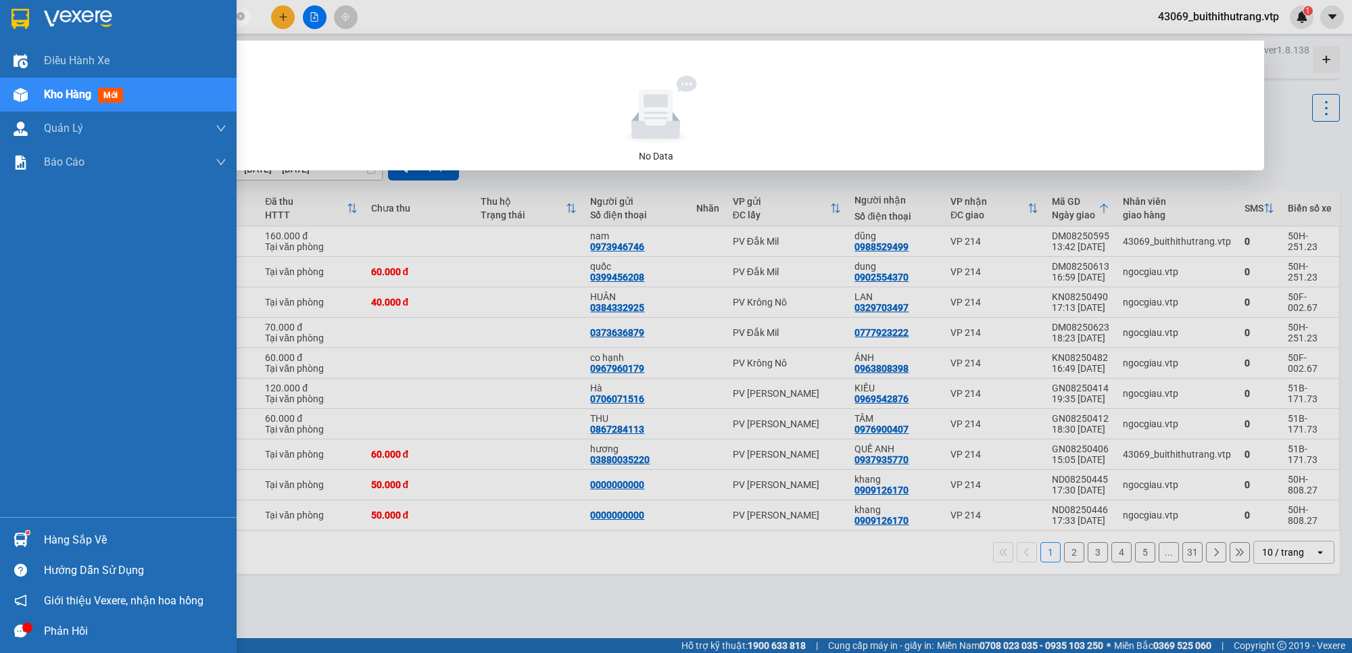
click at [100, 18] on img at bounding box center [78, 19] width 68 height 20
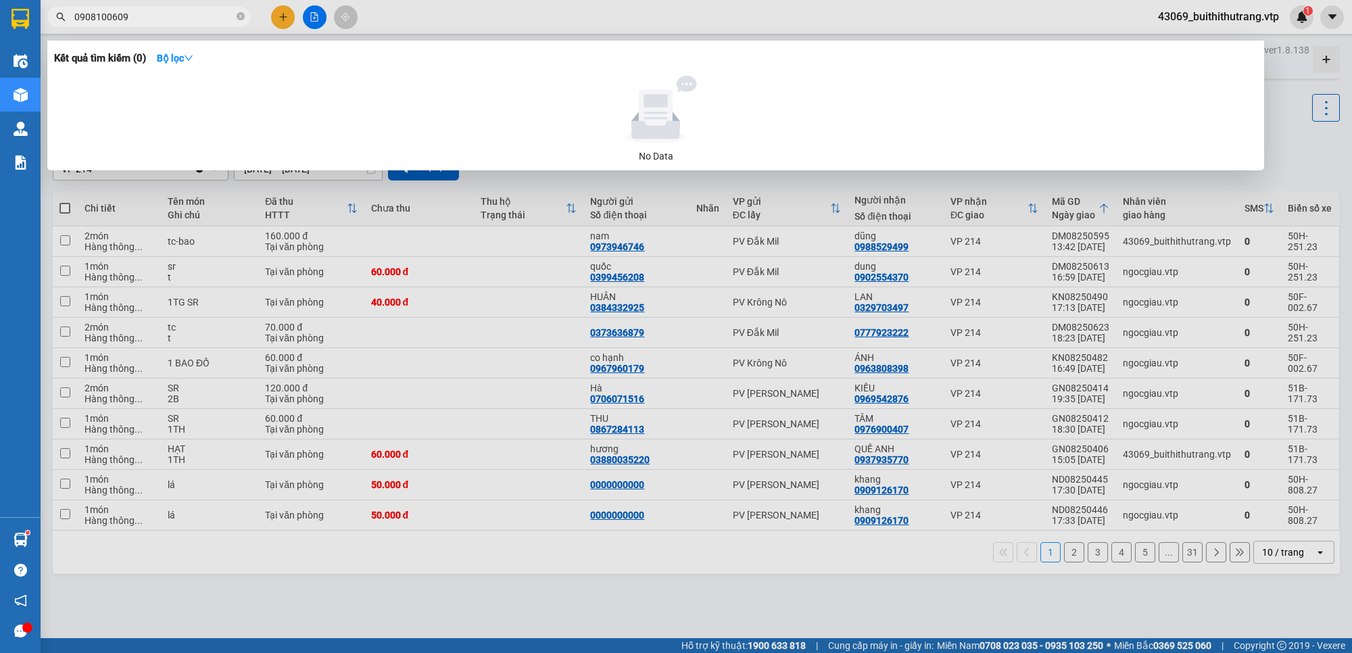
click at [567, 18] on div at bounding box center [676, 326] width 1352 height 653
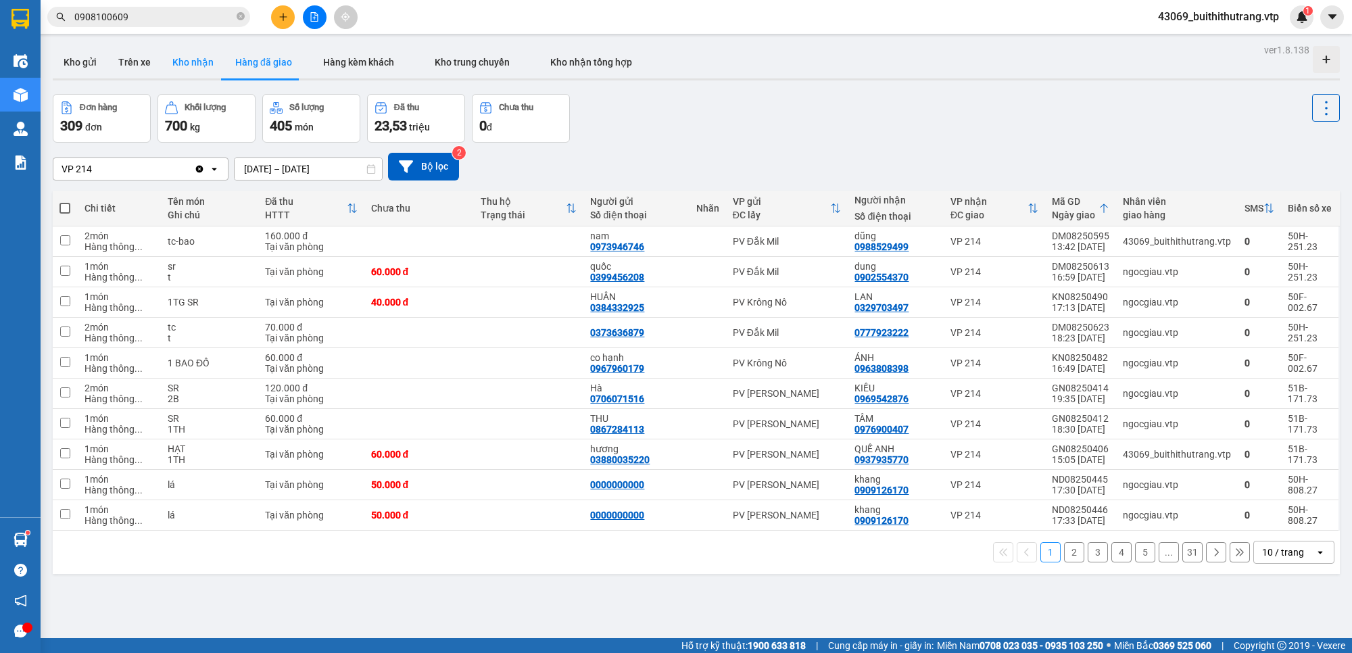
click at [189, 55] on button "Kho nhận" at bounding box center [193, 62] width 63 height 32
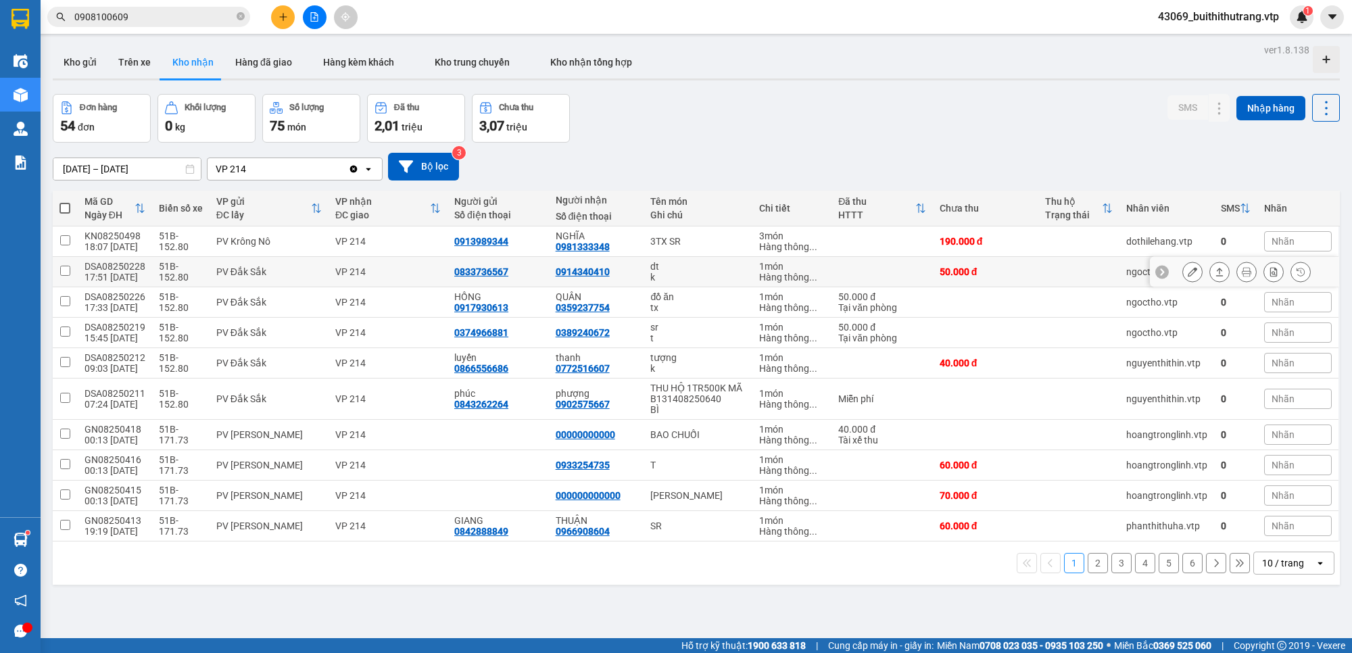
scroll to position [62, 0]
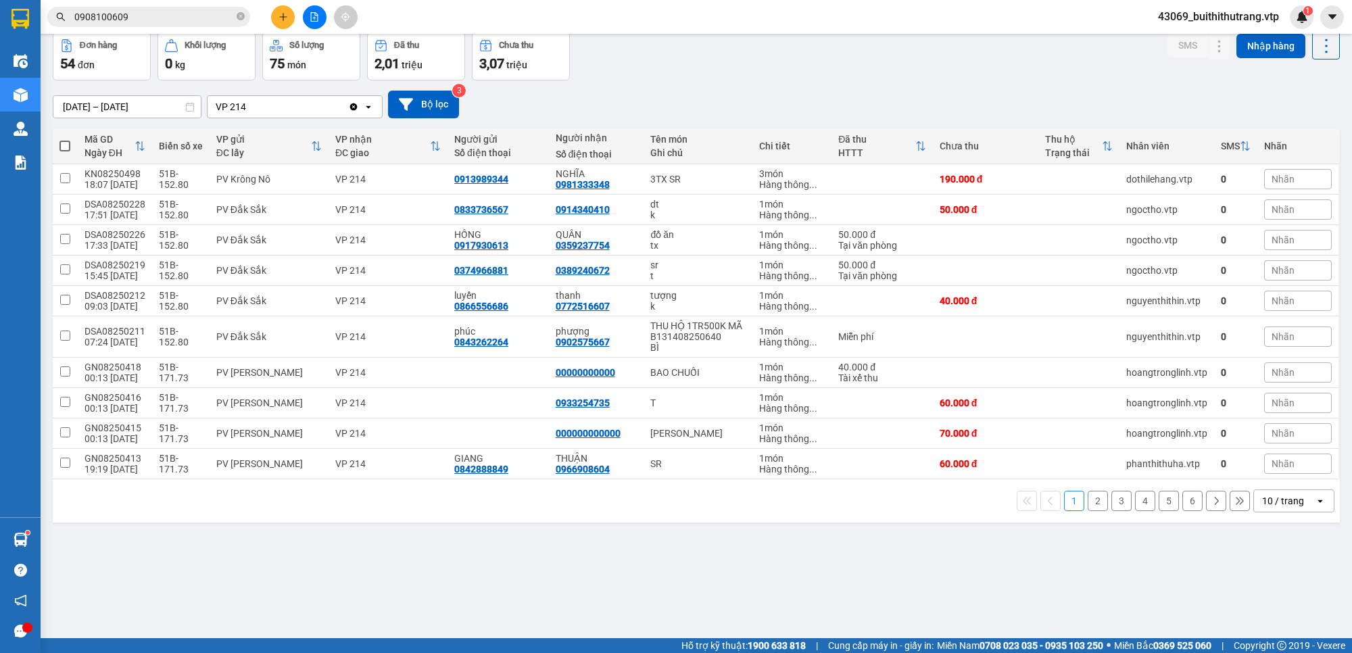
click at [1293, 508] on div "10 / trang" at bounding box center [1284, 501] width 61 height 22
click at [1272, 475] on span "100 / trang" at bounding box center [1275, 474] width 49 height 14
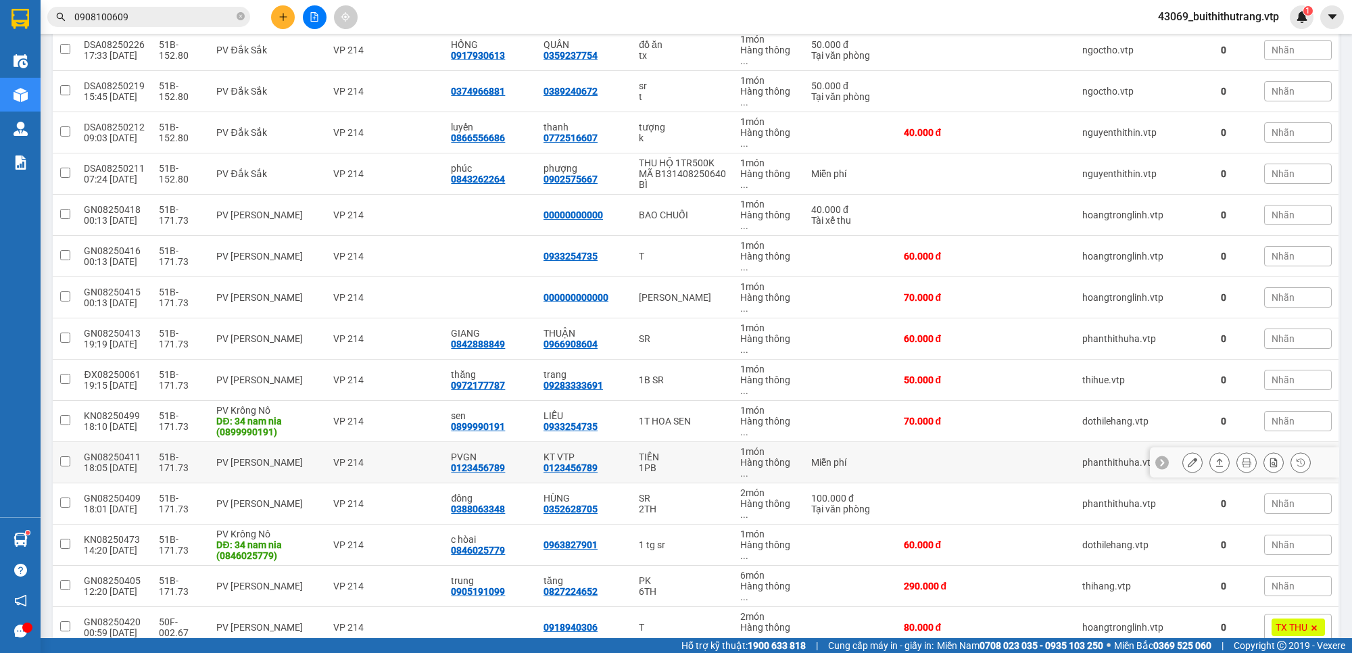
scroll to position [316, 0]
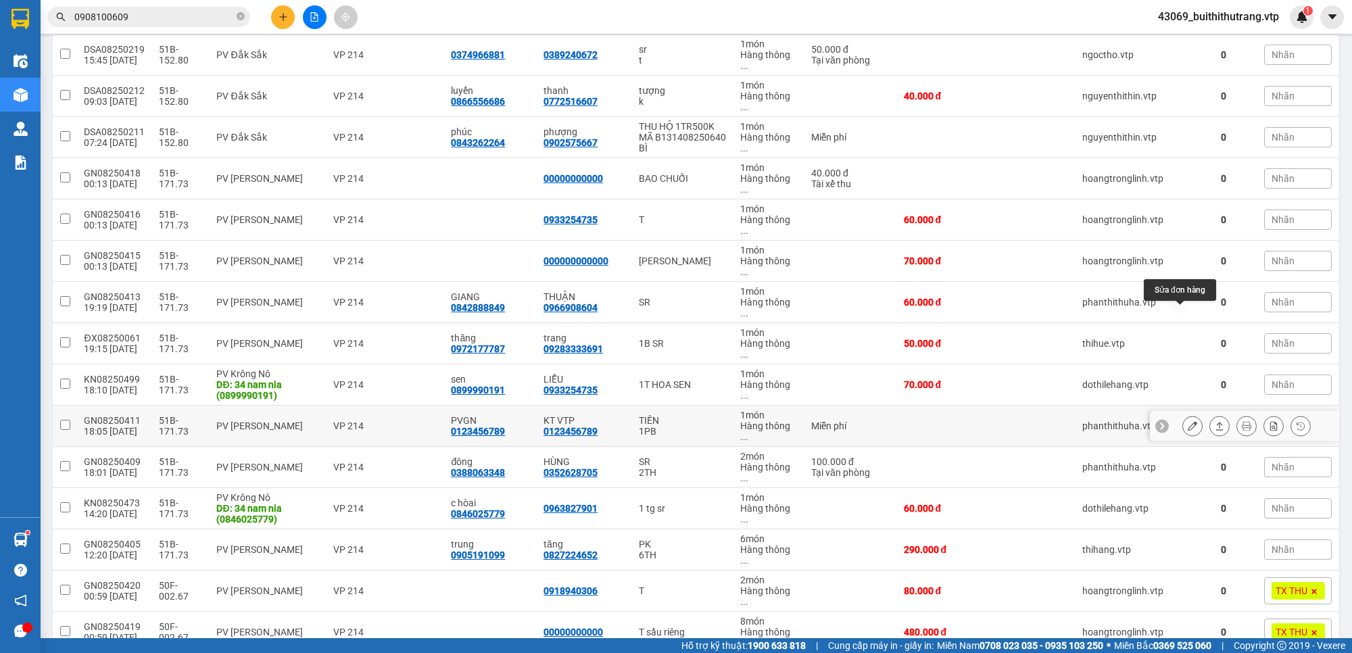
click at [1188, 421] on icon at bounding box center [1192, 425] width 9 height 9
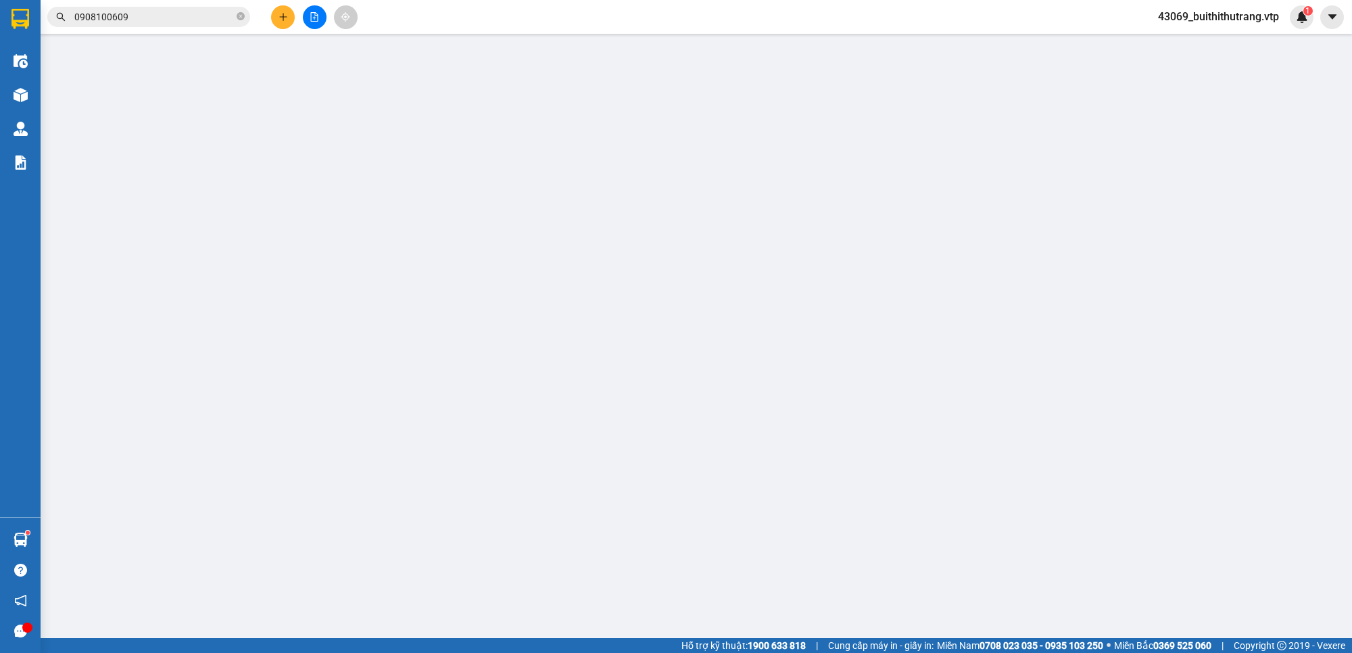
type input "0123456789"
type input "PVGN"
type input "0123456789"
type input "KT VTP"
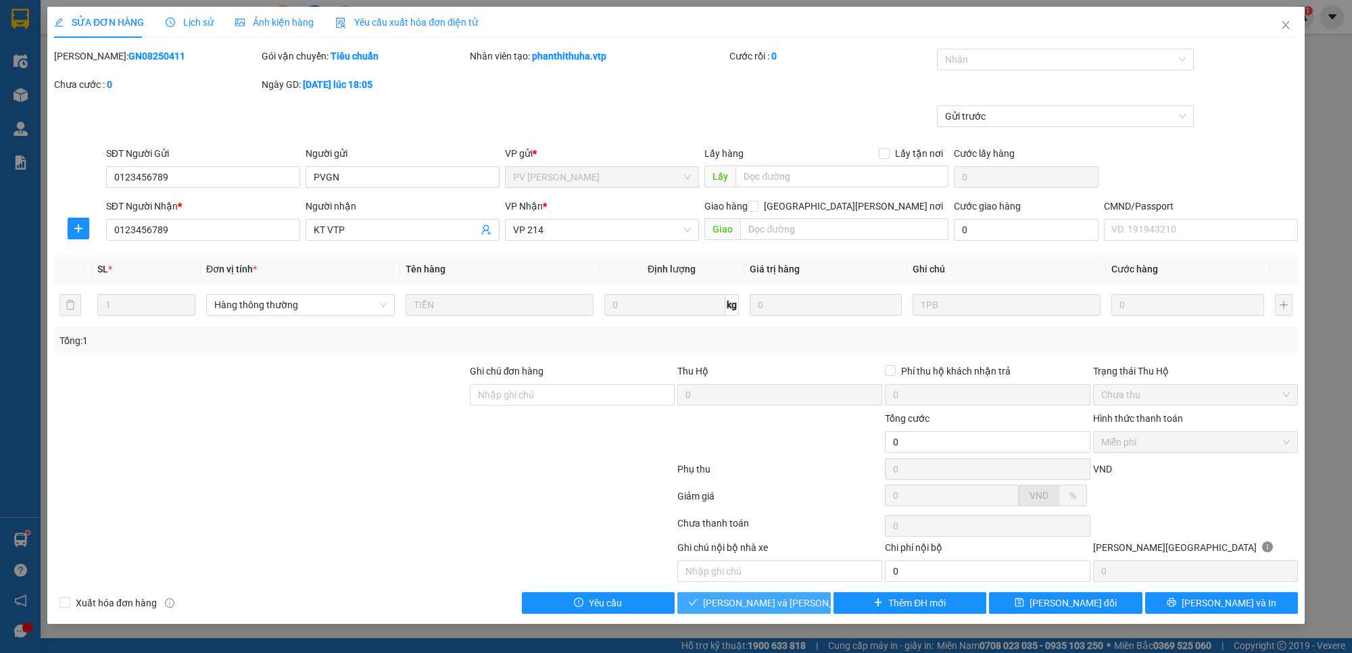
click at [780, 606] on span "[PERSON_NAME] và [PERSON_NAME] hàng" at bounding box center [794, 603] width 183 height 15
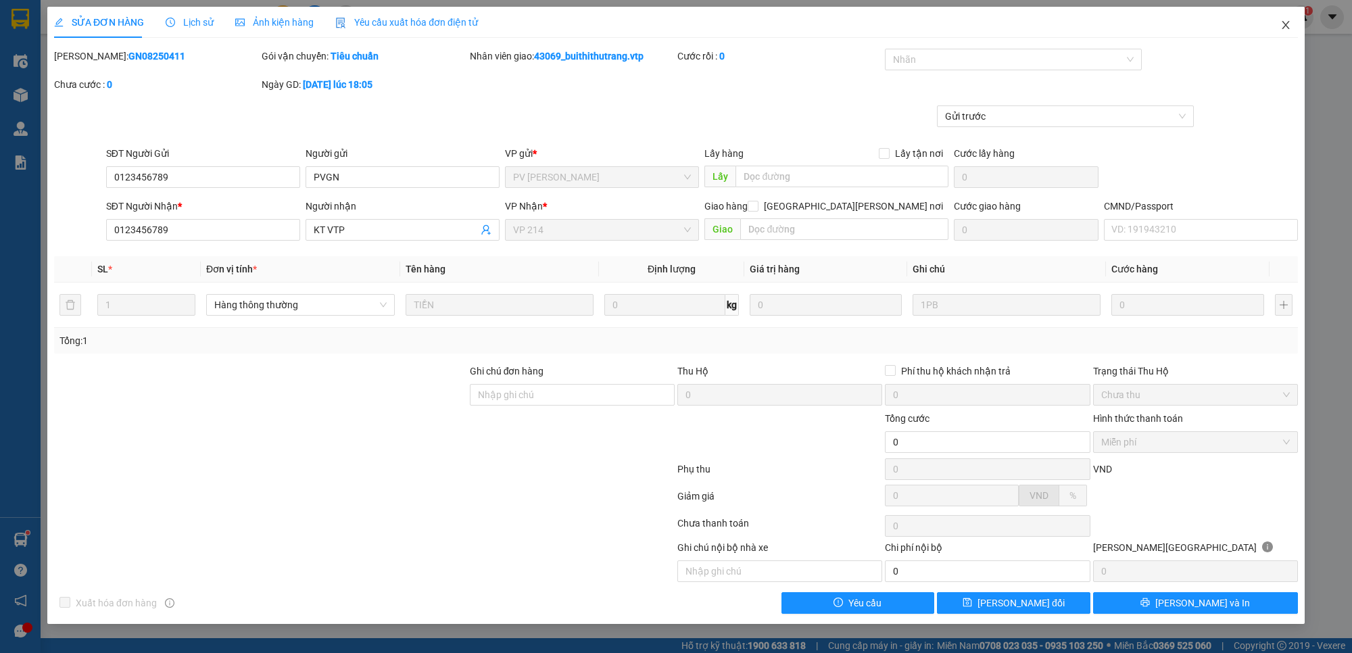
click at [1283, 20] on icon "close" at bounding box center [1285, 25] width 11 height 11
click at [1286, 24] on span "43069_buithithutrang.vtp" at bounding box center [1218, 16] width 143 height 17
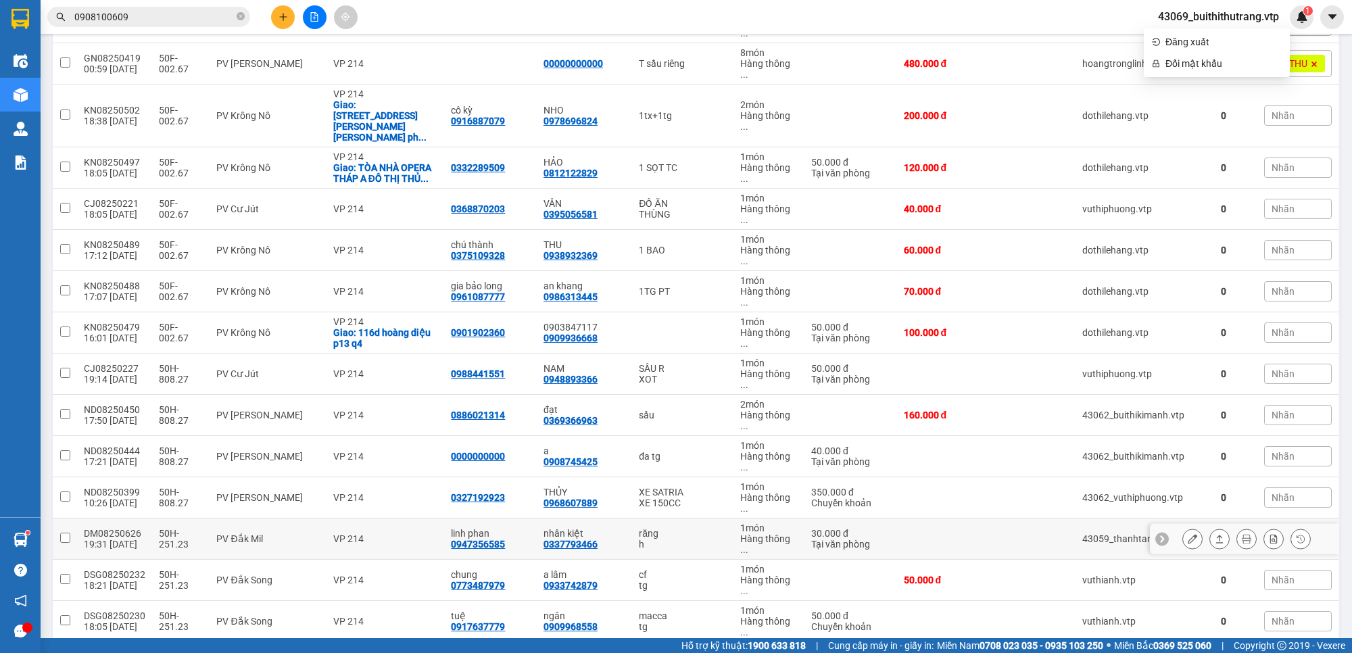
scroll to position [845, 0]
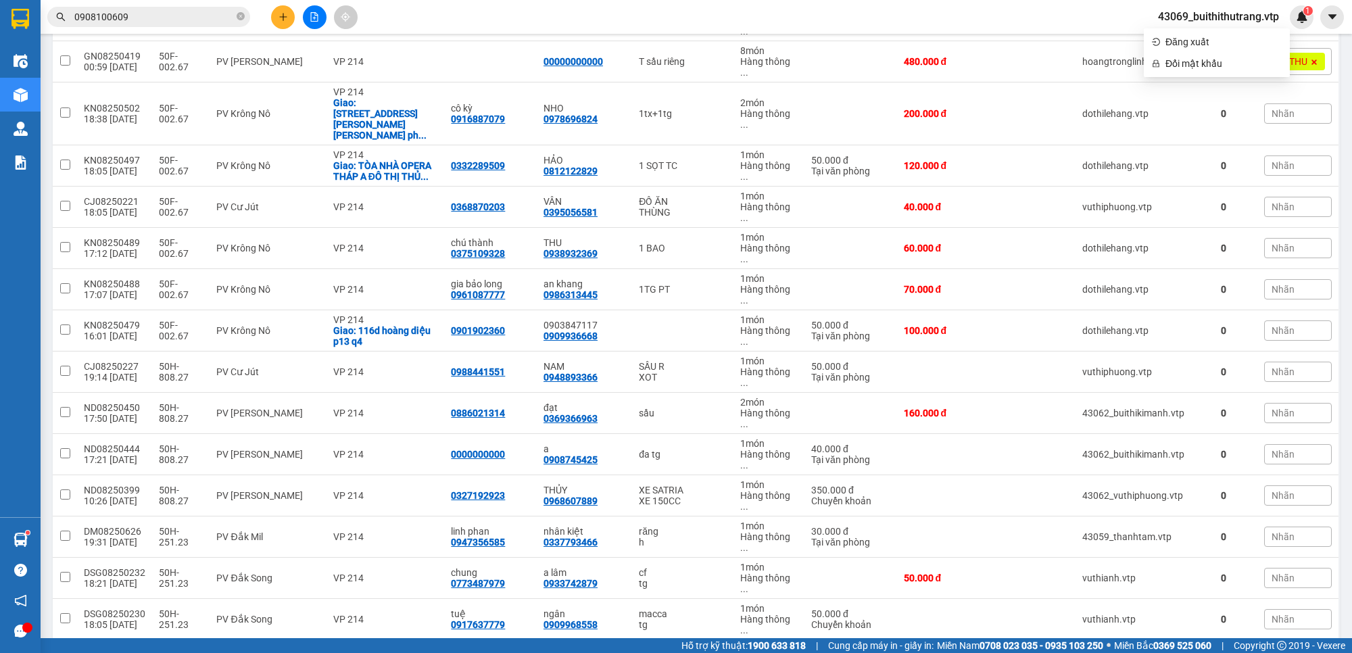
checkbox input "true"
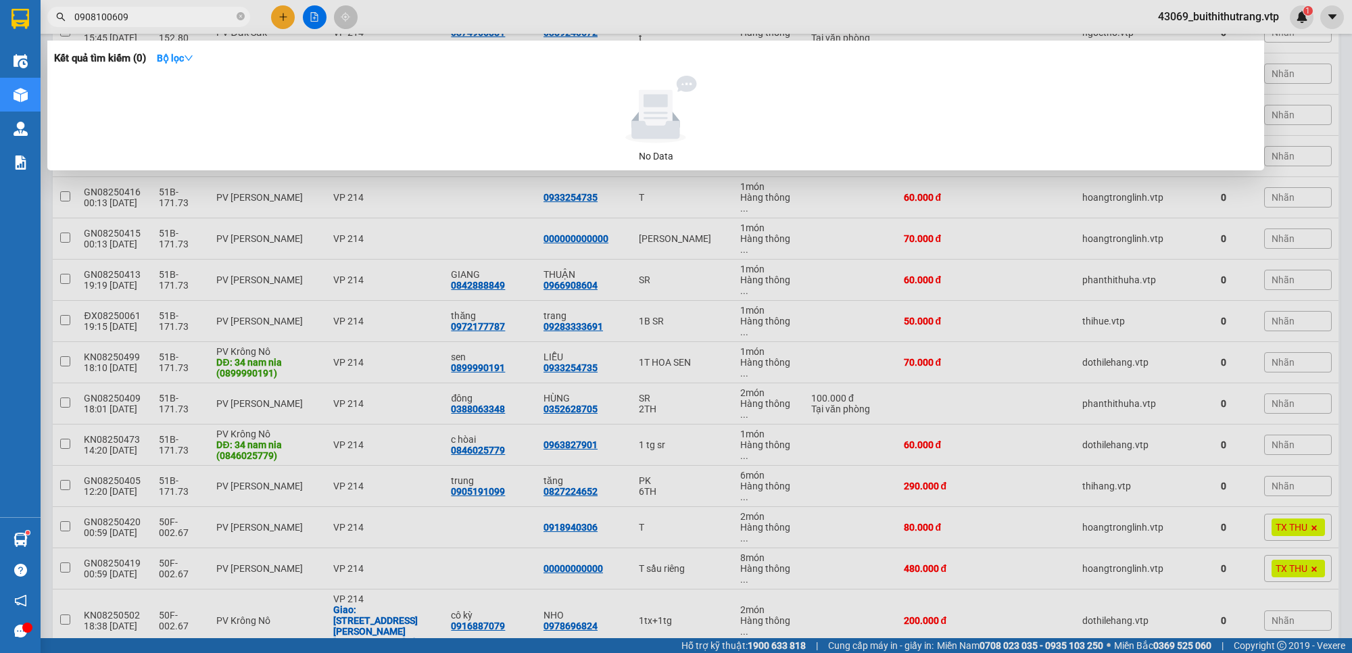
drag, startPoint x: 133, startPoint y: 14, endPoint x: 51, endPoint y: 25, distance: 82.5
click at [51, 25] on span "0908100609" at bounding box center [148, 17] width 203 height 20
drag, startPoint x: 135, startPoint y: 14, endPoint x: 68, endPoint y: 19, distance: 67.1
click at [68, 19] on span "0328981660" at bounding box center [148, 17] width 203 height 20
type input "PHI"
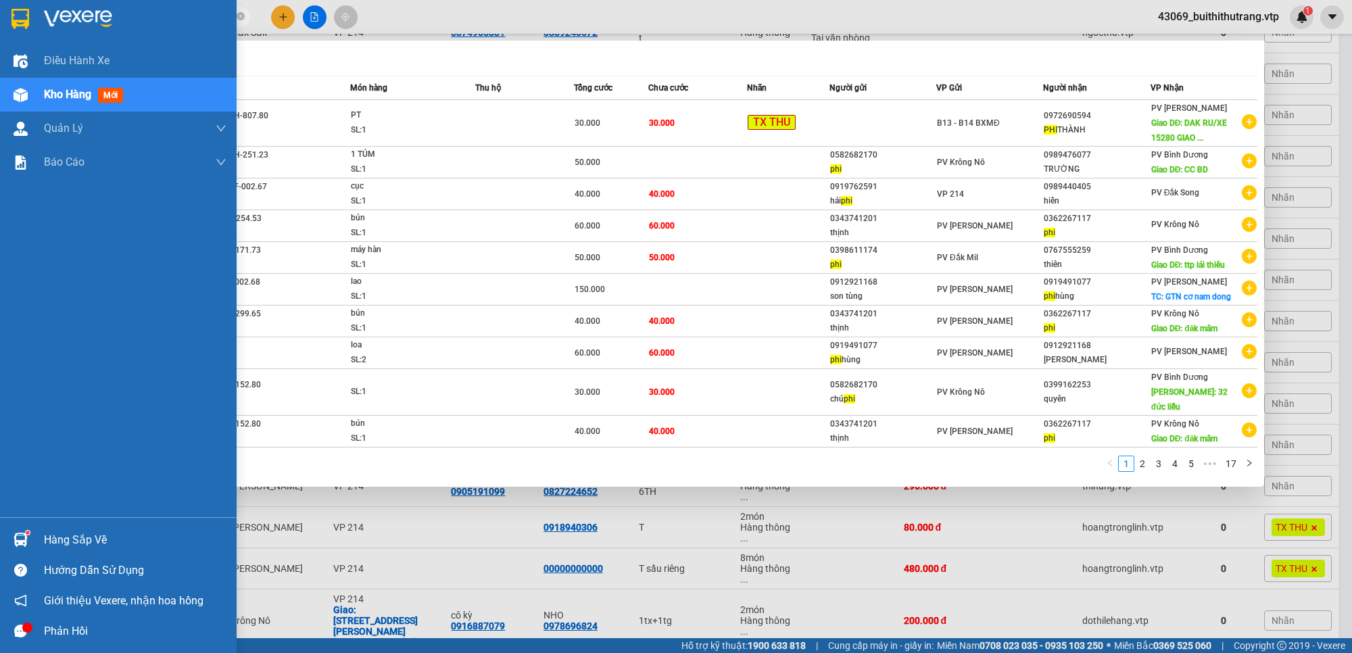
click at [59, 16] on img at bounding box center [78, 19] width 68 height 20
click at [32, 17] on div at bounding box center [118, 22] width 237 height 44
click at [711, 525] on div at bounding box center [676, 326] width 1352 height 653
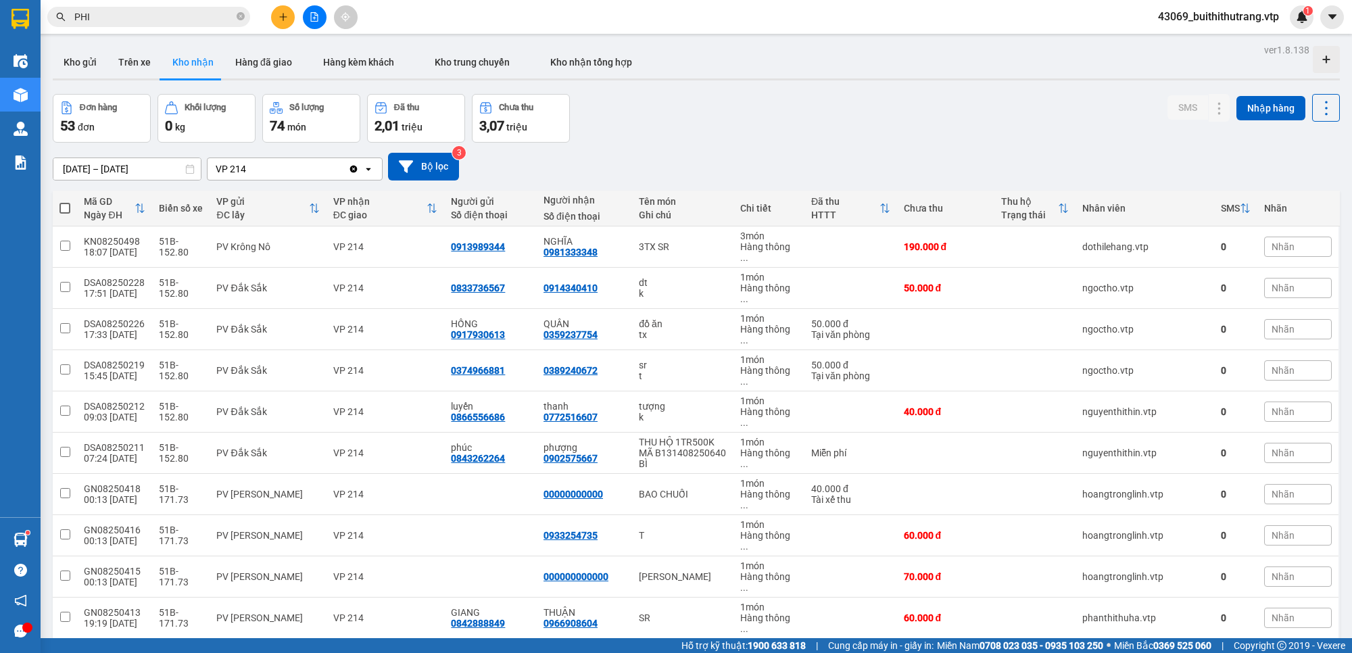
click at [188, 63] on button "Kho nhận" at bounding box center [193, 62] width 63 height 32
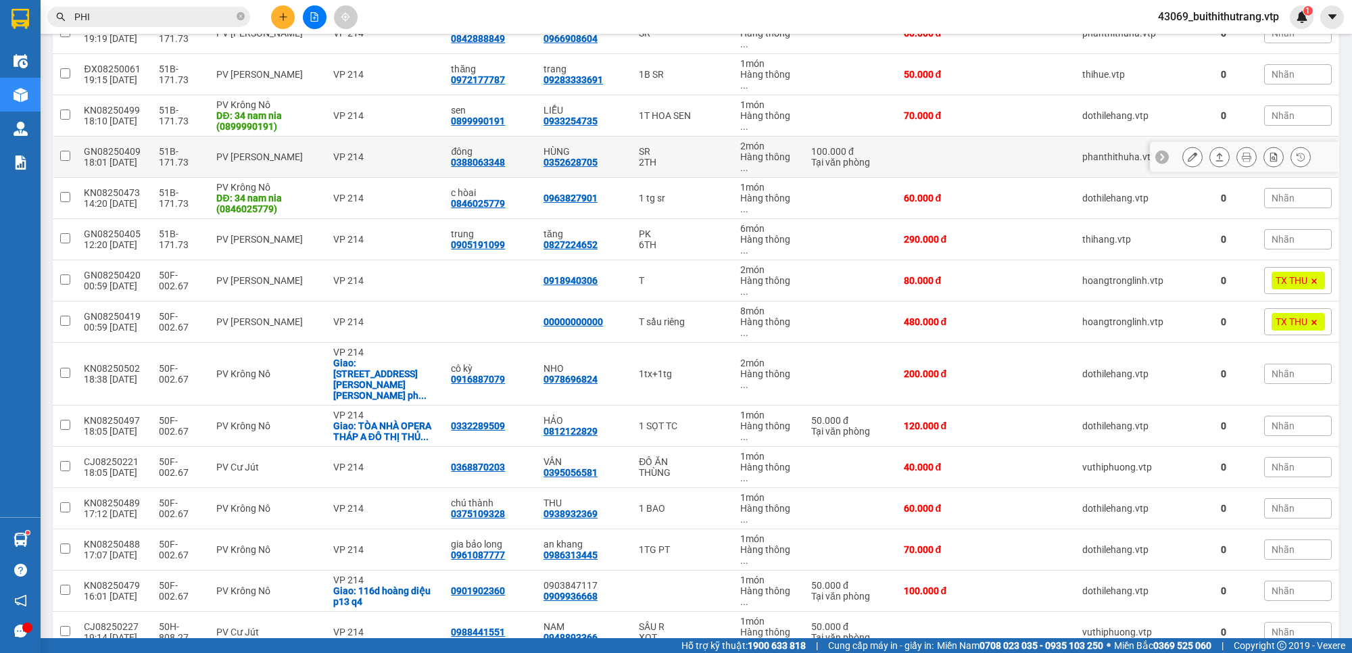
scroll to position [592, 0]
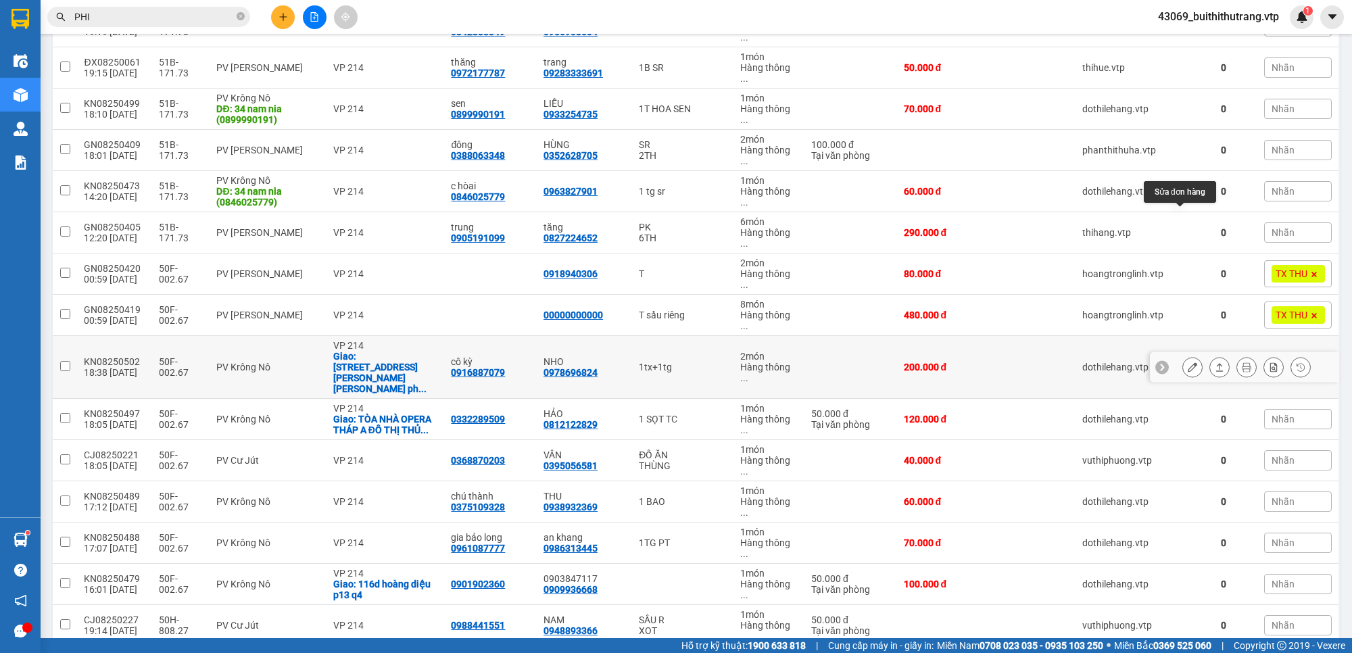
click at [1188, 362] on icon at bounding box center [1192, 366] width 9 height 9
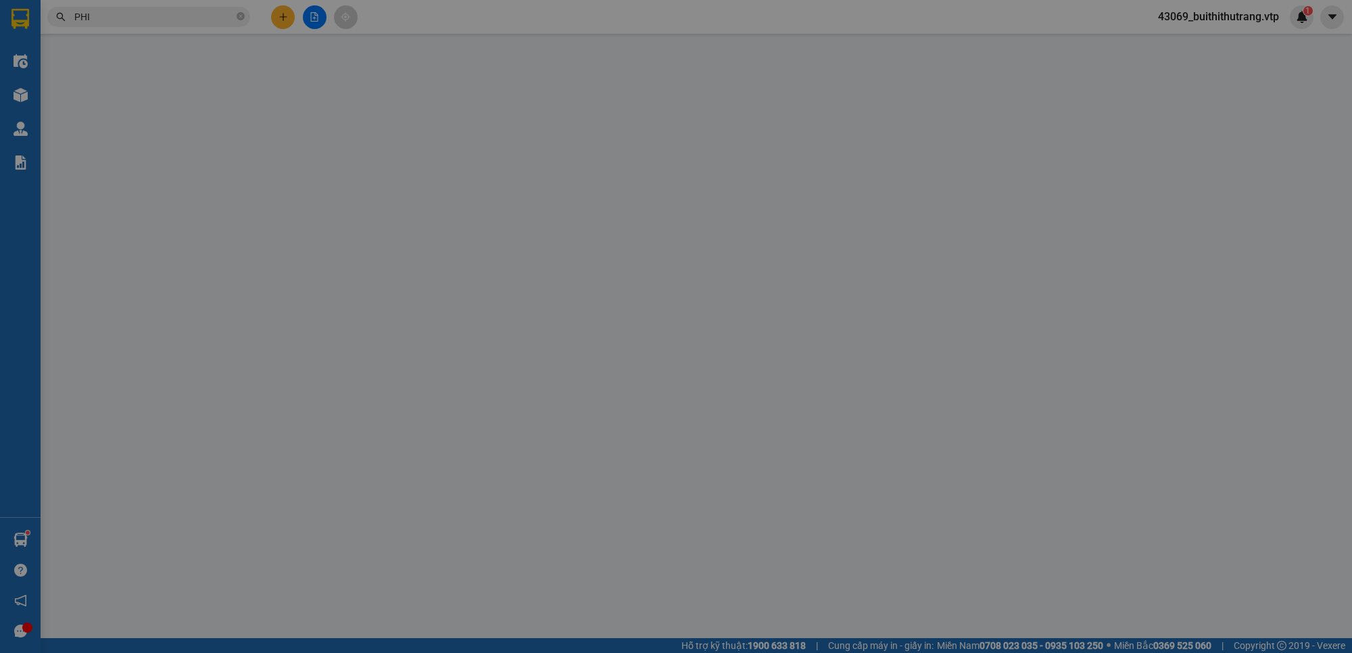
type input "0916887079"
type input "cô kỳ"
type input "0978696824"
type input "NHO"
checkbox input "true"
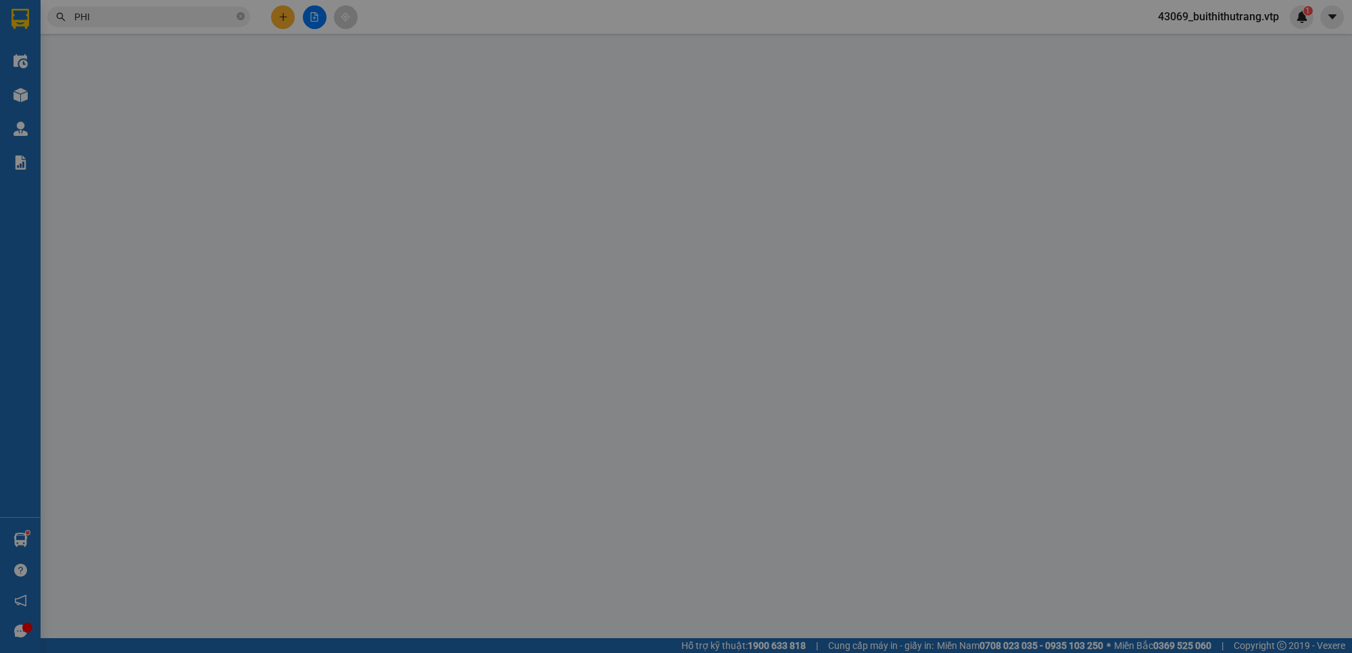
type input "34/16a đường6 phường tân nhơn phú b.tp thủ đức"
type input "200.000"
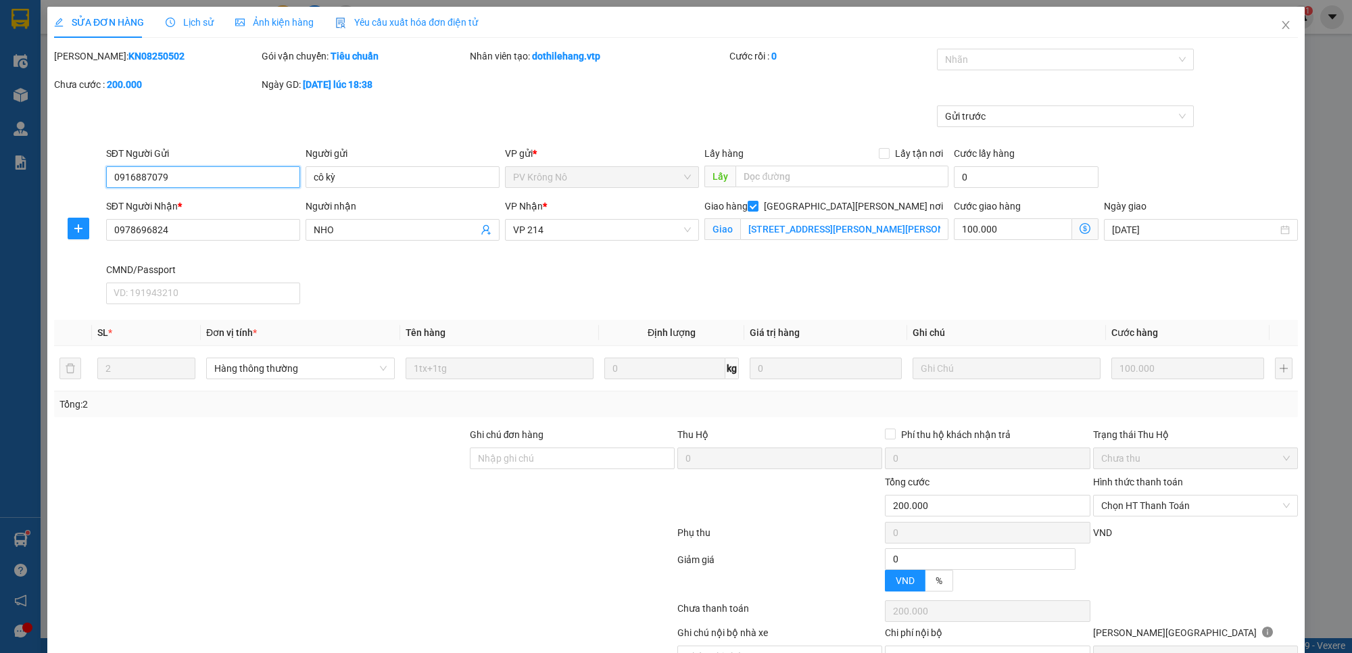
type input "5.000"
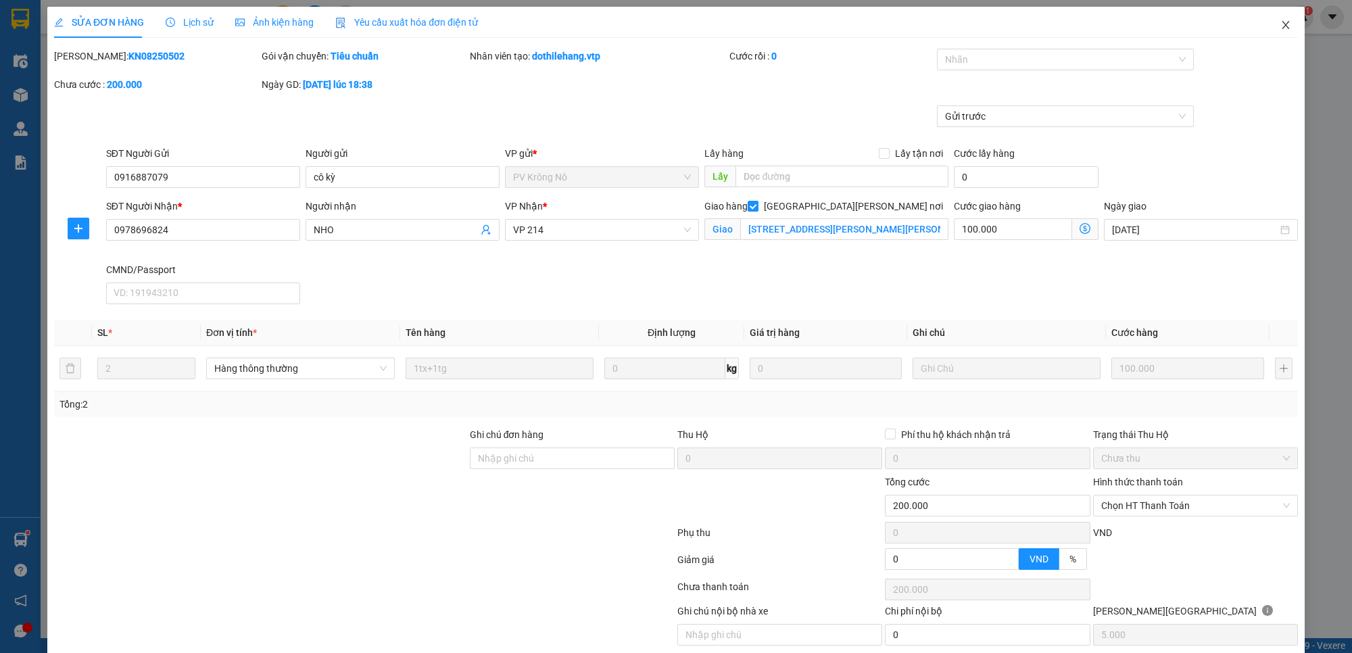
click at [1280, 25] on icon "close" at bounding box center [1285, 25] width 11 height 11
click at [1271, 24] on span "43069_buithithutrang.vtp" at bounding box center [1218, 16] width 143 height 17
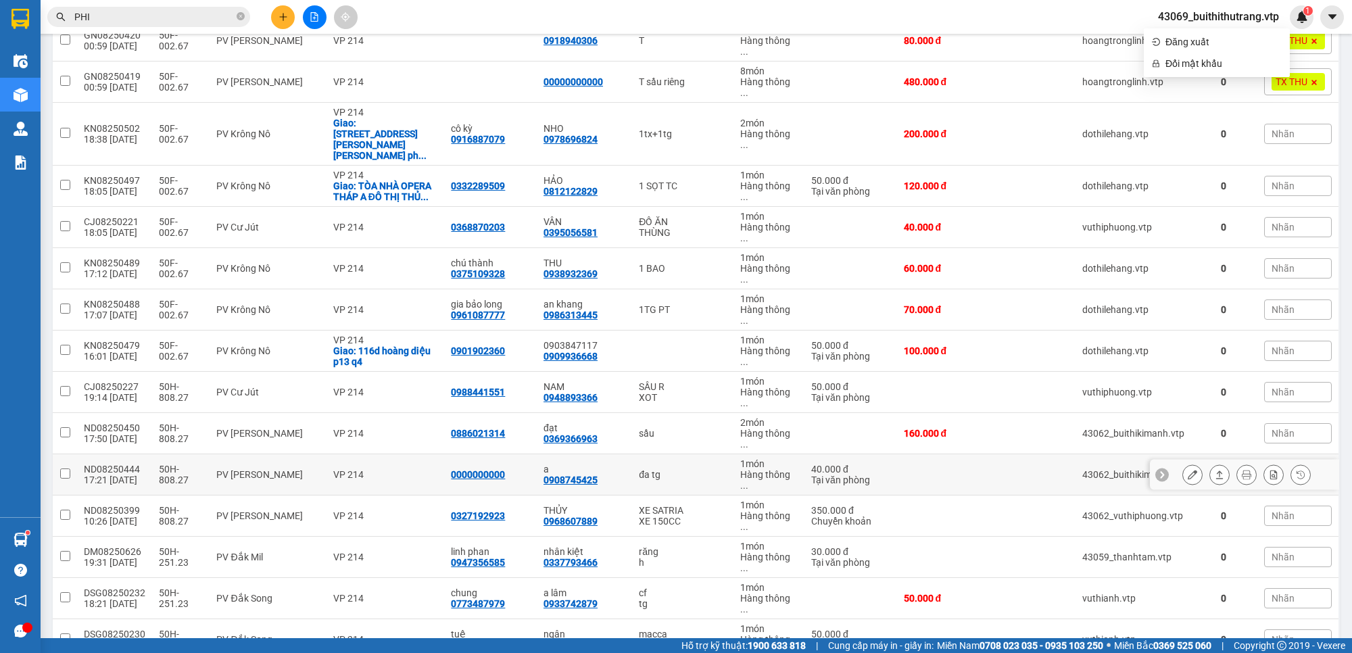
scroll to position [761, 0]
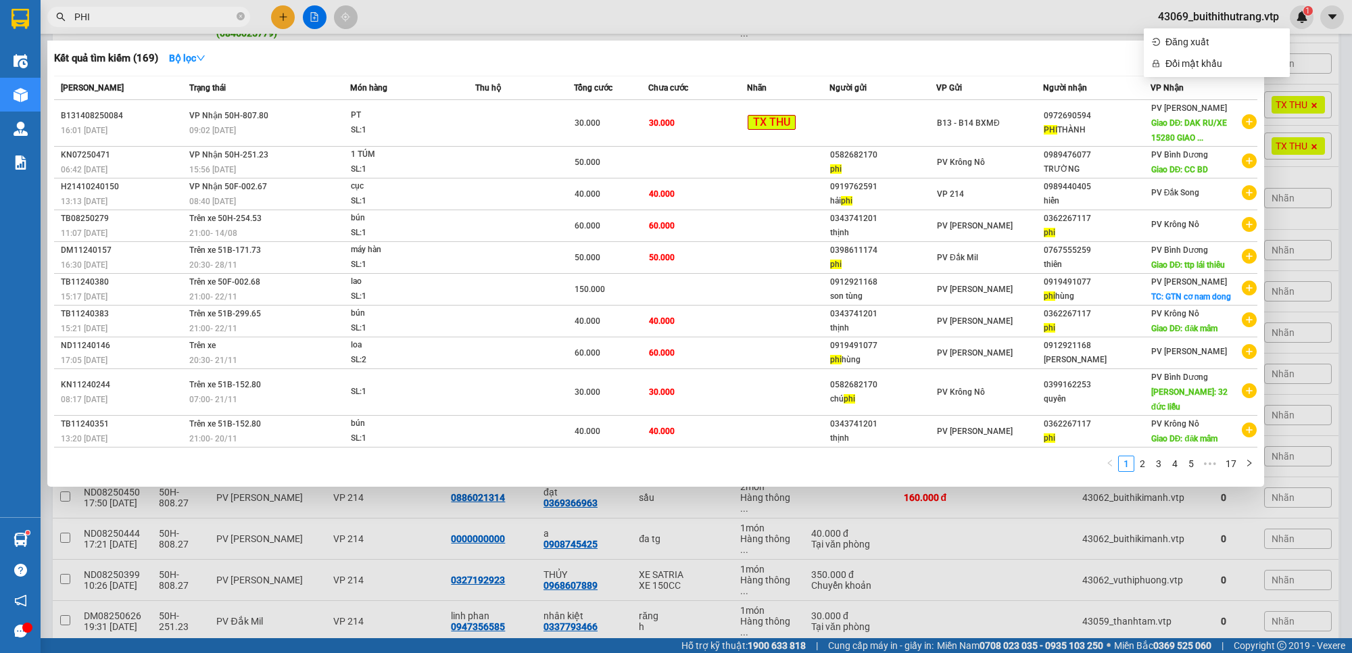
click at [102, 18] on input "PHI" at bounding box center [154, 16] width 160 height 15
type input "P"
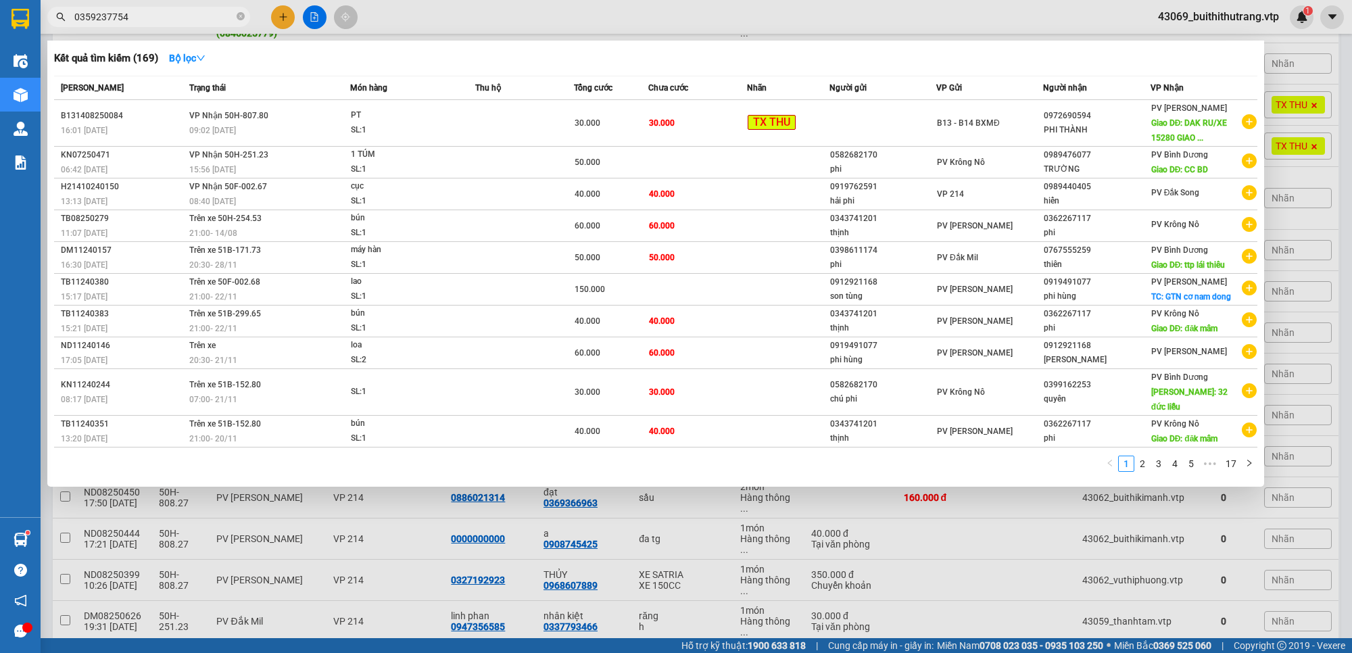
type input "0359237754"
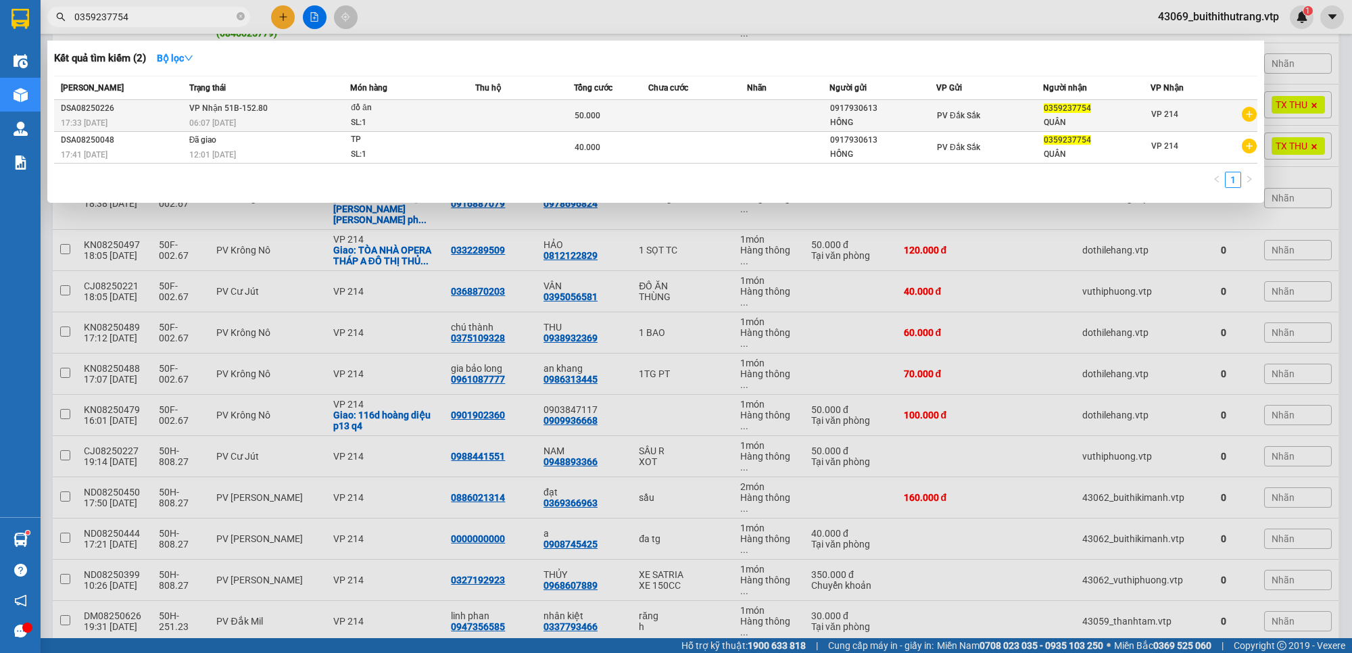
click at [559, 120] on td at bounding box center [524, 116] width 99 height 32
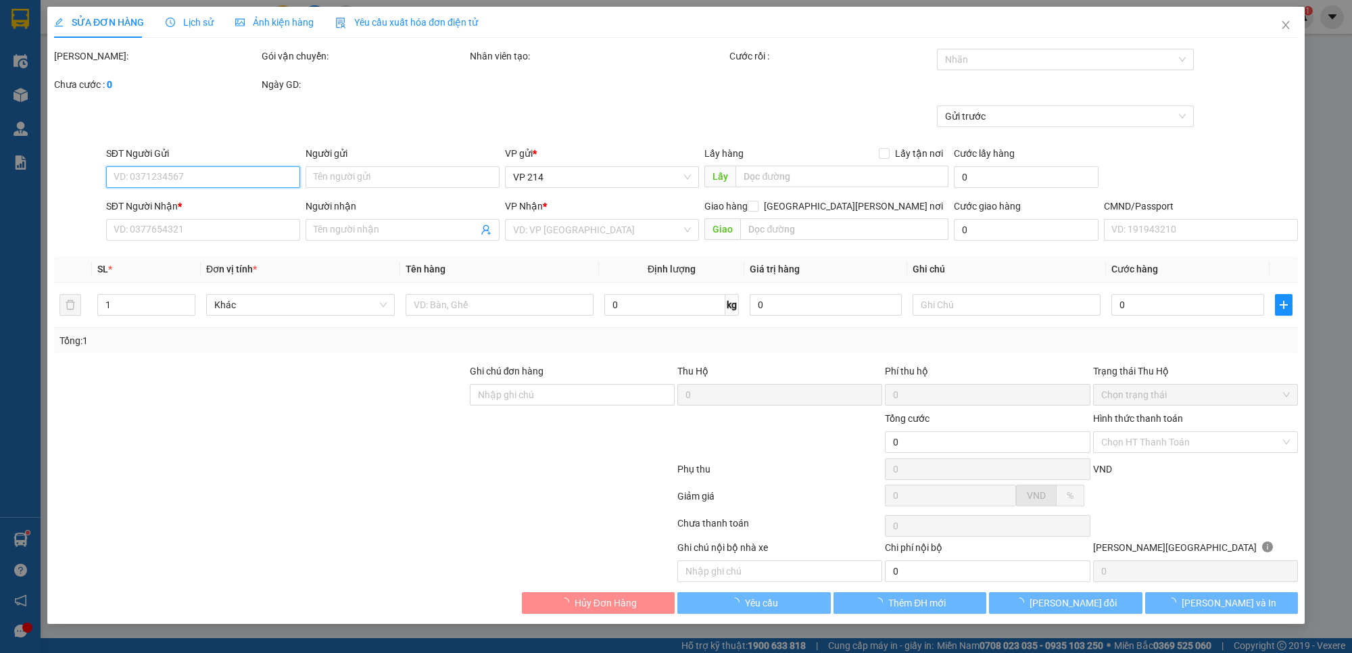
type input "0917930613"
type input "HỒNG"
type input "0359237754"
type input "QUÂN"
type input "50.000"
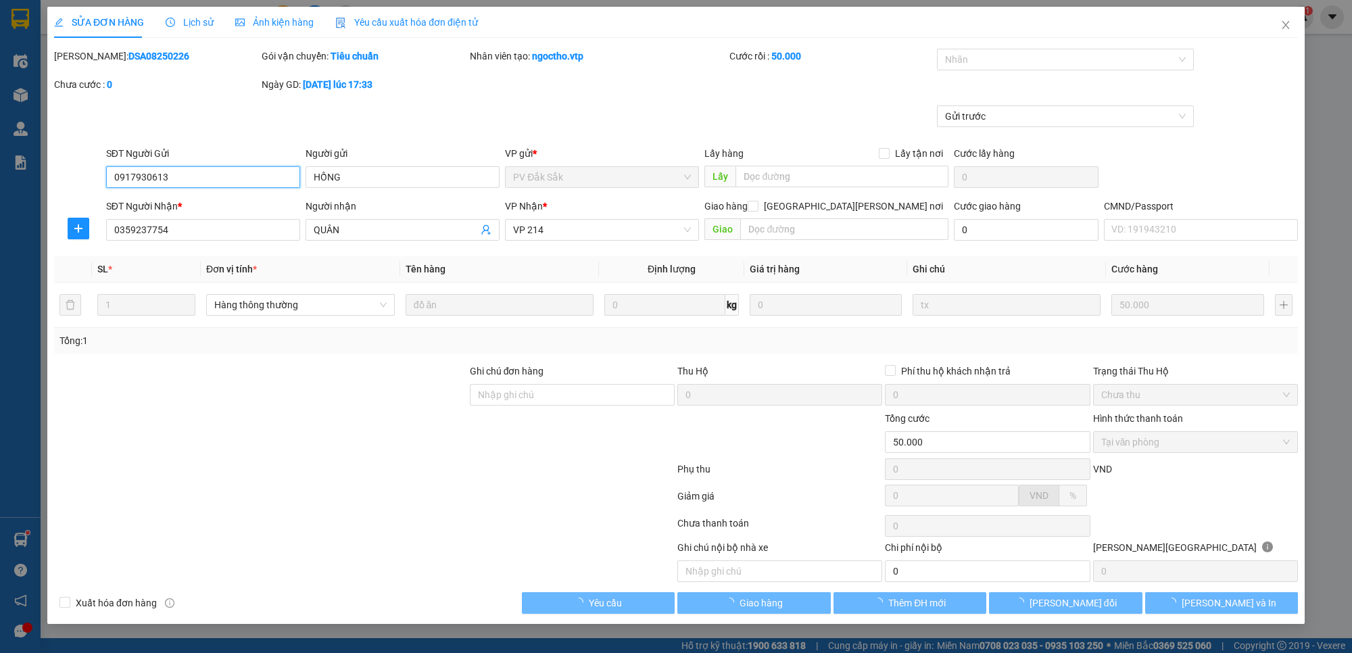
type input "2.500"
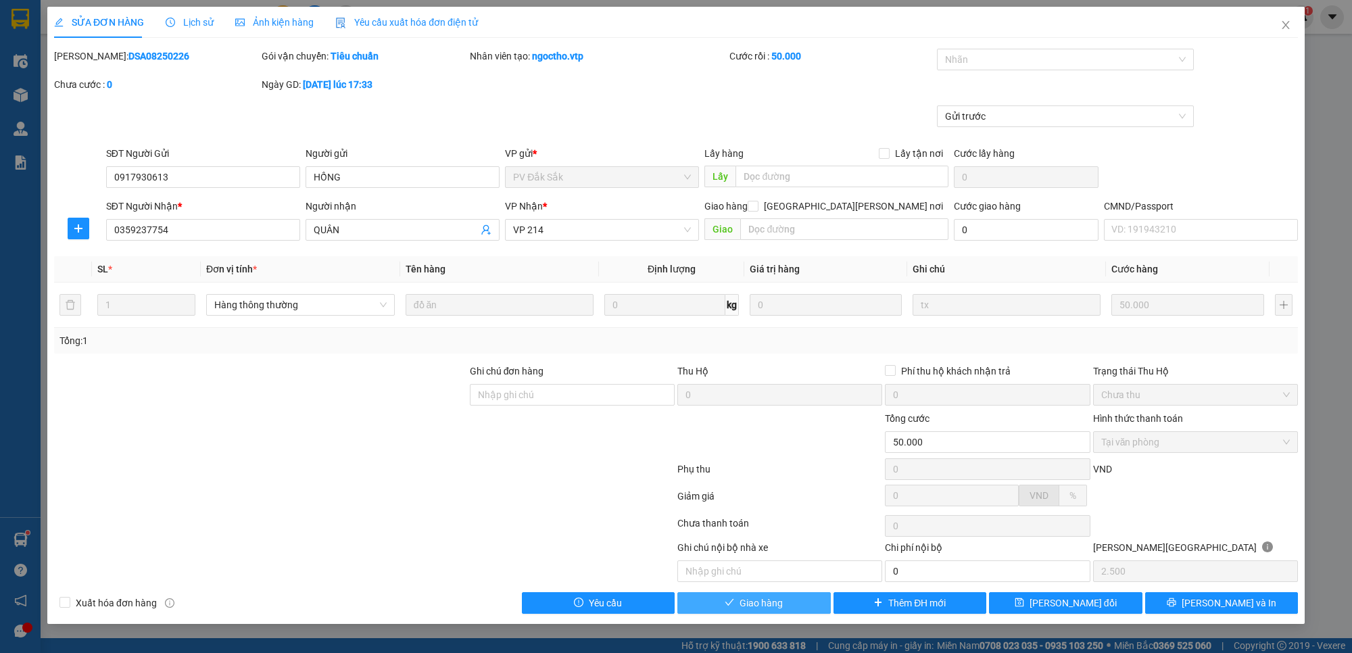
click at [764, 602] on span "Giao hàng" at bounding box center [761, 603] width 43 height 15
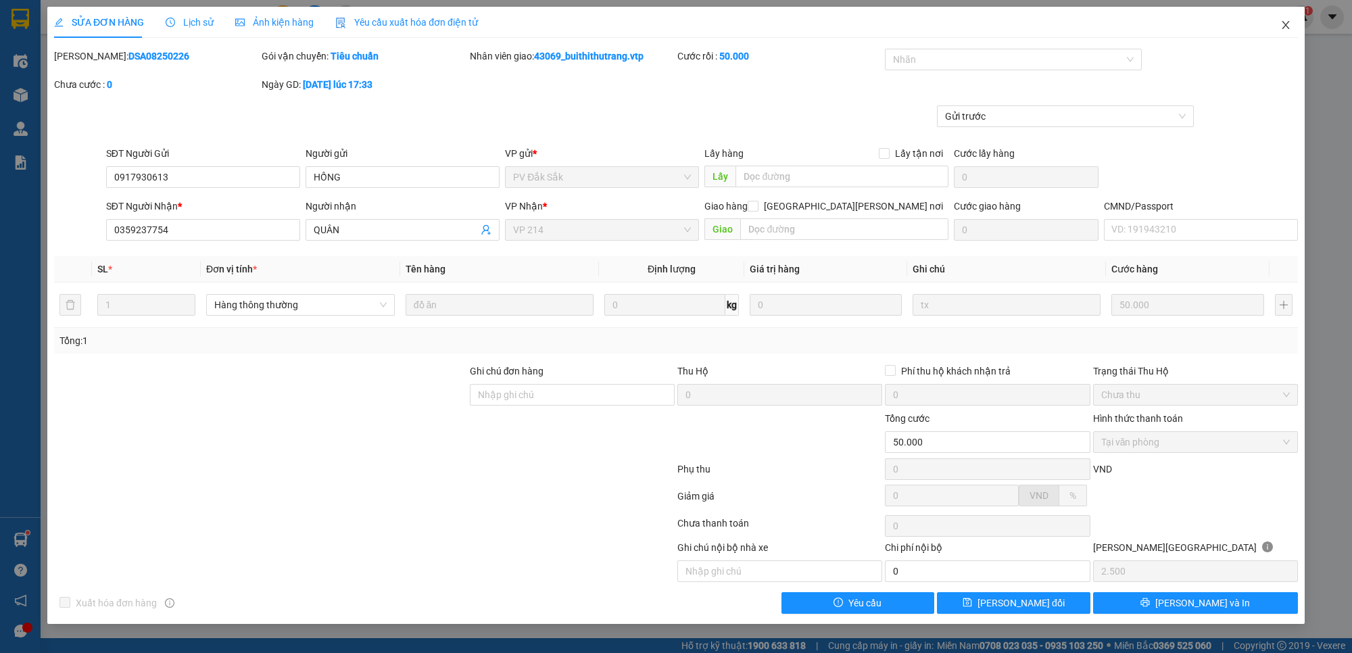
click at [1283, 26] on icon "close" at bounding box center [1285, 25] width 11 height 11
click at [1283, 20] on span "43069_buithithutrang.vtp" at bounding box center [1218, 16] width 143 height 17
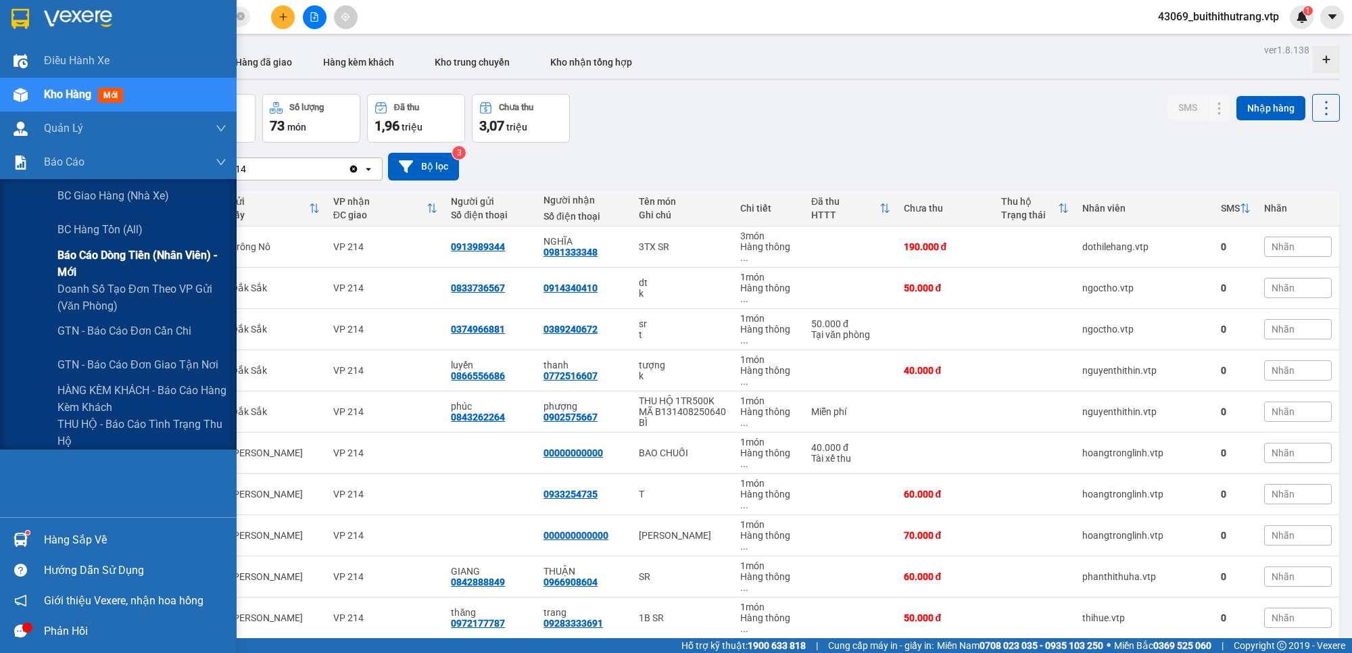
click at [157, 262] on span "Báo cáo dòng tiền (nhân viên) - mới" at bounding box center [141, 264] width 169 height 34
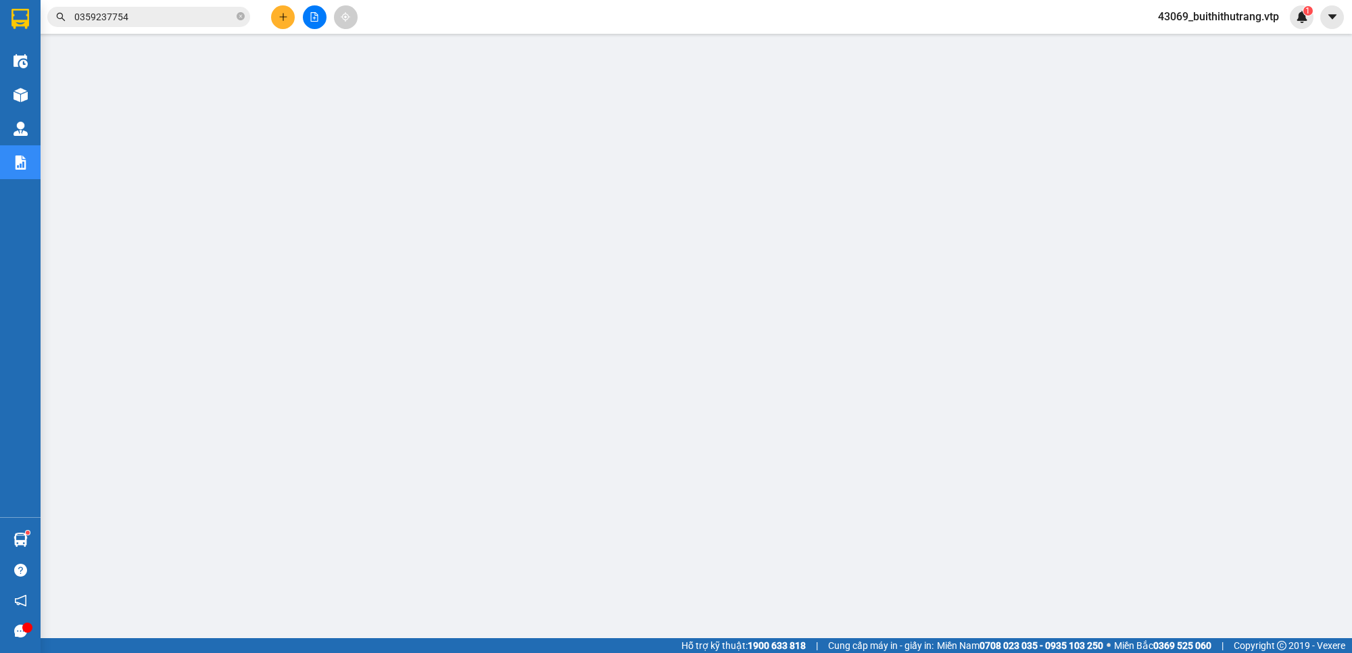
click at [1248, 15] on span "43069_buithithutrang.vtp" at bounding box center [1218, 16] width 143 height 17
click at [1234, 45] on span "Đăng xuất" at bounding box center [1224, 41] width 116 height 15
